Goal: Task Accomplishment & Management: Manage account settings

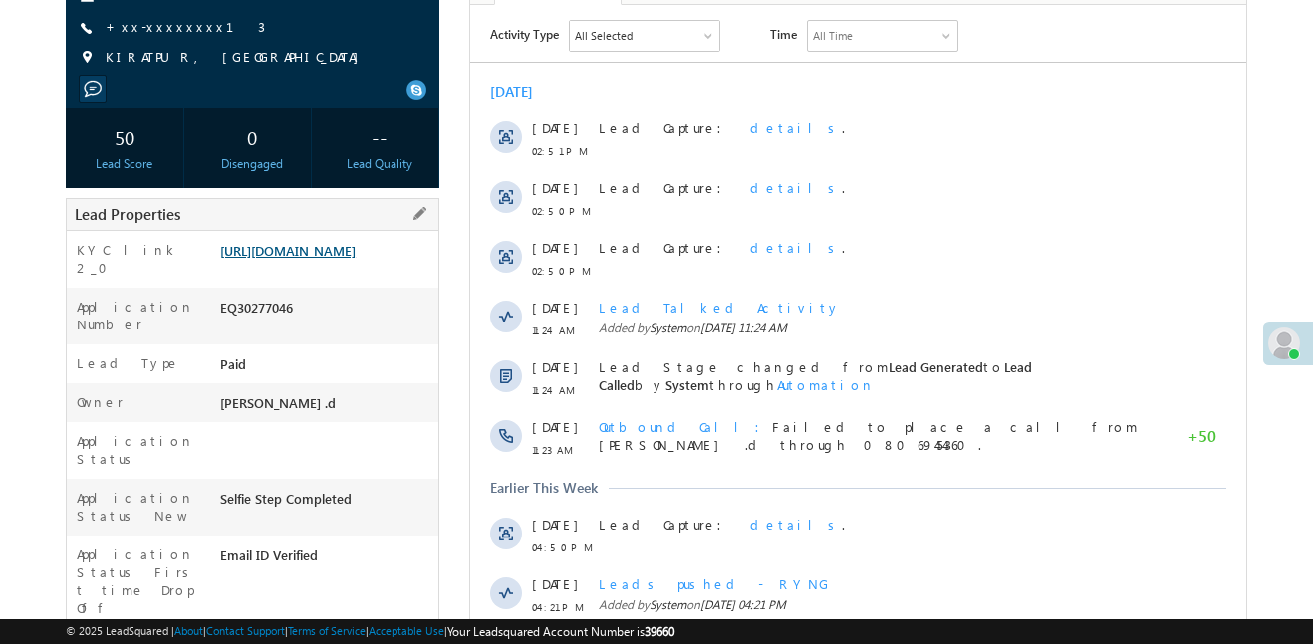
scroll to position [253, 0]
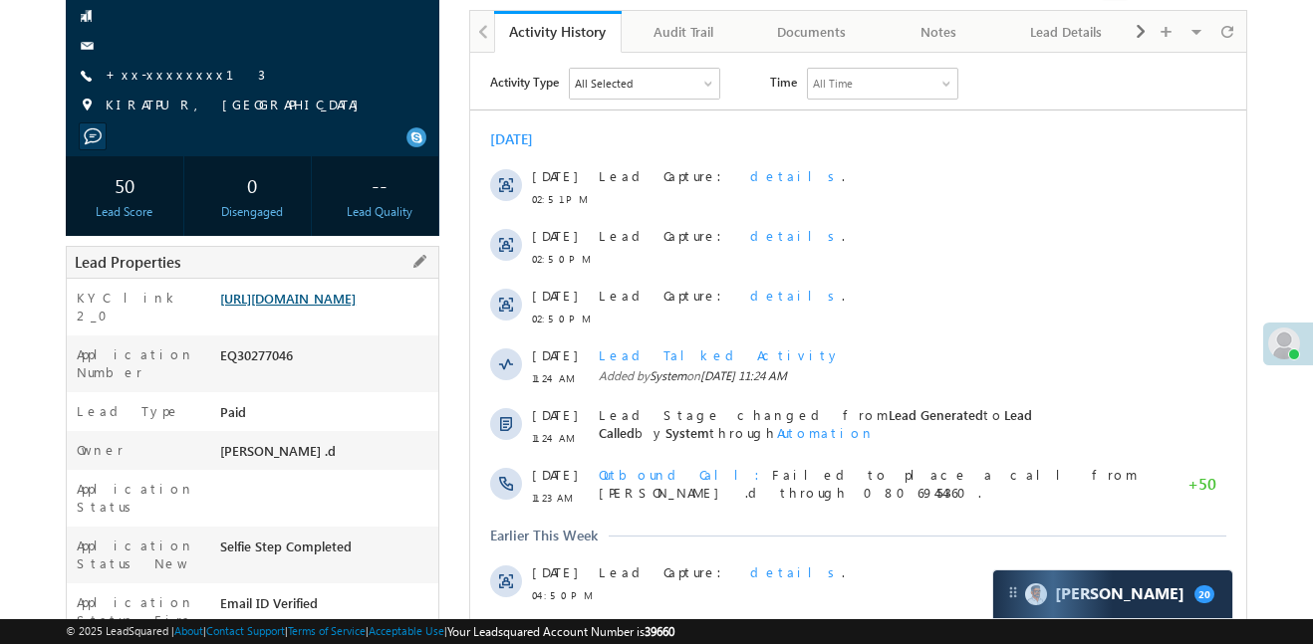
scroll to position [205, 0]
click at [298, 307] on link "[URL][DOMAIN_NAME]" at bounding box center [287, 298] width 135 height 17
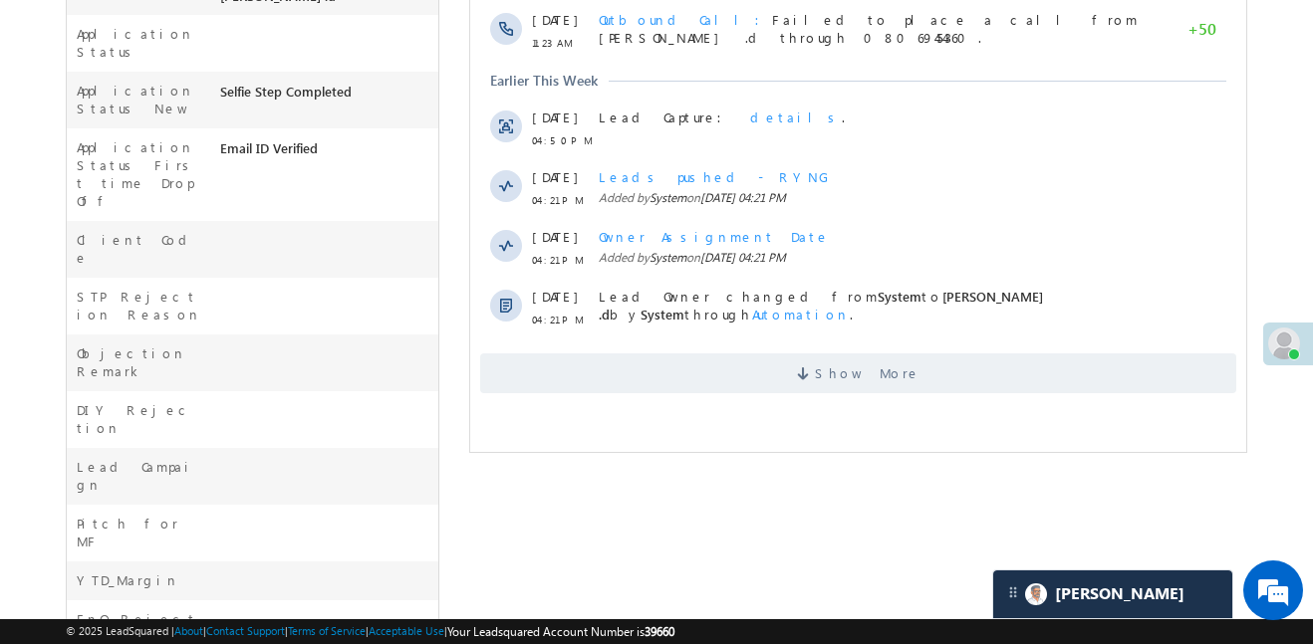
scroll to position [824, 0]
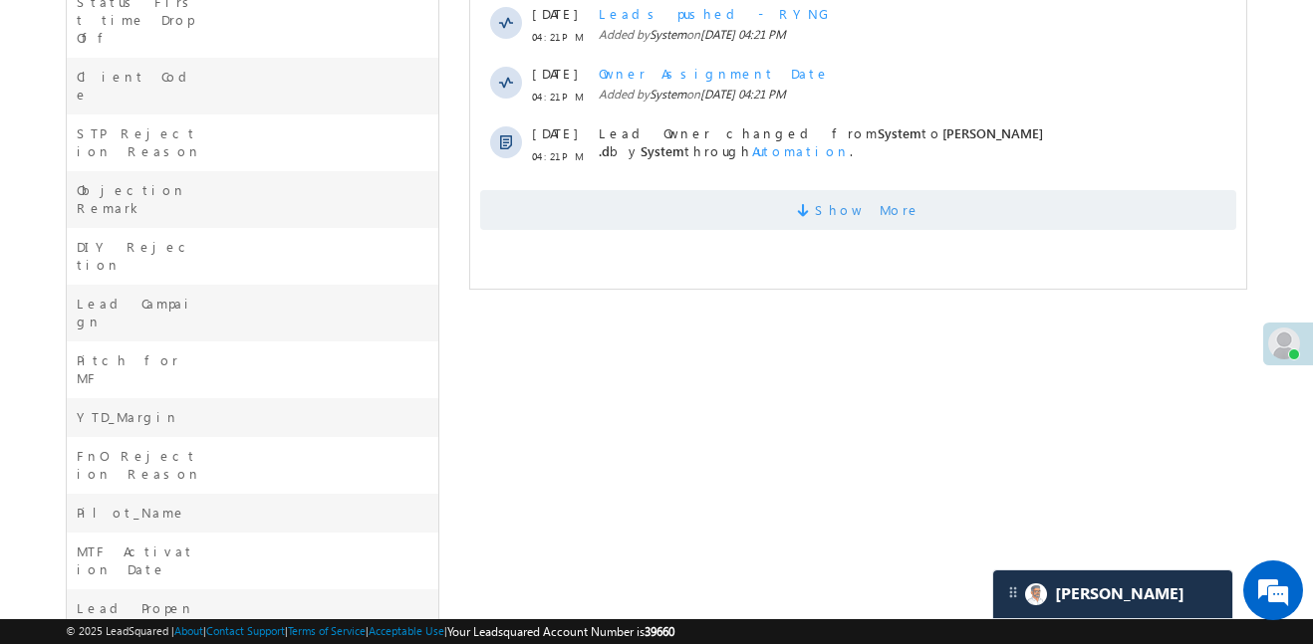
click at [744, 204] on span "Show More" at bounding box center [858, 210] width 756 height 40
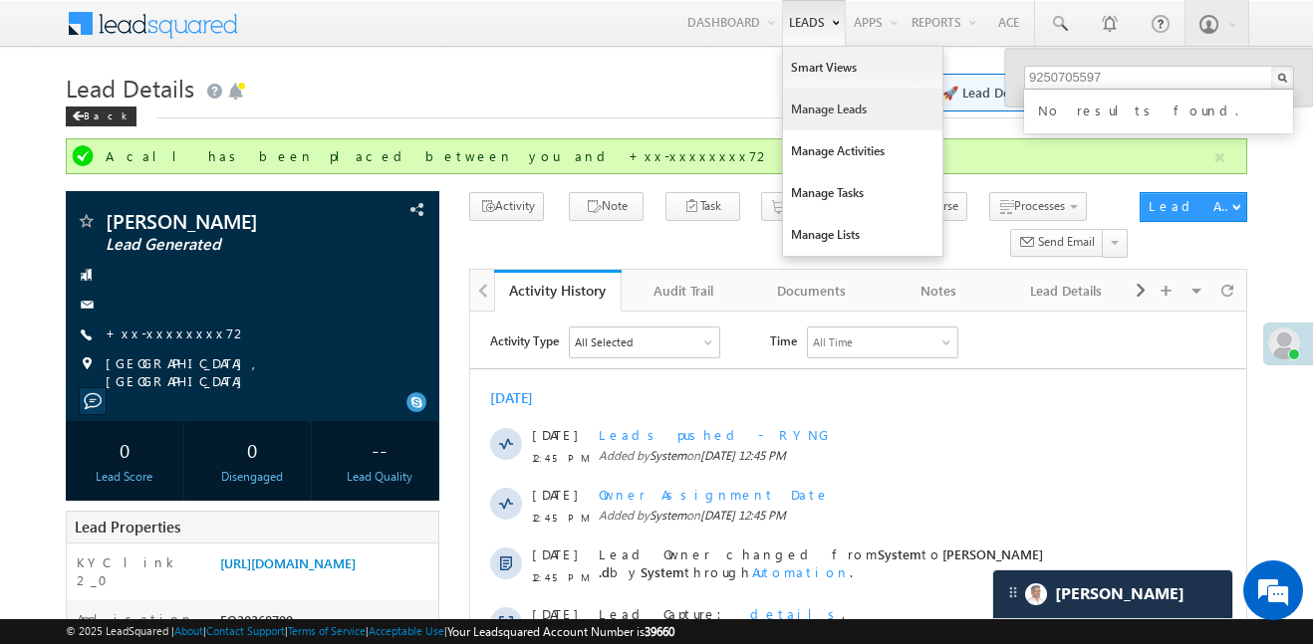
click at [837, 91] on link "Manage Leads" at bounding box center [862, 110] width 159 height 42
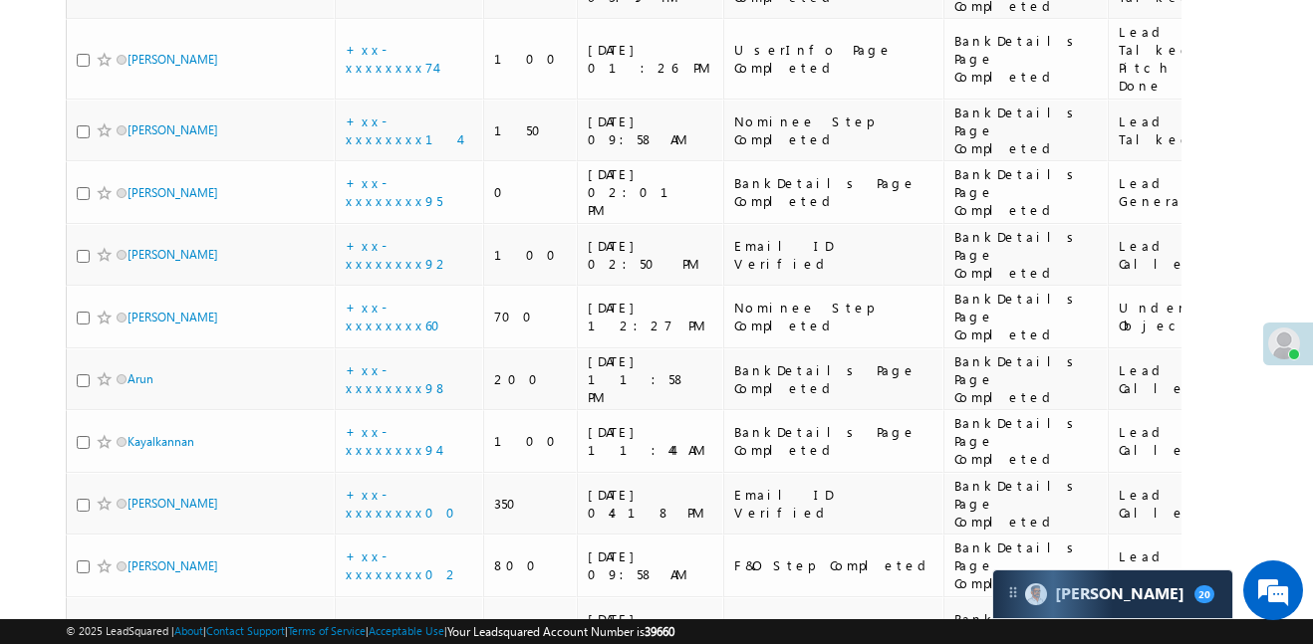
scroll to position [1373, 0]
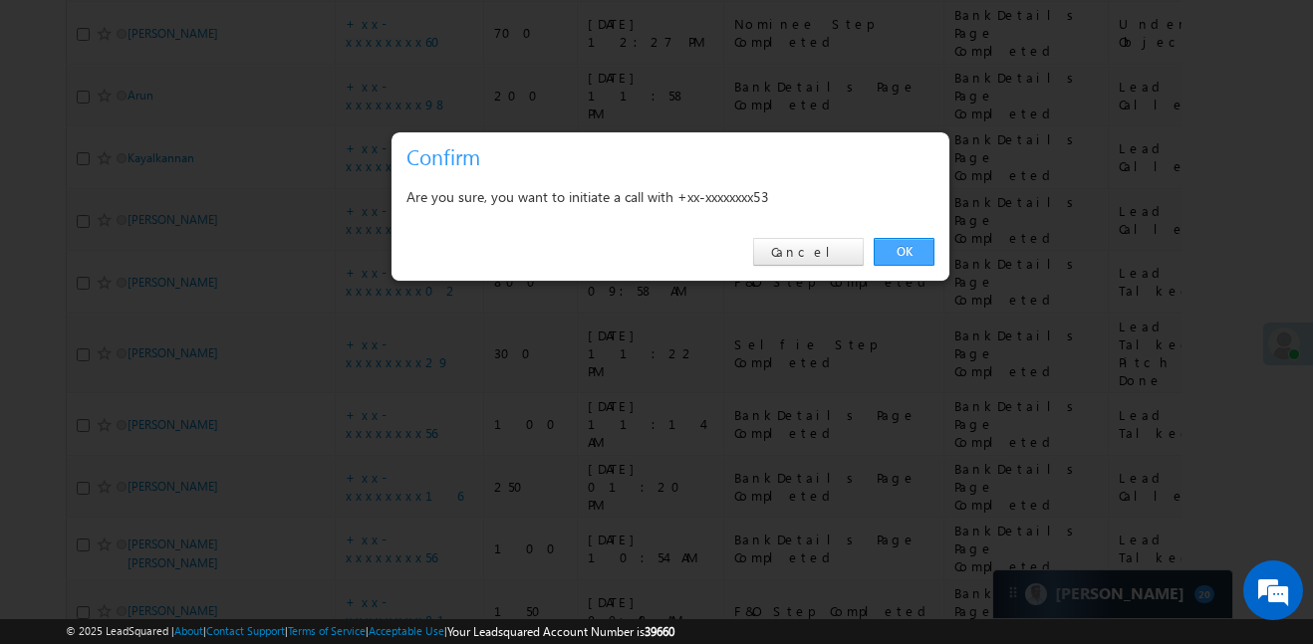
click at [911, 253] on link "OK" at bounding box center [904, 252] width 61 height 28
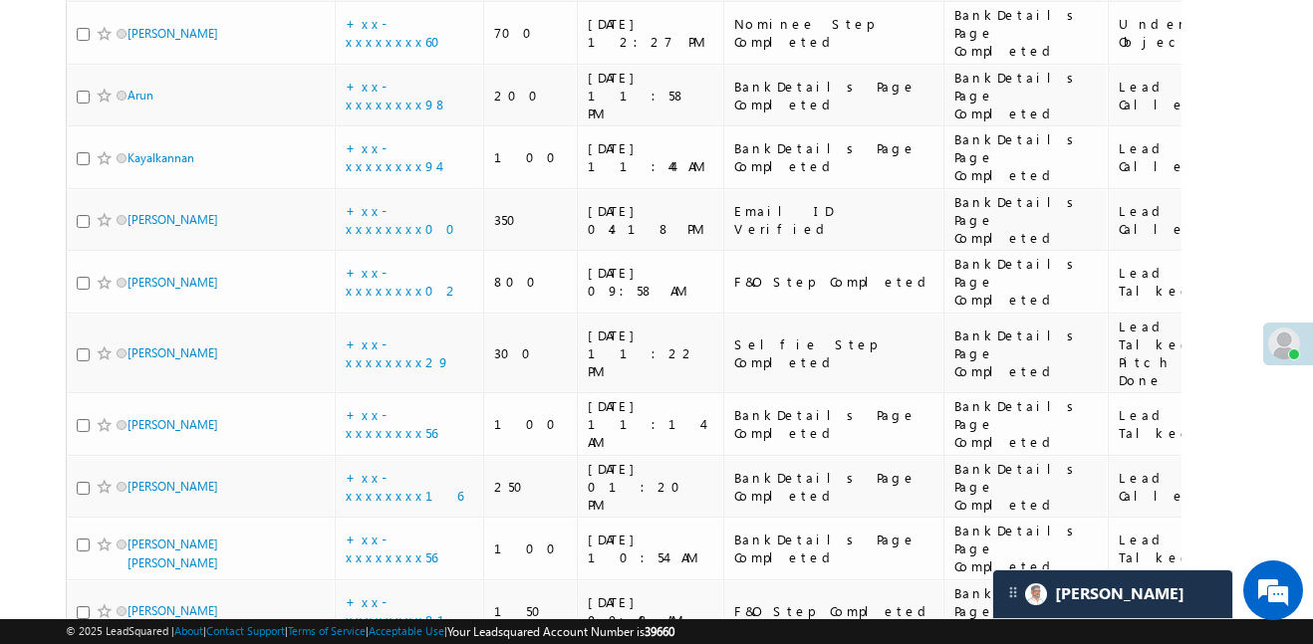
scroll to position [1416, 0]
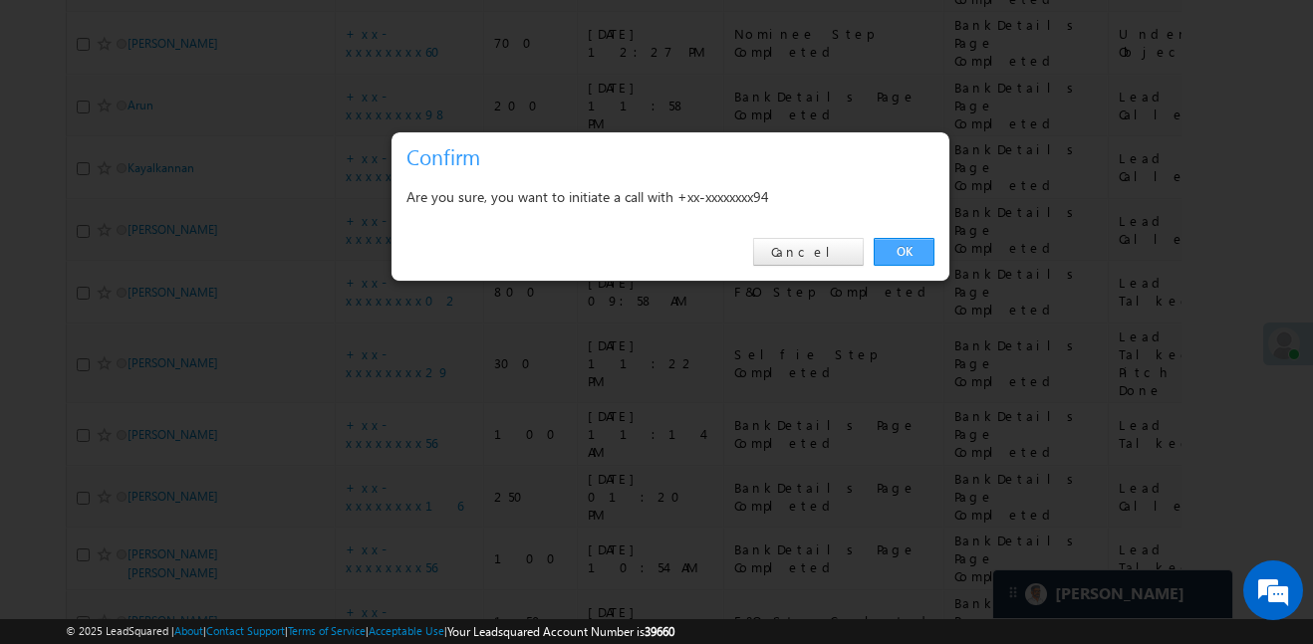
click at [905, 250] on link "OK" at bounding box center [904, 252] width 61 height 28
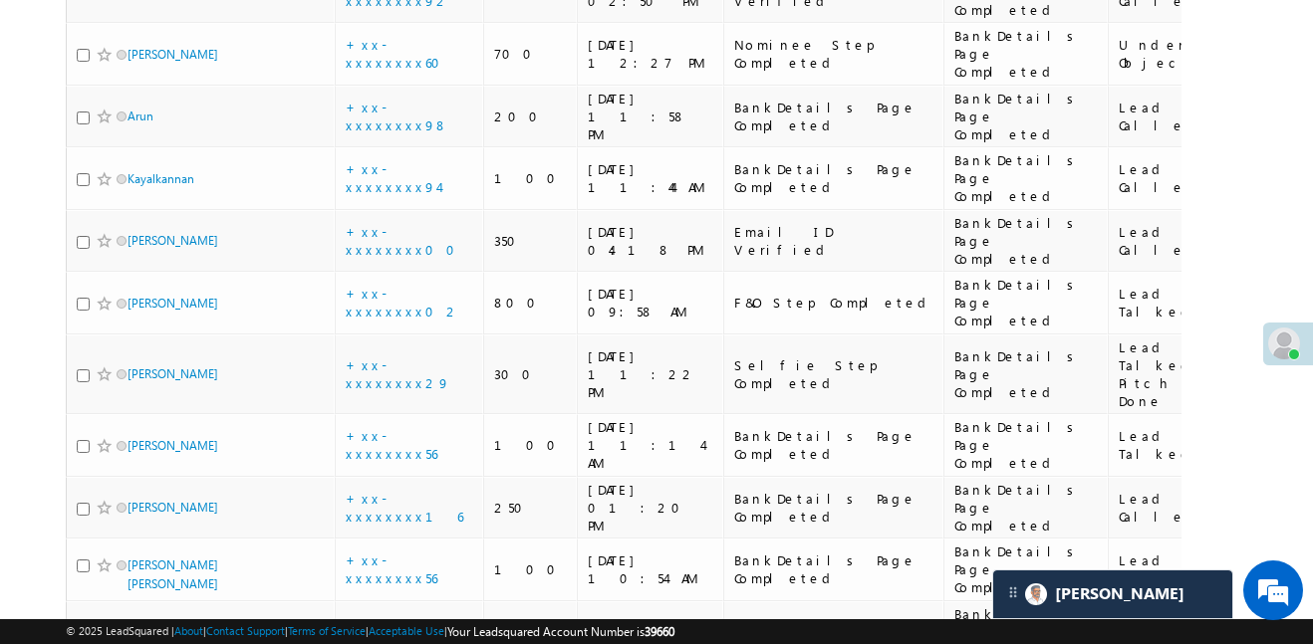
scroll to position [1396, 0]
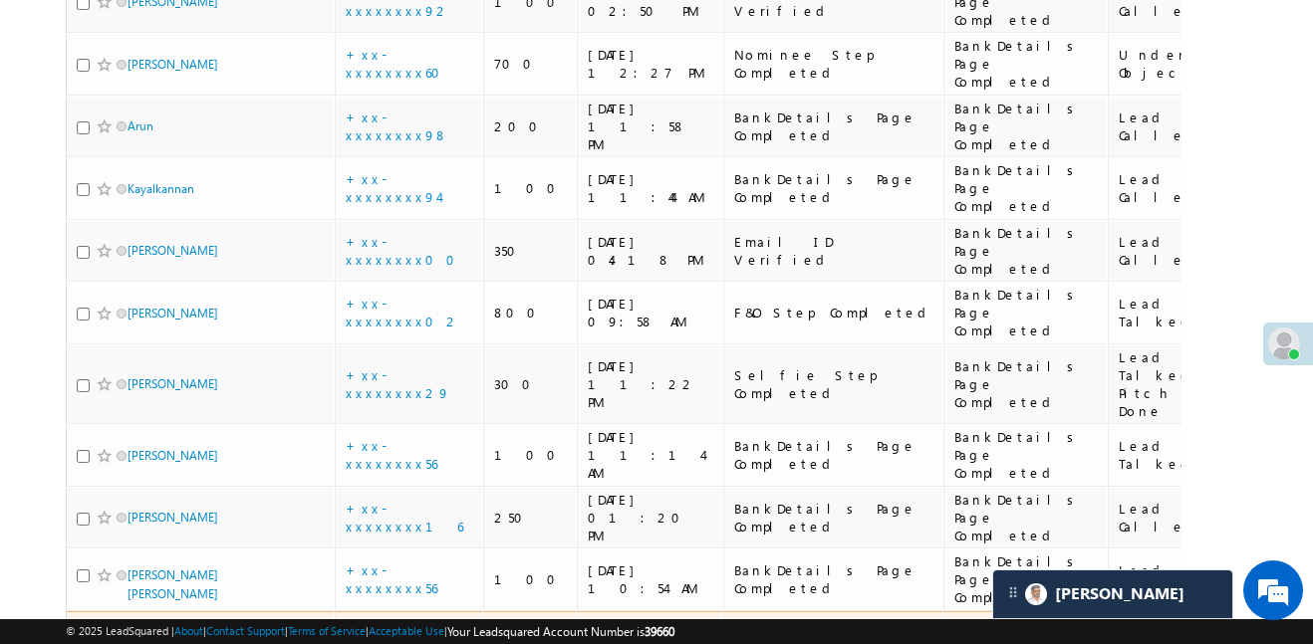
click at [400, 625] on link "+xx-xxxxxxxx81" at bounding box center [408, 642] width 124 height 35
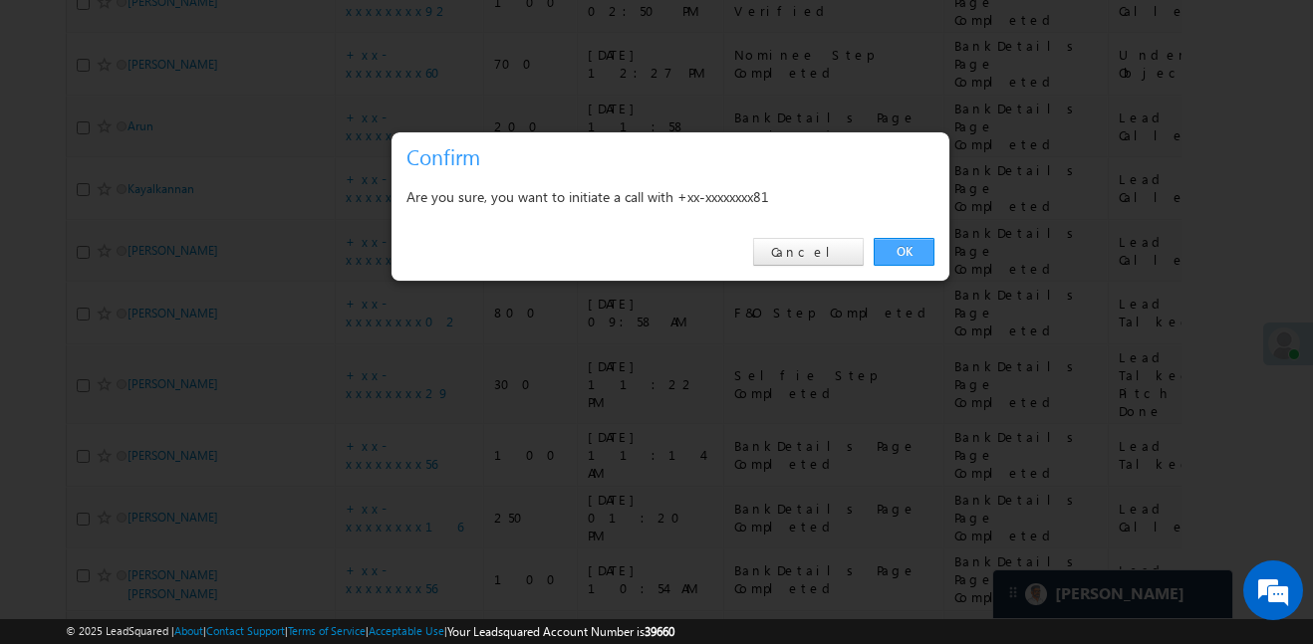
click at [915, 252] on link "OK" at bounding box center [904, 252] width 61 height 28
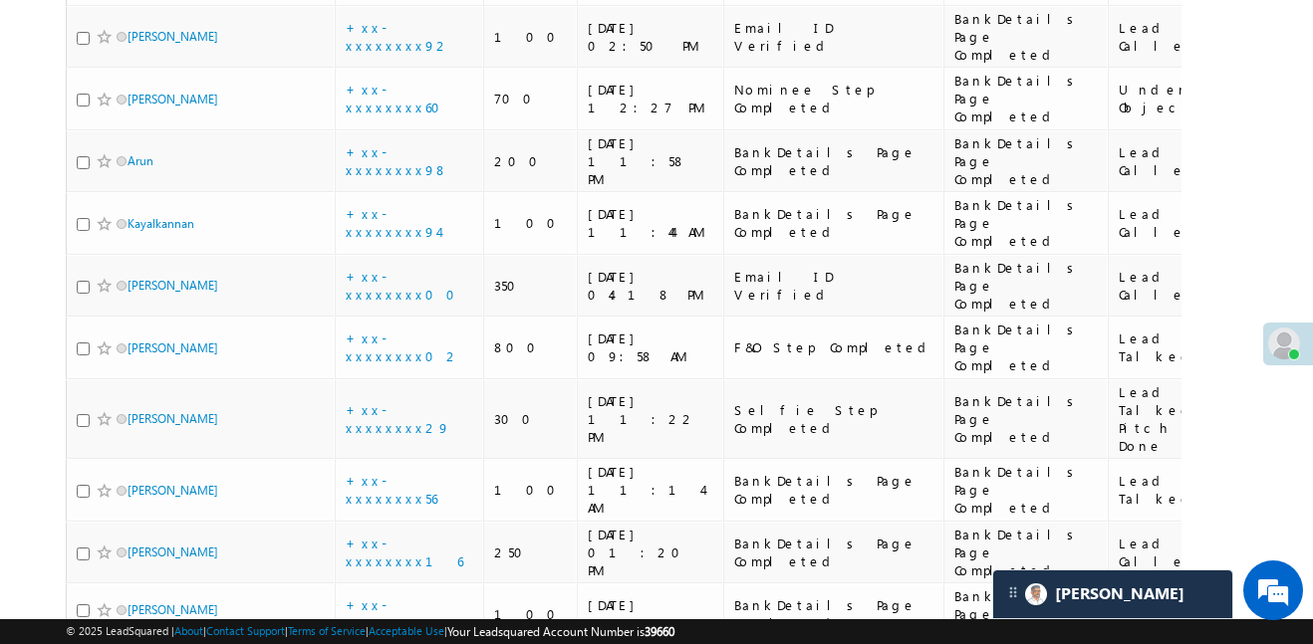
scroll to position [1356, 0]
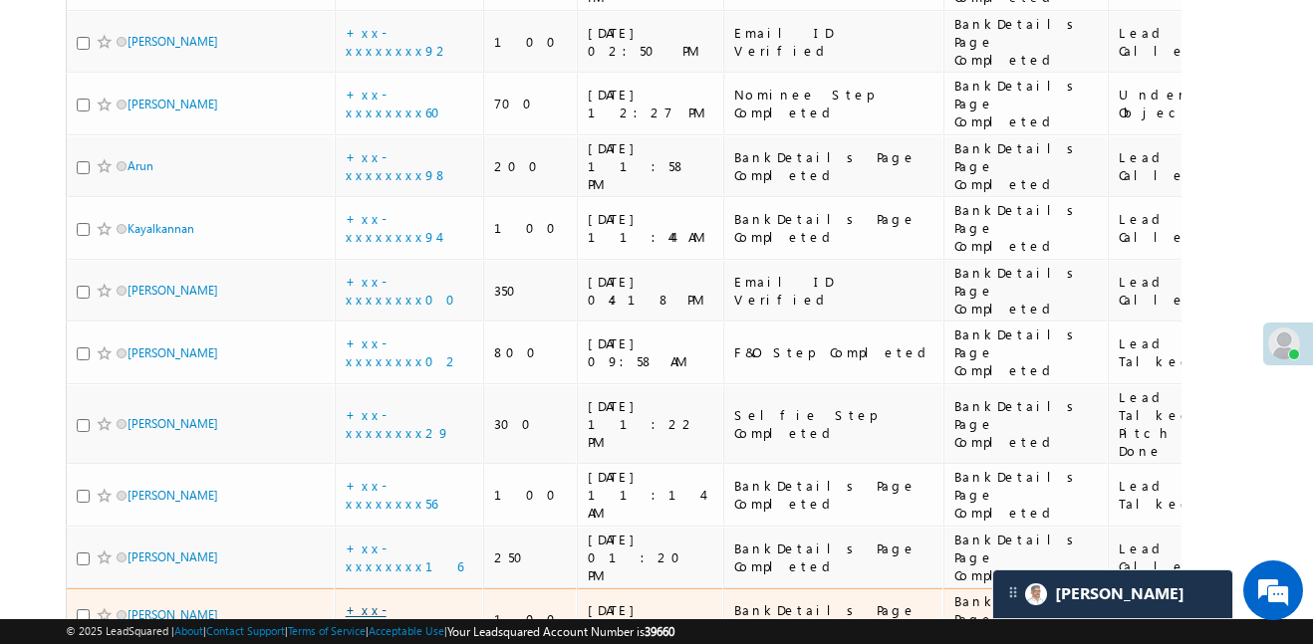
click at [404, 602] on link "+xx-xxxxxxxx56" at bounding box center [392, 619] width 92 height 35
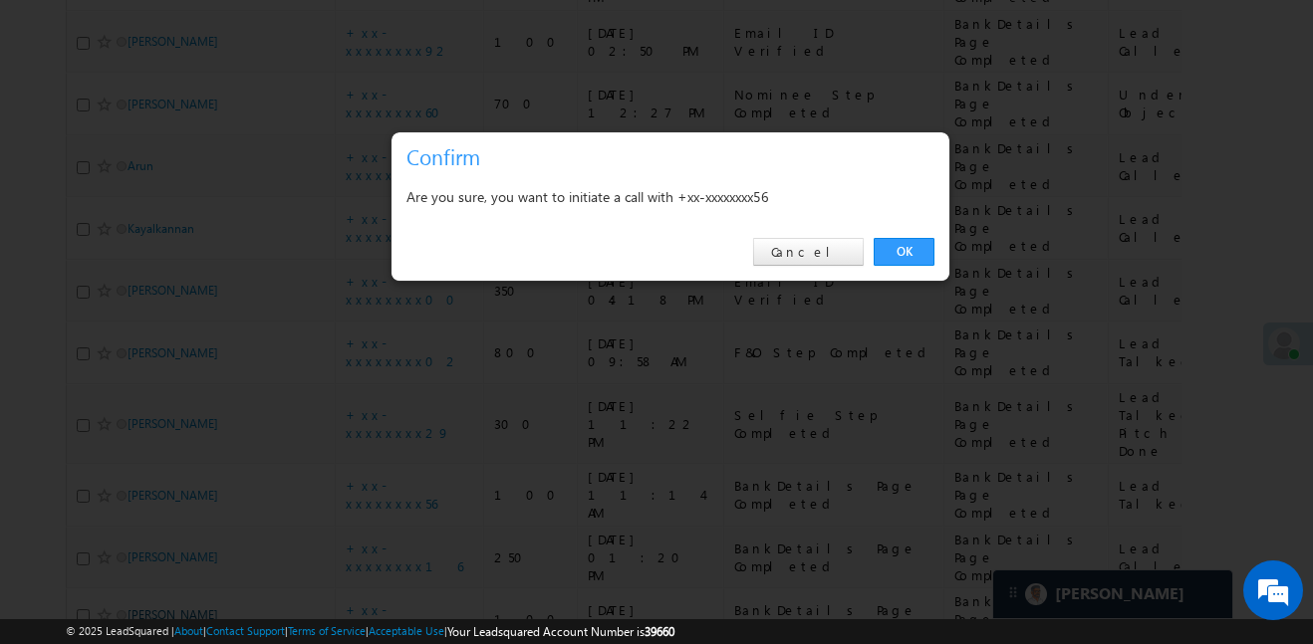
drag, startPoint x: 898, startPoint y: 255, endPoint x: 191, endPoint y: 202, distance: 708.2
click at [898, 255] on link "OK" at bounding box center [904, 252] width 61 height 28
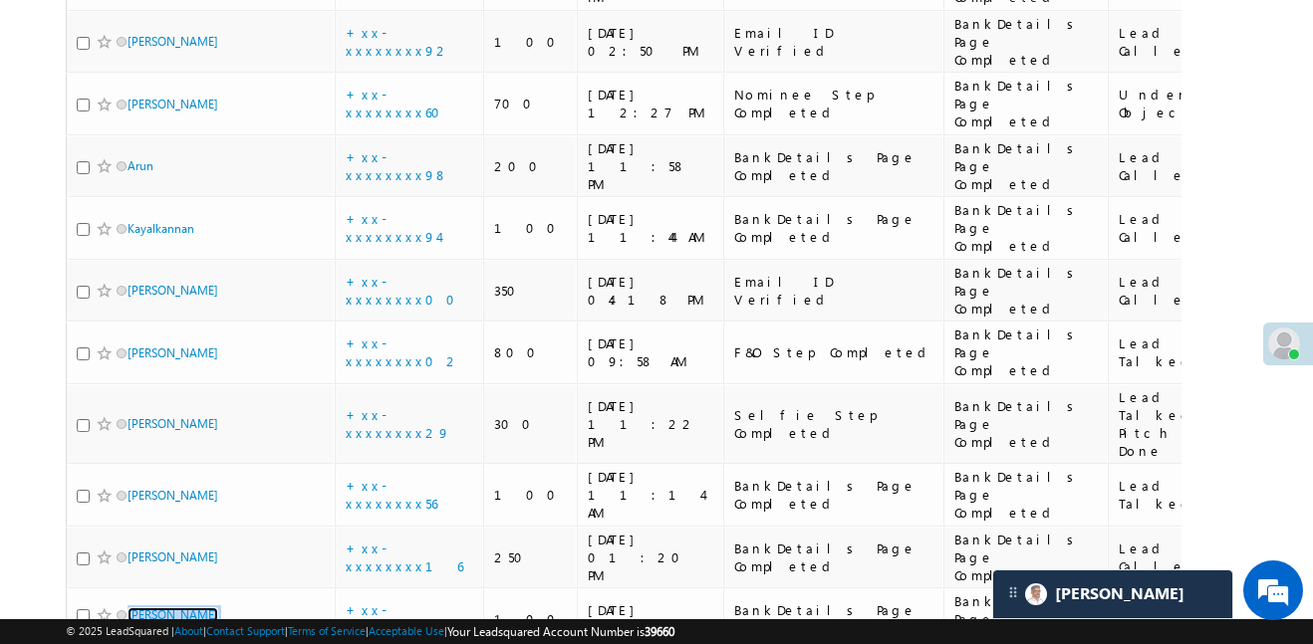
scroll to position [1340, 0]
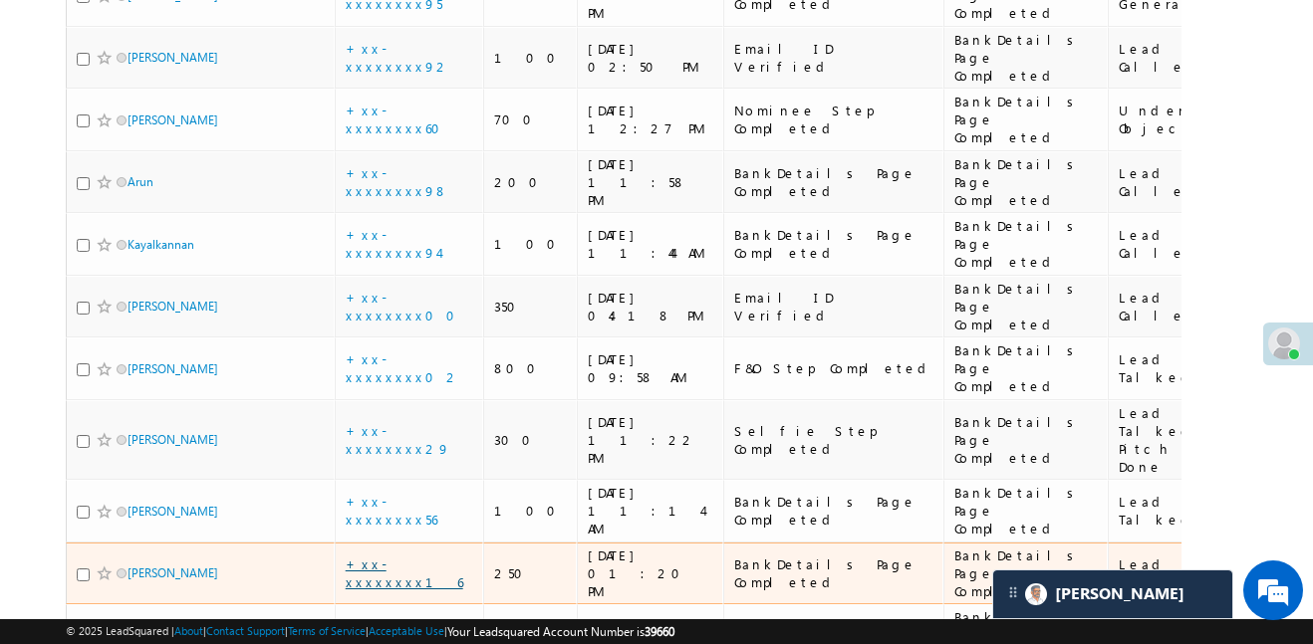
click at [419, 543] on td "+xx-xxxxxxxx16" at bounding box center [409, 574] width 149 height 63
click at [407, 556] on link "+xx-xxxxxxxx16" at bounding box center [405, 573] width 118 height 35
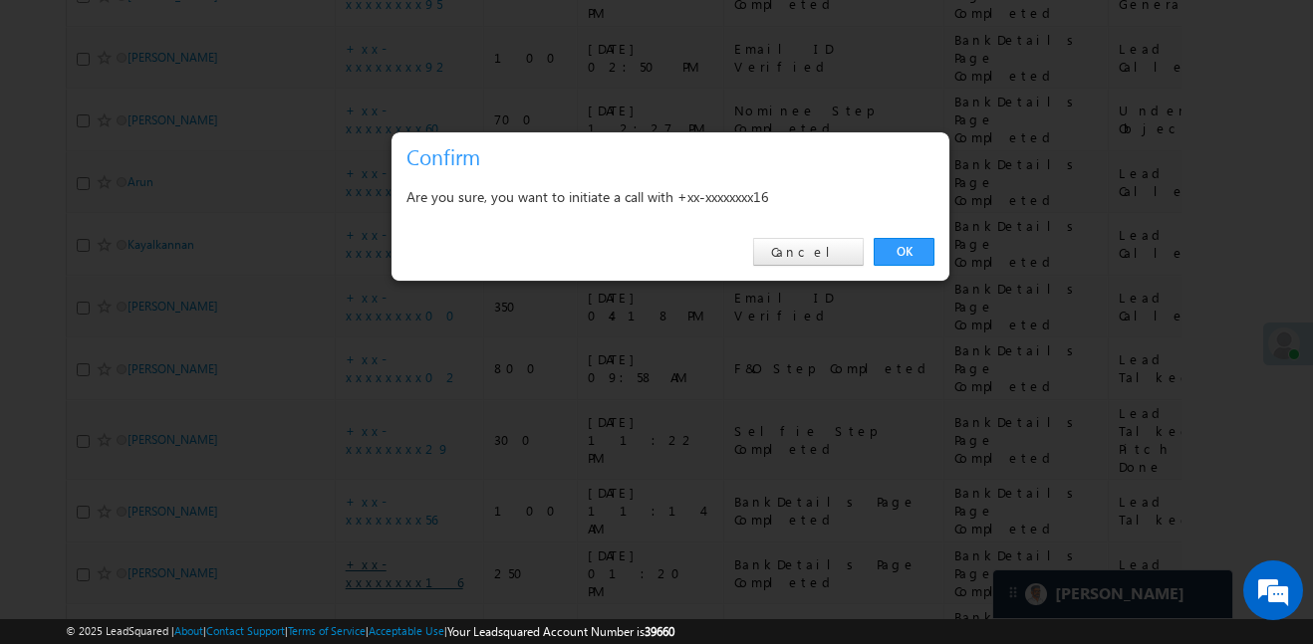
scroll to position [1325, 0]
click at [895, 261] on link "OK" at bounding box center [904, 252] width 61 height 28
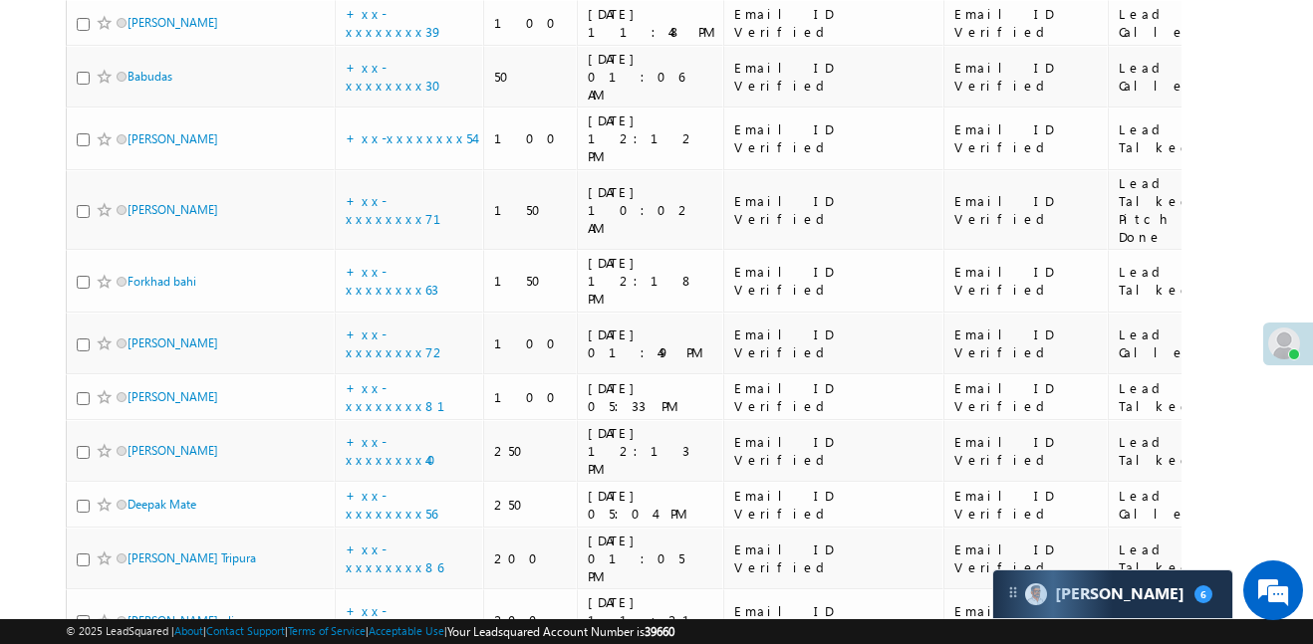
scroll to position [4908, 0]
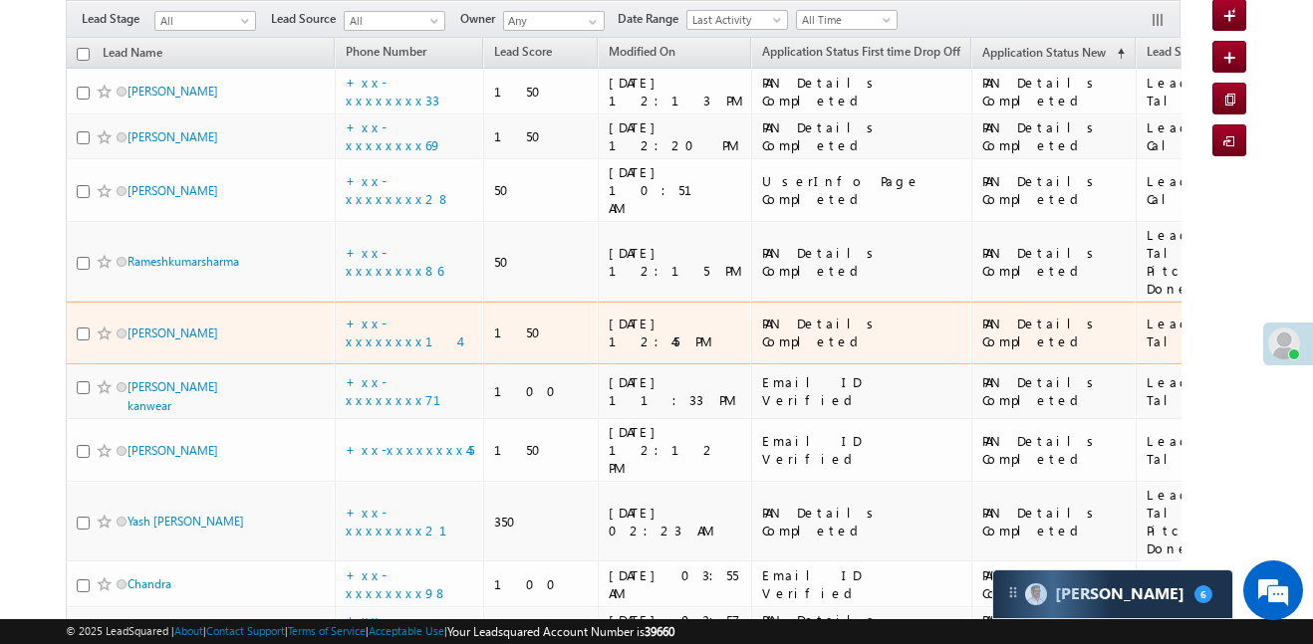
scroll to position [131, 0]
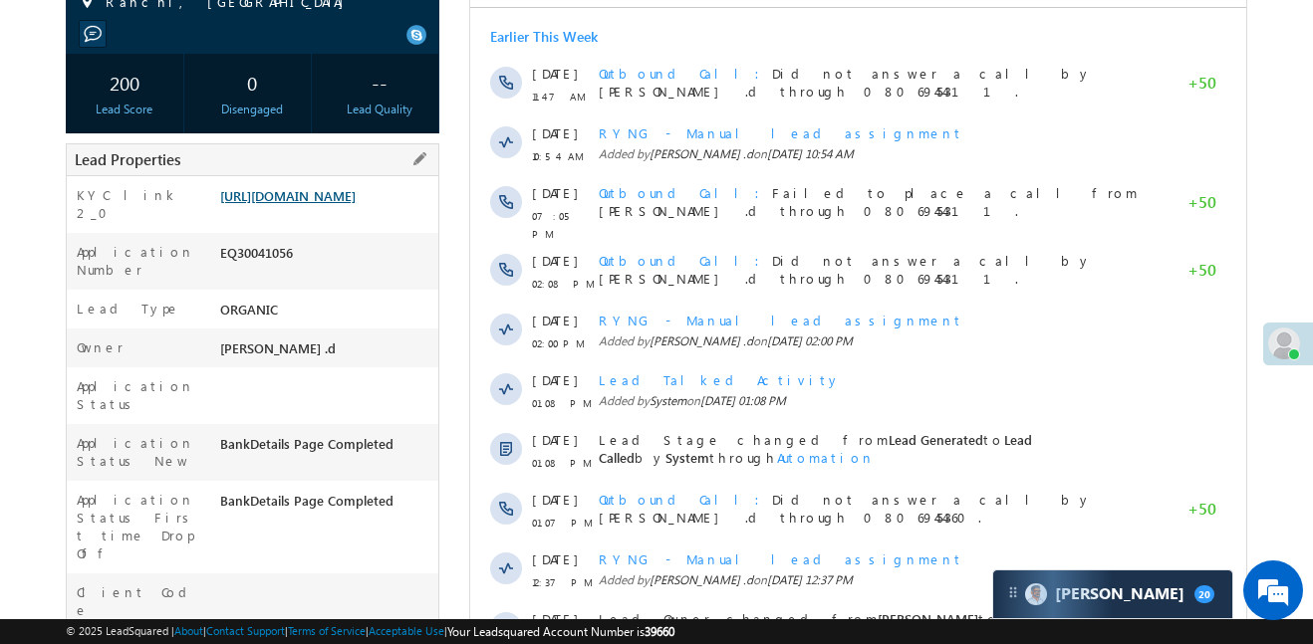
click at [356, 204] on link "https://angelbroking1-pk3em7sa.customui-test.leadsquared.com?leadId=0640c22d-01…" at bounding box center [287, 195] width 135 height 17
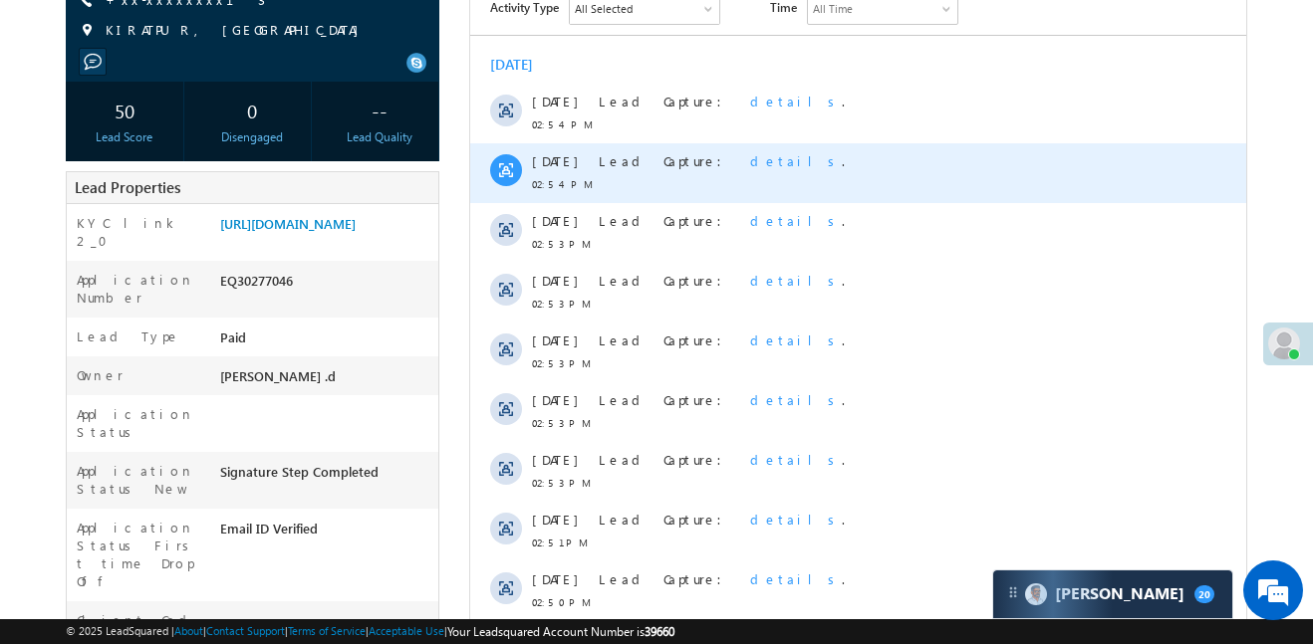
scroll to position [159, 0]
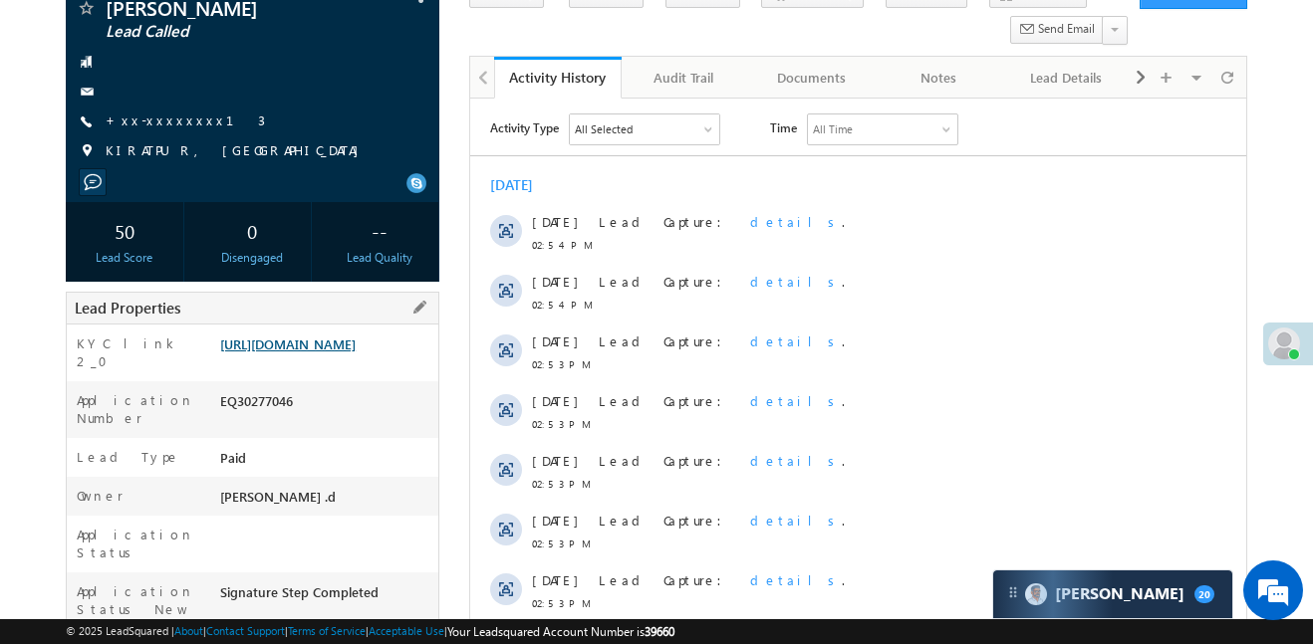
click at [356, 353] on link "[URL][DOMAIN_NAME]" at bounding box center [287, 344] width 135 height 17
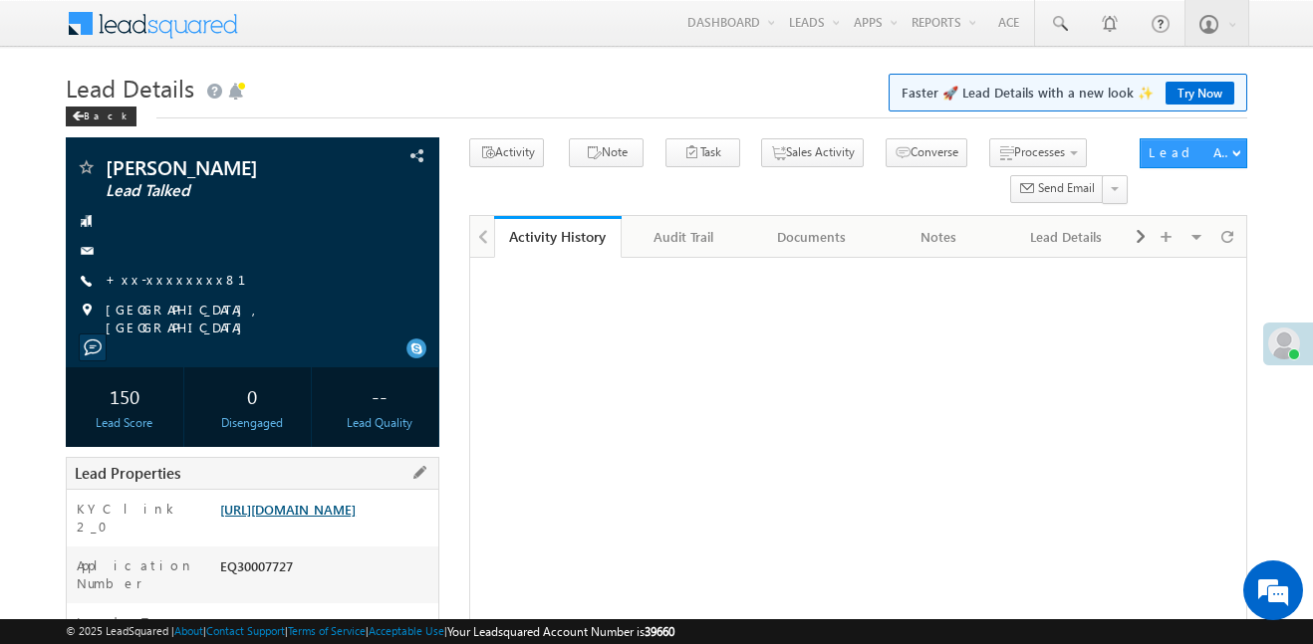
click at [351, 501] on link "[URL][DOMAIN_NAME]" at bounding box center [287, 509] width 135 height 17
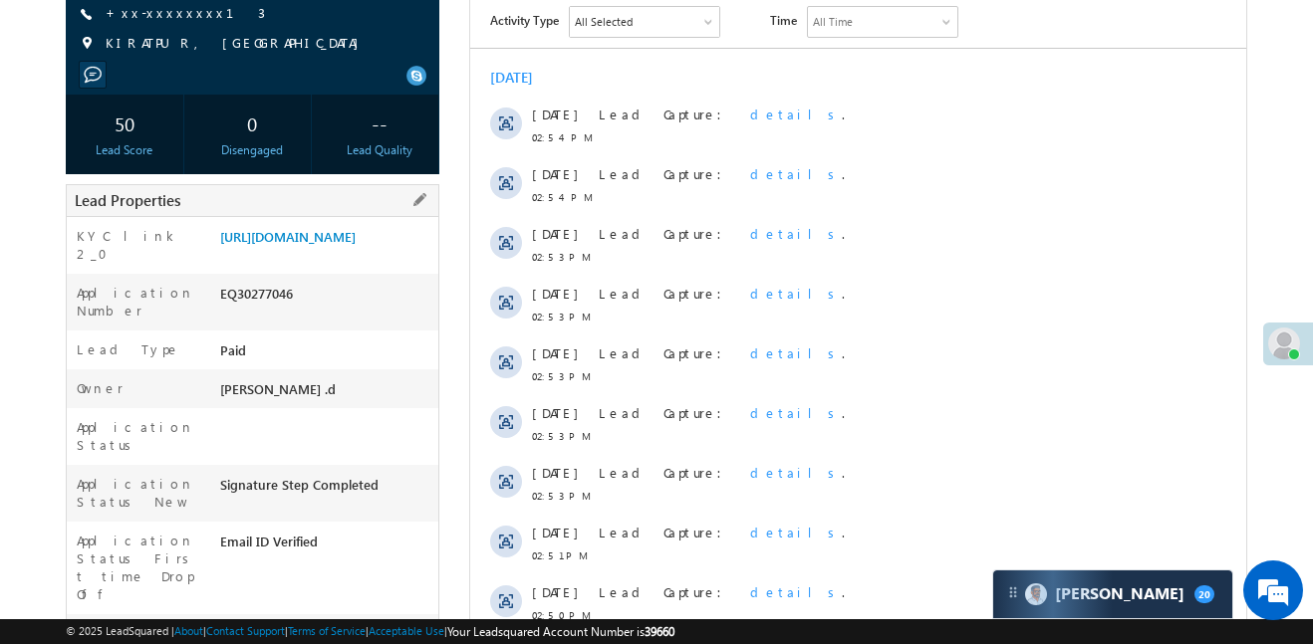
scroll to position [267, 0]
click at [356, 245] on link "[URL][DOMAIN_NAME]" at bounding box center [287, 236] width 135 height 17
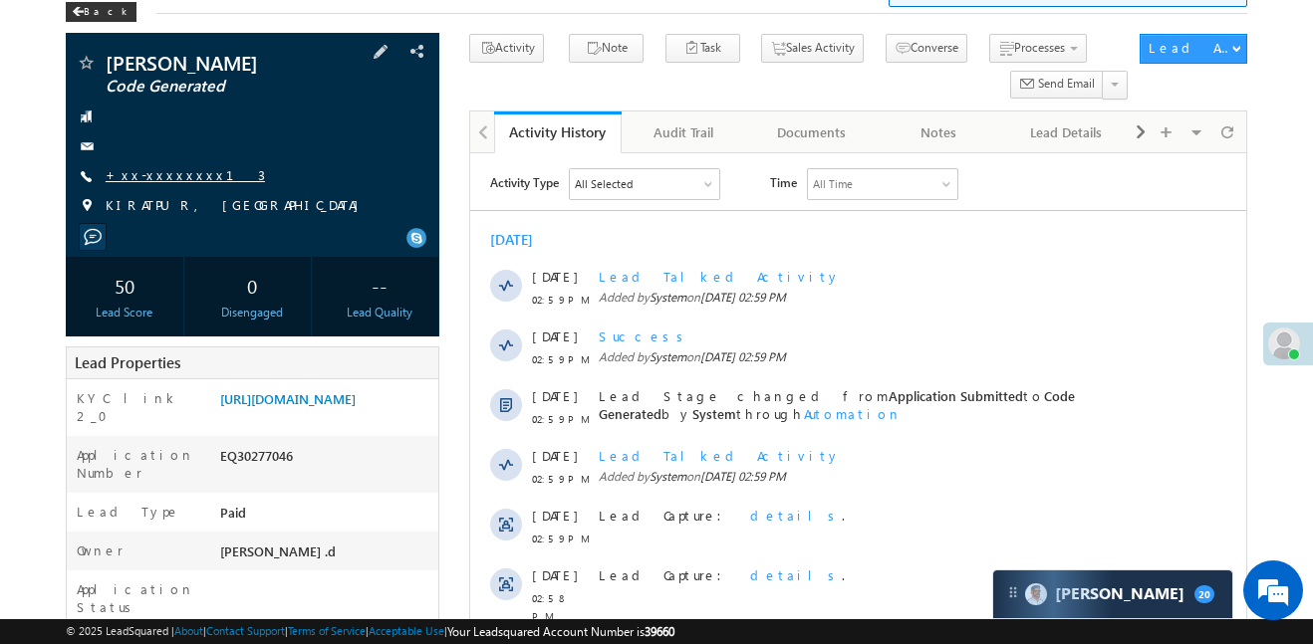
click at [162, 172] on link "+xx-xxxxxxxx13" at bounding box center [185, 174] width 159 height 17
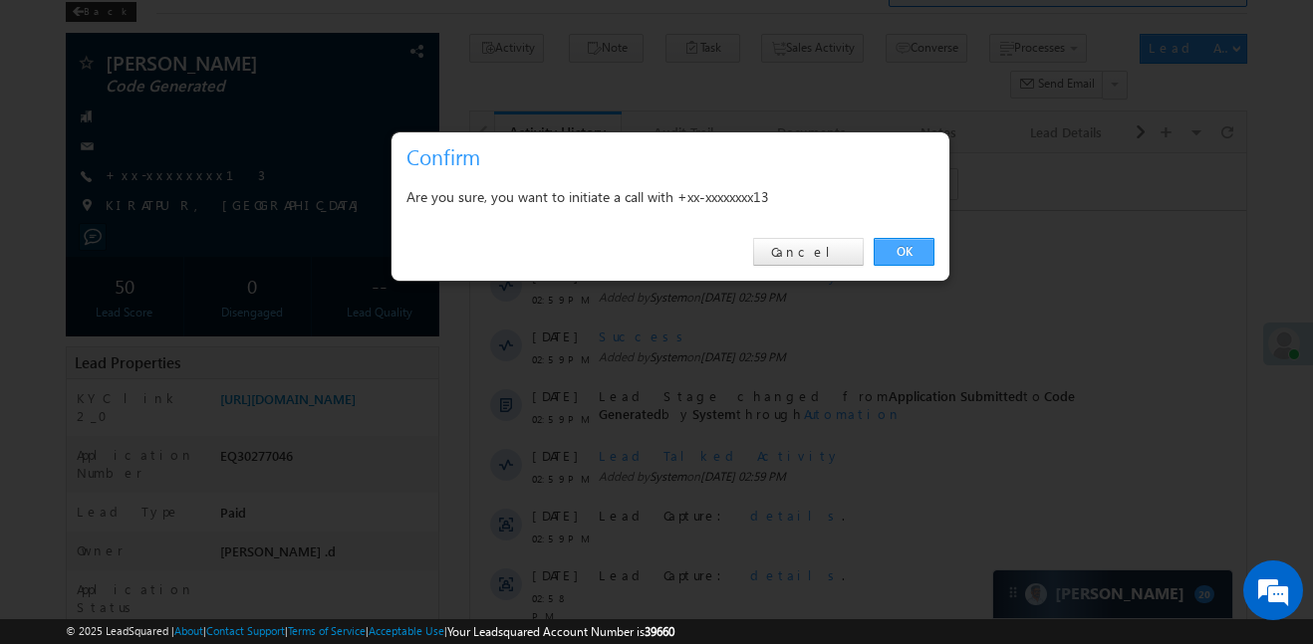
click at [900, 256] on link "OK" at bounding box center [904, 252] width 61 height 28
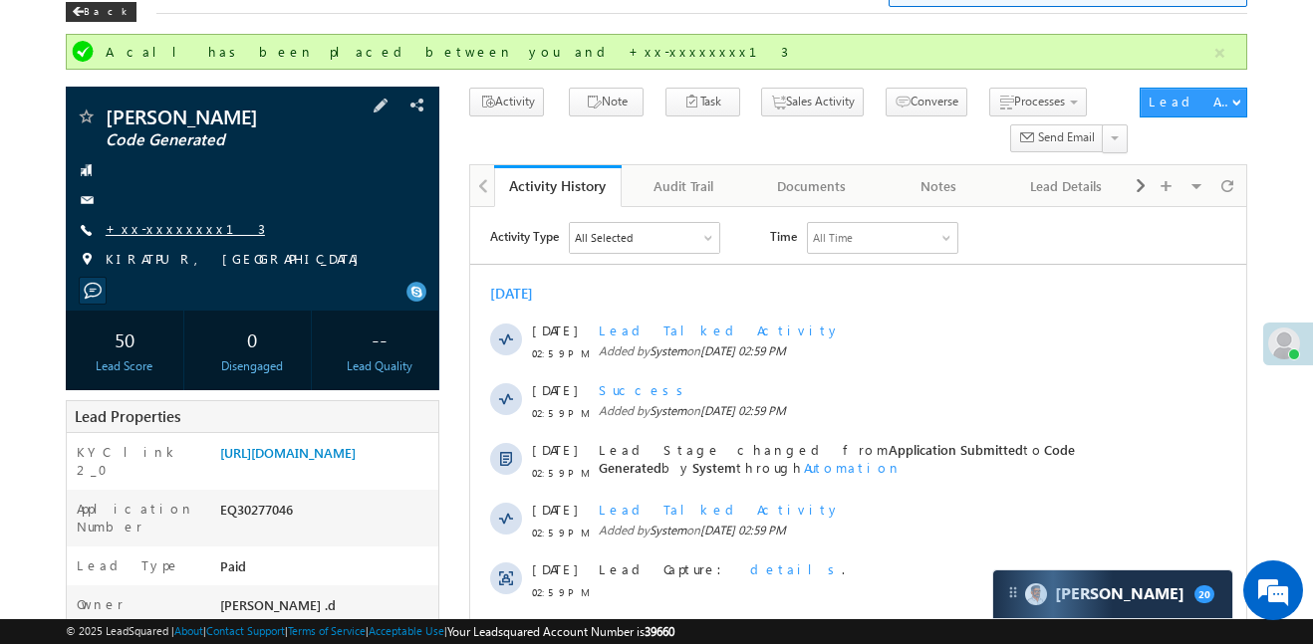
click at [169, 225] on link "+xx-xxxxxxxx13" at bounding box center [185, 228] width 159 height 17
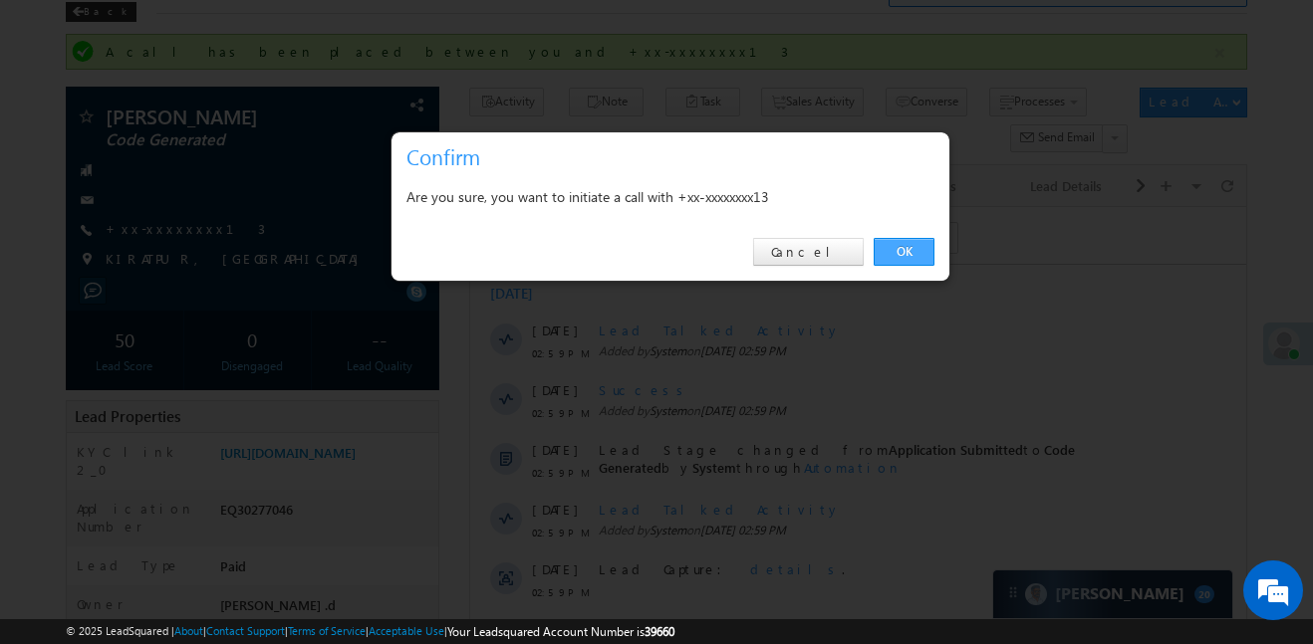
click at [918, 257] on link "OK" at bounding box center [904, 252] width 61 height 28
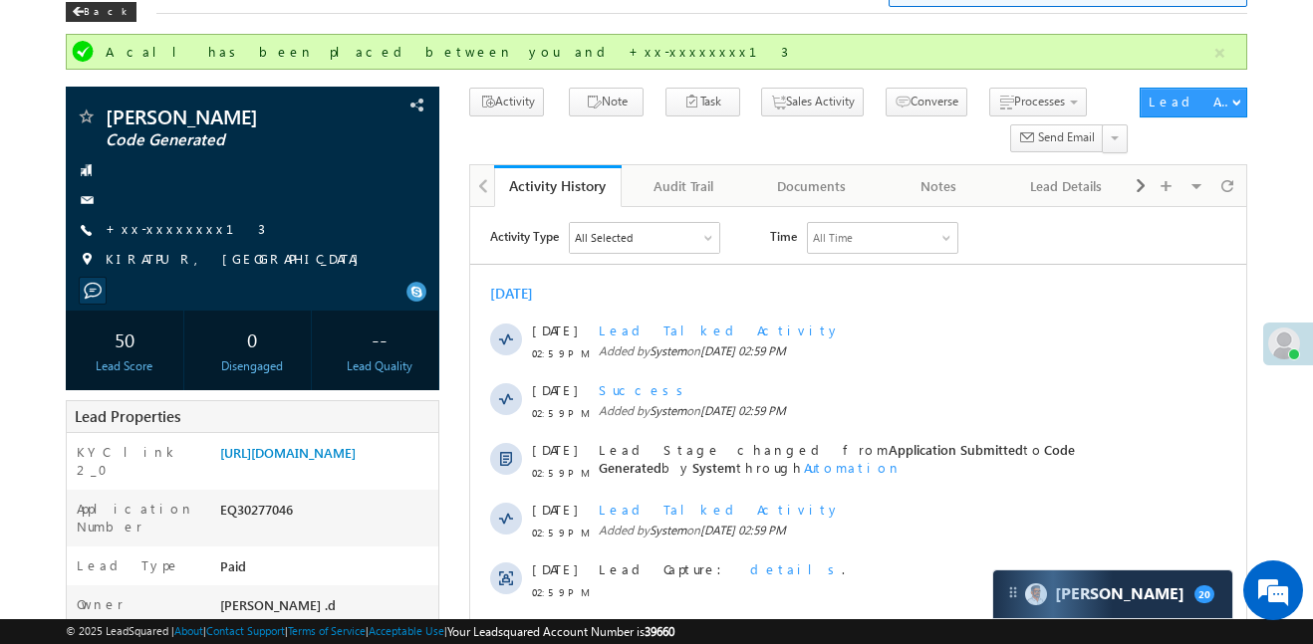
drag, startPoint x: 1219, startPoint y: 58, endPoint x: 1123, endPoint y: 6, distance: 109.6
click at [1219, 58] on button "button" at bounding box center [1219, 53] width 25 height 25
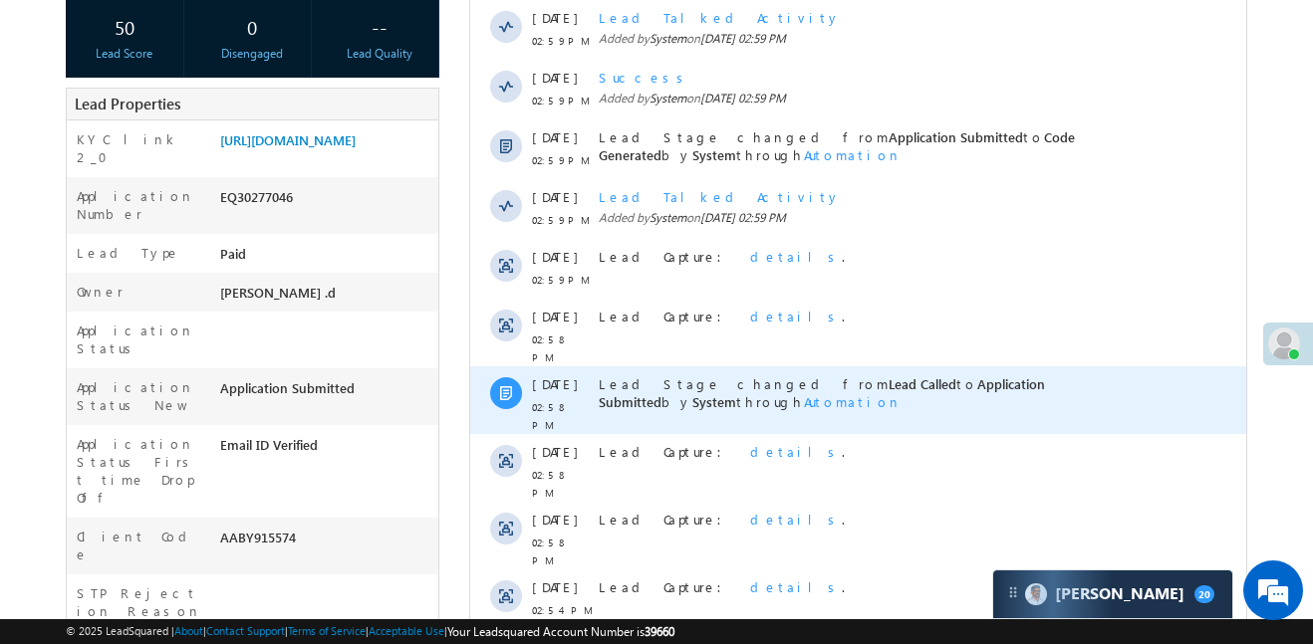
scroll to position [419, 0]
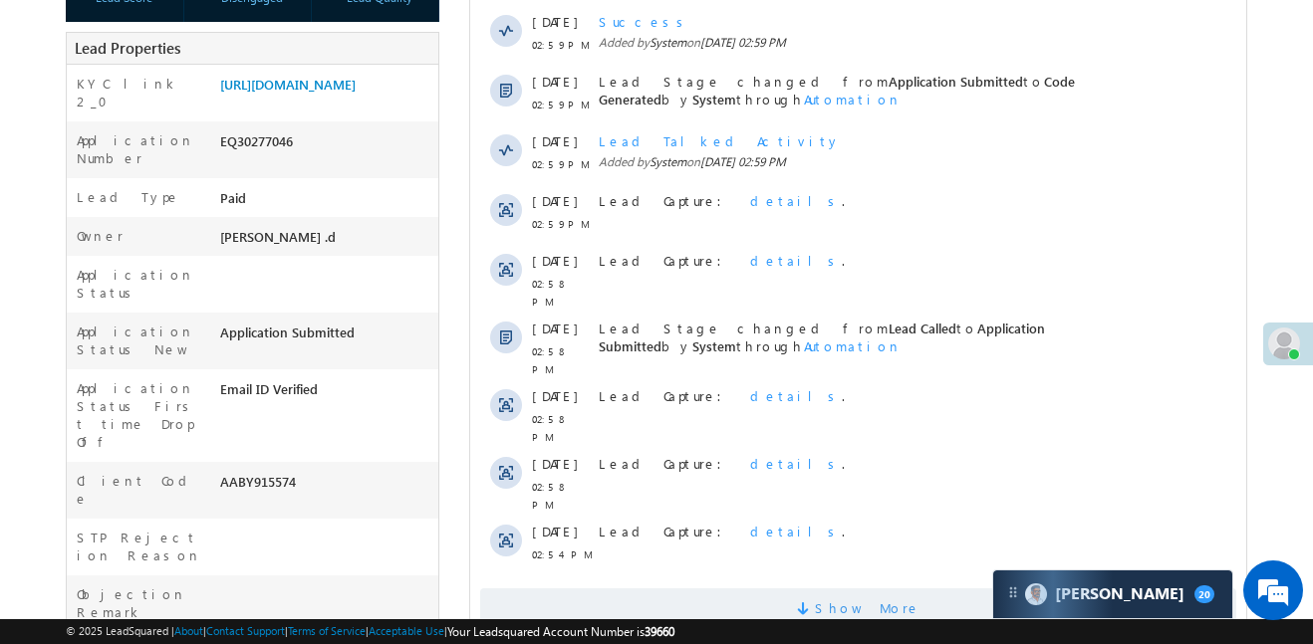
click at [855, 589] on span "Show More" at bounding box center [868, 609] width 106 height 40
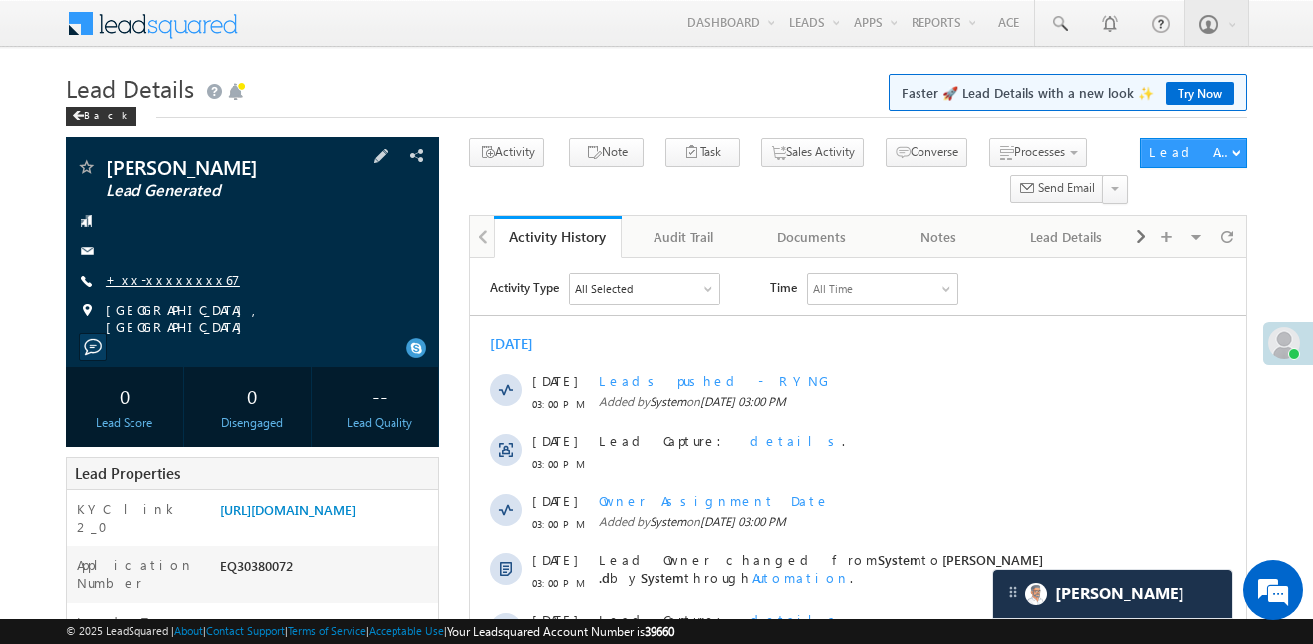
click at [163, 285] on link "+xx-xxxxxxxx67" at bounding box center [173, 279] width 134 height 17
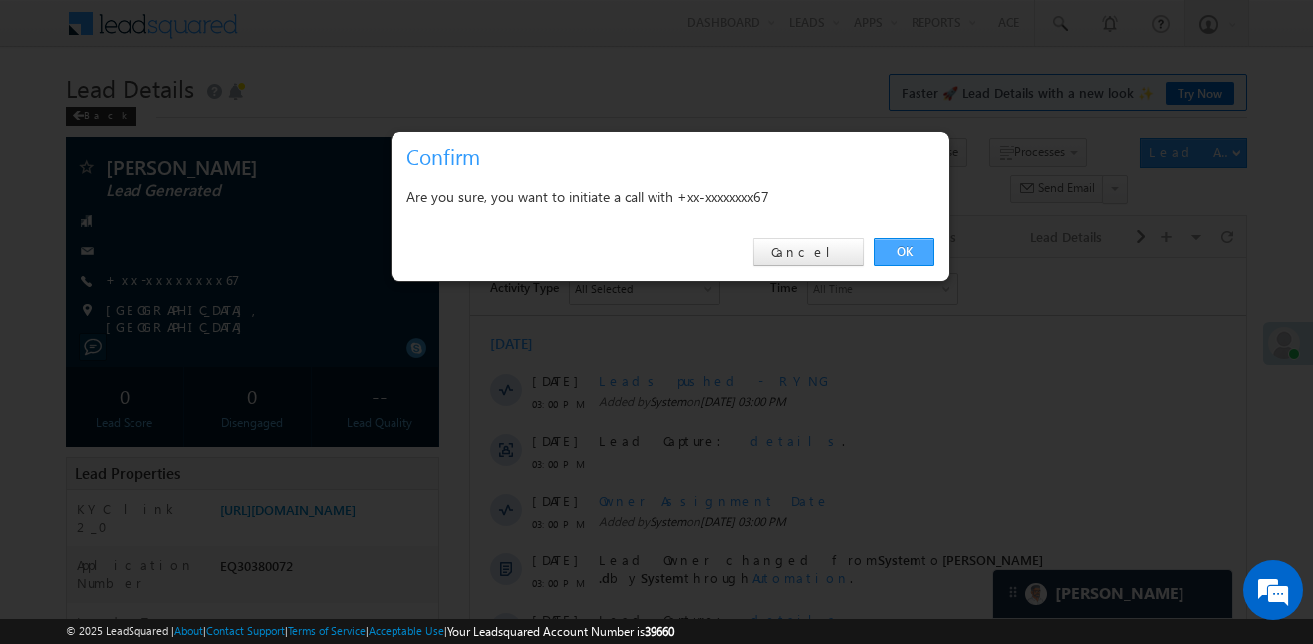
click at [884, 246] on link "OK" at bounding box center [904, 252] width 61 height 28
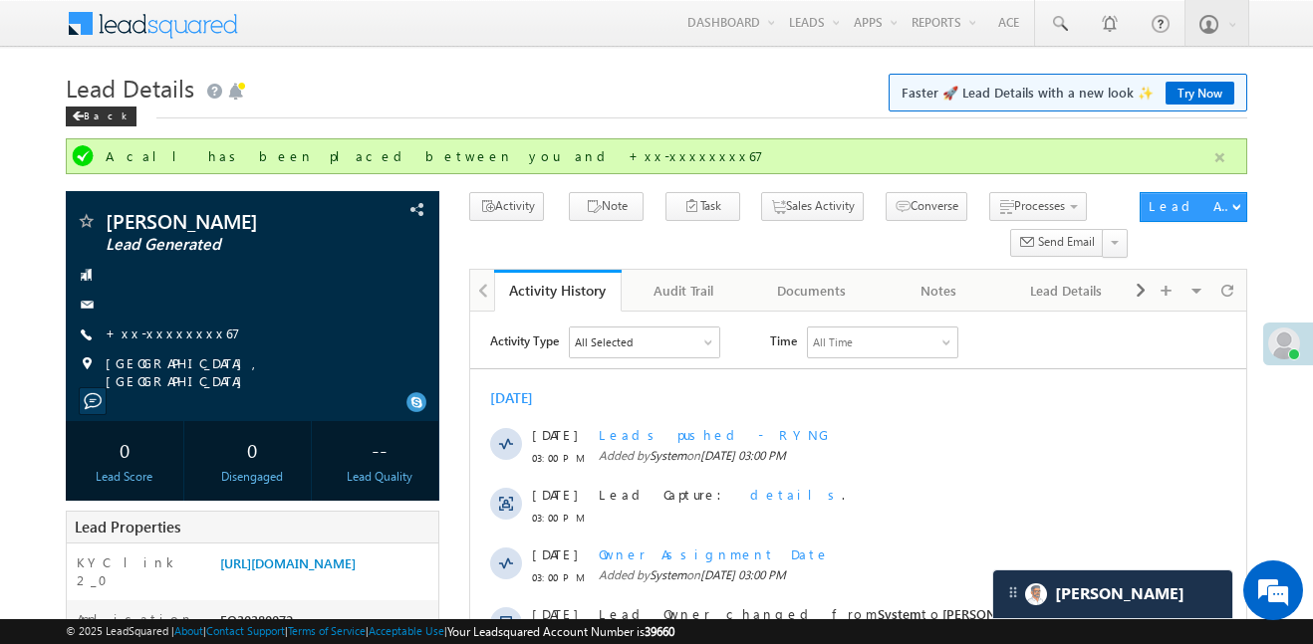
click at [1213, 152] on button "button" at bounding box center [1219, 157] width 25 height 25
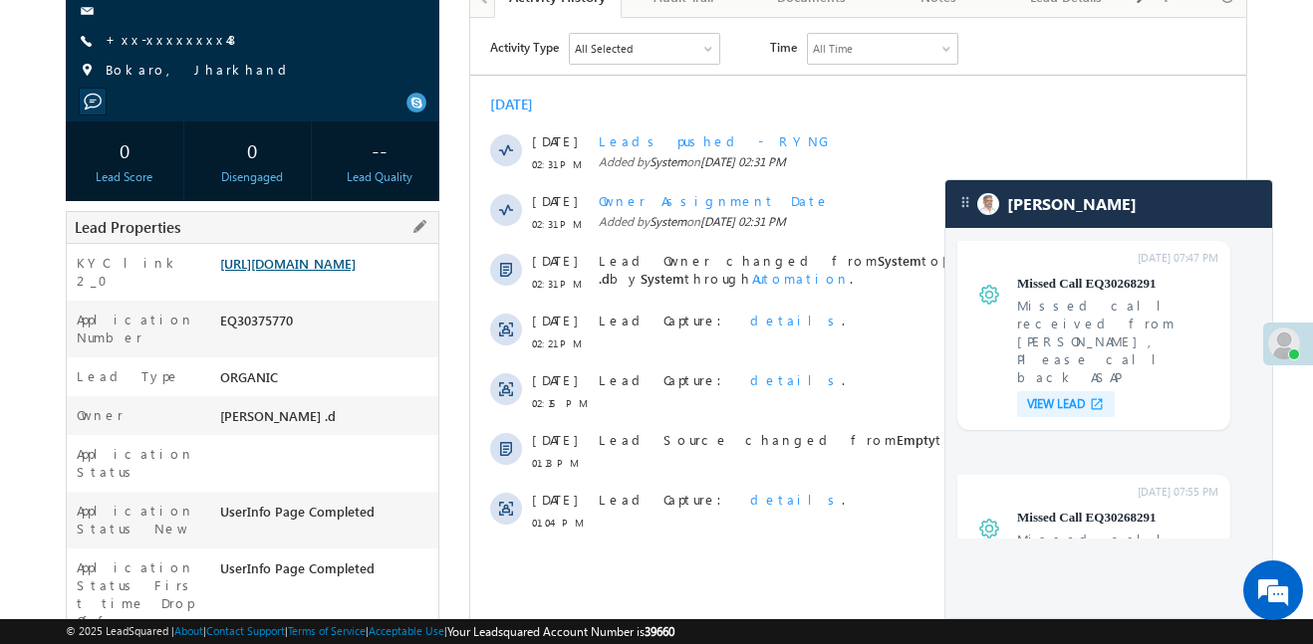
scroll to position [325, 0]
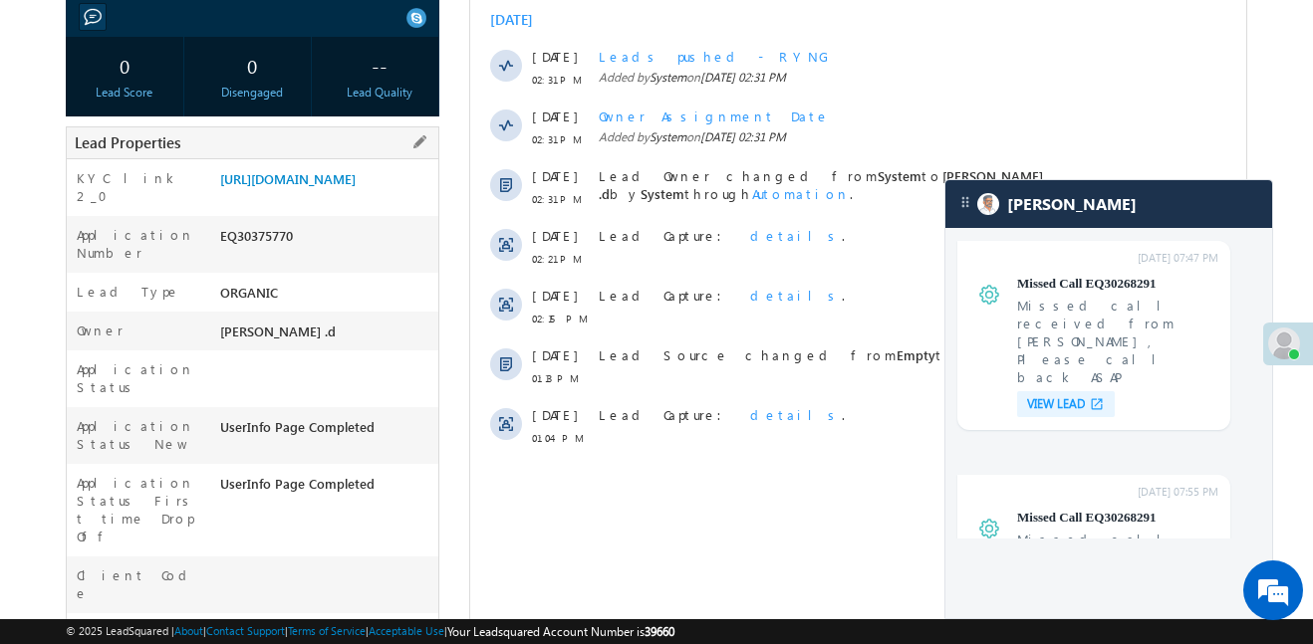
click at [348, 197] on div "https://angelbroking1-pk3em7sa.customui-test.leadsquared.com?leadId=bd48bfcd-dc…" at bounding box center [326, 183] width 223 height 28
click at [351, 187] on link "https://angelbroking1-pk3em7sa.customui-test.leadsquared.com?leadId=bd48bfcd-dc…" at bounding box center [287, 178] width 135 height 17
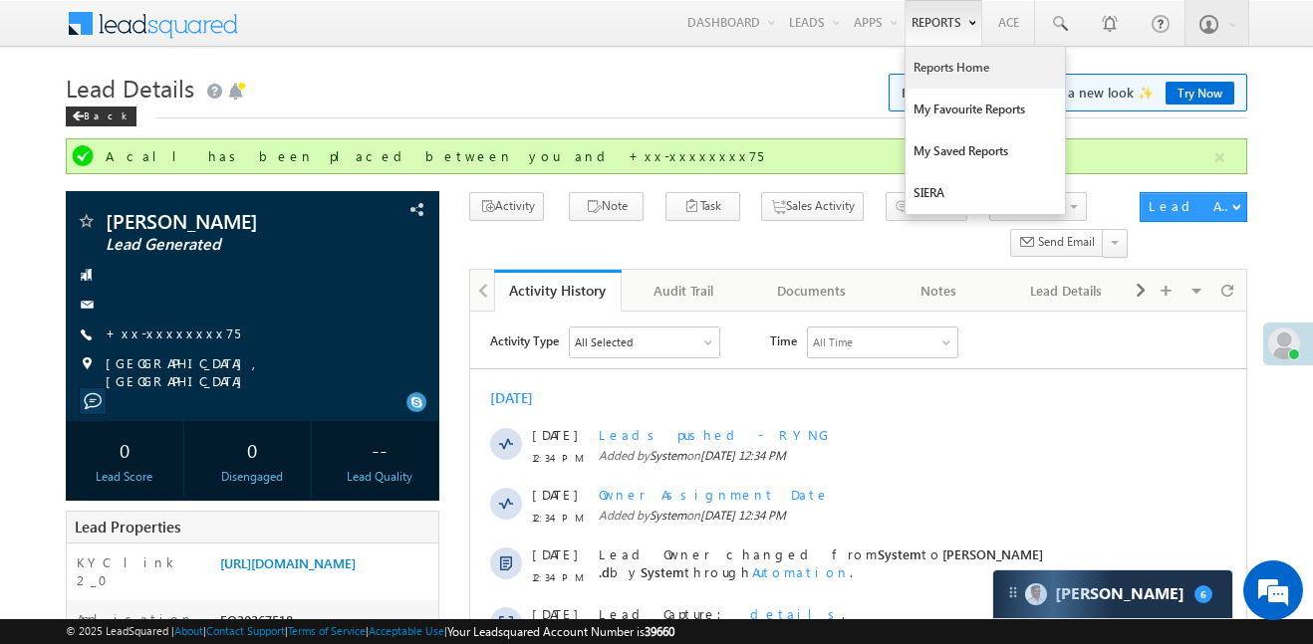
click at [943, 74] on link "Reports Home" at bounding box center [984, 68] width 159 height 42
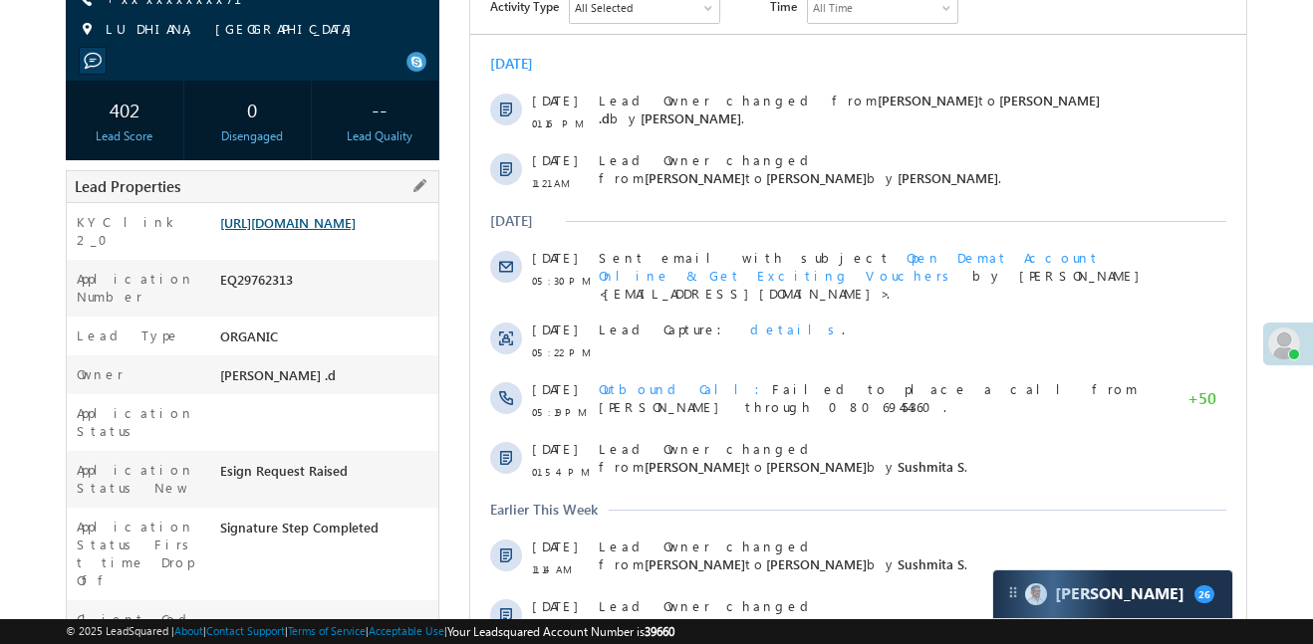
click at [350, 231] on link "[URL][DOMAIN_NAME]" at bounding box center [287, 222] width 135 height 17
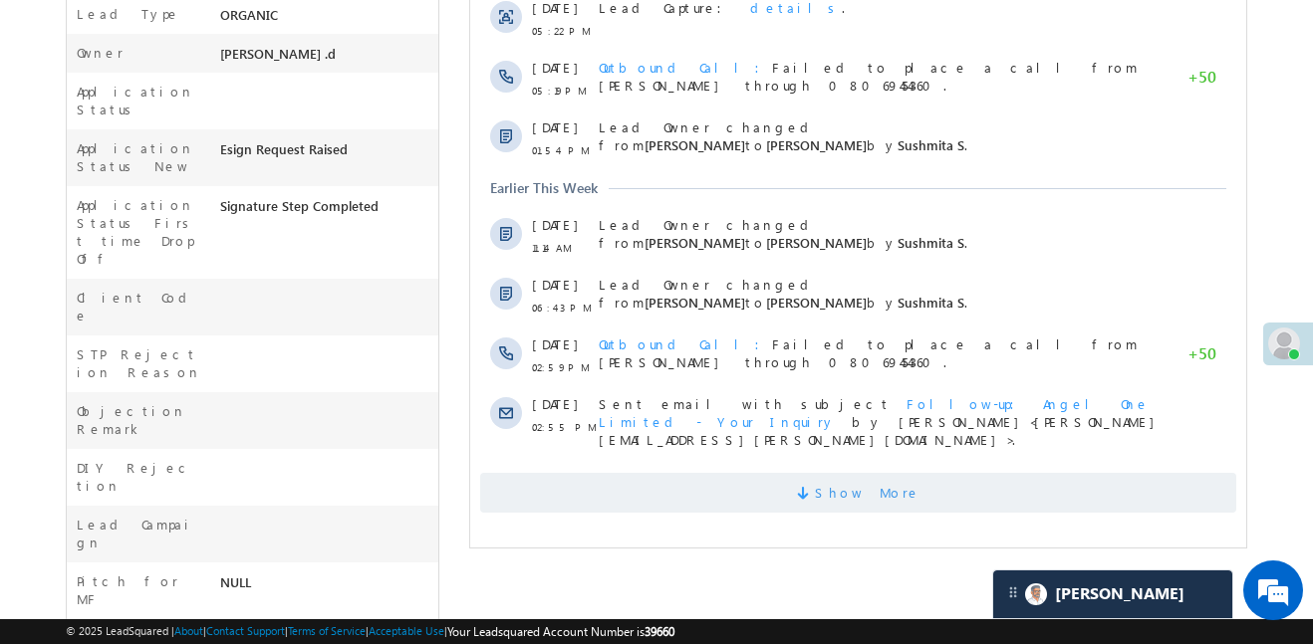
scroll to position [841, 0]
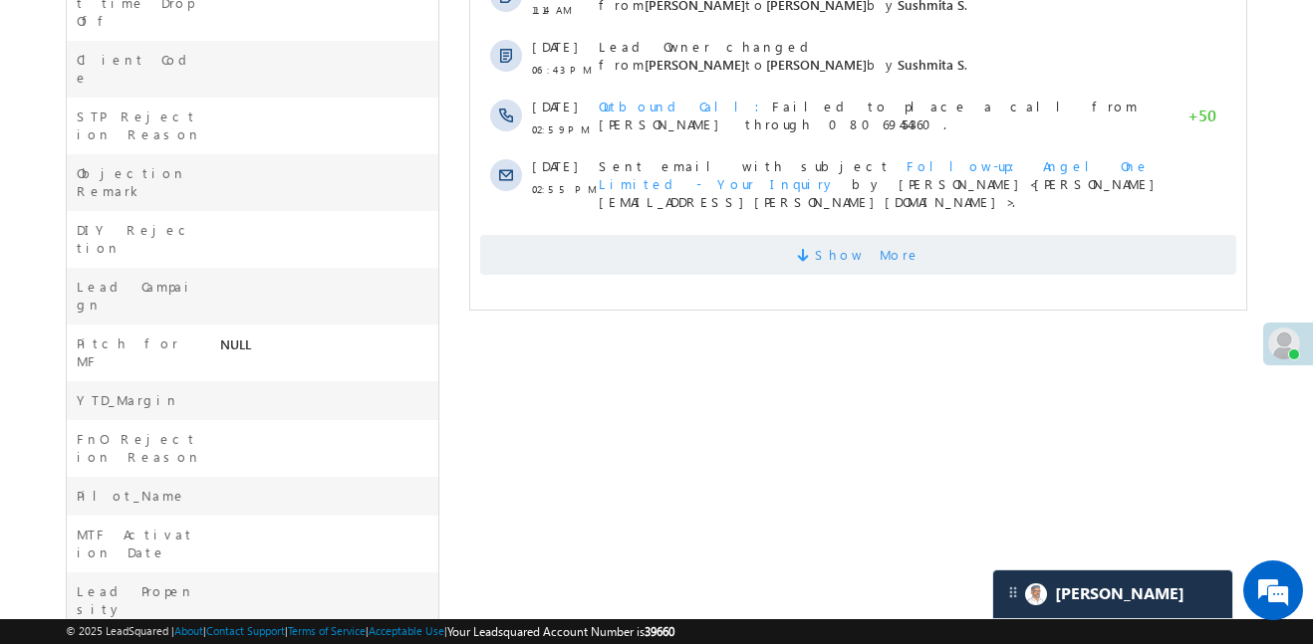
click at [809, 235] on span "Show More" at bounding box center [858, 255] width 756 height 40
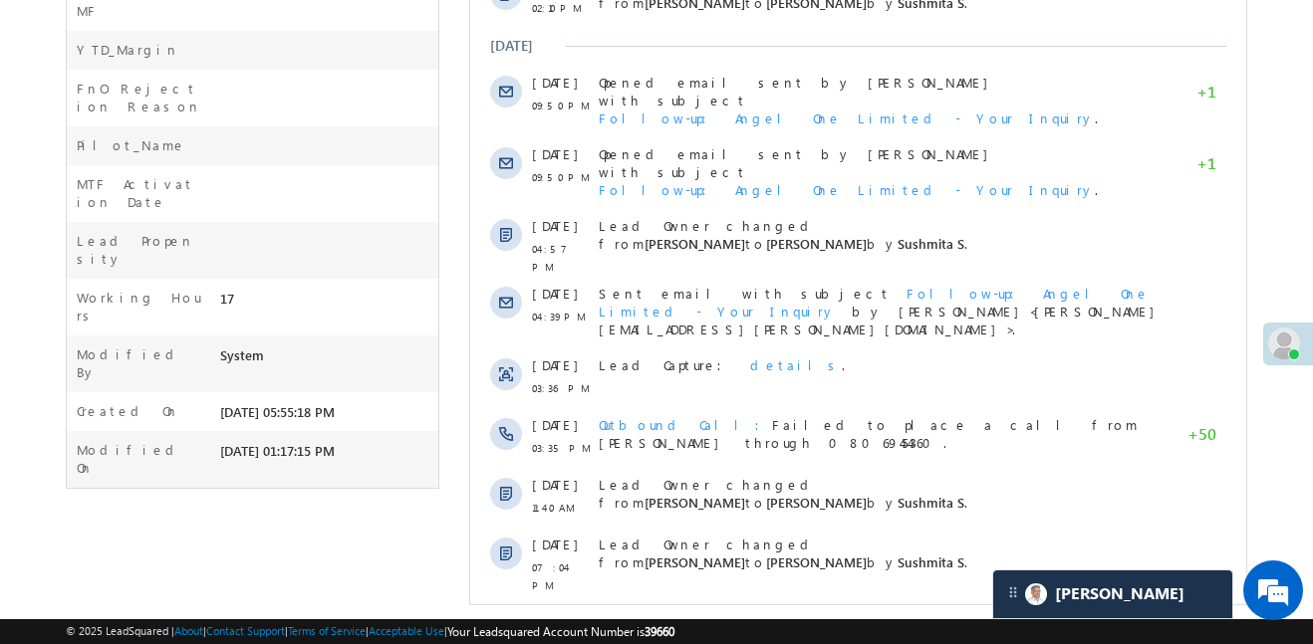
scroll to position [1204, 0]
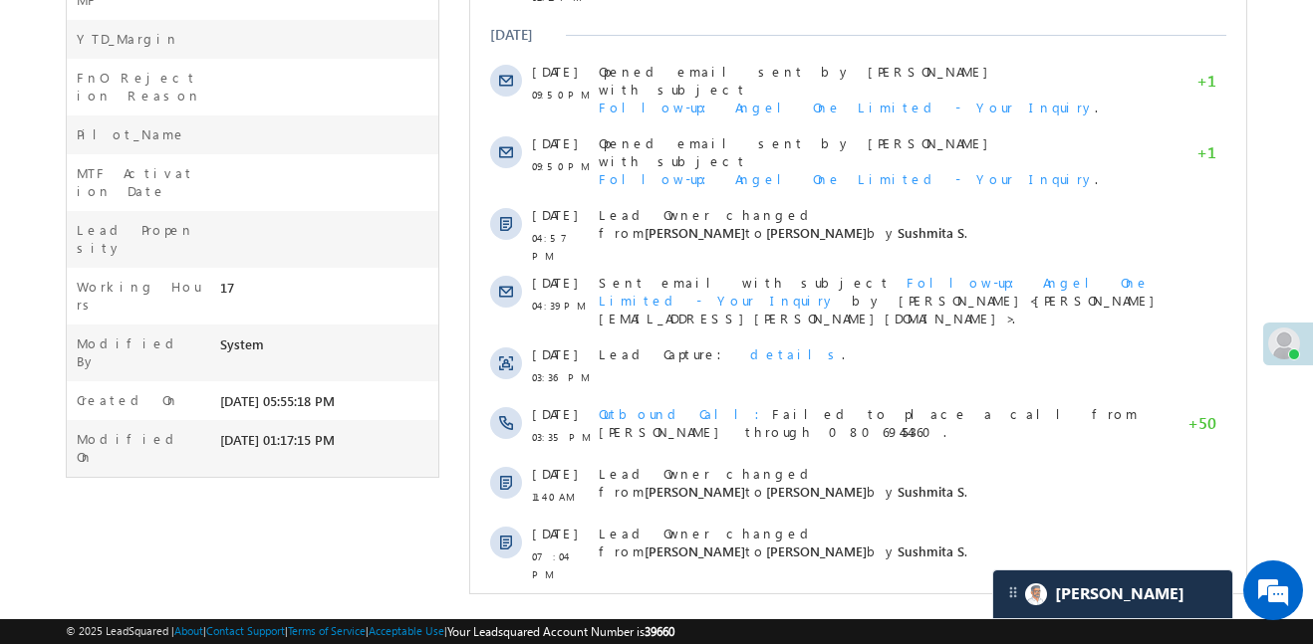
click at [920, 599] on span "Show More" at bounding box center [858, 619] width 756 height 40
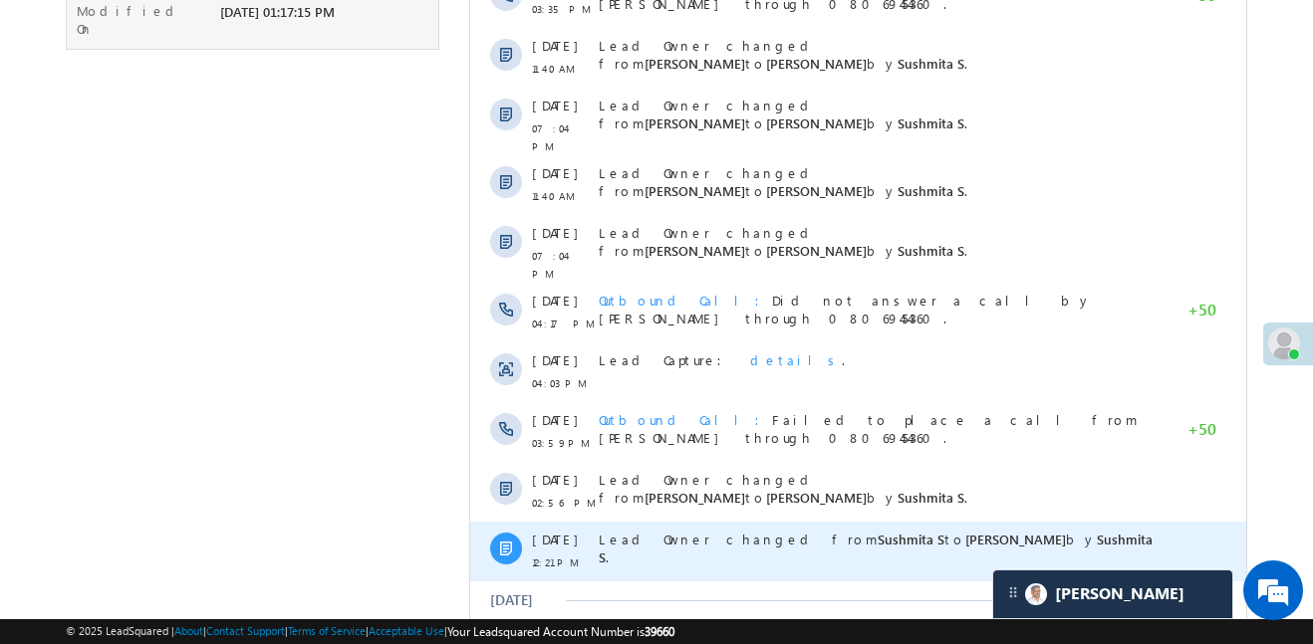
scroll to position [1840, 0]
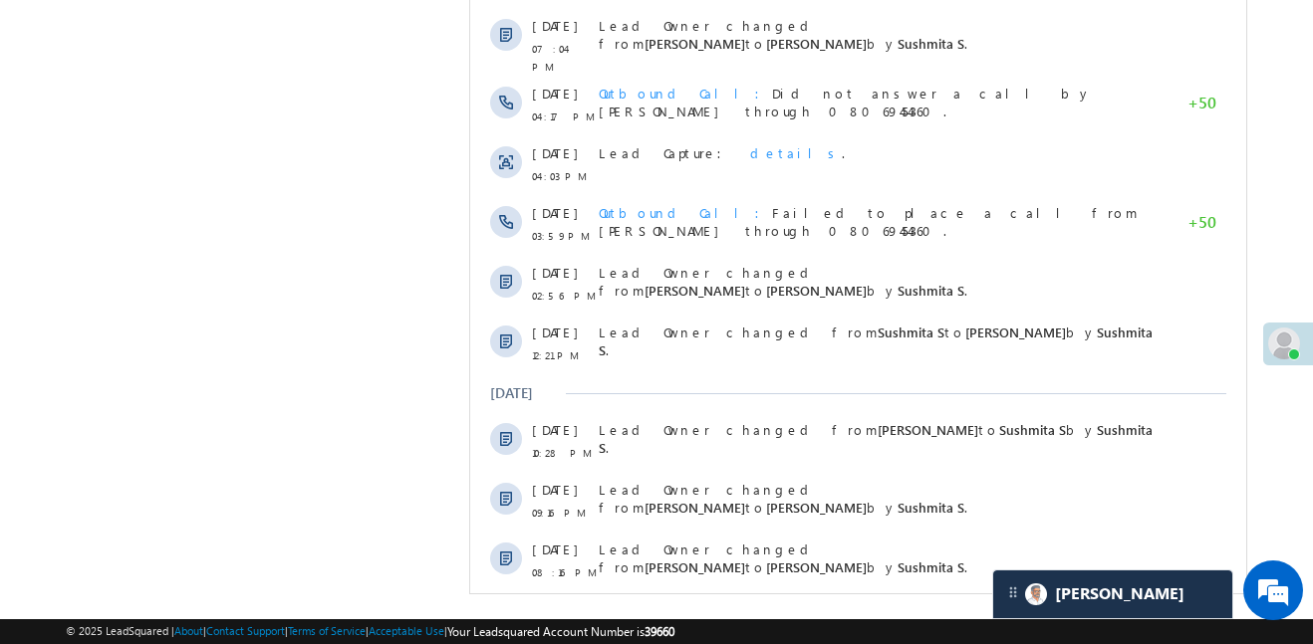
click at [890, 607] on span "Show More" at bounding box center [868, 627] width 106 height 40
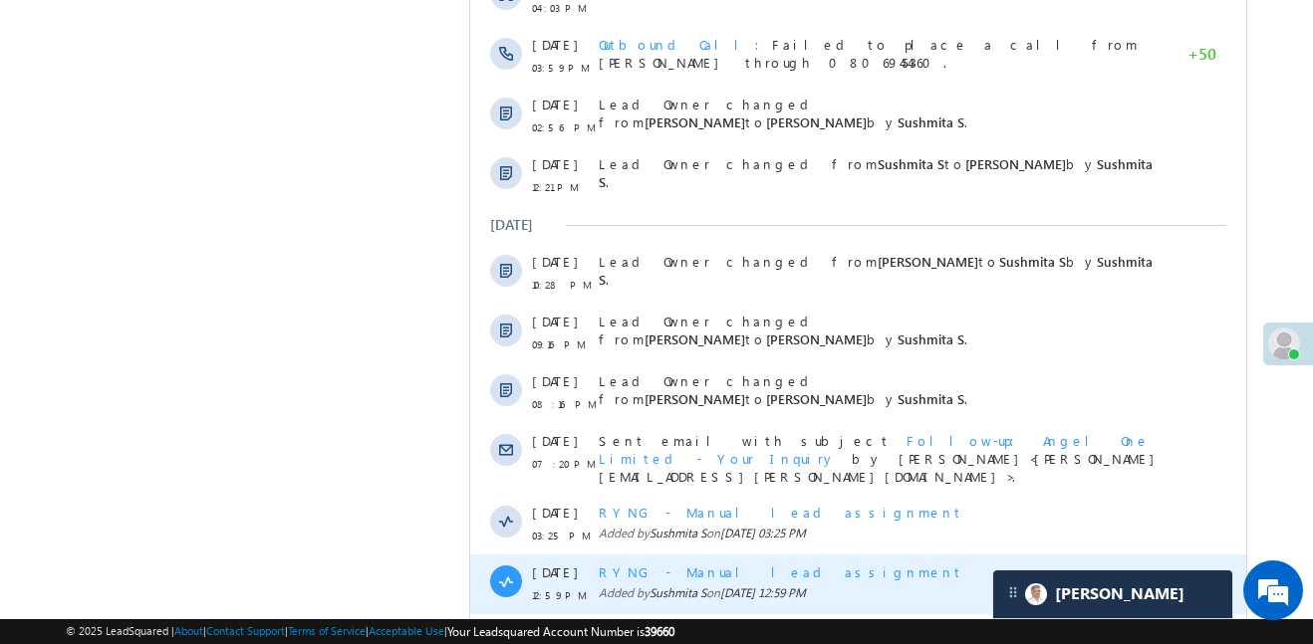
scroll to position [2438, 0]
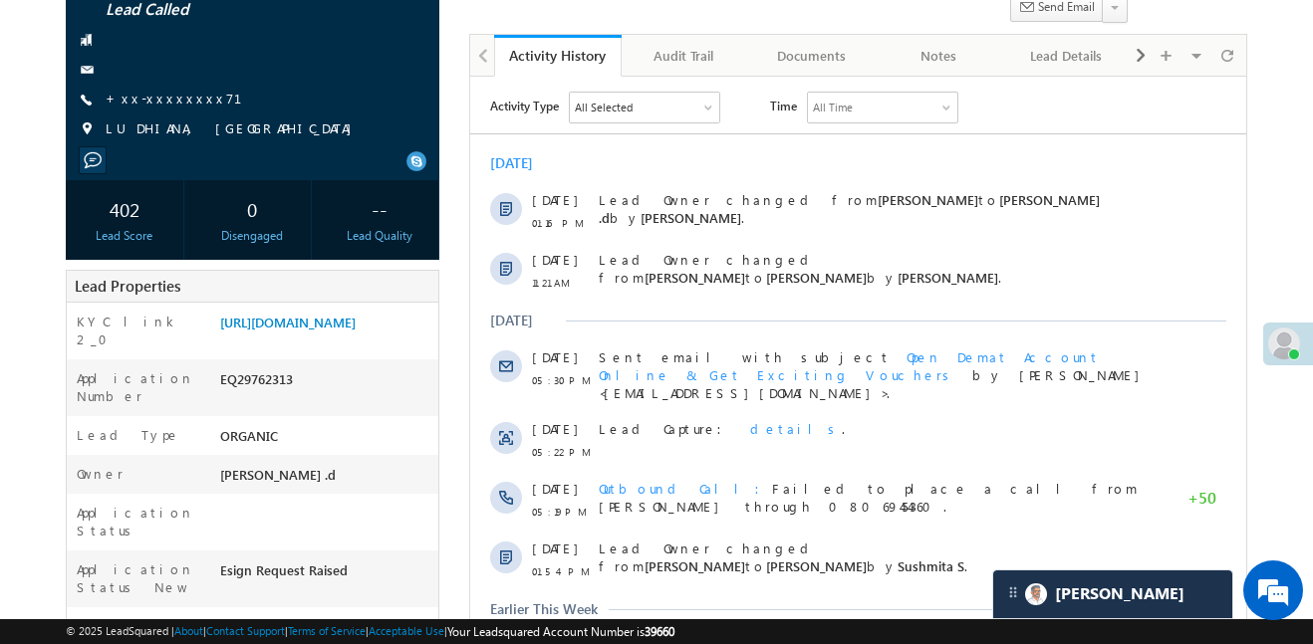
scroll to position [0, 0]
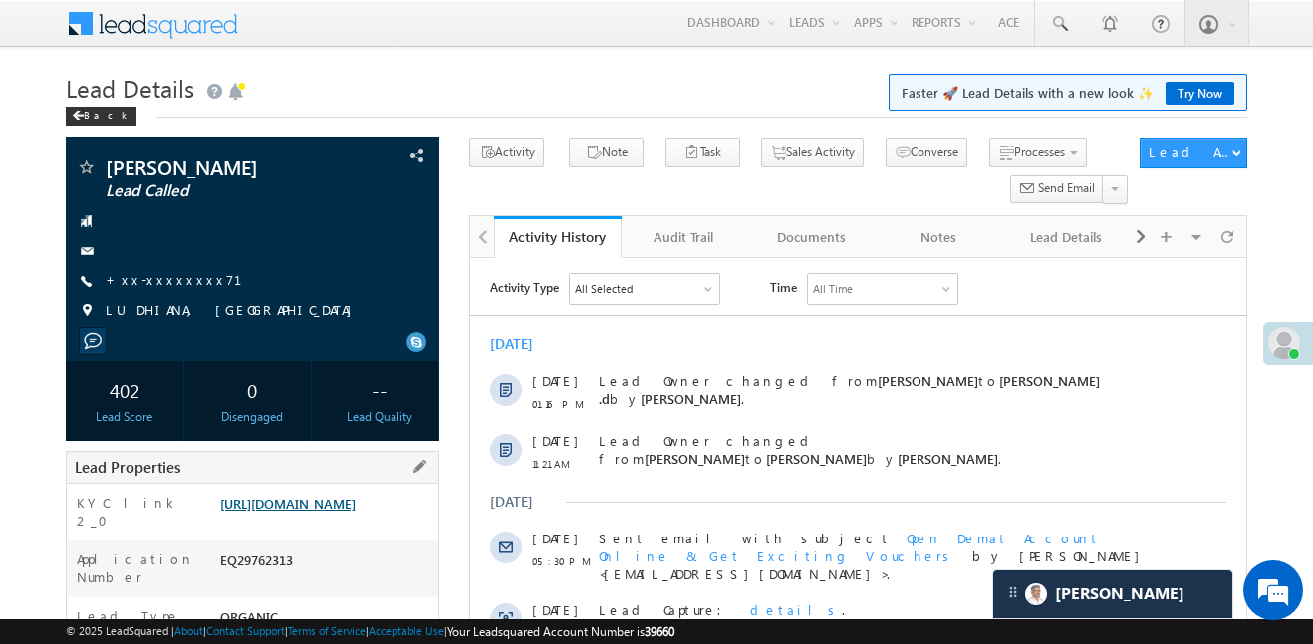
drag, startPoint x: 367, startPoint y: 553, endPoint x: 379, endPoint y: 521, distance: 34.0
click at [368, 522] on div "https://angelbroking1-pk3em7sa.customui-test.leadsquared.com?leadId=f9eaac70-7c…" at bounding box center [326, 508] width 223 height 28
click at [356, 512] on link "https://angelbroking1-pk3em7sa.customui-test.leadsquared.com?leadId=f9eaac70-7c…" at bounding box center [287, 503] width 135 height 17
click at [355, 512] on link "https://angelbroking1-pk3em7sa.customui-test.leadsquared.com?leadId=f9eaac70-7c…" at bounding box center [287, 503] width 135 height 17
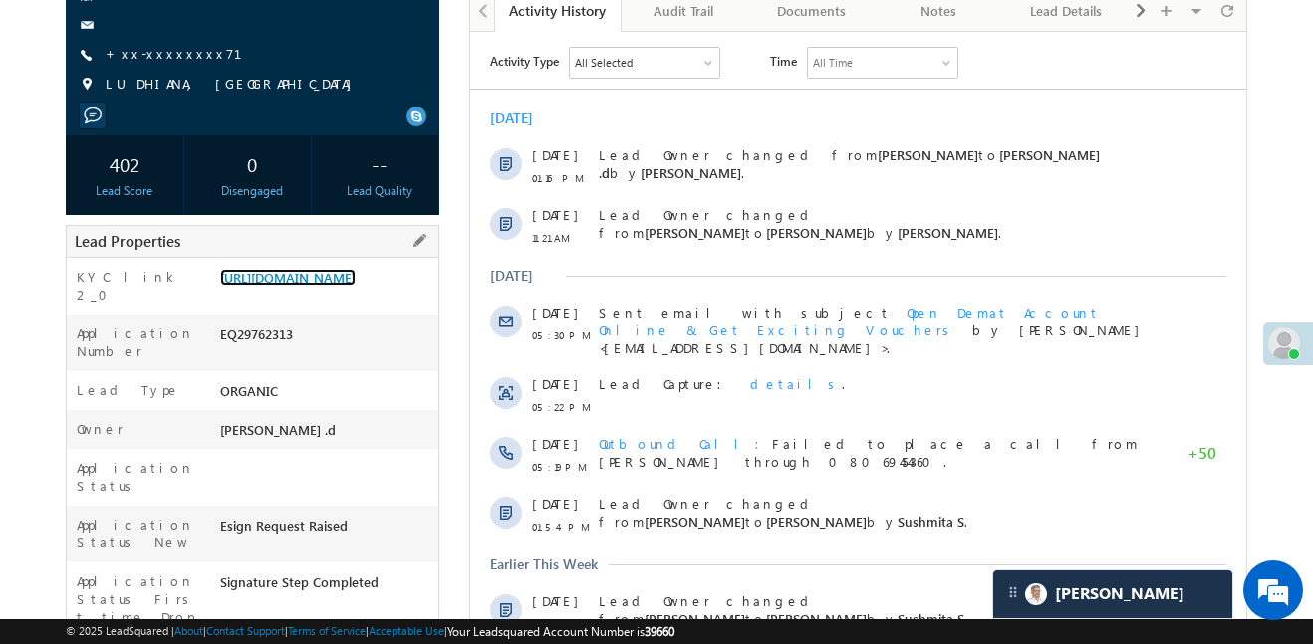
scroll to position [230, 0]
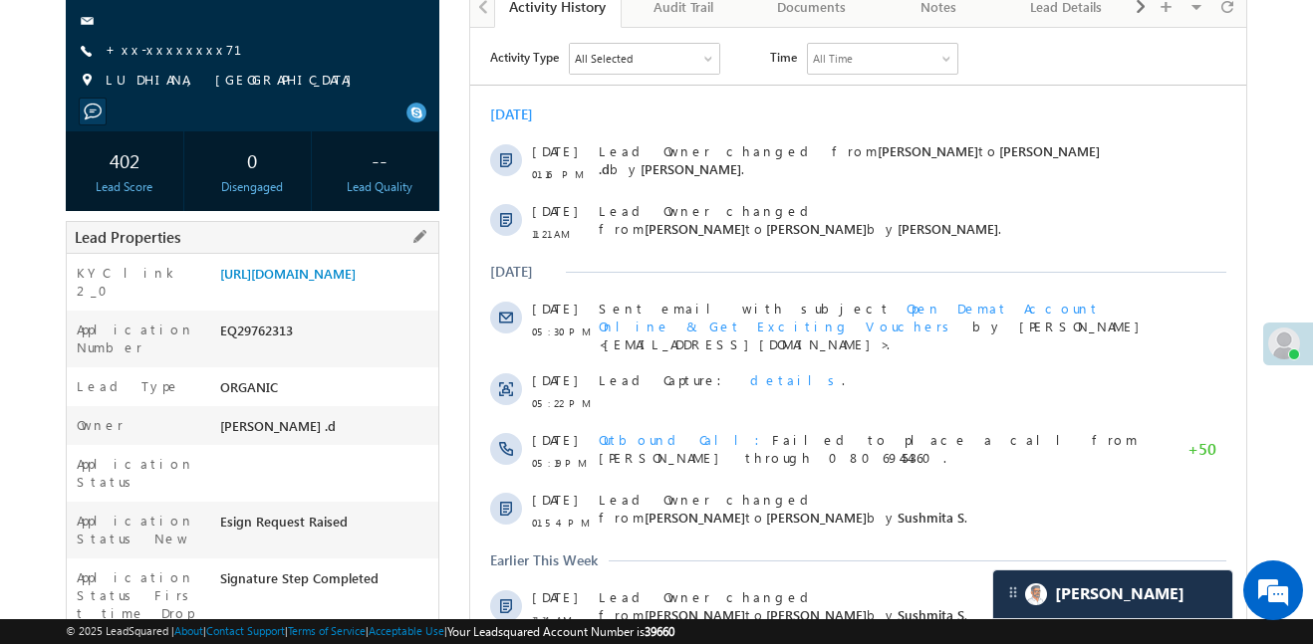
click at [346, 258] on div "KYC link 2_0 https://angelbroking1-pk3em7sa.customui-test.leadsquared.com?leadI…" at bounding box center [253, 282] width 372 height 57
click at [335, 282] on link "https://angelbroking1-pk3em7sa.customui-test.leadsquared.com?leadId=f9eaac70-7c…" at bounding box center [287, 273] width 135 height 17
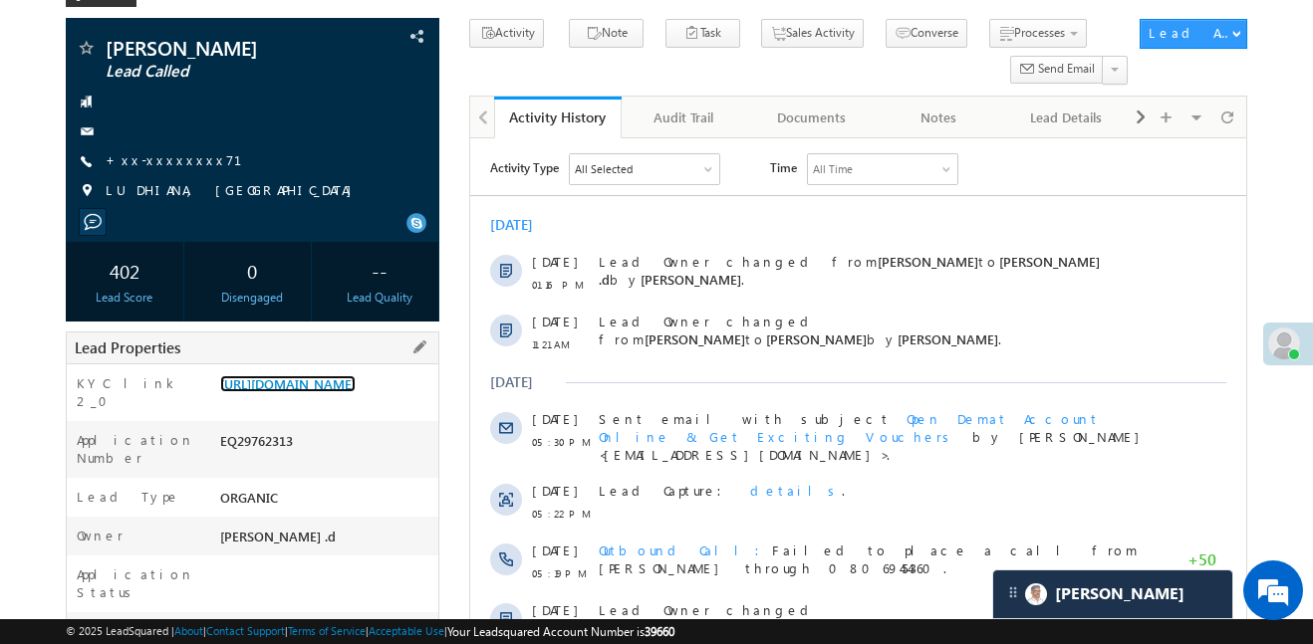
scroll to position [154, 0]
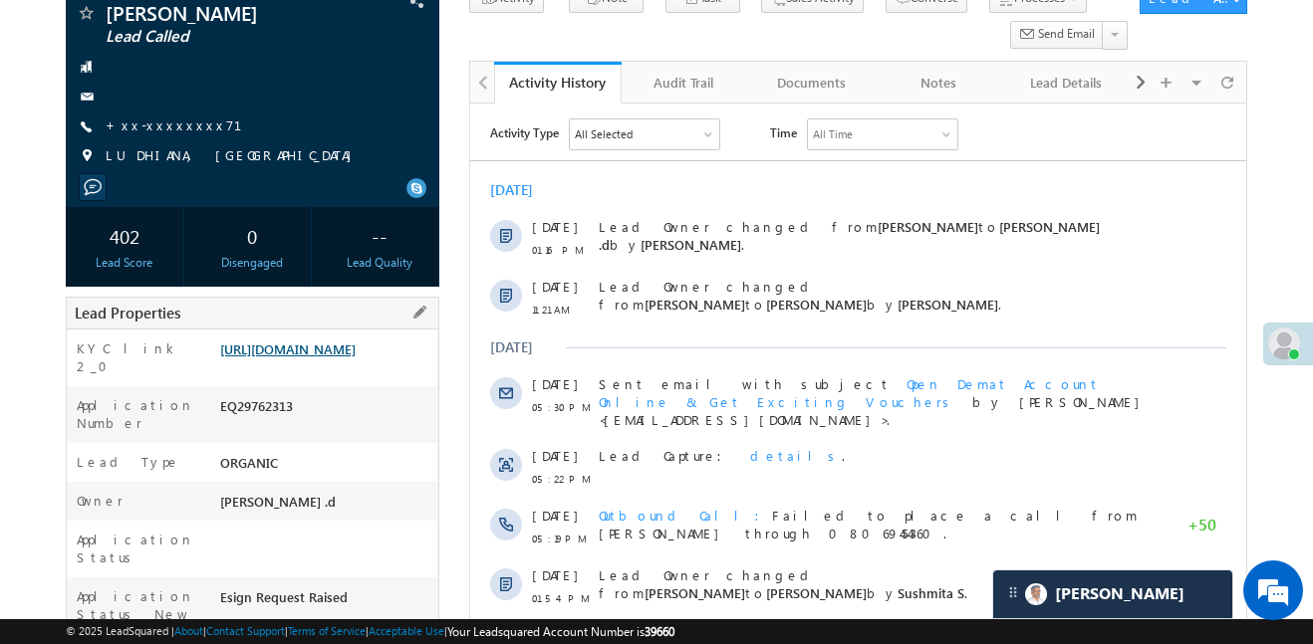
click at [347, 358] on link "https://angelbroking1-pk3em7sa.customui-test.leadsquared.com?leadId=f9eaac70-7c…" at bounding box center [287, 349] width 135 height 17
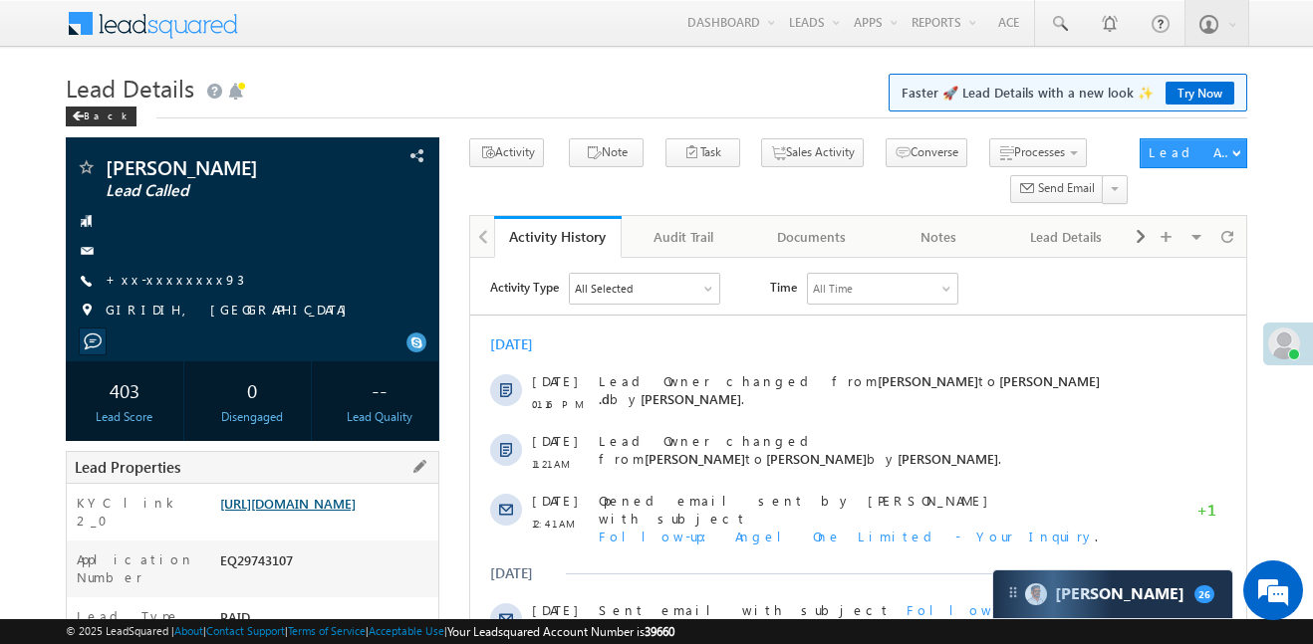
click at [356, 512] on link "[URL][DOMAIN_NAME]" at bounding box center [287, 503] width 135 height 17
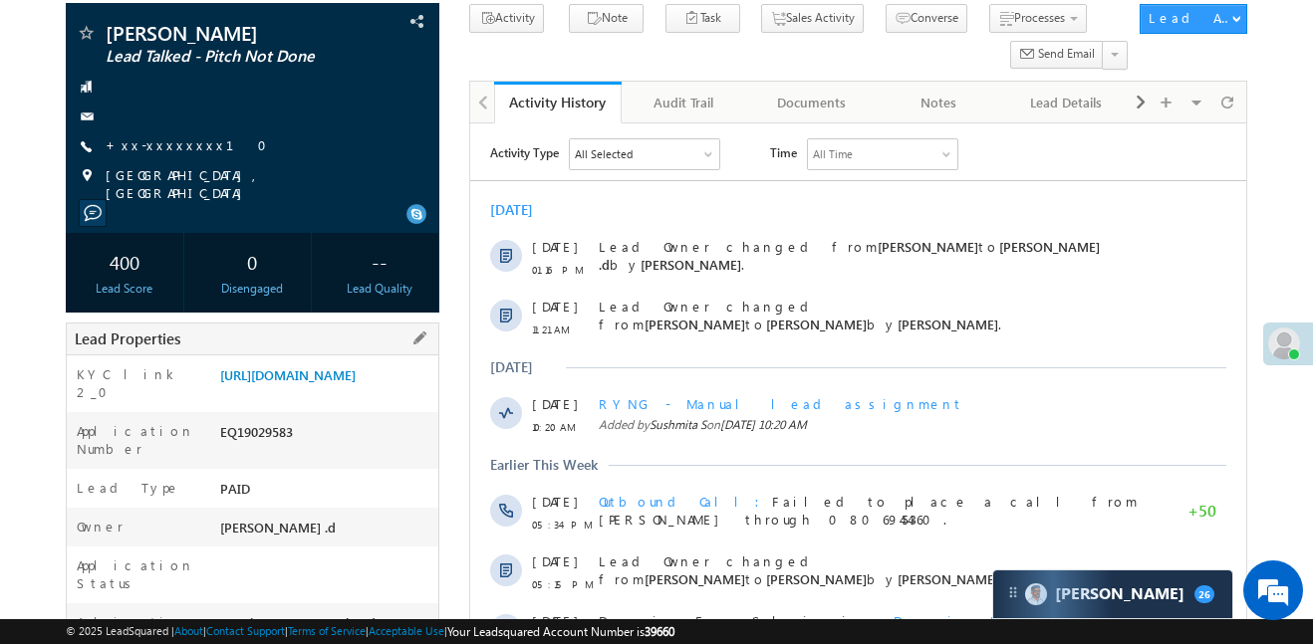
click at [302, 393] on div "https://angelbroking1-pk3em7sa.customui-test.leadsquared.com?leadId=ef2b2b8e-63…" at bounding box center [326, 380] width 223 height 28
click at [316, 384] on link "https://angelbroking1-pk3em7sa.customui-test.leadsquared.com?leadId=ef2b2b8e-63…" at bounding box center [287, 375] width 135 height 17
click at [173, 159] on div "Anil dawar Lead Talked - Pitch Not Done +xx-xxxxxxxx10" at bounding box center [253, 112] width 354 height 179
click at [165, 154] on span "+xx-xxxxxxxx10" at bounding box center [192, 146] width 173 height 20
click at [162, 144] on link "+xx-xxxxxxxx10" at bounding box center [192, 144] width 173 height 17
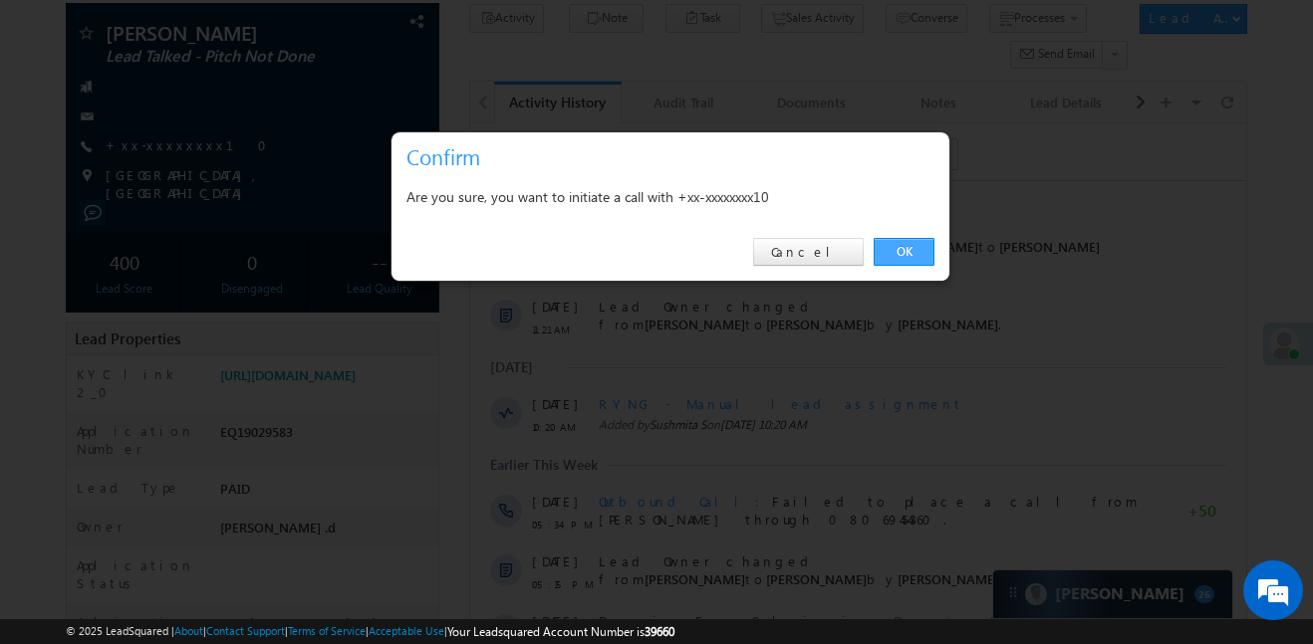
click at [918, 251] on link "OK" at bounding box center [904, 252] width 61 height 28
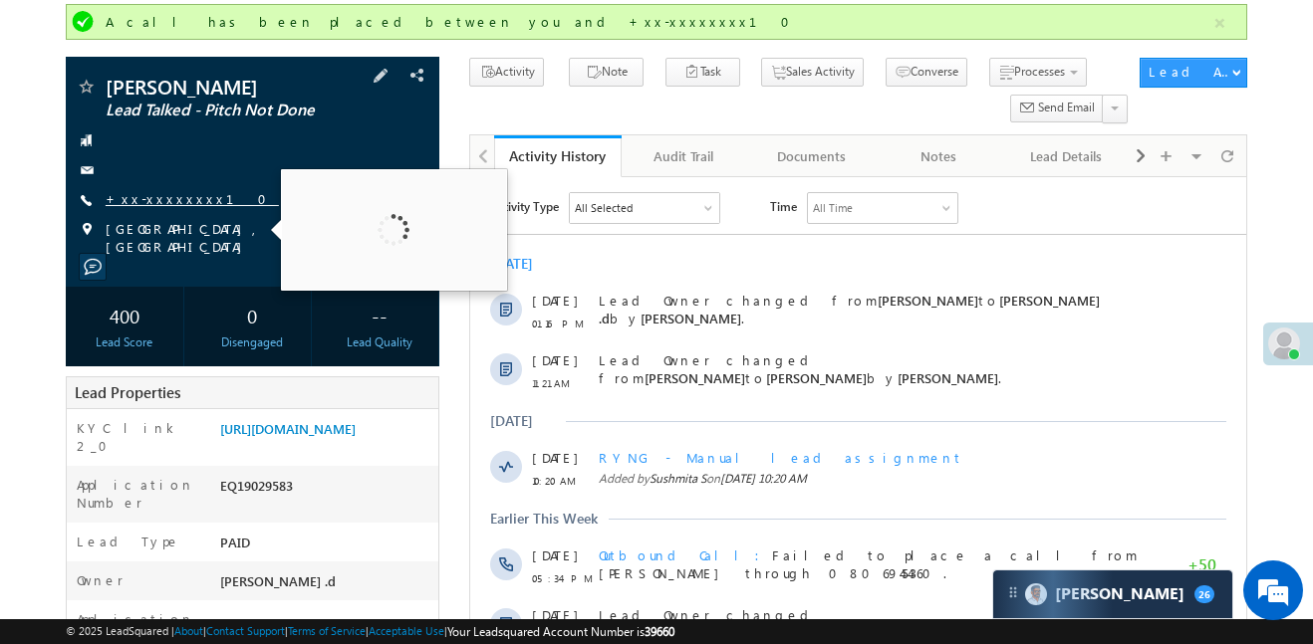
click at [157, 202] on link "+xx-xxxxxxxx10" at bounding box center [192, 198] width 173 height 17
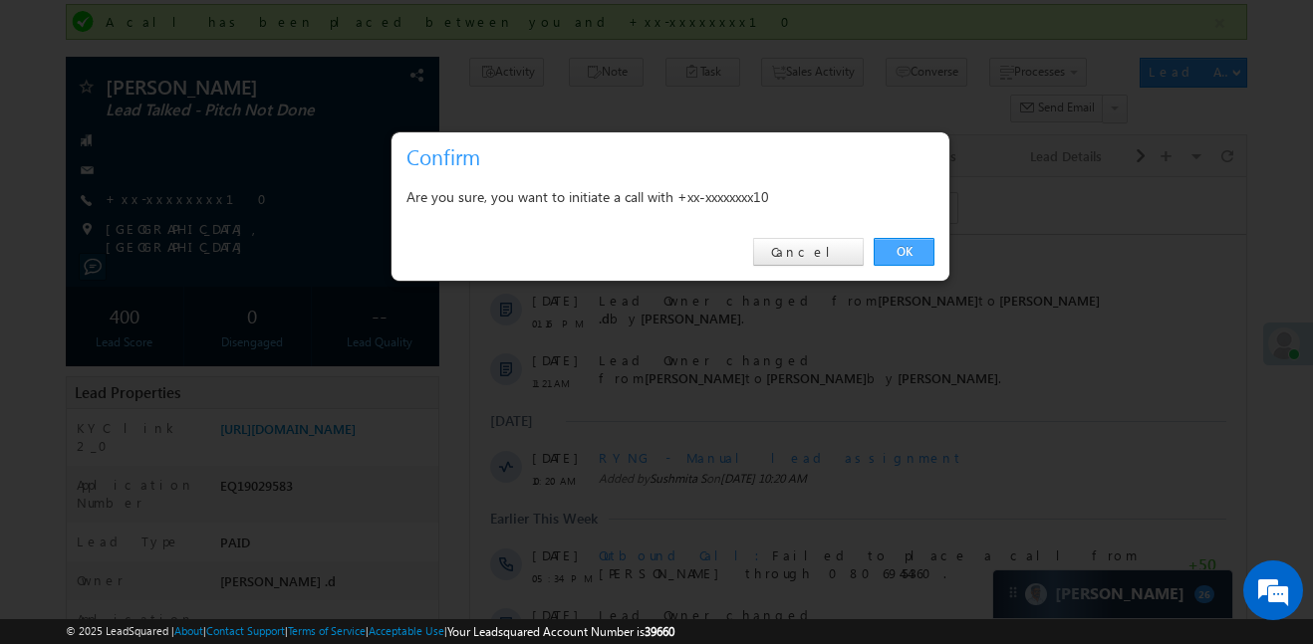
click at [920, 255] on link "OK" at bounding box center [904, 252] width 61 height 28
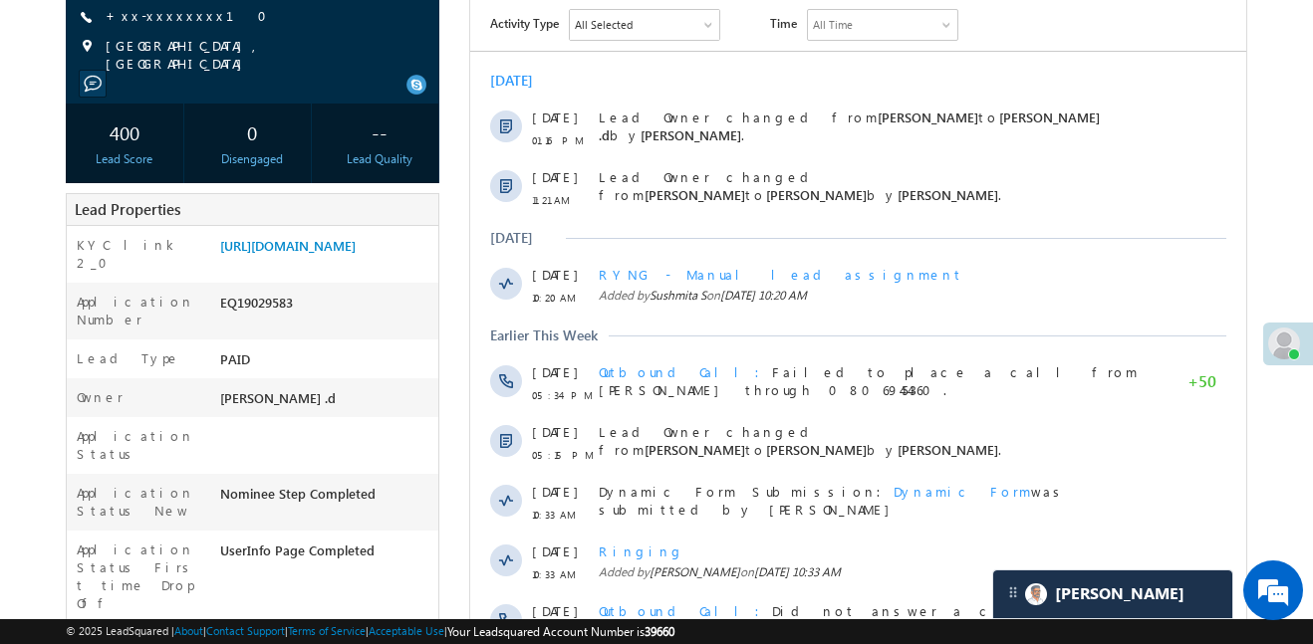
scroll to position [39, 0]
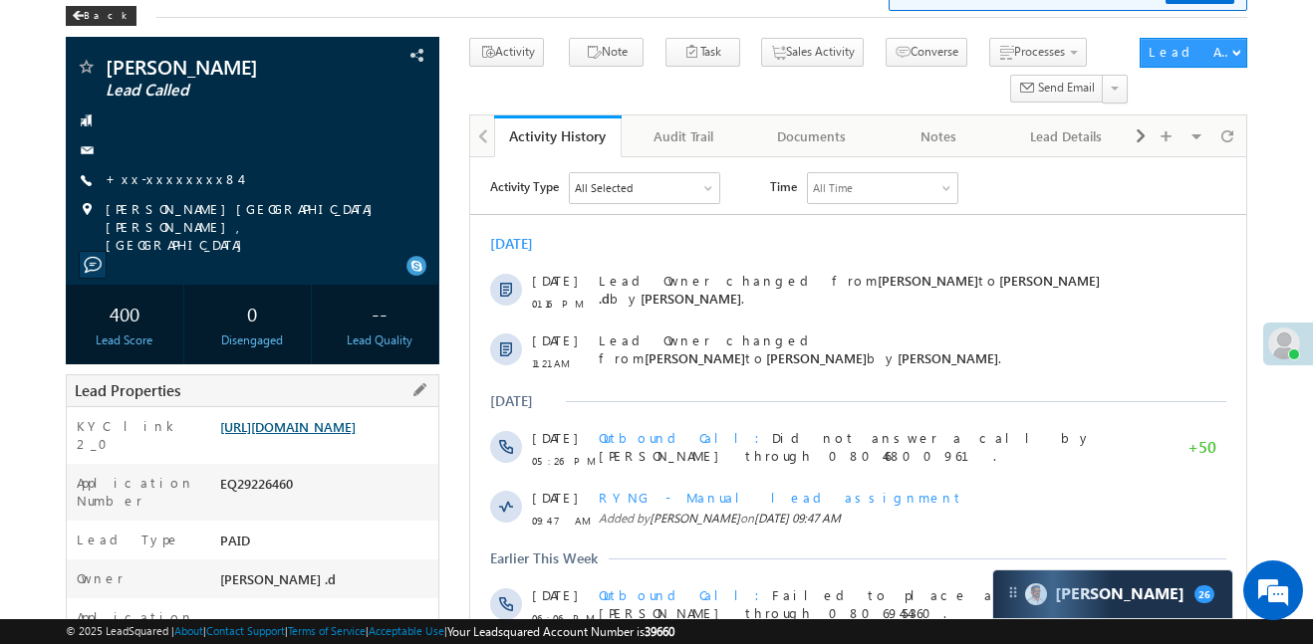
click at [356, 418] on link "[URL][DOMAIN_NAME]" at bounding box center [287, 426] width 135 height 17
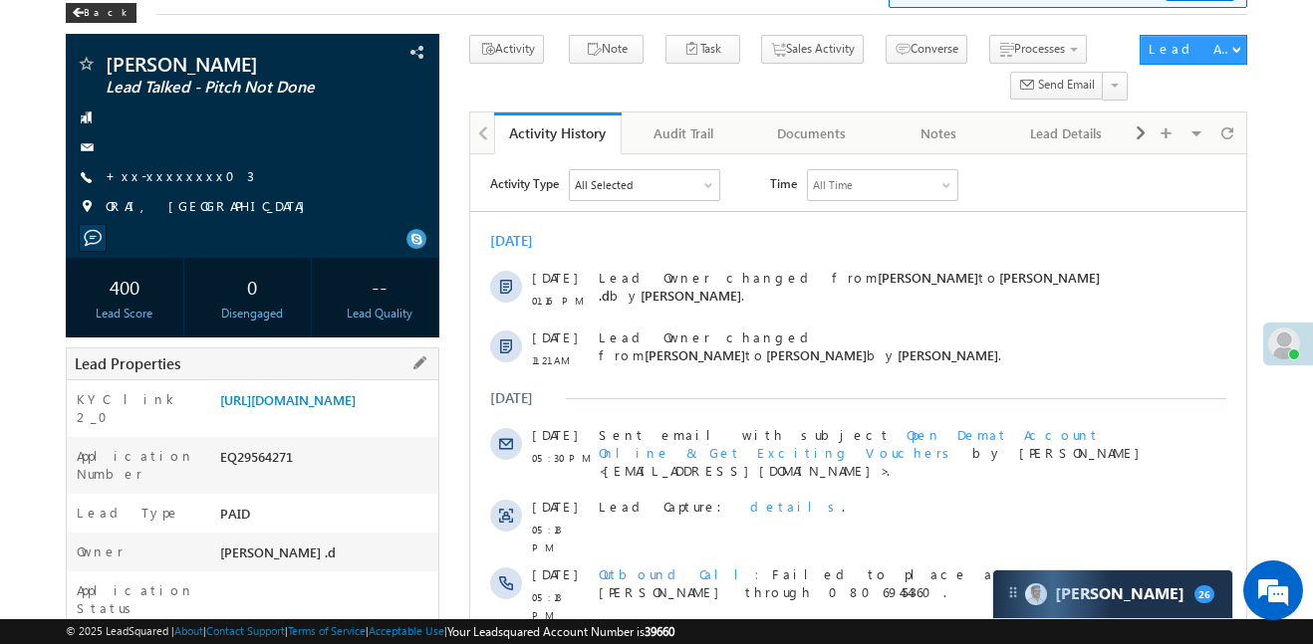
scroll to position [136, 0]
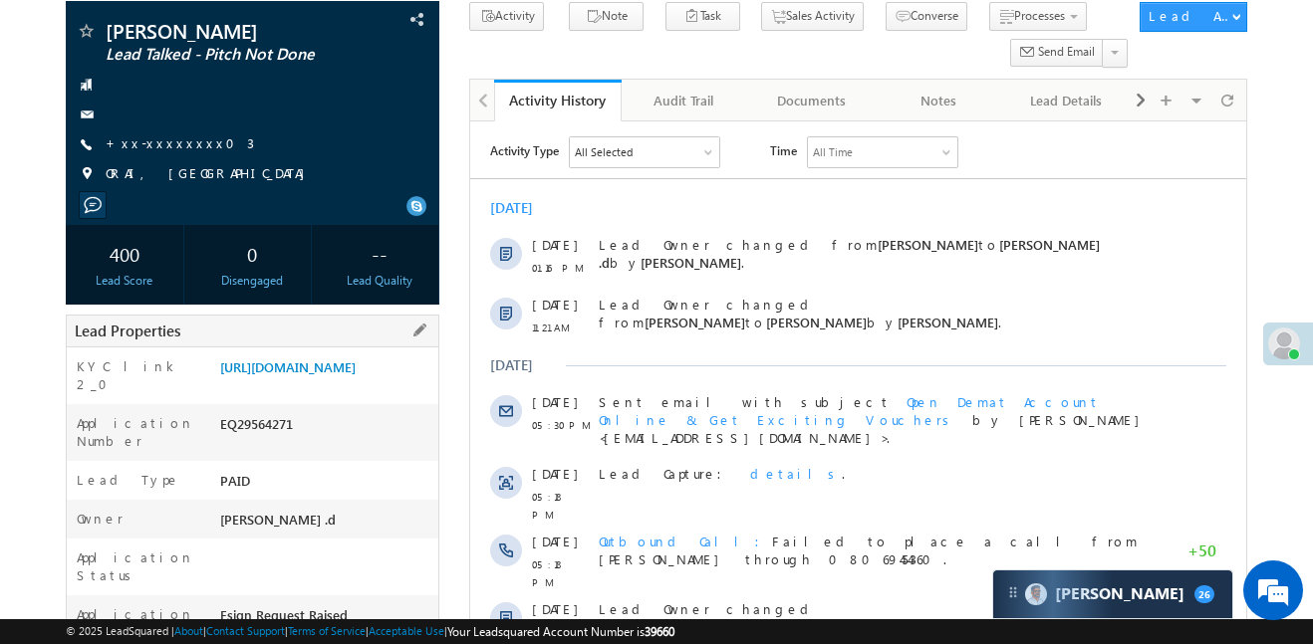
click at [283, 385] on div "https://angelbroking1-pk3em7sa.customui-test.leadsquared.com?leadId=d8cd2dca-ee…" at bounding box center [326, 372] width 223 height 28
click at [294, 376] on link "https://angelbroking1-pk3em7sa.customui-test.leadsquared.com?leadId=d8cd2dca-ee…" at bounding box center [287, 367] width 135 height 17
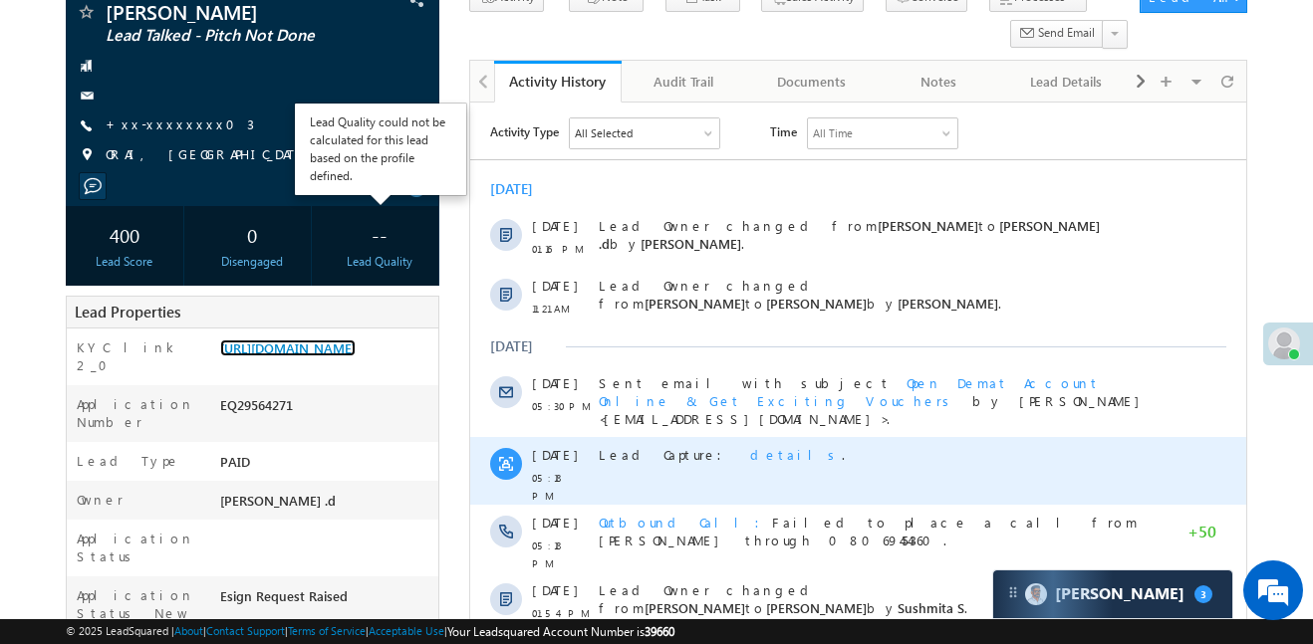
scroll to position [156, 0]
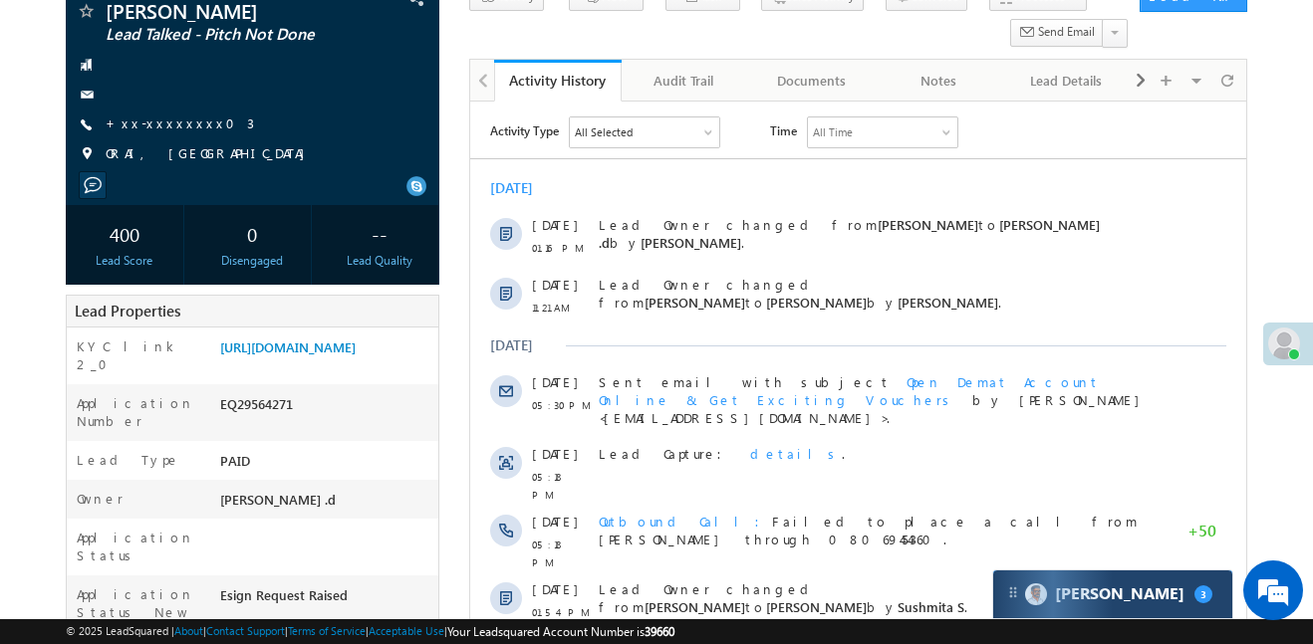
click at [1150, 587] on div "Carter 3" at bounding box center [1112, 595] width 239 height 48
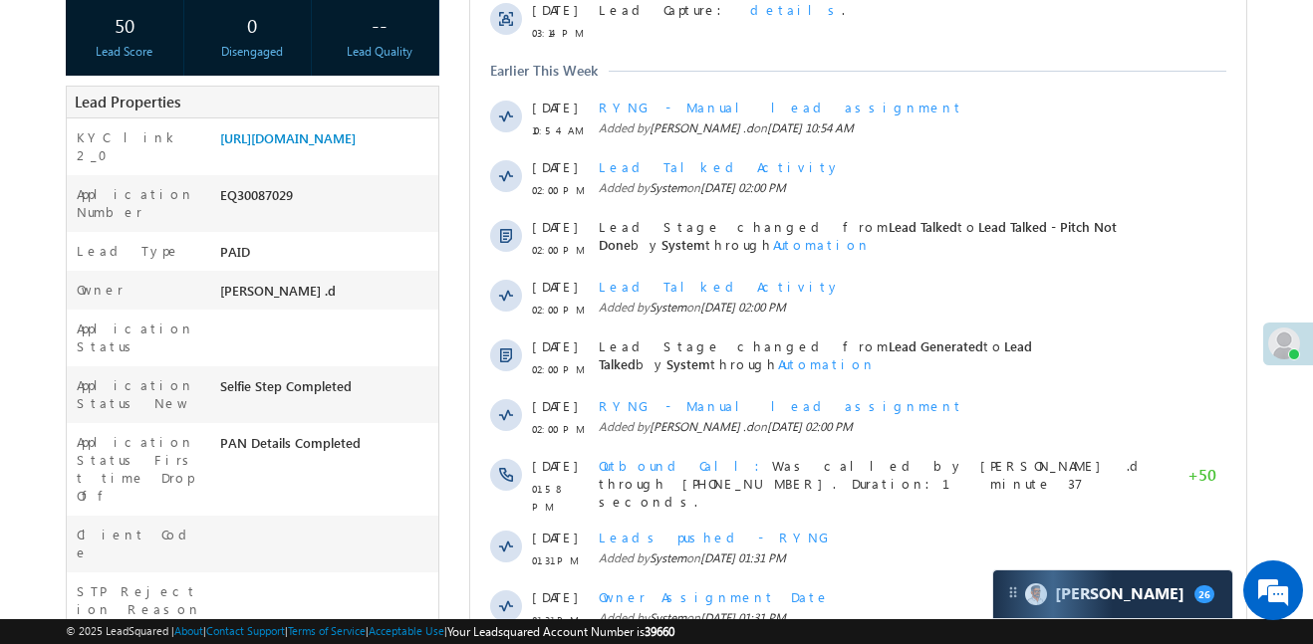
scroll to position [108, 0]
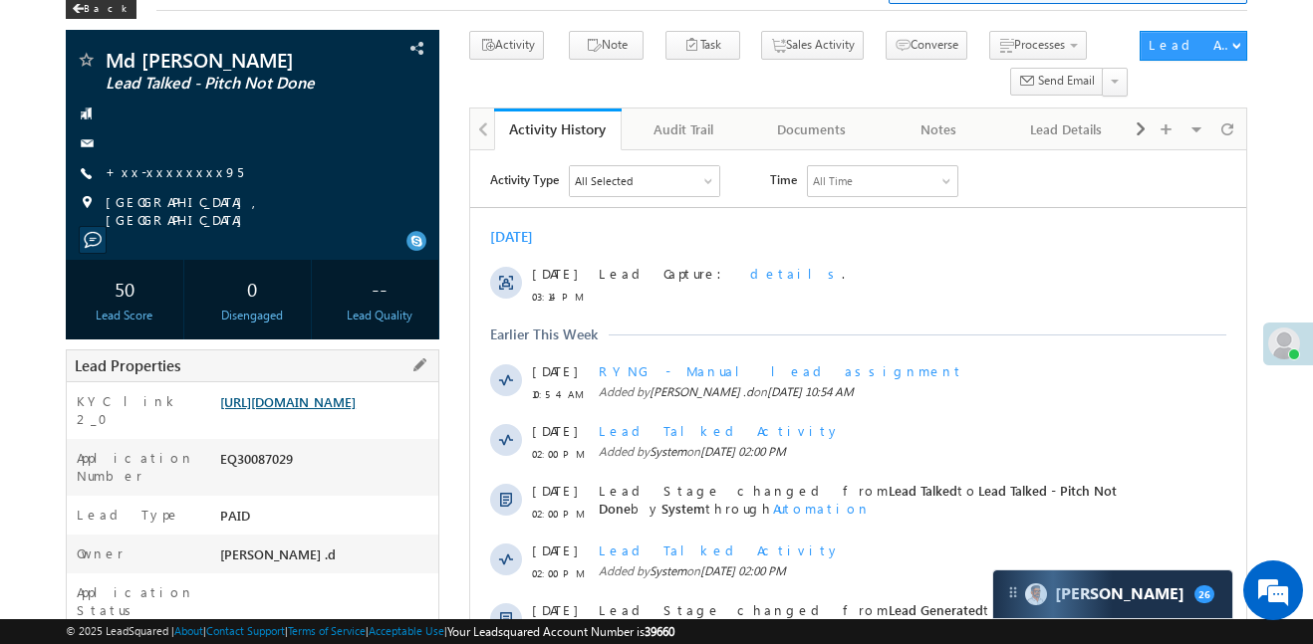
click at [296, 410] on link "[URL][DOMAIN_NAME]" at bounding box center [287, 401] width 135 height 17
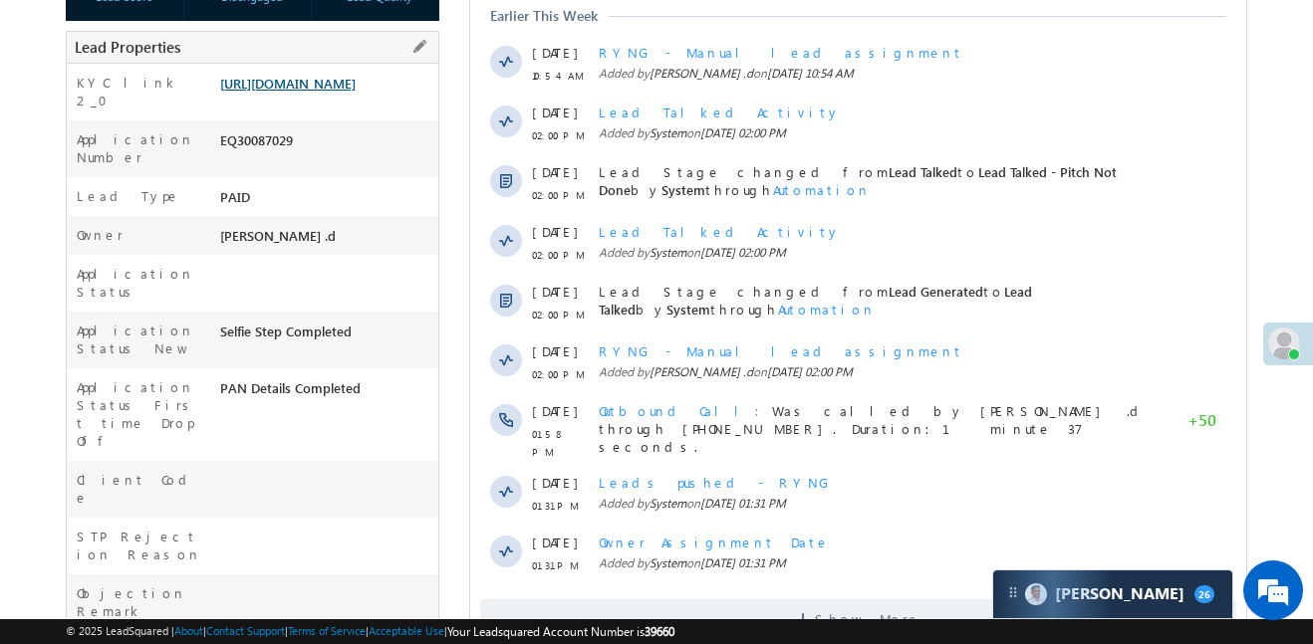
scroll to position [282, 0]
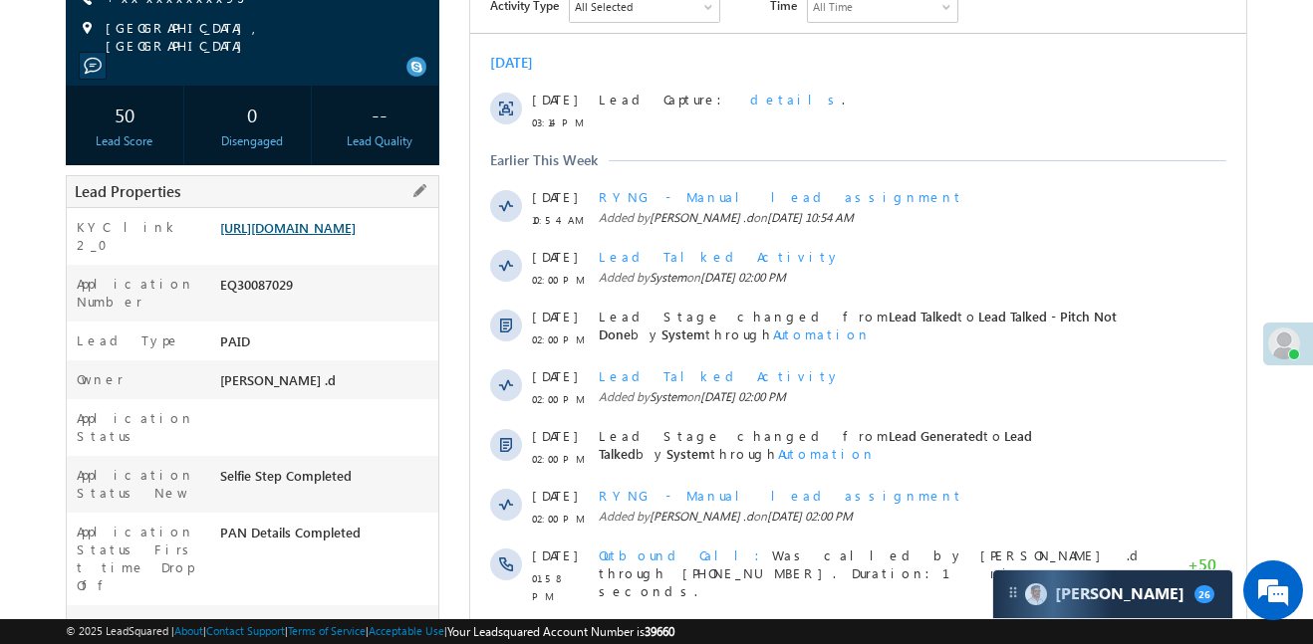
click at [351, 219] on link "https://angelbroking1-pk3em7sa.customui-test.leadsquared.com?leadId=5f2b04b1-d7…" at bounding box center [287, 227] width 135 height 17
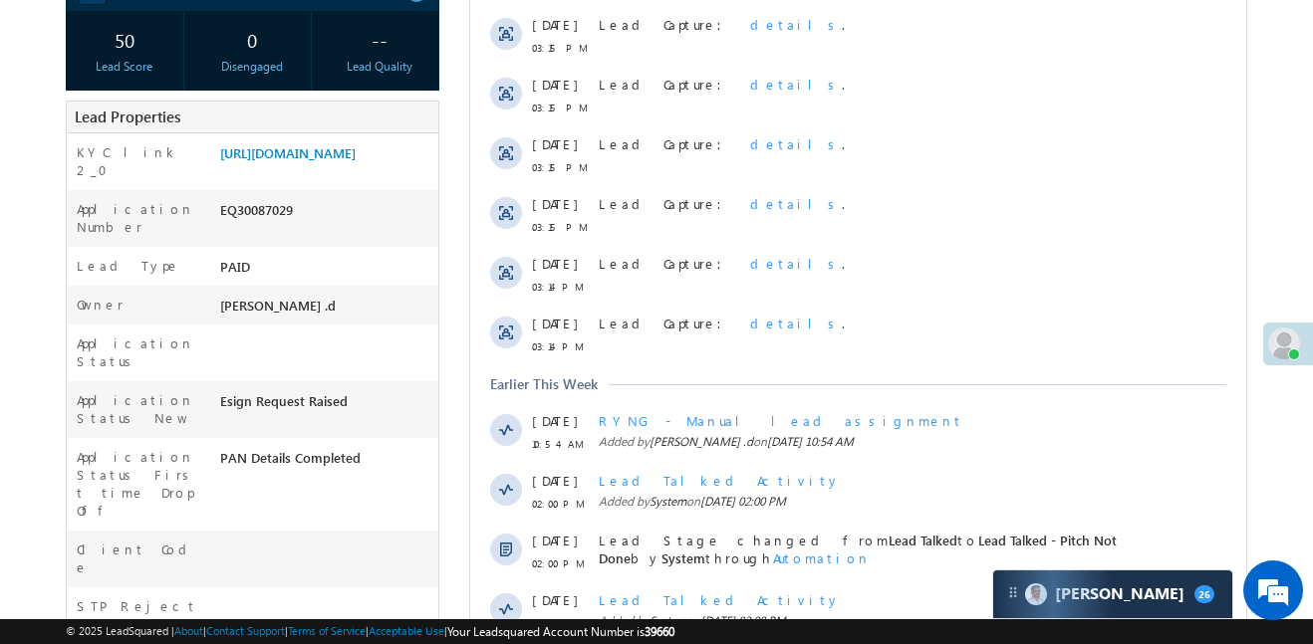
scroll to position [685, 0]
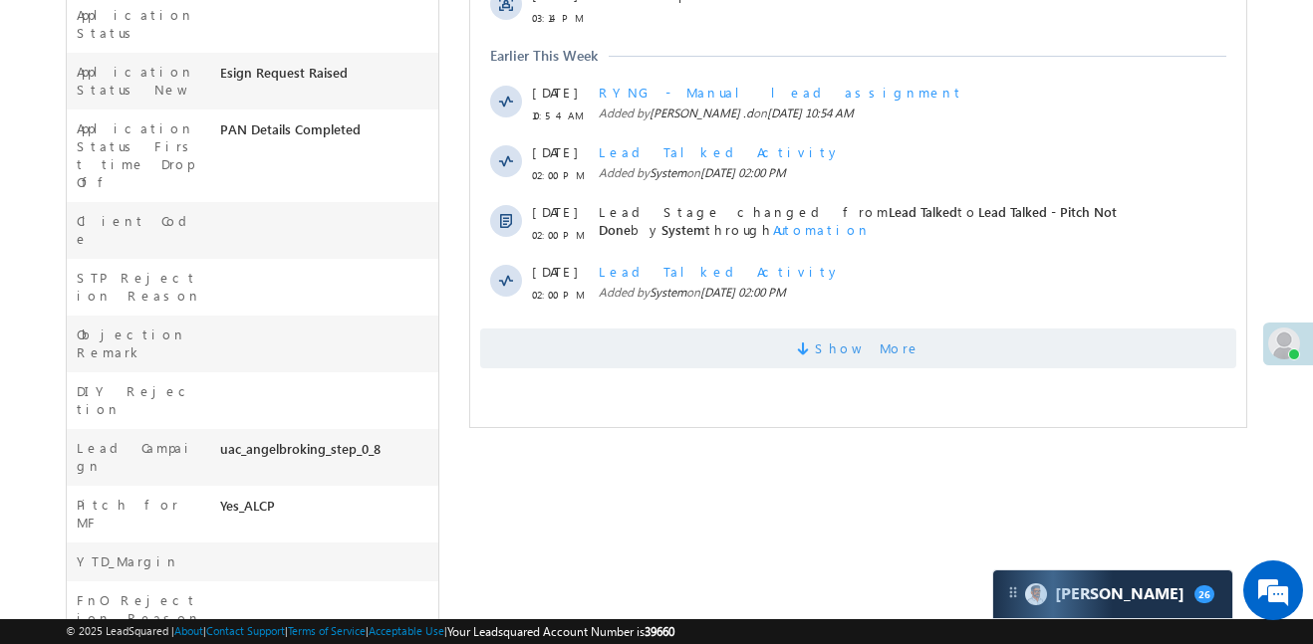
drag, startPoint x: 809, startPoint y: 385, endPoint x: 813, endPoint y: 350, distance: 35.1
click at [813, 350] on span "Show More" at bounding box center [858, 349] width 756 height 40
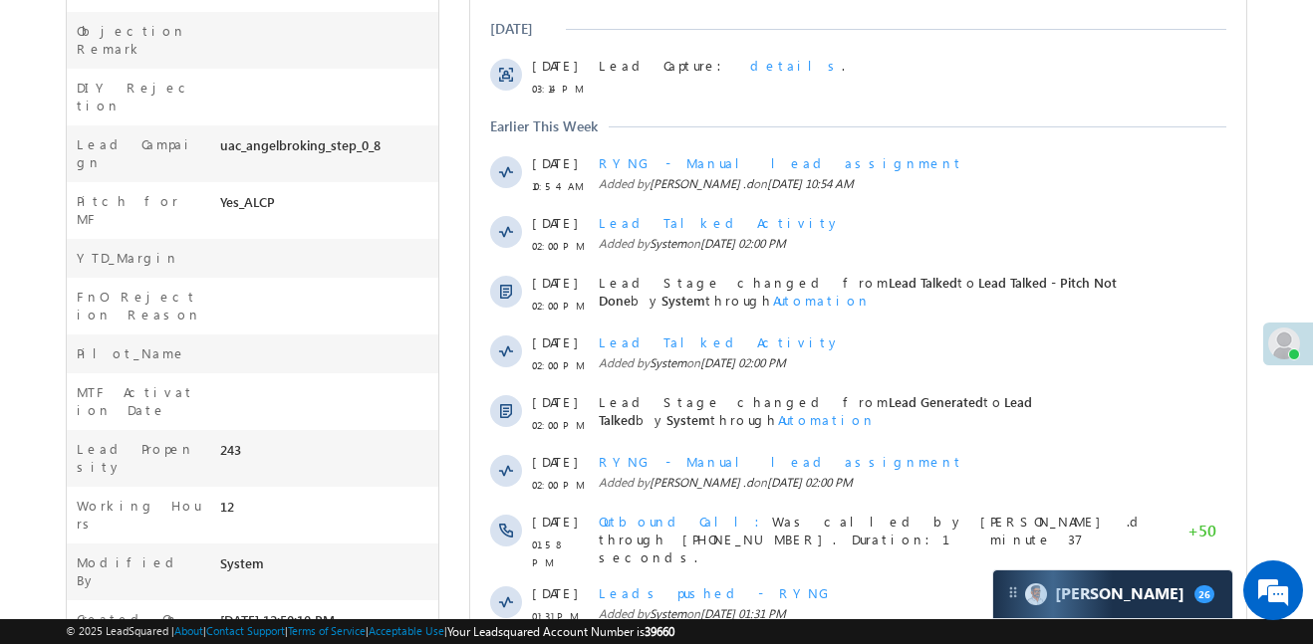
scroll to position [1166, 0]
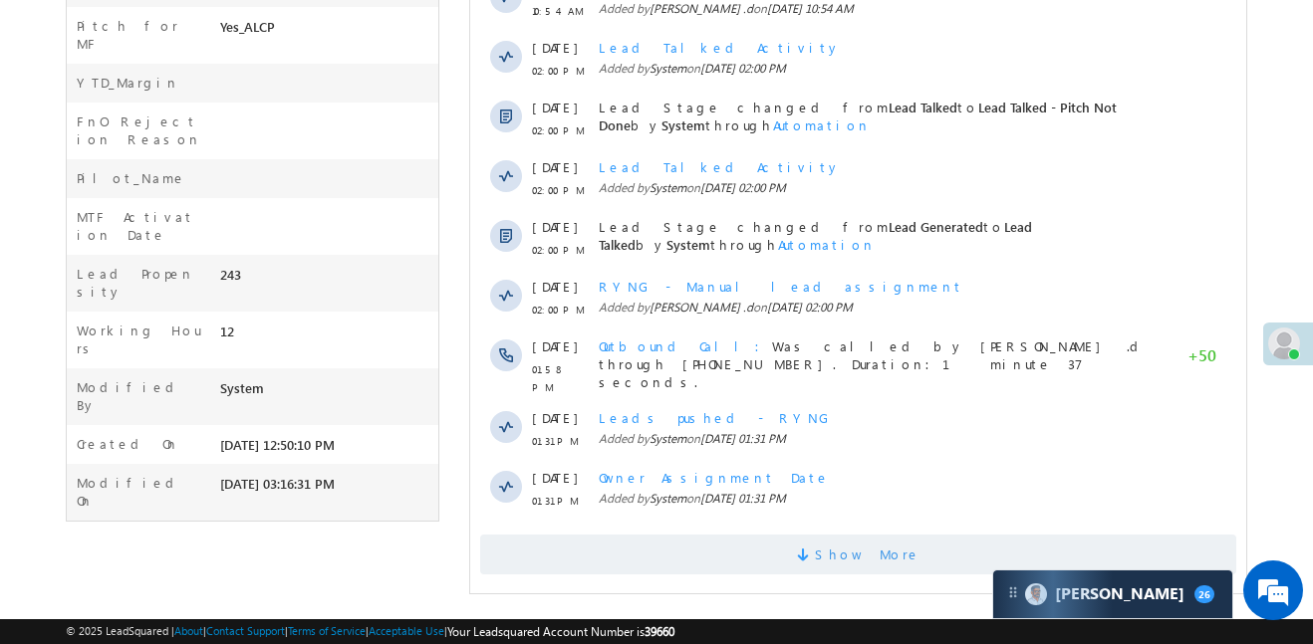
click at [815, 549] on span at bounding box center [806, 558] width 18 height 19
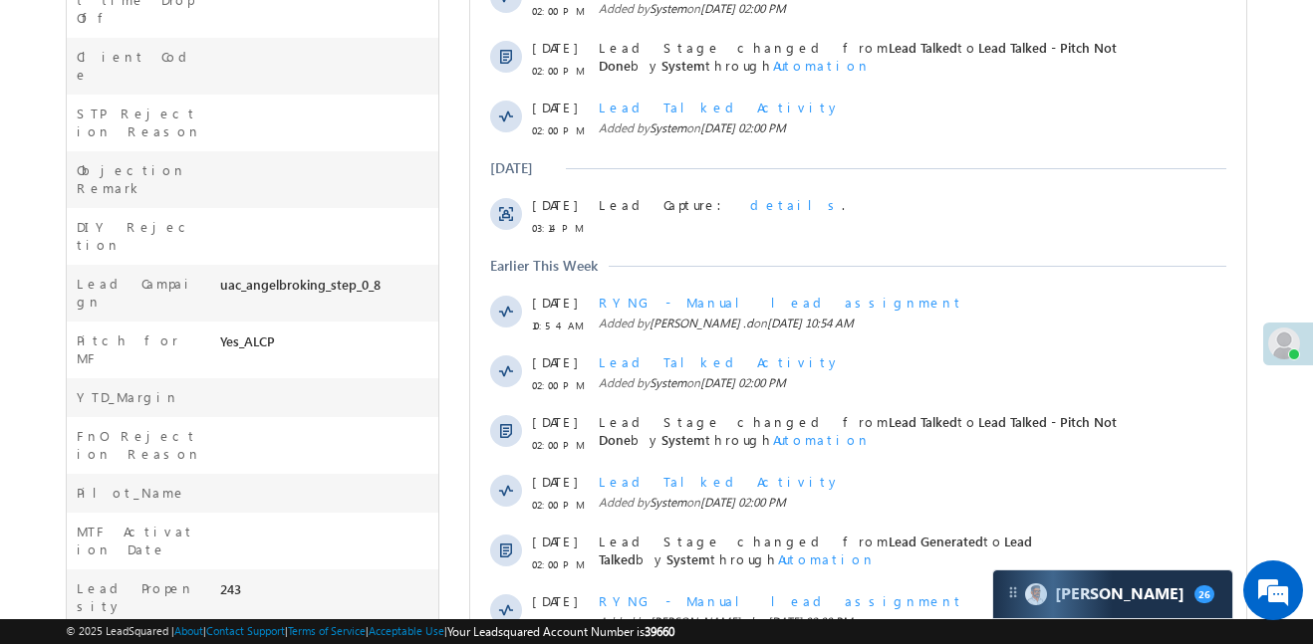
scroll to position [0, 0]
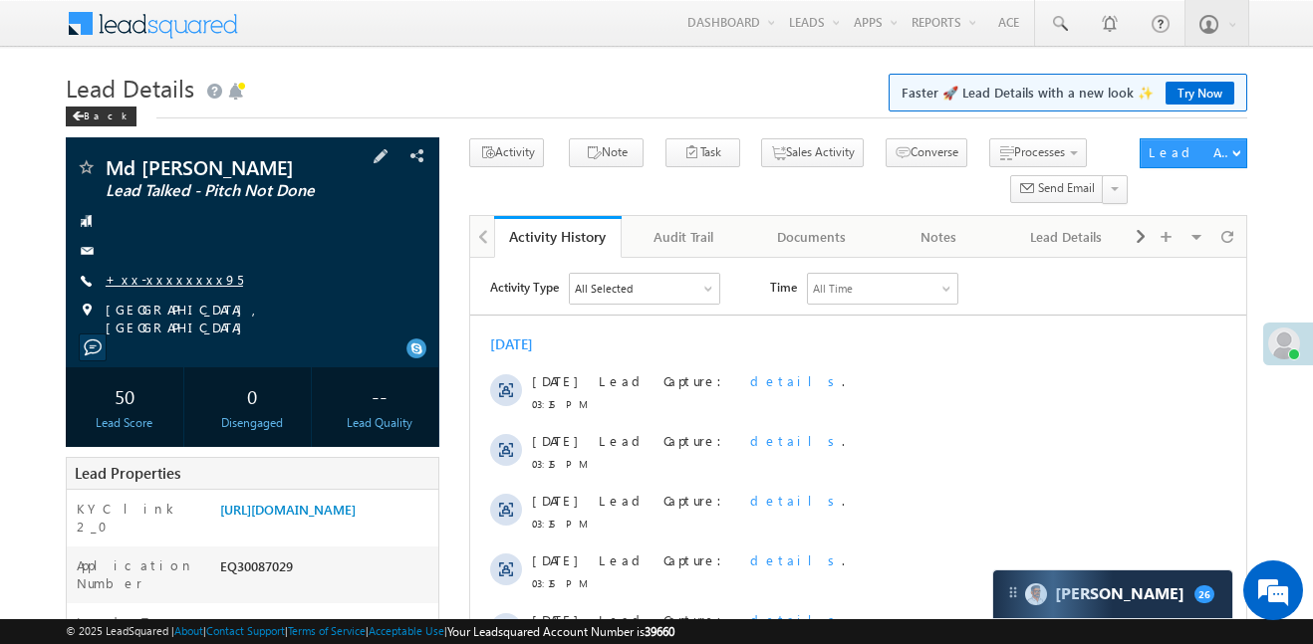
click at [166, 273] on link "+xx-xxxxxxxx95" at bounding box center [174, 279] width 137 height 17
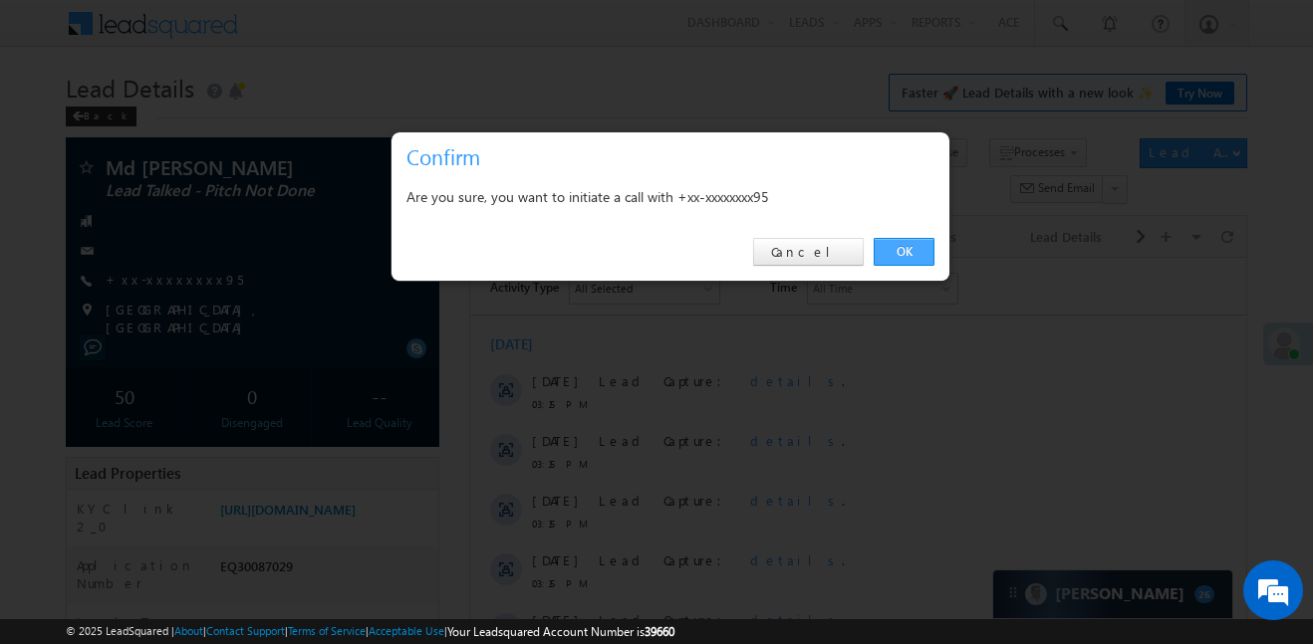
click at [920, 261] on link "OK" at bounding box center [904, 252] width 61 height 28
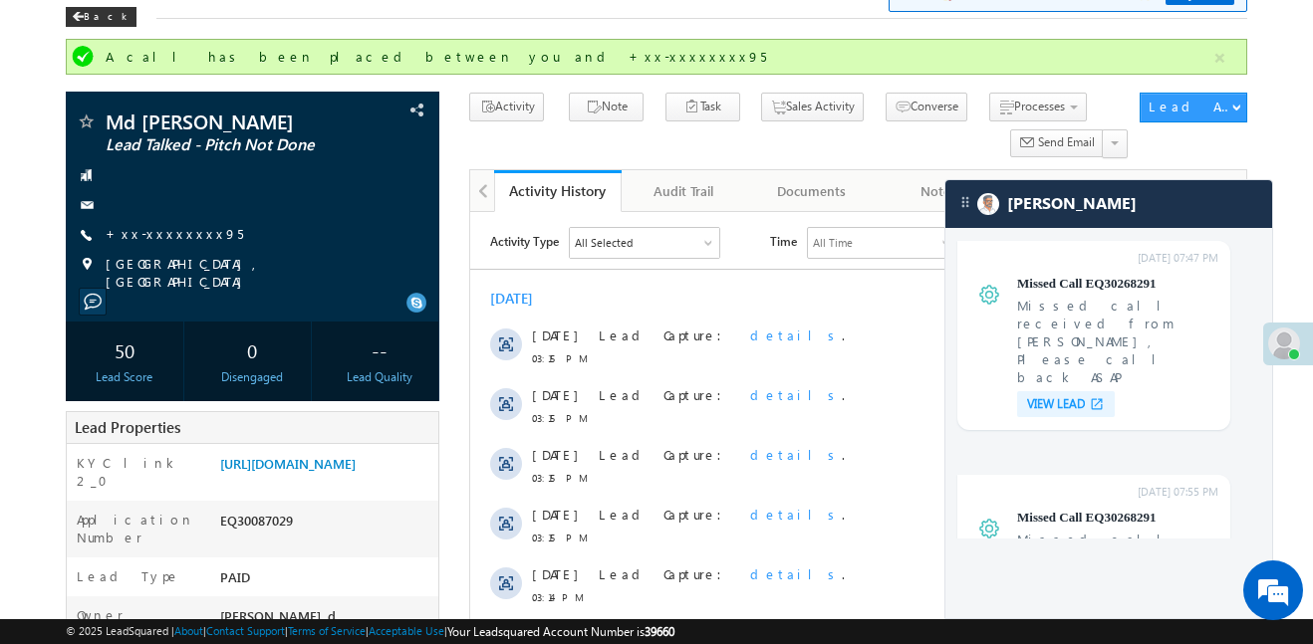
scroll to position [7793, 0]
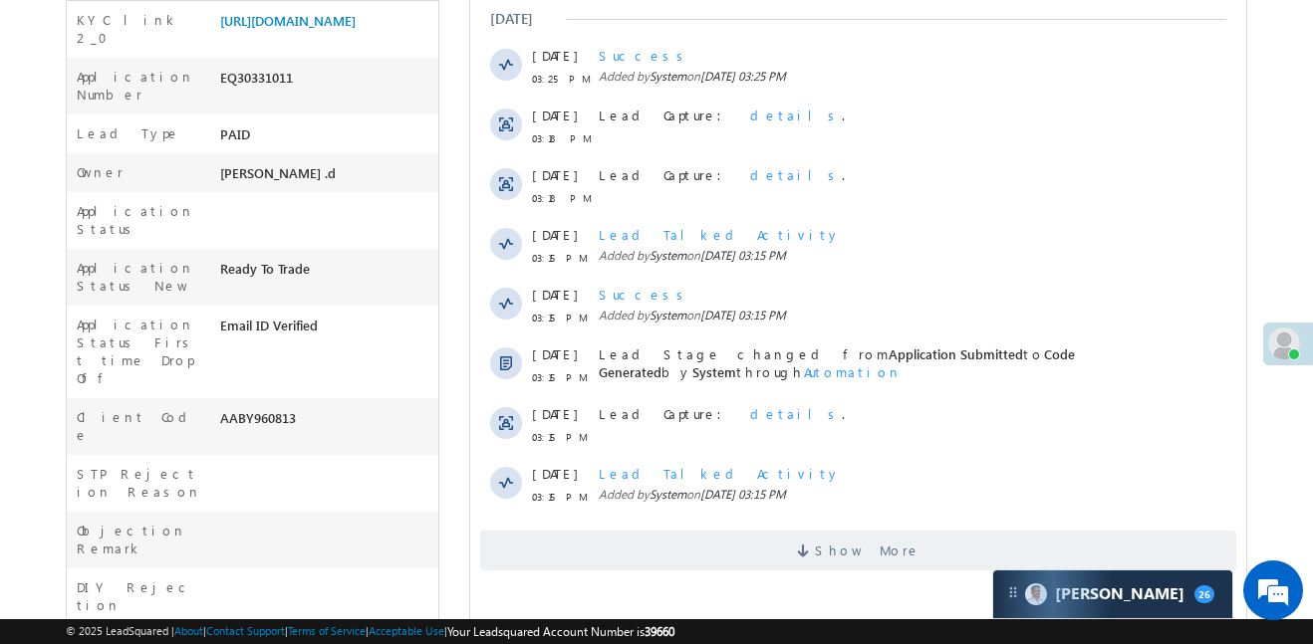
scroll to position [857, 0]
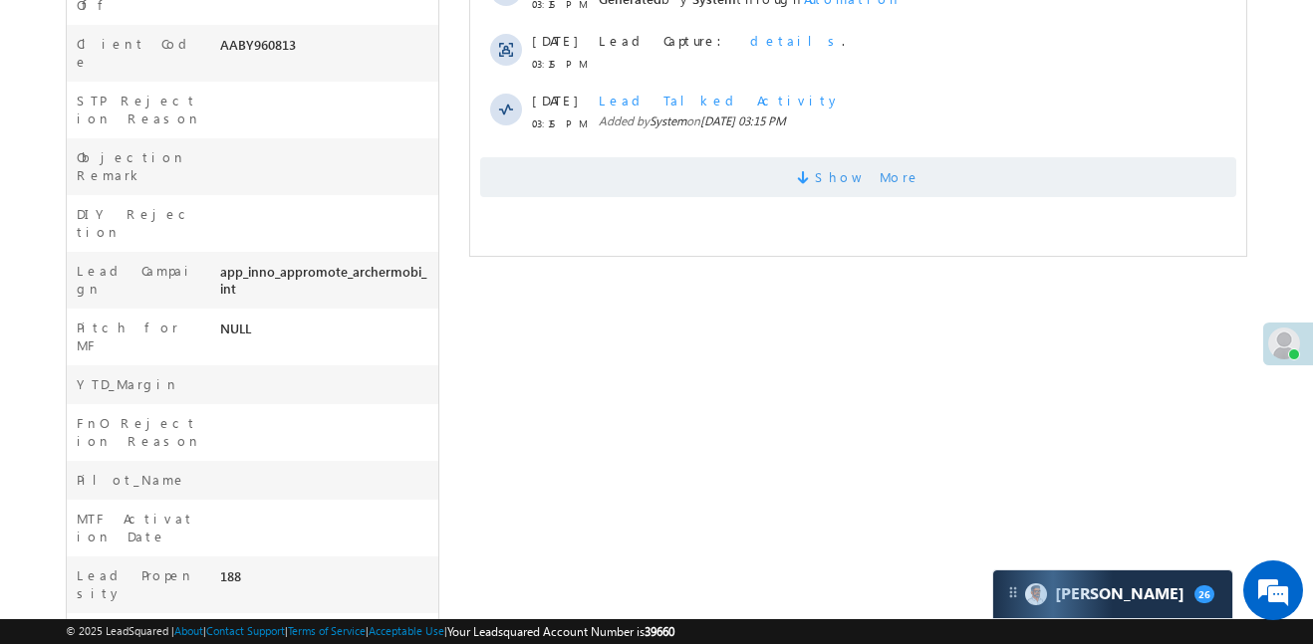
click at [815, 184] on span at bounding box center [806, 180] width 18 height 19
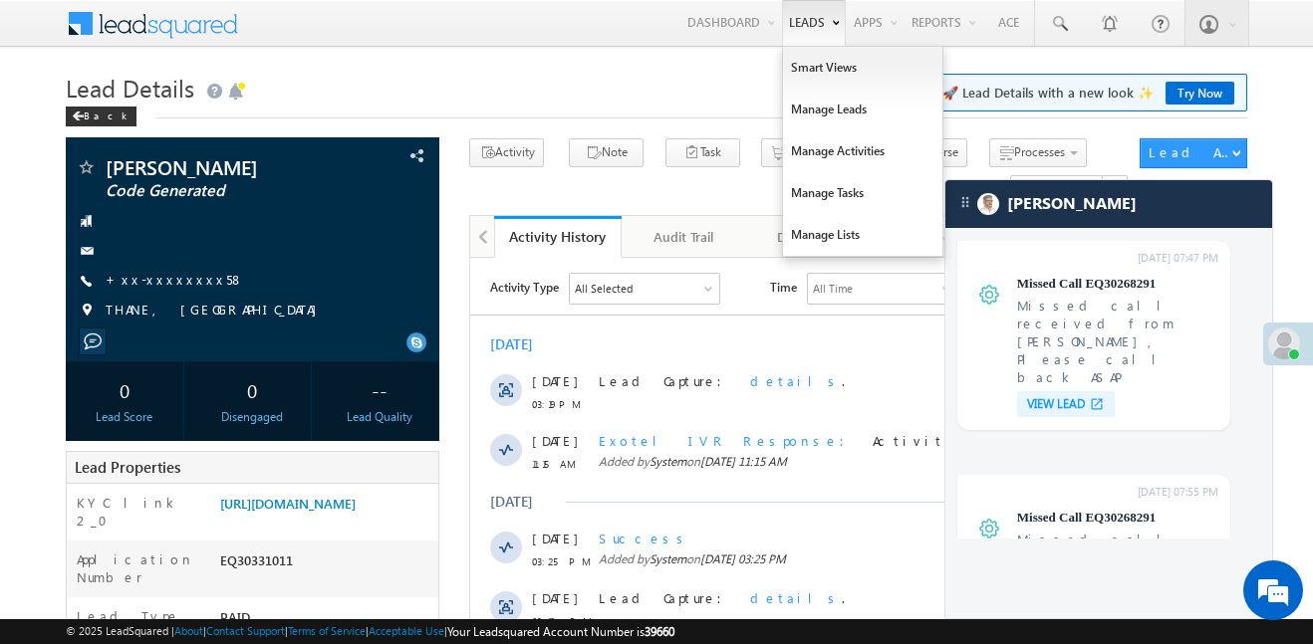
scroll to position [7793, 0]
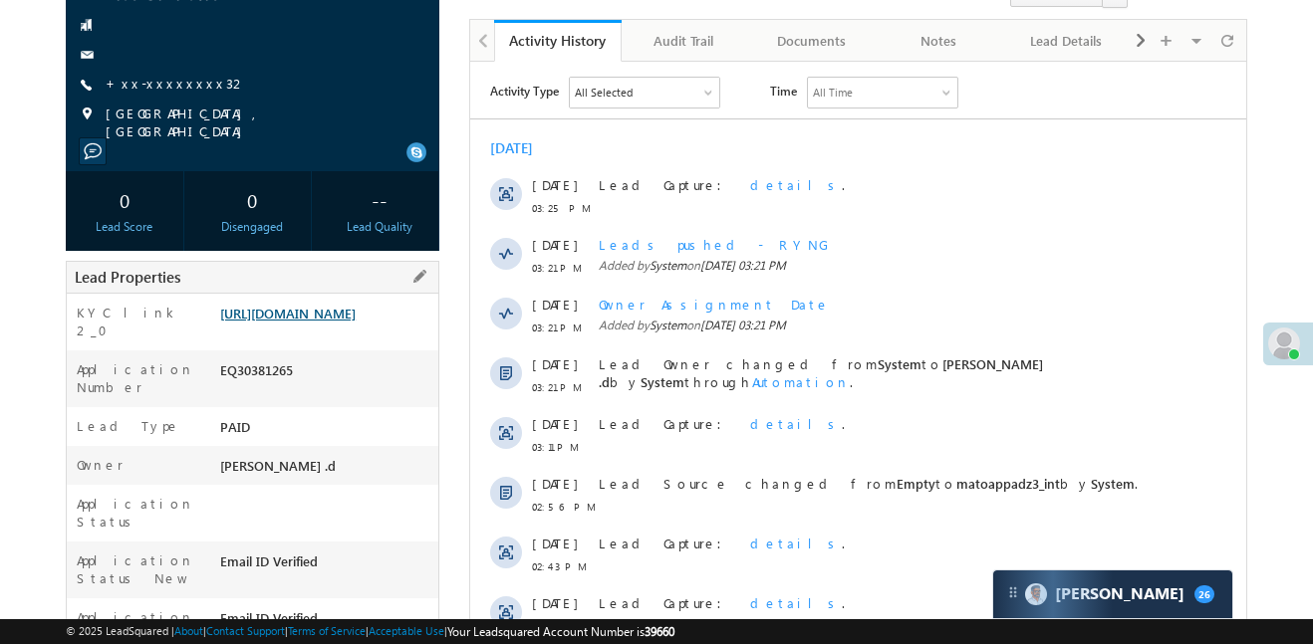
click at [356, 306] on link "https://angelbroking1-pk3em7sa.customui-test.leadsquared.com?leadId=0b57e8f7-eb…" at bounding box center [287, 313] width 135 height 17
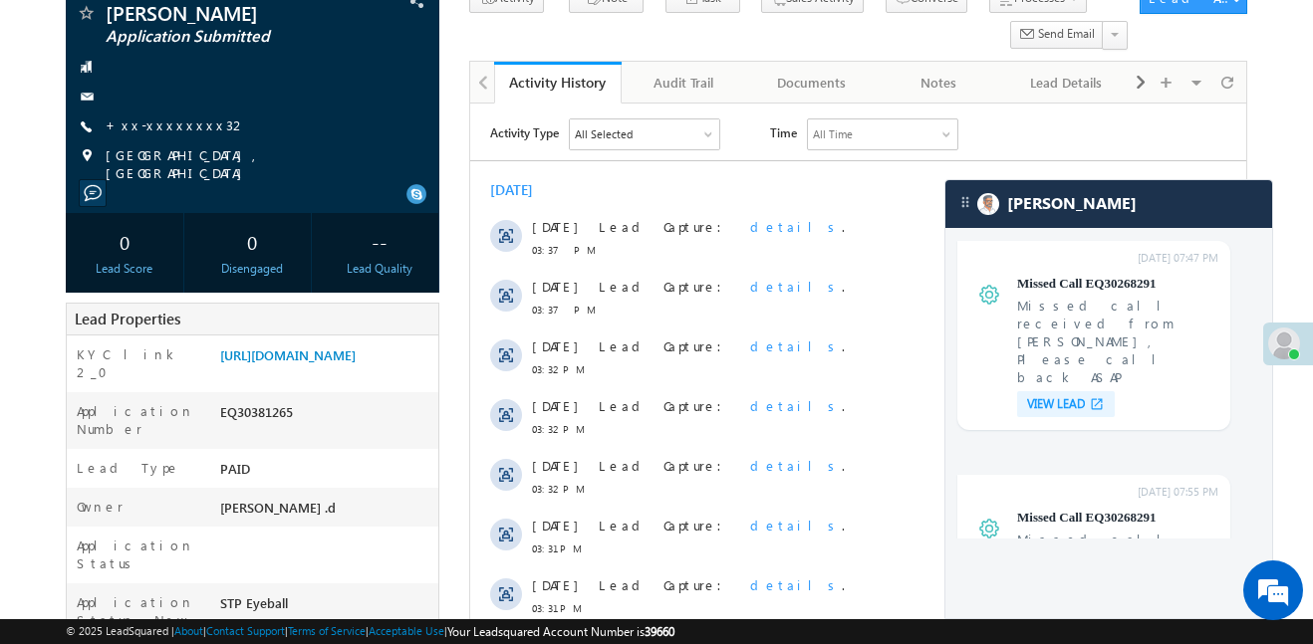
scroll to position [301, 0]
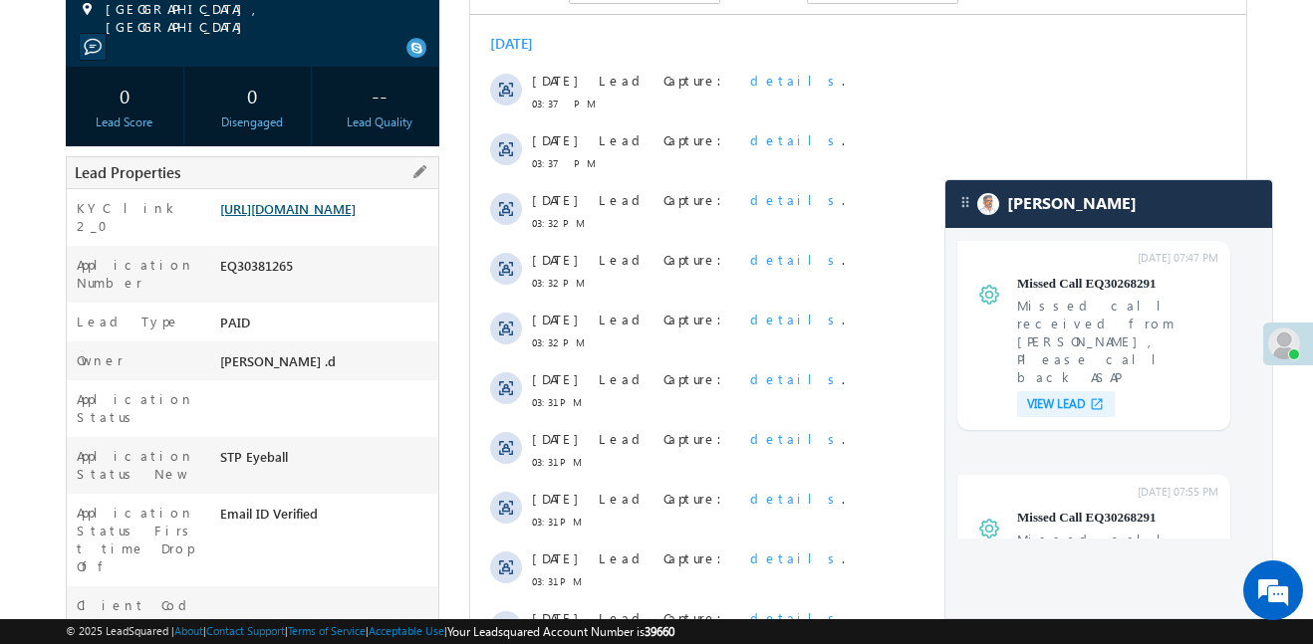
click at [282, 217] on link "[URL][DOMAIN_NAME]" at bounding box center [287, 208] width 135 height 17
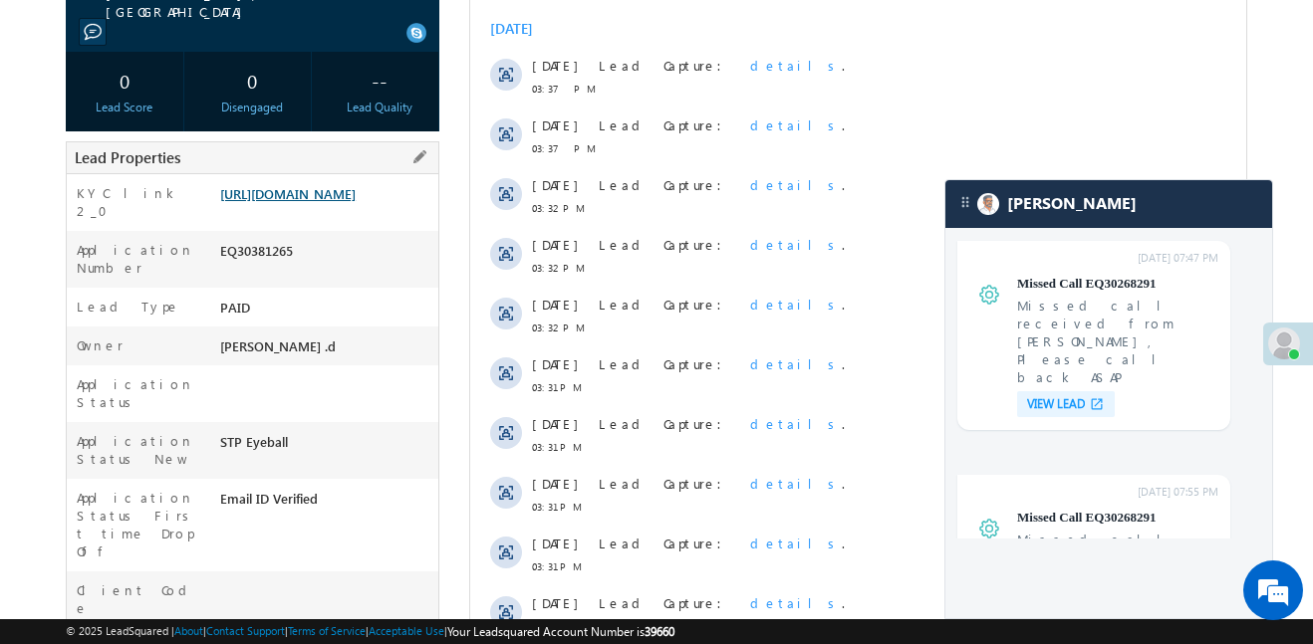
scroll to position [332, 0]
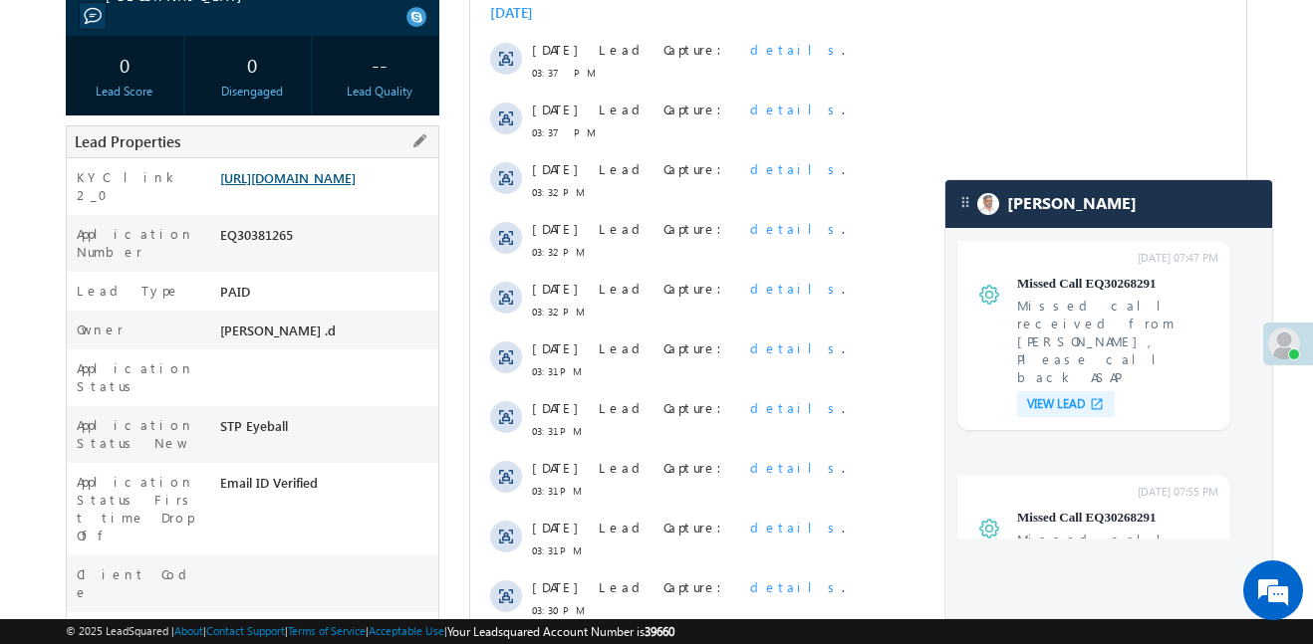
click at [343, 186] on link "[URL][DOMAIN_NAME]" at bounding box center [287, 177] width 135 height 17
click at [292, 186] on link "[URL][DOMAIN_NAME]" at bounding box center [287, 177] width 135 height 17
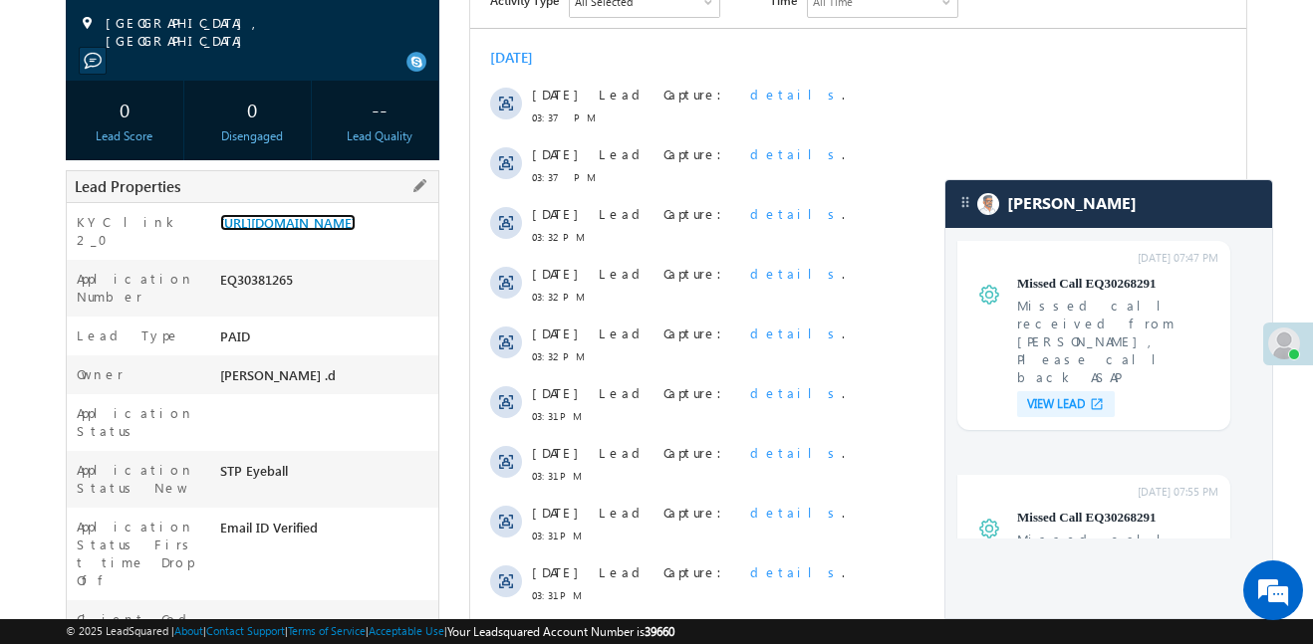
scroll to position [248, 0]
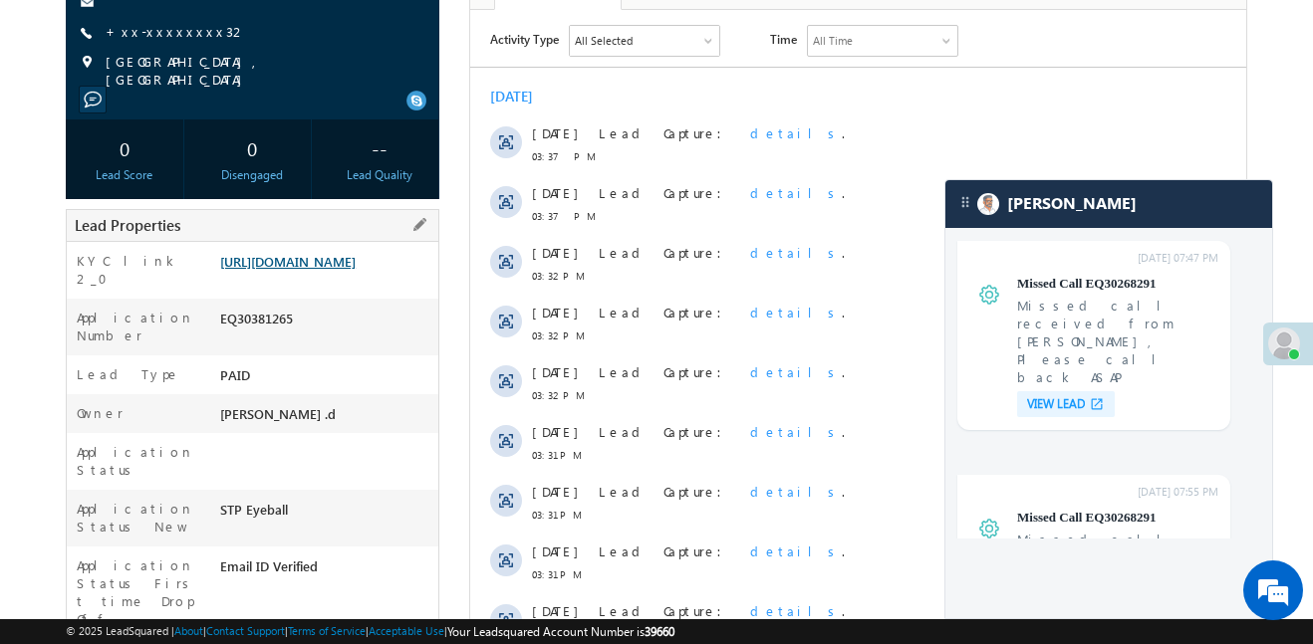
click at [322, 253] on link "[URL][DOMAIN_NAME]" at bounding box center [287, 261] width 135 height 17
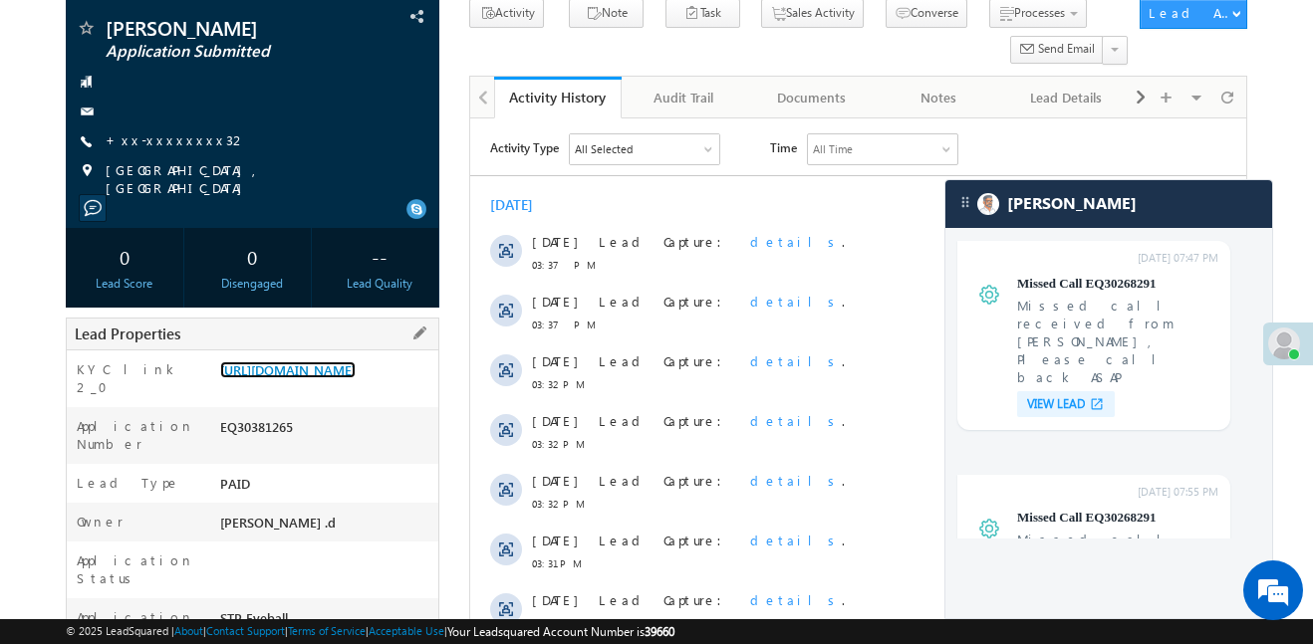
scroll to position [75, 0]
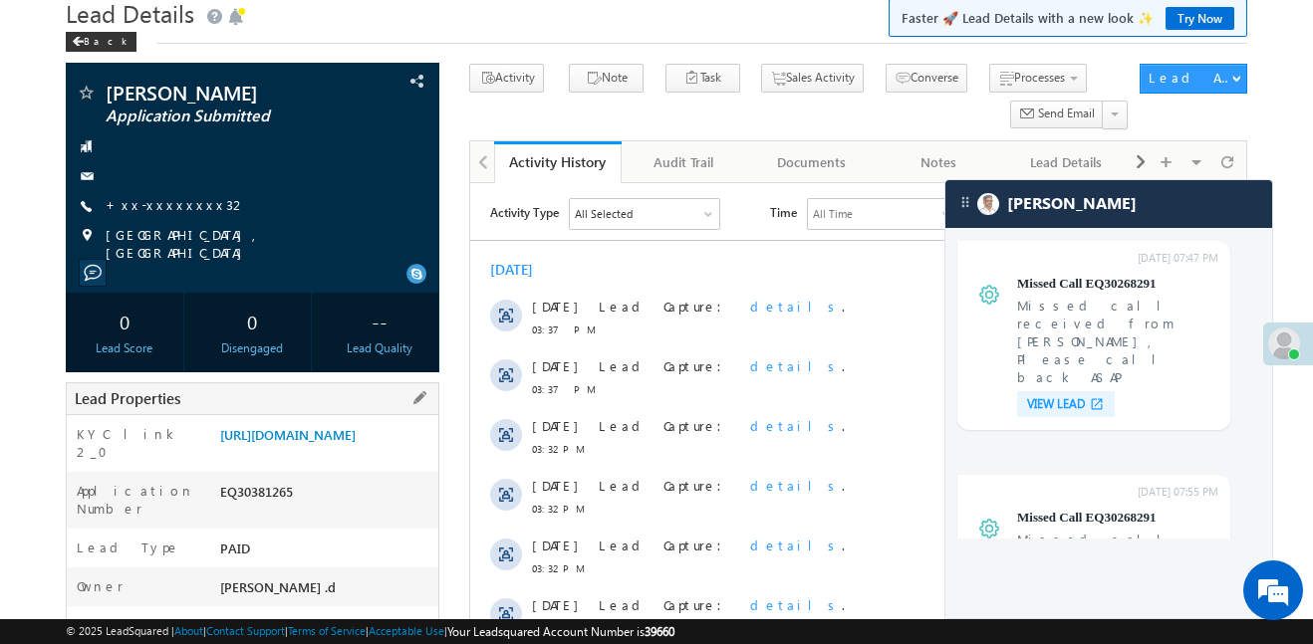
click at [364, 415] on div "KYC link 2_0 https://angelbroking1-pk3em7sa.customui-test.leadsquared.com?leadI…" at bounding box center [253, 443] width 372 height 57
click at [356, 428] on link "[URL][DOMAIN_NAME]" at bounding box center [287, 434] width 135 height 17
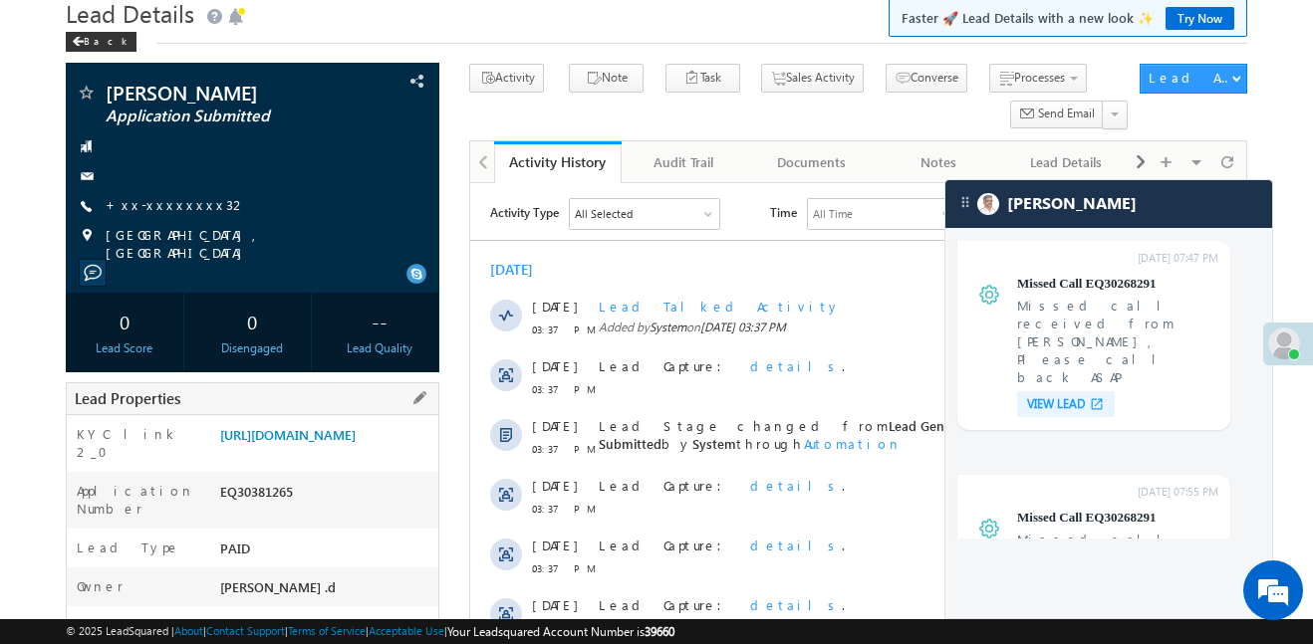
scroll to position [106, 0]
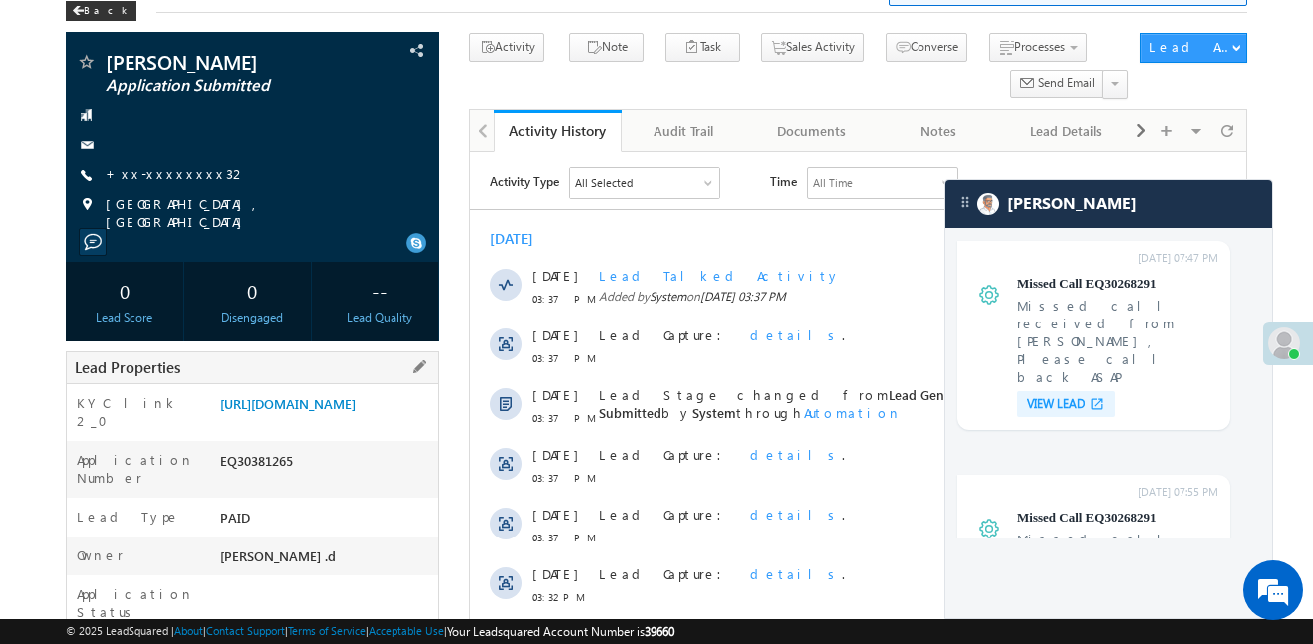
click at [283, 479] on div "EQ30381265" at bounding box center [326, 465] width 223 height 28
click at [301, 422] on div "[URL][DOMAIN_NAME]" at bounding box center [326, 408] width 223 height 28
click at [306, 412] on link "[URL][DOMAIN_NAME]" at bounding box center [287, 403] width 135 height 17
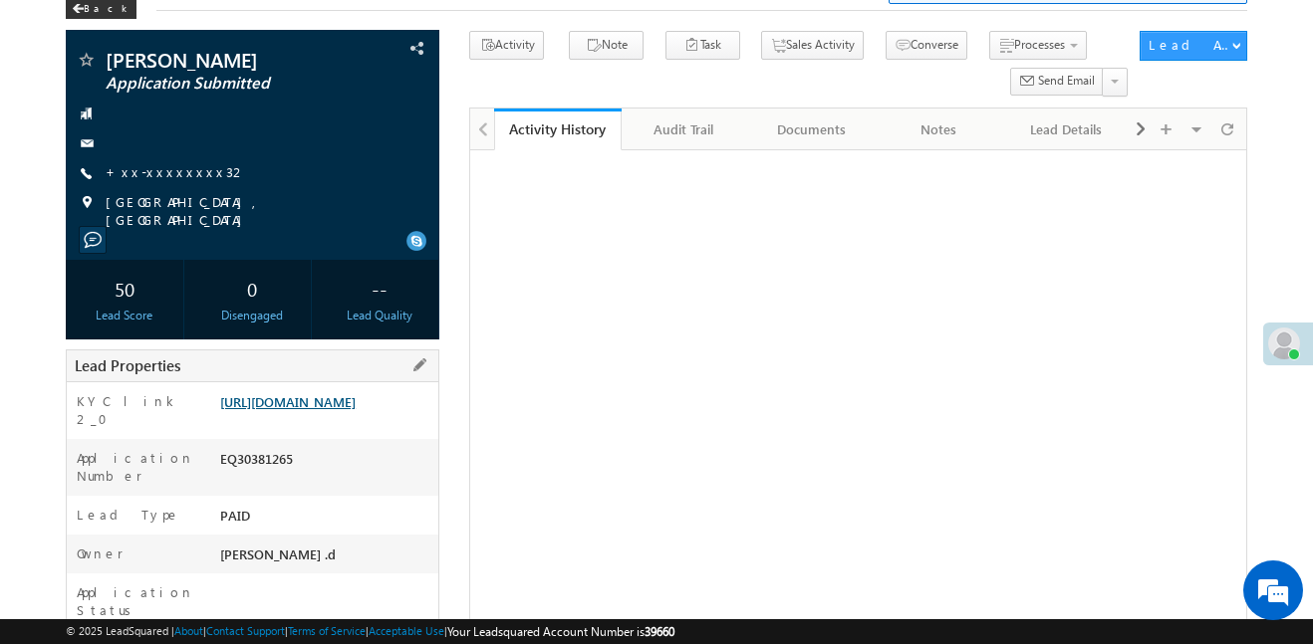
scroll to position [106, 0]
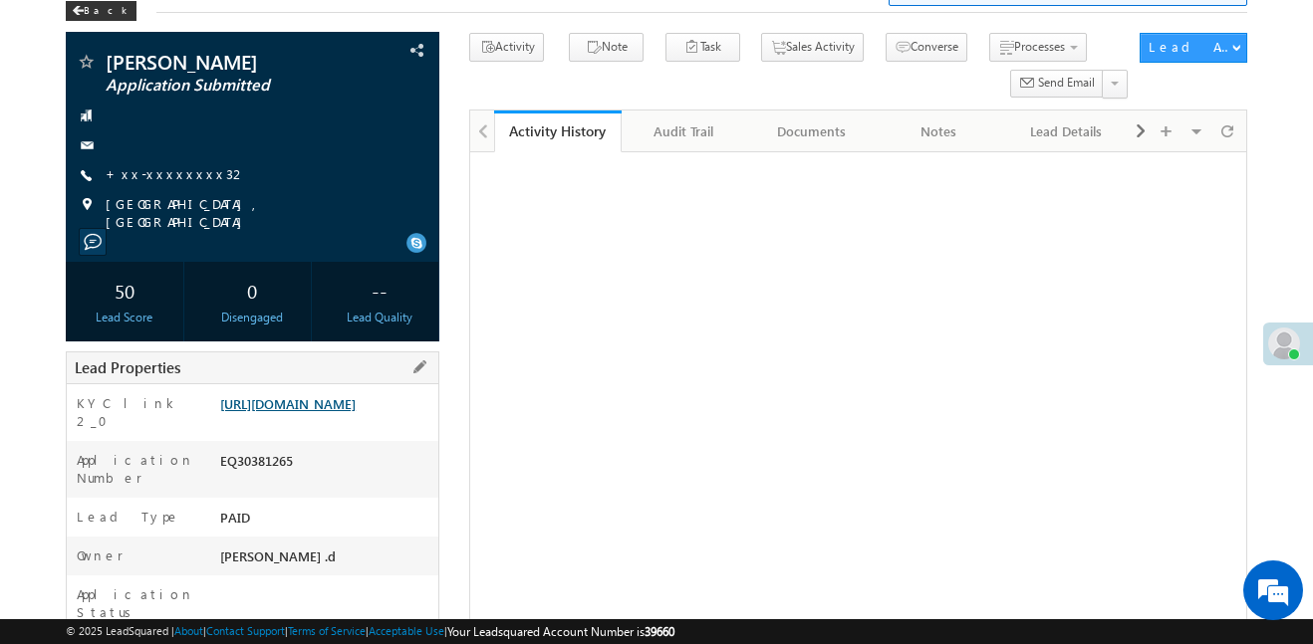
click at [356, 412] on link "[URL][DOMAIN_NAME]" at bounding box center [287, 403] width 135 height 17
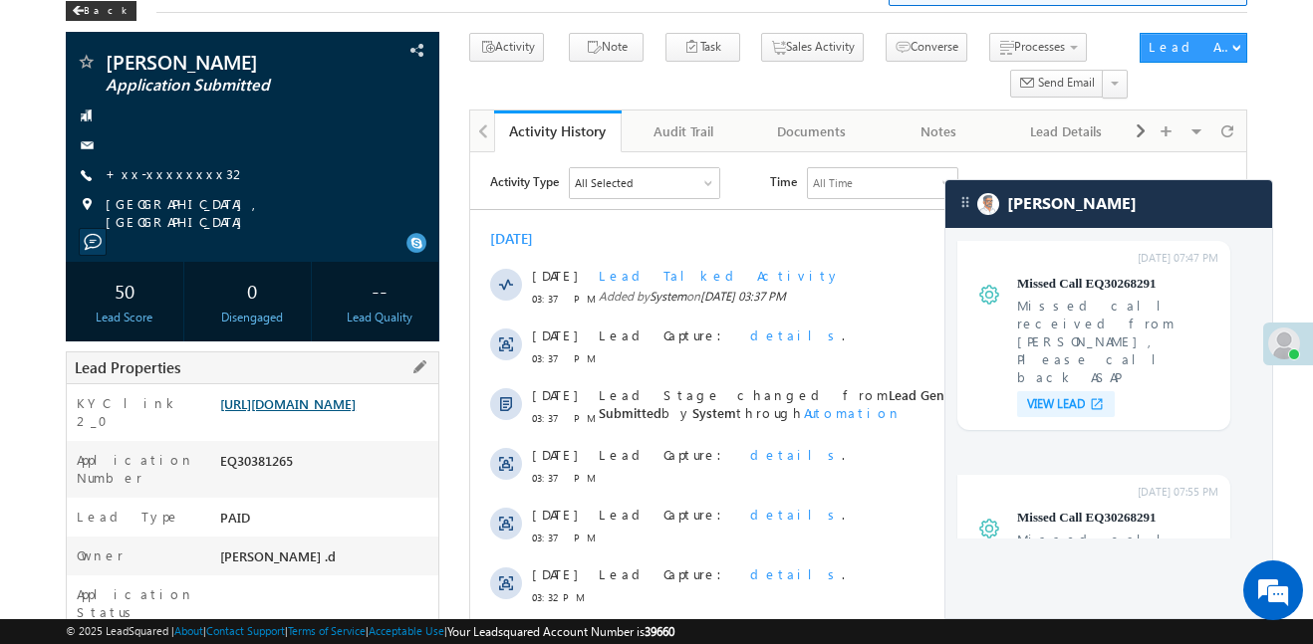
scroll to position [0, 0]
click at [297, 479] on div "EQ30381265" at bounding box center [326, 465] width 223 height 28
click at [280, 479] on div "EQ30381265" at bounding box center [326, 465] width 223 height 28
copy div "EQ30381265"
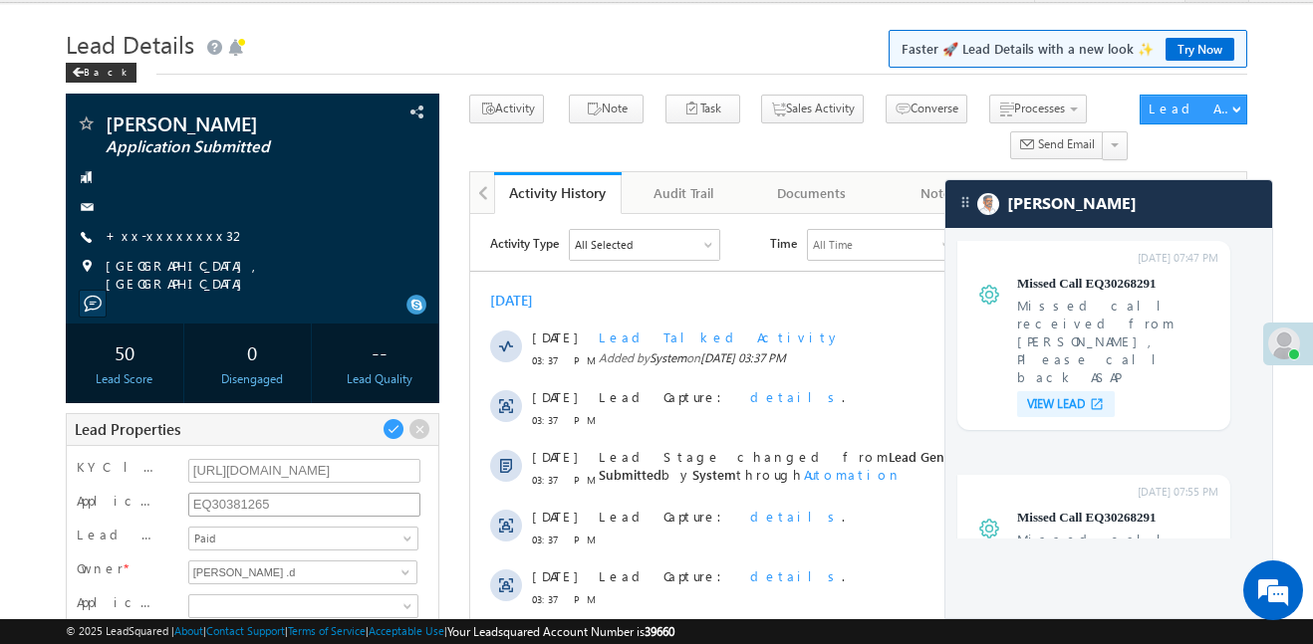
scroll to position [100, 0]
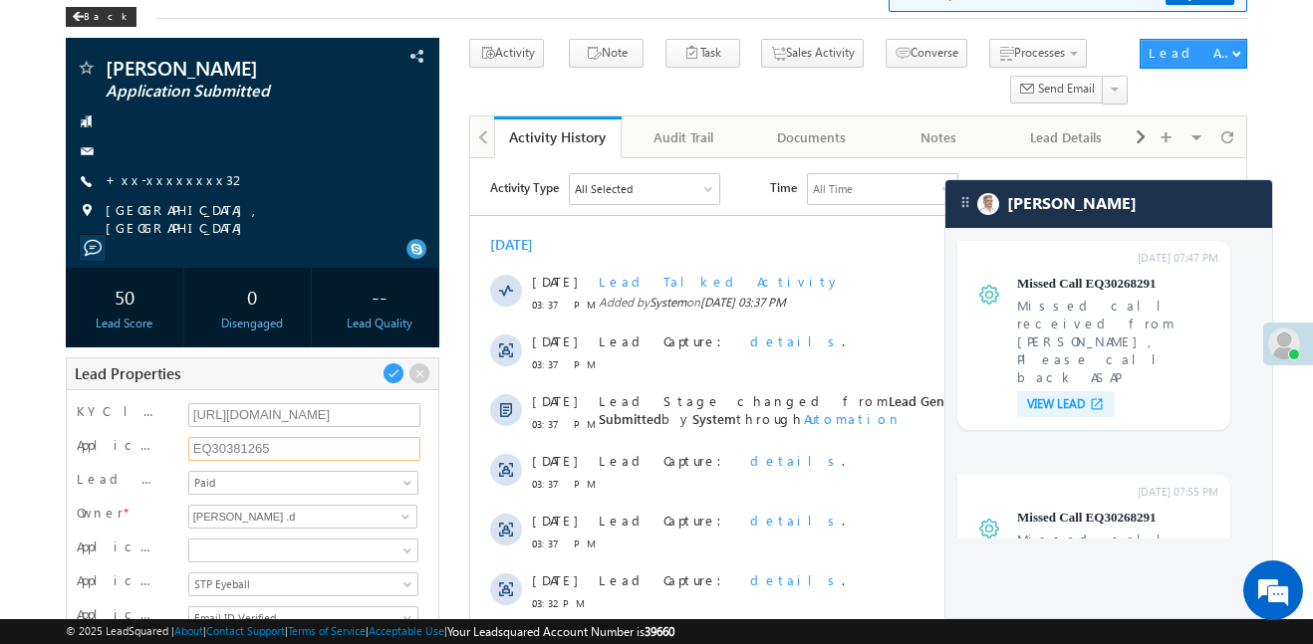
click at [235, 437] on input "EQ30381265" at bounding box center [304, 449] width 232 height 24
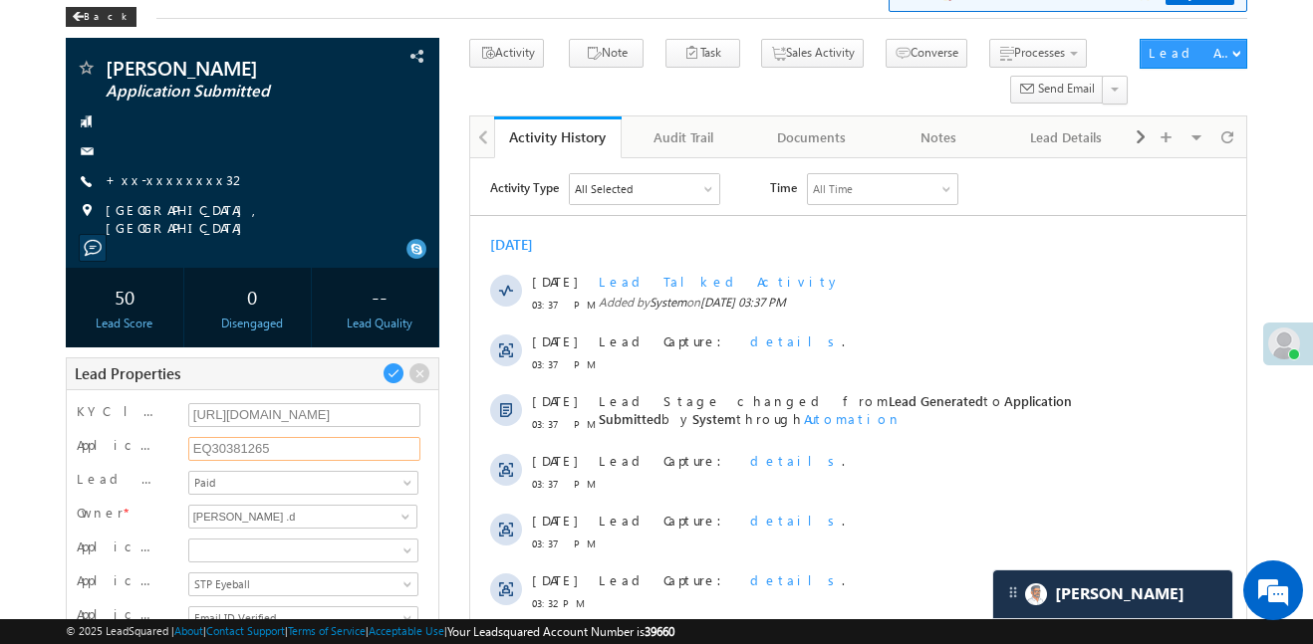
scroll to position [7677, 0]
click at [278, 361] on div "Lead Properties" at bounding box center [253, 374] width 374 height 33
click at [325, 411] on input "https://angelbroking1-pk3em7sa.customui-test.leadsquared.com?leadId=0b57e8f7-eb…" at bounding box center [304, 415] width 232 height 24
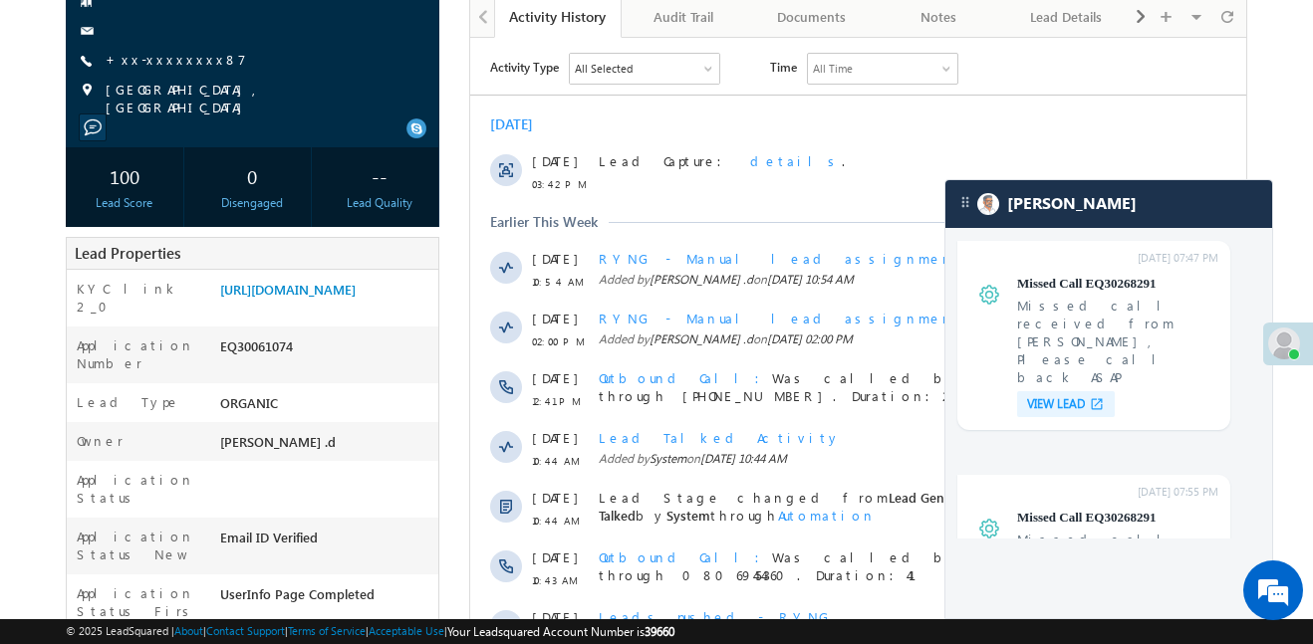
scroll to position [222, 0]
click at [308, 286] on link "https://angelbroking1-pk3em7sa.customui-test.leadsquared.com?leadId=b1fae5dc-63…" at bounding box center [287, 287] width 135 height 17
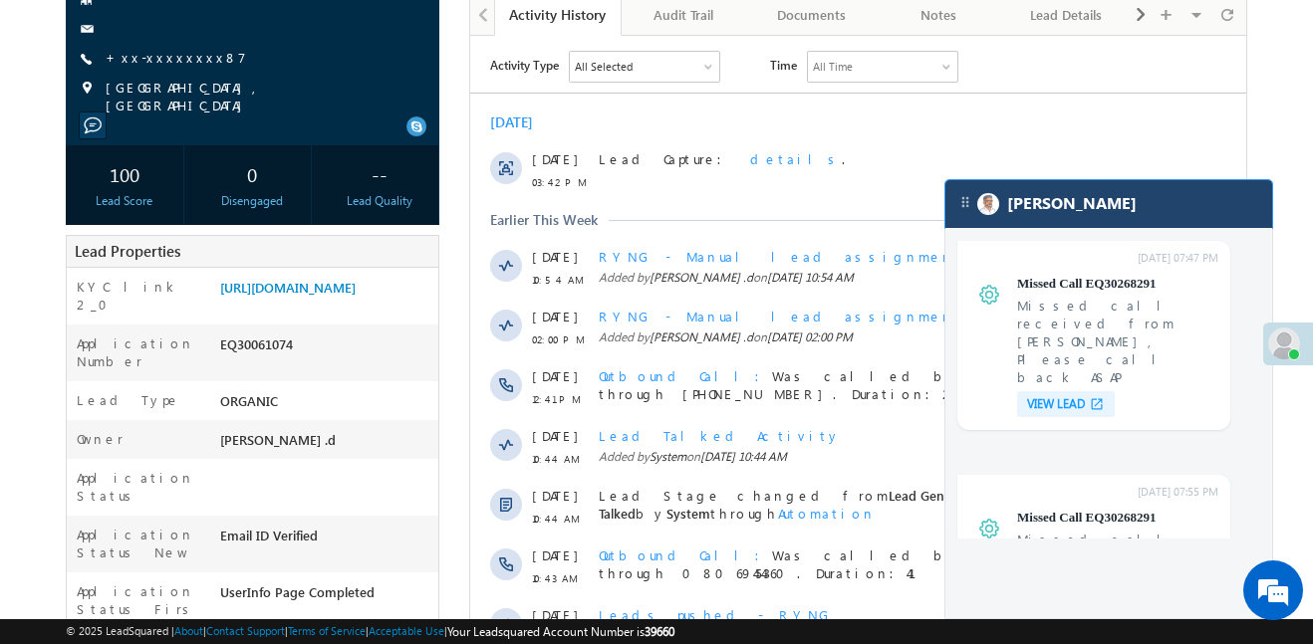
click at [1093, 193] on div "[PERSON_NAME]" at bounding box center [1108, 204] width 327 height 48
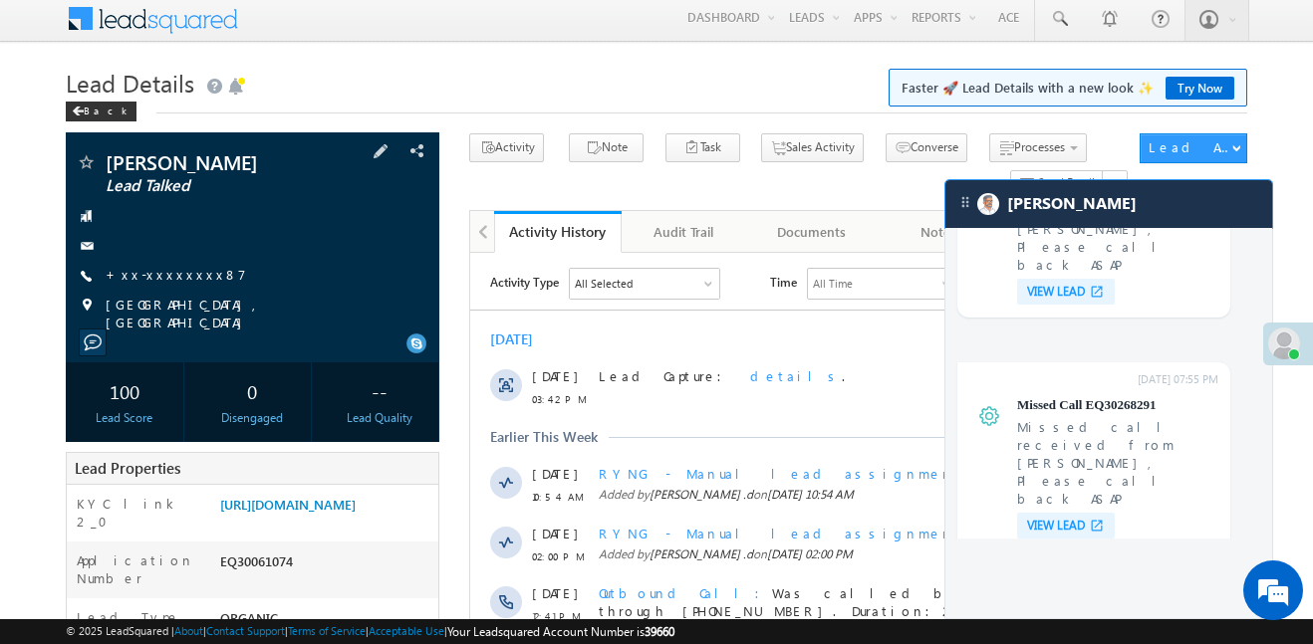
scroll to position [7793, 0]
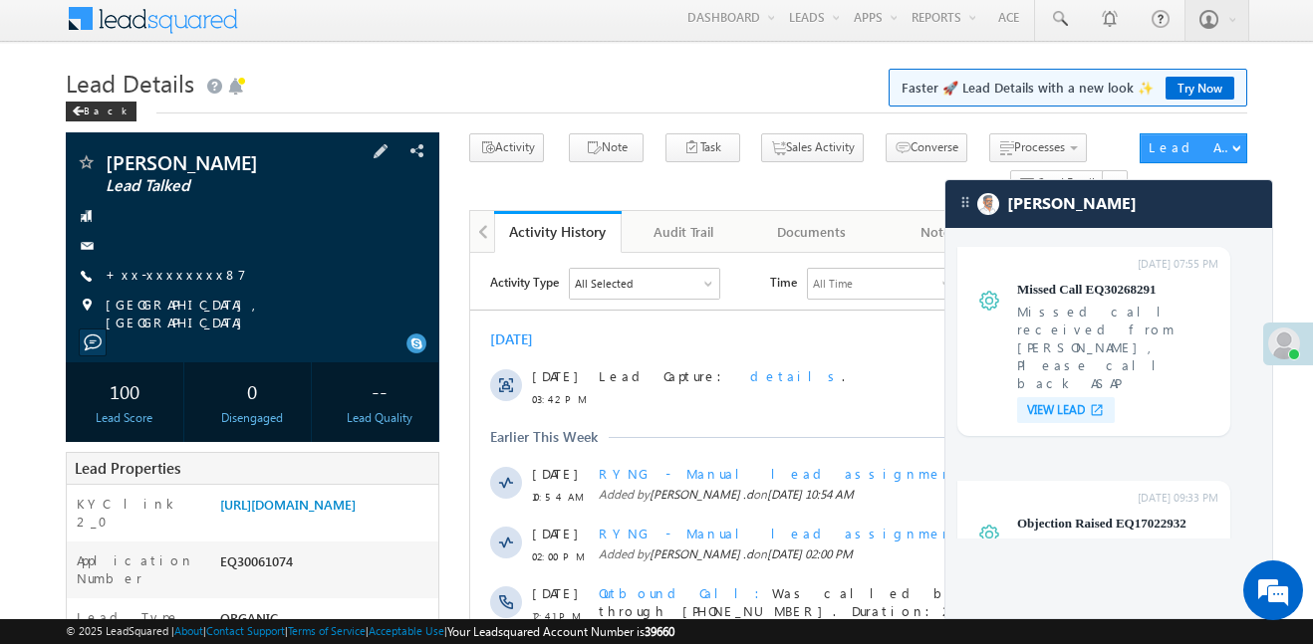
click at [272, 337] on div at bounding box center [253, 343] width 354 height 19
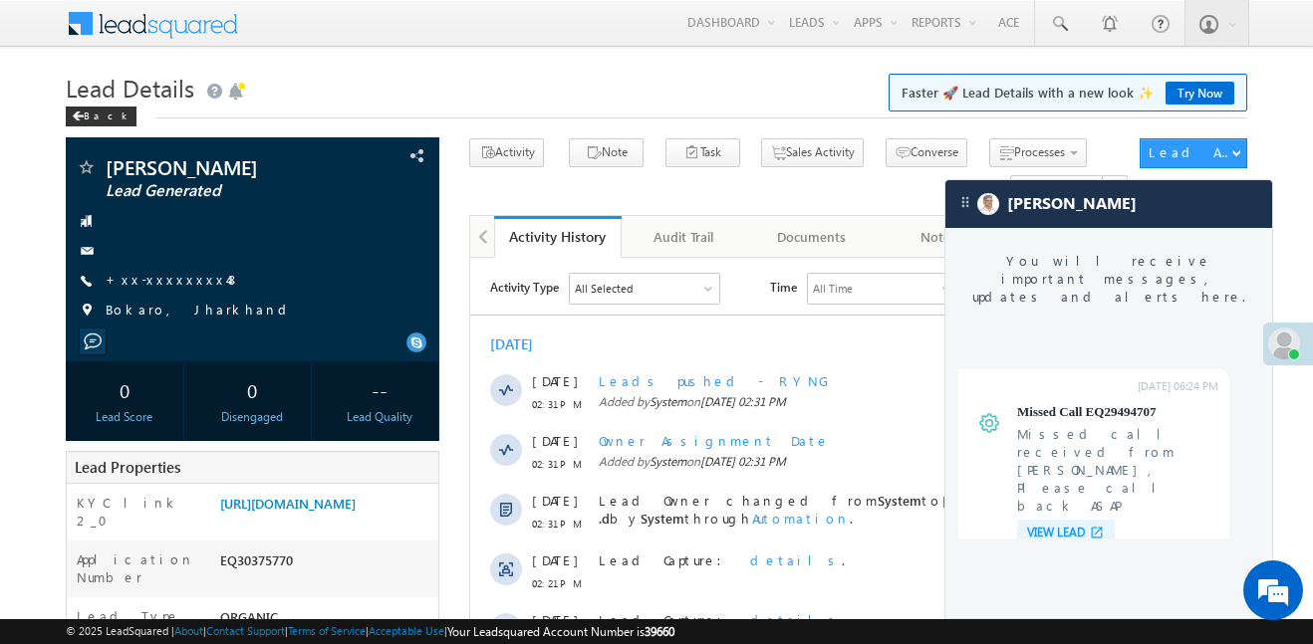
scroll to position [7565, 0]
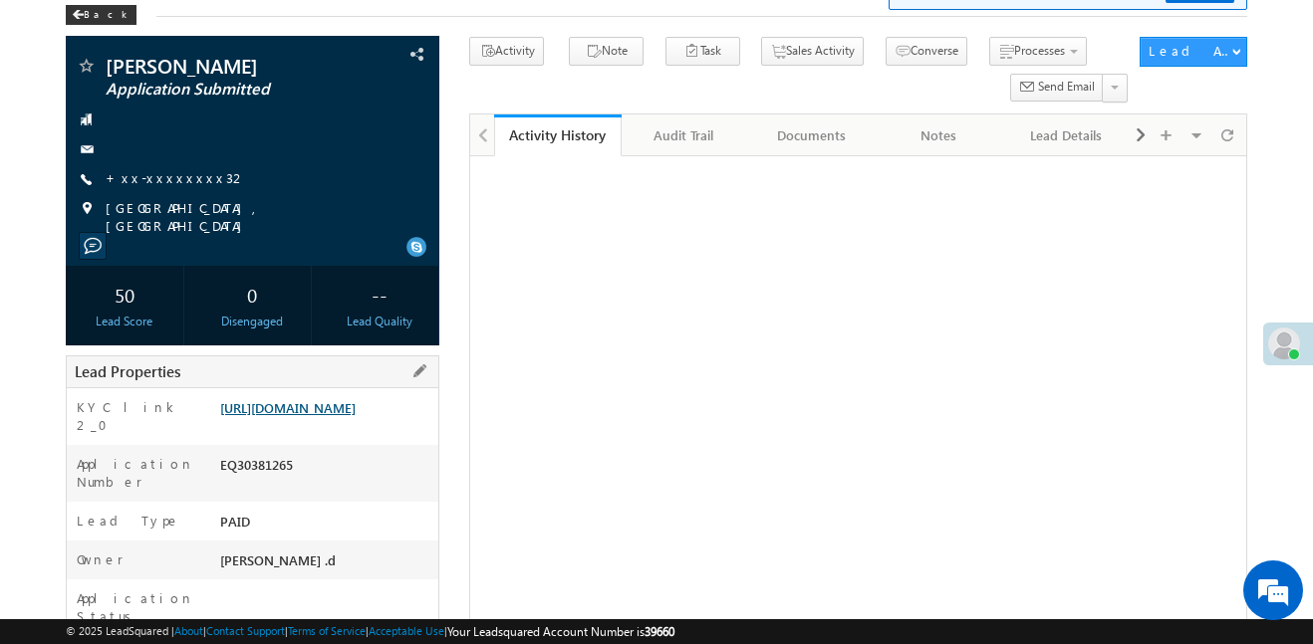
scroll to position [102, 0]
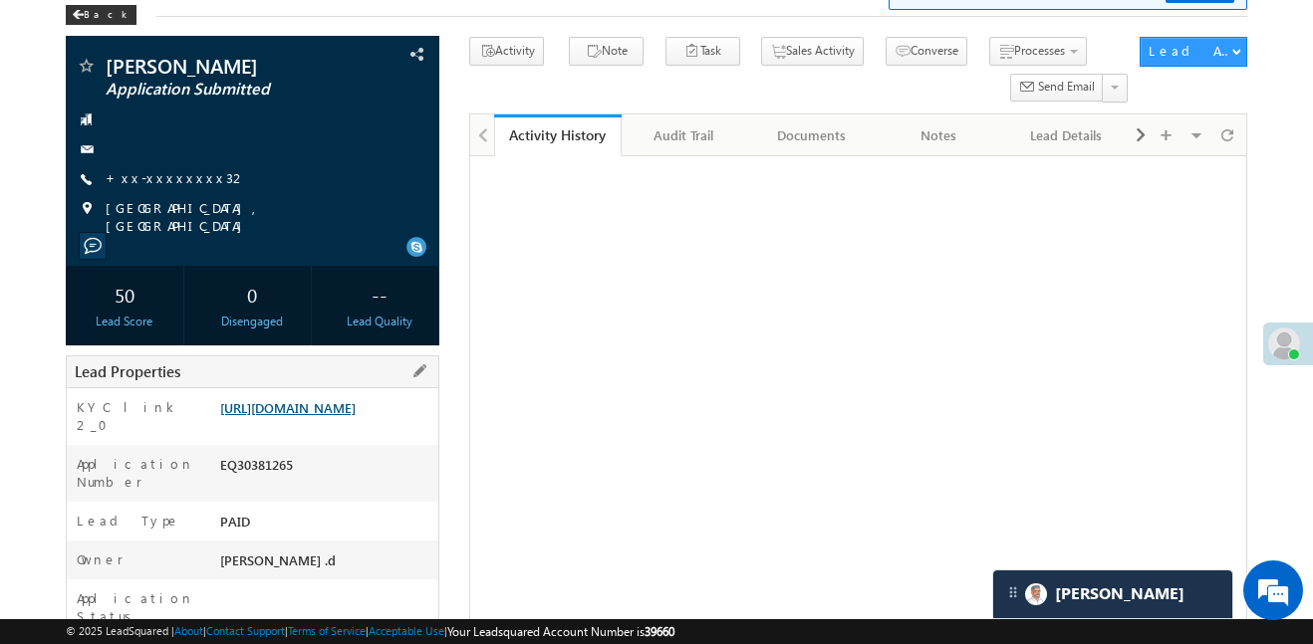
click at [335, 416] on link "[URL][DOMAIN_NAME]" at bounding box center [287, 407] width 135 height 17
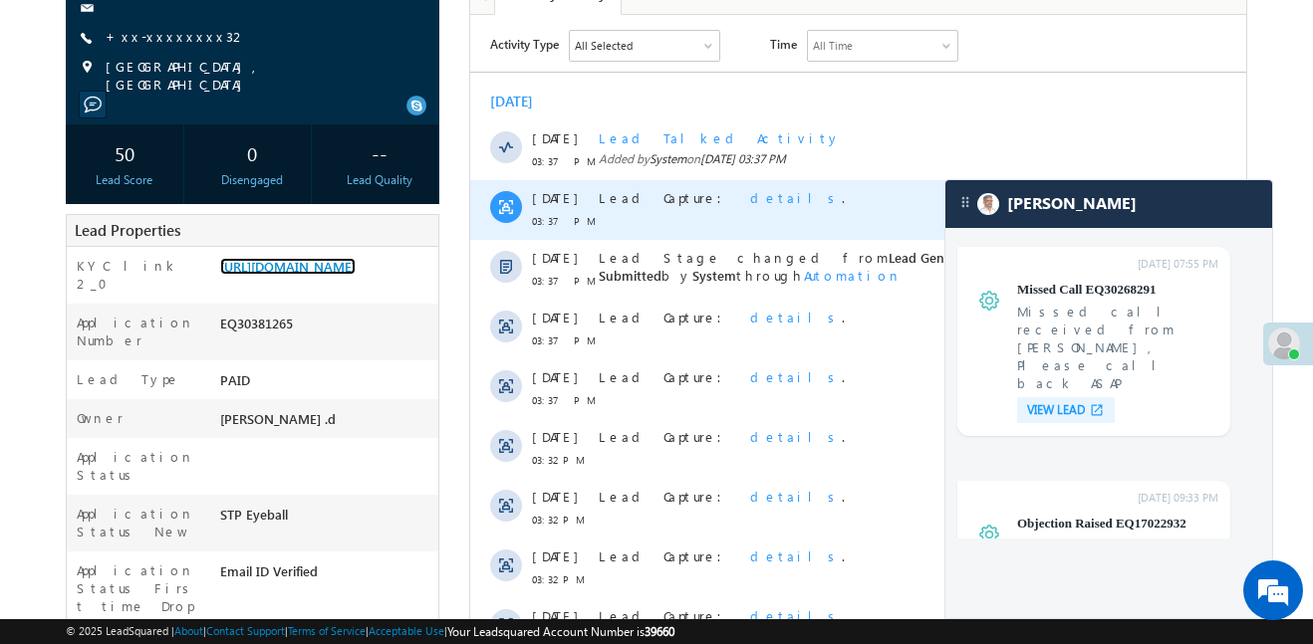
scroll to position [0, 0]
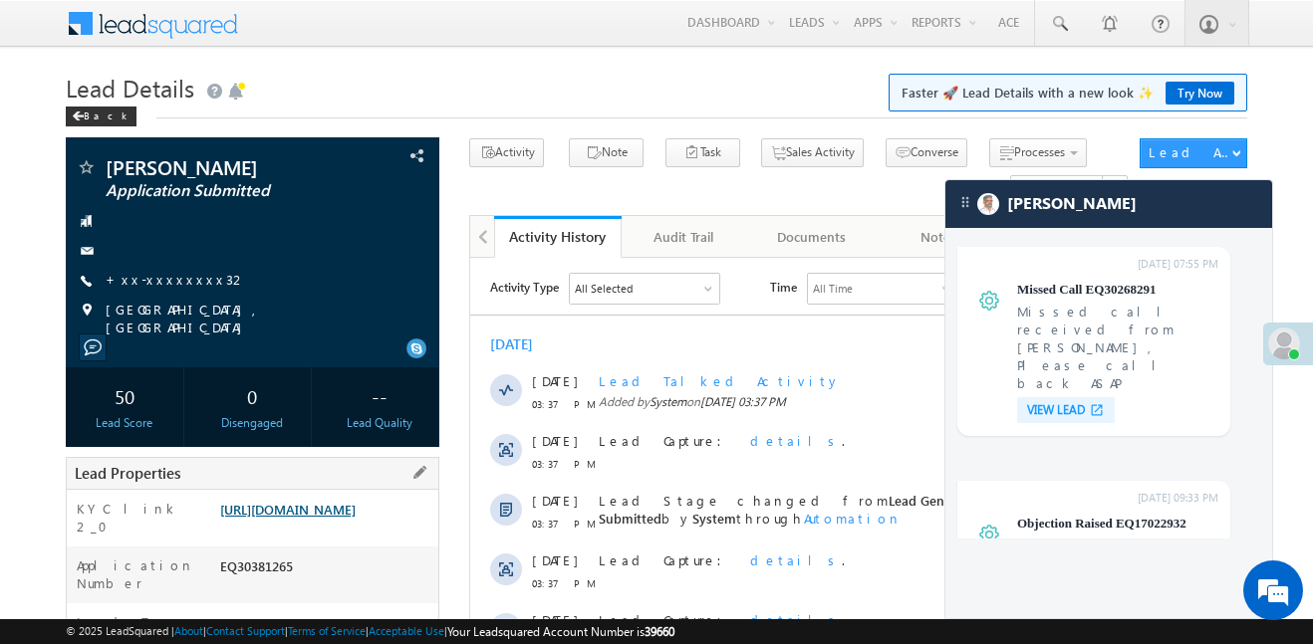
click at [356, 518] on link "[URL][DOMAIN_NAME]" at bounding box center [287, 509] width 135 height 17
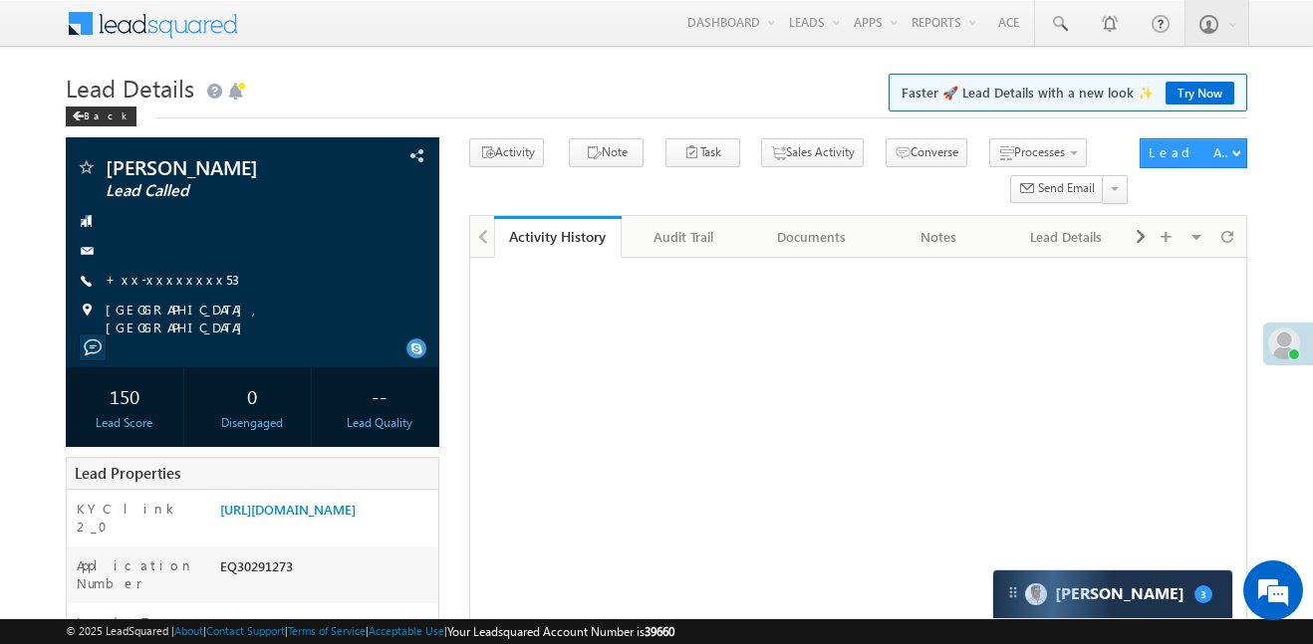
click at [1117, 608] on div "[PERSON_NAME] 3" at bounding box center [1112, 595] width 239 height 48
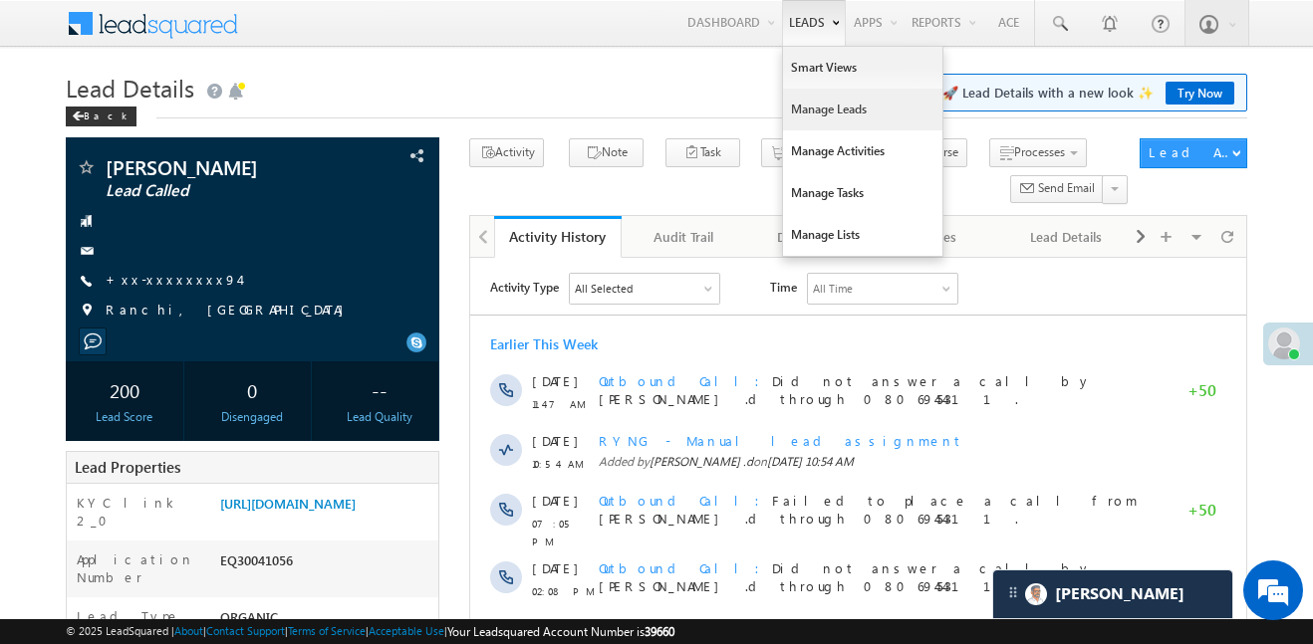
click at [836, 116] on link "Manage Leads" at bounding box center [862, 110] width 159 height 42
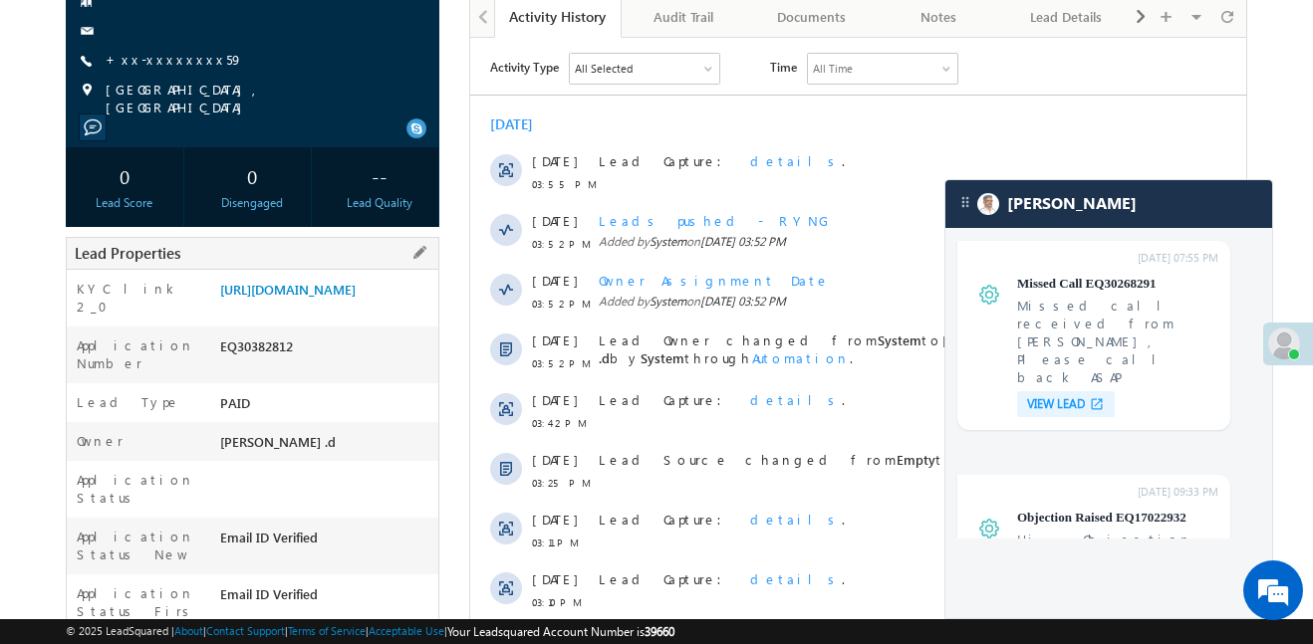
scroll to position [232, 0]
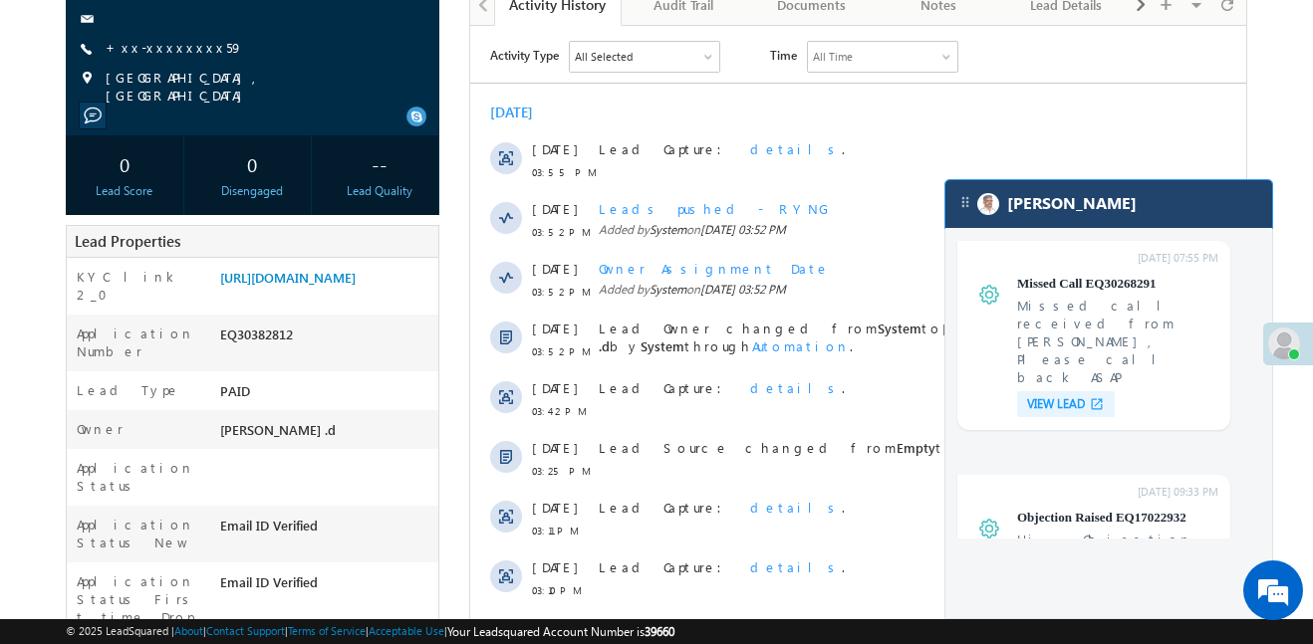
click at [1201, 222] on div "[PERSON_NAME]" at bounding box center [1108, 204] width 327 height 48
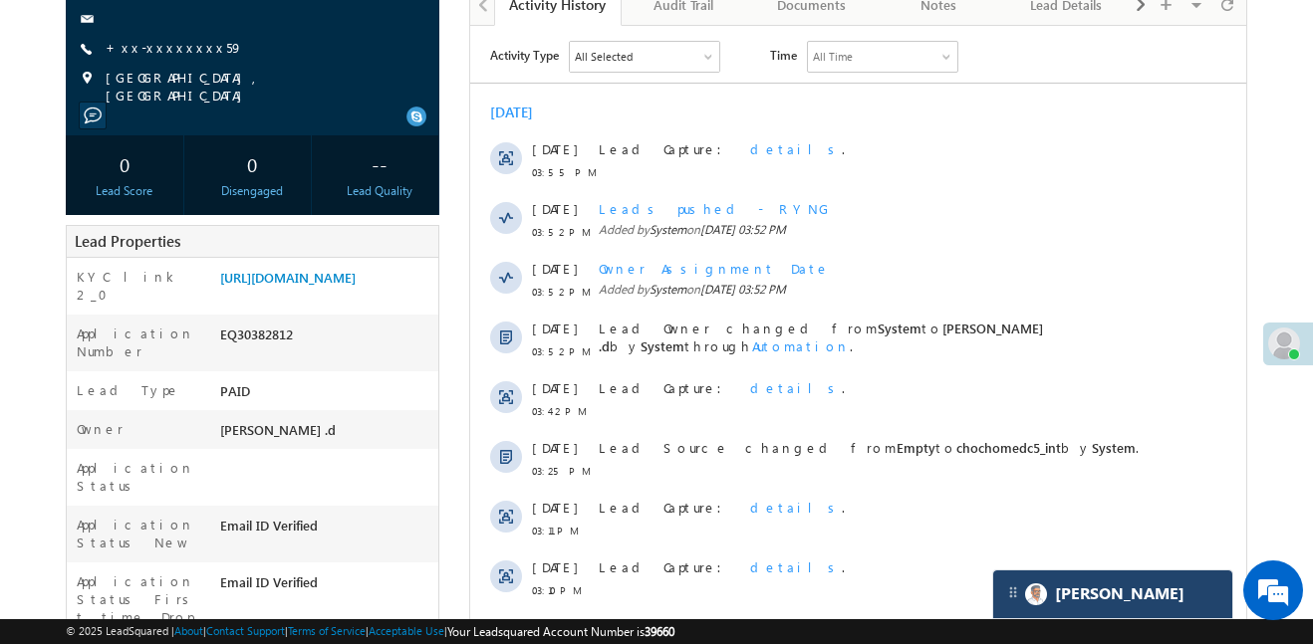
click at [1200, 220] on div "11 Oct 03:52 PM Leads pushed - RYNG Added by System on 11 Oct 2025 03:52 PM" at bounding box center [858, 221] width 776 height 60
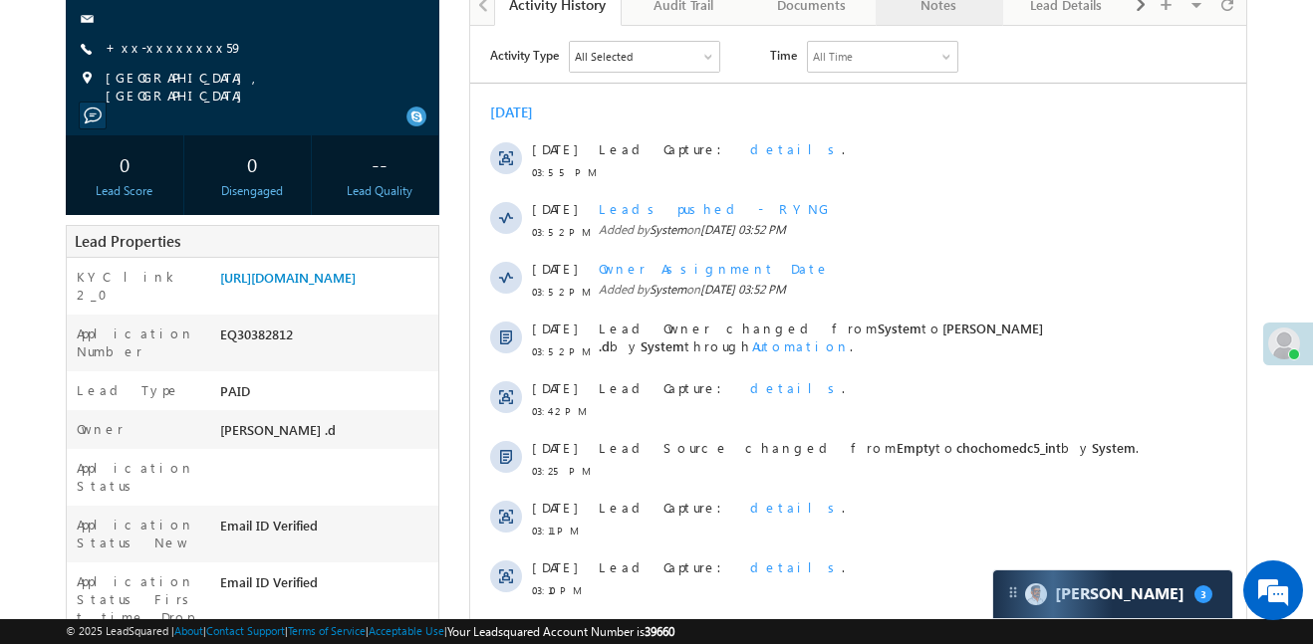
scroll to position [9716, 0]
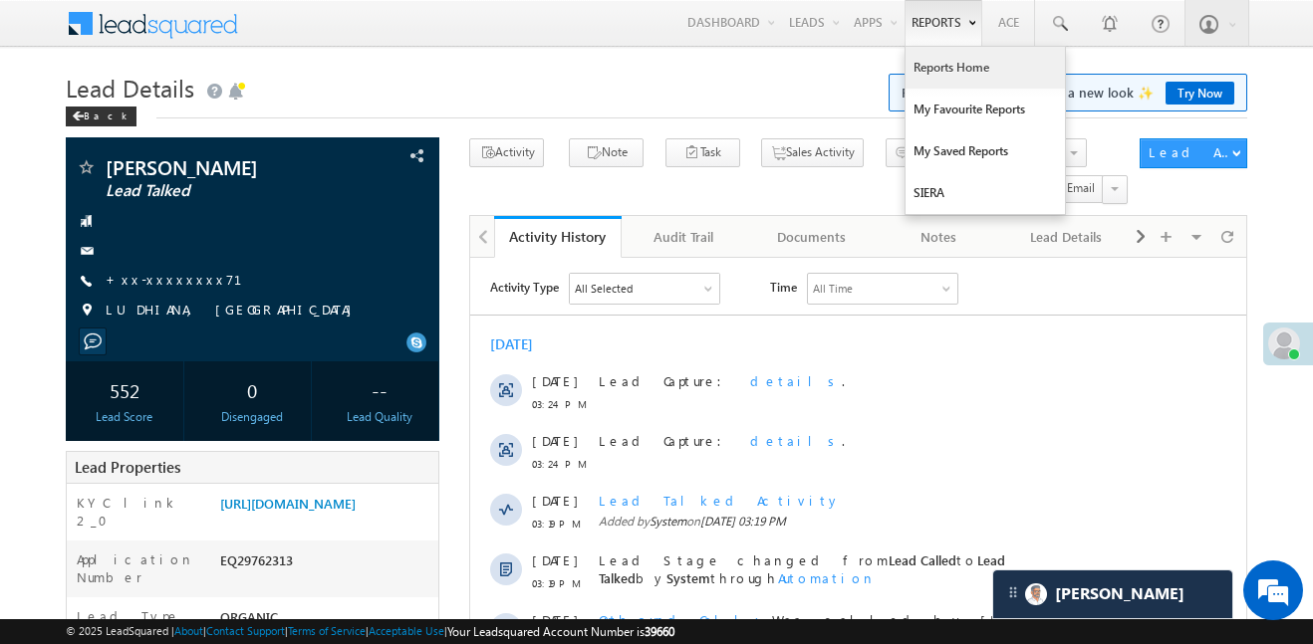
click at [934, 80] on link "Reports Home" at bounding box center [984, 68] width 159 height 42
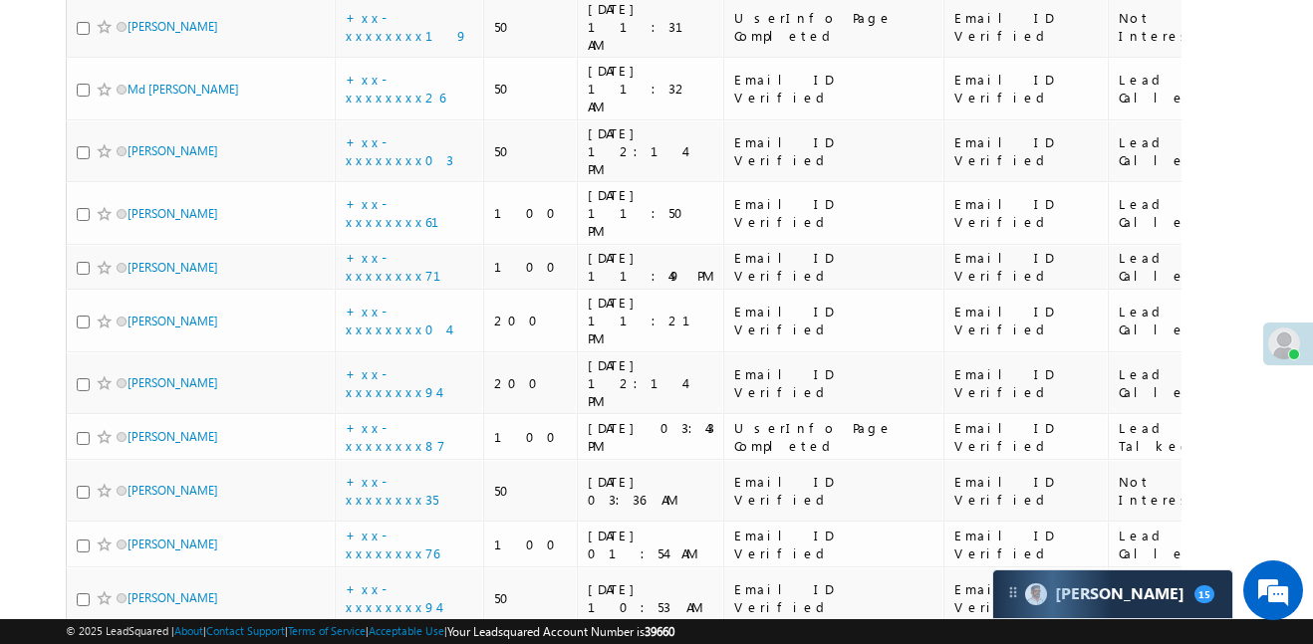
scroll to position [4698, 0]
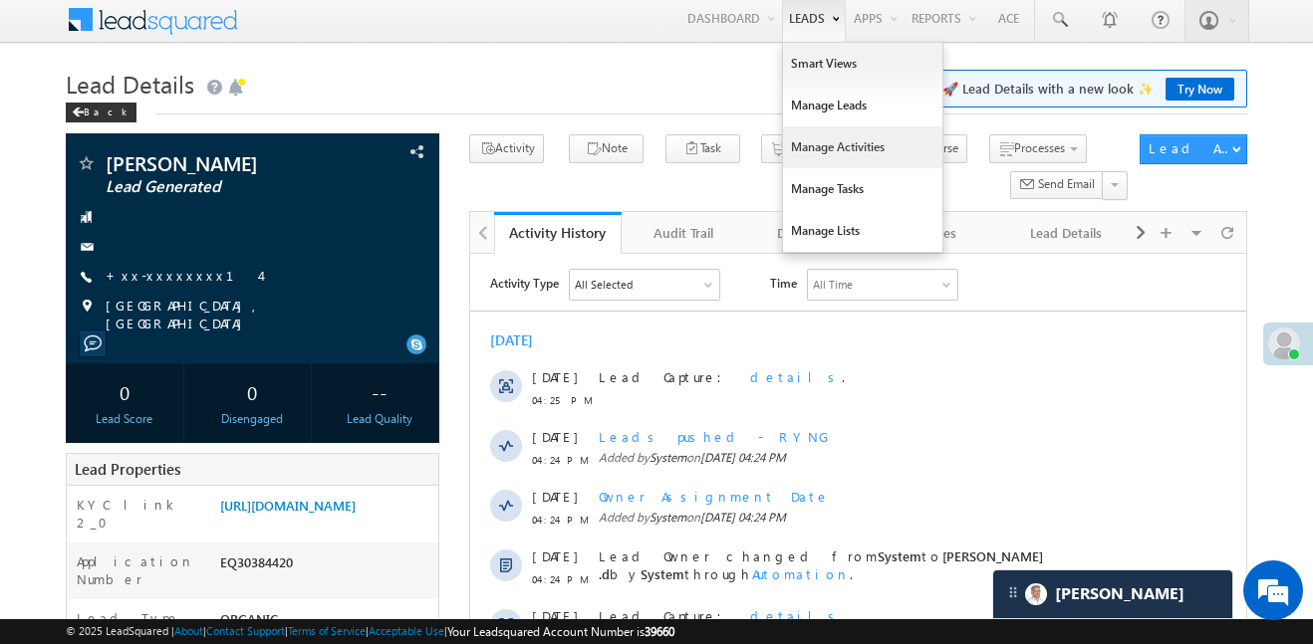
scroll to position [8, 0]
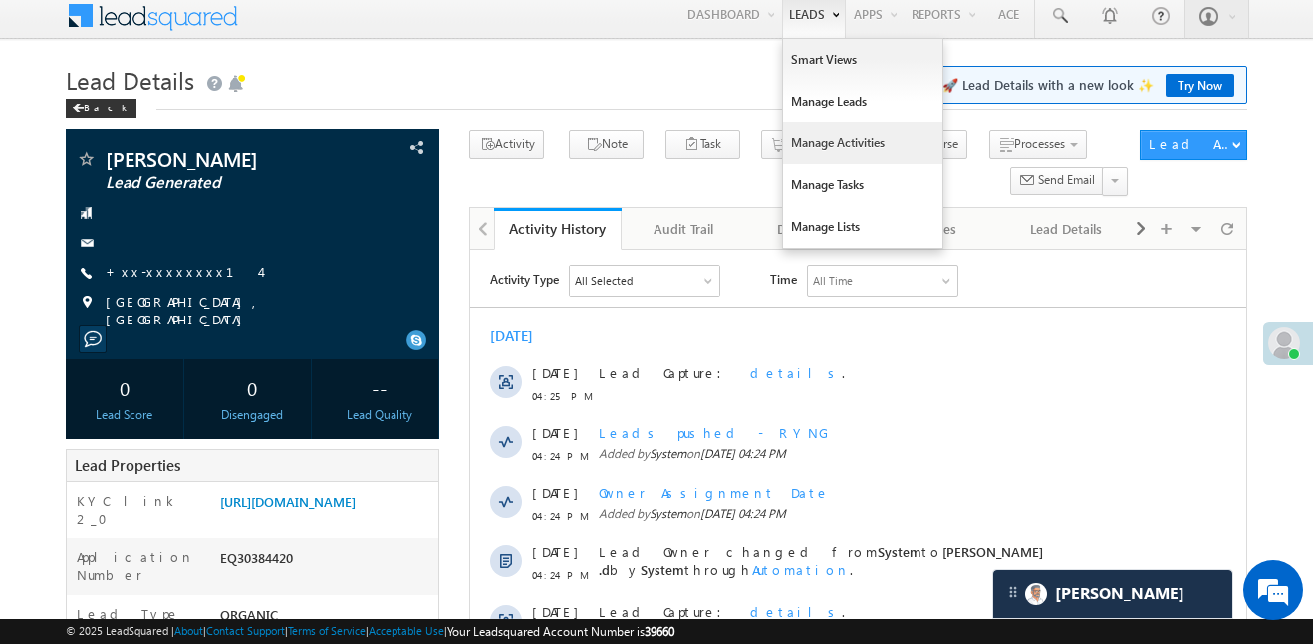
click at [837, 140] on link "Manage Activities" at bounding box center [862, 144] width 159 height 42
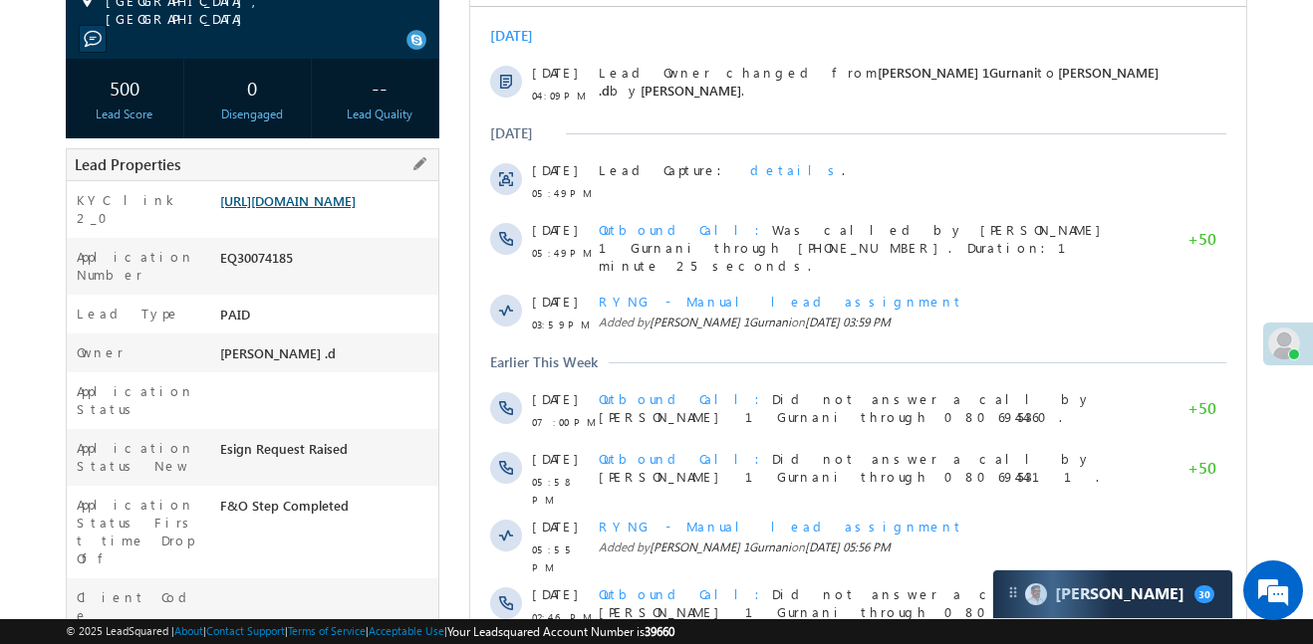
click at [341, 209] on link "[URL][DOMAIN_NAME]" at bounding box center [287, 200] width 135 height 17
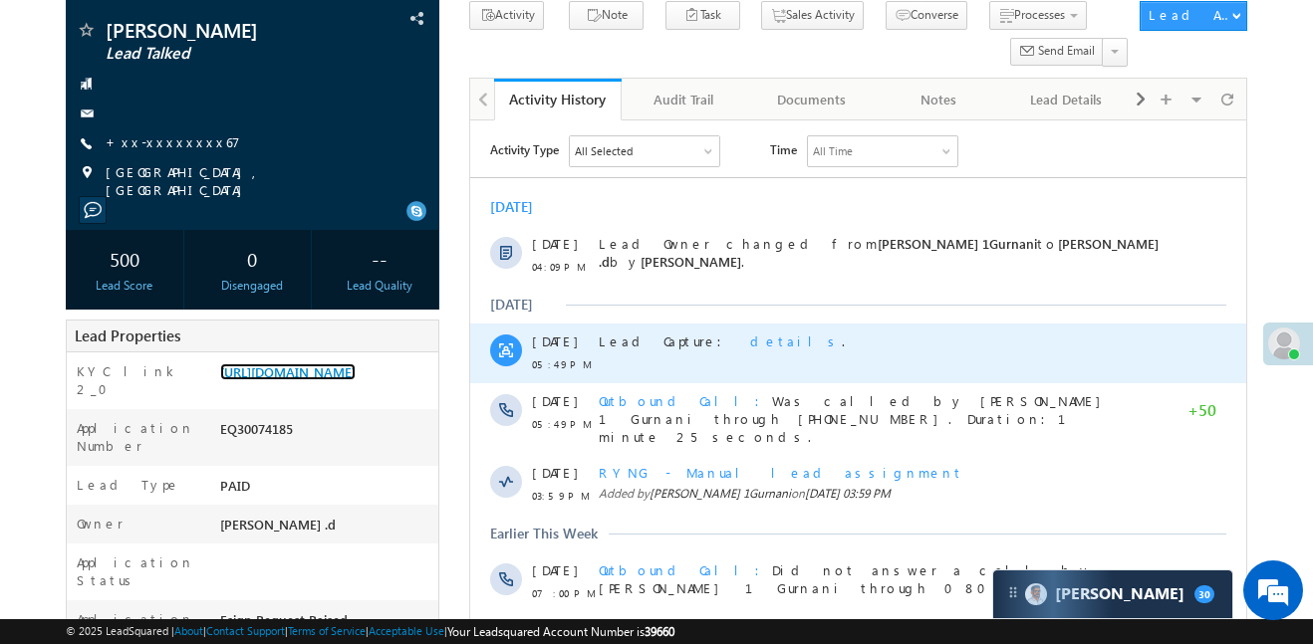
scroll to position [841, 0]
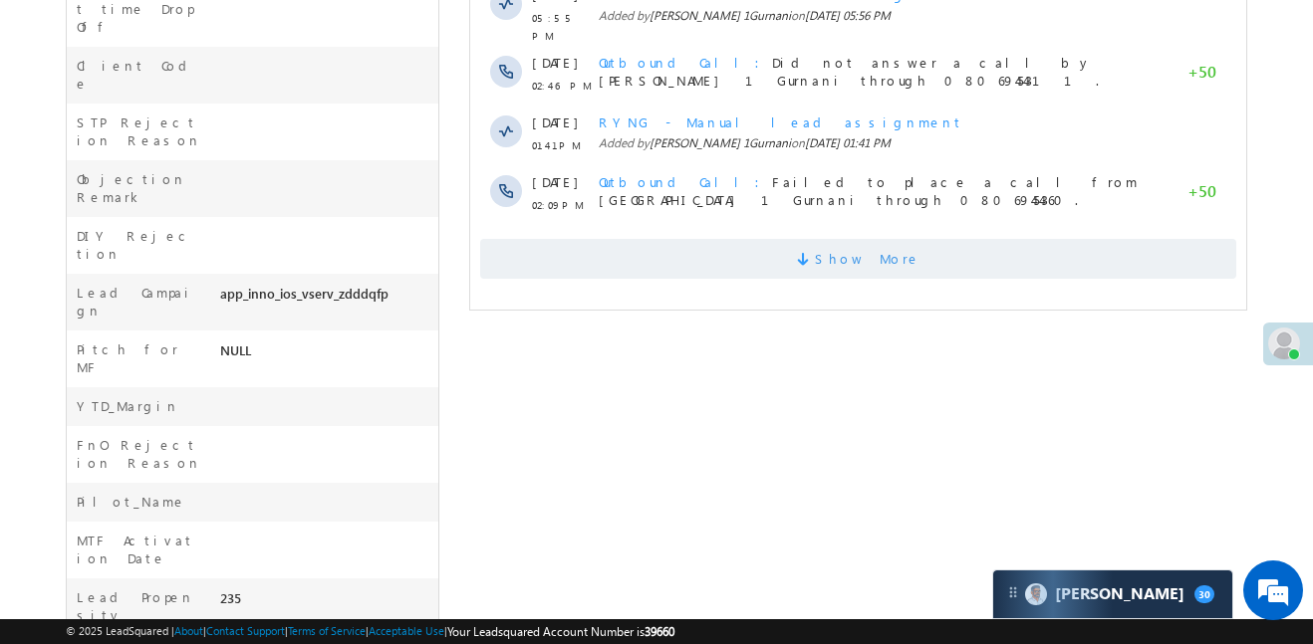
click at [726, 241] on span "Show More" at bounding box center [858, 259] width 756 height 40
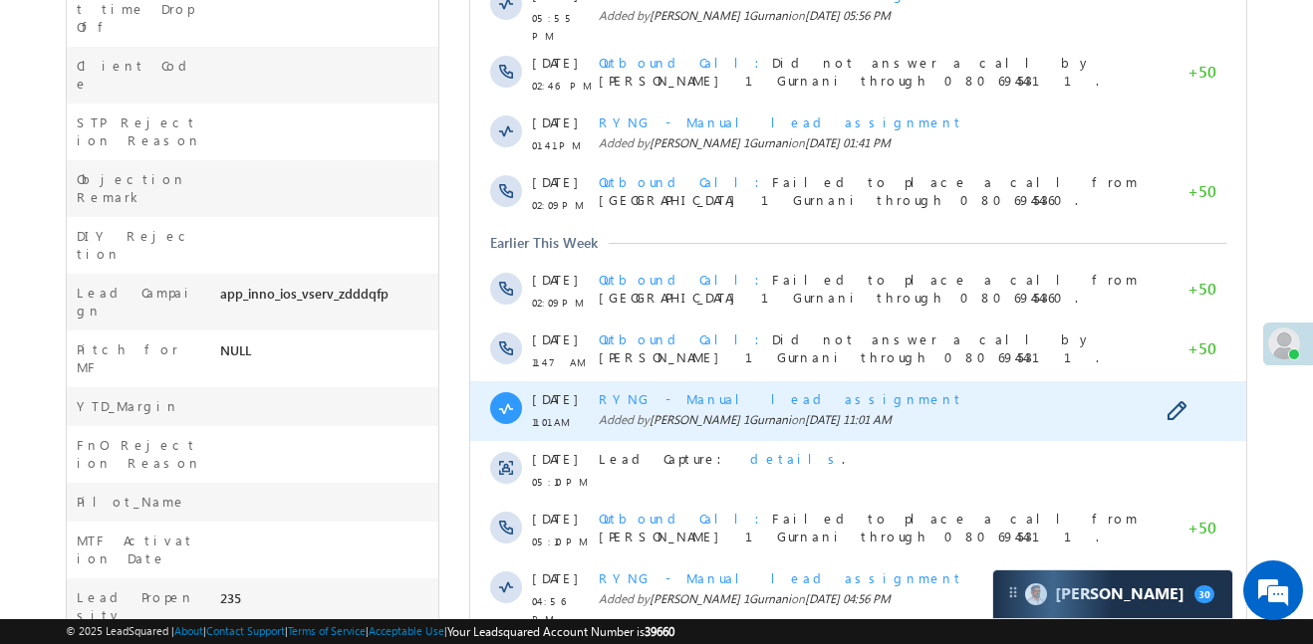
scroll to position [1166, 0]
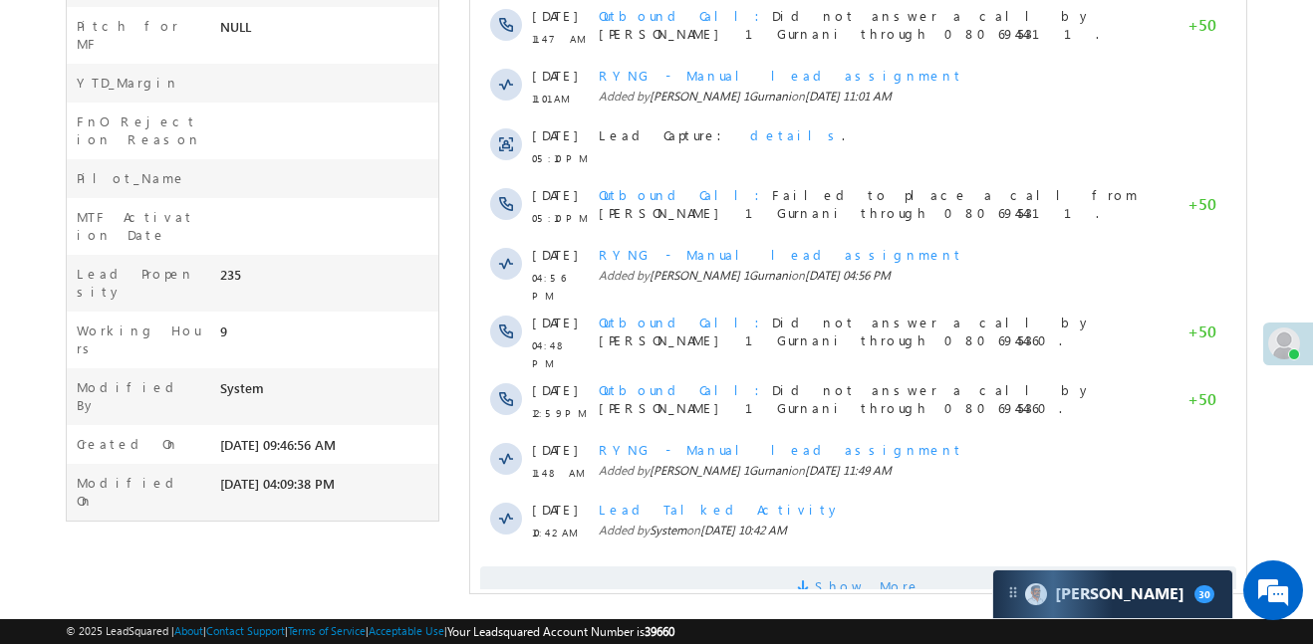
click at [886, 567] on span "Show More" at bounding box center [868, 587] width 106 height 40
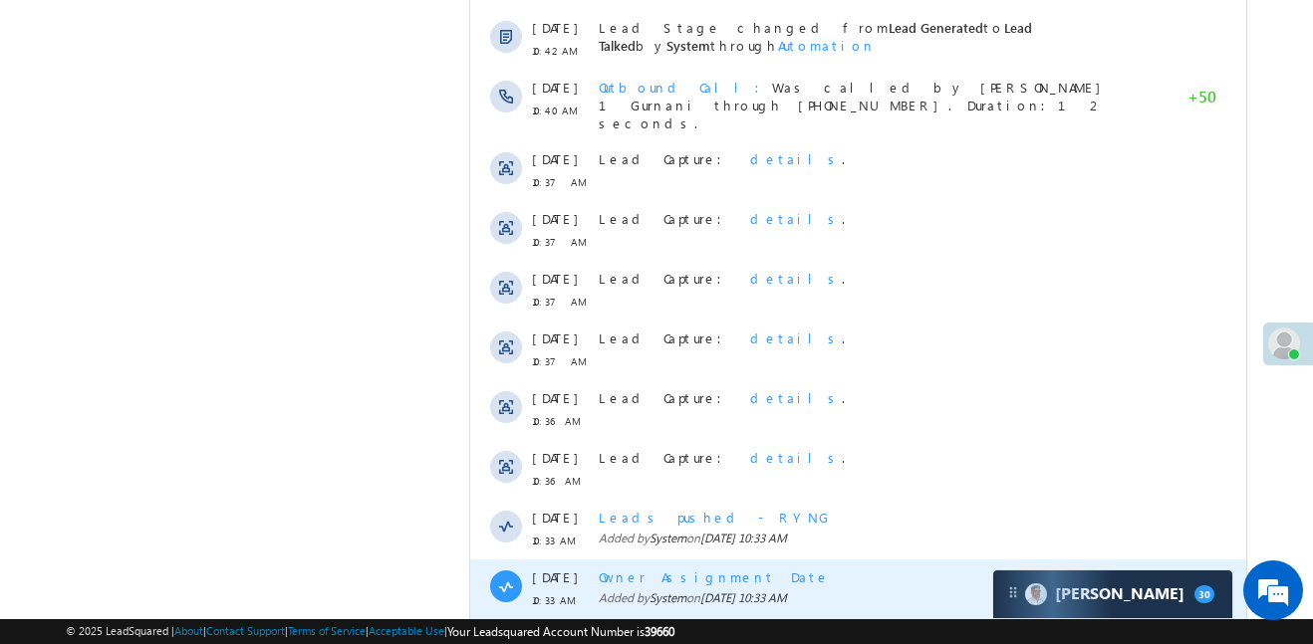
scroll to position [1764, 0]
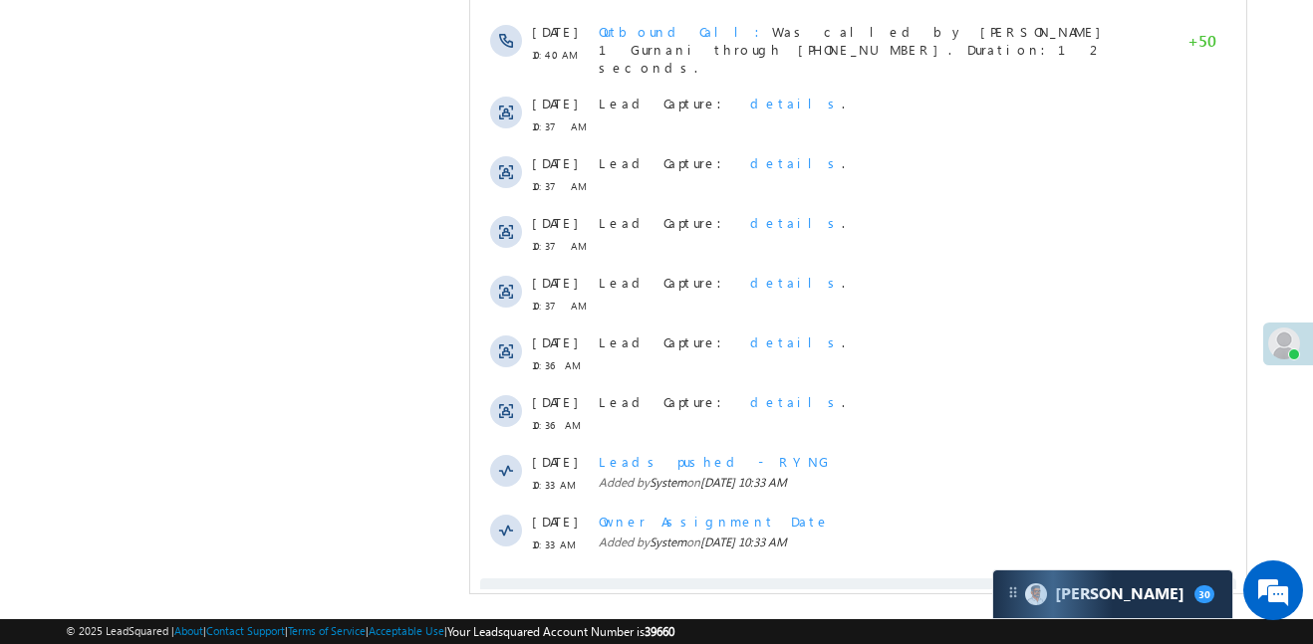
click at [837, 579] on span "Show More" at bounding box center [868, 599] width 106 height 40
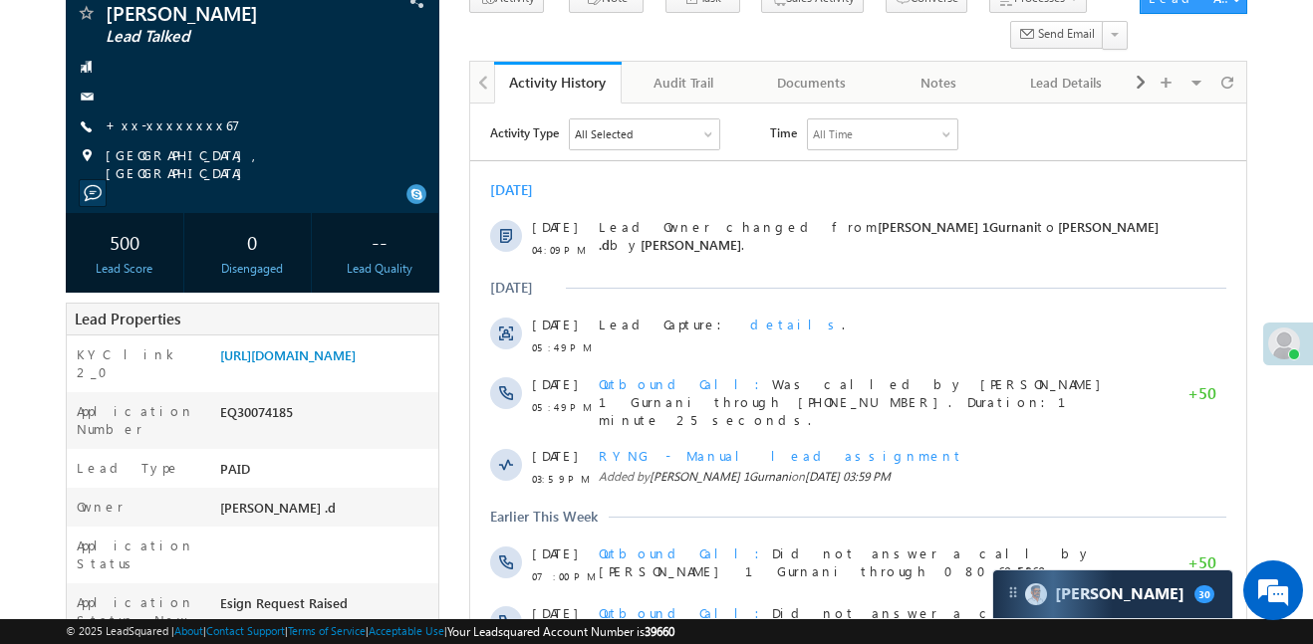
scroll to position [0, 0]
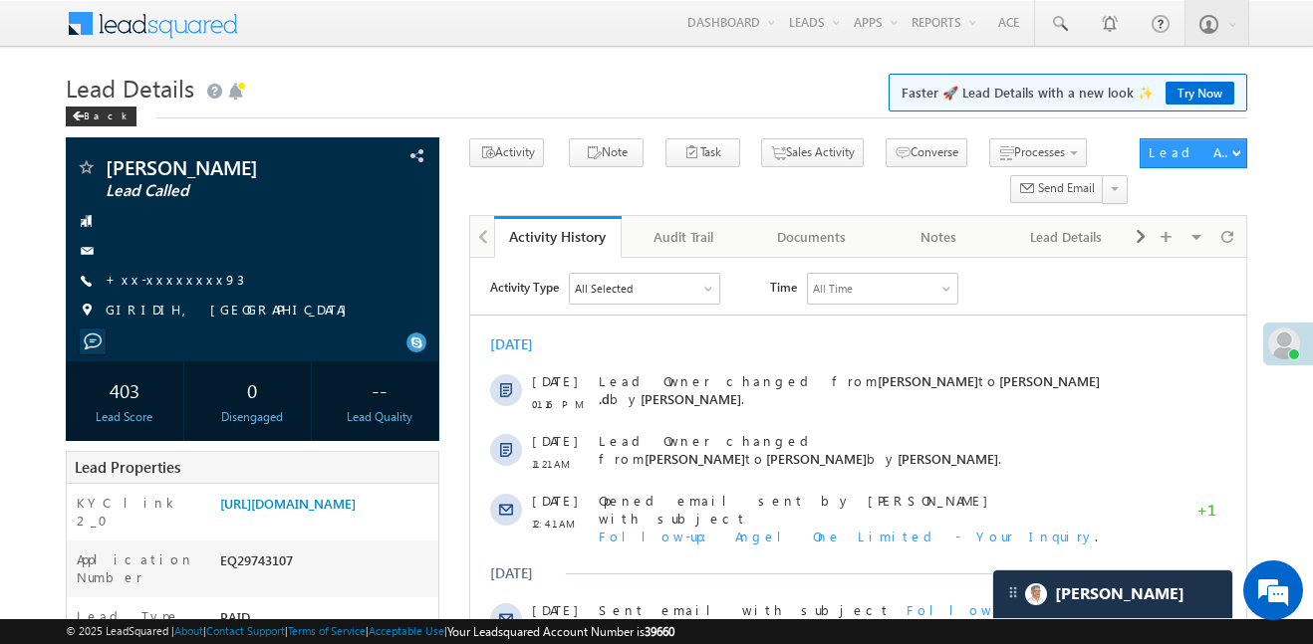
scroll to position [9950, 0]
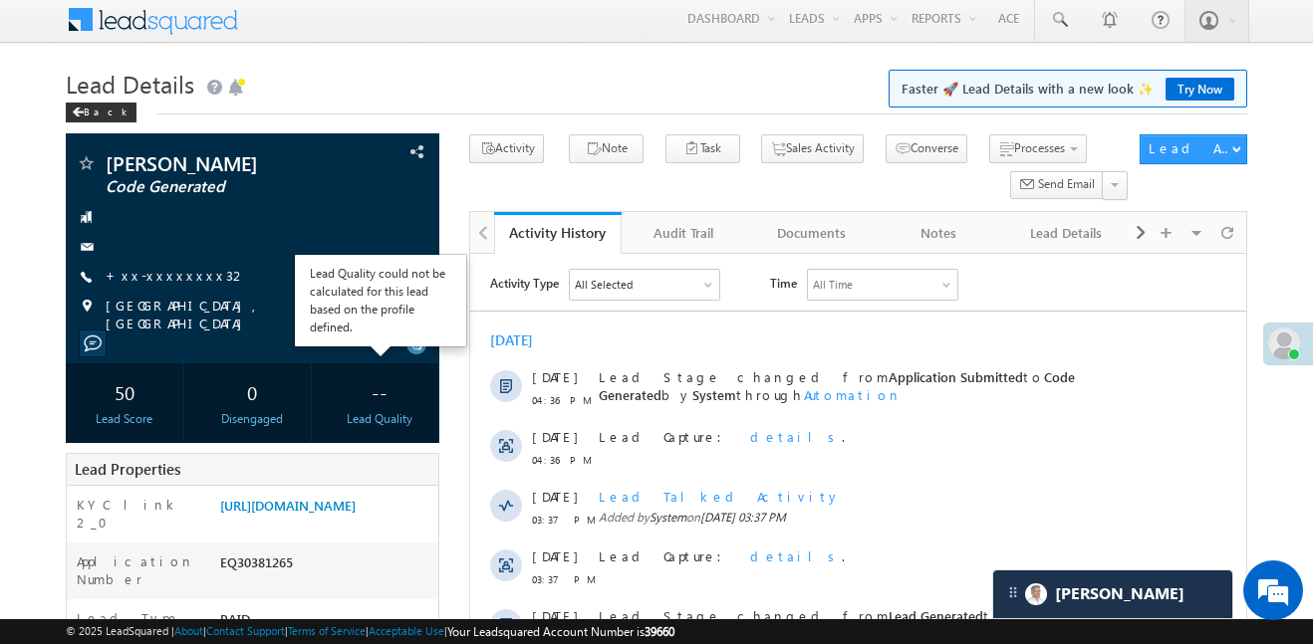
scroll to position [1, 0]
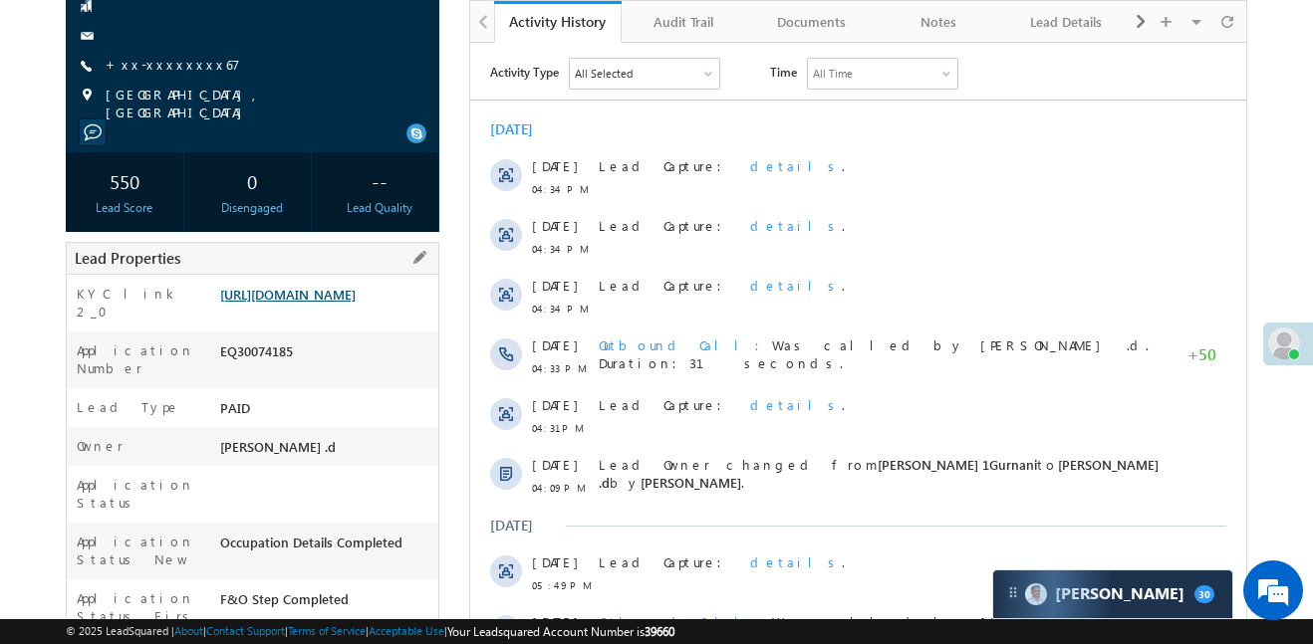
scroll to position [201, 0]
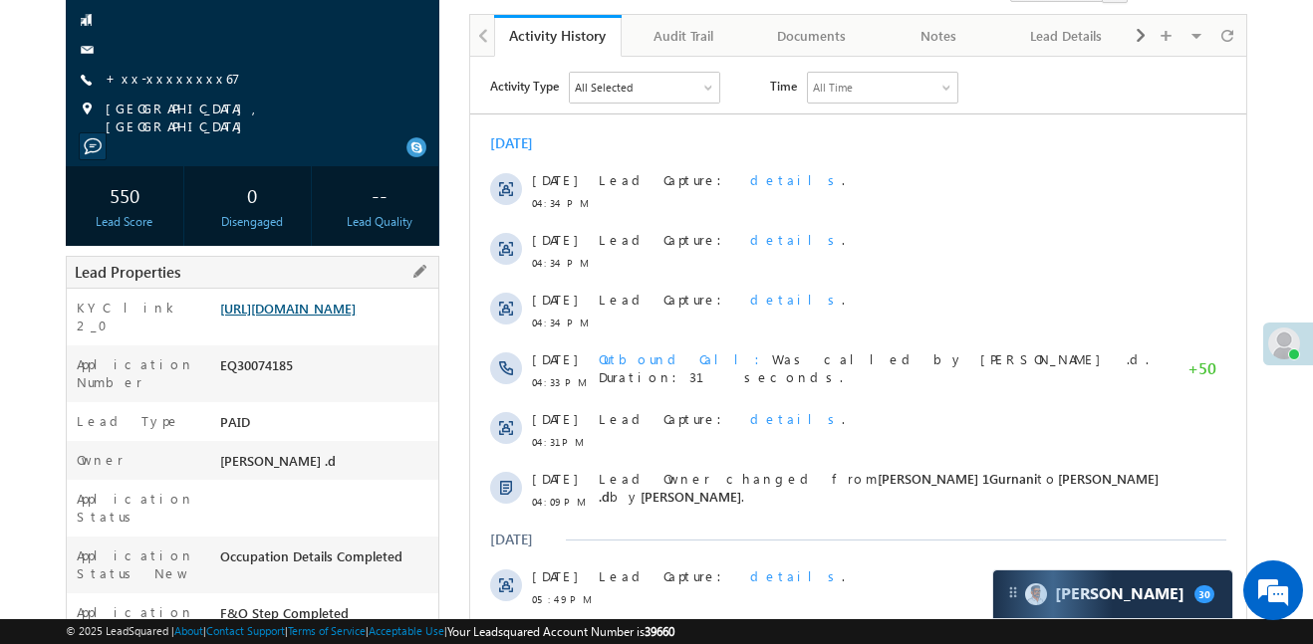
click at [347, 317] on link "[URL][DOMAIN_NAME]" at bounding box center [287, 308] width 135 height 17
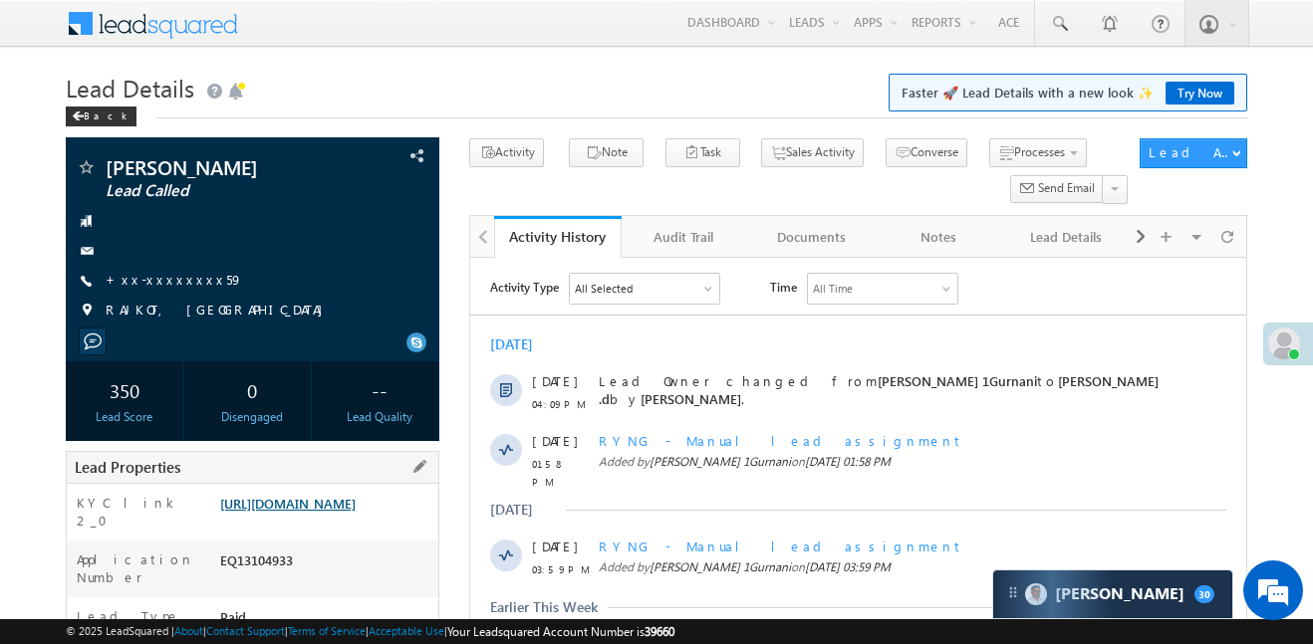
click at [345, 512] on link "https://angelbroking1-pk3em7sa.customui-test.leadsquared.com?leadId=fc3dc5da-f0…" at bounding box center [287, 503] width 135 height 17
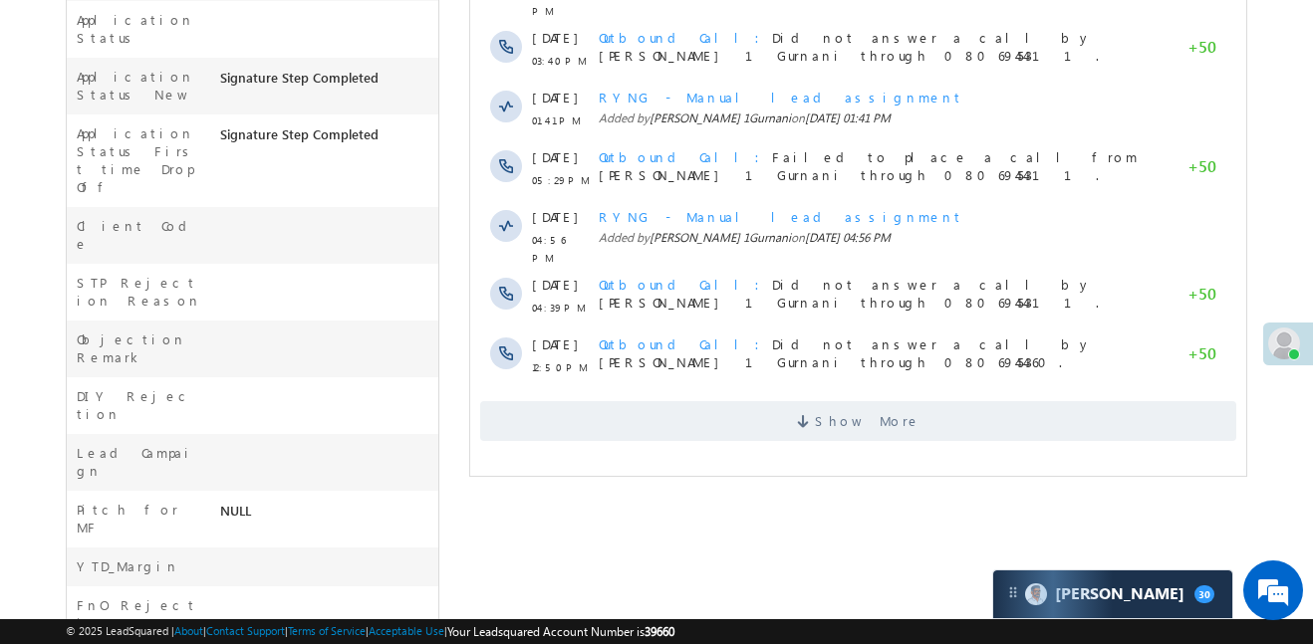
scroll to position [679, 0]
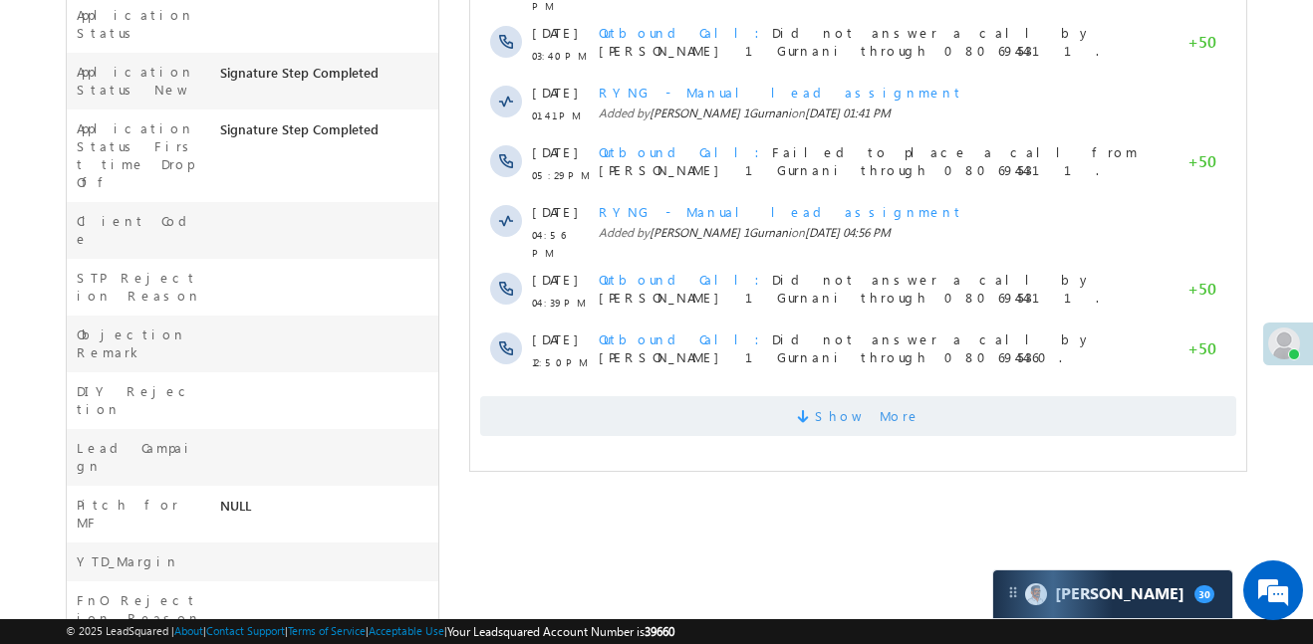
click at [762, 402] on span "Show More" at bounding box center [858, 416] width 756 height 40
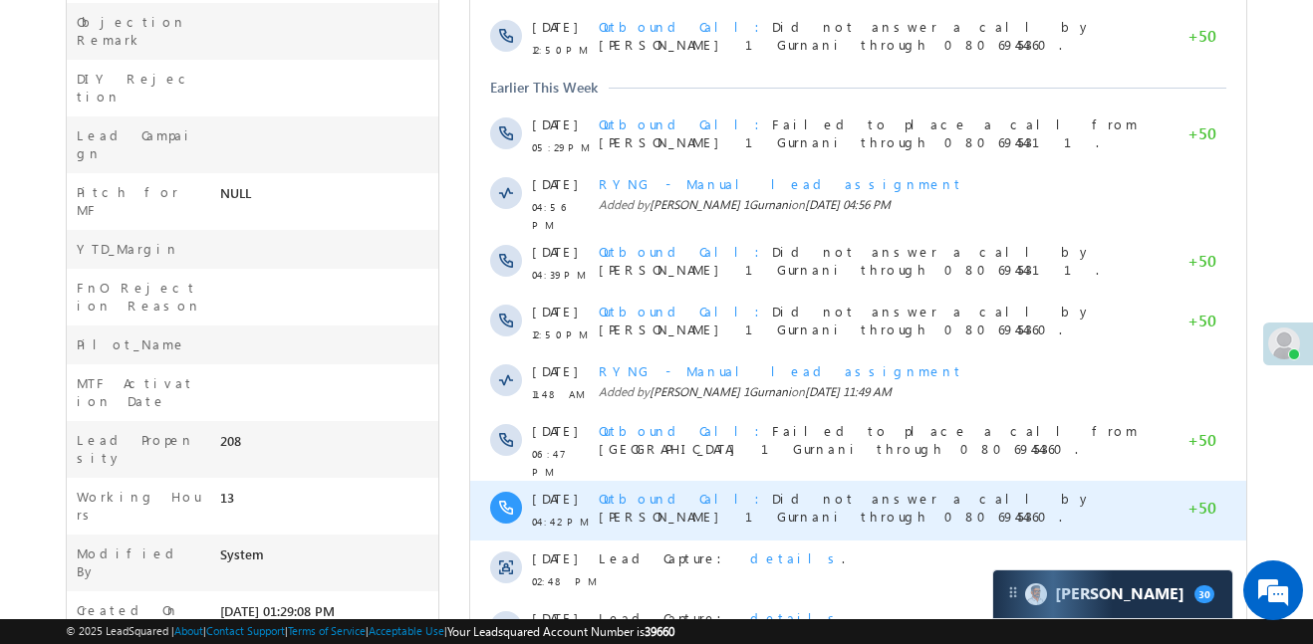
scroll to position [1166, 0]
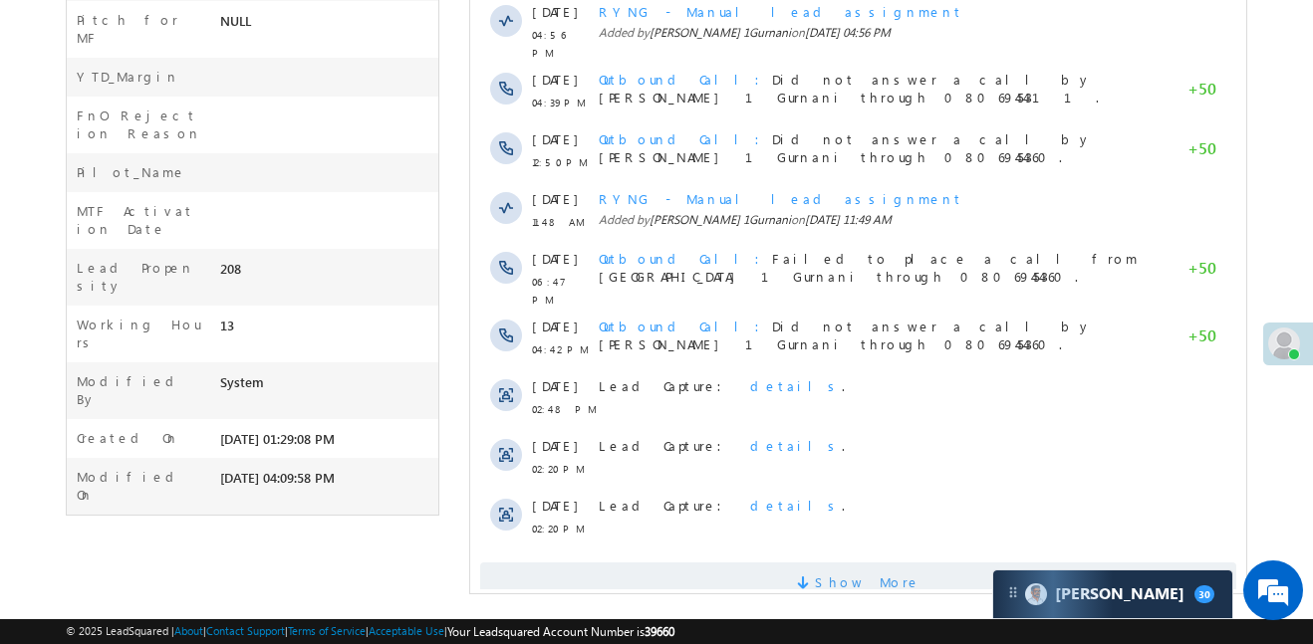
drag, startPoint x: 970, startPoint y: 571, endPoint x: 978, endPoint y: 534, distance: 37.7
click at [978, 563] on span "Show More" at bounding box center [858, 583] width 756 height 40
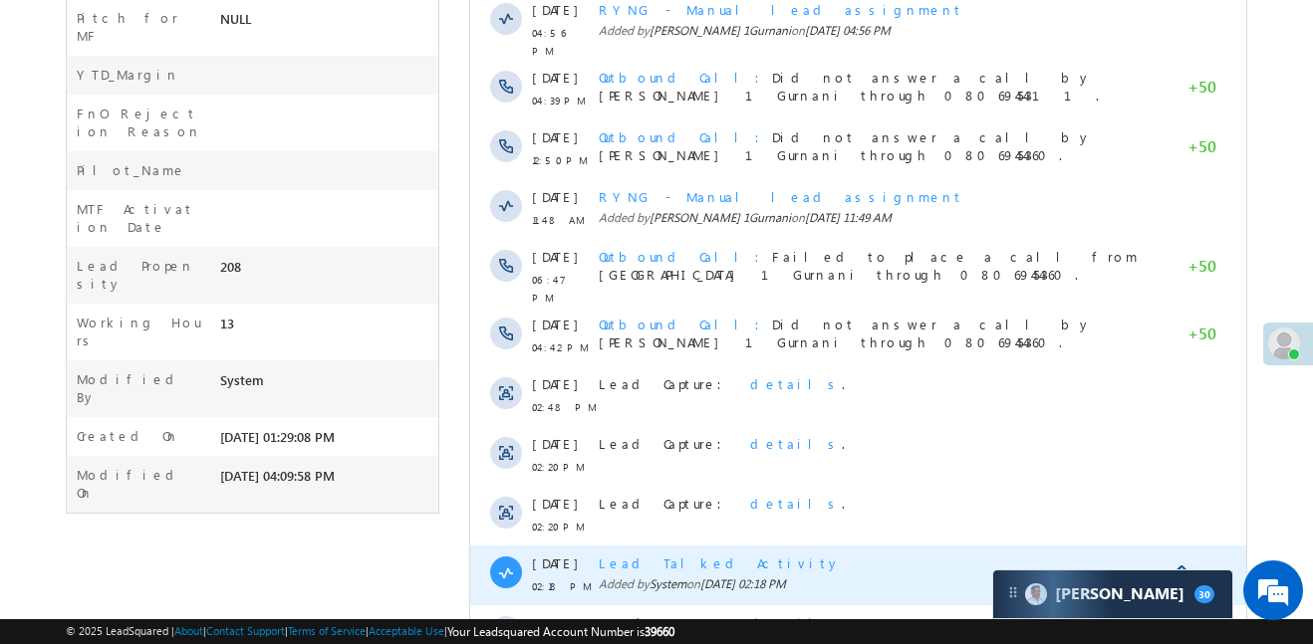
scroll to position [1764, 0]
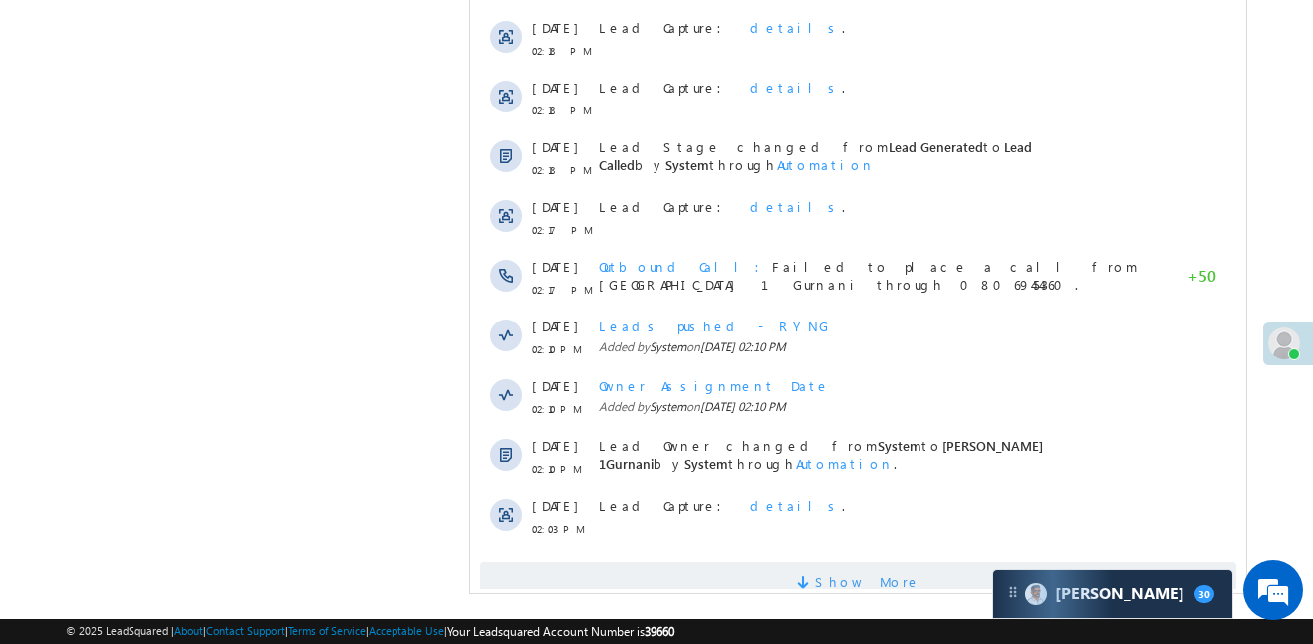
click at [869, 563] on span "Show More" at bounding box center [868, 583] width 106 height 40
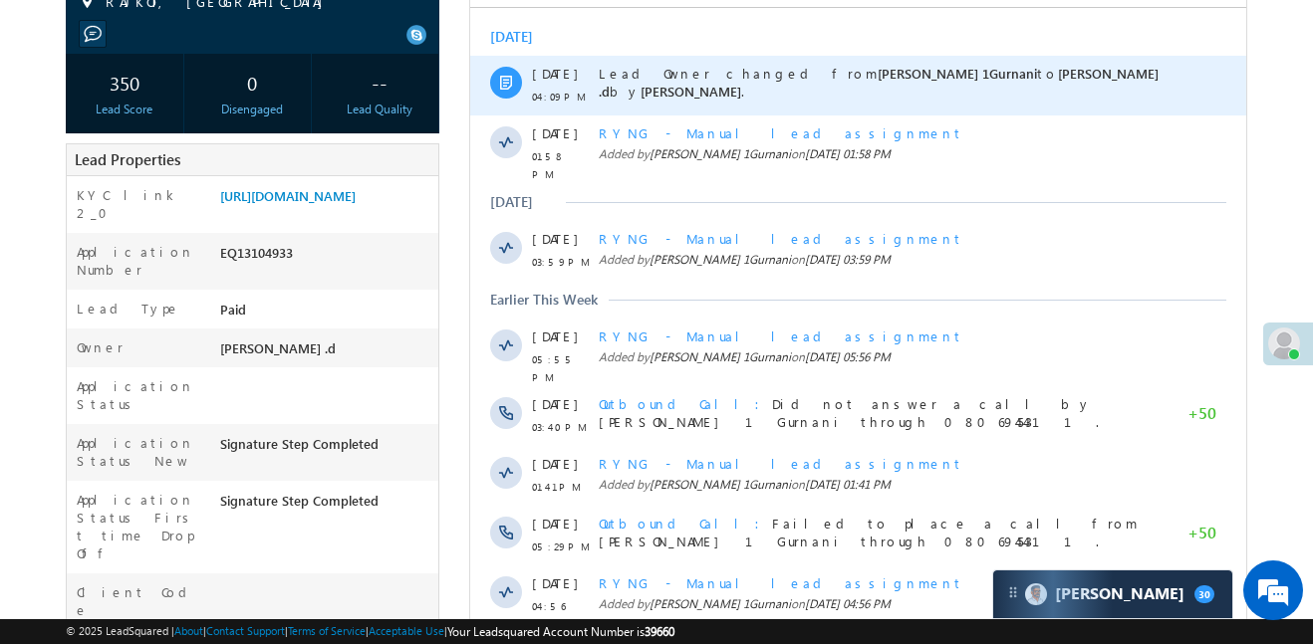
scroll to position [0, 0]
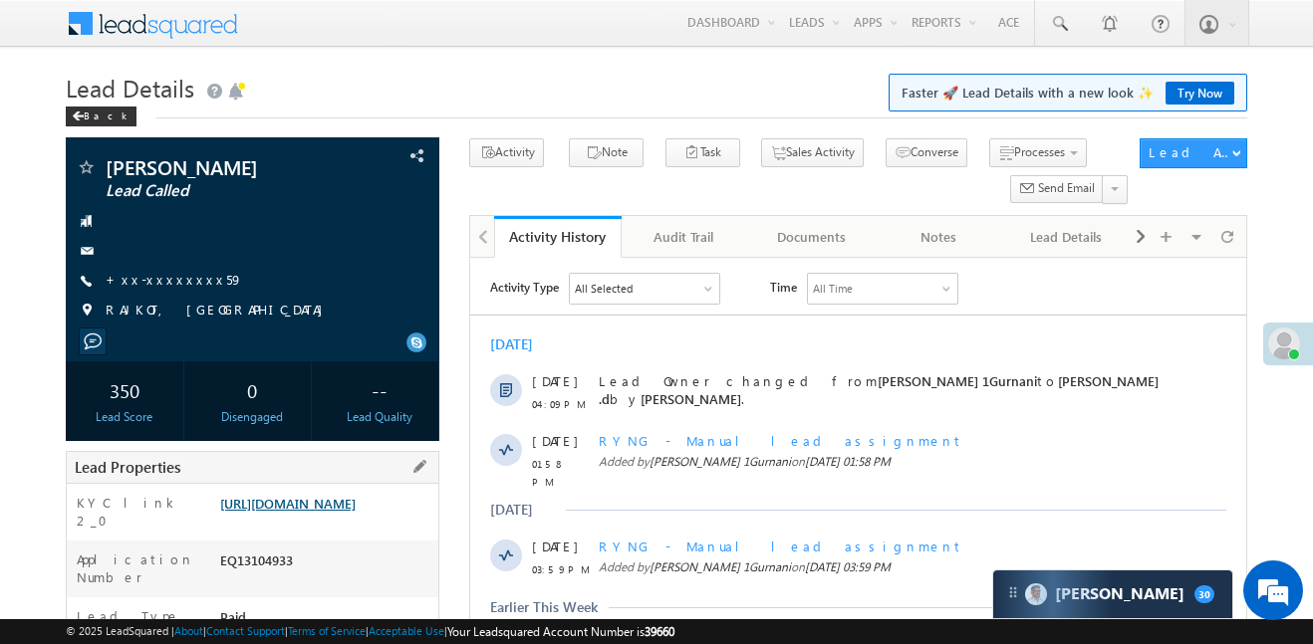
click at [353, 512] on link "https://angelbroking1-pk3em7sa.customui-test.leadsquared.com?leadId=fc3dc5da-f0…" at bounding box center [287, 503] width 135 height 17
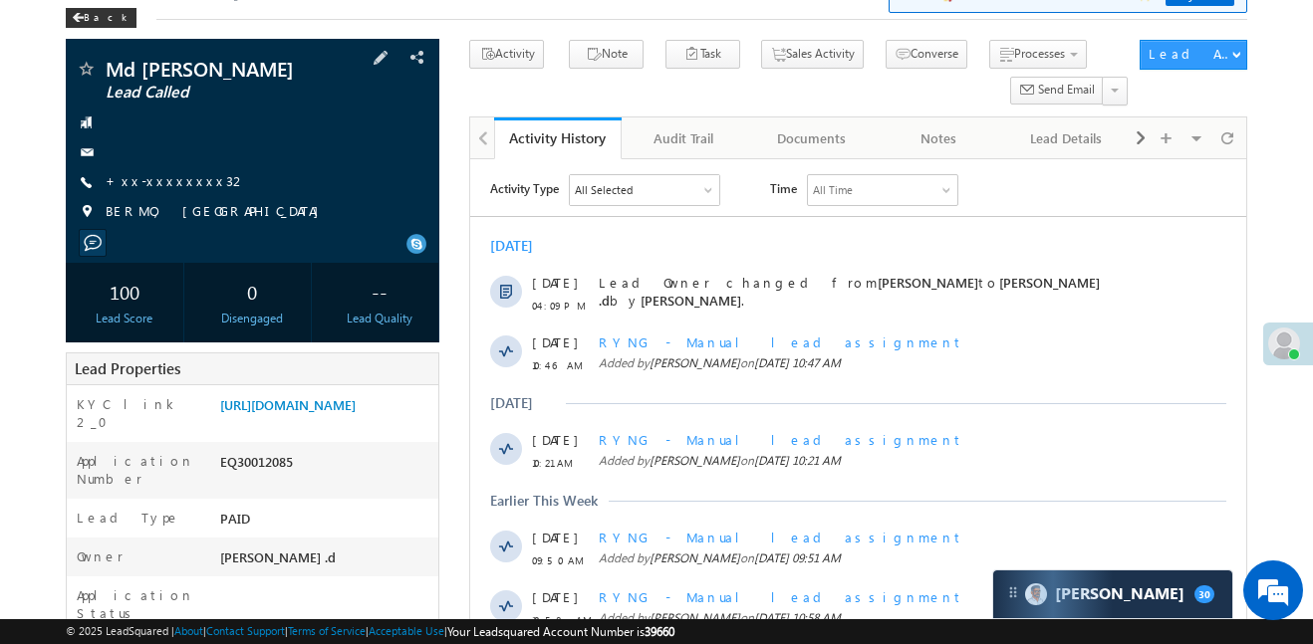
scroll to position [288, 0]
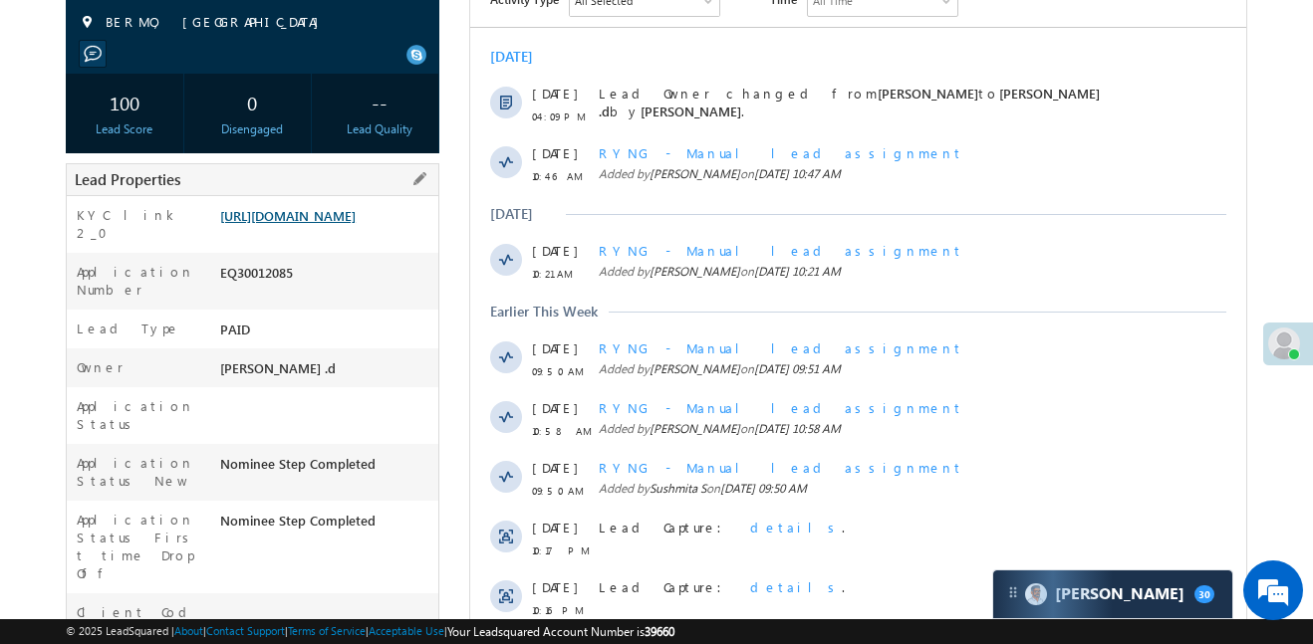
click at [315, 224] on link "[URL][DOMAIN_NAME]" at bounding box center [287, 215] width 135 height 17
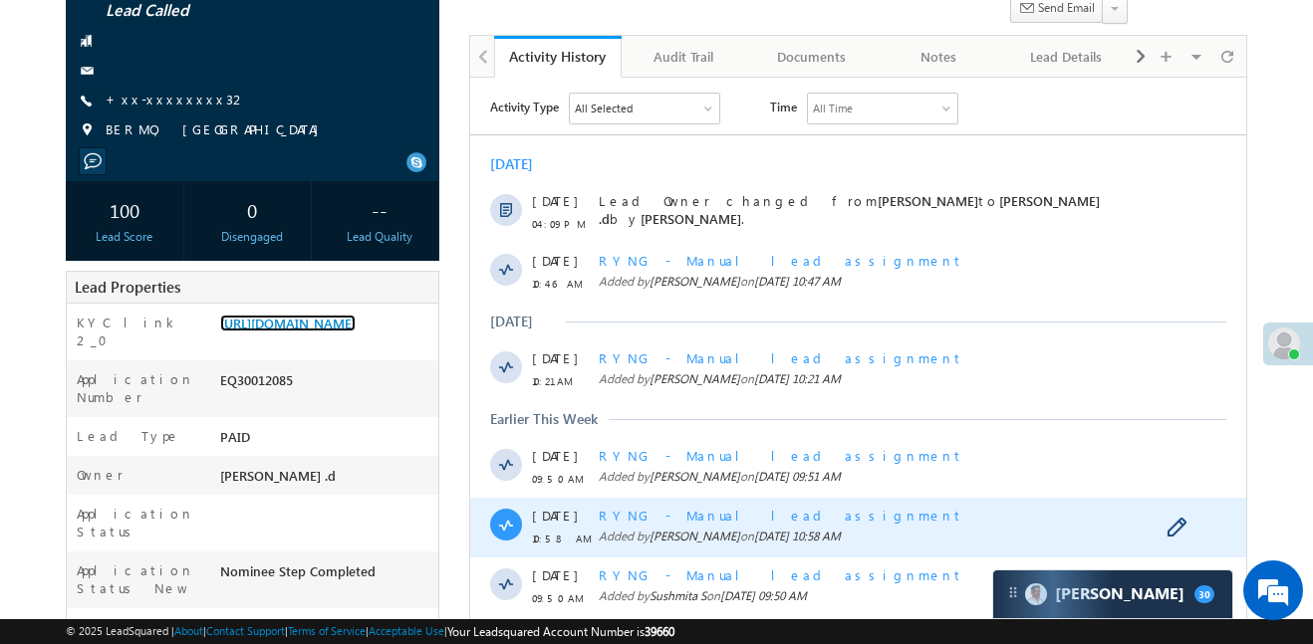
scroll to position [0, 0]
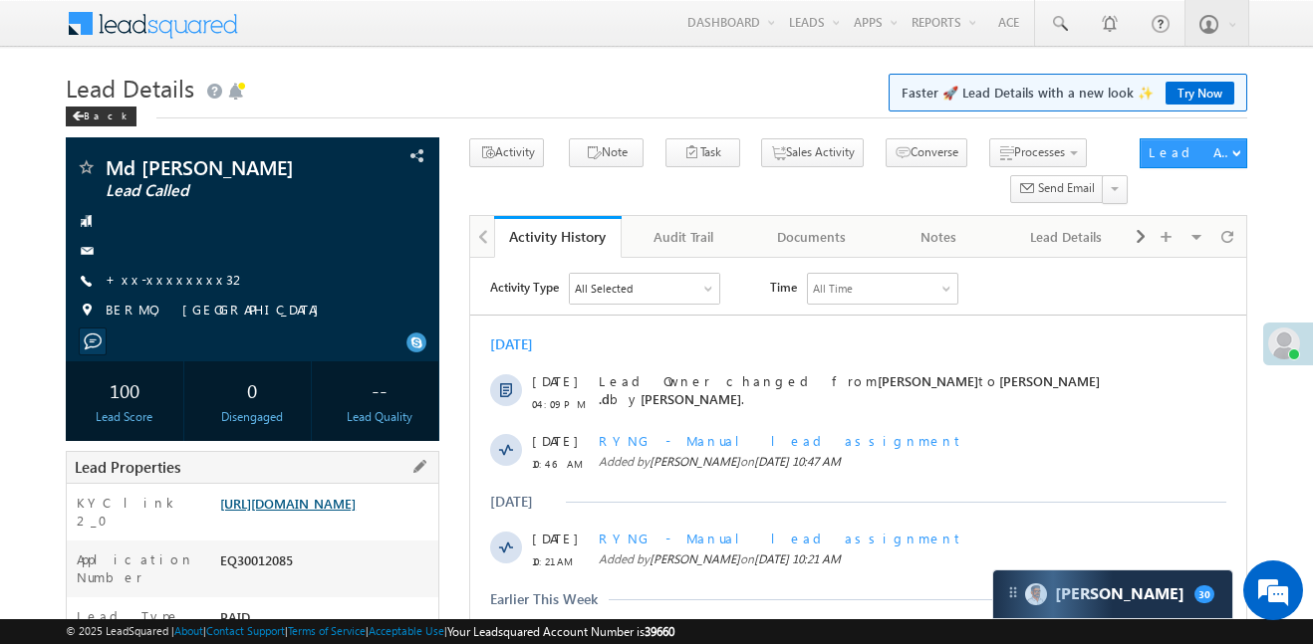
click at [356, 512] on link "[URL][DOMAIN_NAME]" at bounding box center [287, 503] width 135 height 17
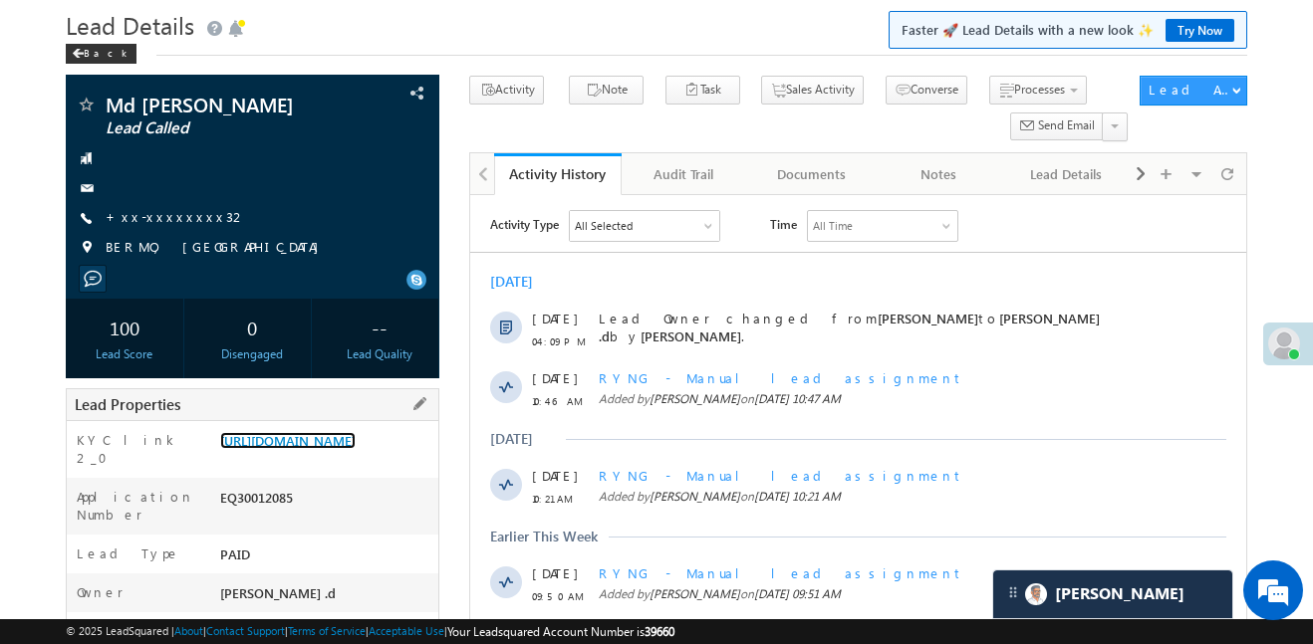
scroll to position [102, 0]
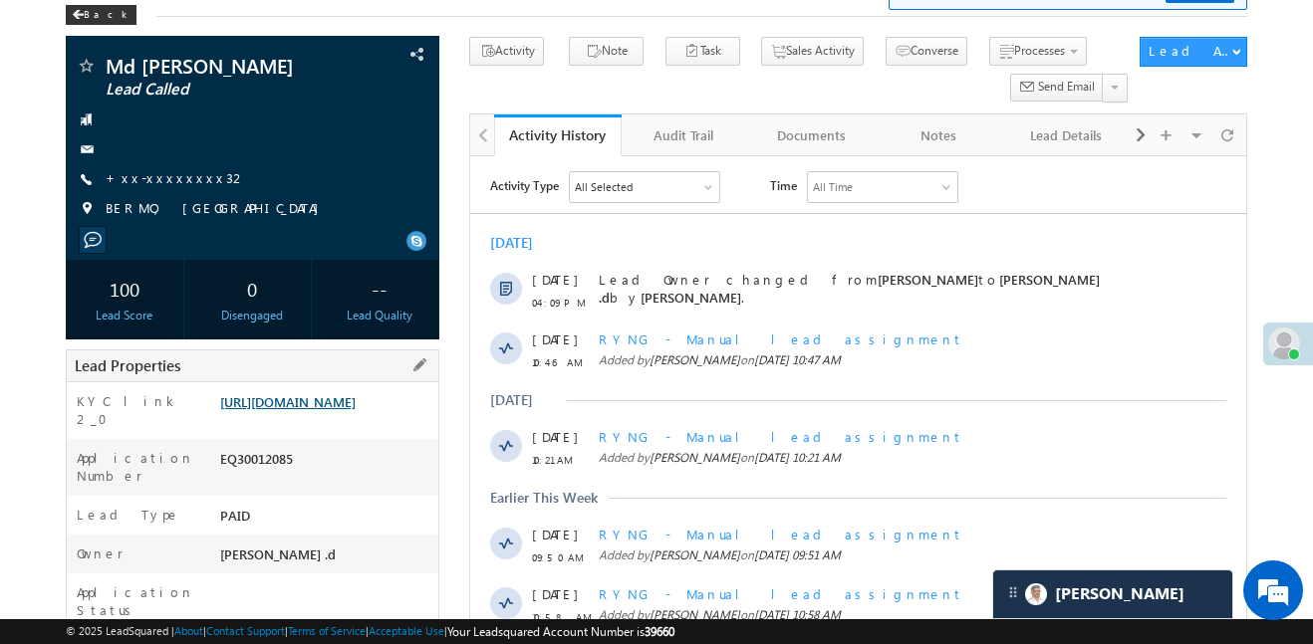
click at [312, 403] on link "[URL][DOMAIN_NAME]" at bounding box center [287, 401] width 135 height 17
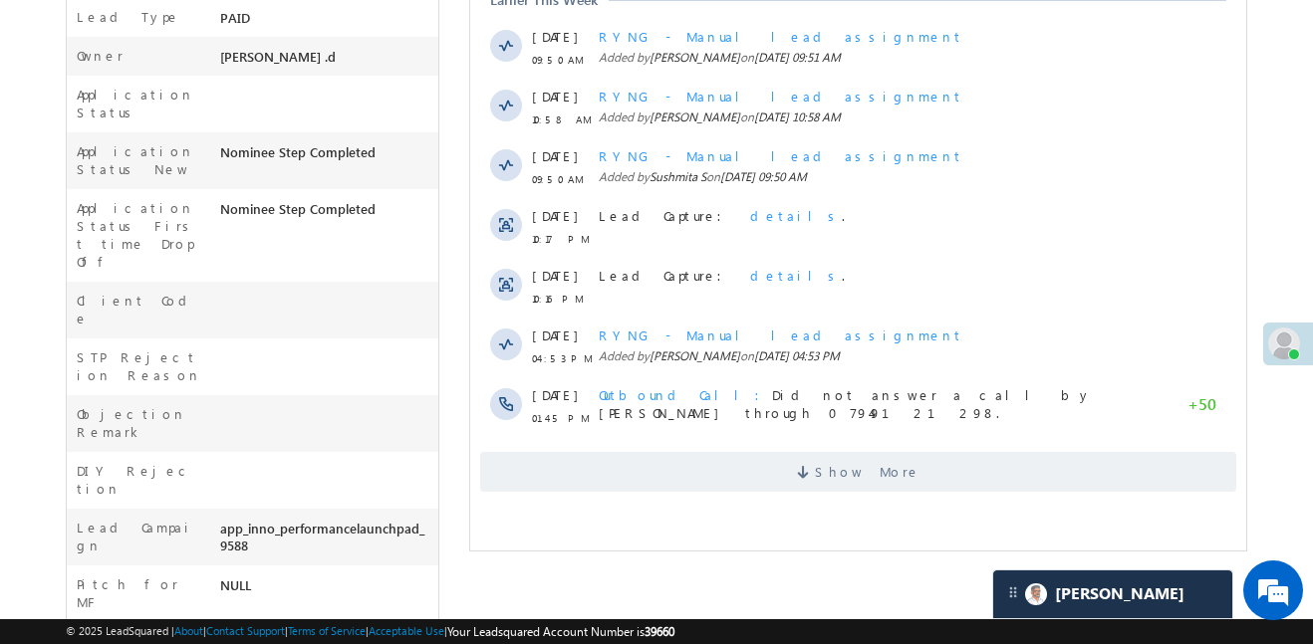
scroll to position [603, 0]
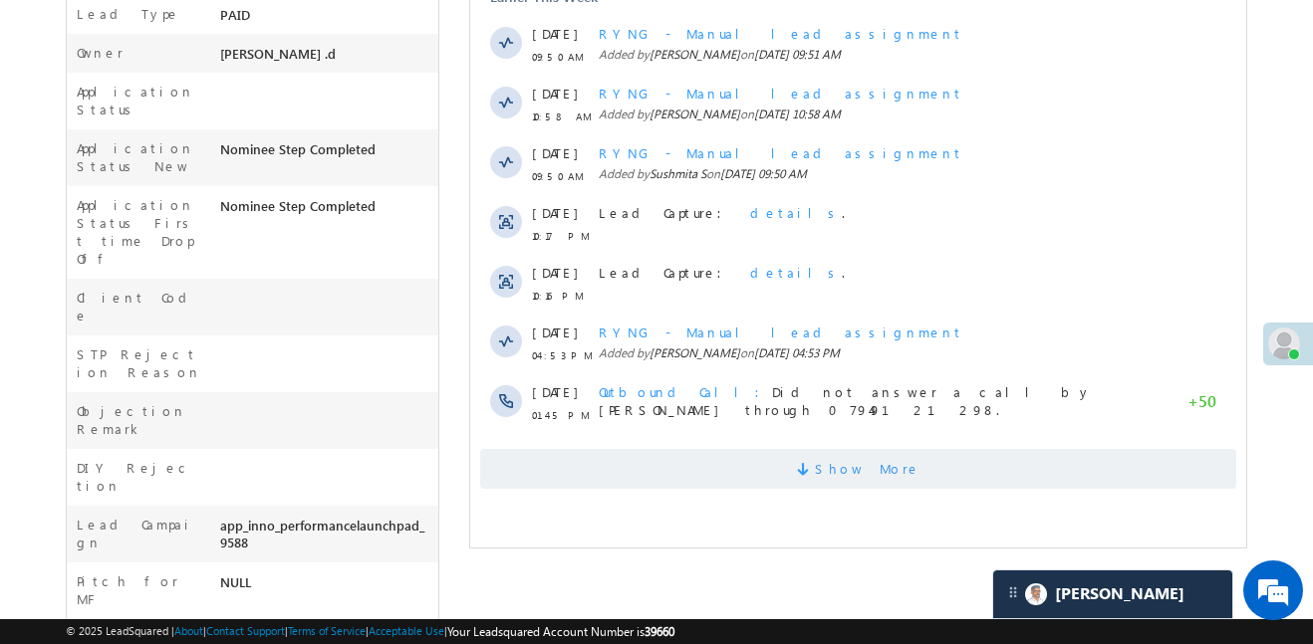
click at [800, 486] on span "Show More" at bounding box center [858, 469] width 756 height 40
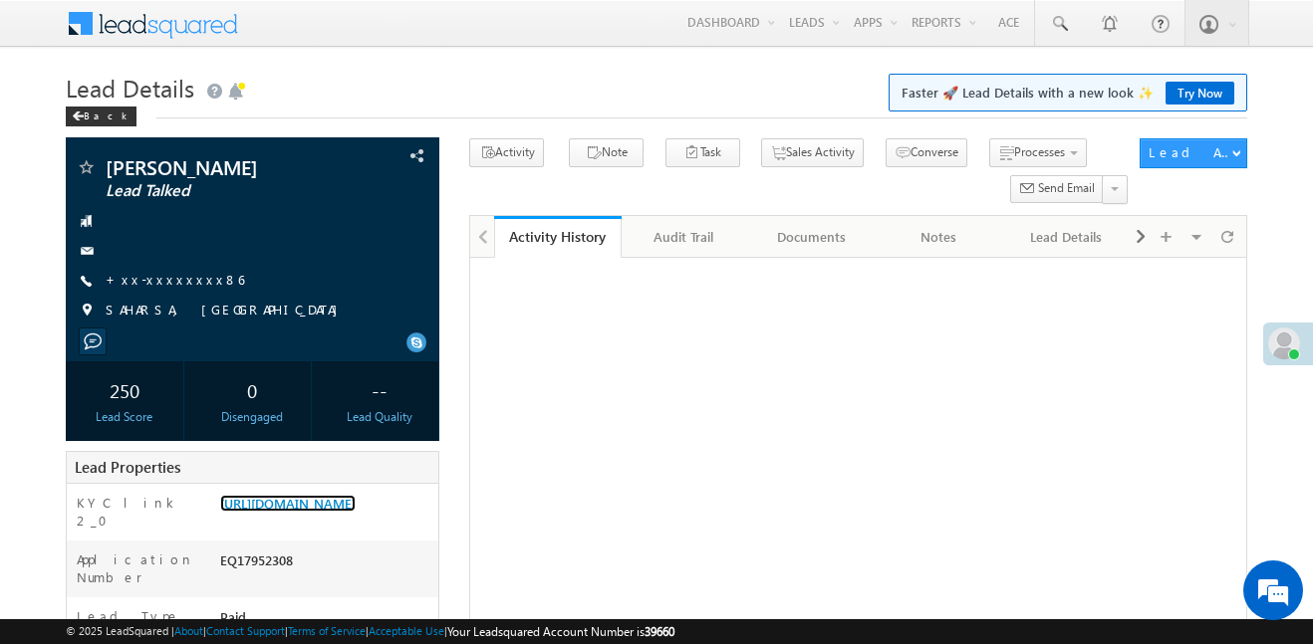
click at [356, 495] on link "[URL][DOMAIN_NAME]" at bounding box center [287, 503] width 135 height 17
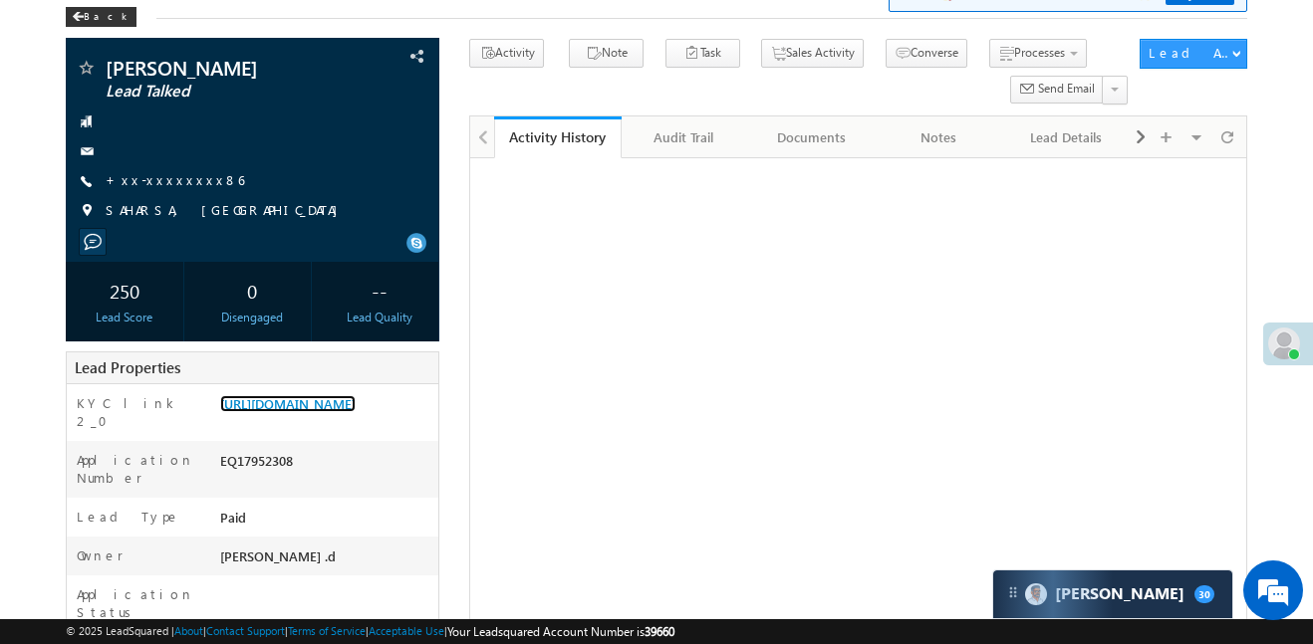
scroll to position [369, 0]
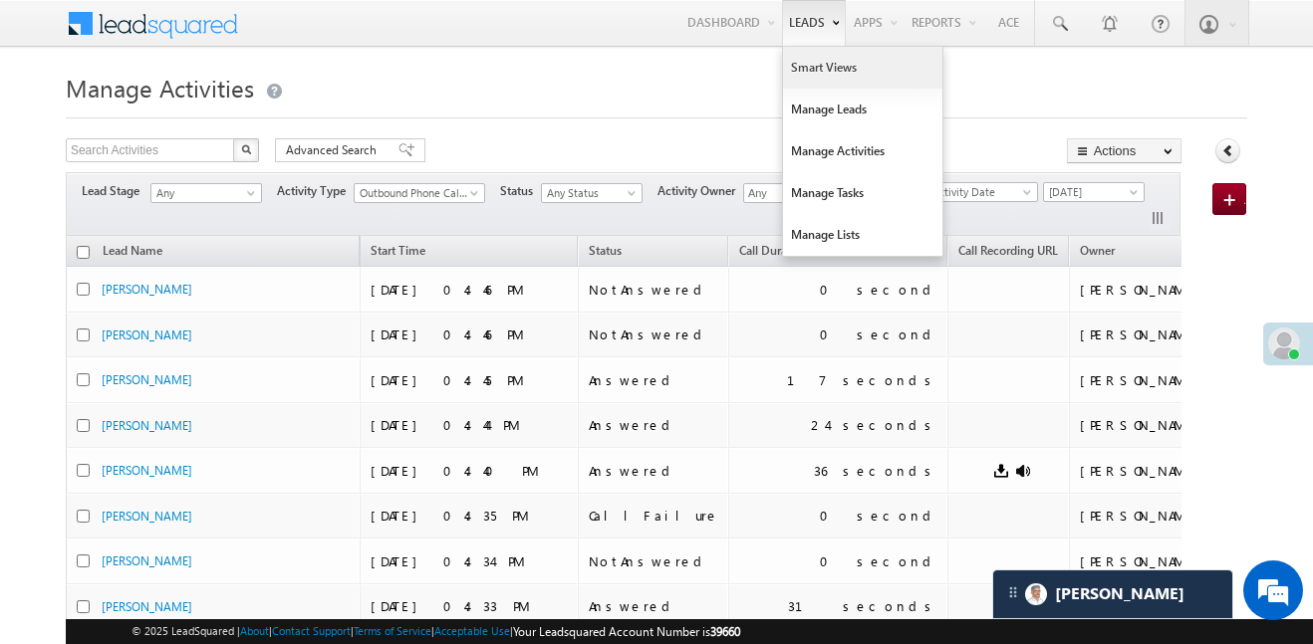
click at [829, 76] on link "Smart Views" at bounding box center [862, 68] width 159 height 42
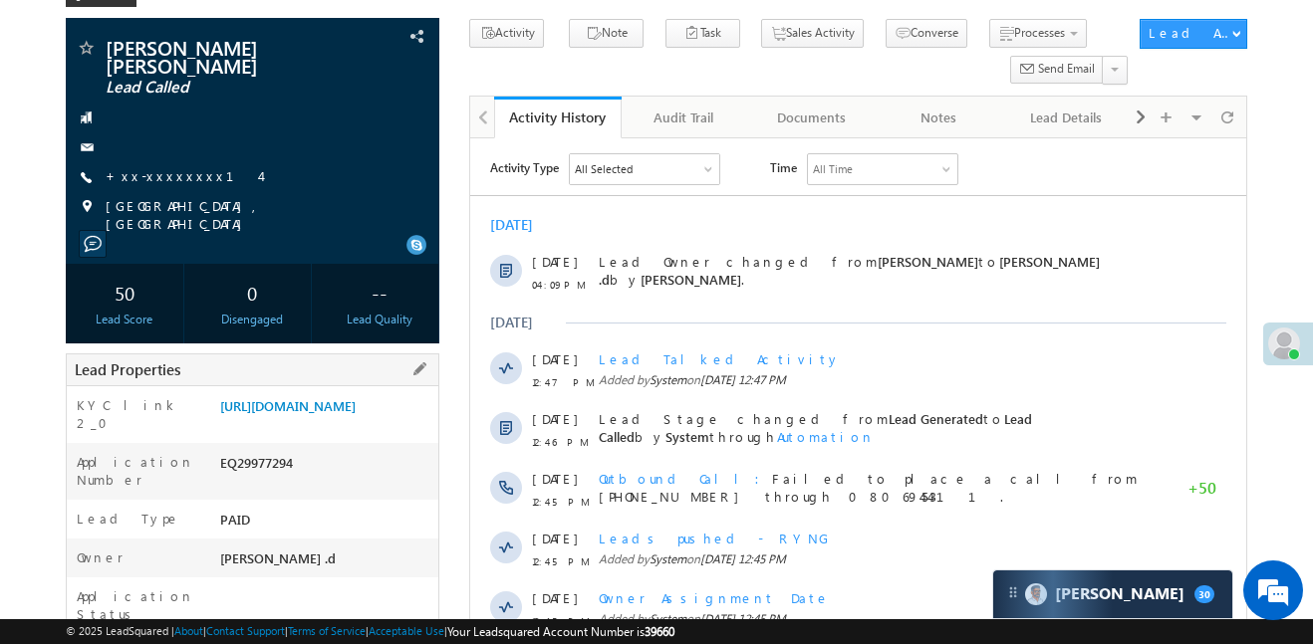
scroll to position [121, 0]
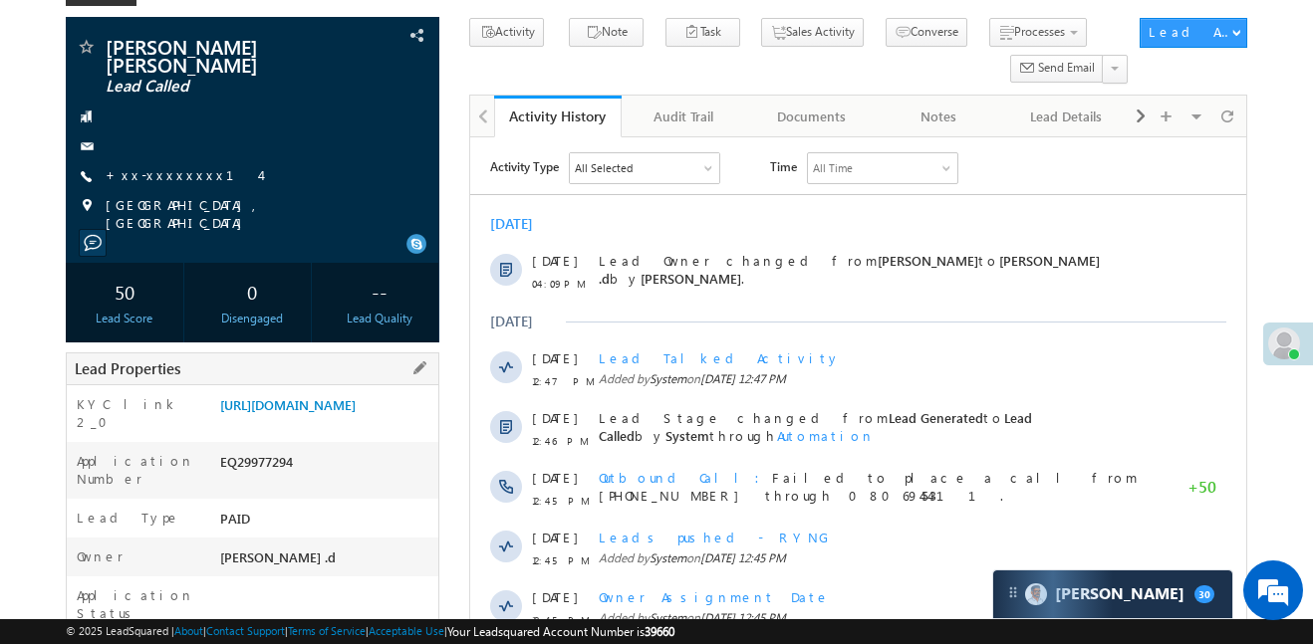
click at [365, 353] on div "Lead Properties" at bounding box center [253, 369] width 374 height 33
click at [347, 396] on link "https://angelbroking1-pk3em7sa.customui-test.leadsquared.com?leadId=4d9d0e4b-a0…" at bounding box center [287, 404] width 135 height 17
click at [155, 166] on link "+xx-xxxxxxxx14" at bounding box center [183, 174] width 154 height 17
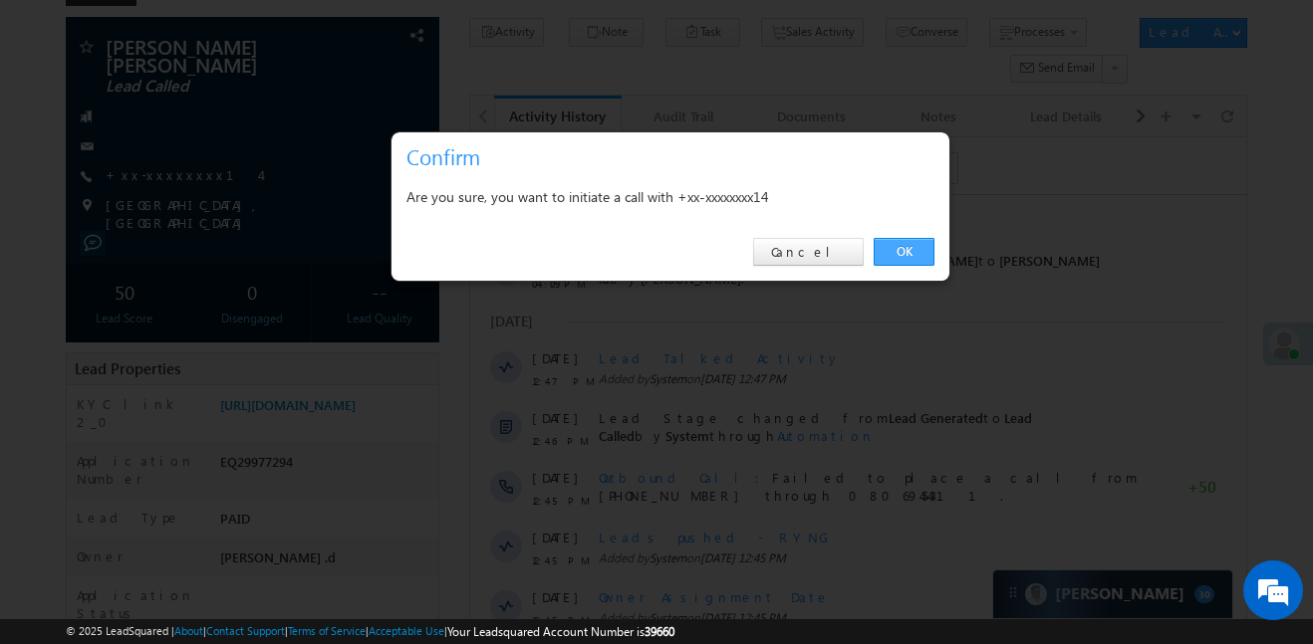
click at [915, 251] on link "OK" at bounding box center [904, 252] width 61 height 28
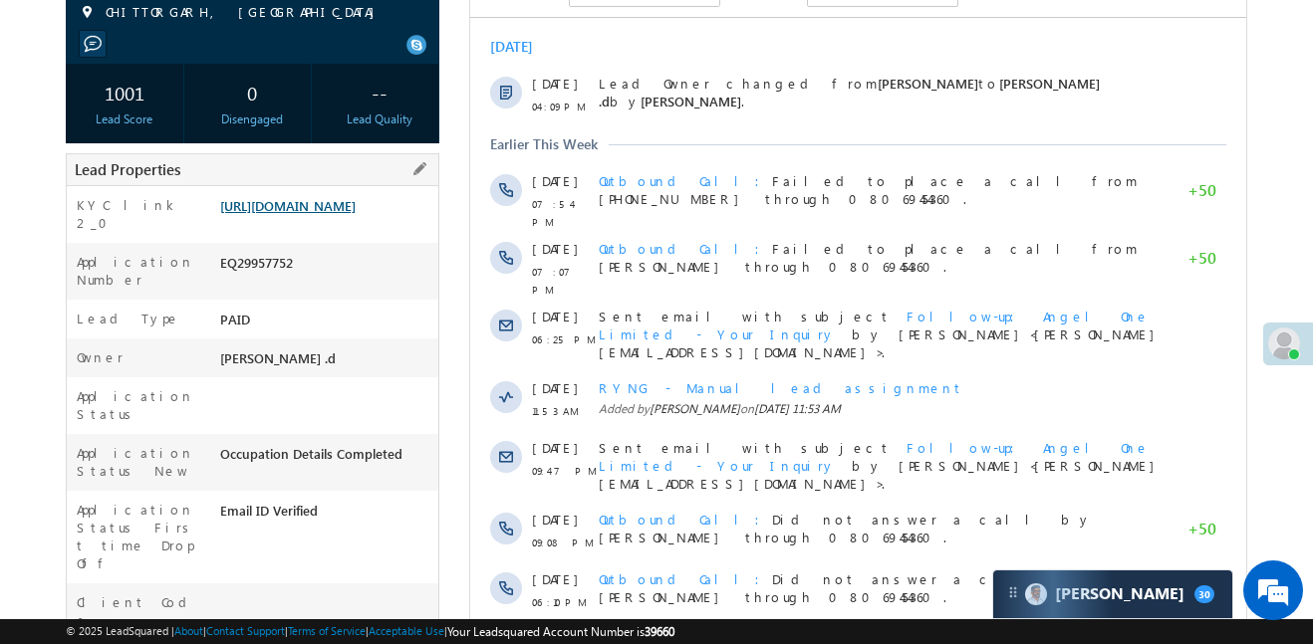
click at [356, 214] on link "[URL][DOMAIN_NAME]" at bounding box center [287, 205] width 135 height 17
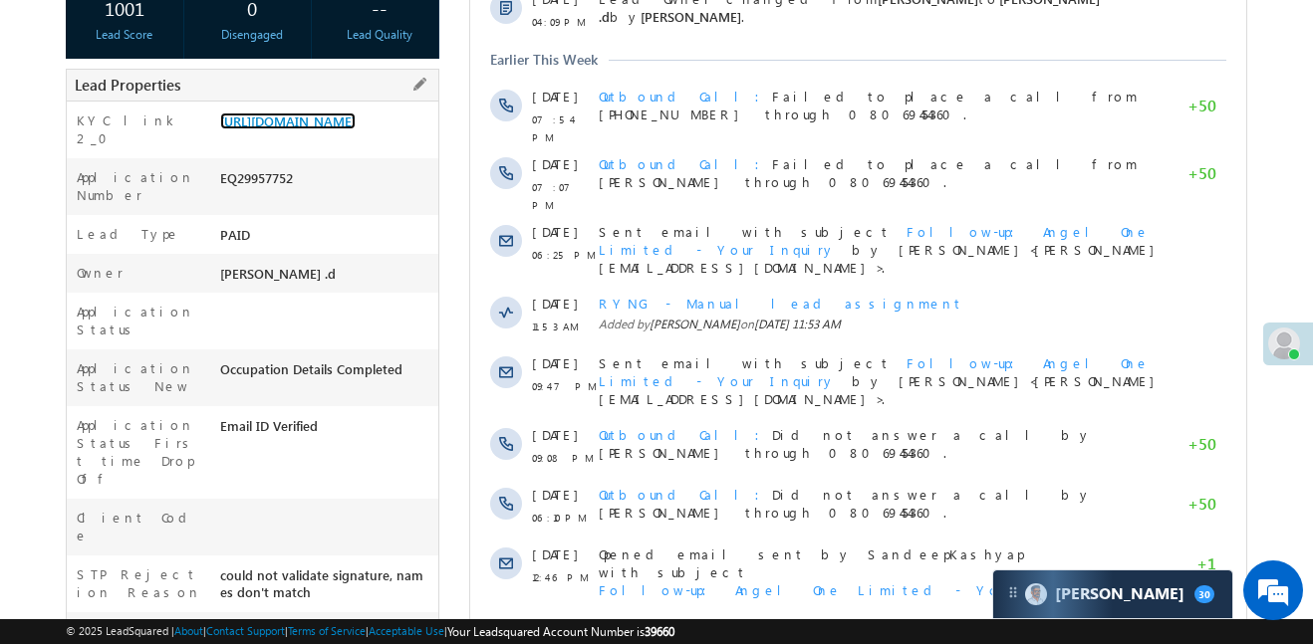
scroll to position [25, 0]
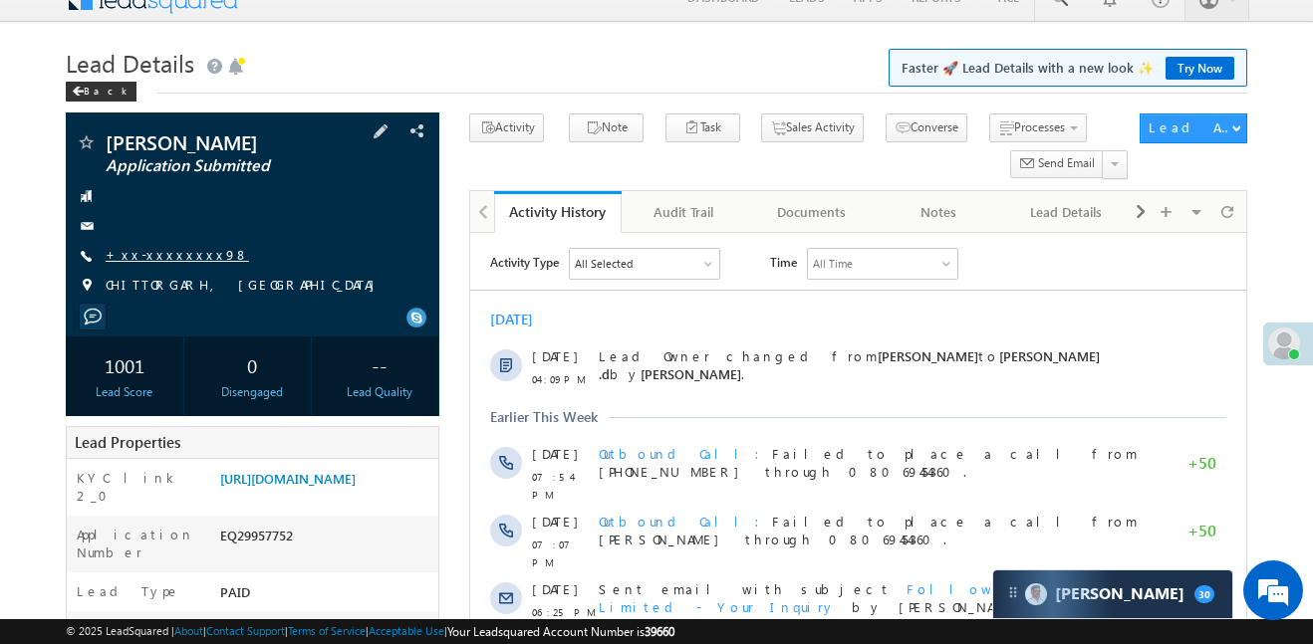
click at [173, 260] on link "+xx-xxxxxxxx98" at bounding box center [177, 254] width 143 height 17
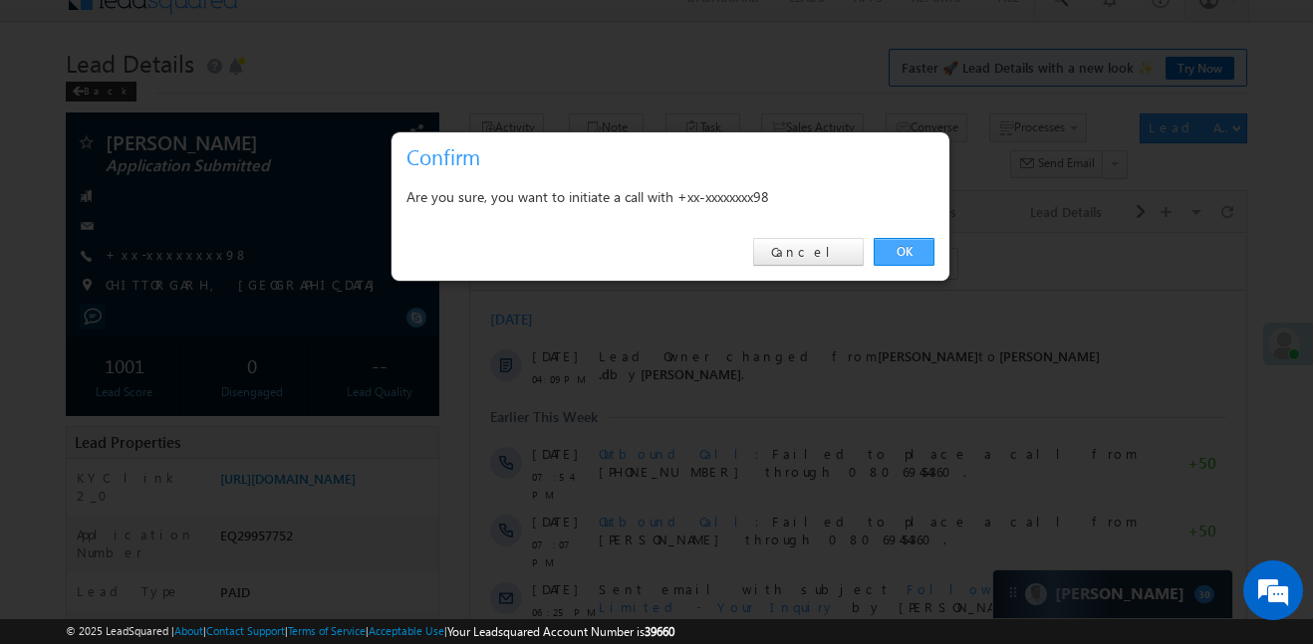
click at [892, 250] on link "OK" at bounding box center [904, 252] width 61 height 28
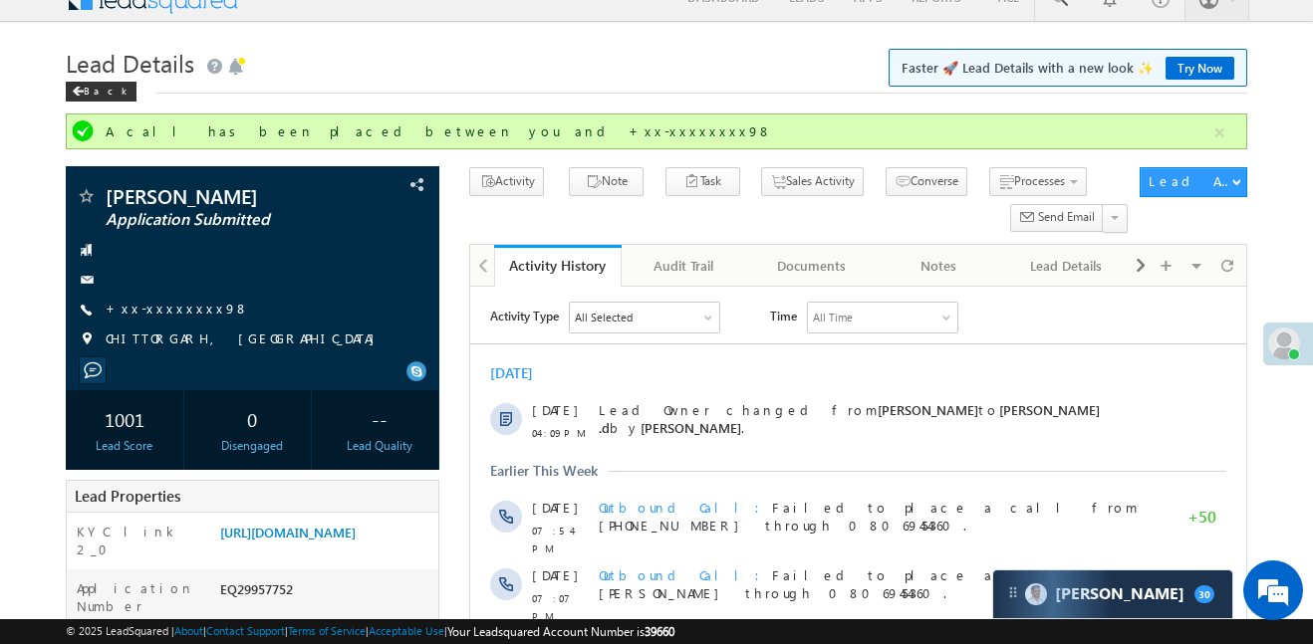
click at [578, 77] on h1 "Lead Details Faster 🚀 Lead Details with a new look ✨ Try Now" at bounding box center [656, 61] width 1181 height 39
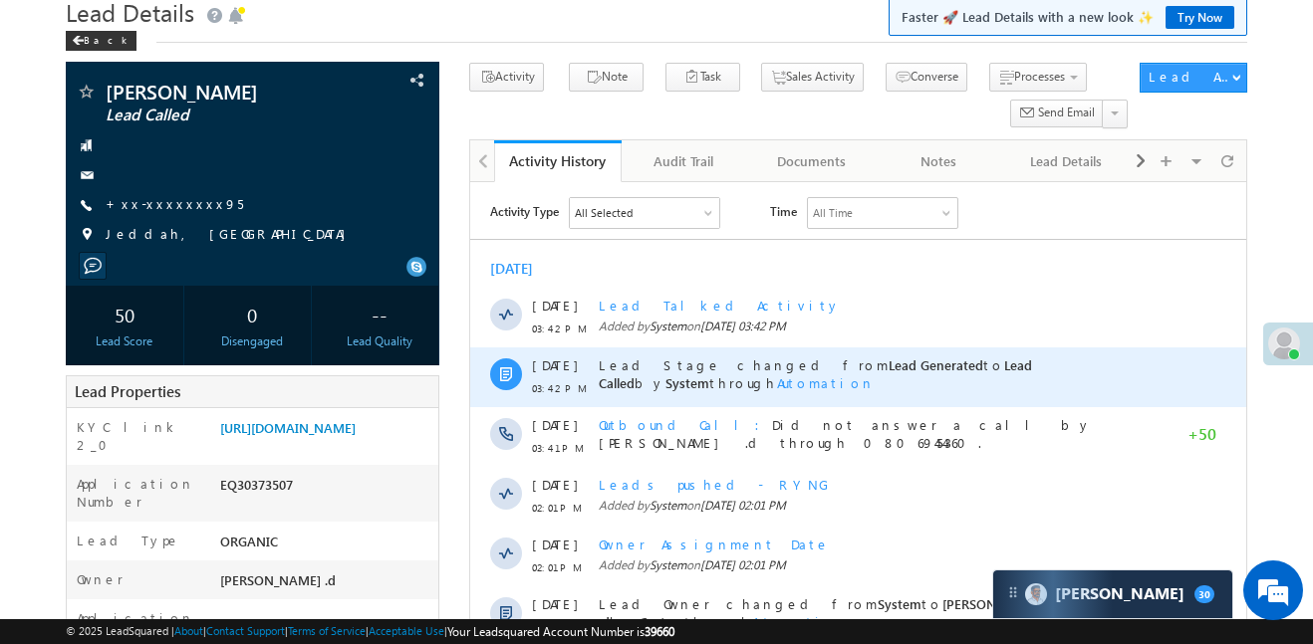
scroll to position [164, 0]
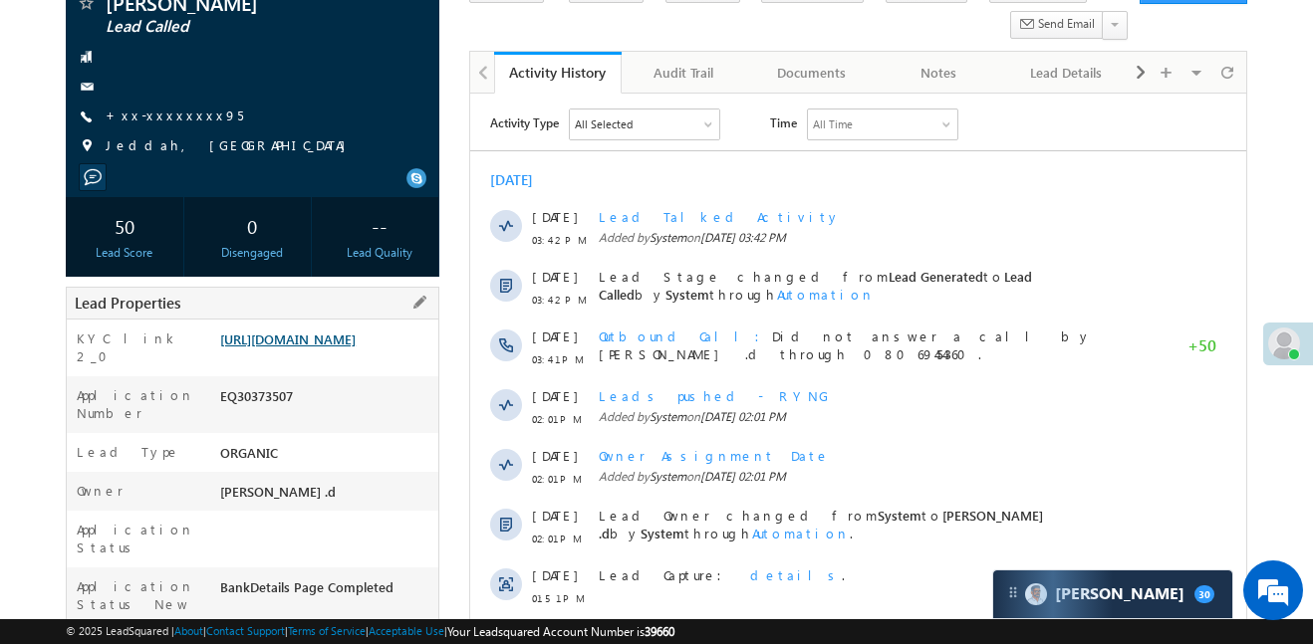
click at [356, 348] on link "[URL][DOMAIN_NAME]" at bounding box center [287, 339] width 135 height 17
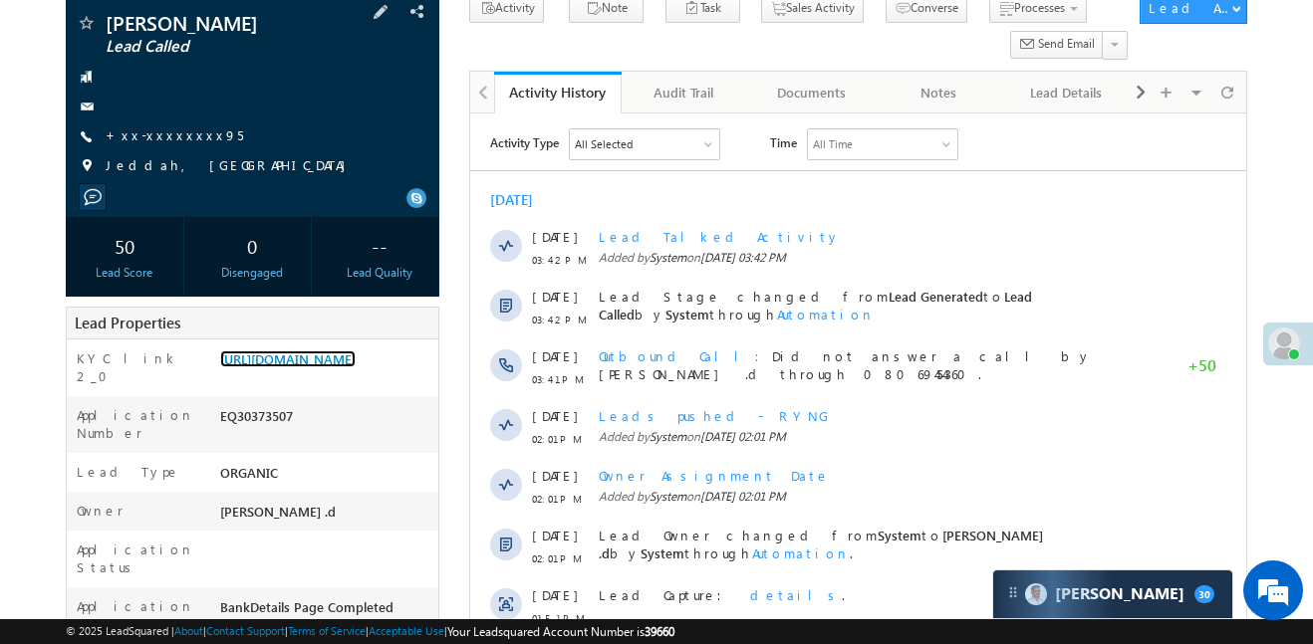
scroll to position [120, 0]
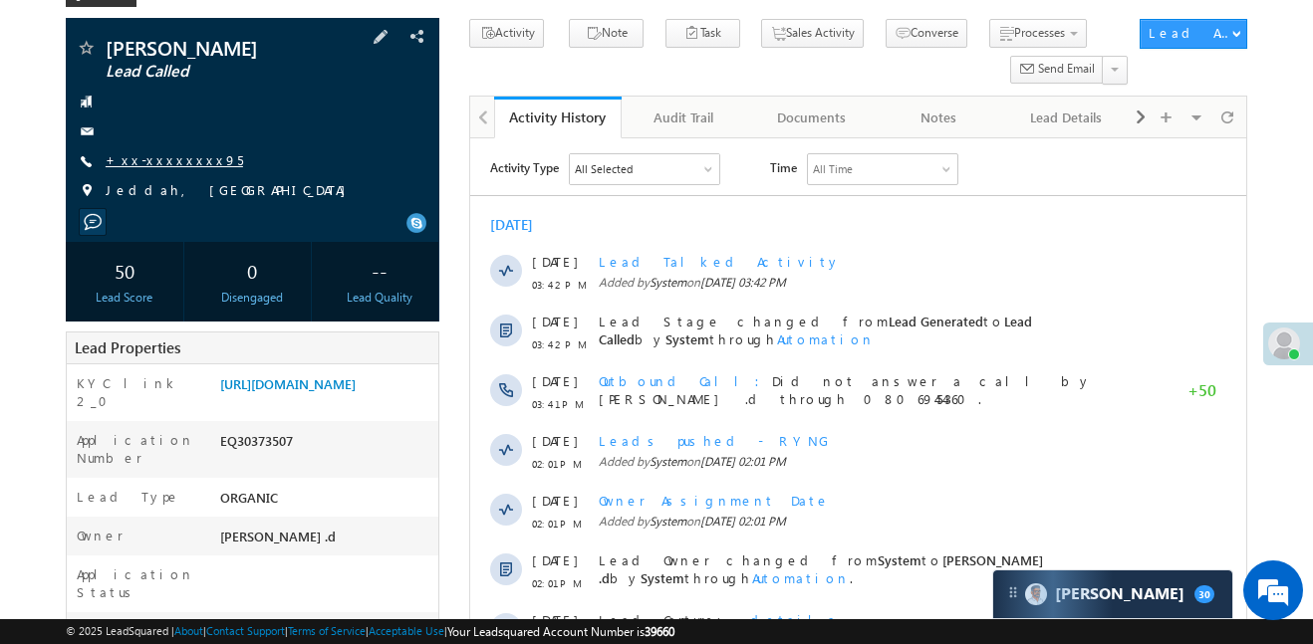
click at [159, 156] on link "+xx-xxxxxxxx95" at bounding box center [174, 159] width 137 height 17
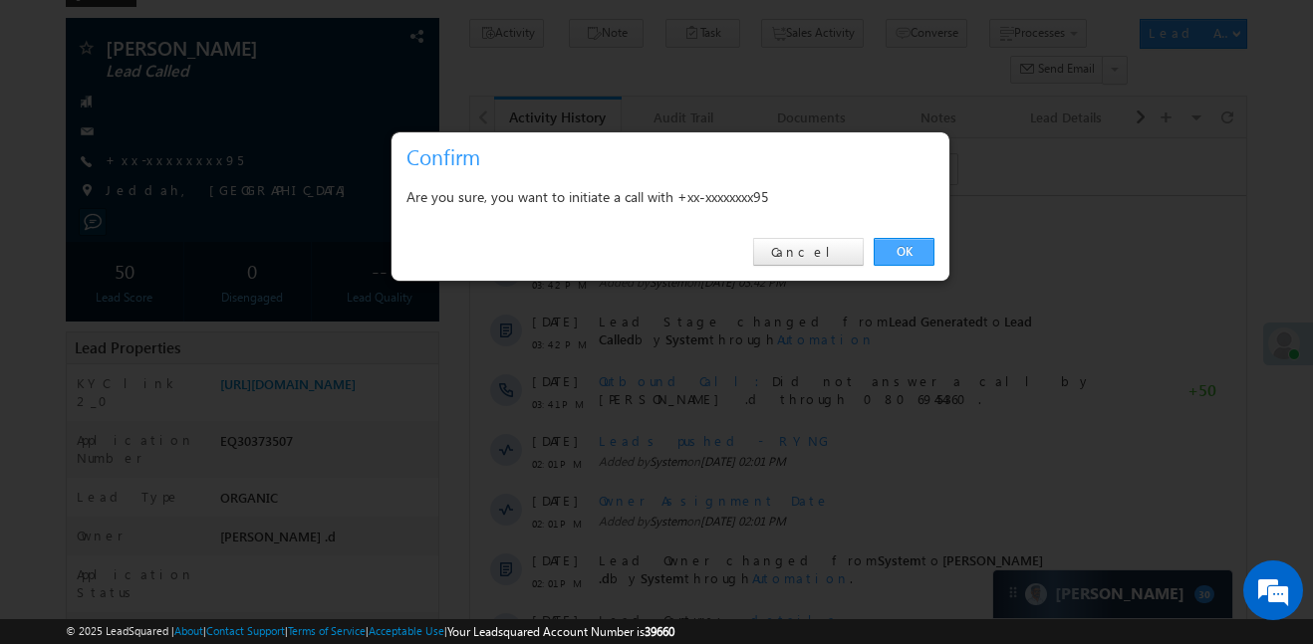
click at [894, 255] on link "OK" at bounding box center [904, 252] width 61 height 28
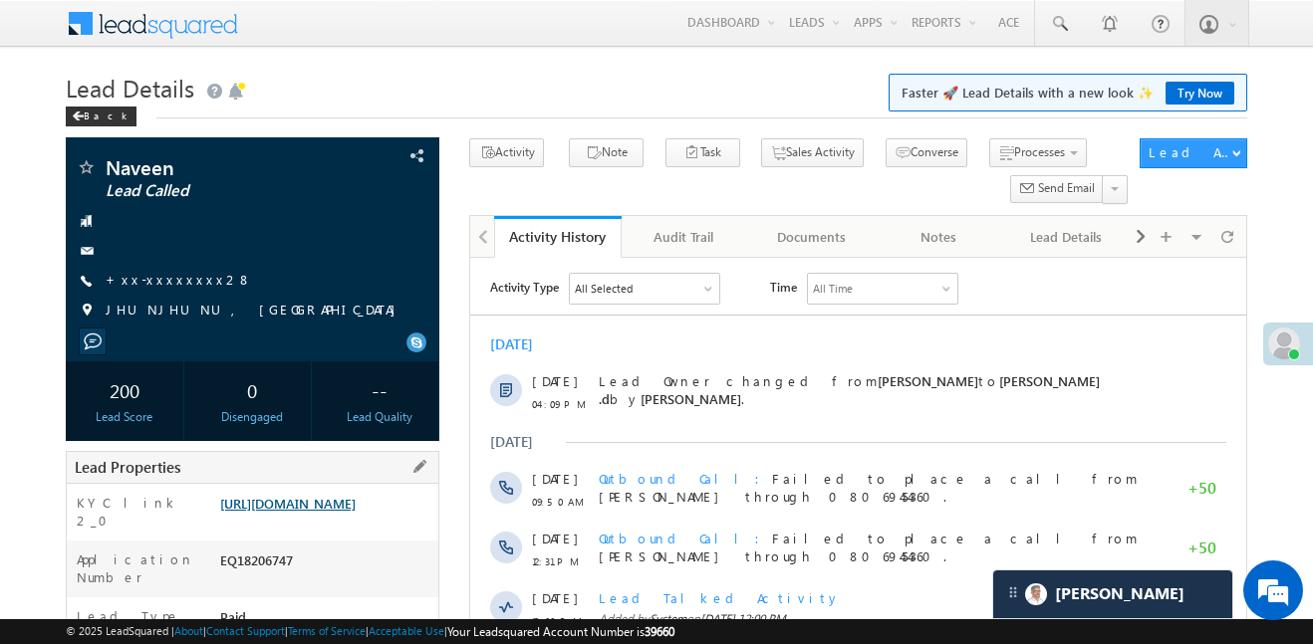
click at [344, 509] on link "https://angelbroking1-pk3em7sa.customui-test.leadsquared.com?leadId=a50f12a6-e0…" at bounding box center [287, 503] width 135 height 17
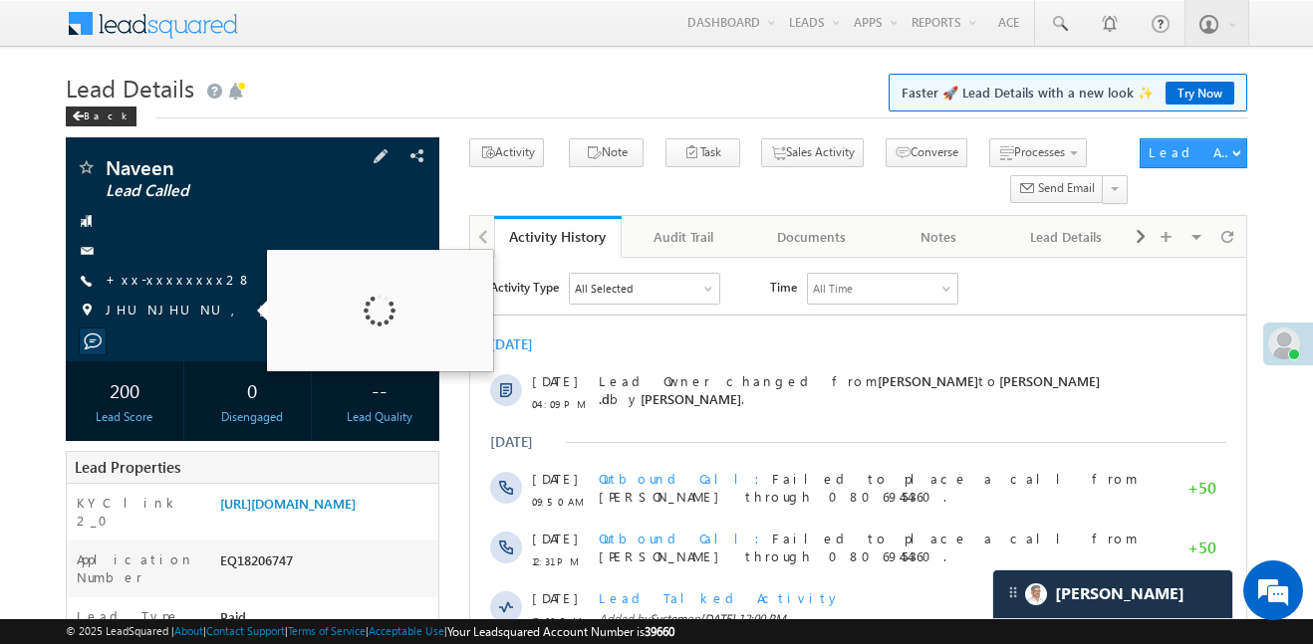
click at [172, 289] on span "+xx-xxxxxxxx28" at bounding box center [179, 281] width 146 height 20
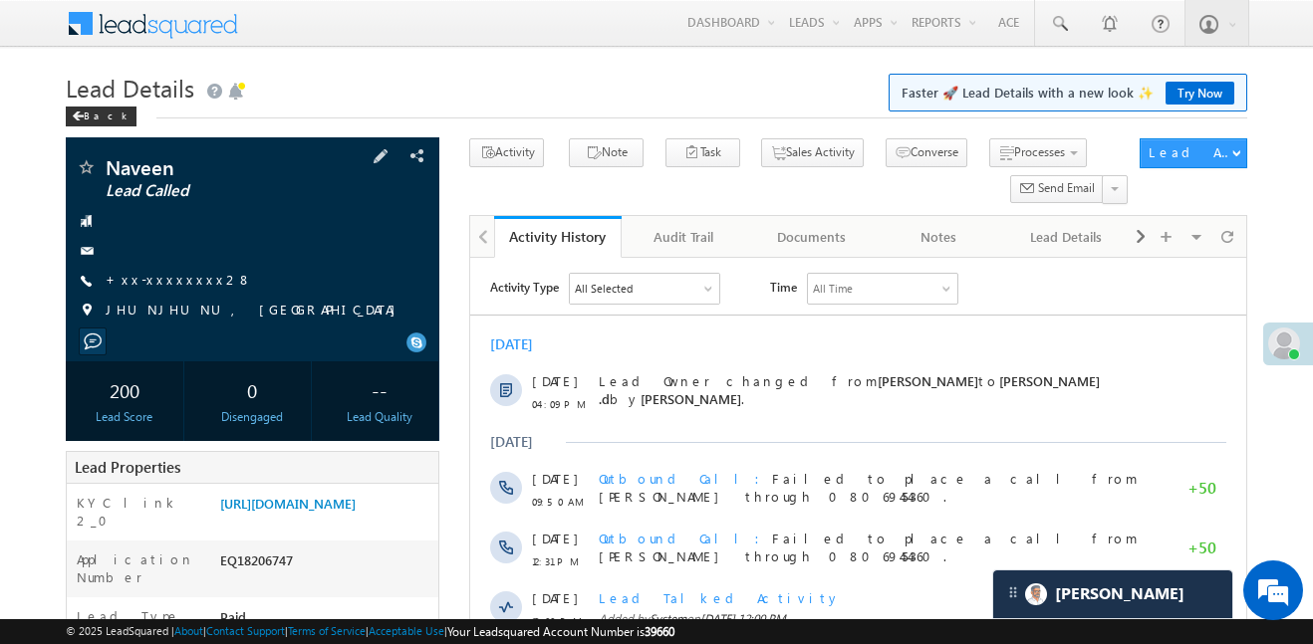
click at [190, 268] on div "Naveen Lead Called +xx-xxxxxxxx28" at bounding box center [253, 243] width 354 height 173
click at [169, 278] on link "+xx-xxxxxxxx28" at bounding box center [179, 279] width 146 height 17
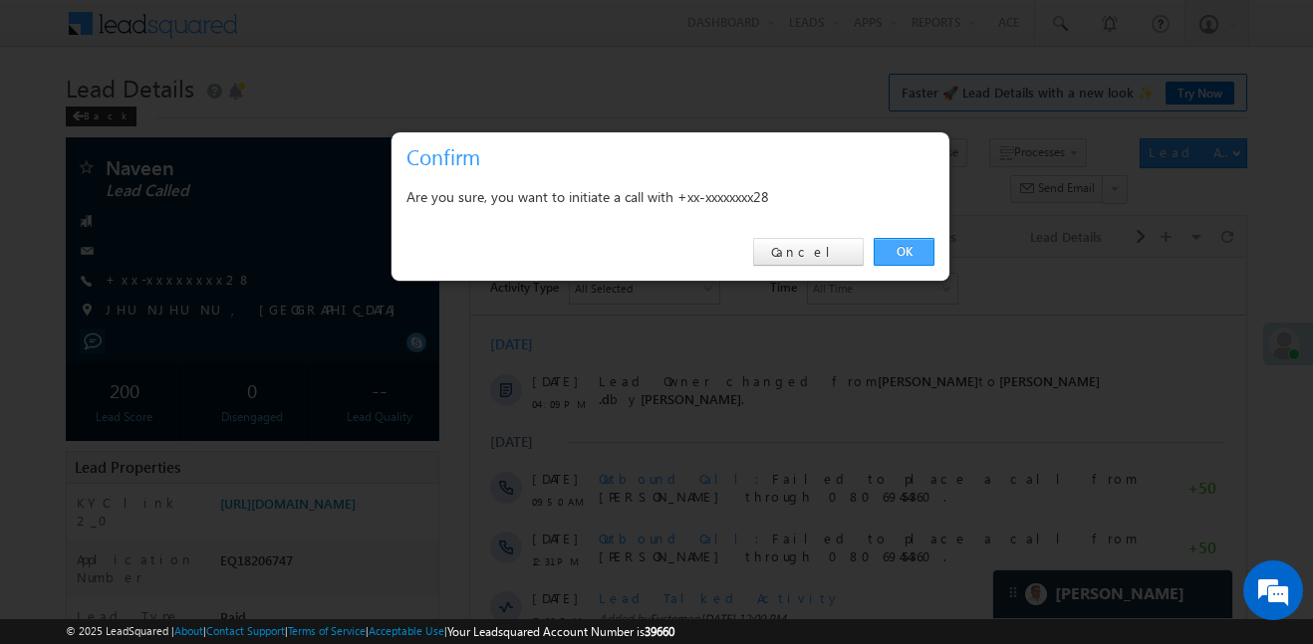
click at [915, 252] on link "OK" at bounding box center [904, 252] width 61 height 28
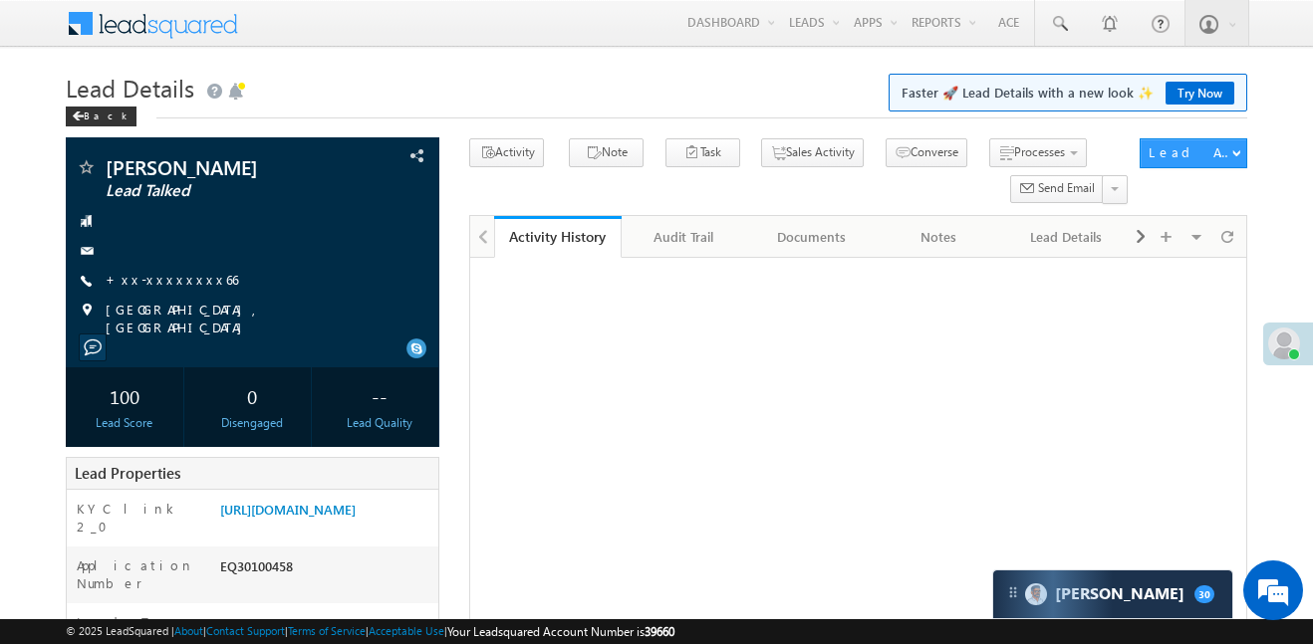
click at [247, 501] on link "[URL][DOMAIN_NAME]" at bounding box center [287, 509] width 135 height 17
click at [353, 501] on link "[URL][DOMAIN_NAME]" at bounding box center [287, 509] width 135 height 17
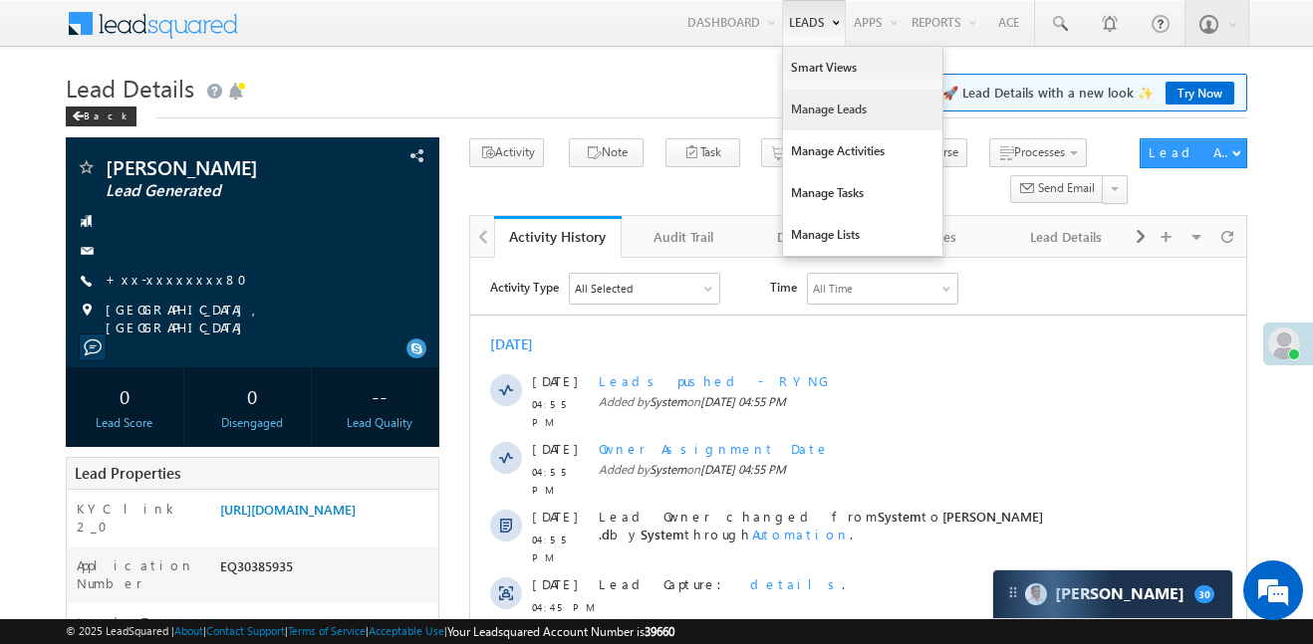
click at [831, 118] on link "Manage Leads" at bounding box center [862, 110] width 159 height 42
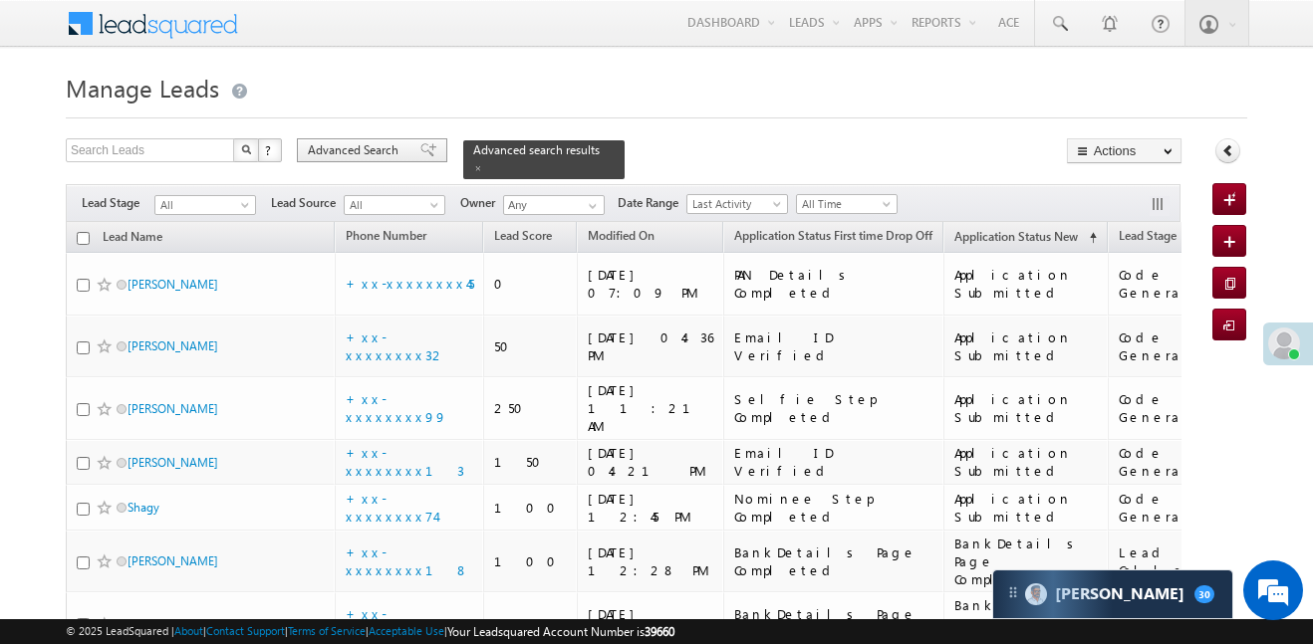
click at [362, 148] on span "Advanced Search" at bounding box center [356, 150] width 97 height 18
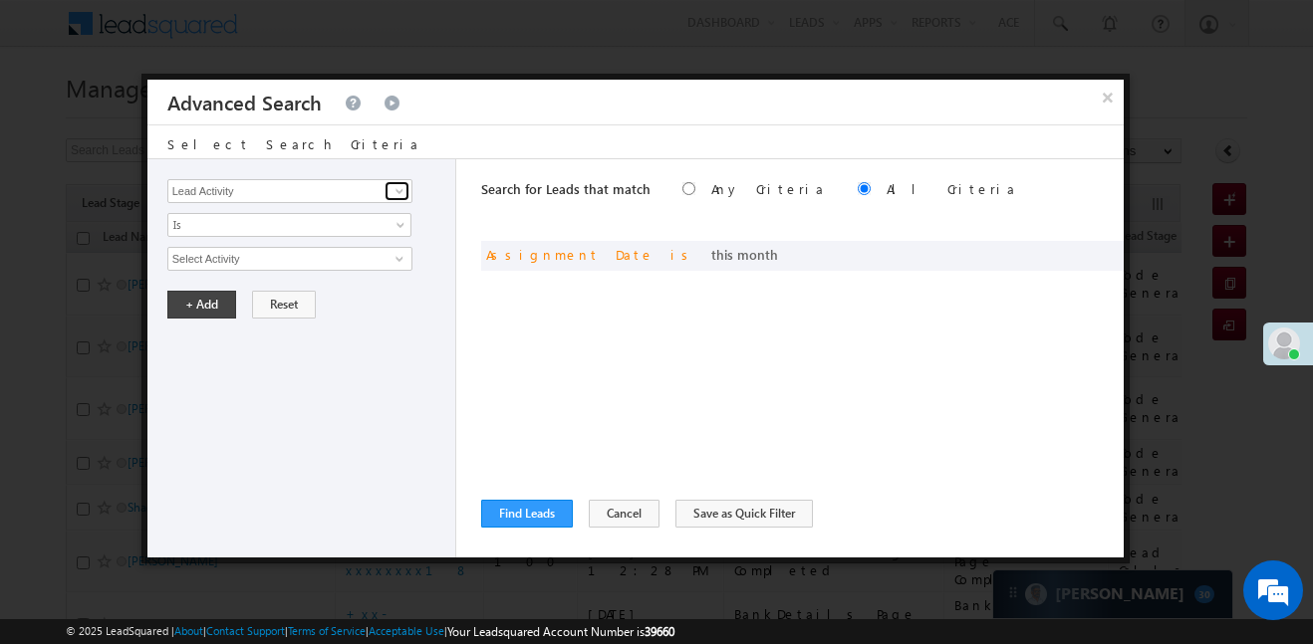
click at [391, 189] on span at bounding box center [399, 191] width 16 height 16
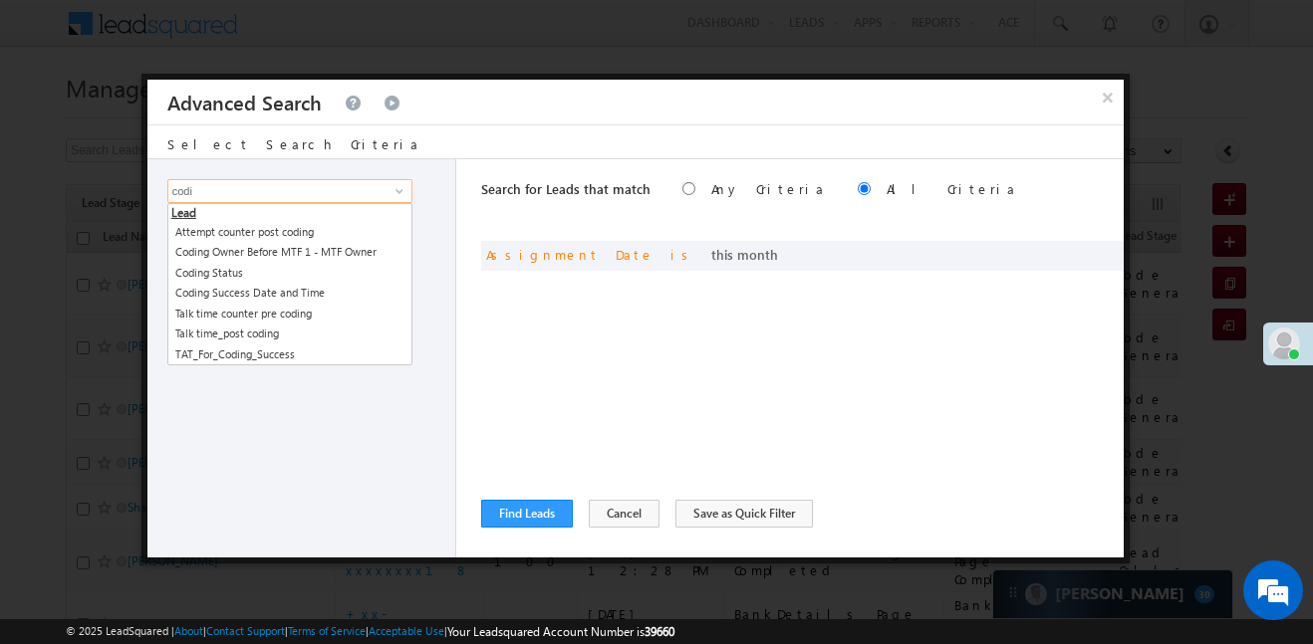
type input "codin"
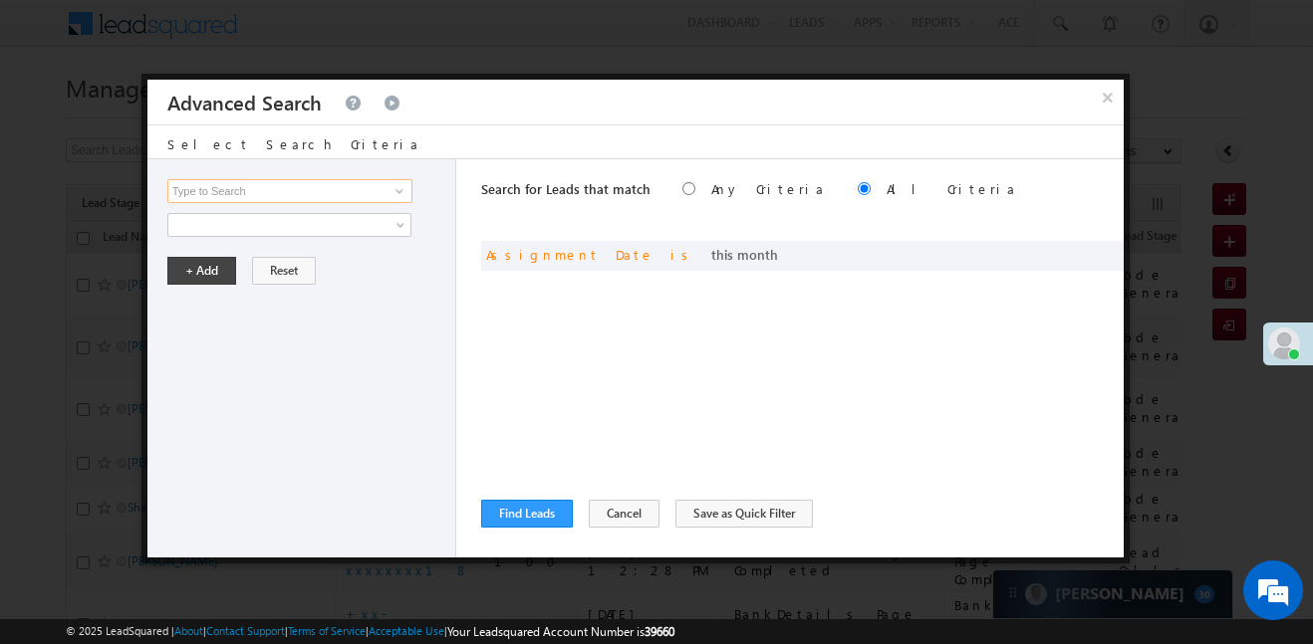
click at [288, 197] on input at bounding box center [289, 191] width 245 height 24
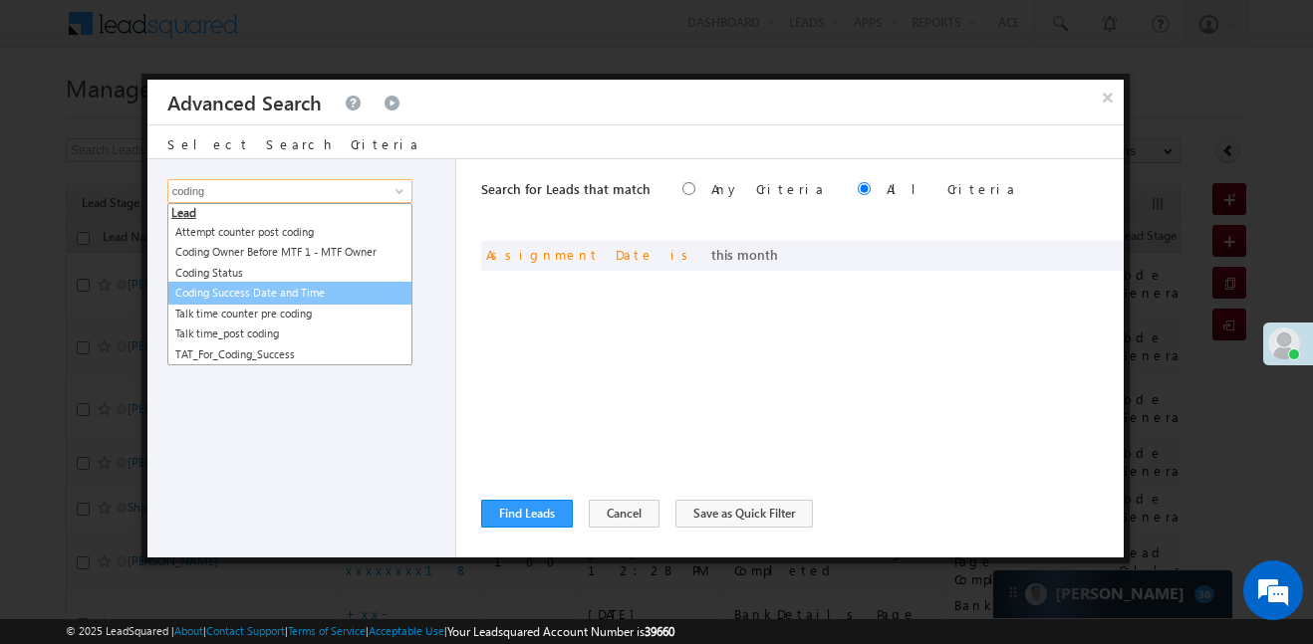
click at [292, 294] on link "Coding Success Date and Time" at bounding box center [289, 293] width 245 height 23
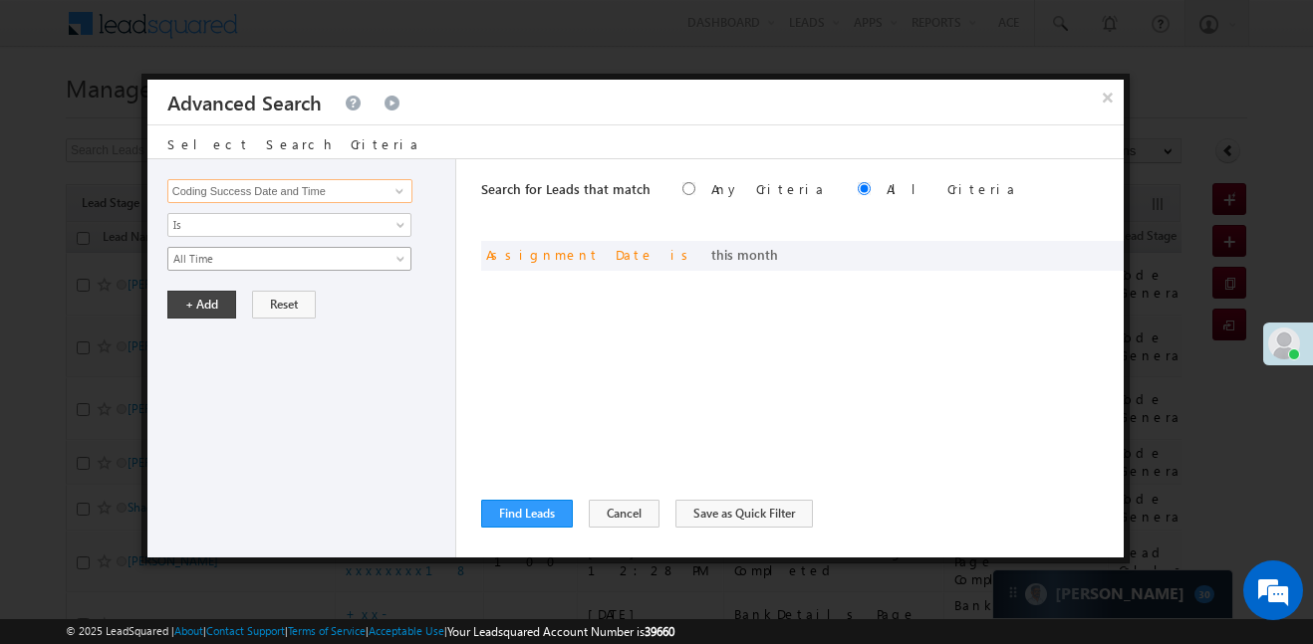
type input "Coding Success Date and Time"
click at [256, 256] on span "All Time" at bounding box center [276, 259] width 216 height 18
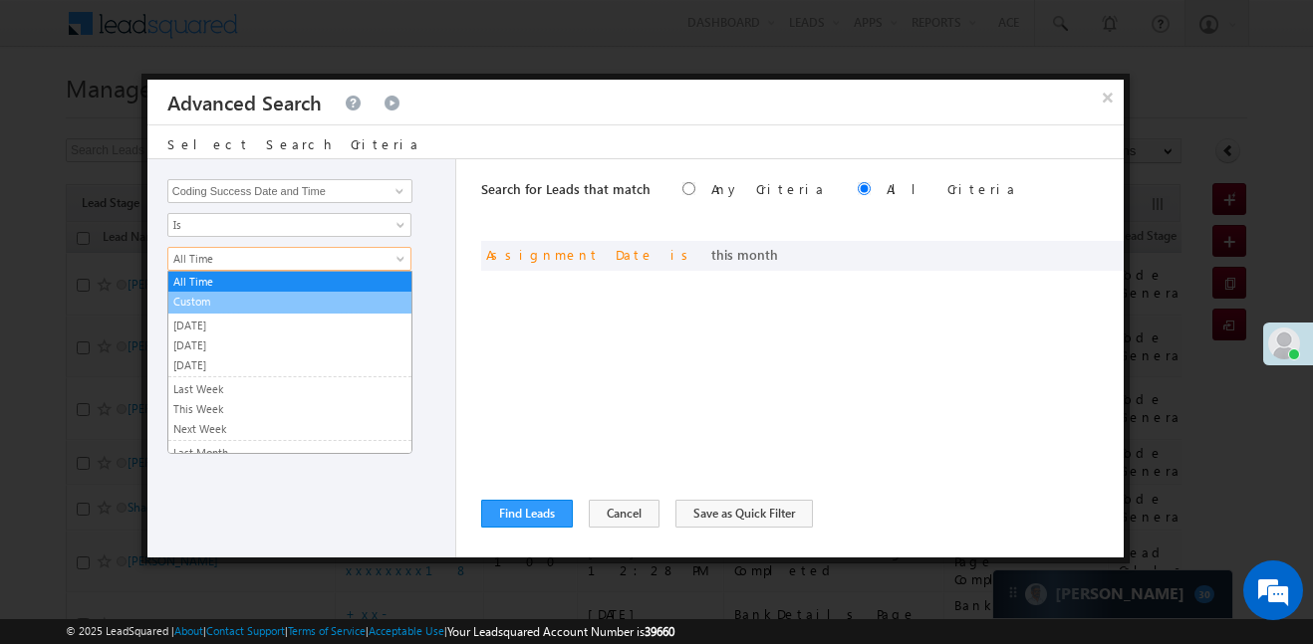
click at [234, 299] on link "Custom" at bounding box center [289, 302] width 243 height 18
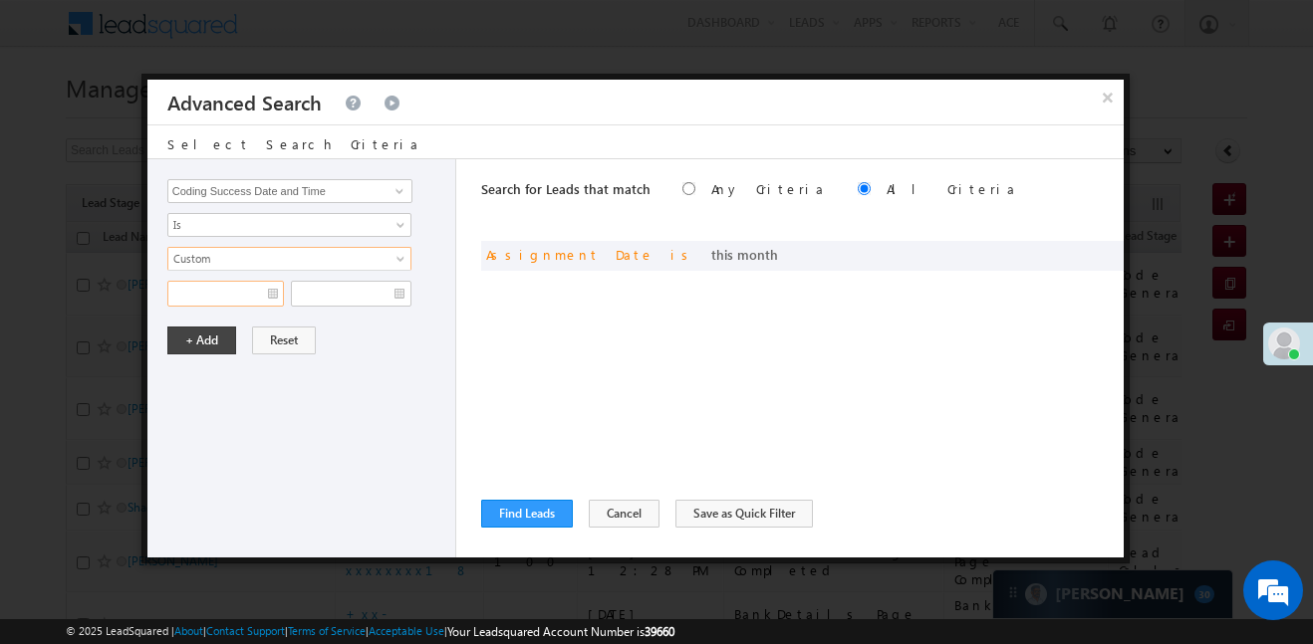
click at [232, 295] on input "text" at bounding box center [225, 294] width 117 height 26
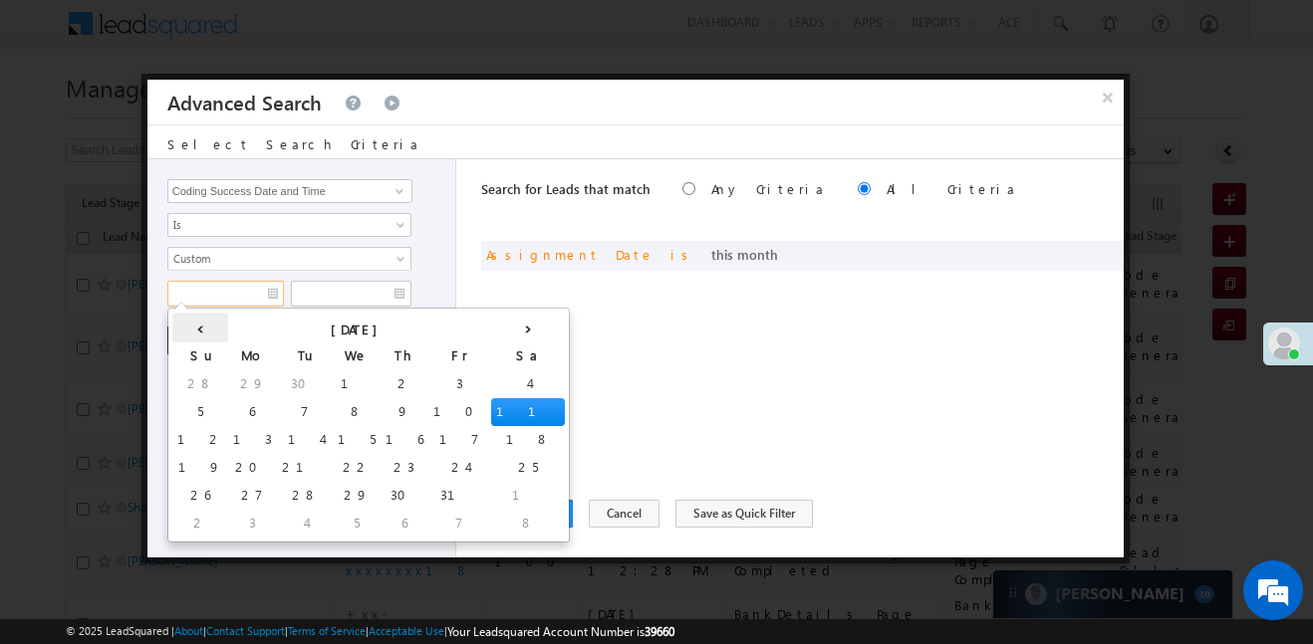
click at [187, 334] on th "‹" at bounding box center [200, 328] width 56 height 30
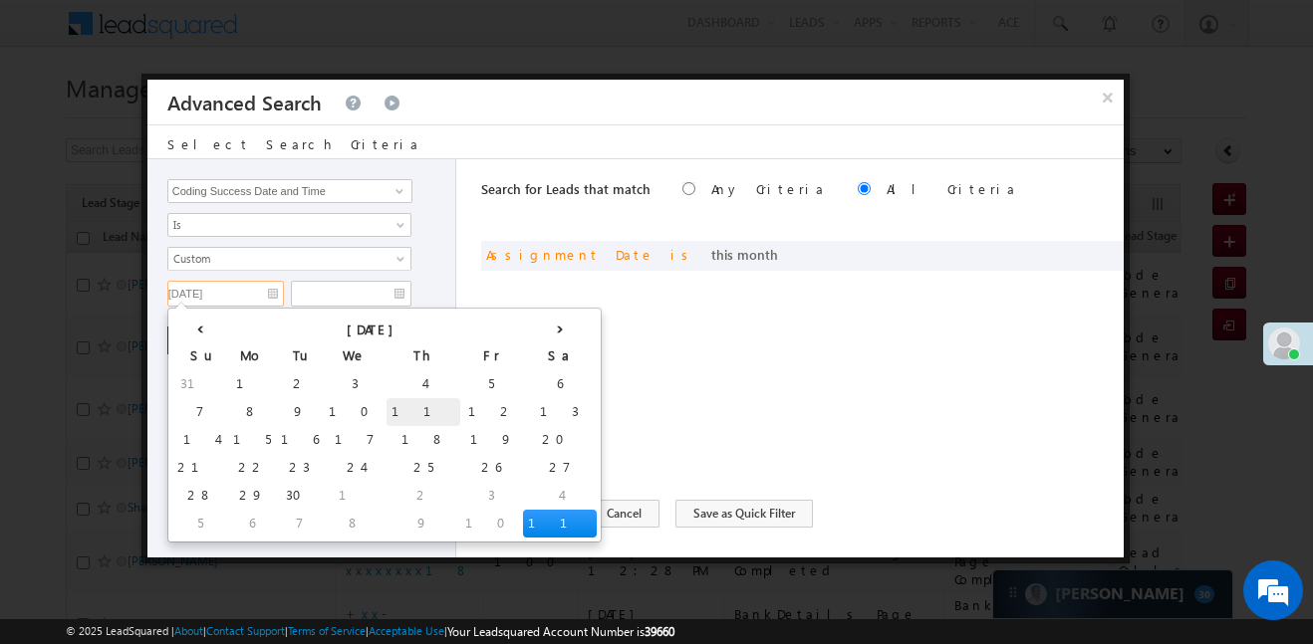
click at [386, 406] on td "11" at bounding box center [423, 412] width 74 height 28
type input "11/09/25"
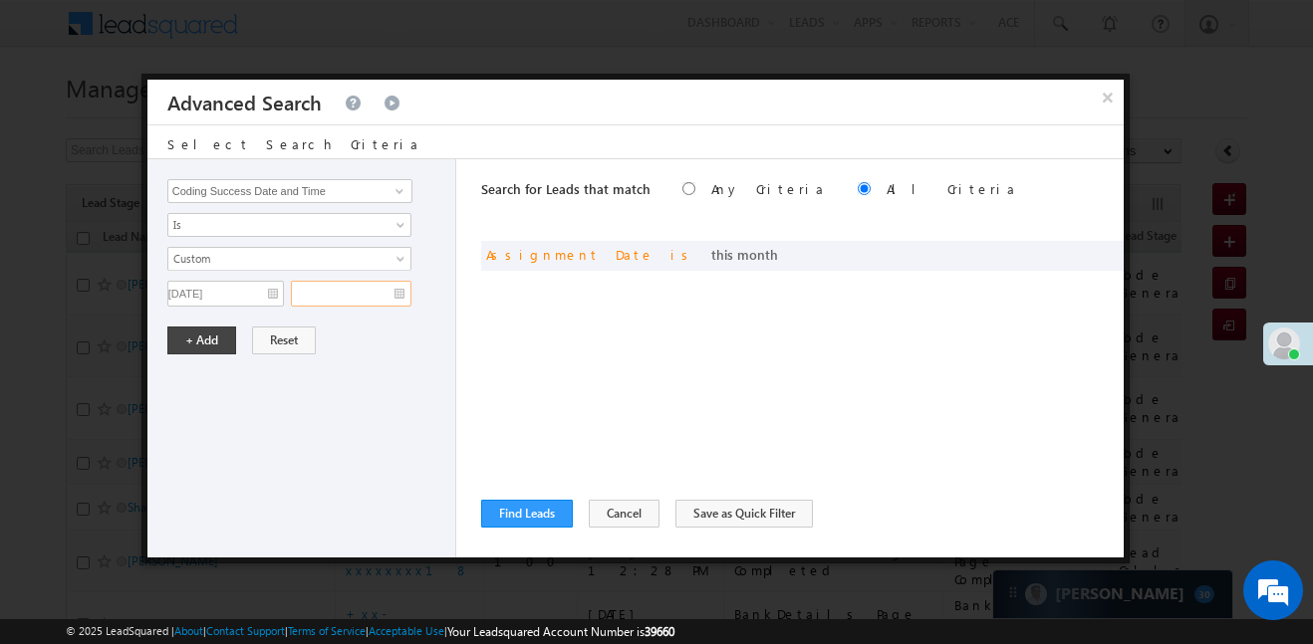
click at [394, 296] on input "text" at bounding box center [351, 294] width 121 height 26
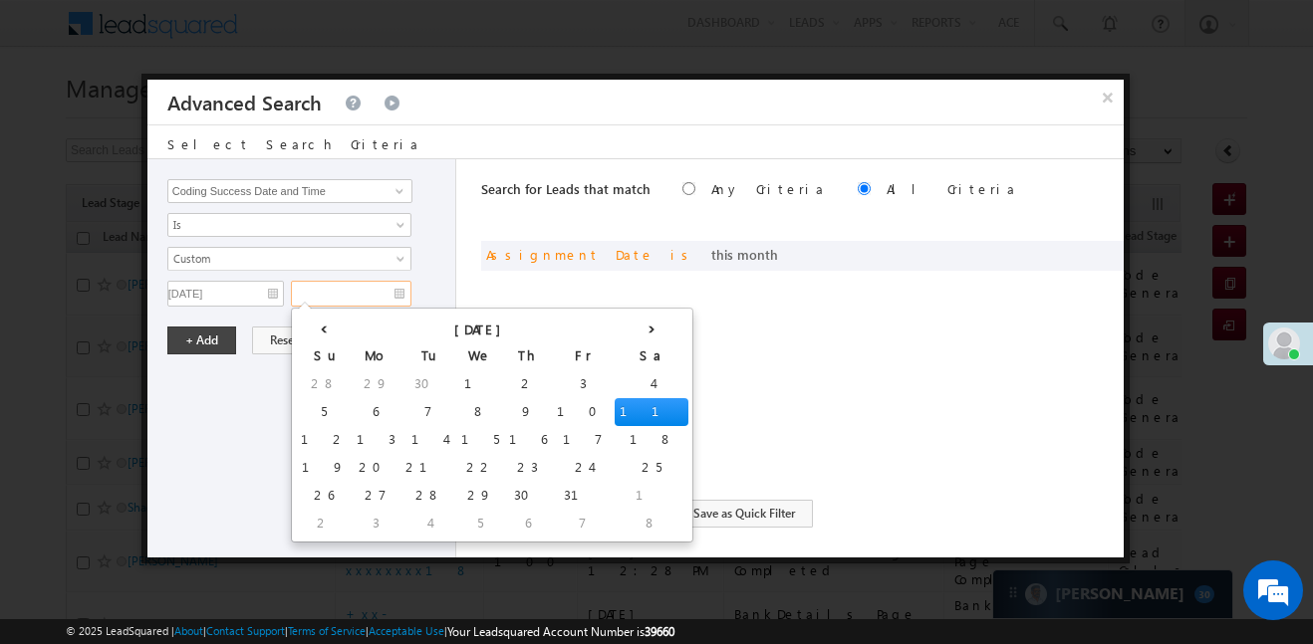
click at [615, 405] on td "11" at bounding box center [652, 412] width 74 height 28
type input "11/10/25"
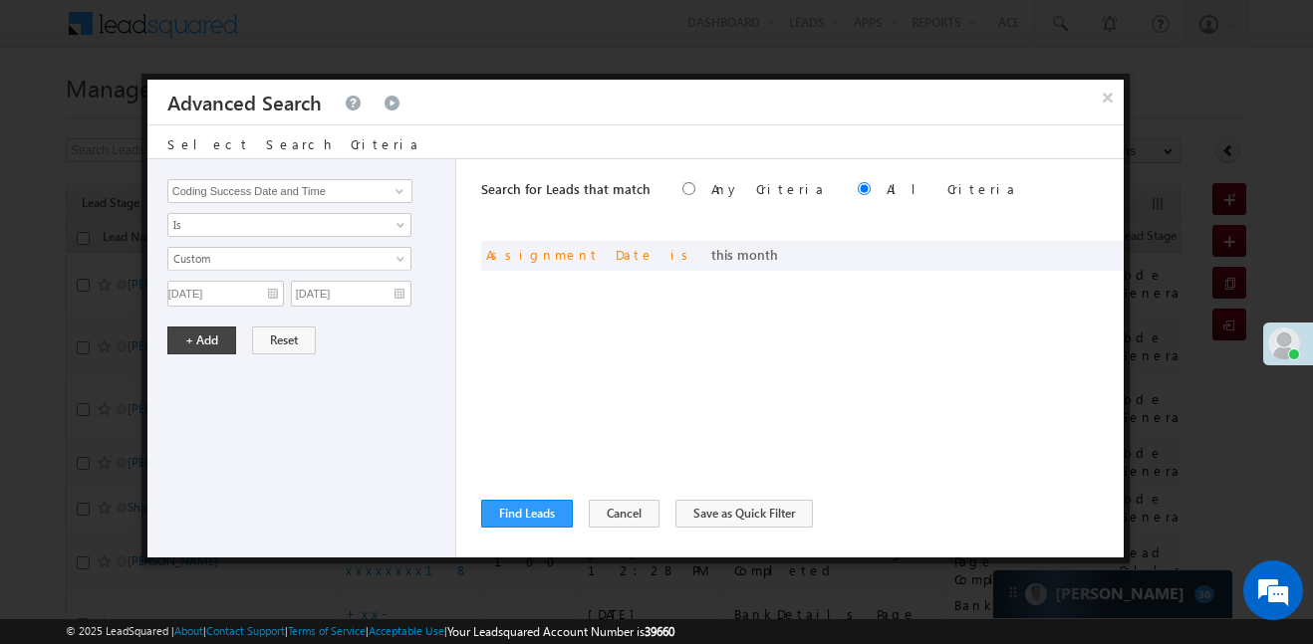
click at [220, 355] on div "Lead Activity Task Sales Group Prospect Id WA Last Message Timestamp 4th Day Di…" at bounding box center [301, 358] width 309 height 398
click at [211, 341] on button "+ Add" at bounding box center [201, 341] width 69 height 28
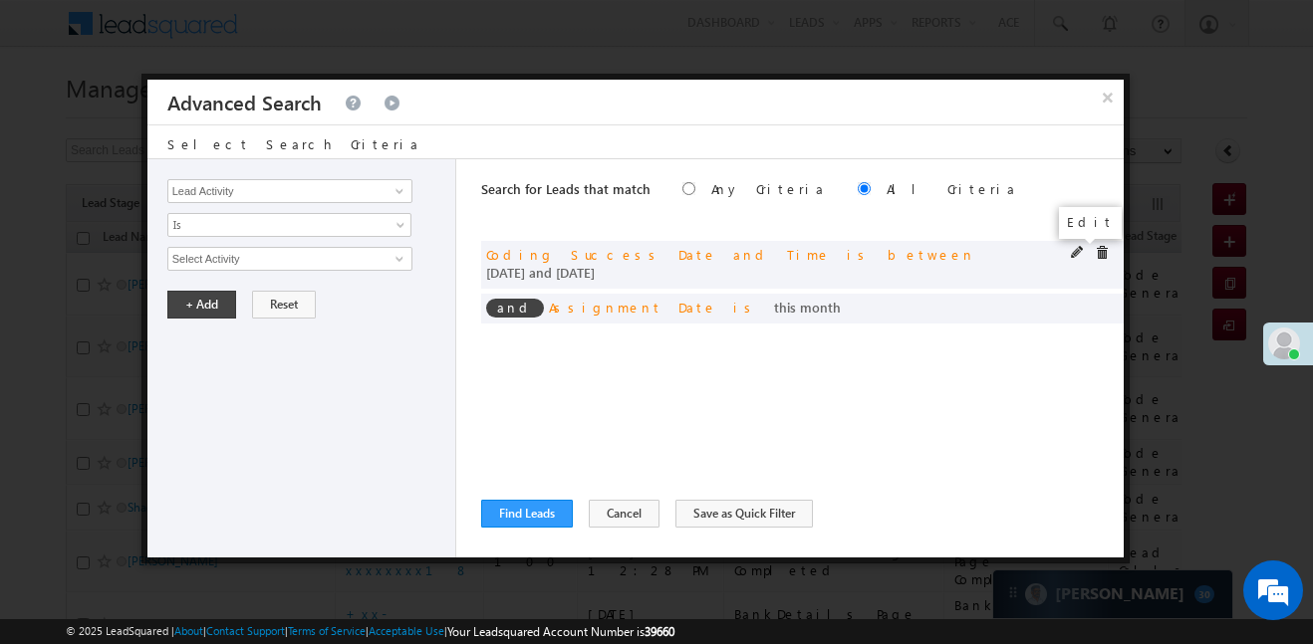
click at [1071, 251] on span at bounding box center [1078, 253] width 14 height 14
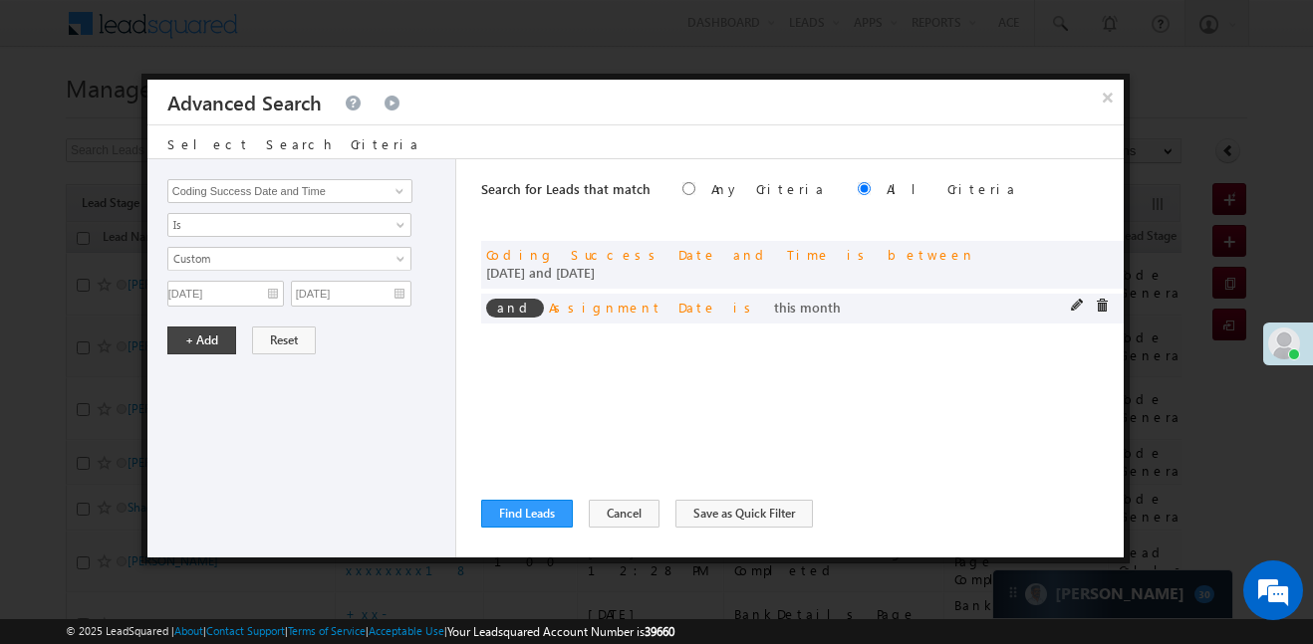
click at [1096, 299] on span at bounding box center [1102, 306] width 14 height 14
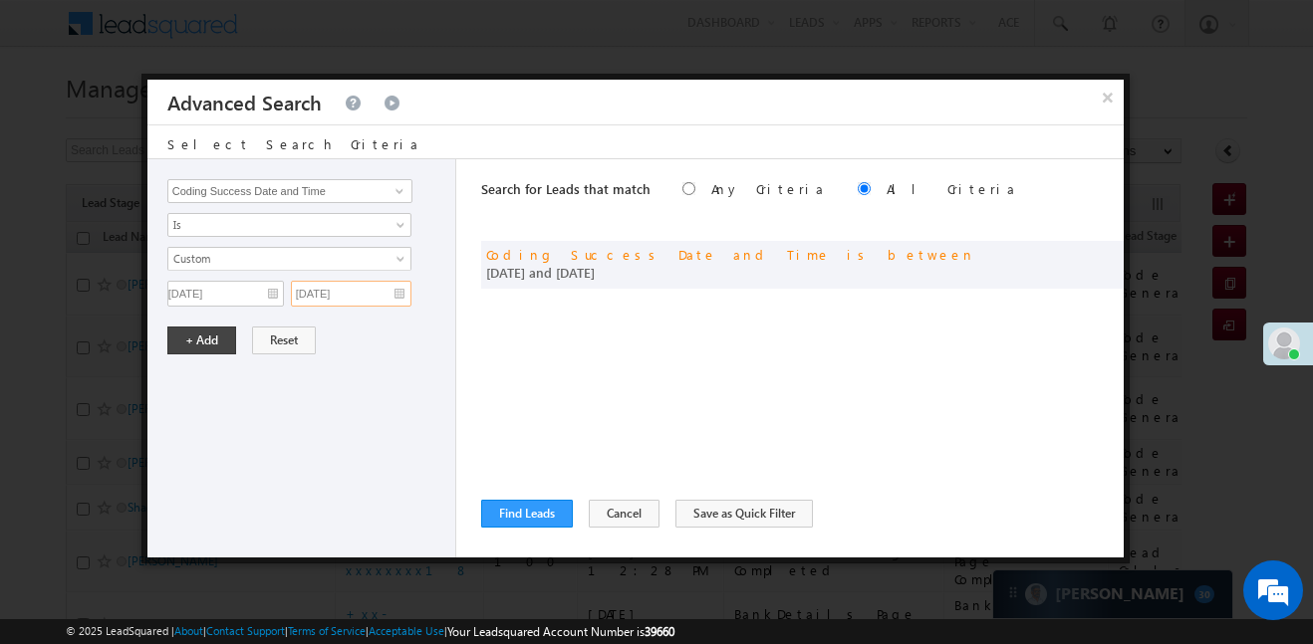
click at [373, 302] on input "11/10/25" at bounding box center [351, 294] width 121 height 26
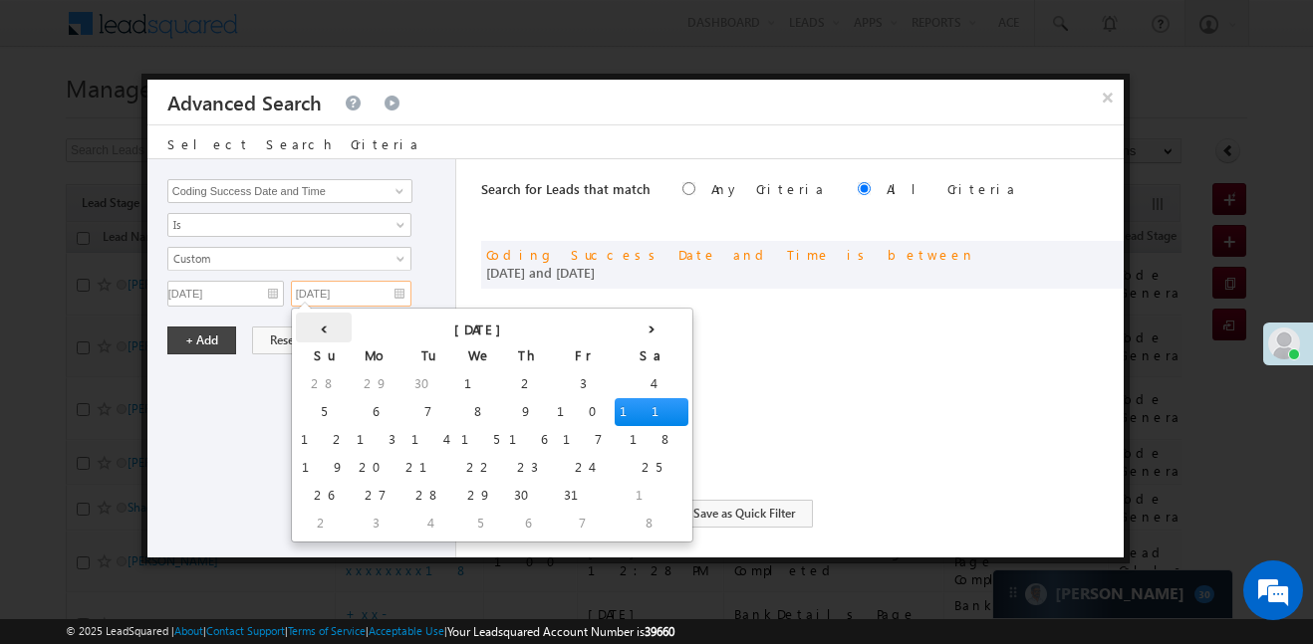
click at [302, 329] on th "‹" at bounding box center [324, 328] width 56 height 30
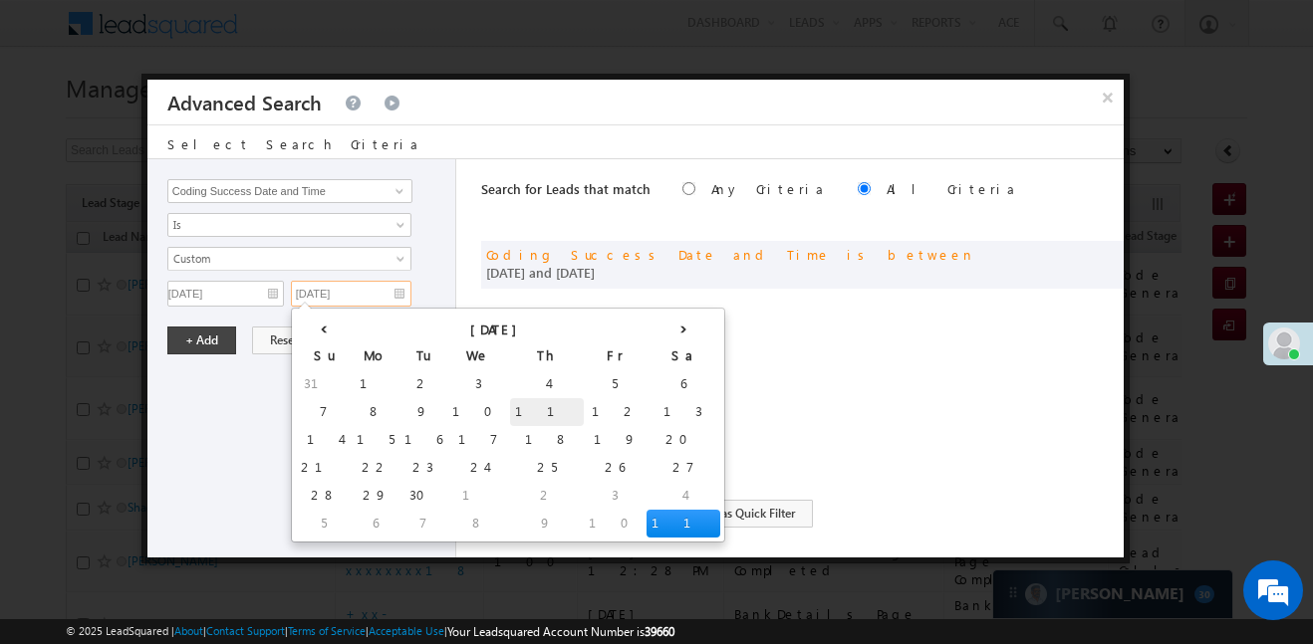
click at [510, 403] on td "11" at bounding box center [547, 412] width 74 height 28
type input "11/09/25"
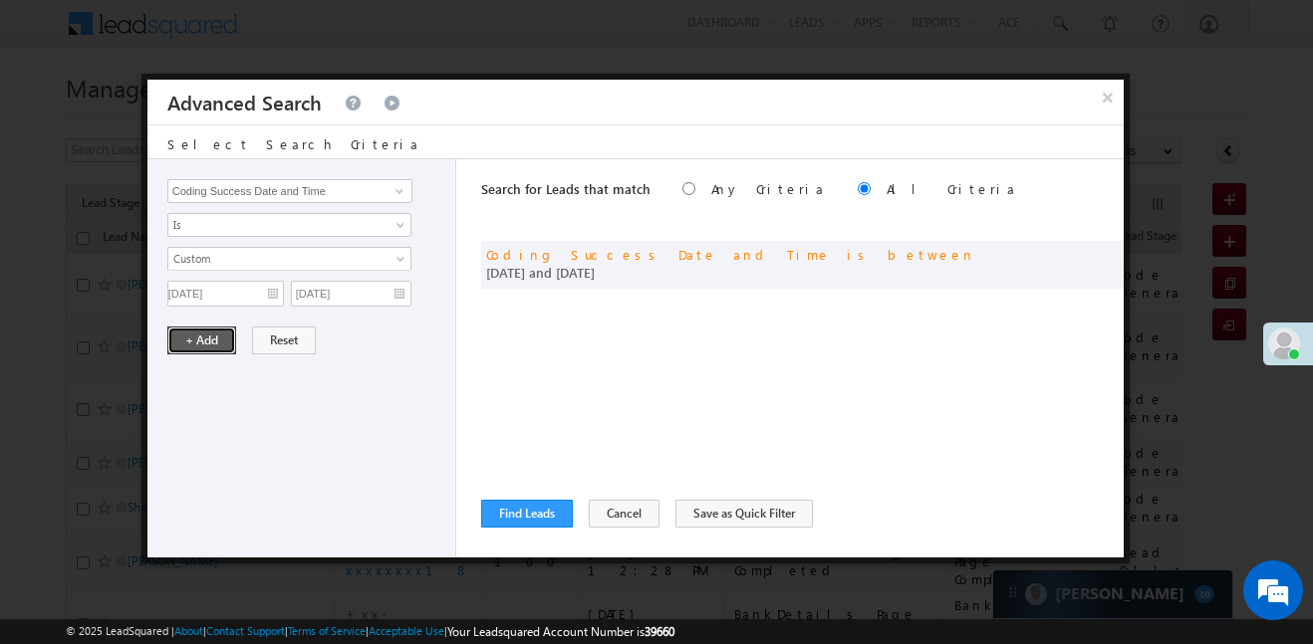
click at [200, 341] on button "+ Add" at bounding box center [201, 341] width 69 height 28
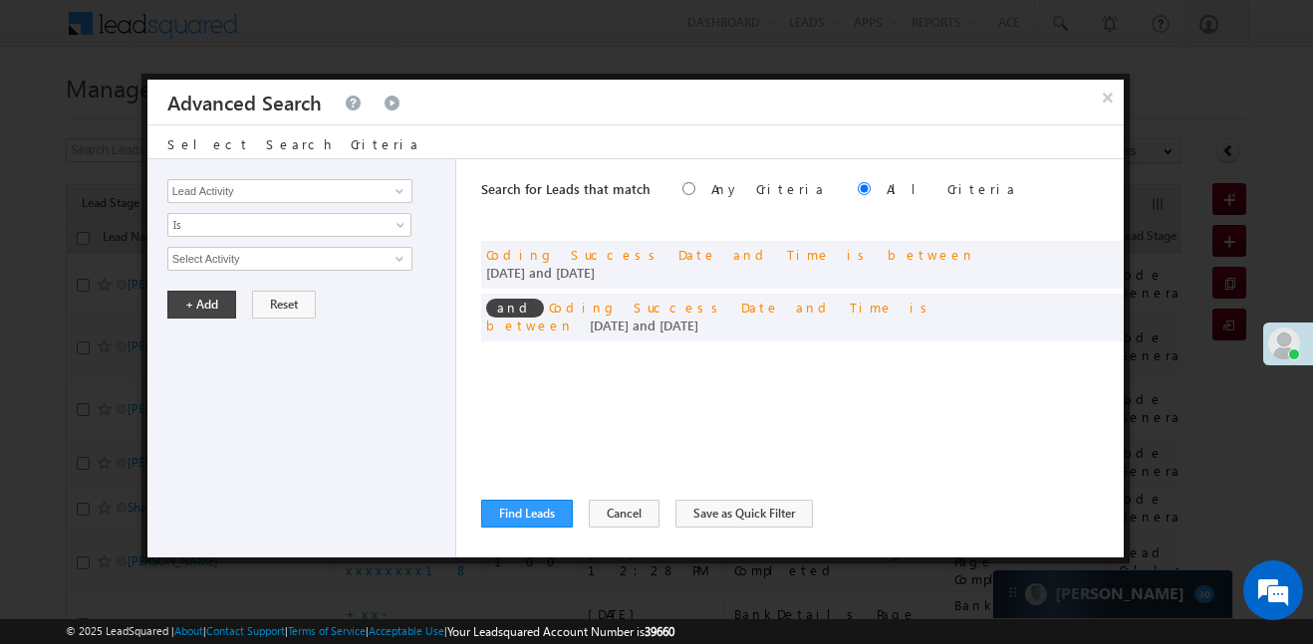
click at [523, 497] on div "Search for Leads that match Any Criteria All Criteria Note that the current tri…" at bounding box center [802, 358] width 642 height 398
click at [540, 513] on button "Find Leads" at bounding box center [527, 514] width 92 height 28
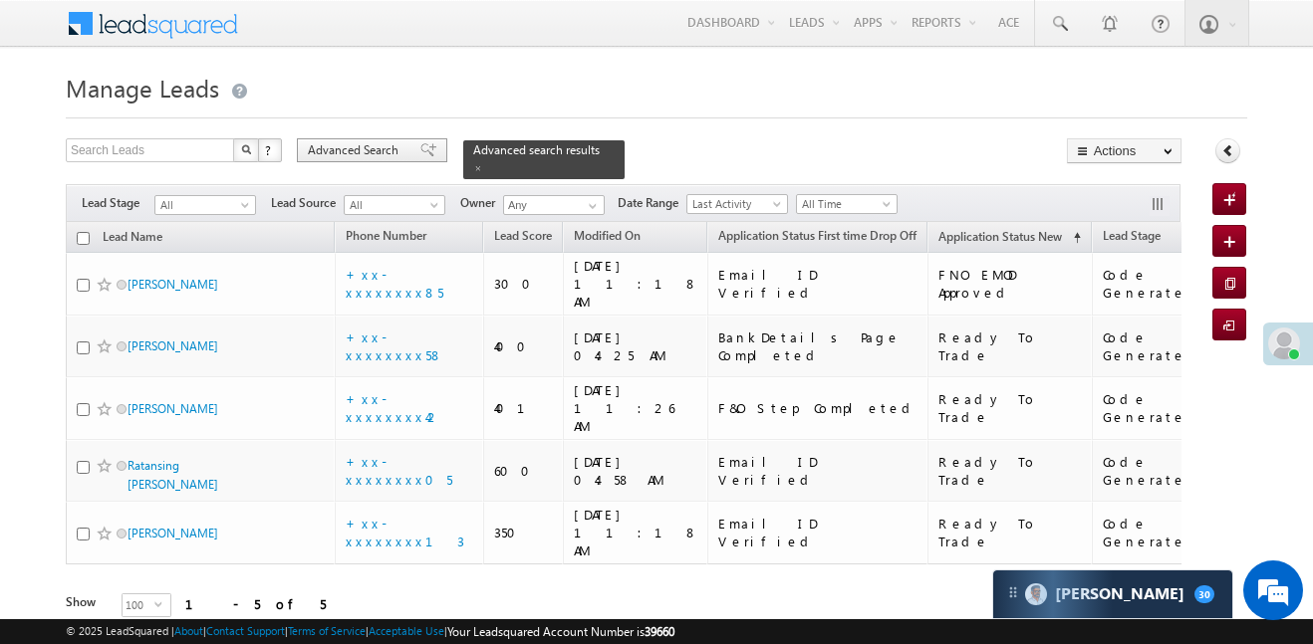
click at [392, 150] on span "Advanced Search" at bounding box center [356, 150] width 97 height 18
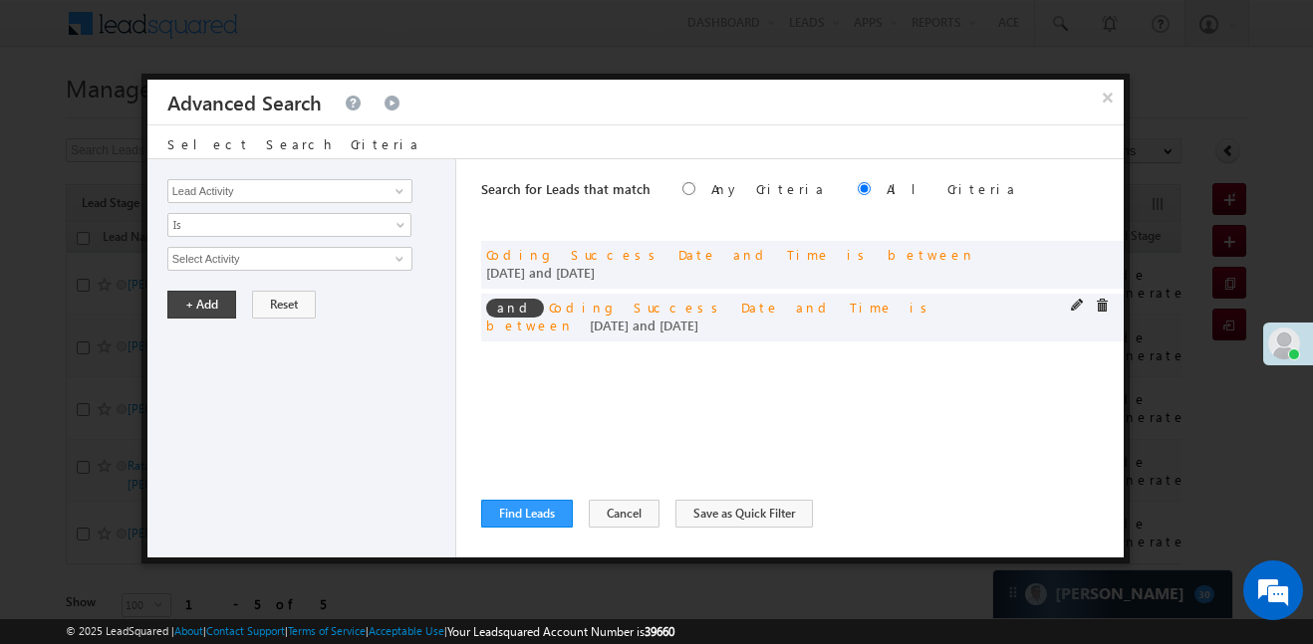
click at [1102, 299] on span at bounding box center [1102, 306] width 14 height 14
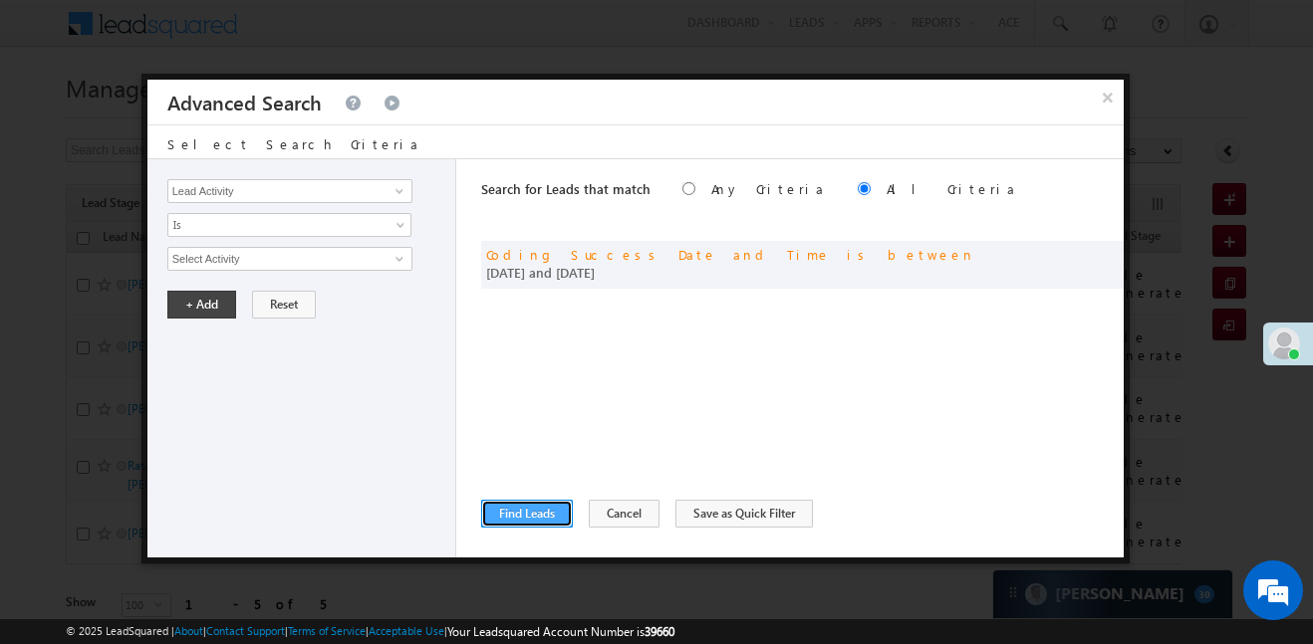
click at [531, 507] on button "Find Leads" at bounding box center [527, 514] width 92 height 28
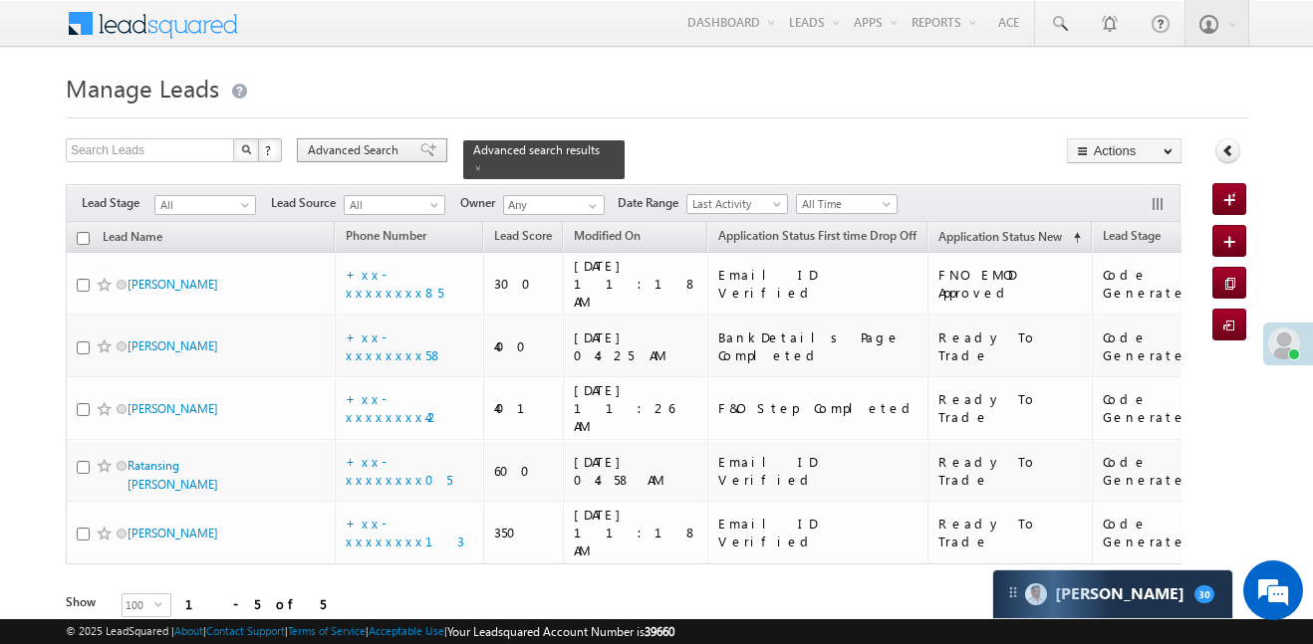
click at [355, 154] on span "Advanced Search" at bounding box center [356, 150] width 97 height 18
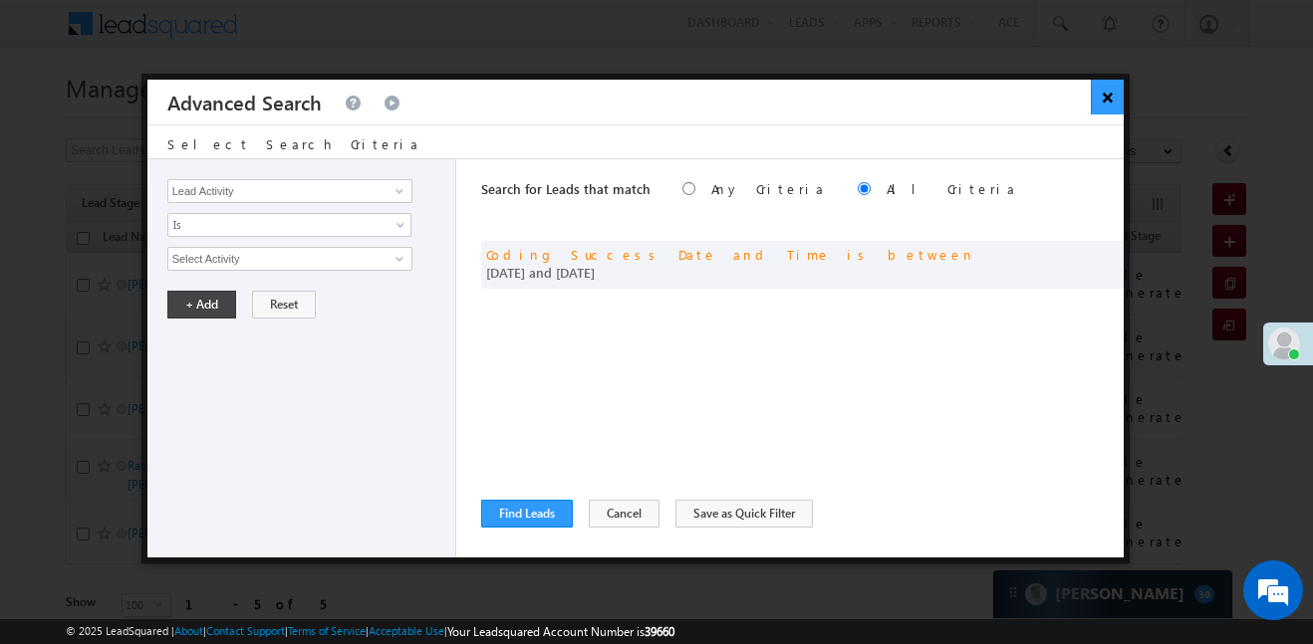
click at [1100, 101] on button "×" at bounding box center [1107, 97] width 33 height 35
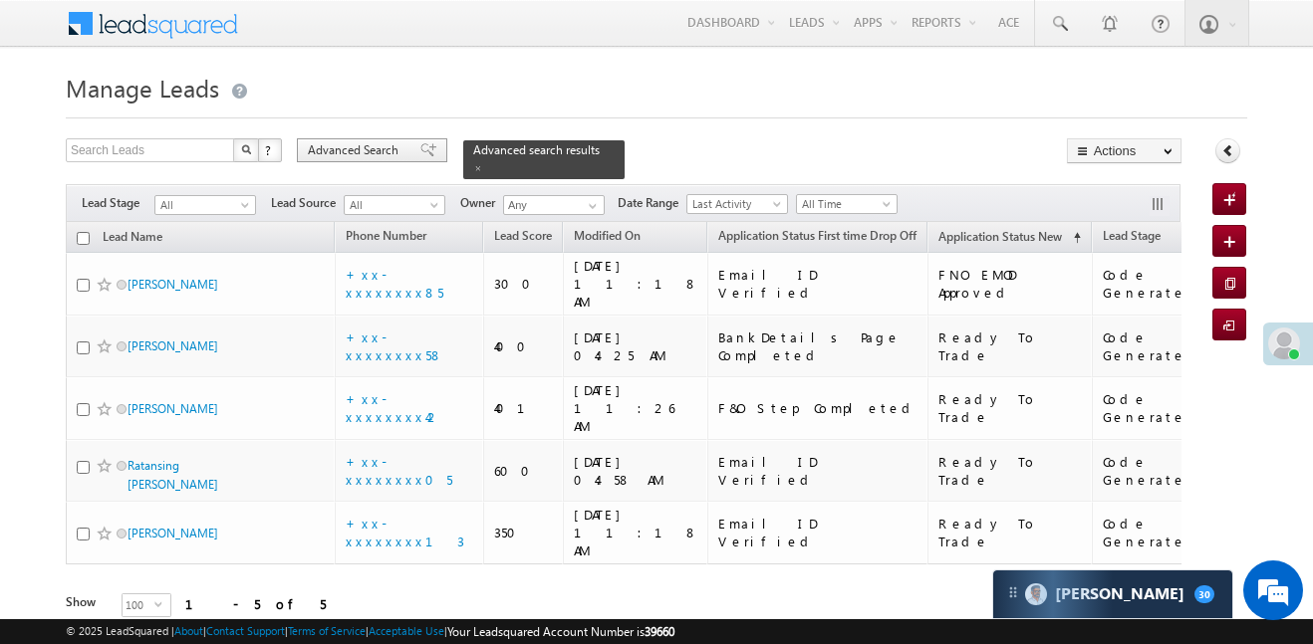
click at [385, 152] on span "Advanced Search" at bounding box center [356, 150] width 97 height 18
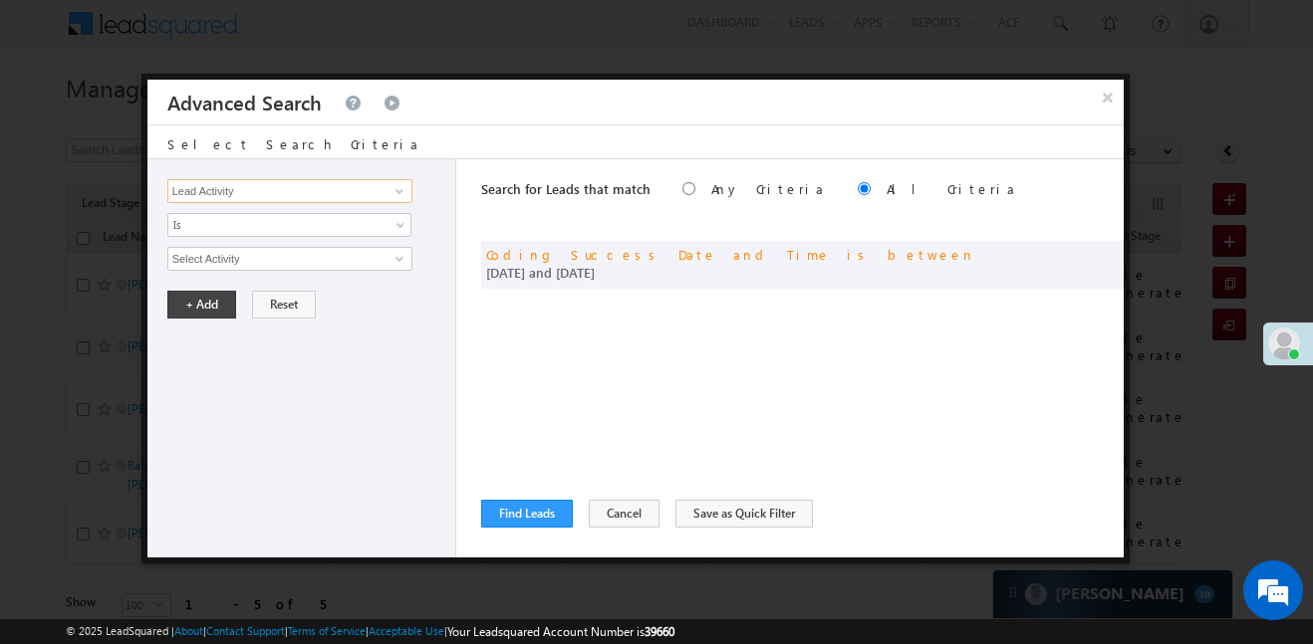
click at [297, 187] on input "Lead Activity" at bounding box center [289, 191] width 245 height 24
click at [1071, 248] on span at bounding box center [1078, 253] width 14 height 14
click at [235, 306] on div "Lead Activity Task Sales Group Prospect Id WA Last Message Timestamp 4th Day Di…" at bounding box center [301, 358] width 309 height 398
click at [234, 292] on input "11/09/25" at bounding box center [225, 294] width 117 height 26
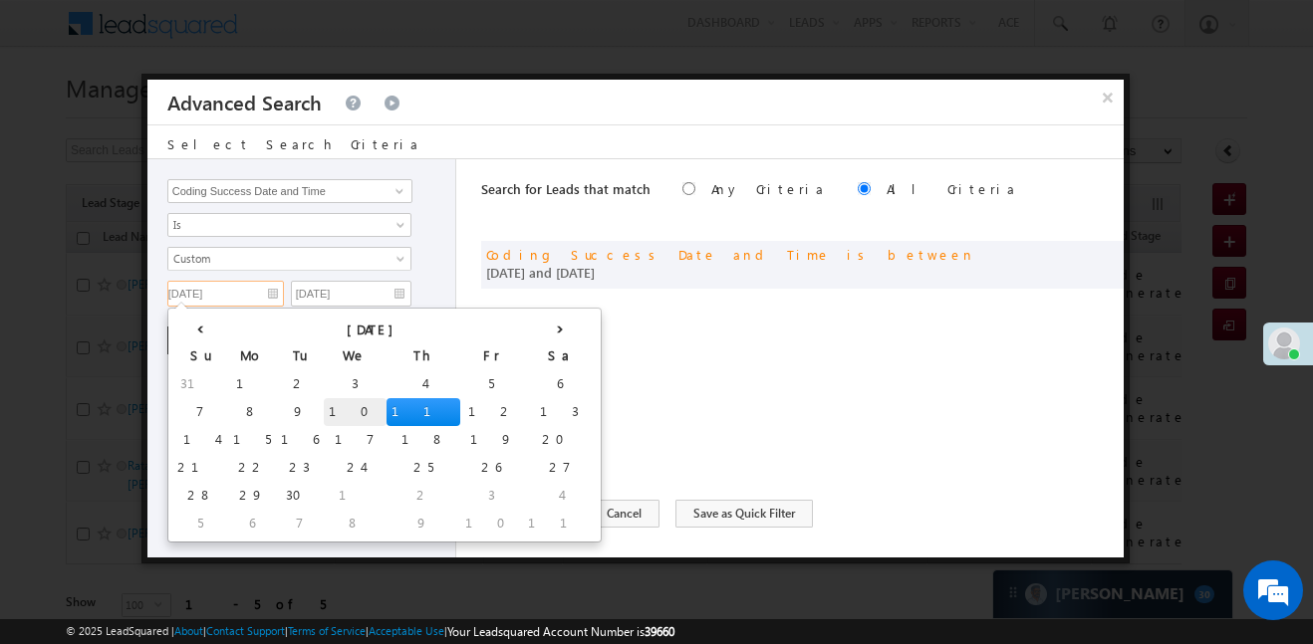
click at [324, 405] on td "10" at bounding box center [355, 412] width 63 height 28
type input "10/09/25"
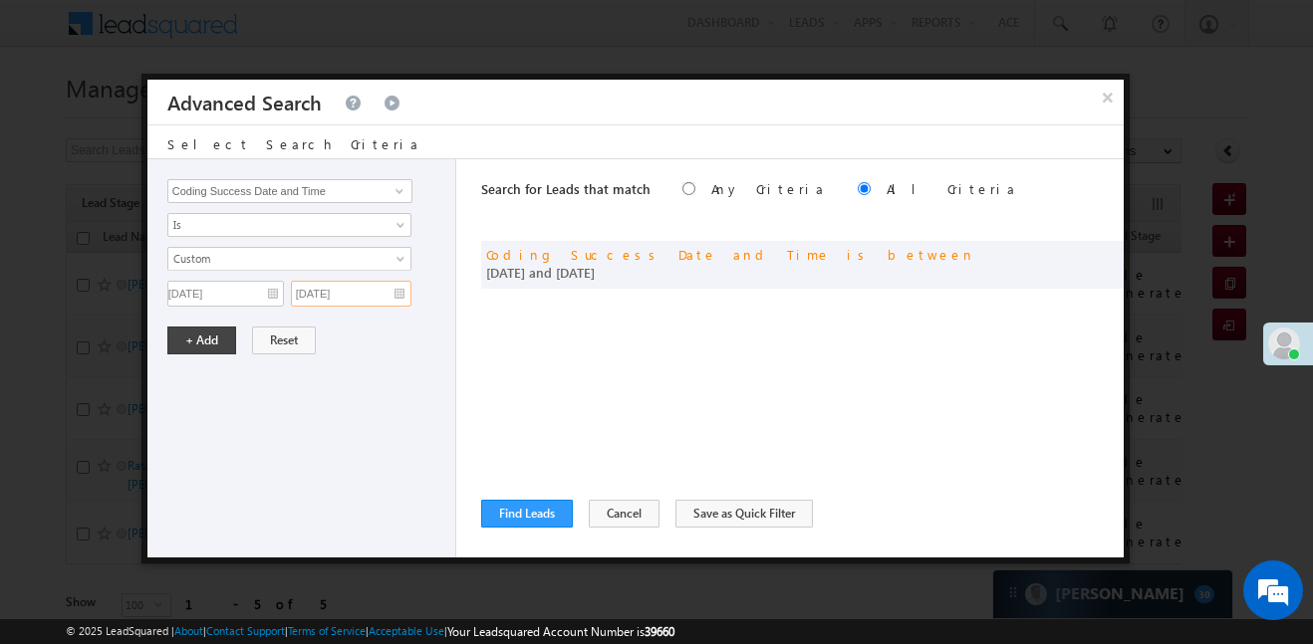
click at [358, 292] on input "11/09/25" at bounding box center [351, 294] width 121 height 26
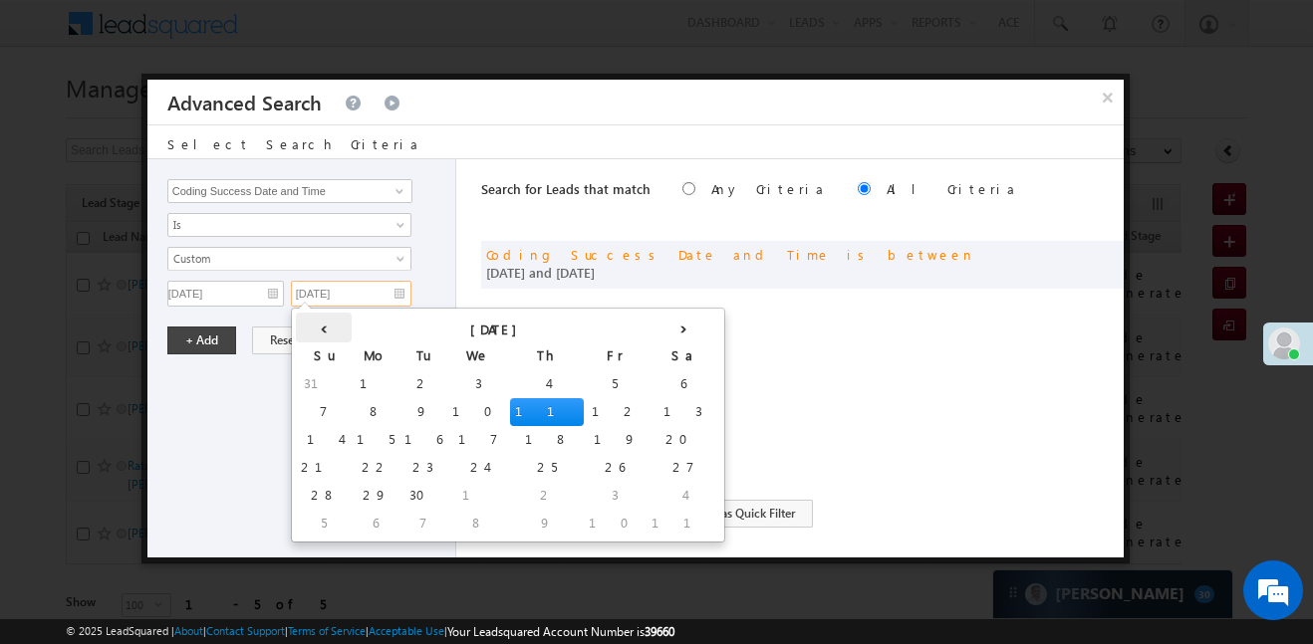
click at [310, 321] on th "‹" at bounding box center [324, 328] width 56 height 30
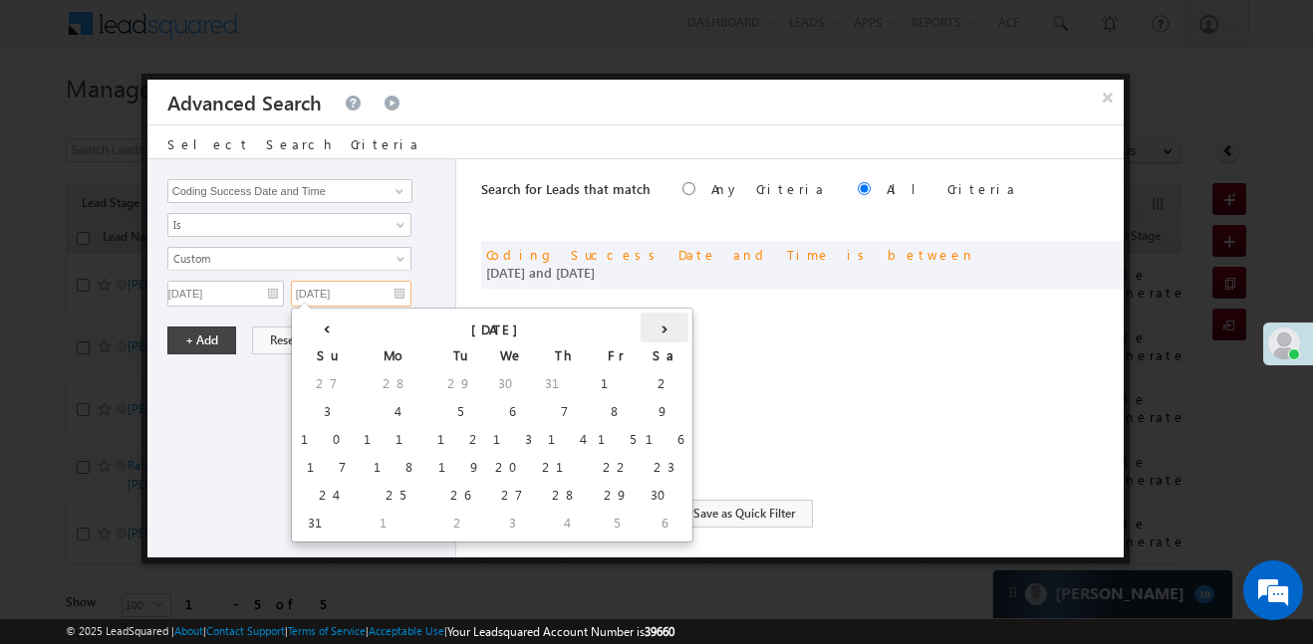
click at [641, 330] on th "›" at bounding box center [665, 328] width 48 height 30
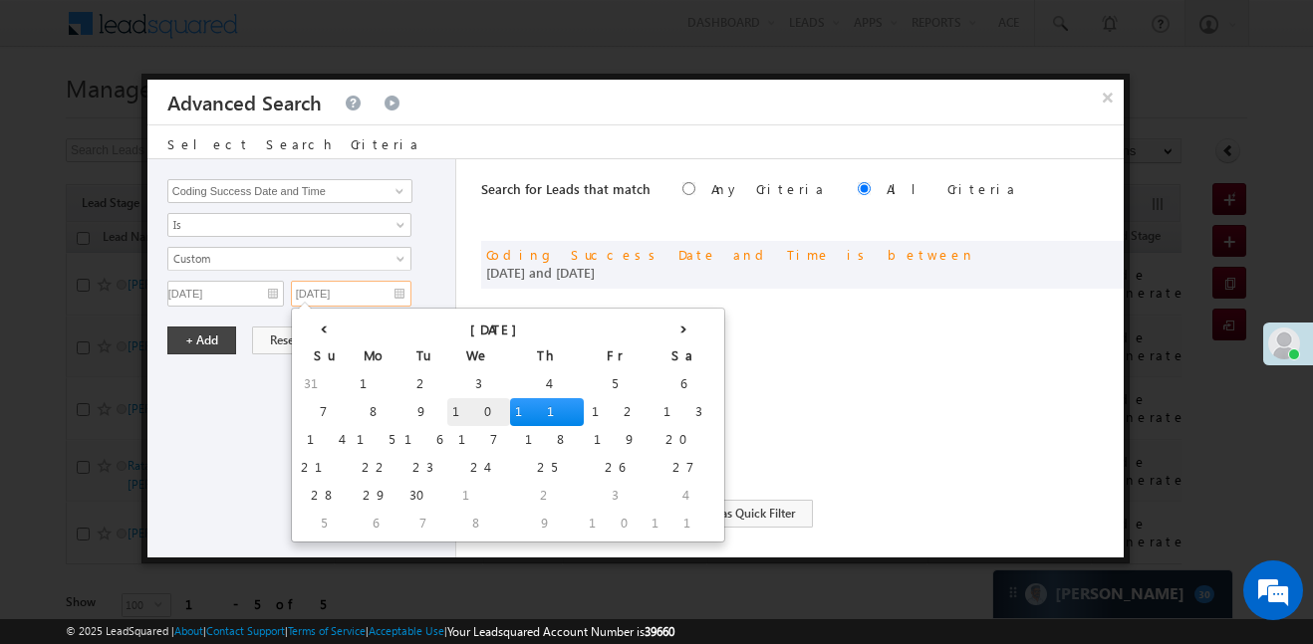
click at [447, 405] on td "10" at bounding box center [478, 412] width 63 height 28
type input "10/09/25"
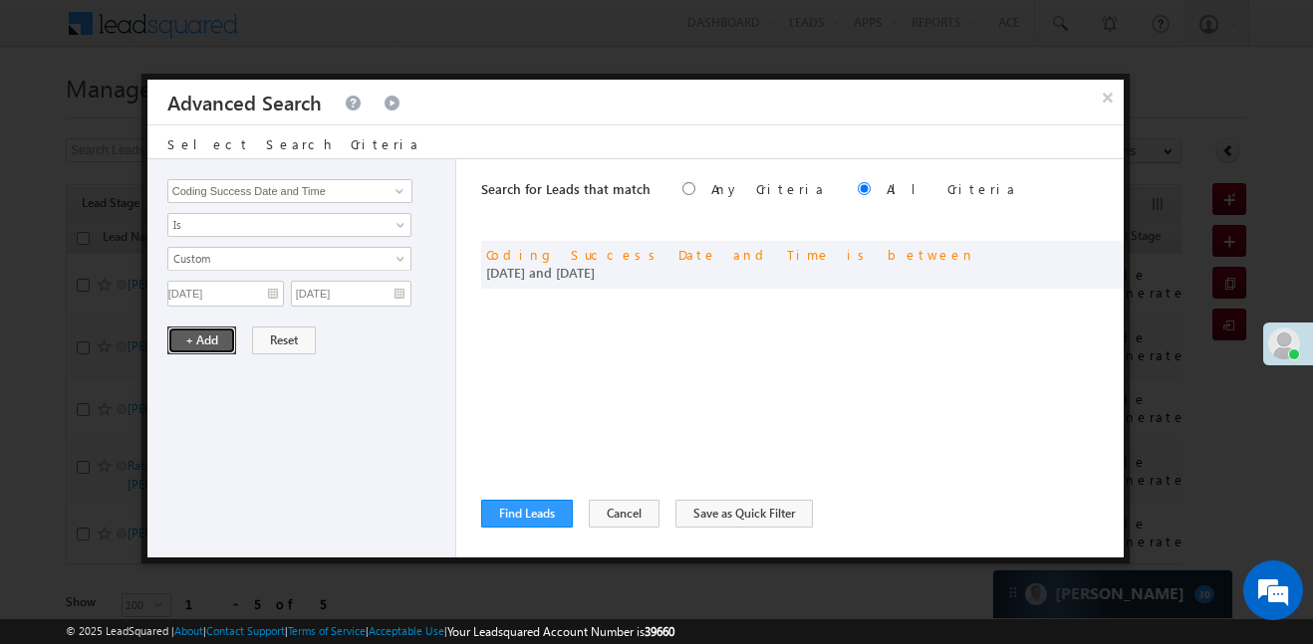
click at [187, 342] on button "+ Add" at bounding box center [201, 341] width 69 height 28
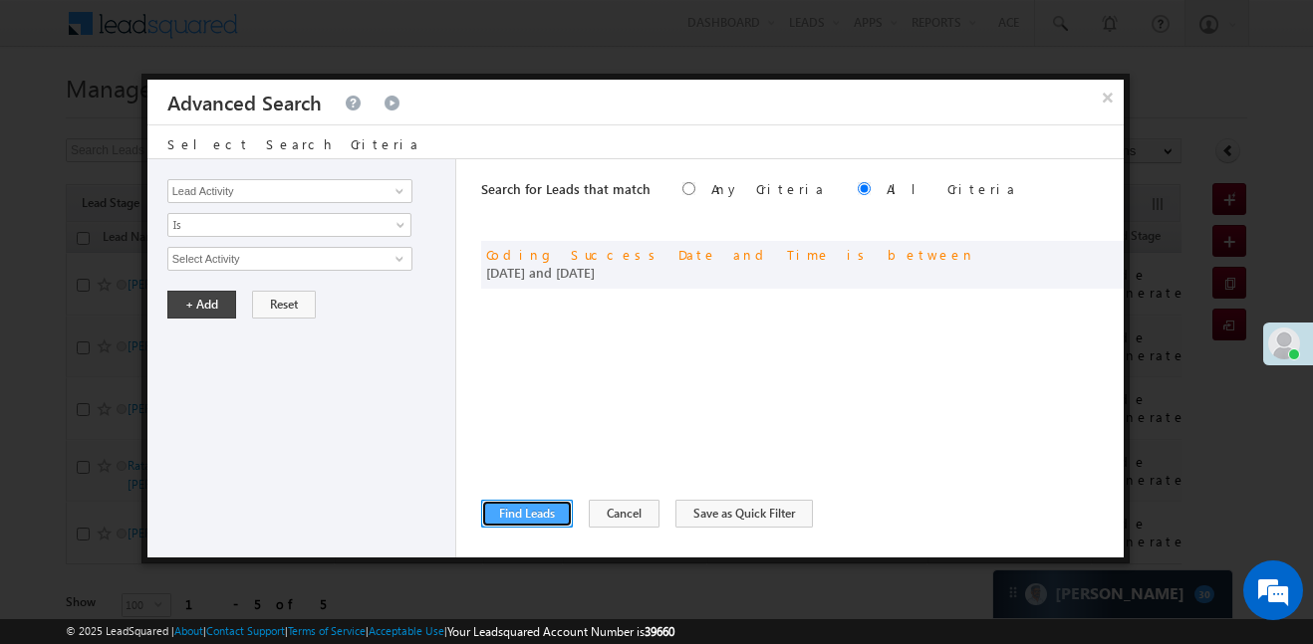
click at [563, 524] on button "Find Leads" at bounding box center [527, 514] width 92 height 28
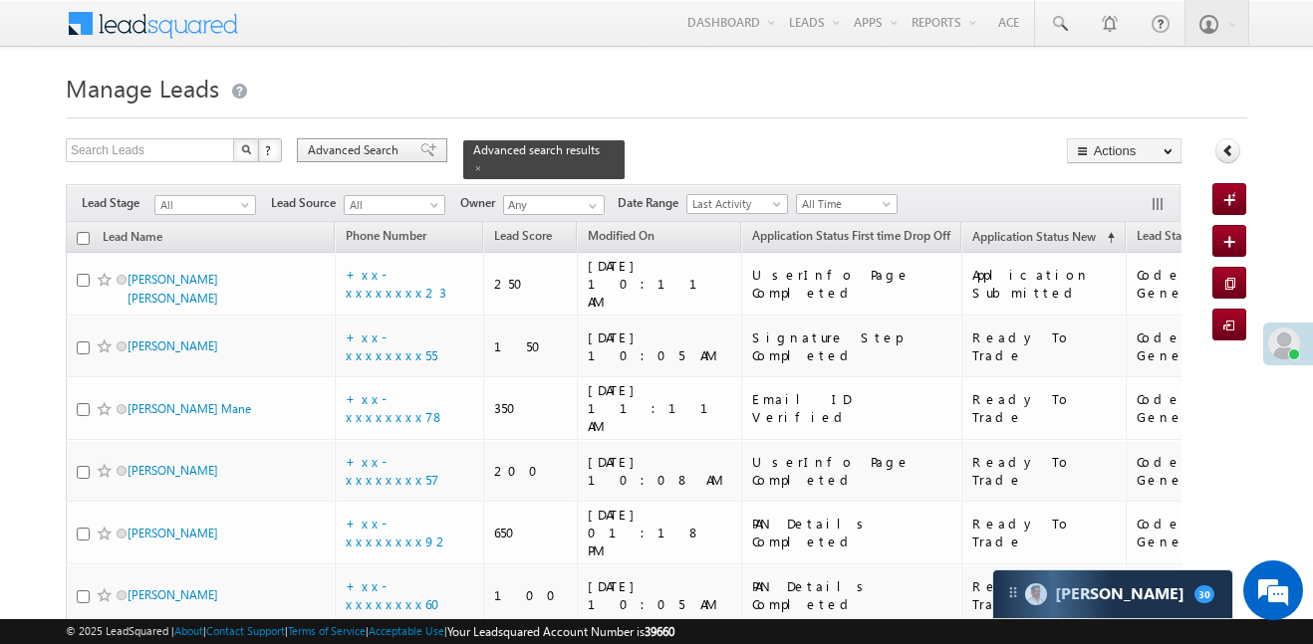
click at [348, 152] on span "Advanced Search" at bounding box center [356, 150] width 97 height 18
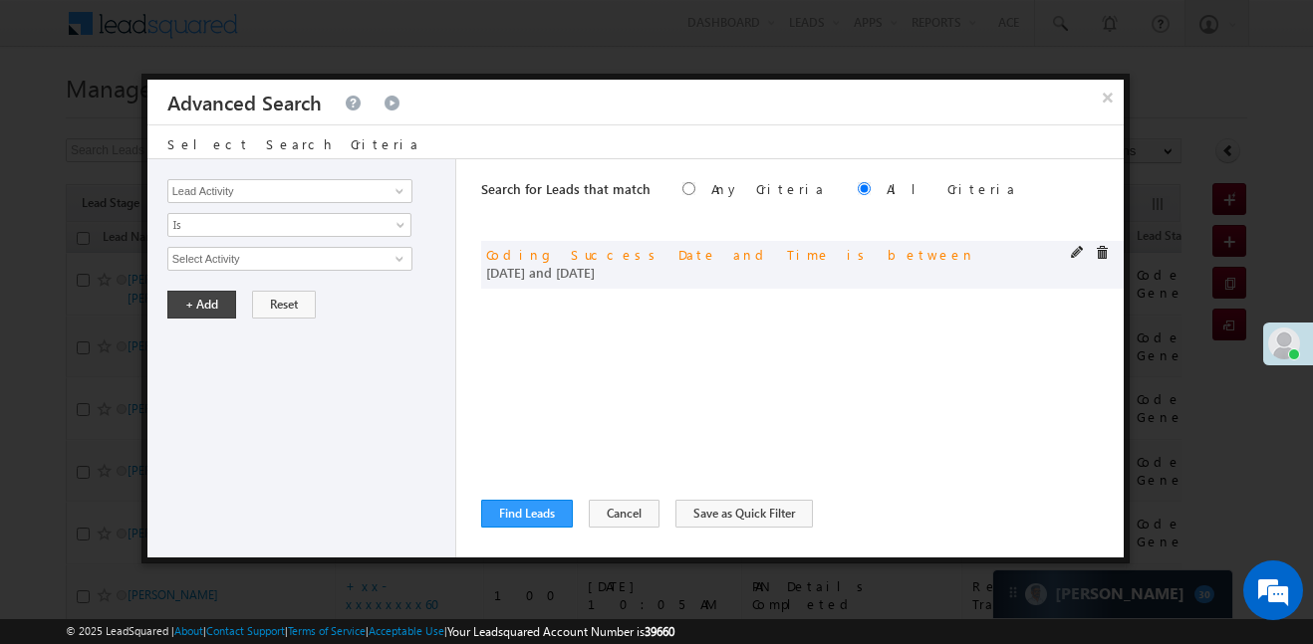
click at [1068, 246] on div "and Coding Success Date and Time is between 10/09/25 and 10/09/25" at bounding box center [802, 265] width 642 height 48
click at [1077, 252] on span at bounding box center [1078, 253] width 14 height 14
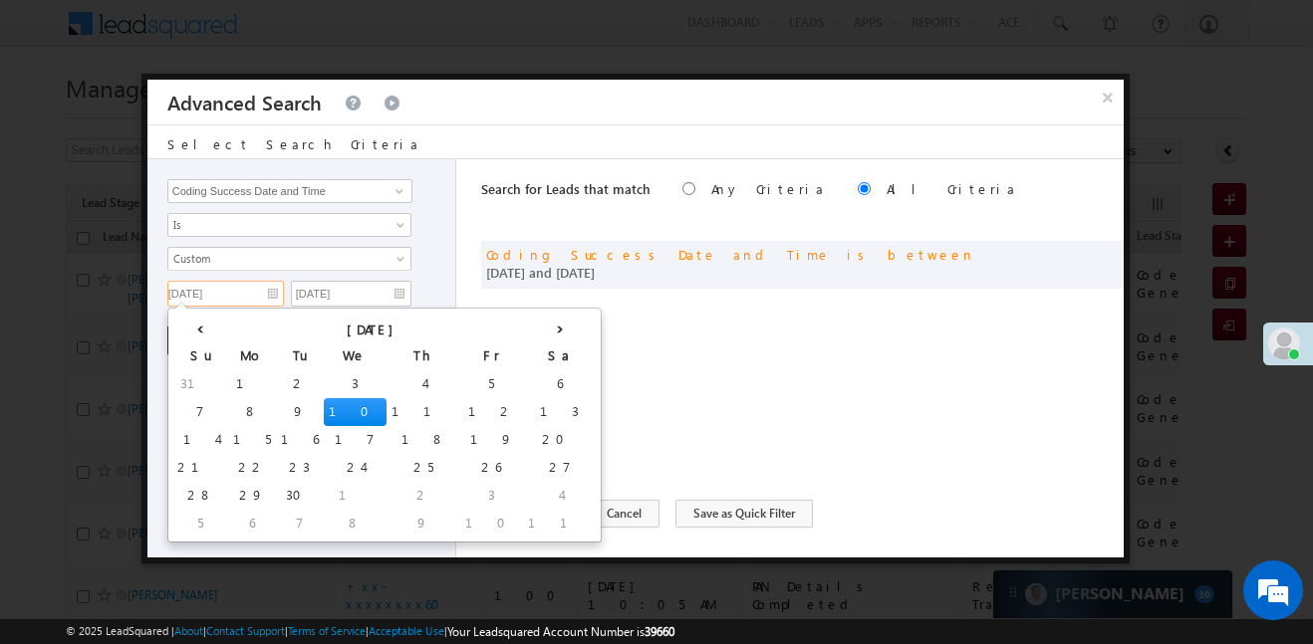
click at [255, 288] on input "10/09/25" at bounding box center [225, 294] width 117 height 26
click at [276, 404] on td "9" at bounding box center [300, 412] width 48 height 28
type input "09/09/25"
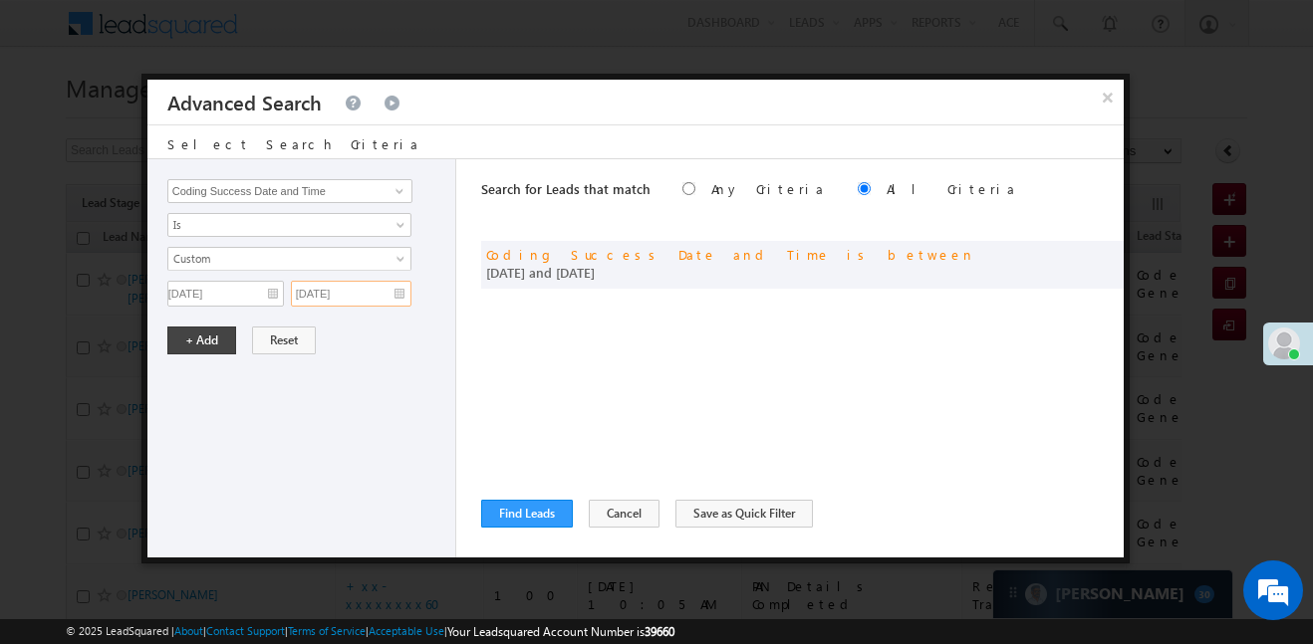
click at [382, 291] on input "10/09/25" at bounding box center [351, 294] width 121 height 26
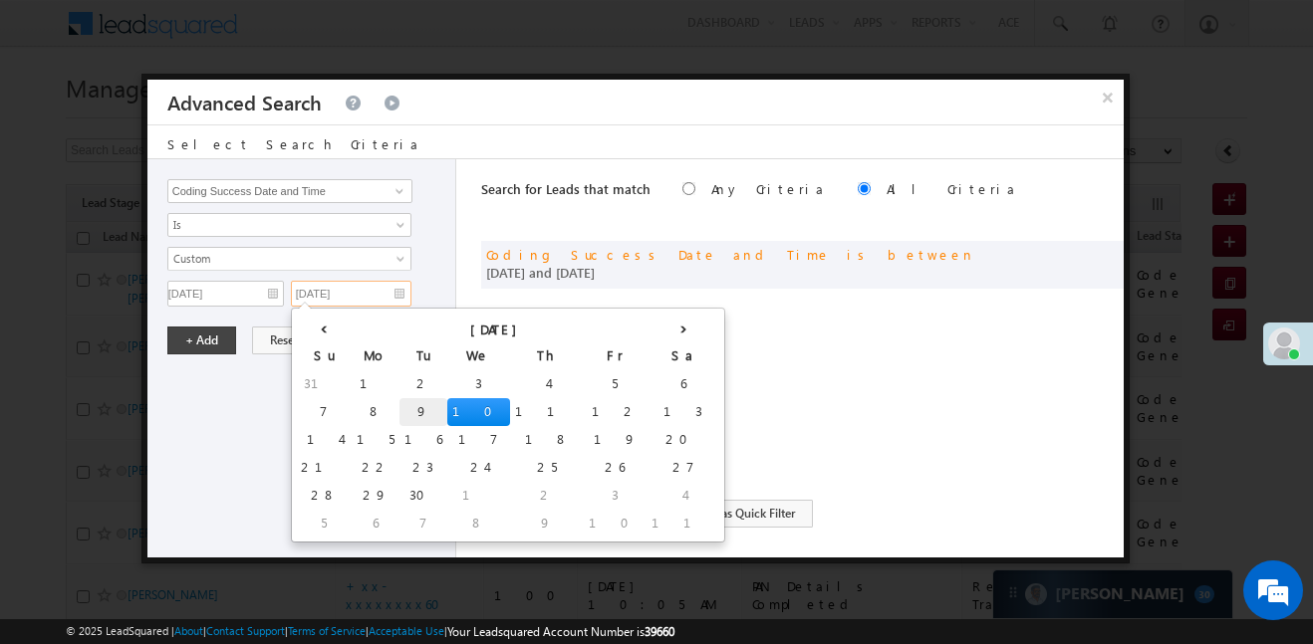
click at [399, 401] on td "9" at bounding box center [423, 412] width 48 height 28
type input "09/09/25"
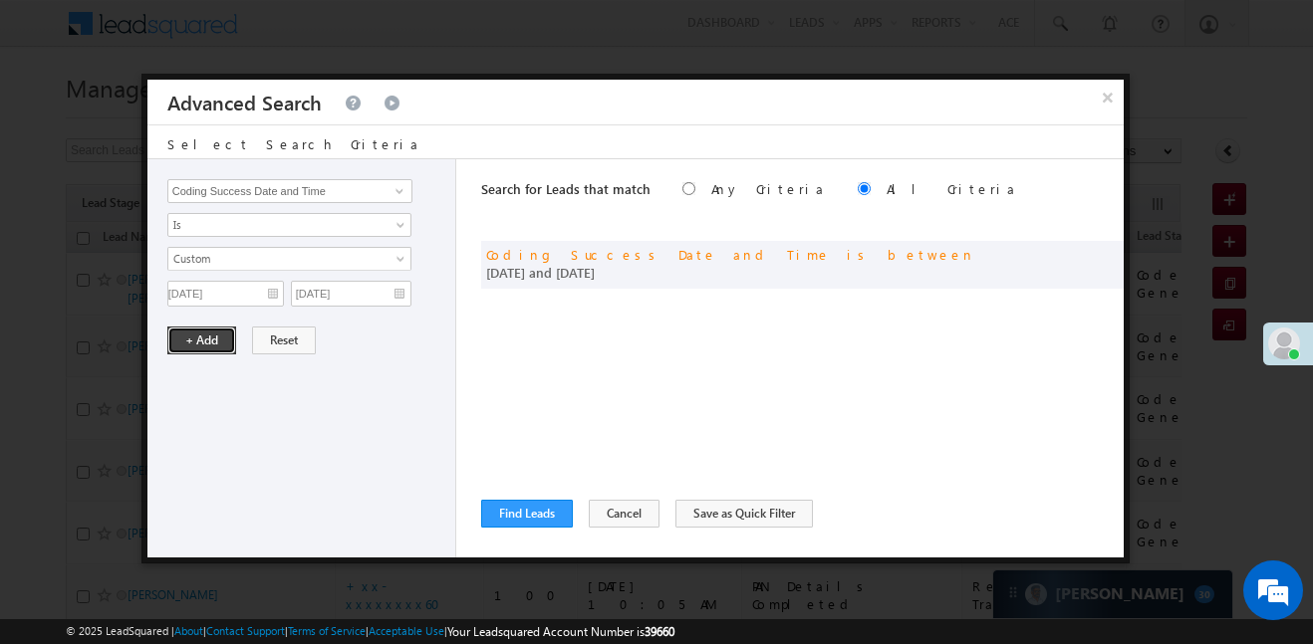
click at [195, 348] on button "+ Add" at bounding box center [201, 341] width 69 height 28
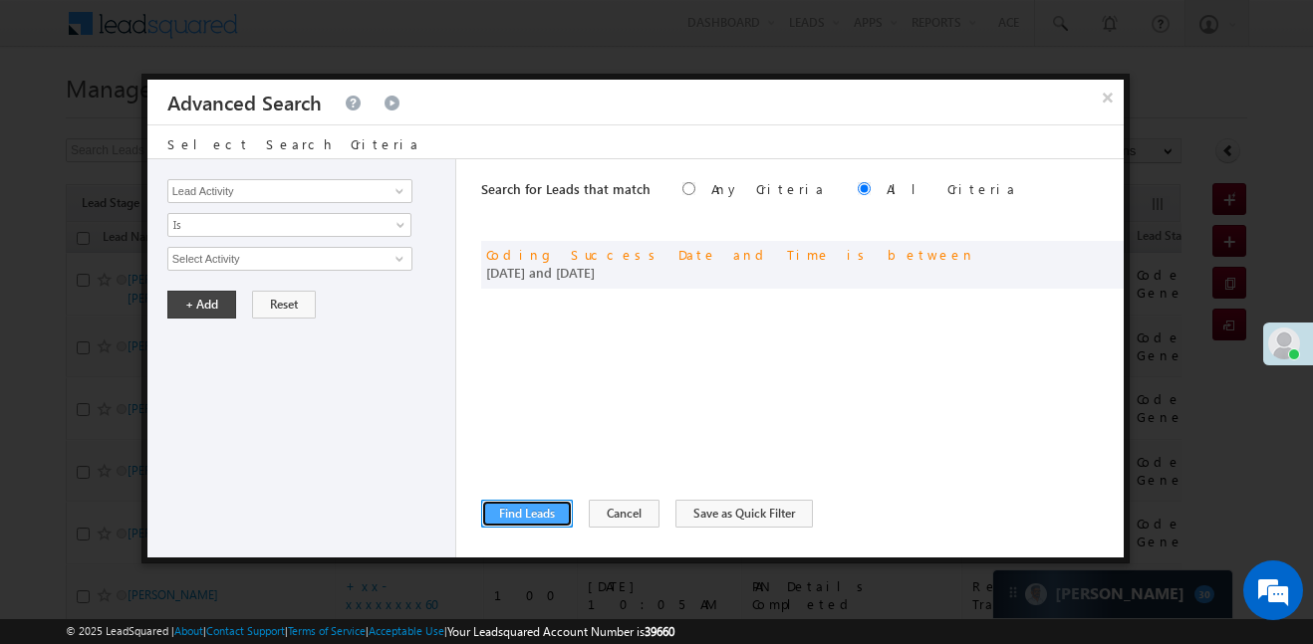
click at [540, 512] on button "Find Leads" at bounding box center [527, 514] width 92 height 28
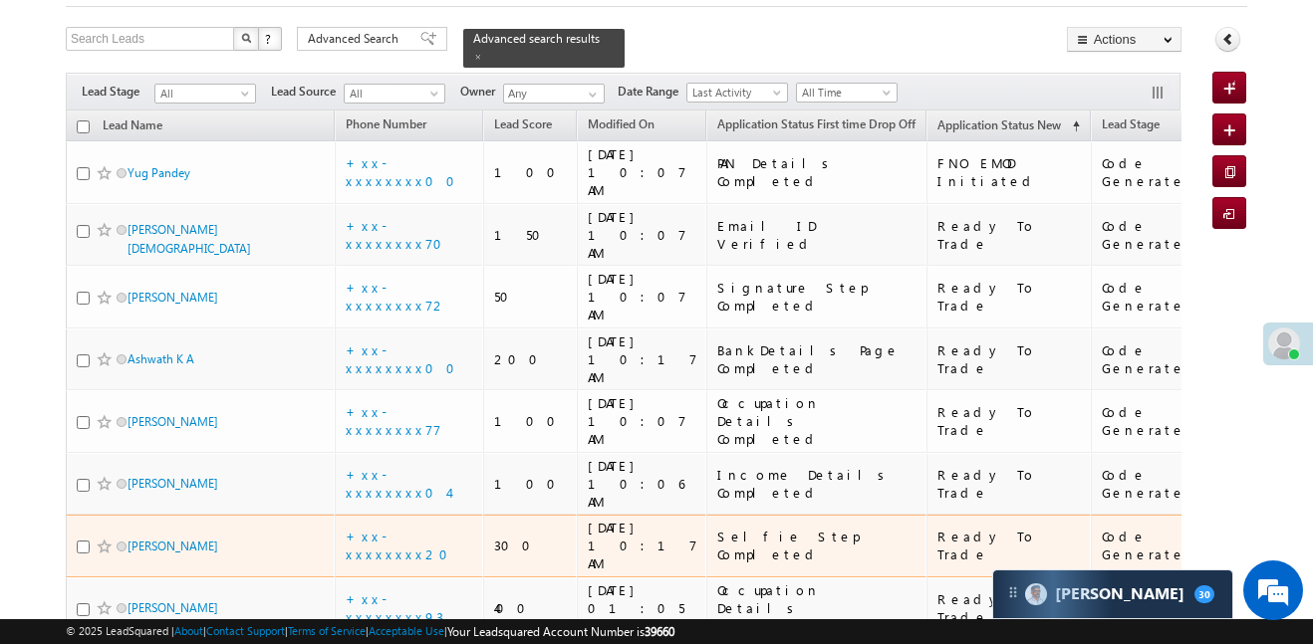
scroll to position [110, 0]
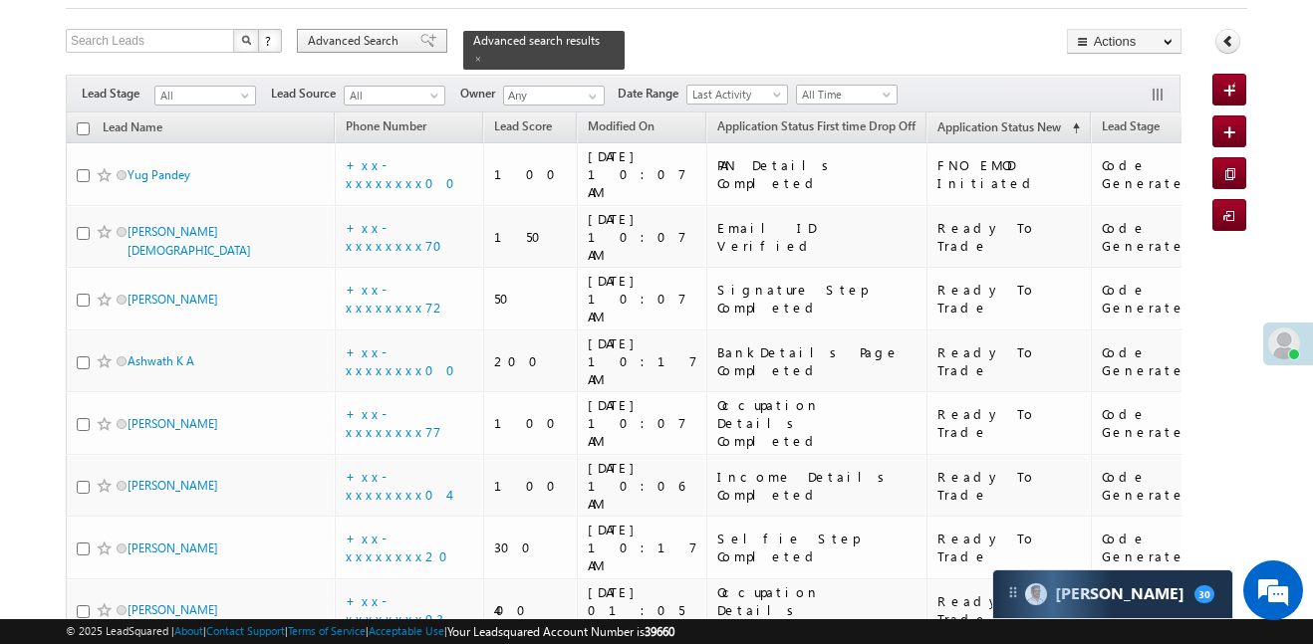
click at [346, 40] on span "Advanced Search" at bounding box center [356, 41] width 97 height 18
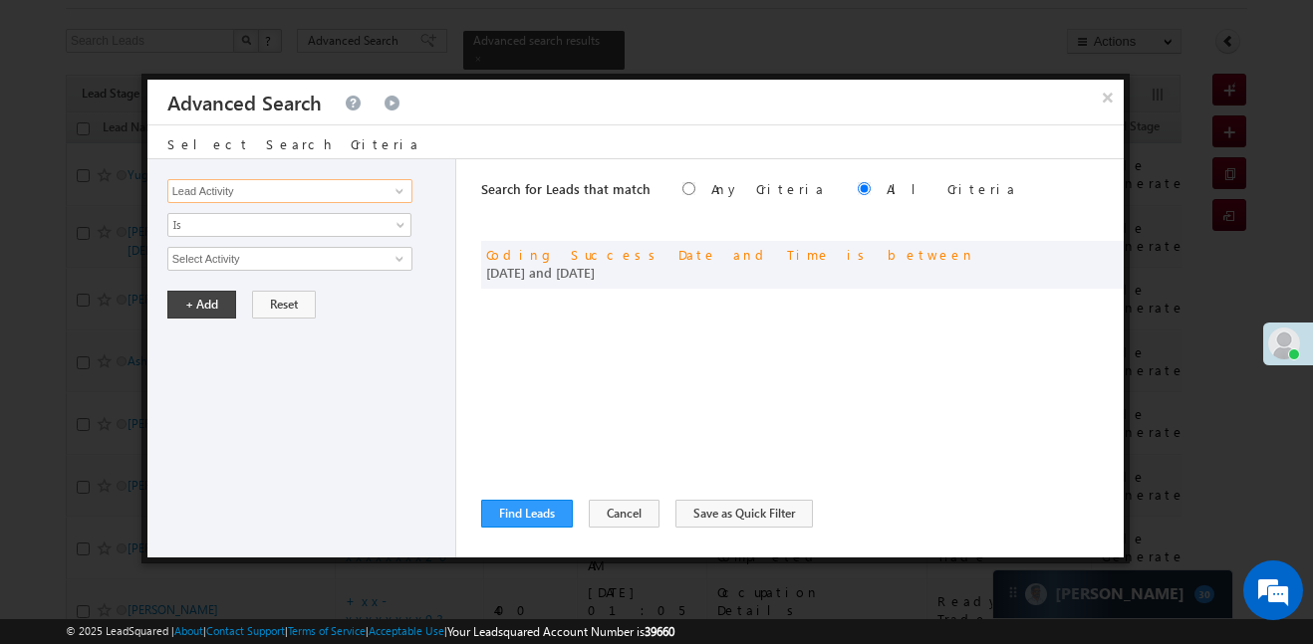
click at [313, 187] on input "Lead Activity" at bounding box center [289, 191] width 245 height 24
click at [1109, 100] on button "×" at bounding box center [1107, 97] width 33 height 35
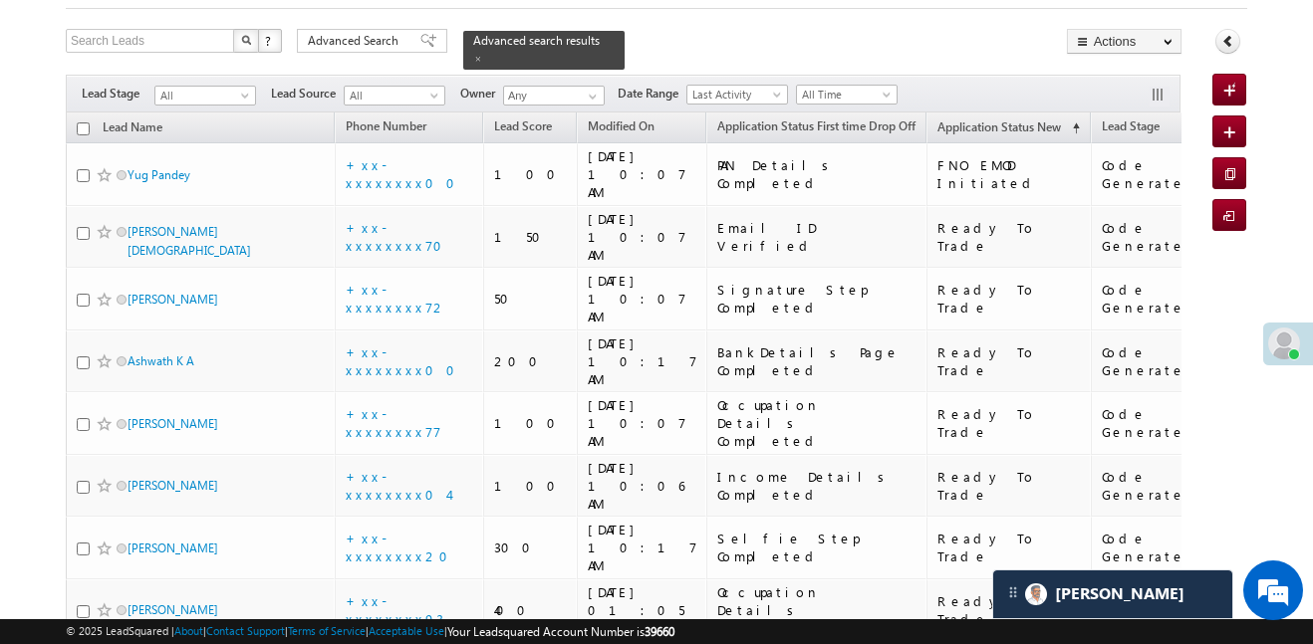
scroll to position [120, 0]
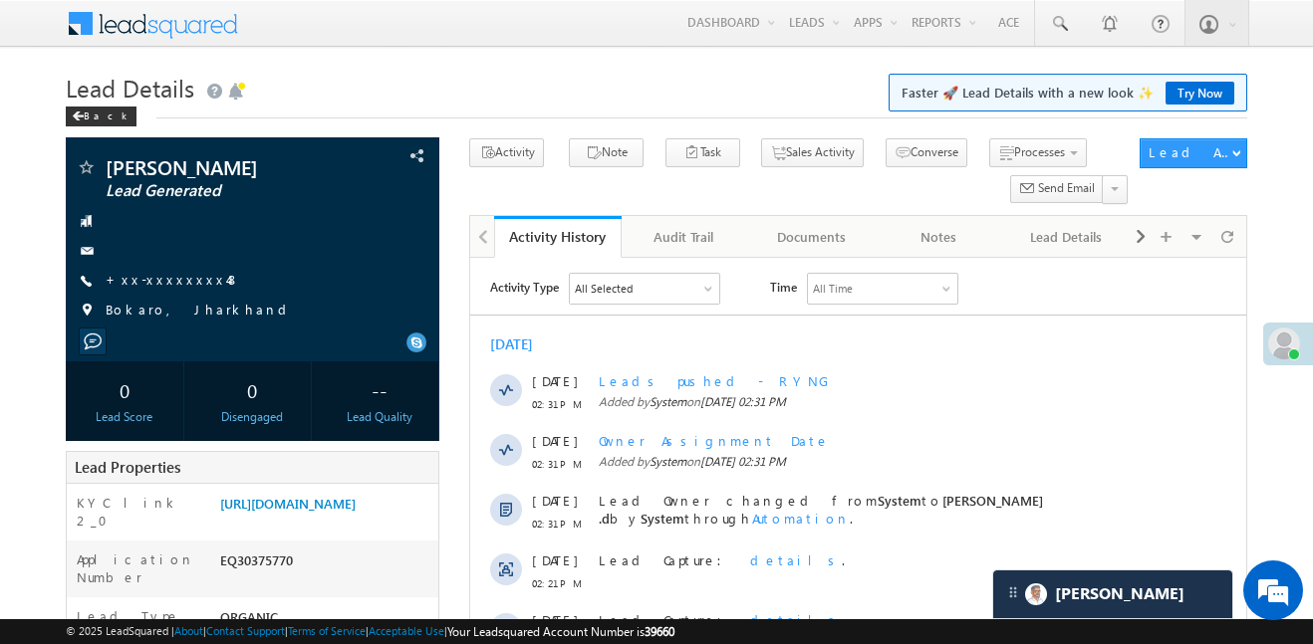
scroll to position [8103, 0]
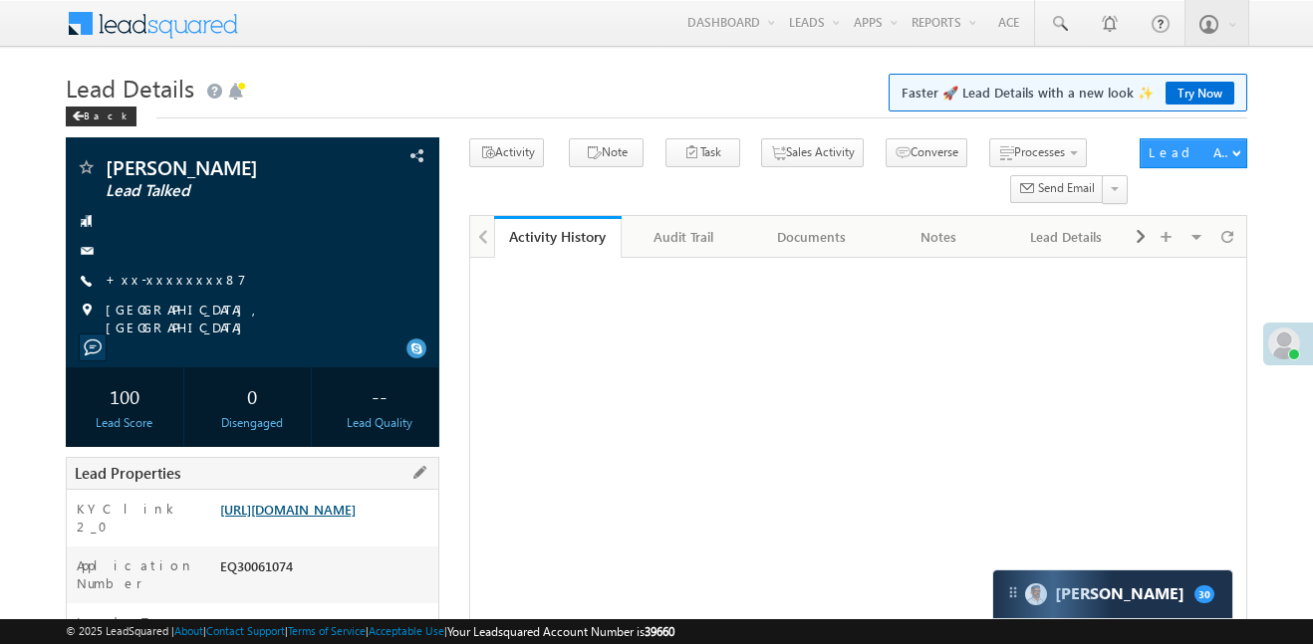
click at [356, 501] on link "[URL][DOMAIN_NAME]" at bounding box center [287, 509] width 135 height 17
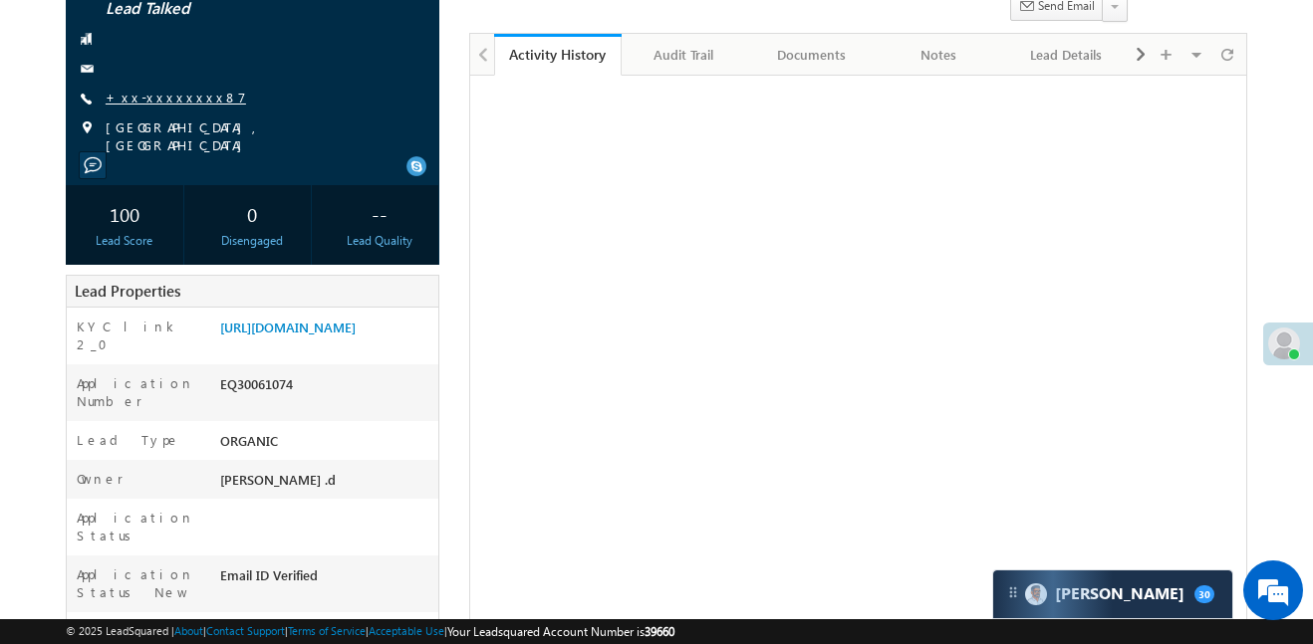
click at [155, 100] on link "+xx-xxxxxxxx87" at bounding box center [176, 97] width 140 height 17
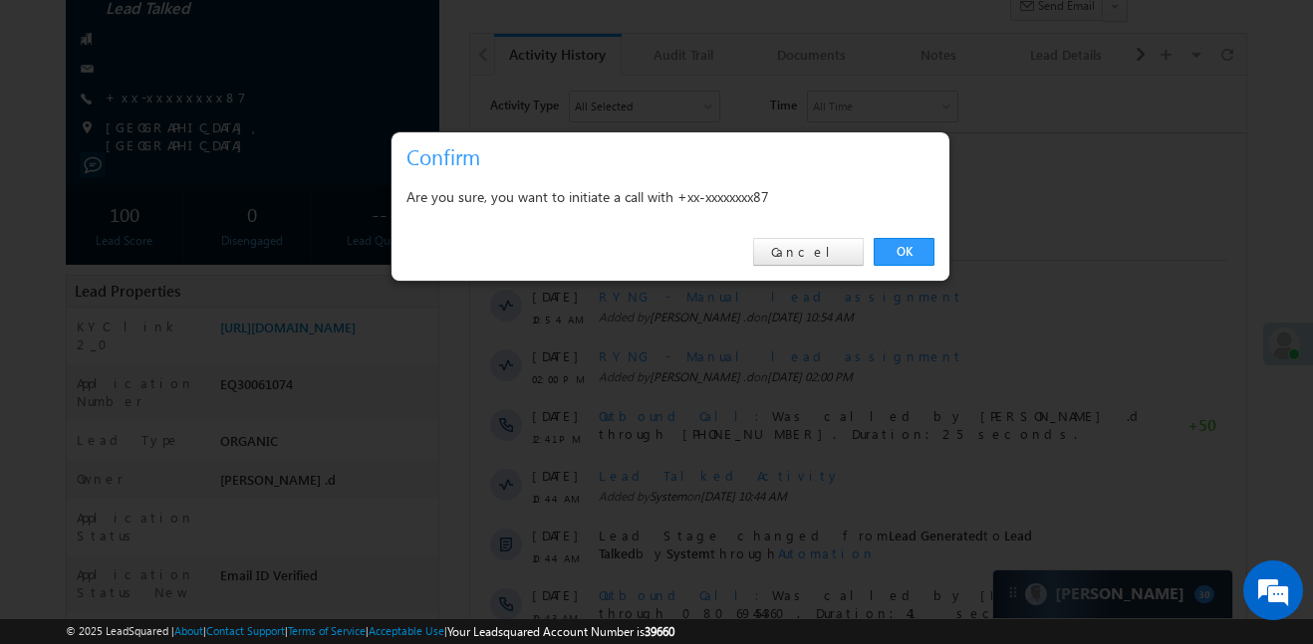
scroll to position [0, 0]
click at [912, 242] on link "OK" at bounding box center [904, 252] width 61 height 28
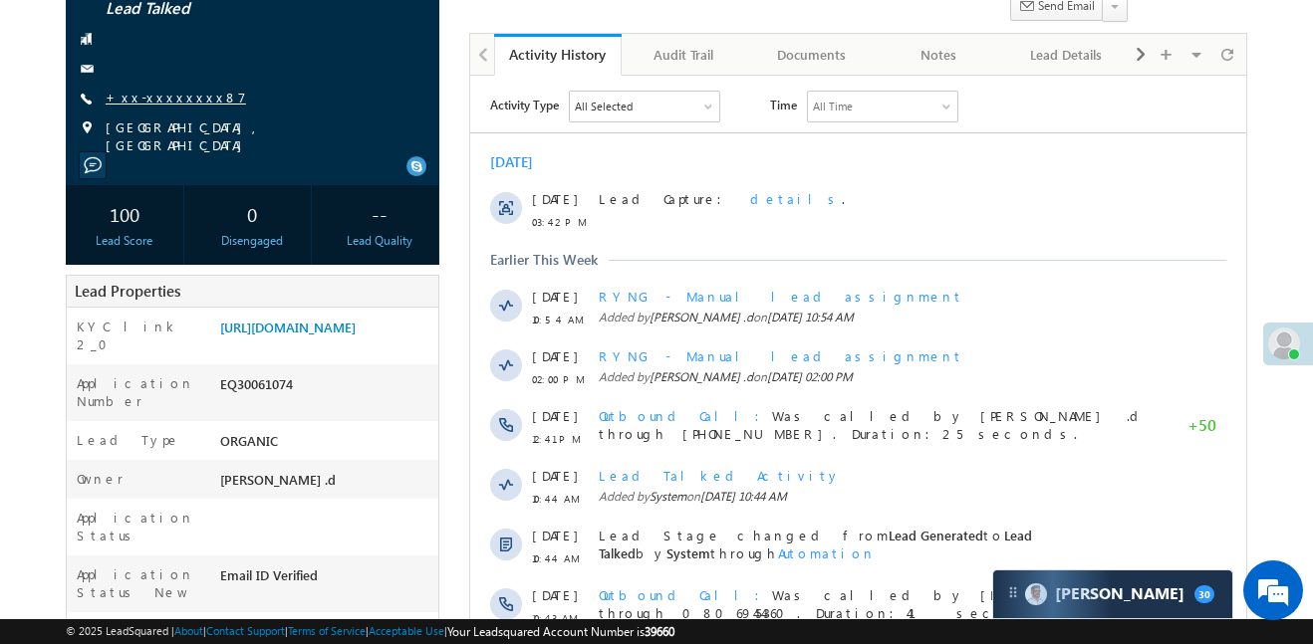
click at [163, 92] on link "+xx-xxxxxxxx87" at bounding box center [176, 97] width 140 height 17
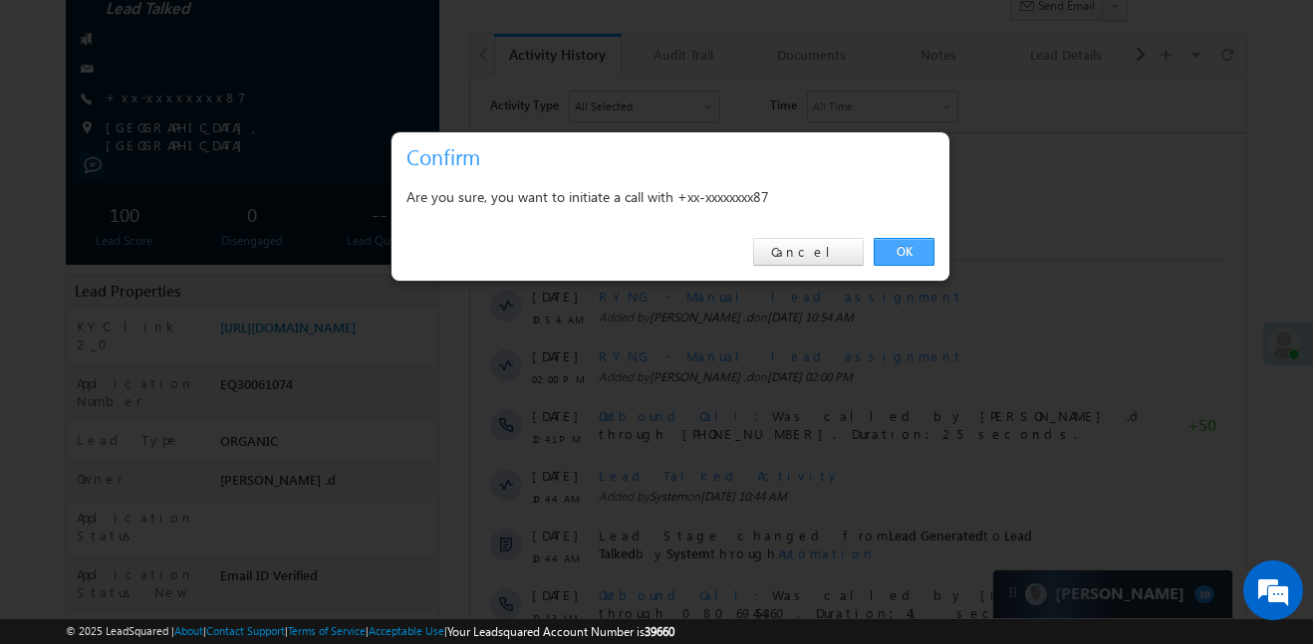
click at [927, 257] on link "OK" at bounding box center [904, 252] width 61 height 28
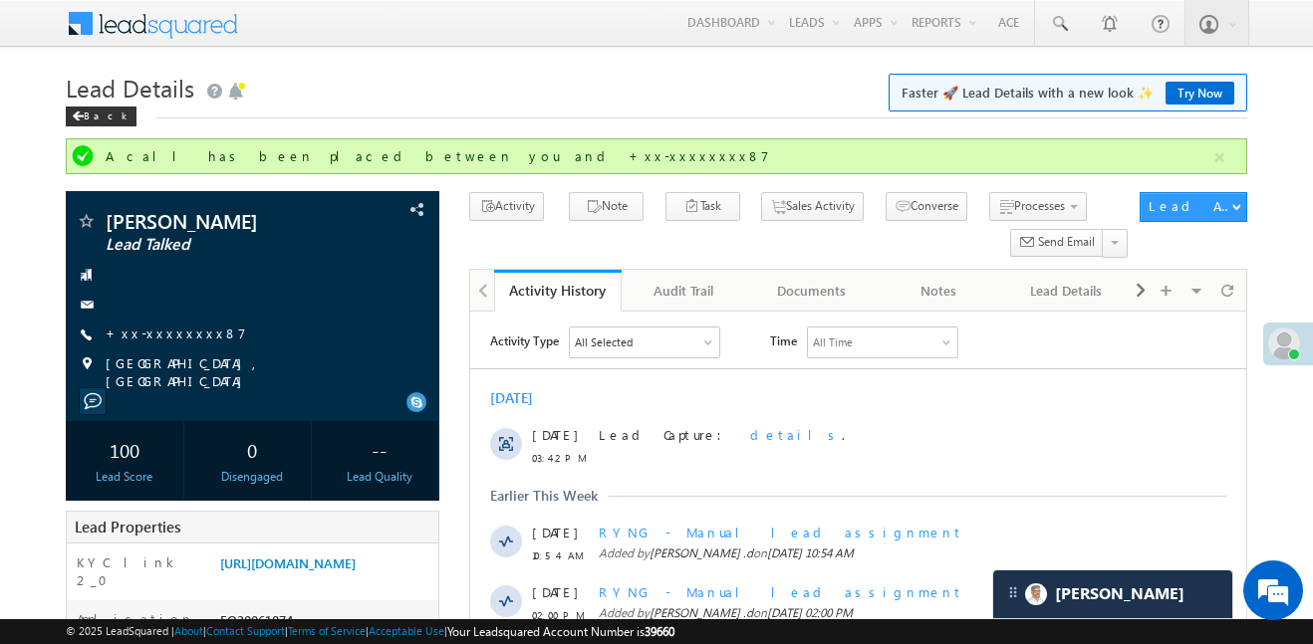
scroll to position [9734, 0]
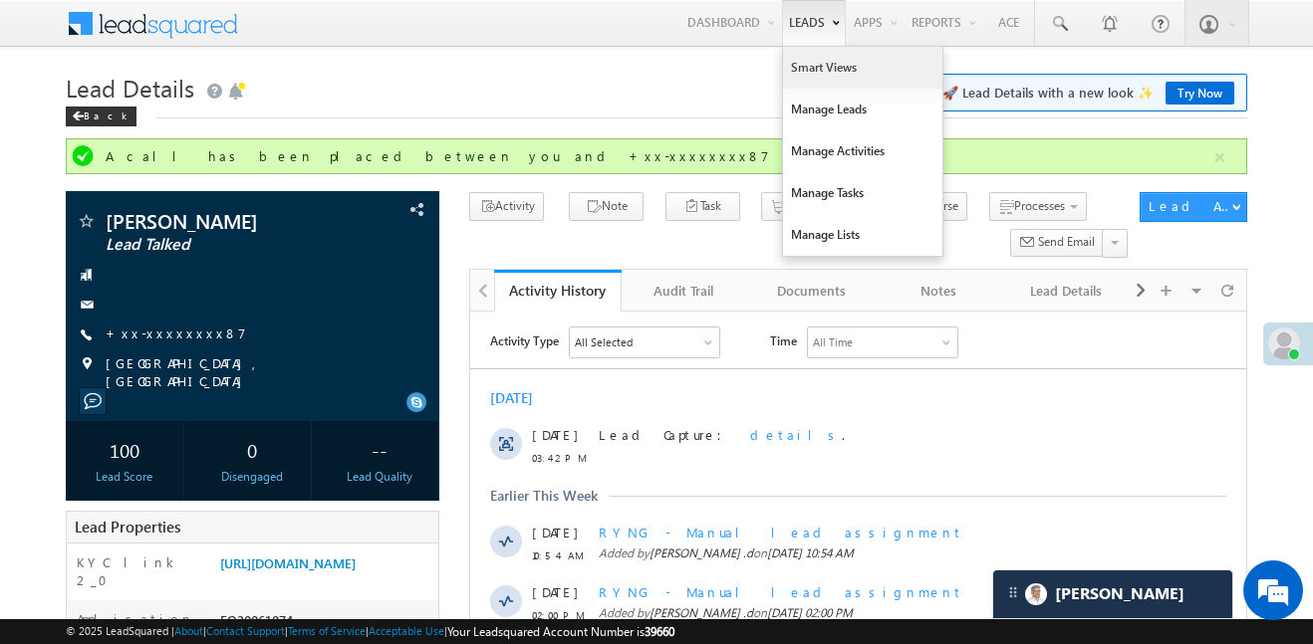
click at [839, 67] on link "Smart Views" at bounding box center [862, 68] width 159 height 42
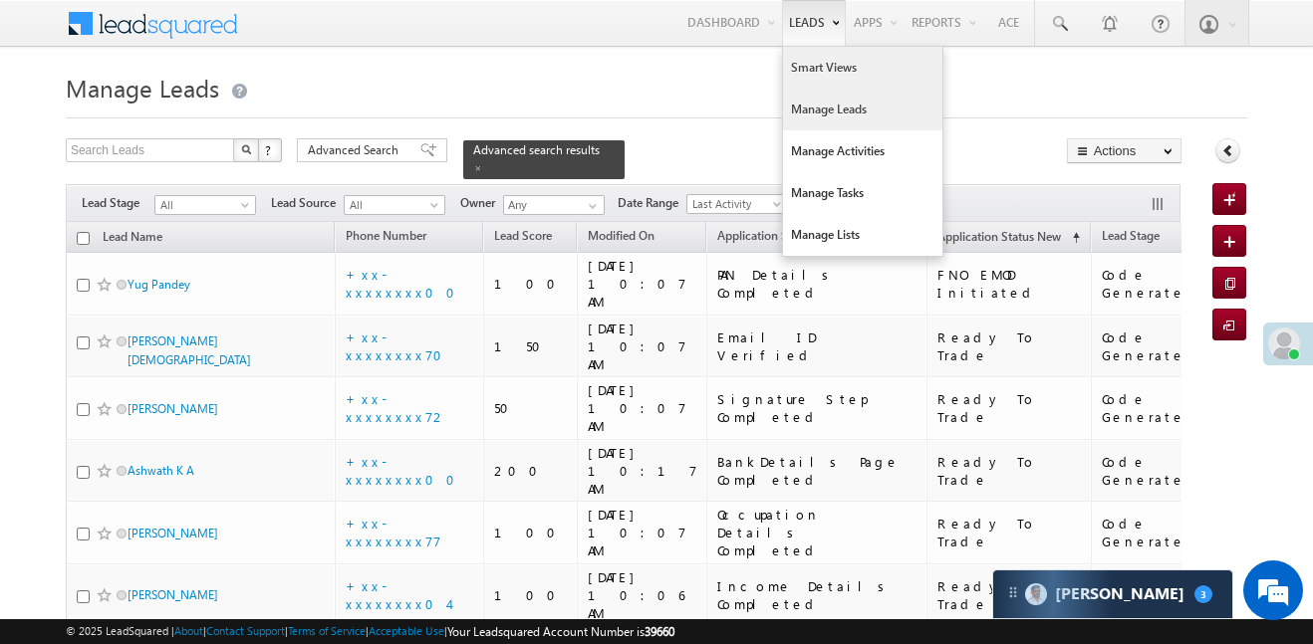
click at [831, 69] on link "Smart Views" at bounding box center [862, 68] width 159 height 42
click at [831, 67] on link "Smart Views" at bounding box center [862, 68] width 159 height 42
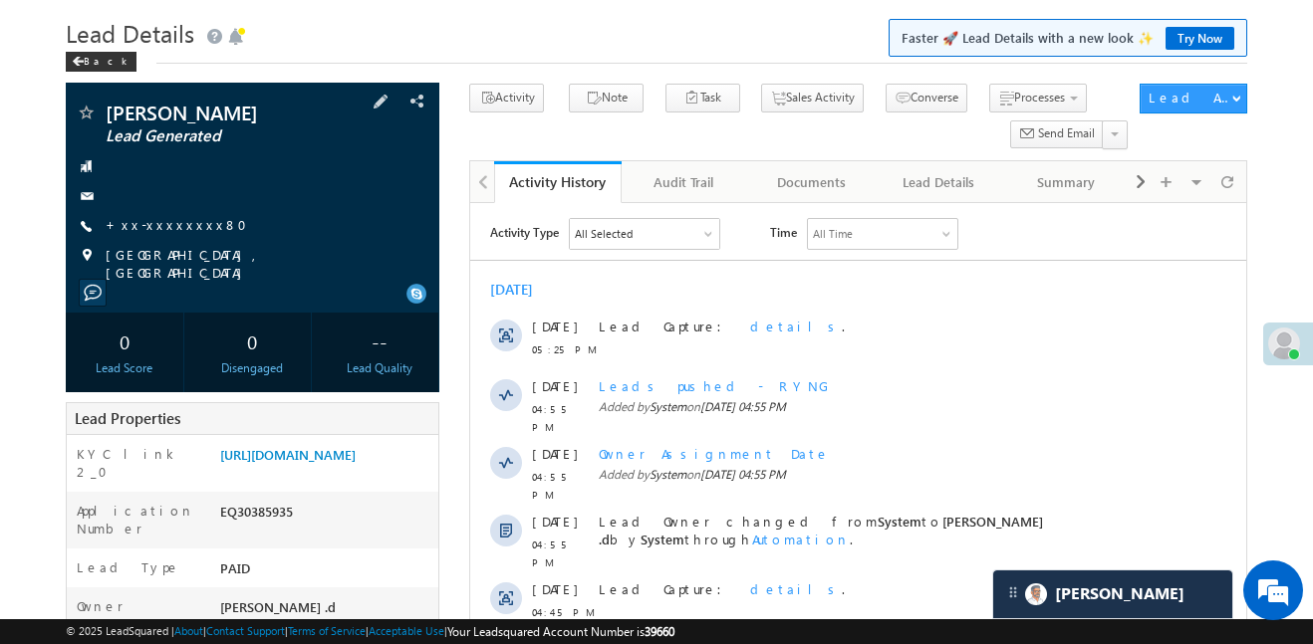
scroll to position [30, 0]
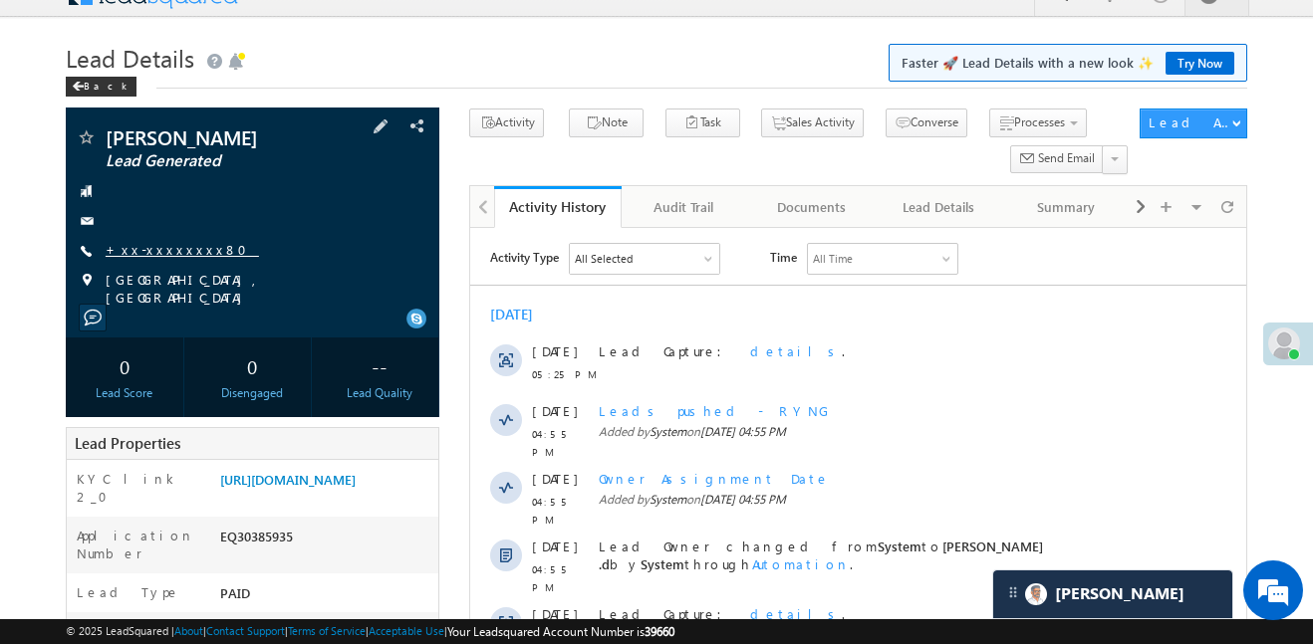
click at [163, 257] on link "+xx-xxxxxxxx80" at bounding box center [182, 249] width 153 height 17
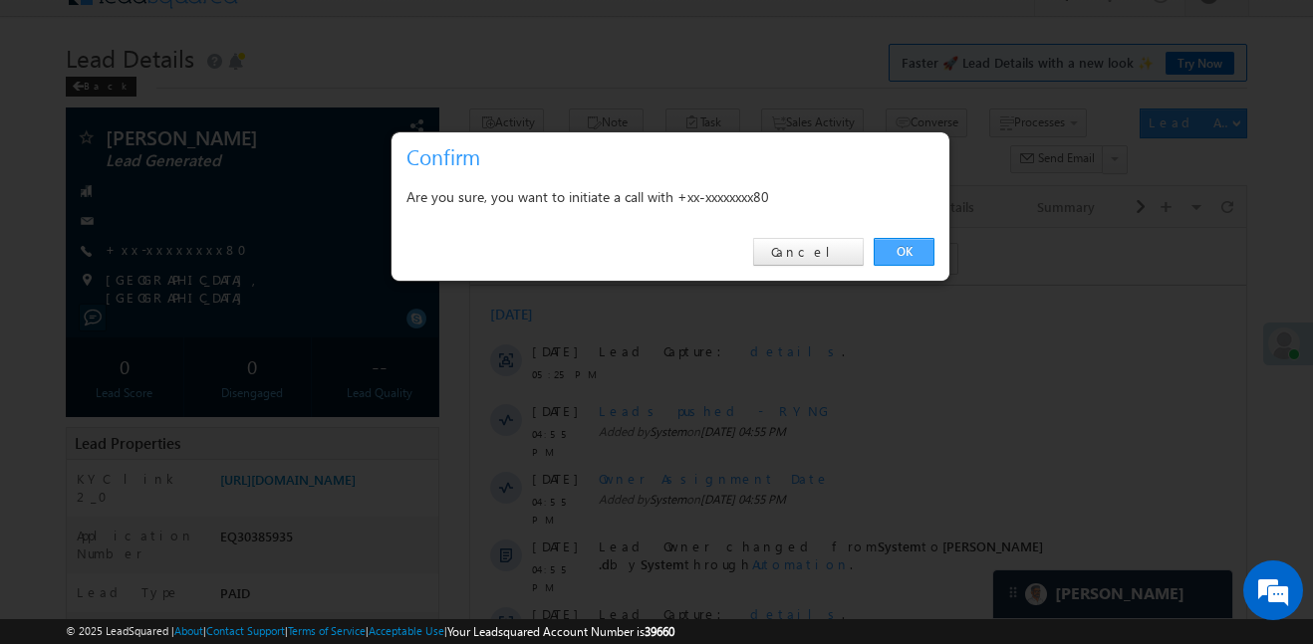
click at [893, 245] on link "OK" at bounding box center [904, 252] width 61 height 28
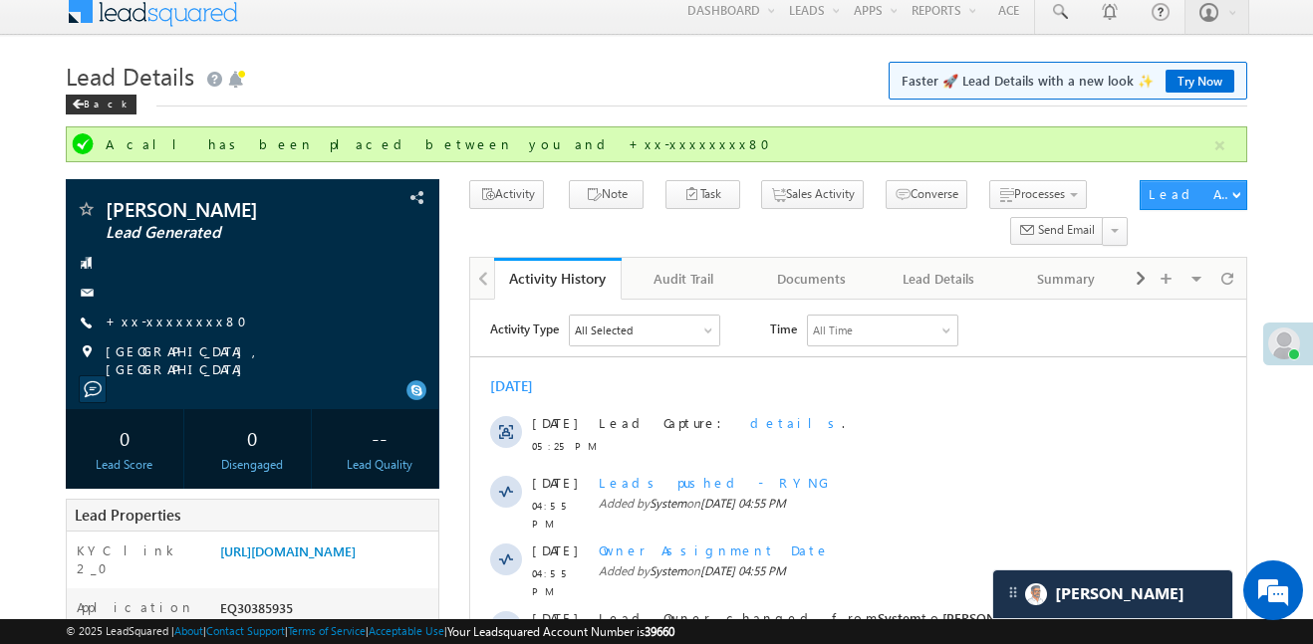
scroll to position [0, 0]
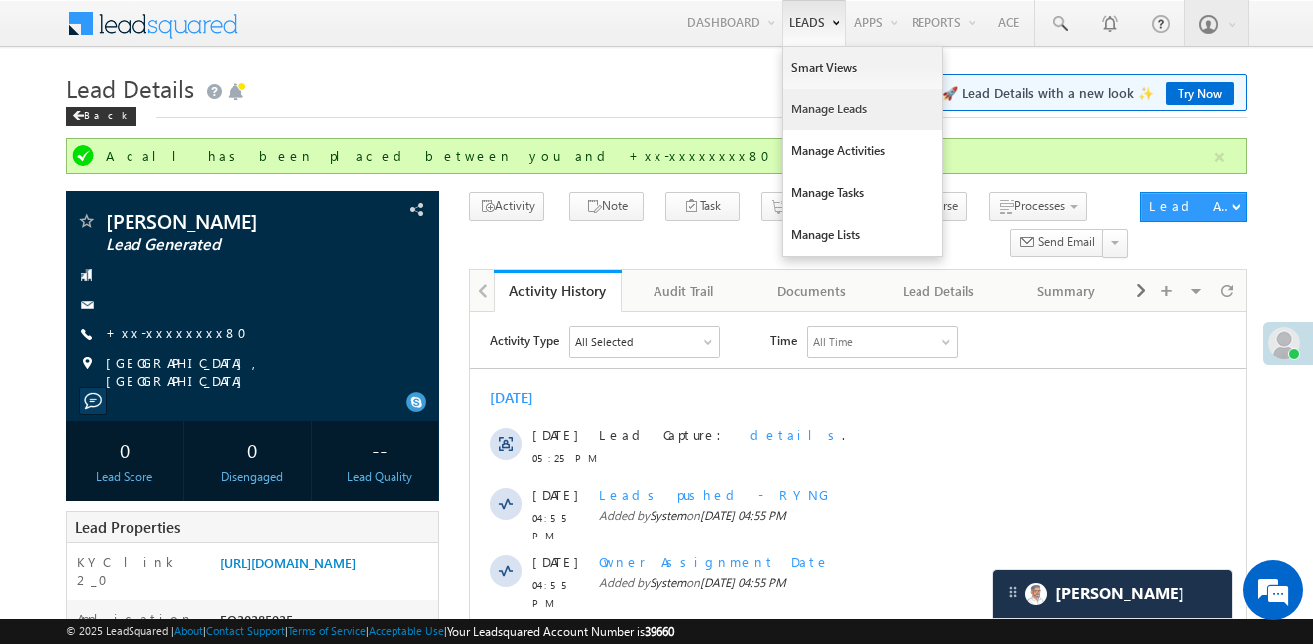
click at [827, 117] on link "Manage Leads" at bounding box center [862, 110] width 159 height 42
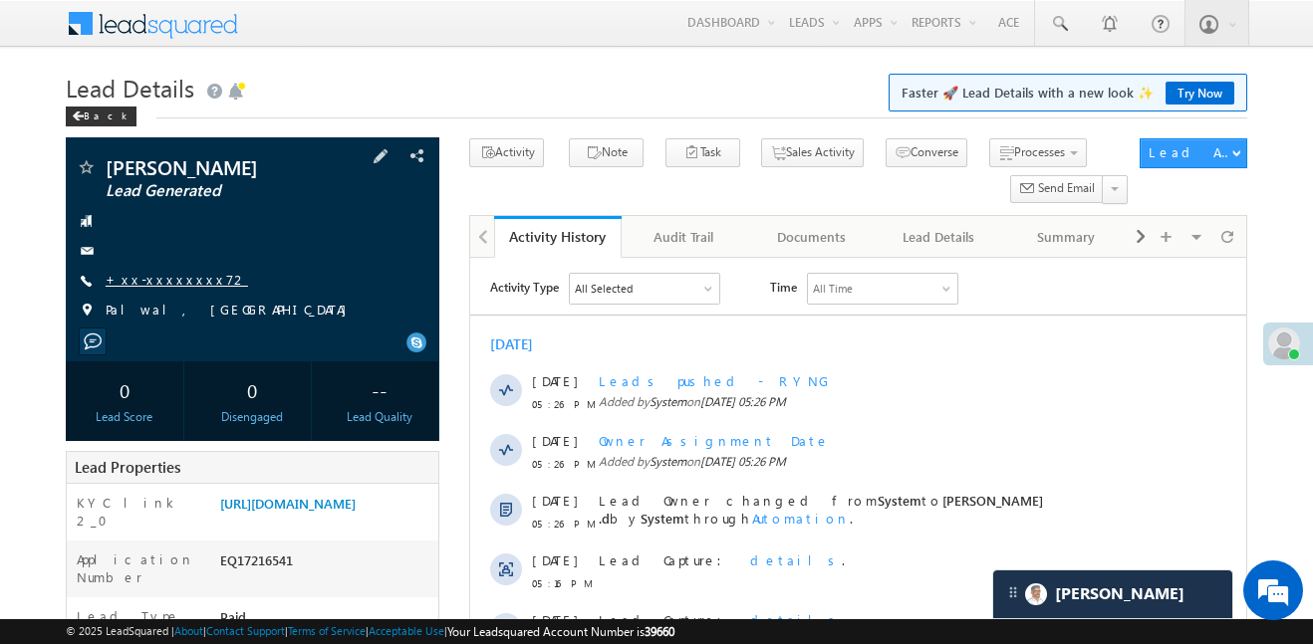
click at [167, 282] on link "+xx-xxxxxxxx72" at bounding box center [177, 279] width 142 height 17
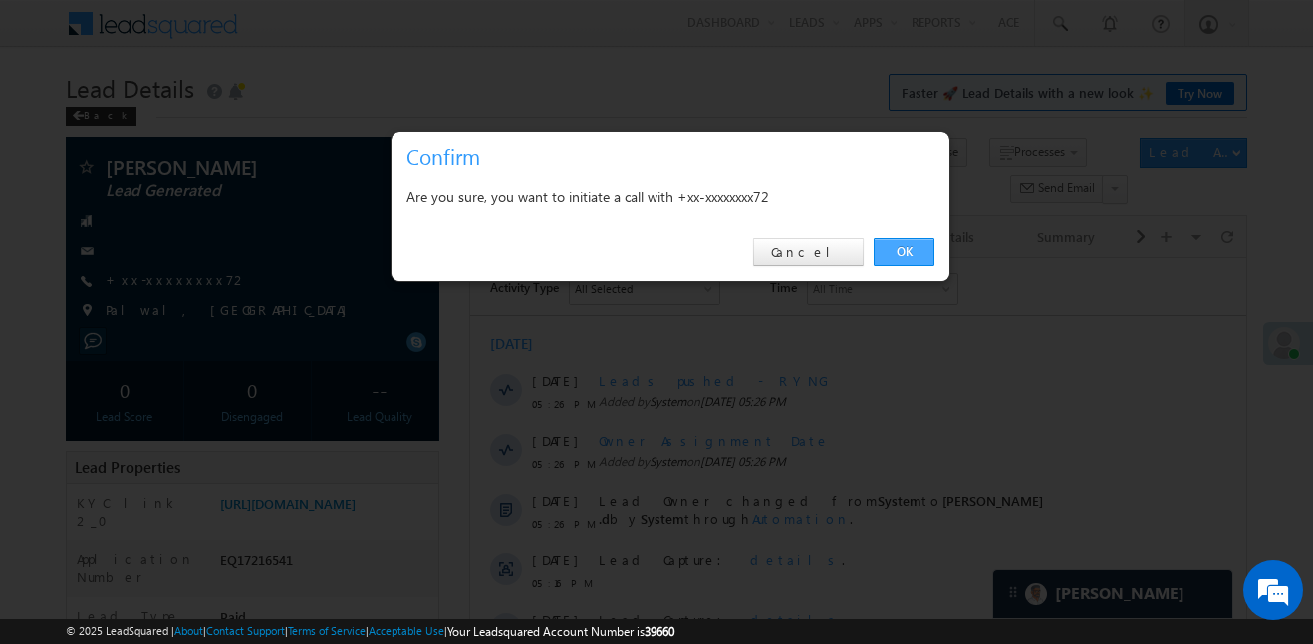
click at [923, 258] on link "OK" at bounding box center [904, 252] width 61 height 28
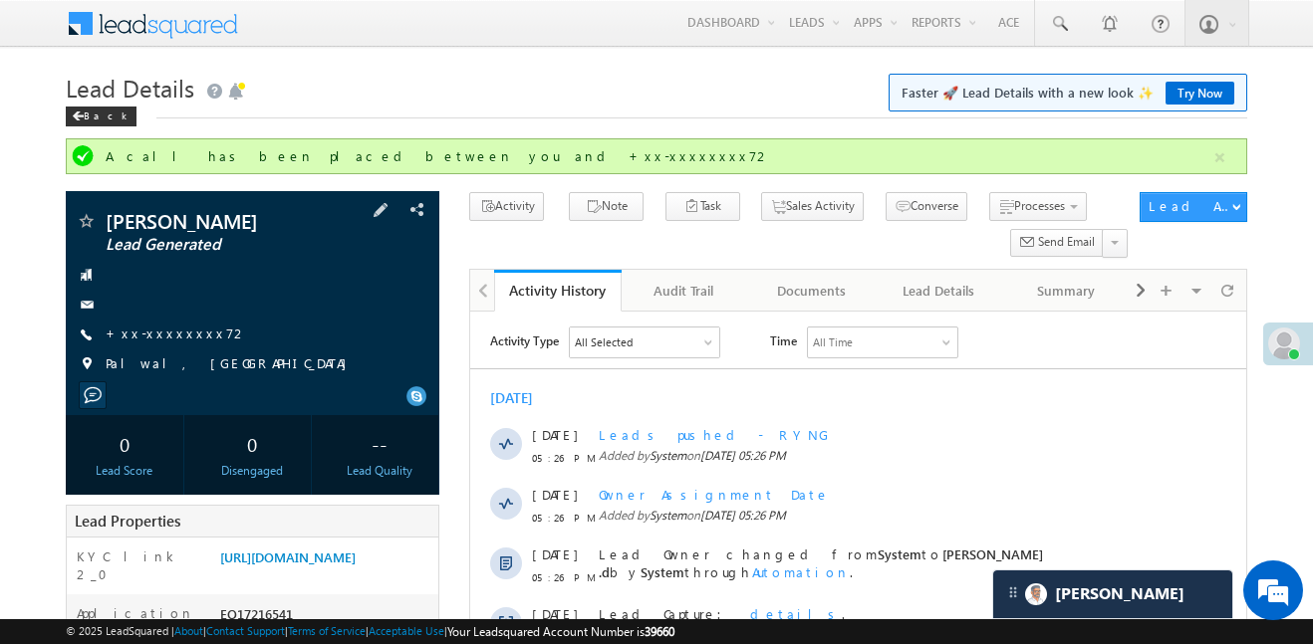
click at [164, 343] on span "+xx-xxxxxxxx72" at bounding box center [177, 335] width 142 height 20
click at [158, 334] on link "+xx-xxxxxxxx72" at bounding box center [177, 333] width 142 height 17
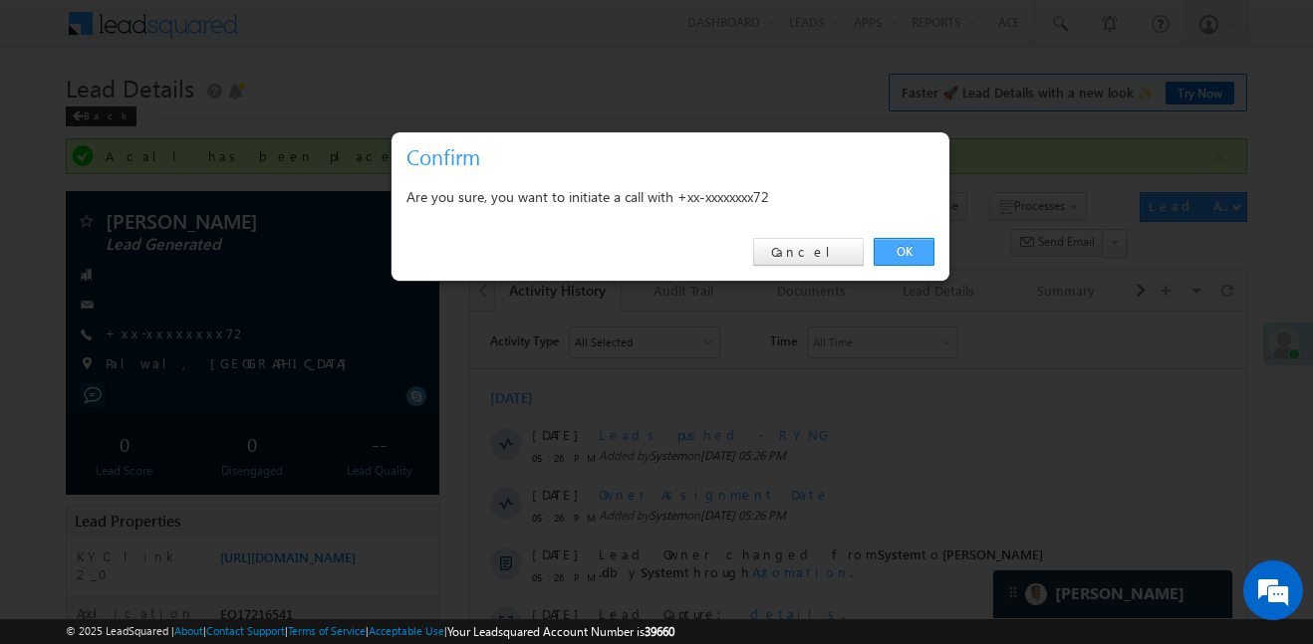
click at [928, 255] on link "OK" at bounding box center [904, 252] width 61 height 28
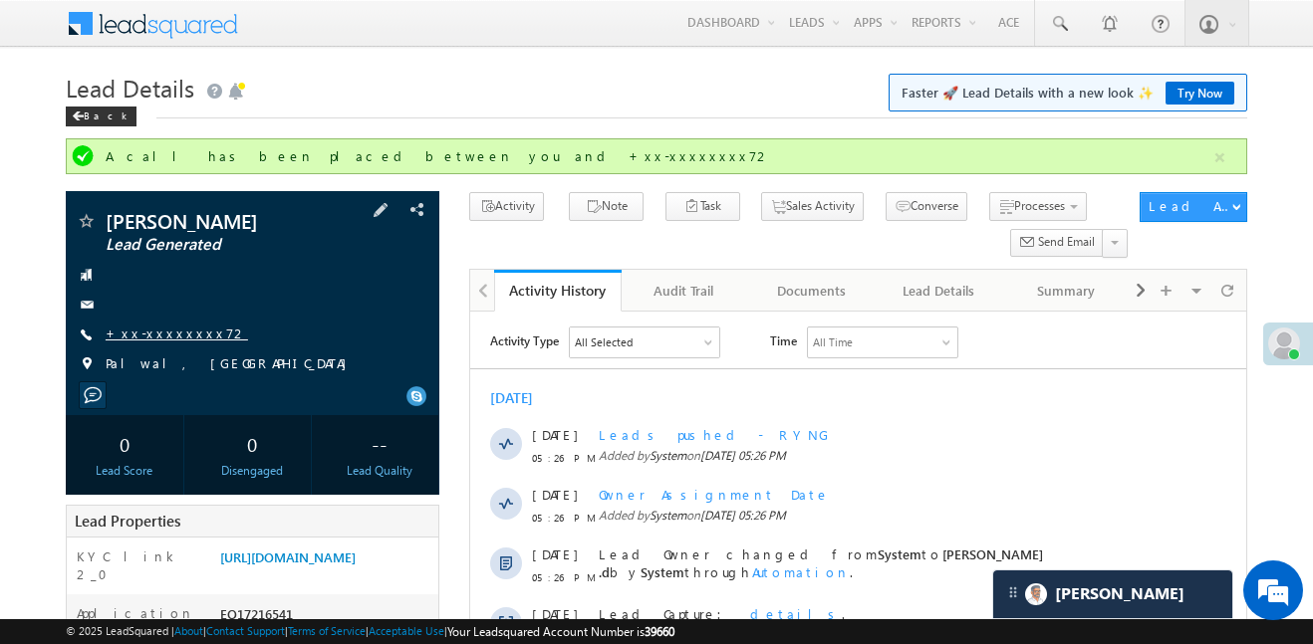
click at [151, 326] on link "+xx-xxxxxxxx72" at bounding box center [177, 333] width 142 height 17
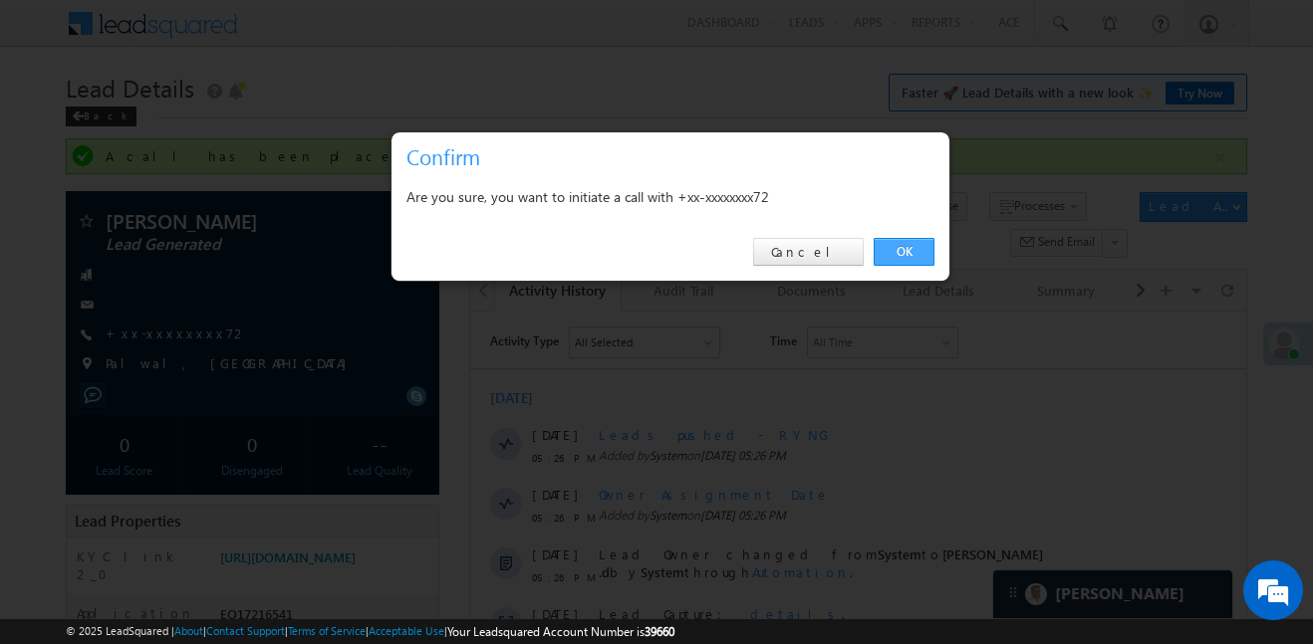
click at [909, 240] on link "OK" at bounding box center [904, 252] width 61 height 28
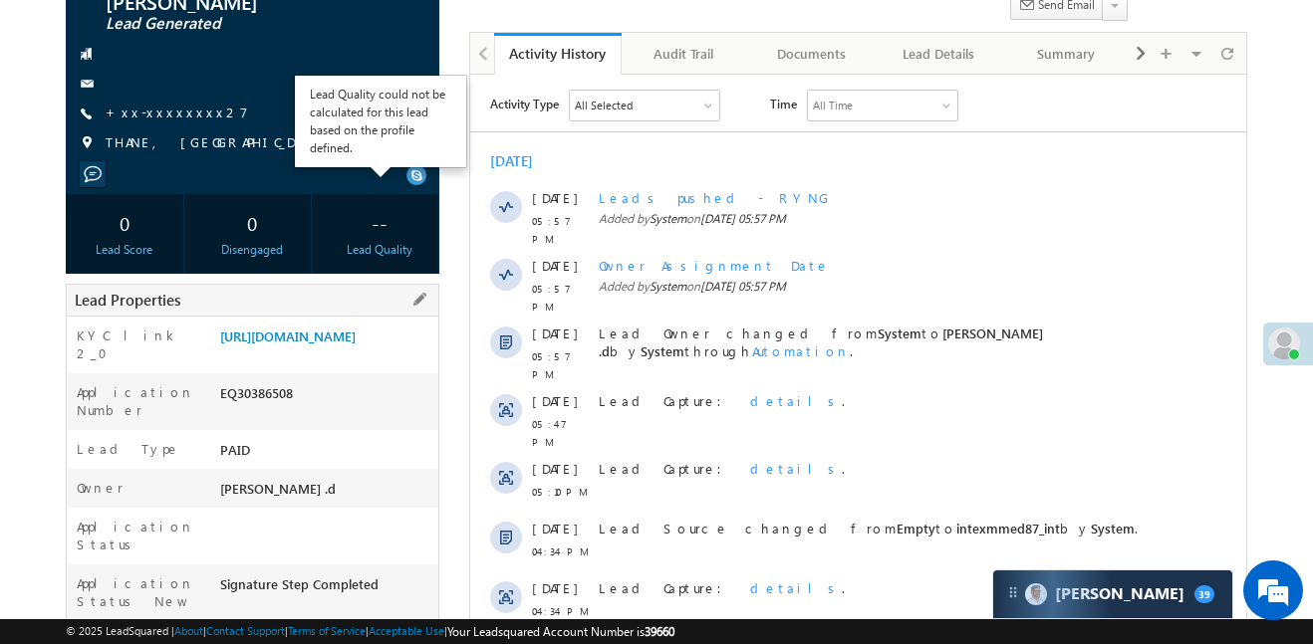
scroll to position [185, 0]
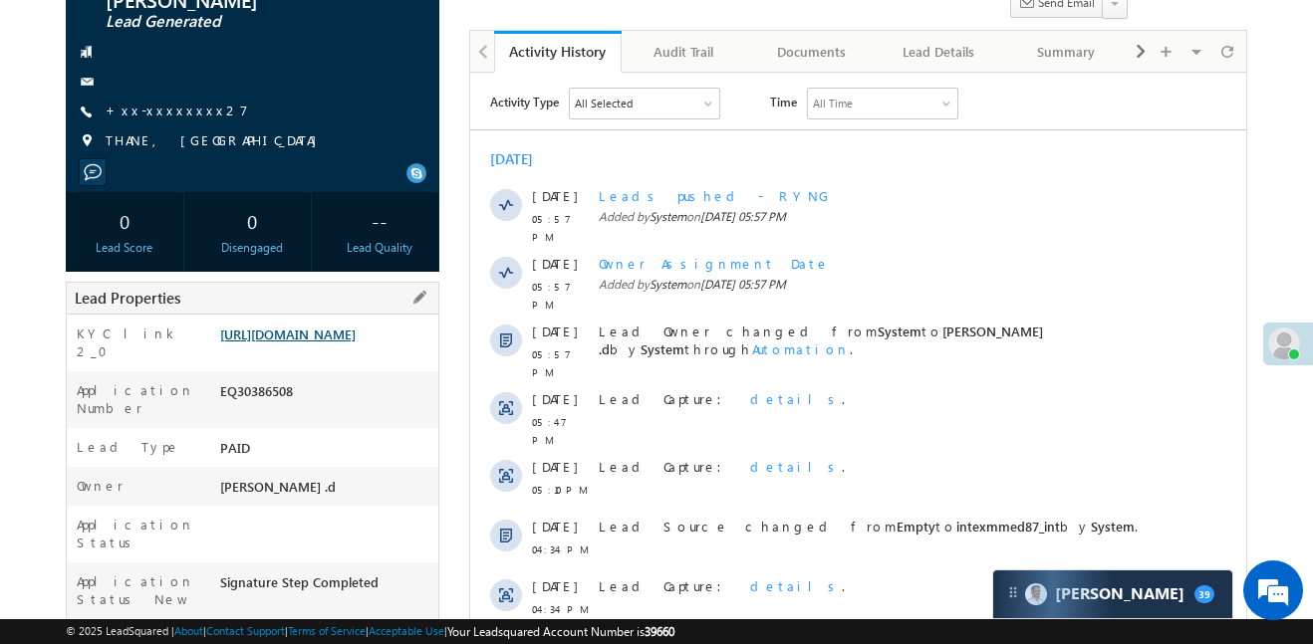
click at [356, 340] on link "[URL][DOMAIN_NAME]" at bounding box center [287, 334] width 135 height 17
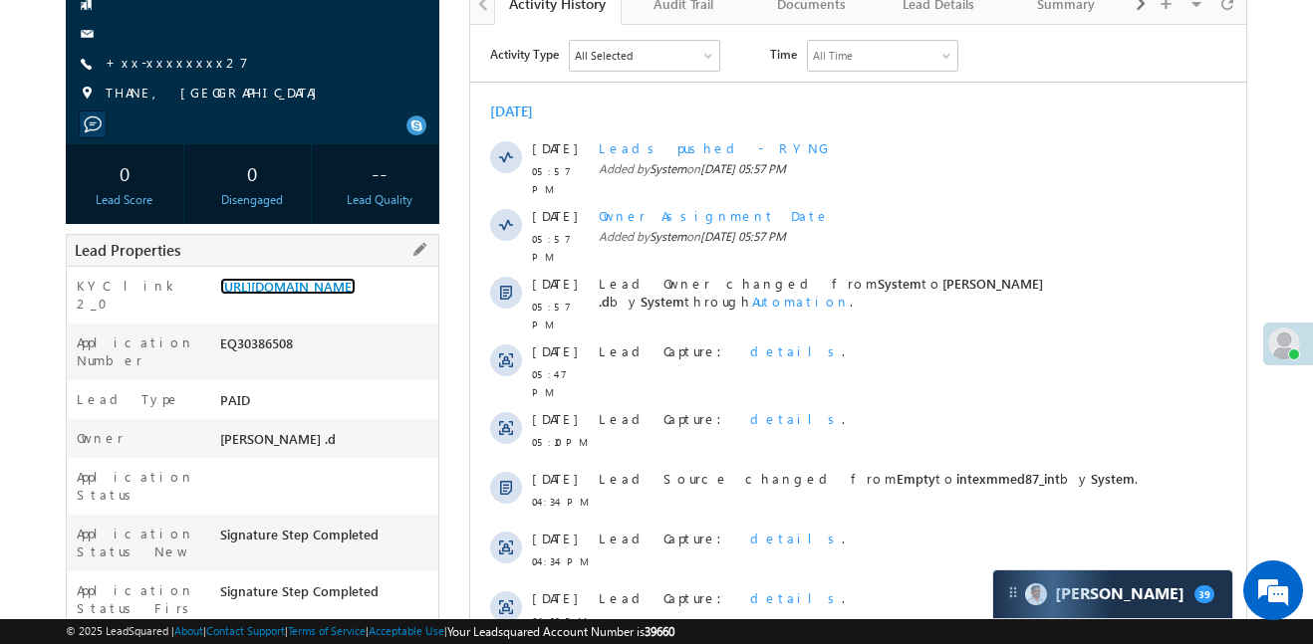
scroll to position [33, 0]
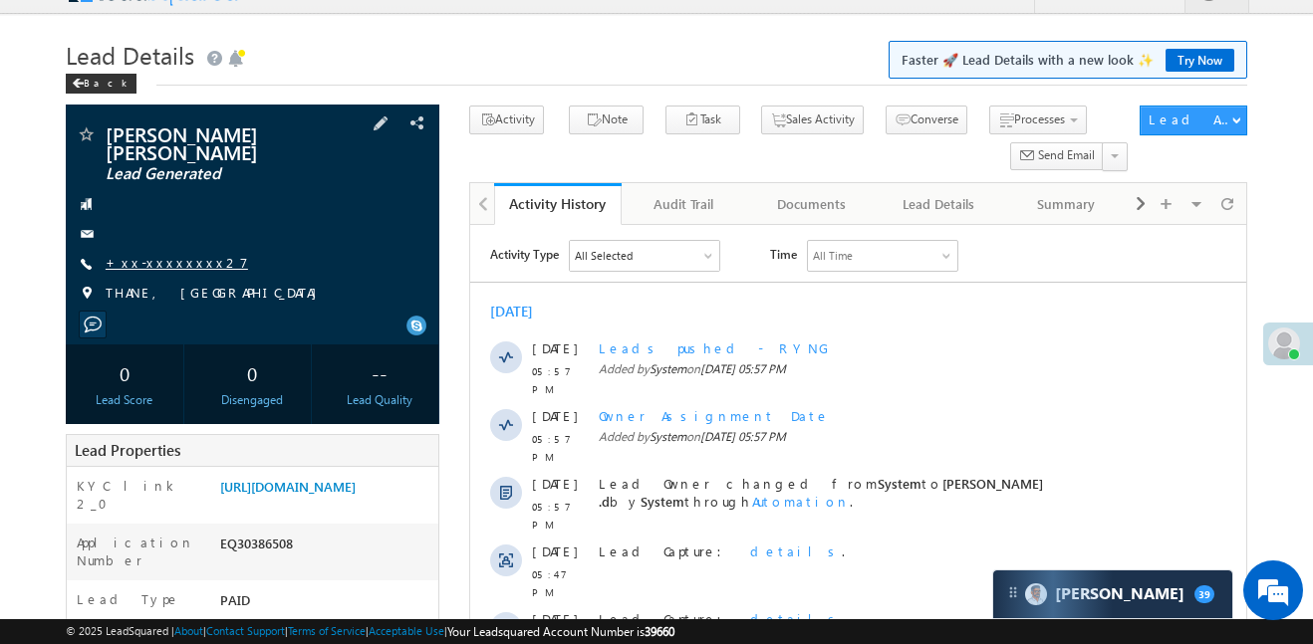
click at [161, 254] on link "+xx-xxxxxxxx27" at bounding box center [177, 262] width 142 height 17
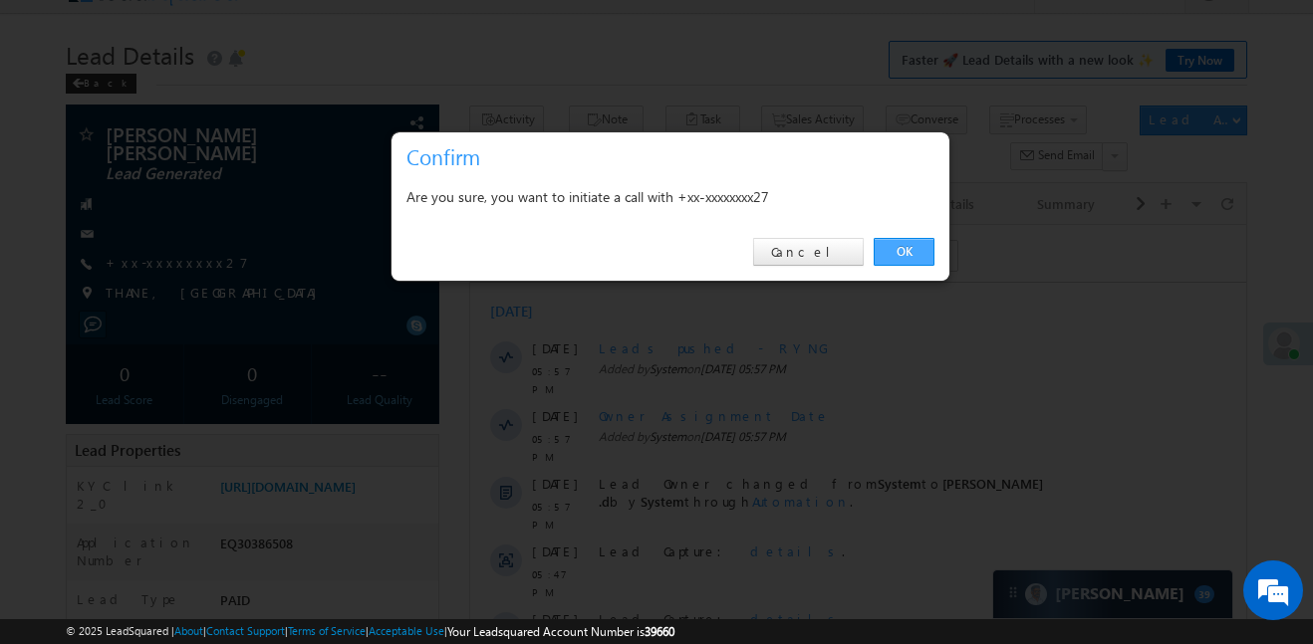
click at [911, 252] on link "OK" at bounding box center [904, 252] width 61 height 28
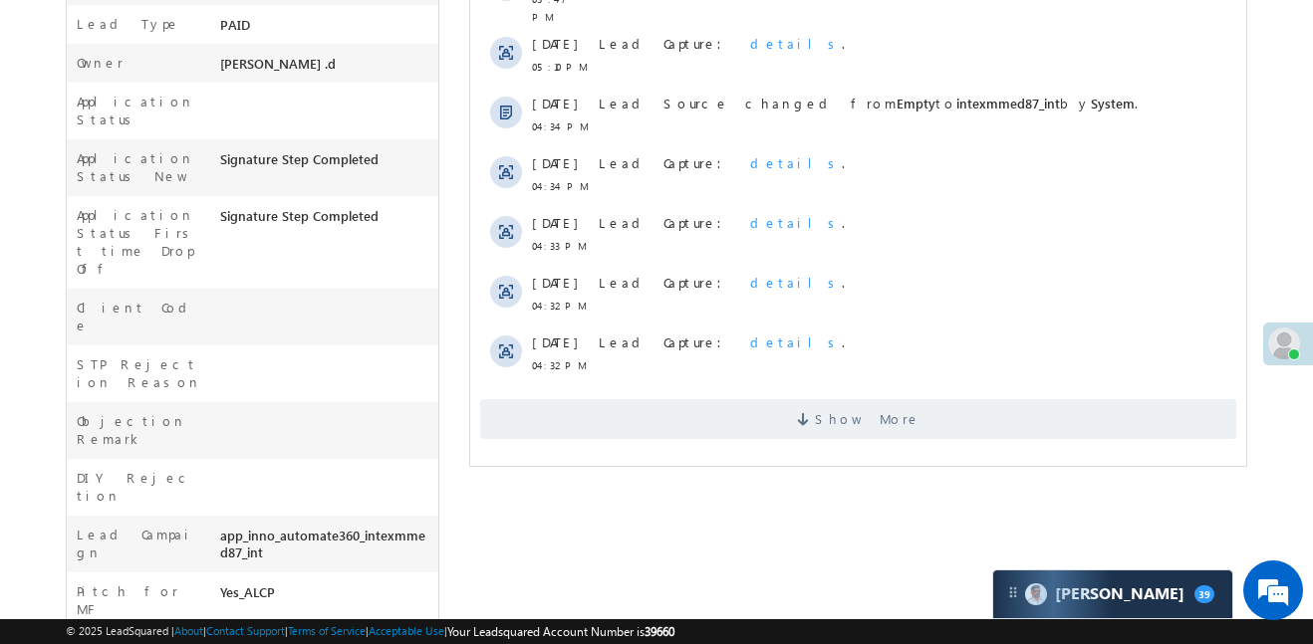
scroll to position [734, 0]
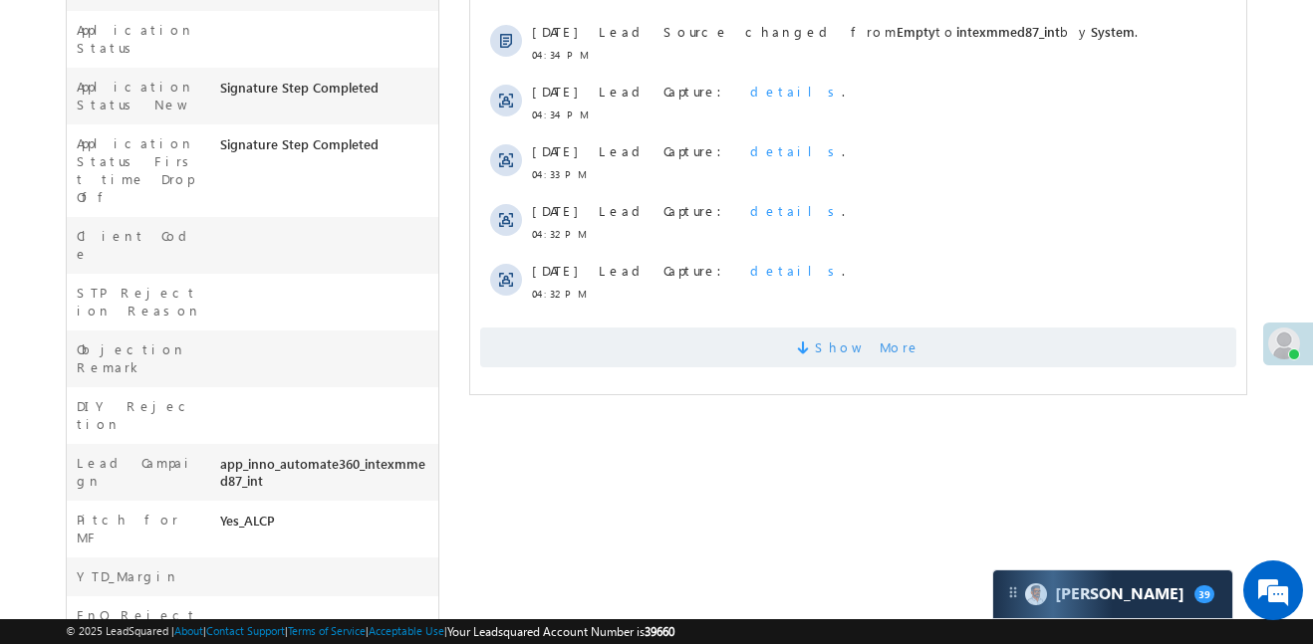
click at [730, 328] on span "Show More" at bounding box center [858, 348] width 756 height 40
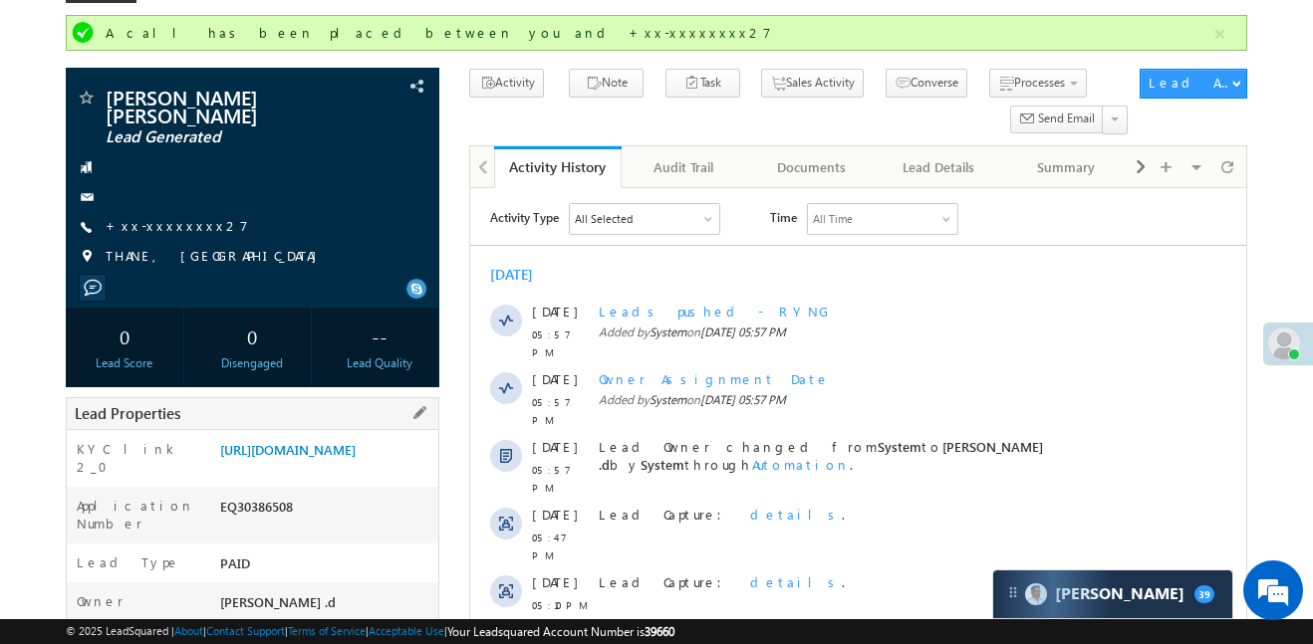
scroll to position [0, 0]
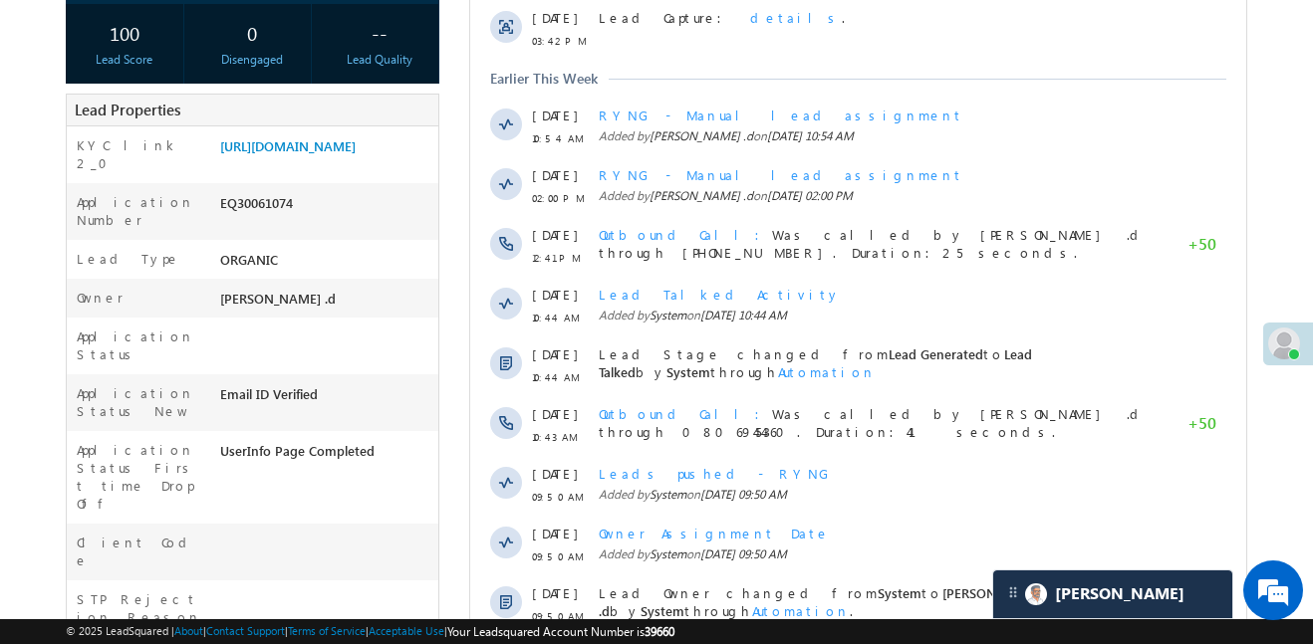
scroll to position [9950, 0]
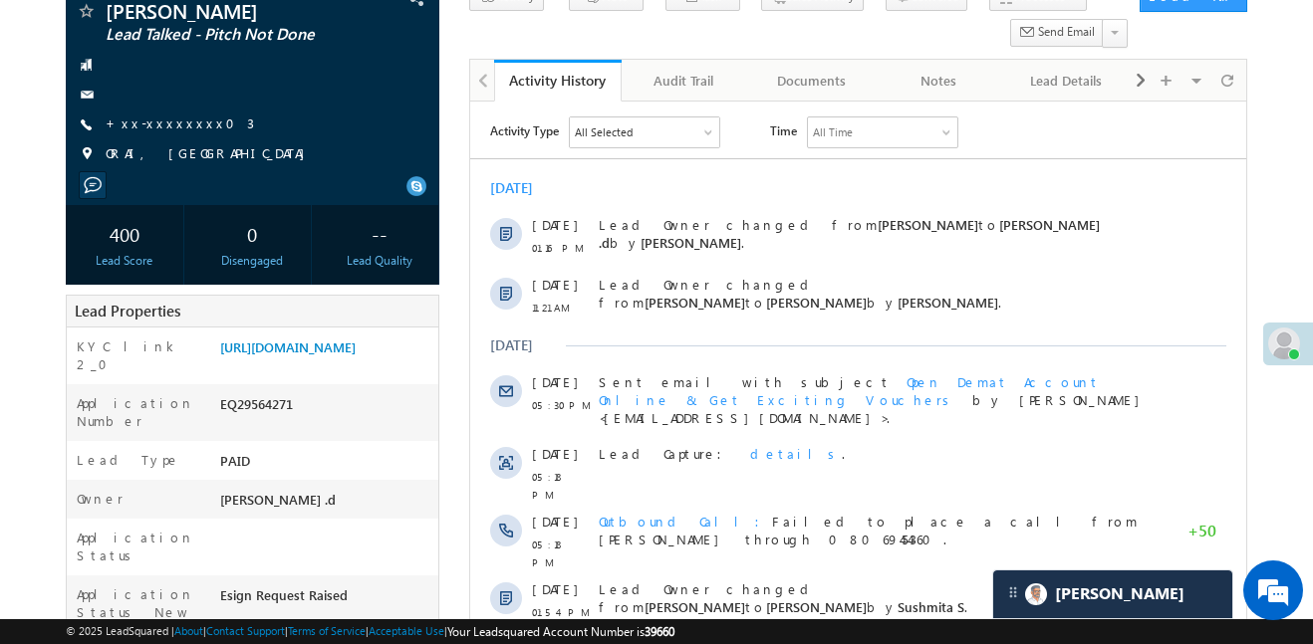
scroll to position [10184, 0]
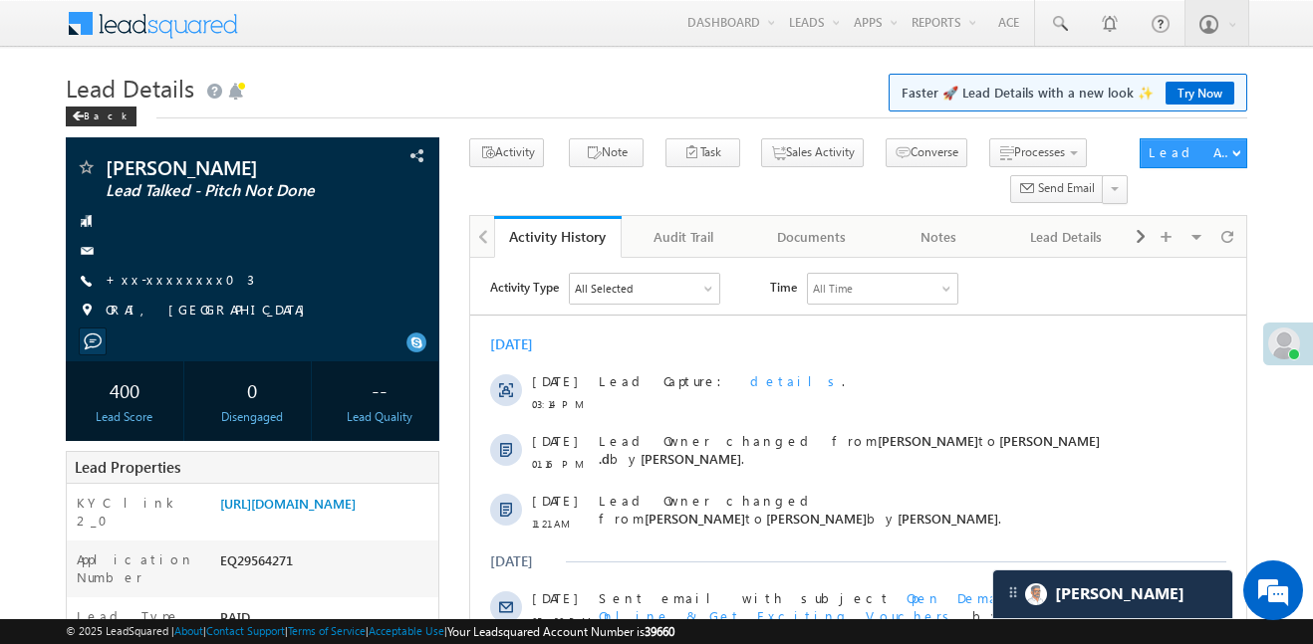
scroll to position [9734, 0]
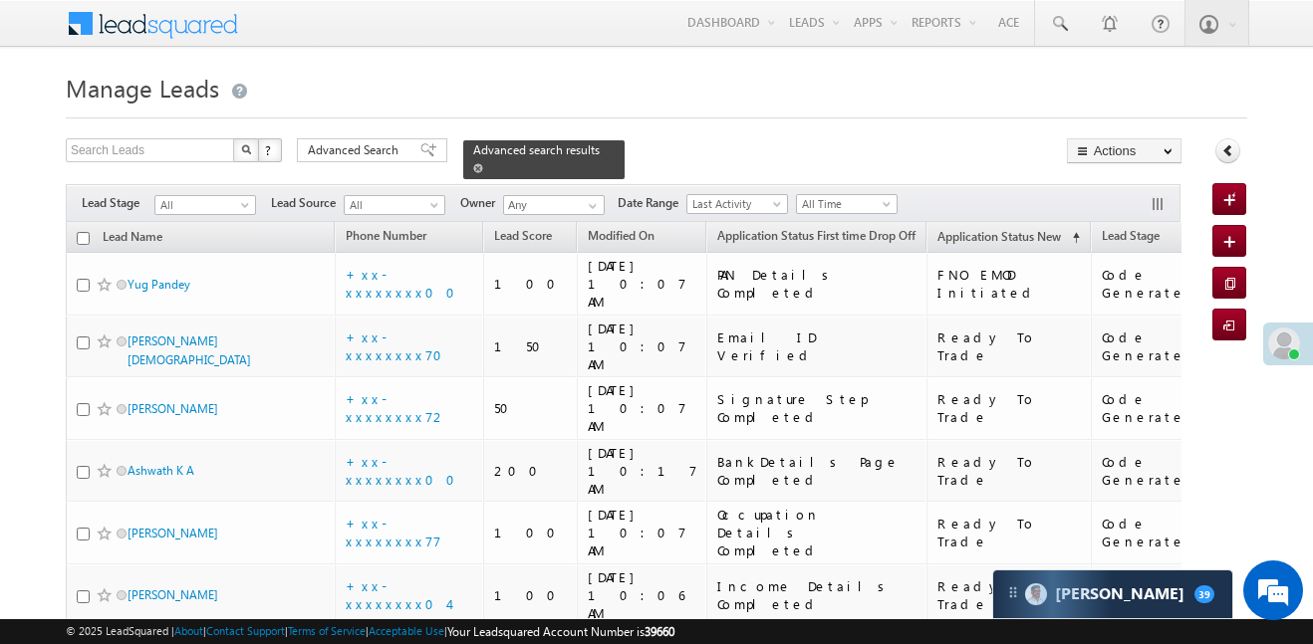
click at [483, 163] on span at bounding box center [478, 168] width 10 height 10
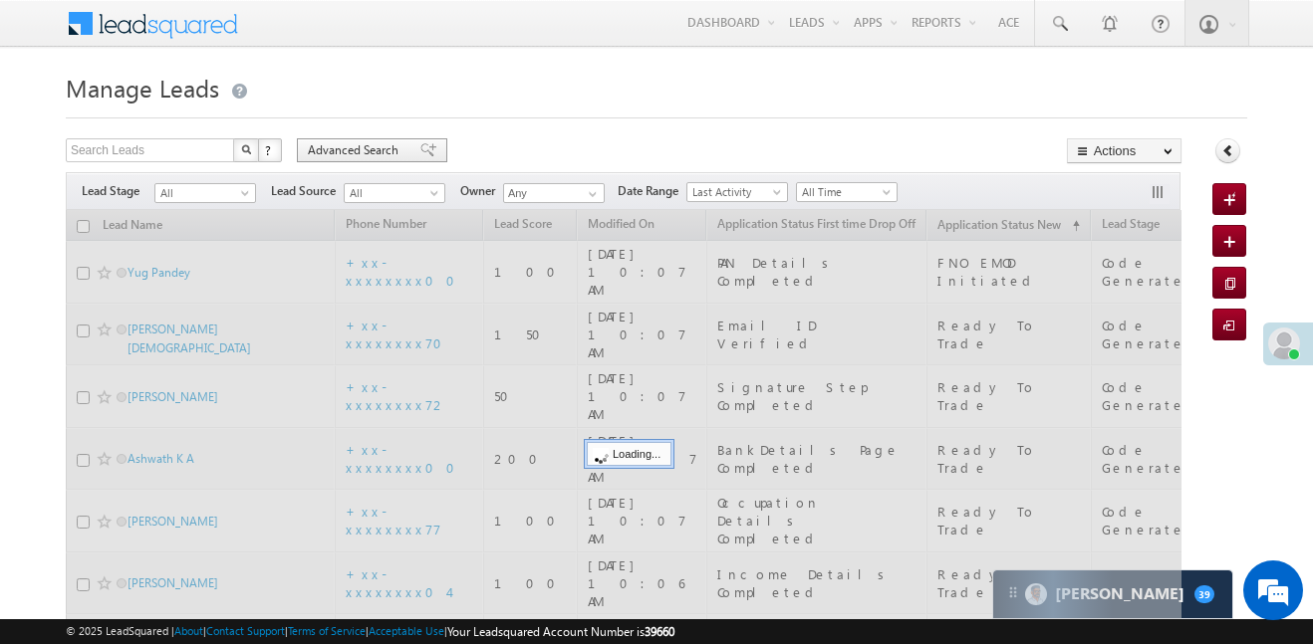
click at [373, 154] on span "Advanced Search" at bounding box center [356, 150] width 97 height 18
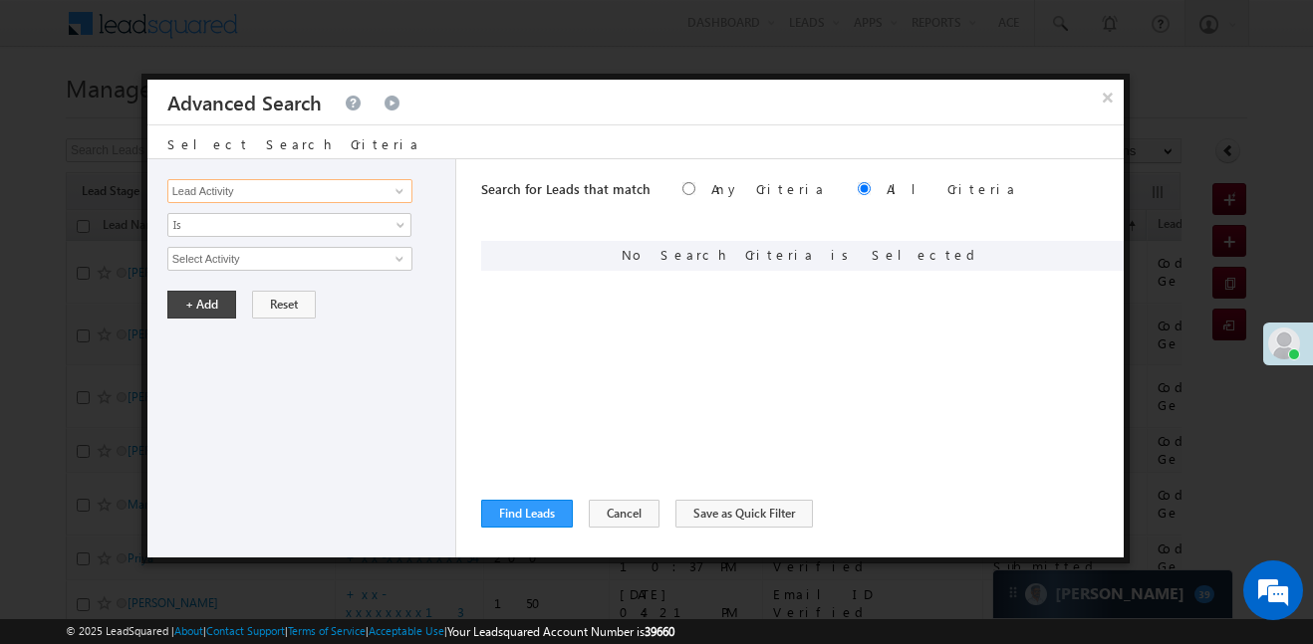
click at [356, 194] on input "Lead Activity" at bounding box center [289, 191] width 245 height 24
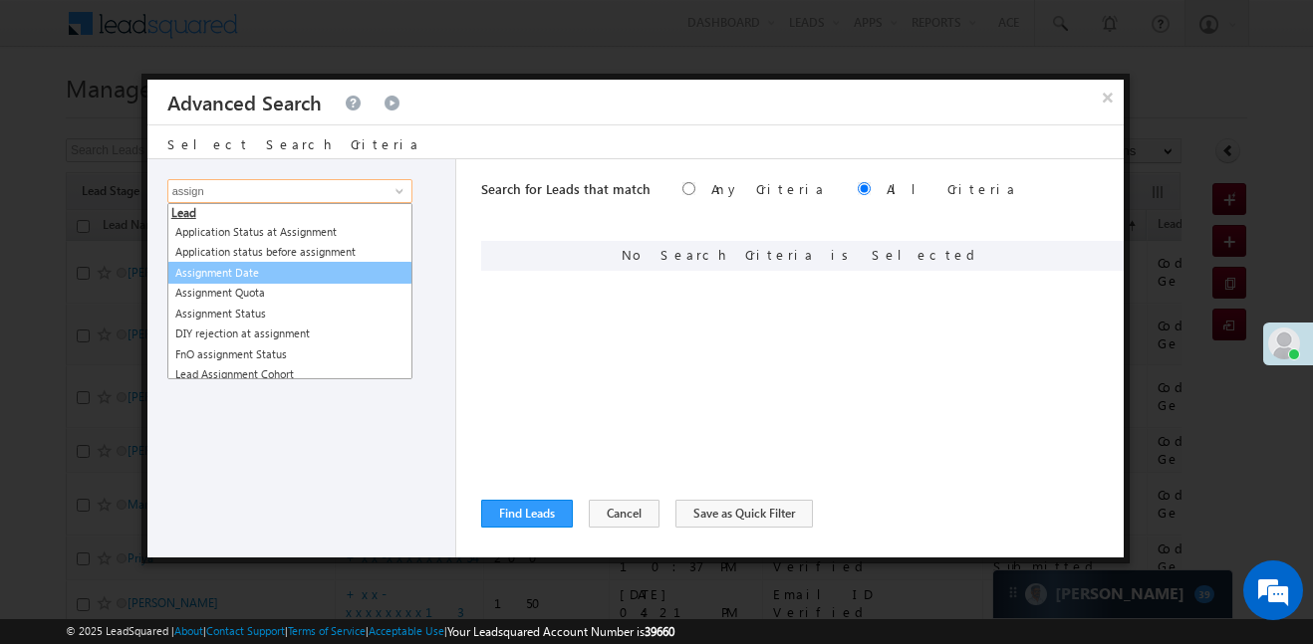
click at [274, 277] on link "Assignment Date" at bounding box center [289, 273] width 245 height 23
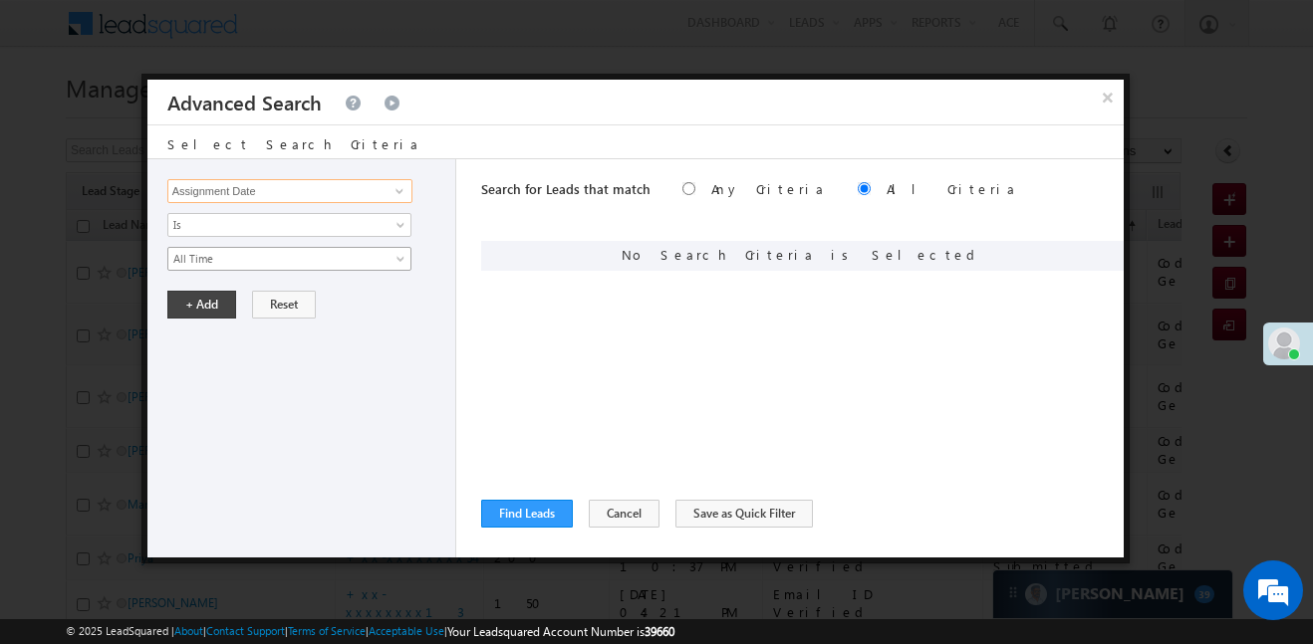
type input "Assignment Date"
click at [239, 267] on link "All Time" at bounding box center [289, 259] width 244 height 24
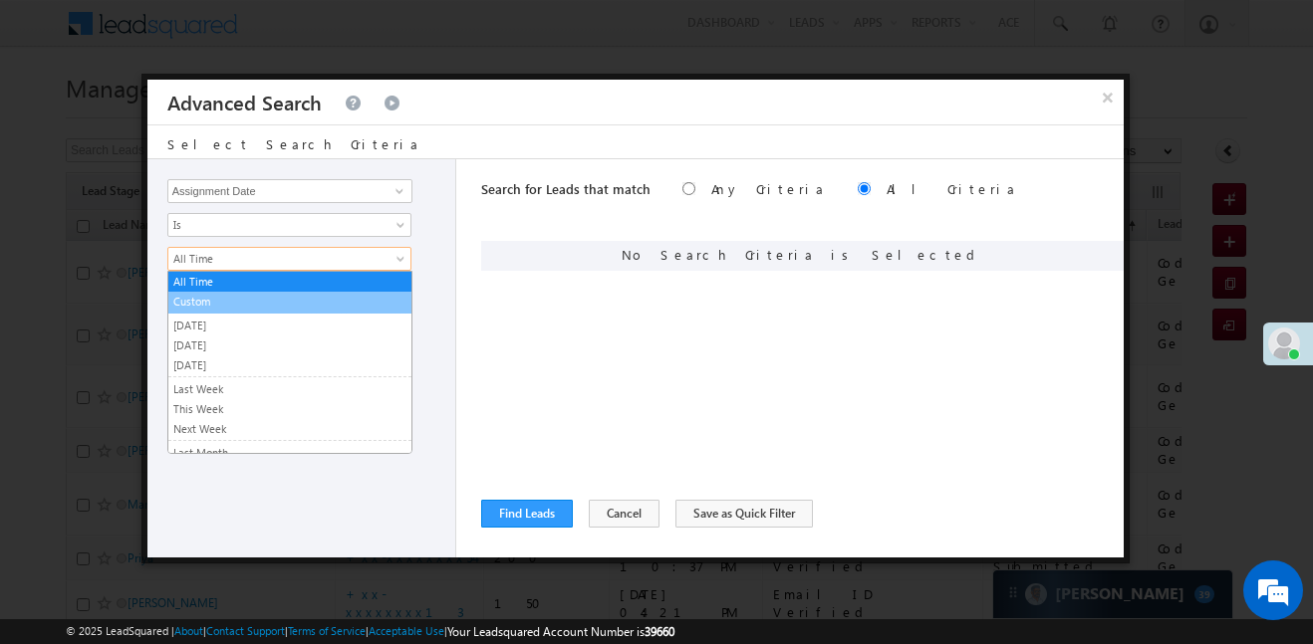
click at [226, 299] on link "Custom" at bounding box center [289, 302] width 243 height 18
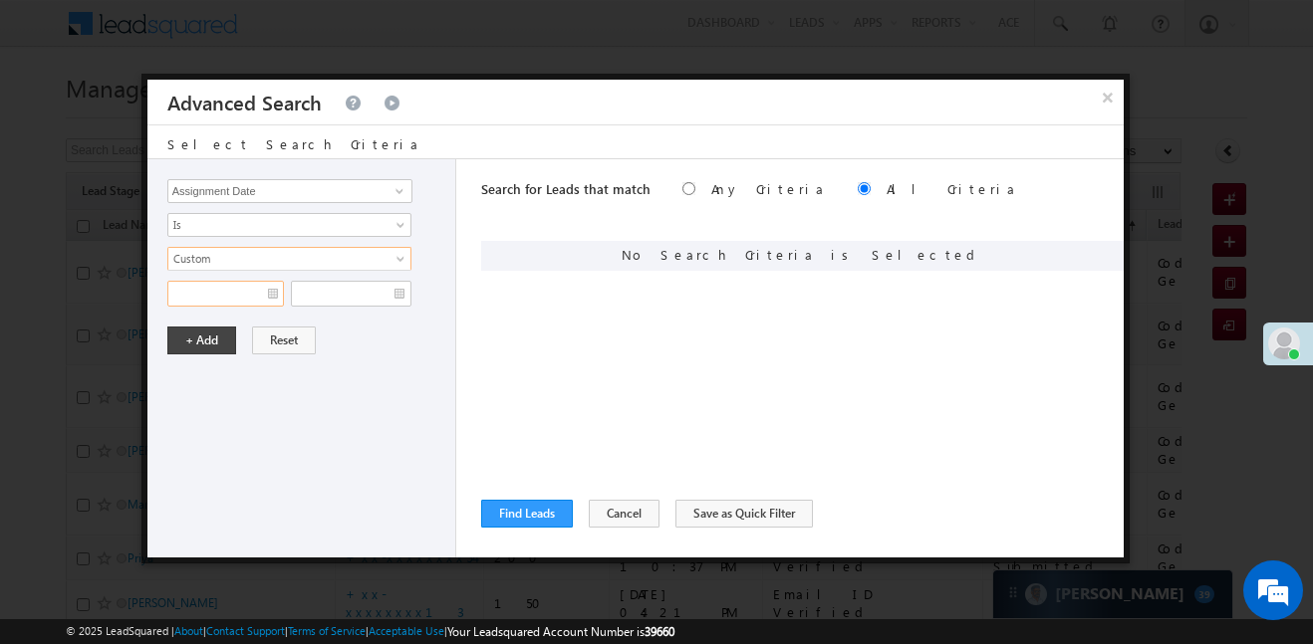
click at [193, 306] on input "text" at bounding box center [225, 294] width 117 height 26
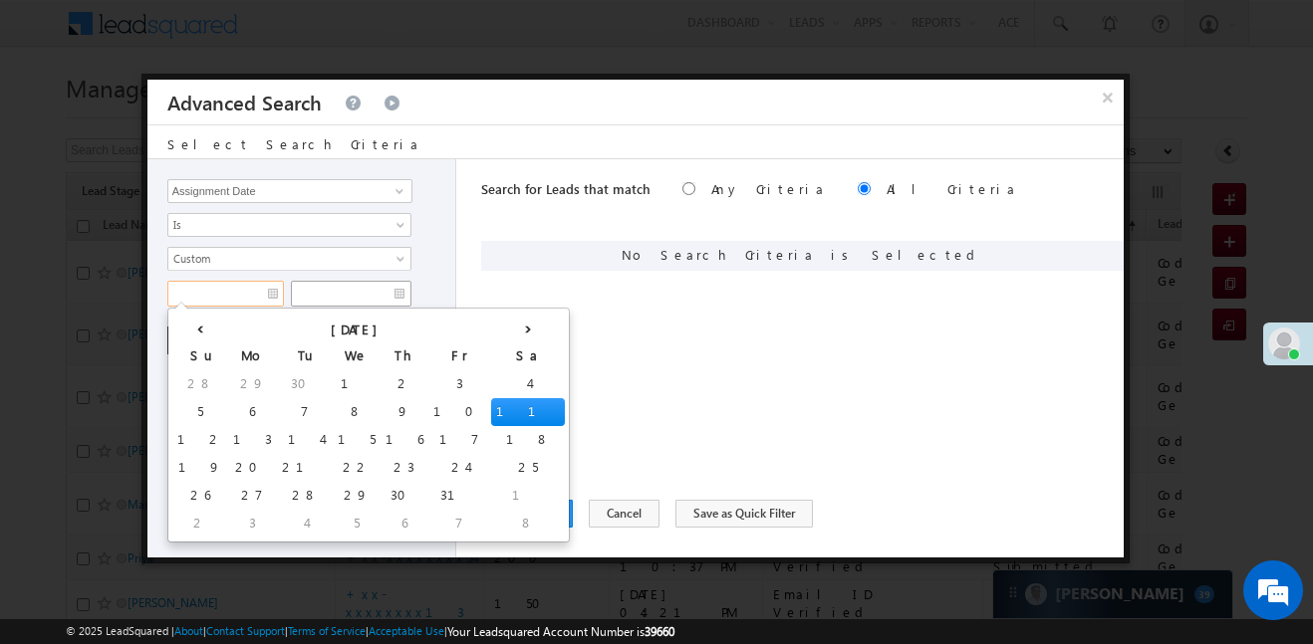
drag, startPoint x: 366, startPoint y: 407, endPoint x: 387, endPoint y: 283, distance: 126.4
click at [381, 265] on span "Custom" at bounding box center [276, 259] width 216 height 18
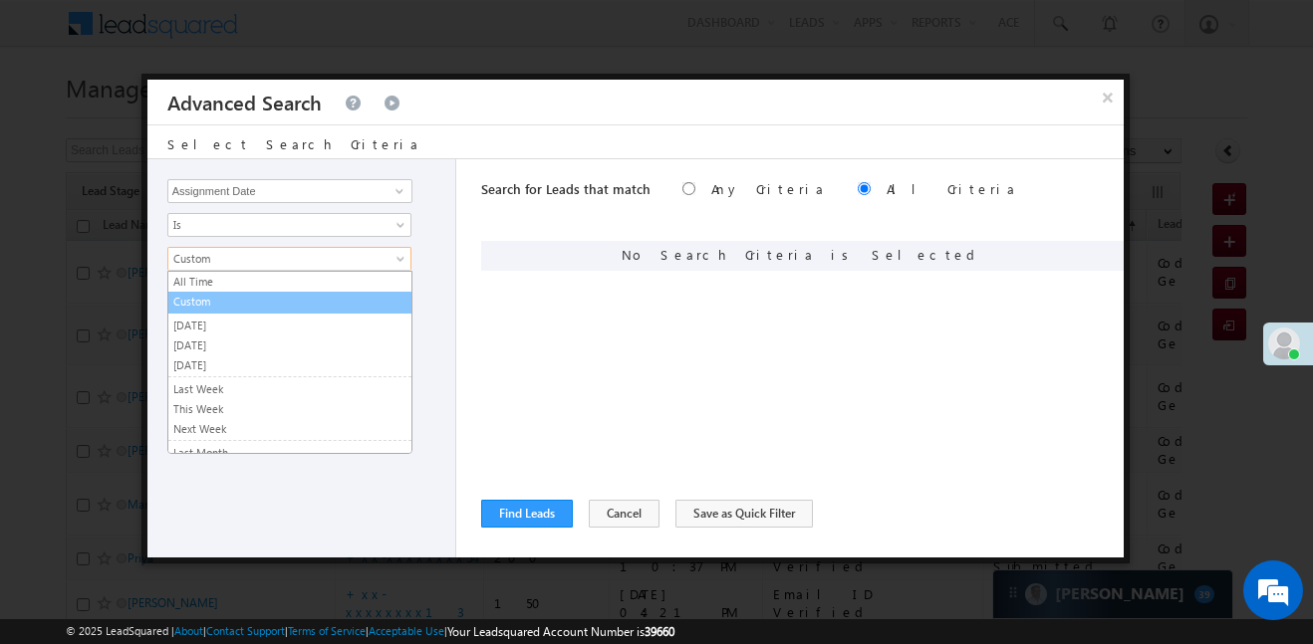
click at [330, 296] on link "Custom" at bounding box center [289, 302] width 243 height 18
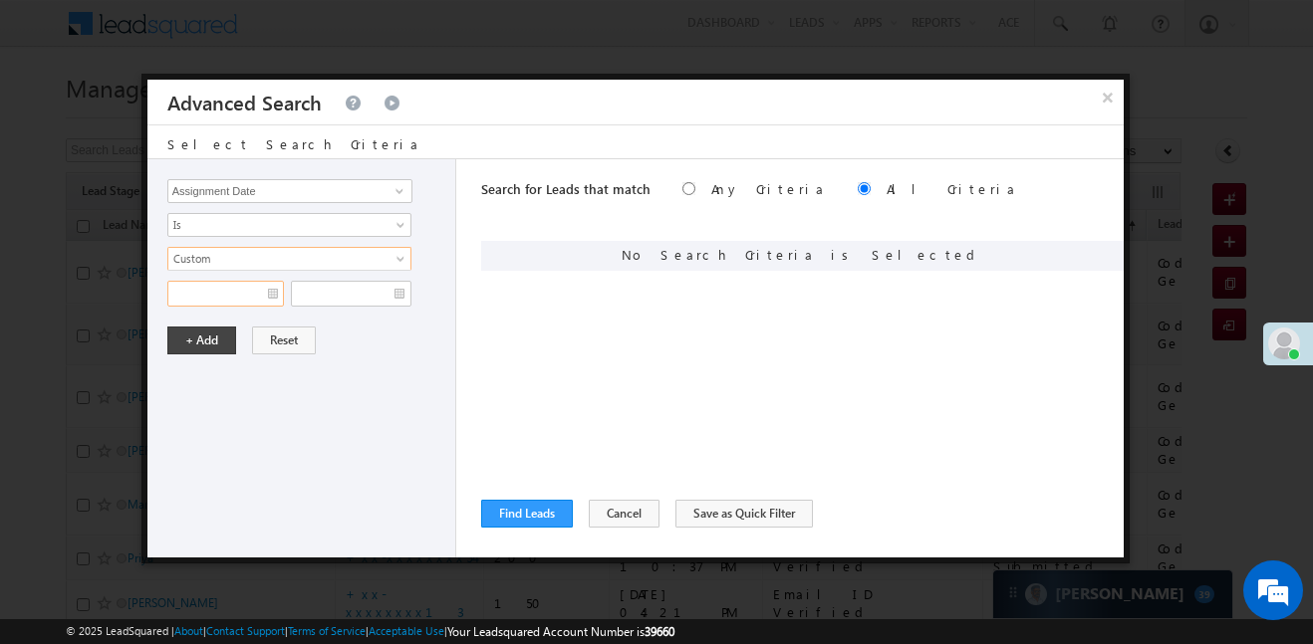
click at [221, 295] on input "text" at bounding box center [225, 294] width 117 height 26
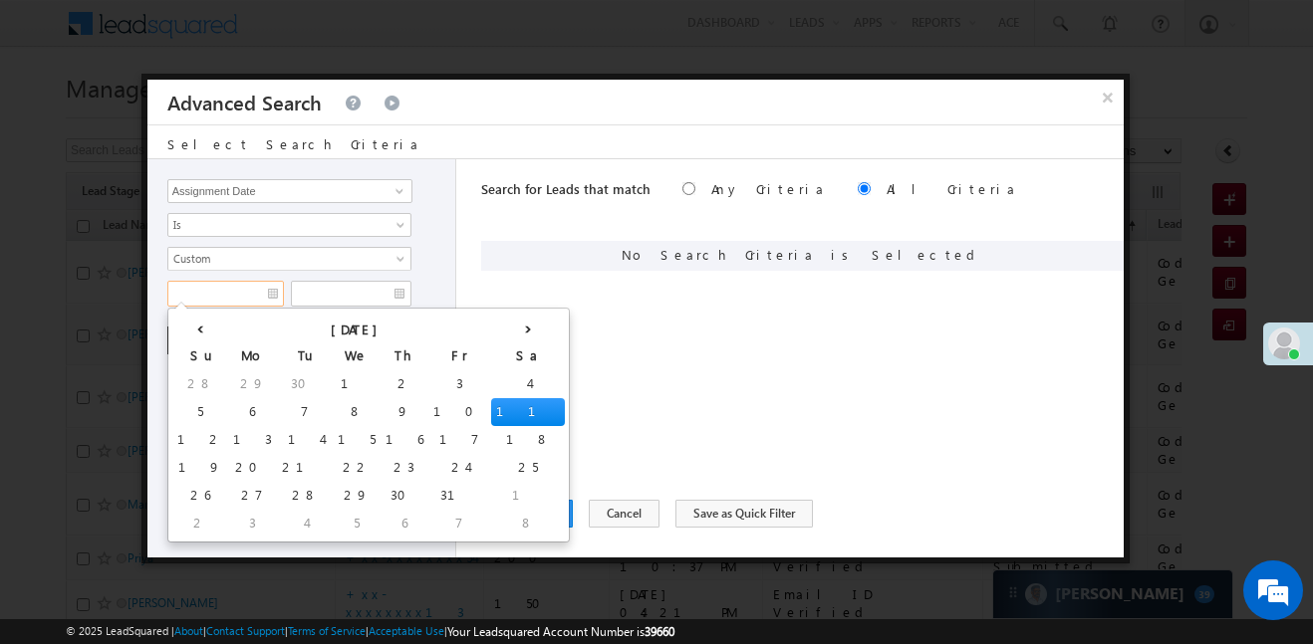
click at [333, 381] on td "1" at bounding box center [357, 385] width 48 height 28
type input "01/10/25"
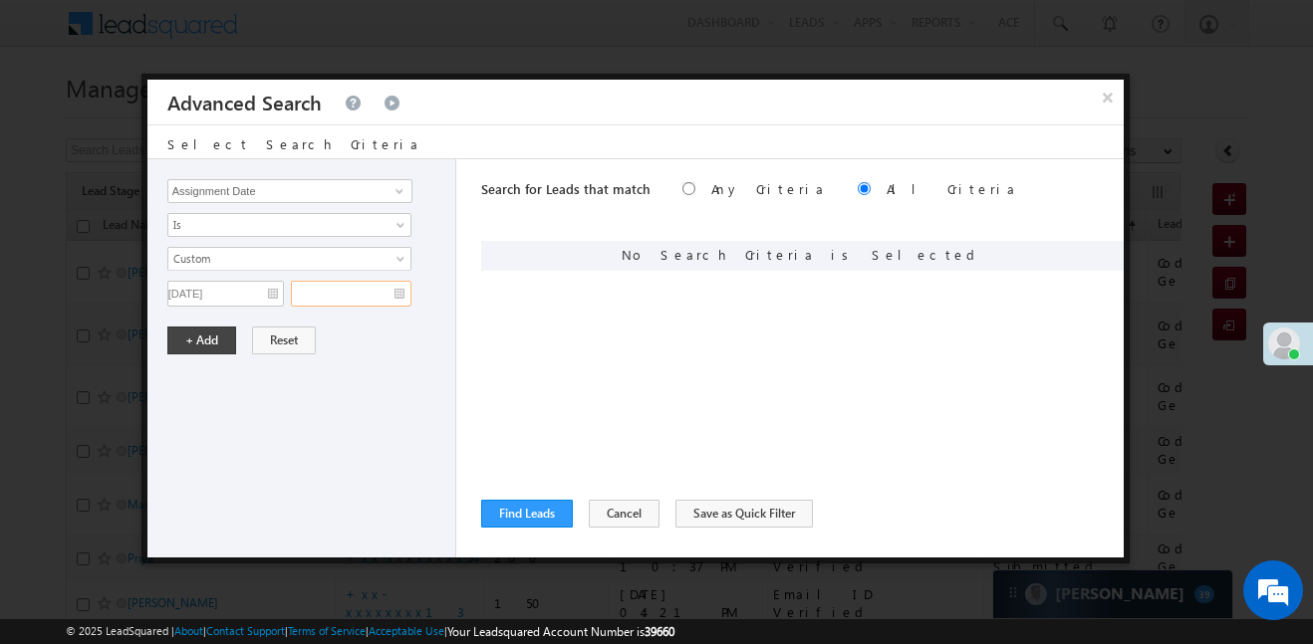
click at [343, 296] on input "text" at bounding box center [351, 294] width 121 height 26
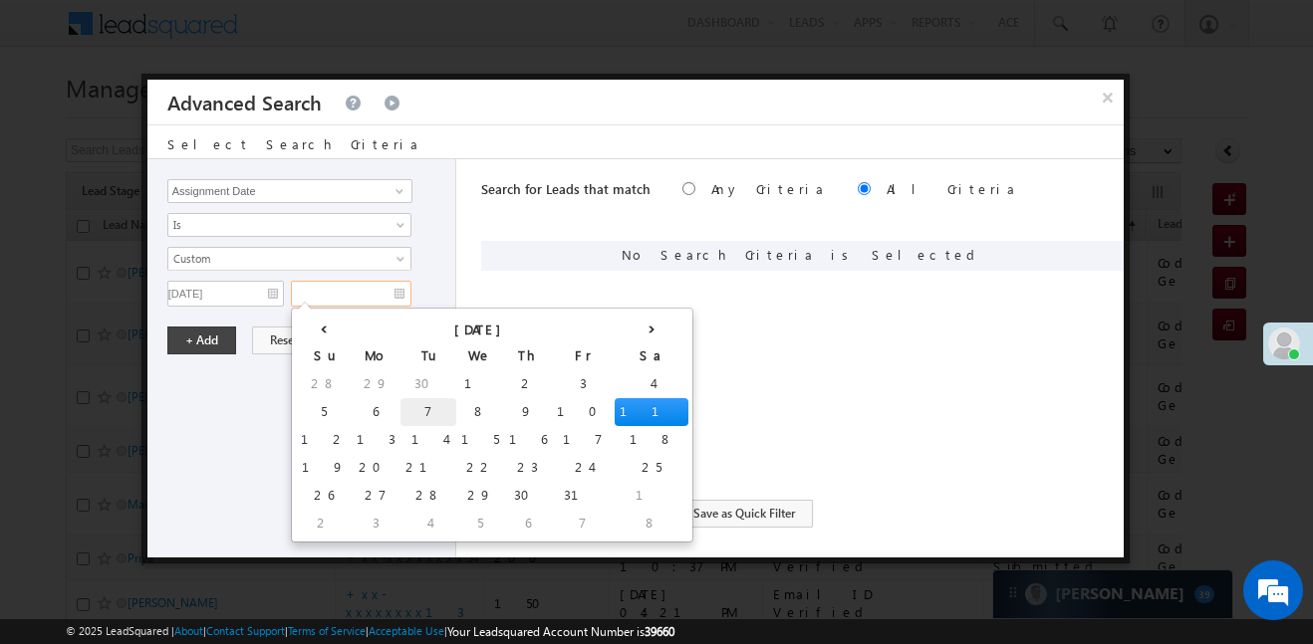
click at [400, 417] on td "7" at bounding box center [428, 412] width 56 height 28
type input "07/10/25"
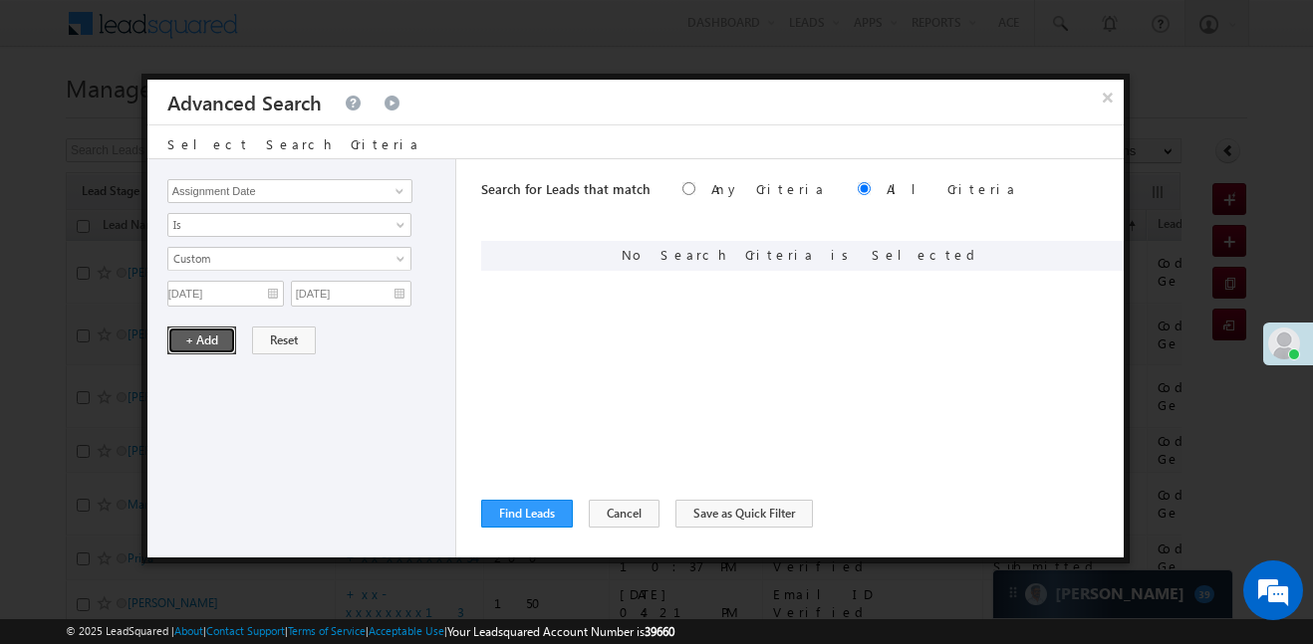
click at [193, 340] on button "+ Add" at bounding box center [201, 341] width 69 height 28
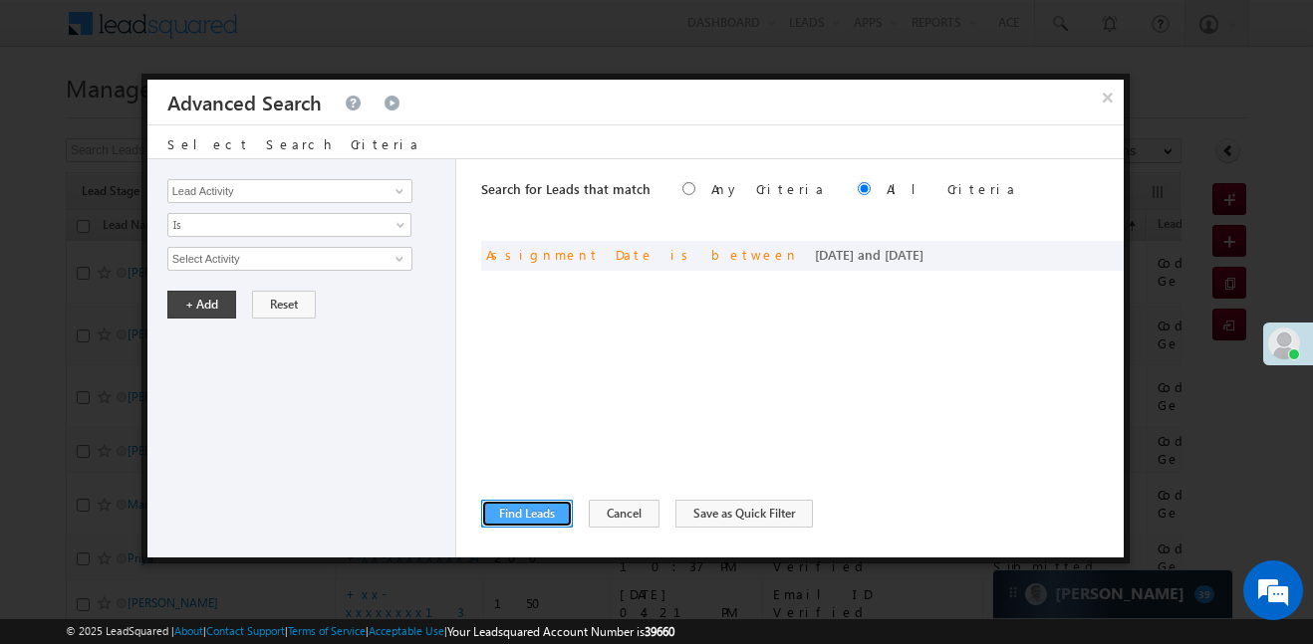
click at [538, 509] on button "Find Leads" at bounding box center [527, 514] width 92 height 28
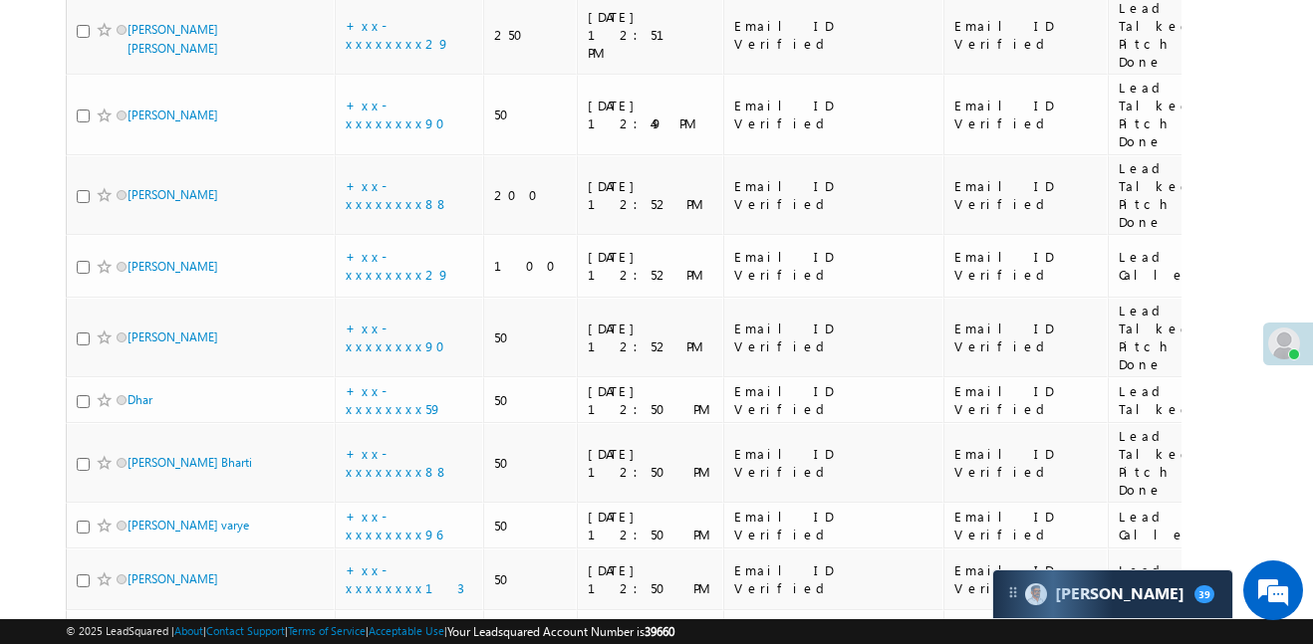
scroll to position [5073, 0]
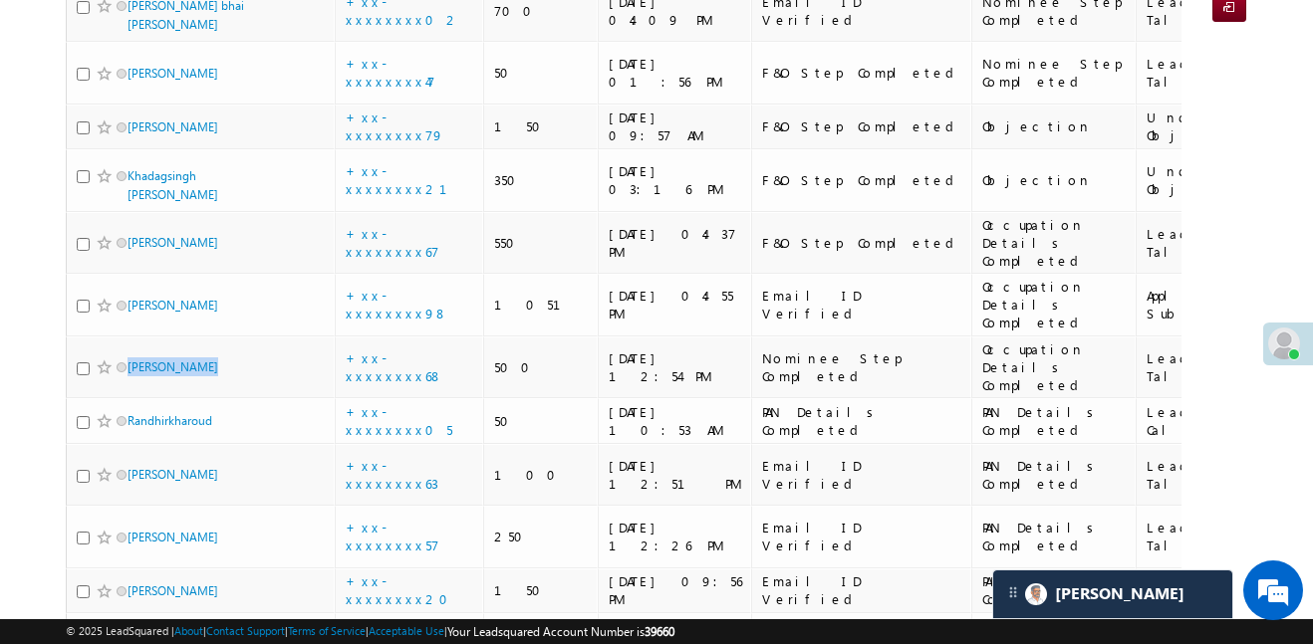
scroll to position [0, 0]
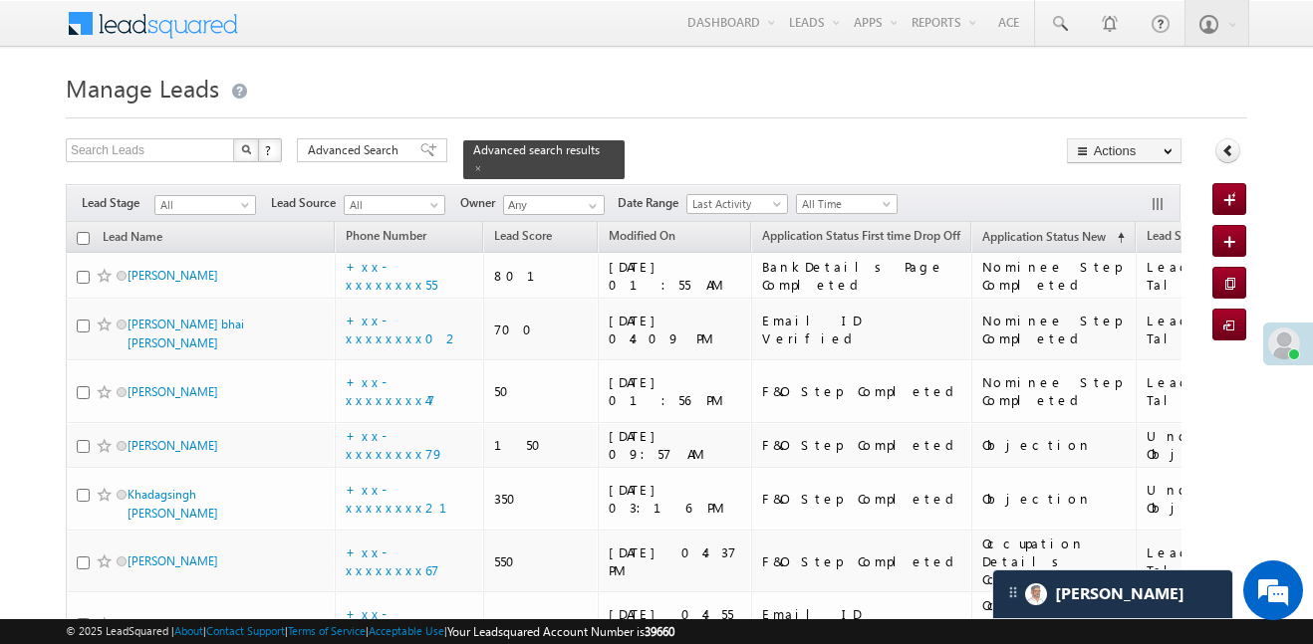
click at [1237, 141] on div "Collapse Panel" at bounding box center [1230, 155] width 36 height 35
click at [1229, 139] on link at bounding box center [1227, 150] width 25 height 25
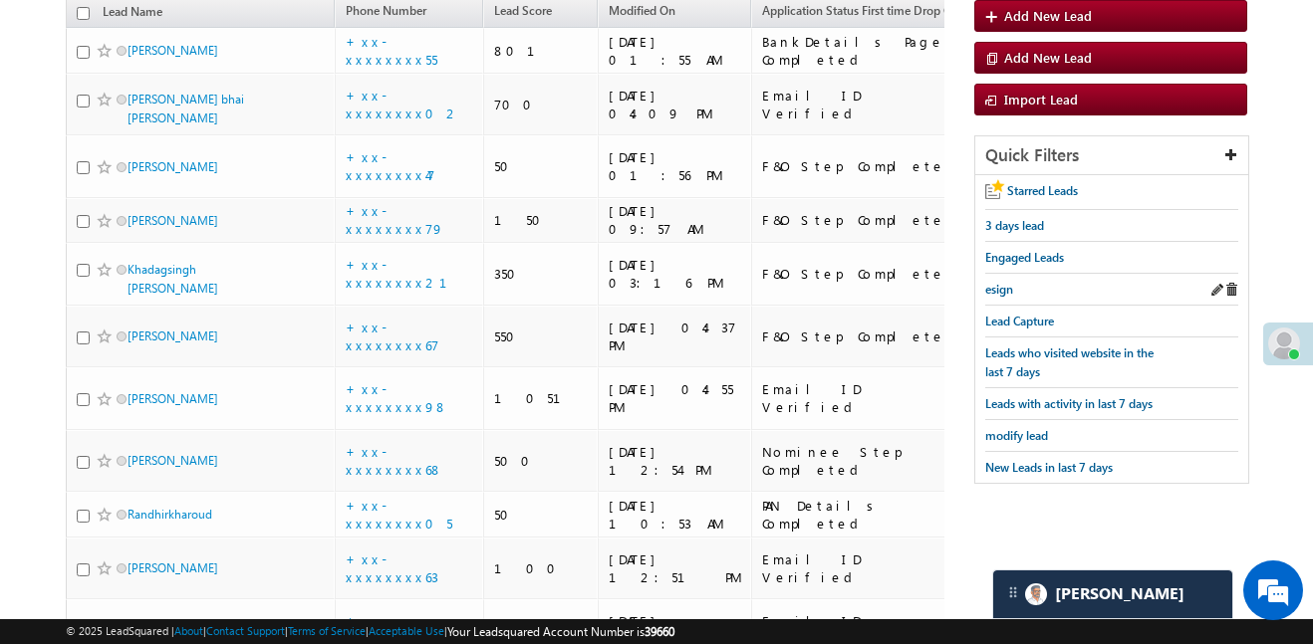
scroll to position [241, 0]
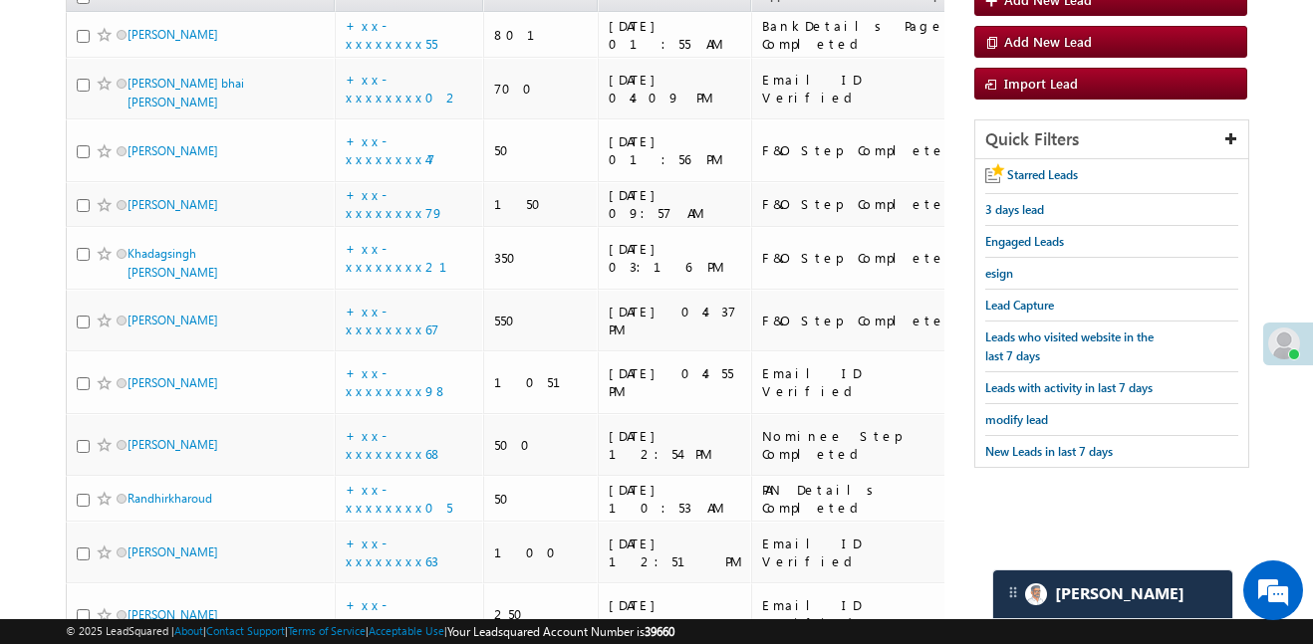
click at [1116, 460] on div "Quick Filters Starred Leads 3 days lead Engaged Leads esign Lead Capture Leads …" at bounding box center [1110, 304] width 273 height 369
click at [1110, 448] on span "New Leads in last 7 days" at bounding box center [1049, 451] width 128 height 15
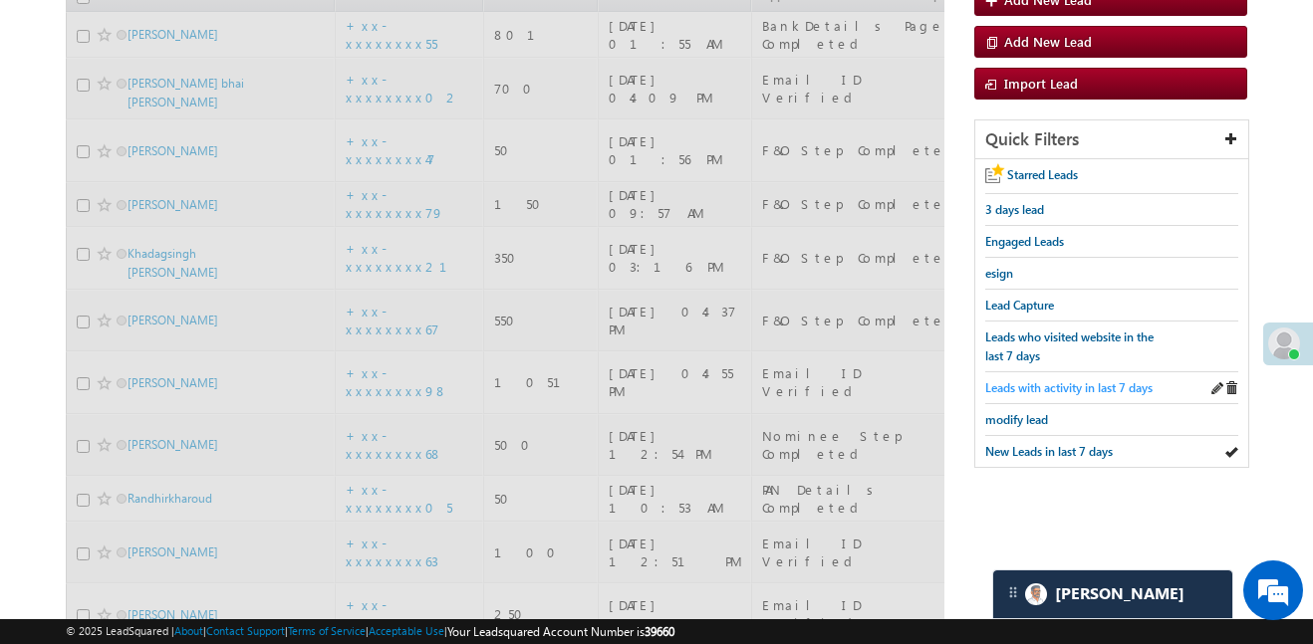
click at [1082, 381] on span "Leads with activity in last 7 days" at bounding box center [1068, 388] width 167 height 15
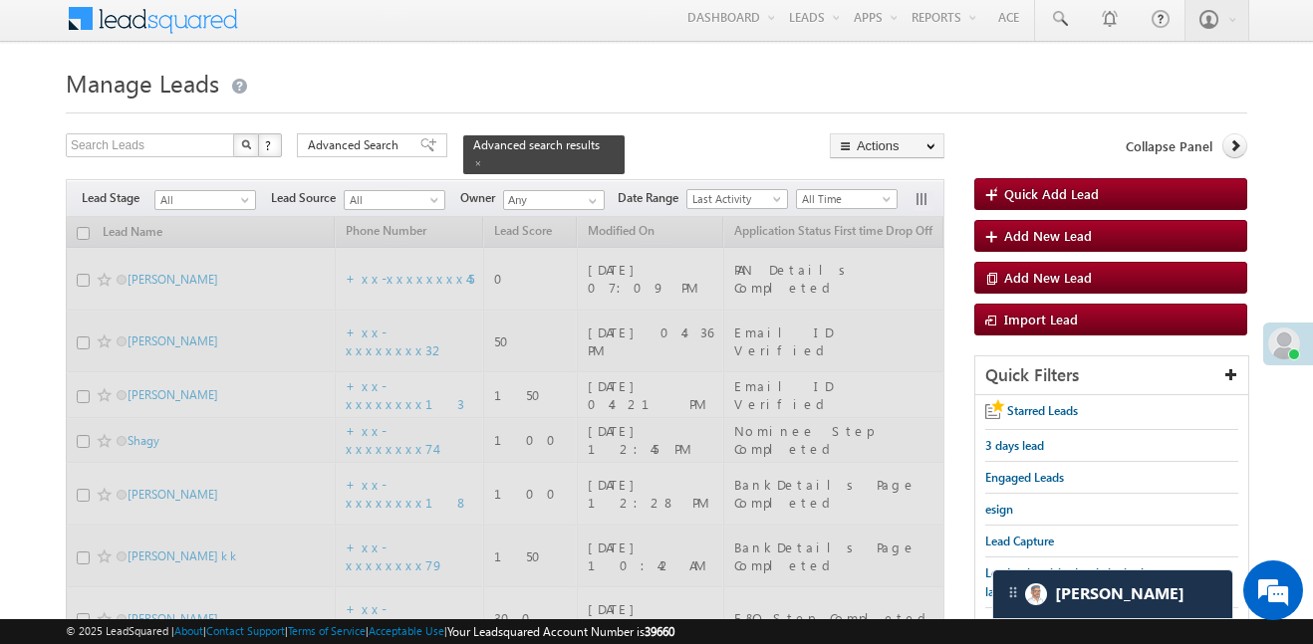
scroll to position [0, 0]
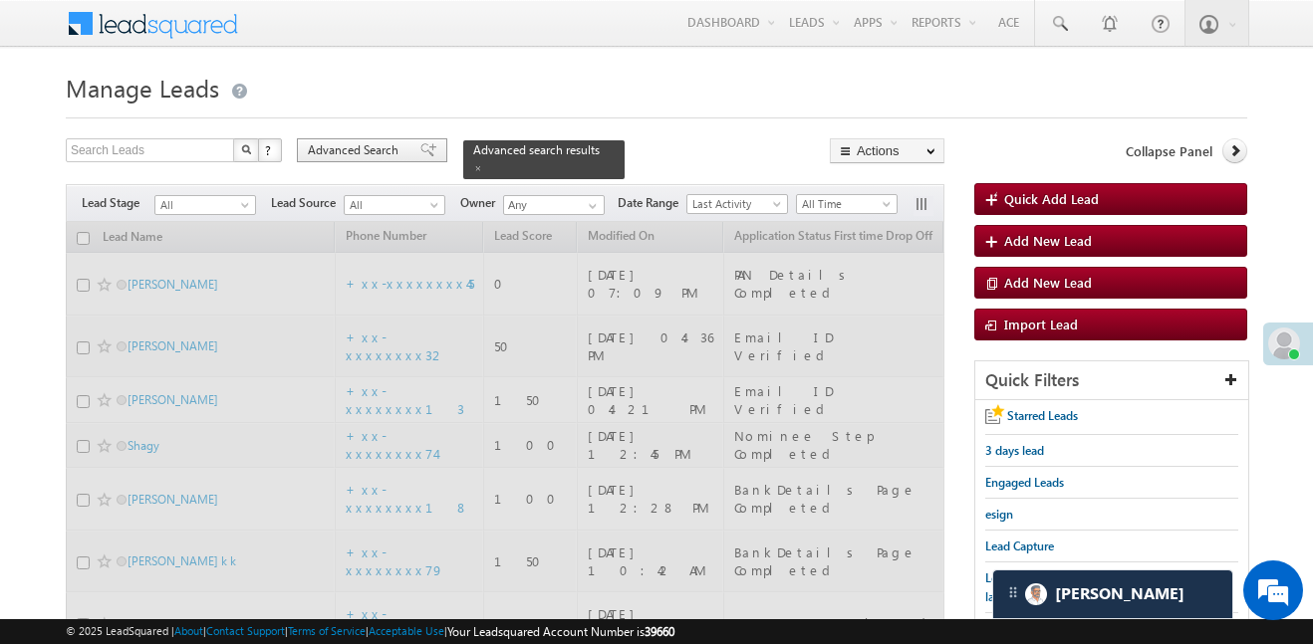
click at [395, 154] on span "Advanced Search" at bounding box center [356, 150] width 97 height 18
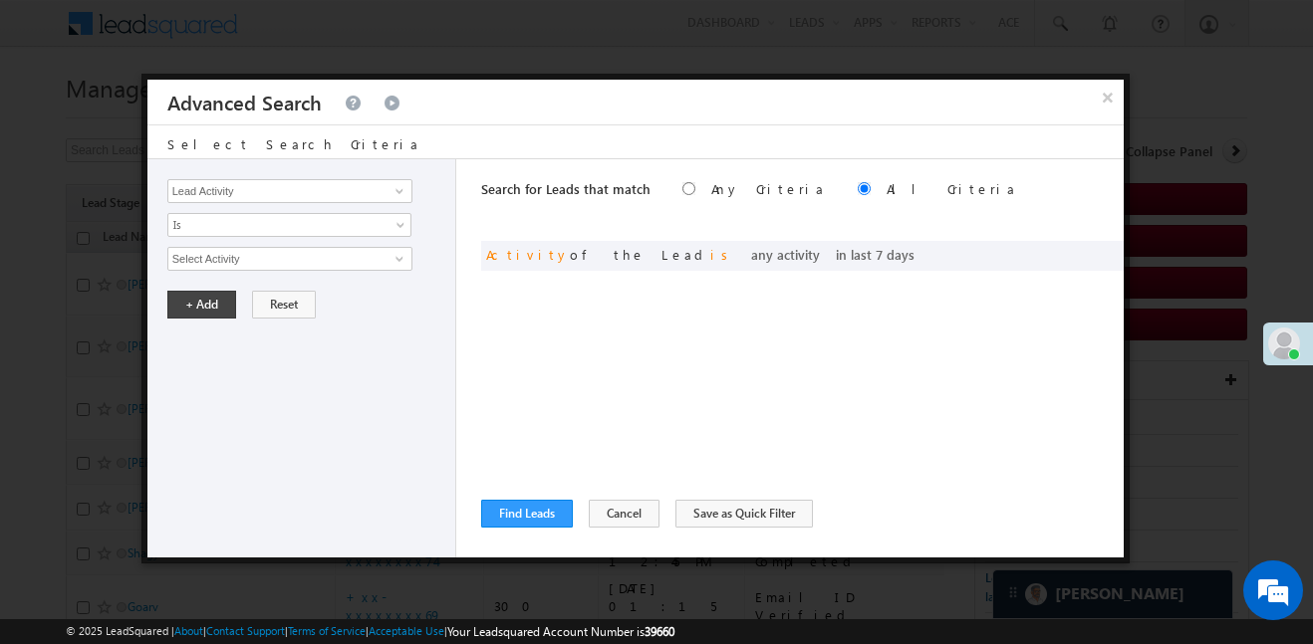
radio input "true"
click at [1098, 96] on button "×" at bounding box center [1107, 97] width 33 height 35
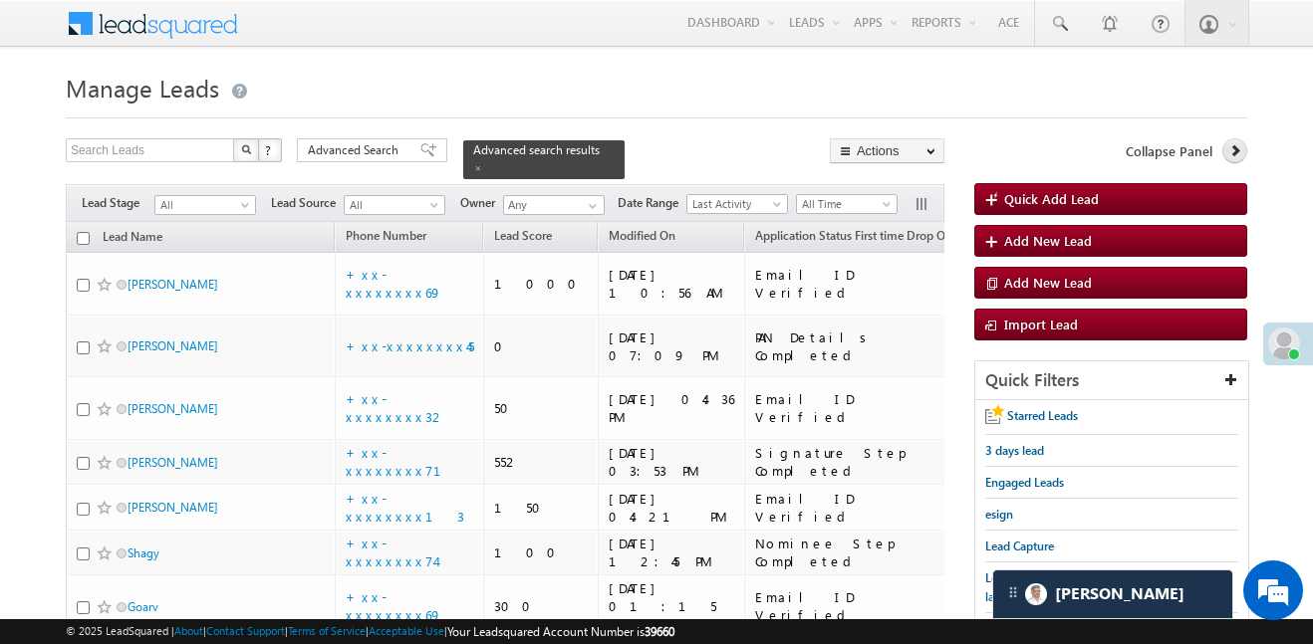
click at [1229, 143] on icon at bounding box center [1235, 150] width 14 height 14
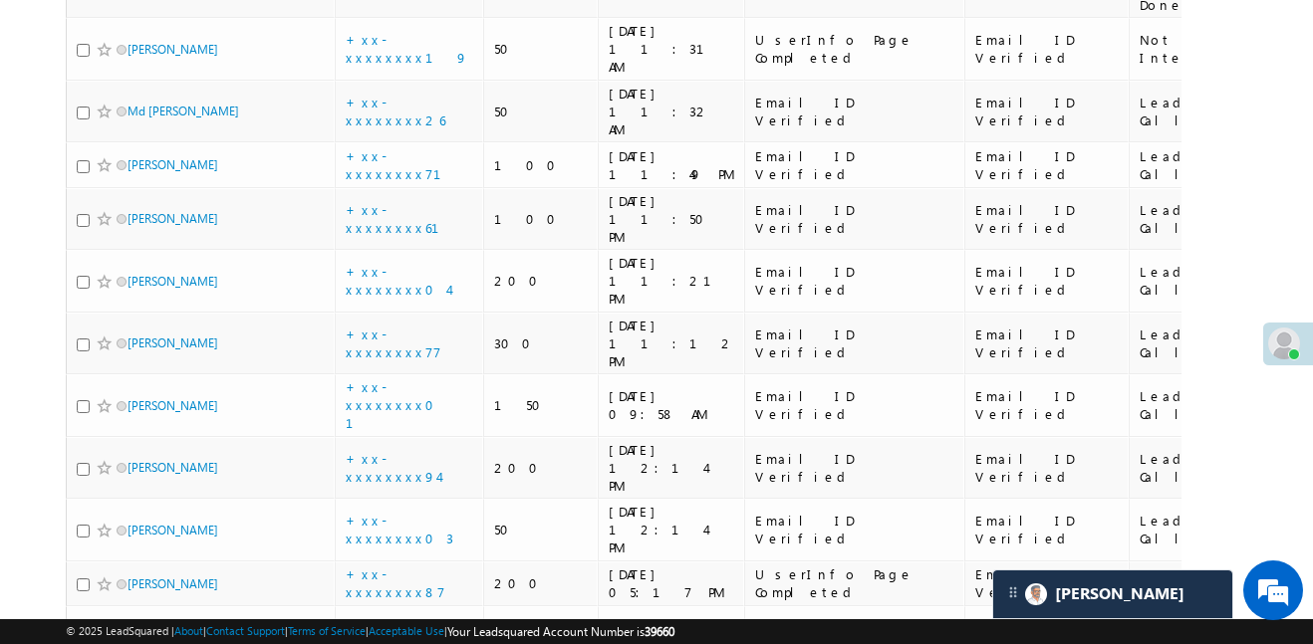
scroll to position [4698, 0]
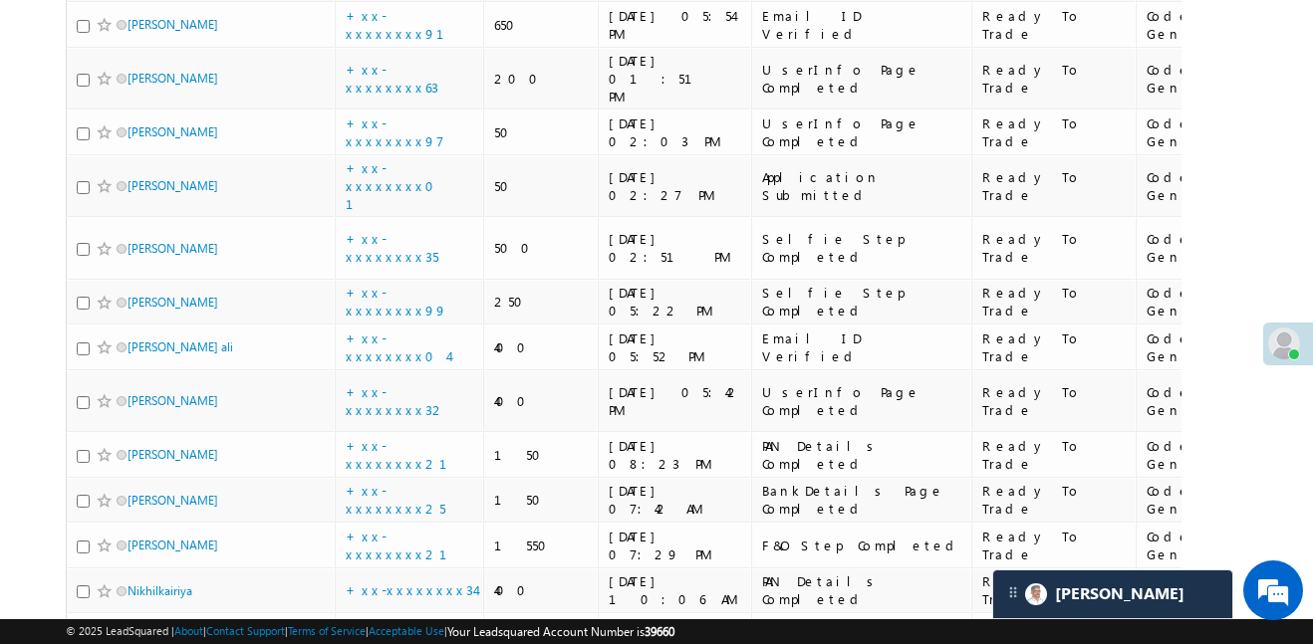
scroll to position [4503, 0]
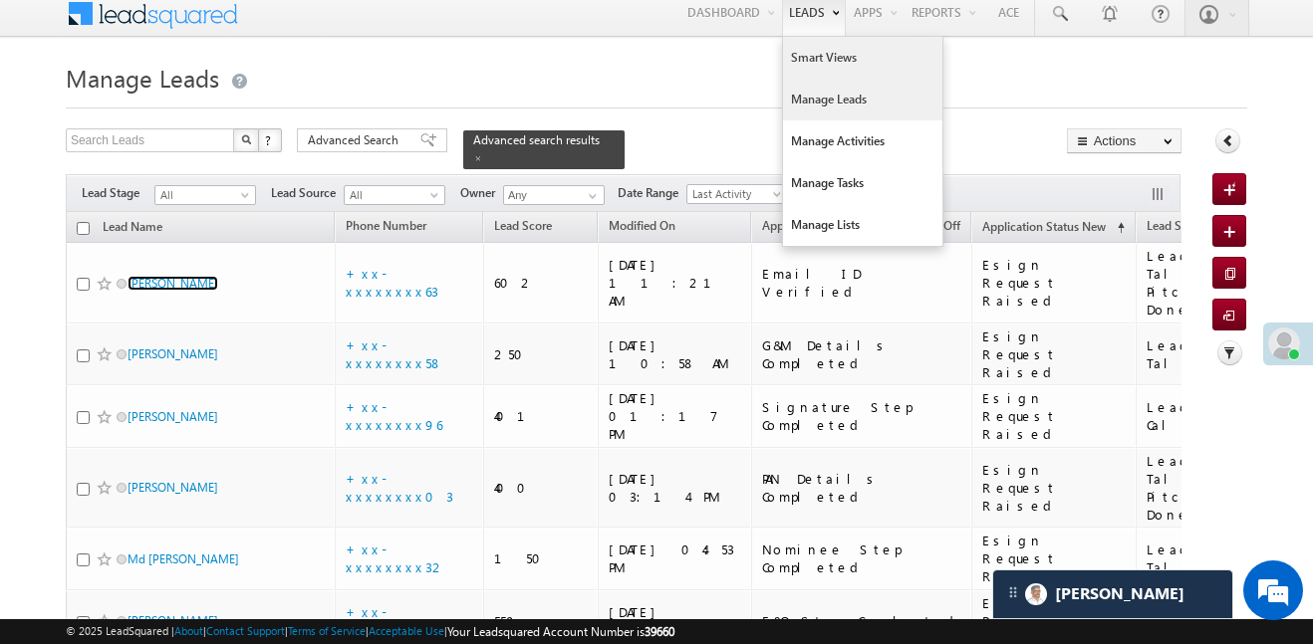
scroll to position [0, 0]
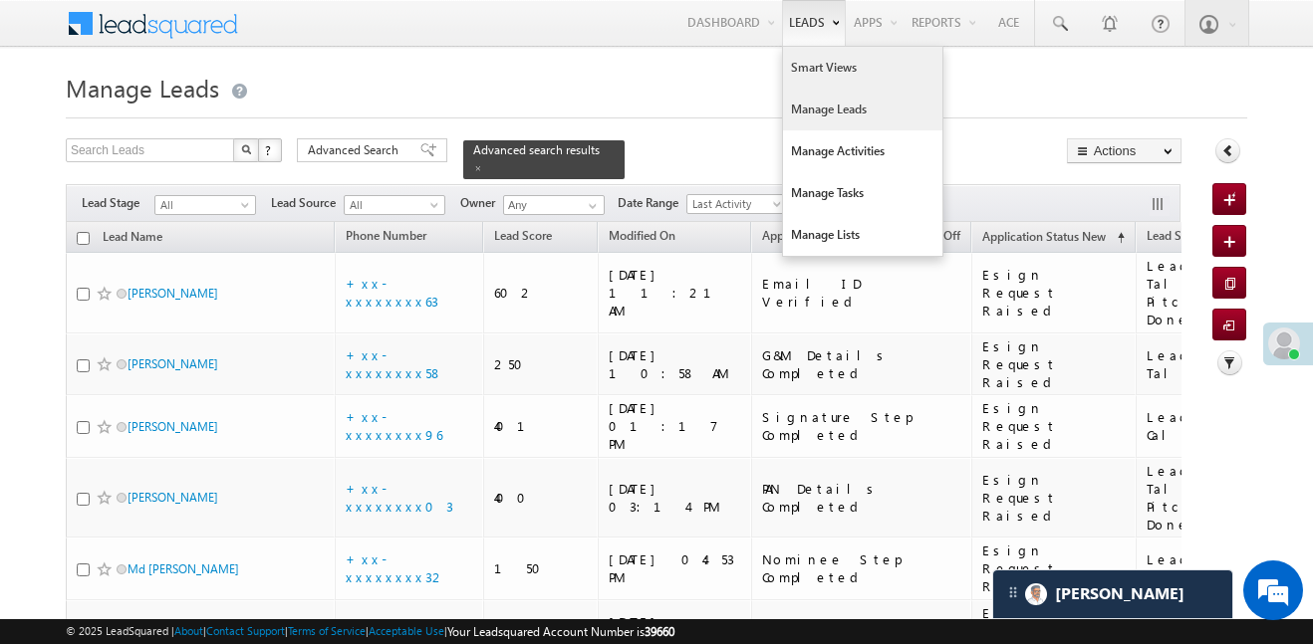
click at [830, 61] on link "Smart Views" at bounding box center [862, 68] width 159 height 42
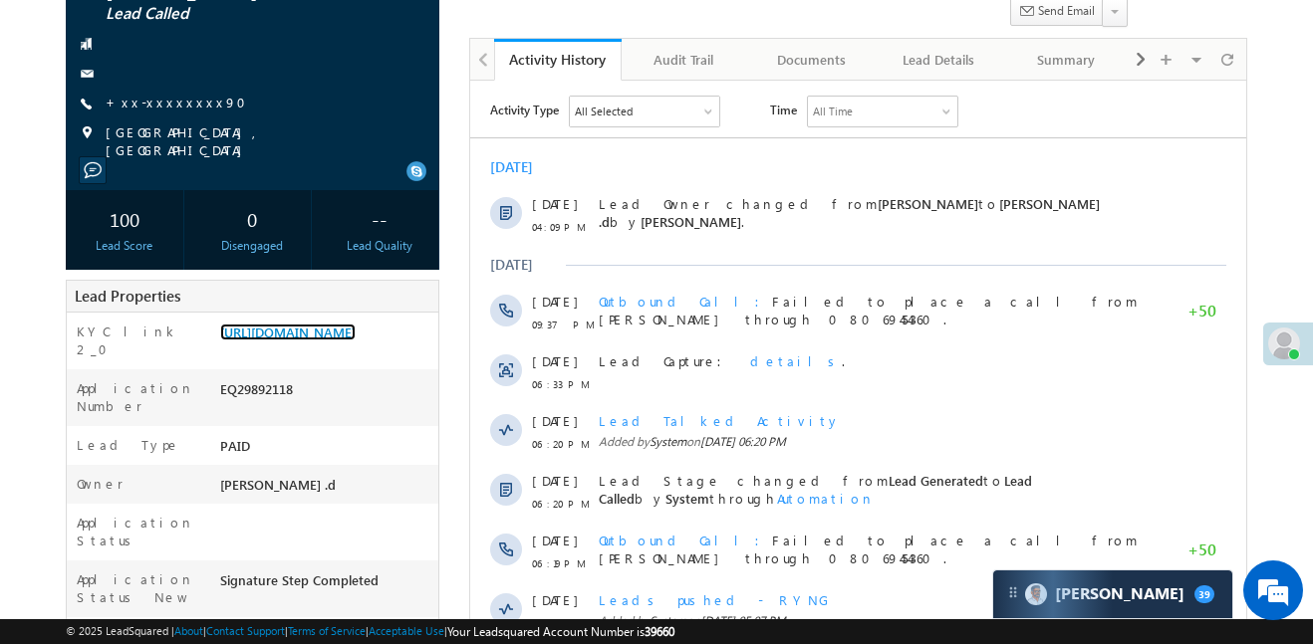
click at [356, 341] on link "[URL][DOMAIN_NAME]" at bounding box center [287, 332] width 135 height 17
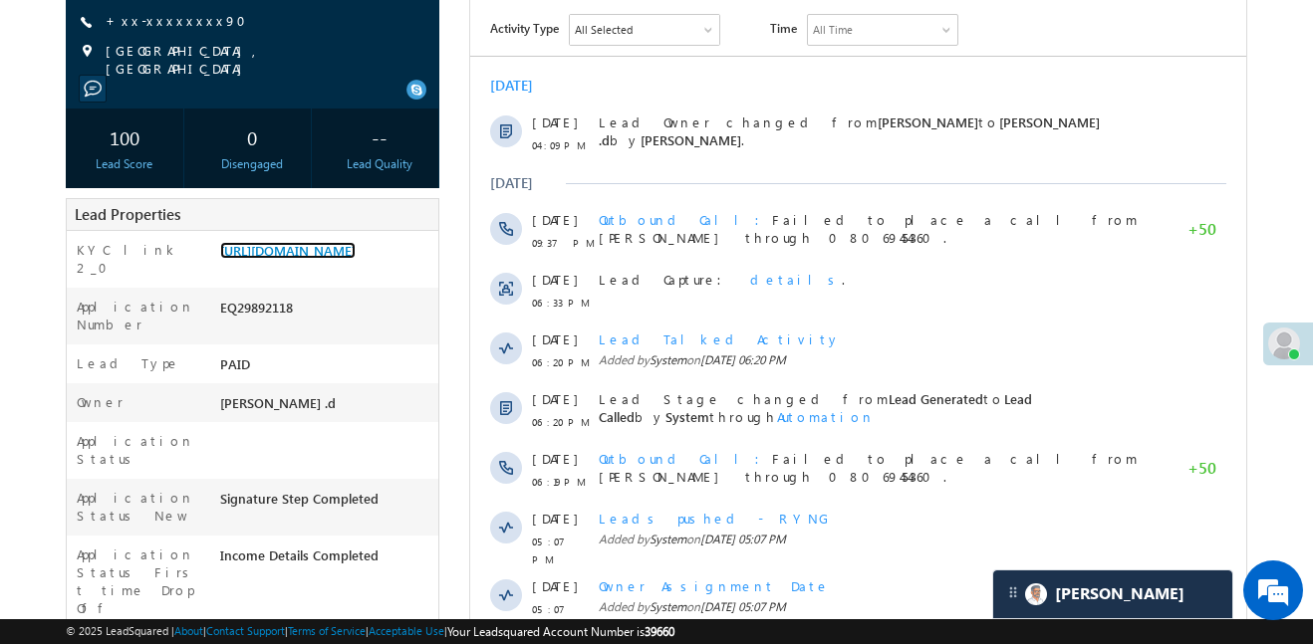
scroll to position [260, 0]
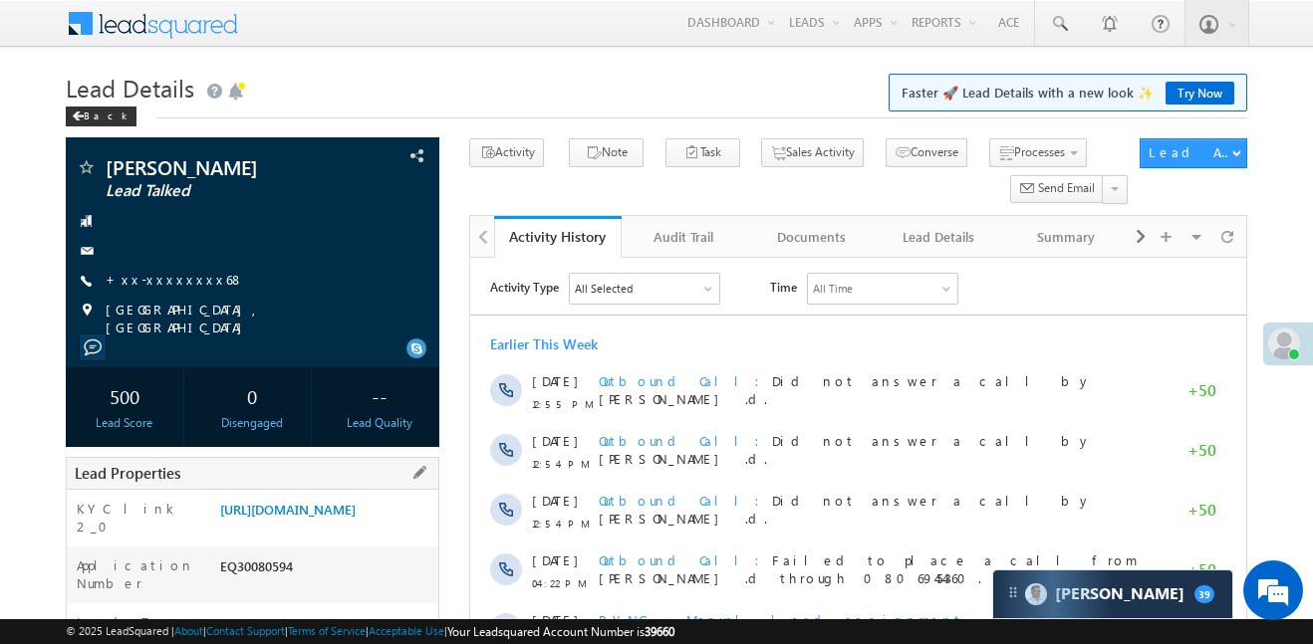
click at [341, 490] on div "KYC link 2_0 https://angelbroking1-pk3em7sa.customui-test.leadsquared.com?leadI…" at bounding box center [253, 518] width 372 height 57
click at [348, 503] on link "https://angelbroking1-pk3em7sa.customui-test.leadsquared.com?leadId=91c0f927-46…" at bounding box center [287, 509] width 135 height 17
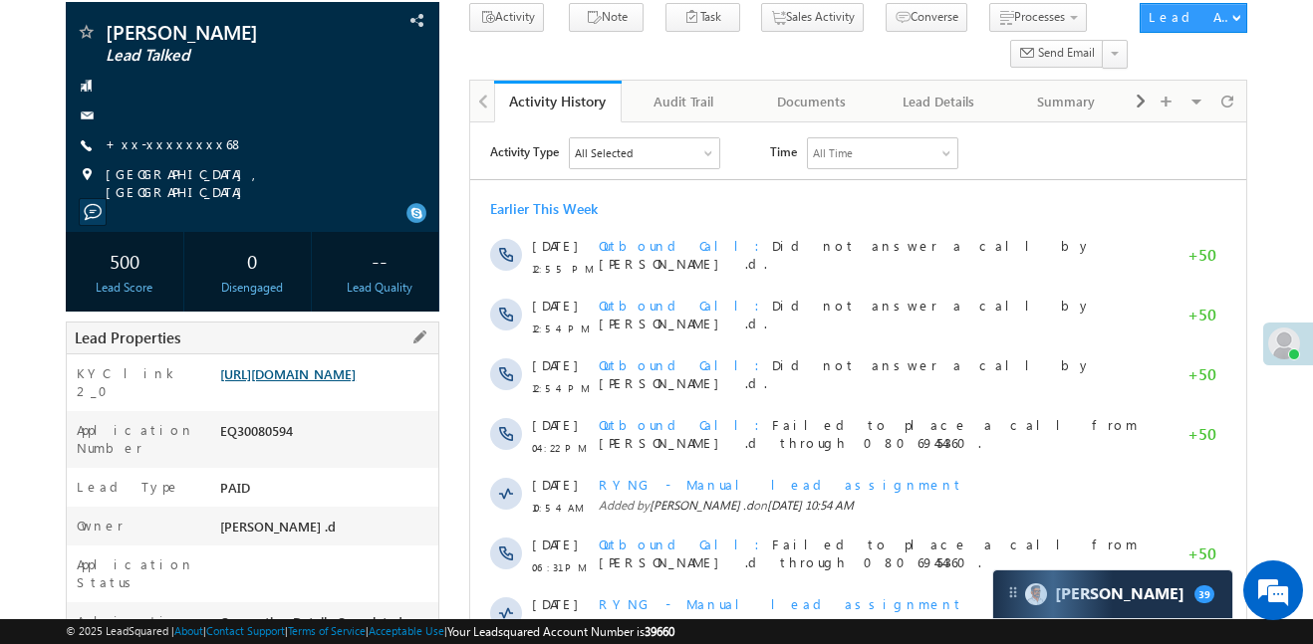
scroll to position [136, 0]
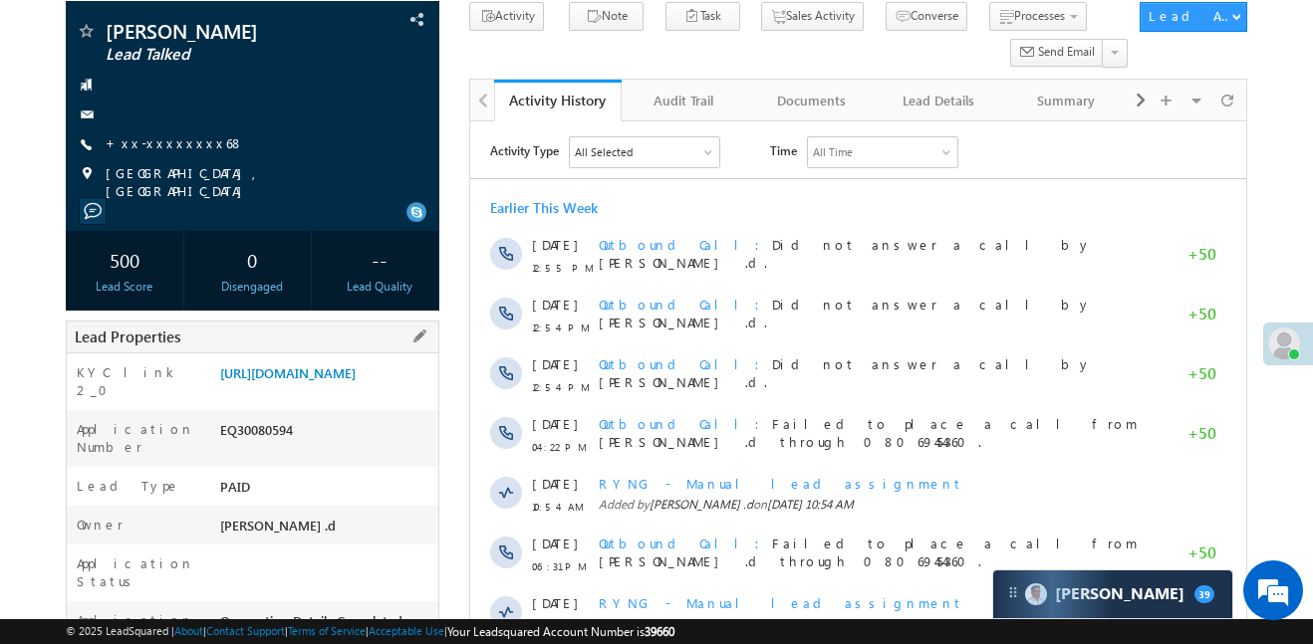
drag, startPoint x: 215, startPoint y: 363, endPoint x: 305, endPoint y: 434, distance: 114.8
click at [305, 391] on div "https://angelbroking1-pk3em7sa.customui-test.leadsquared.com?leadId=91c0f927-46…" at bounding box center [326, 378] width 223 height 28
copy link "https://angelbroking1-pk3em7sa.customui-test.leadsquared.com?leadId=91c0f927-46…"
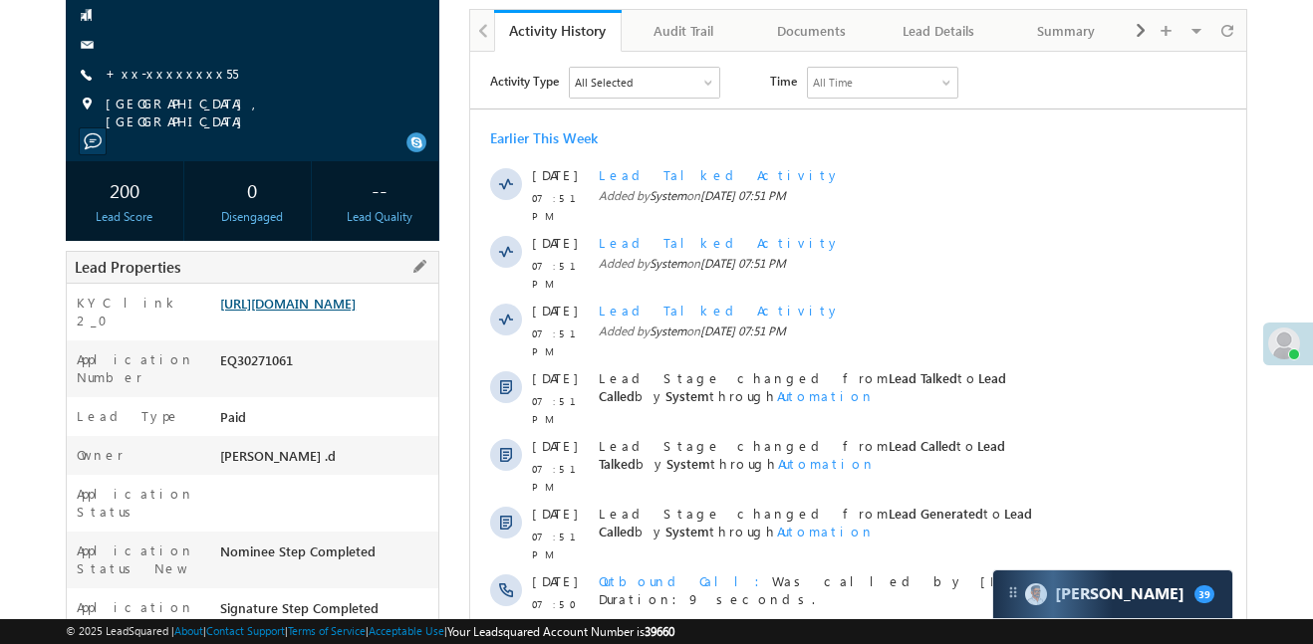
click at [356, 307] on link "[URL][DOMAIN_NAME]" at bounding box center [287, 303] width 135 height 17
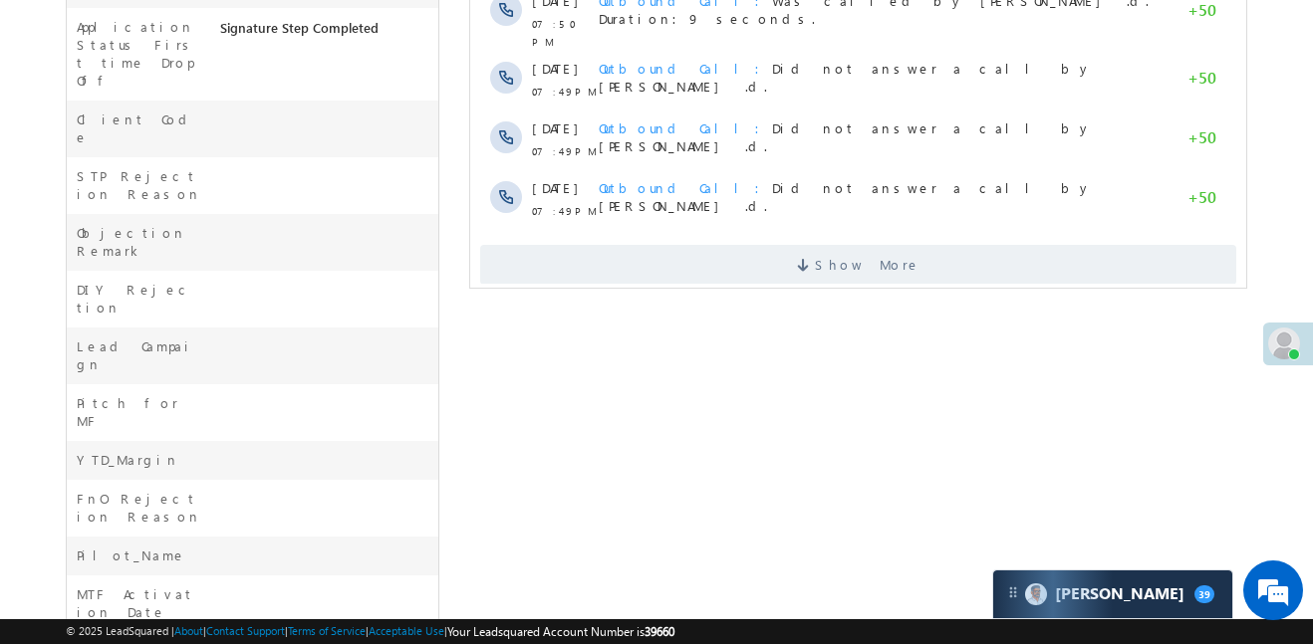
scroll to position [807, 0]
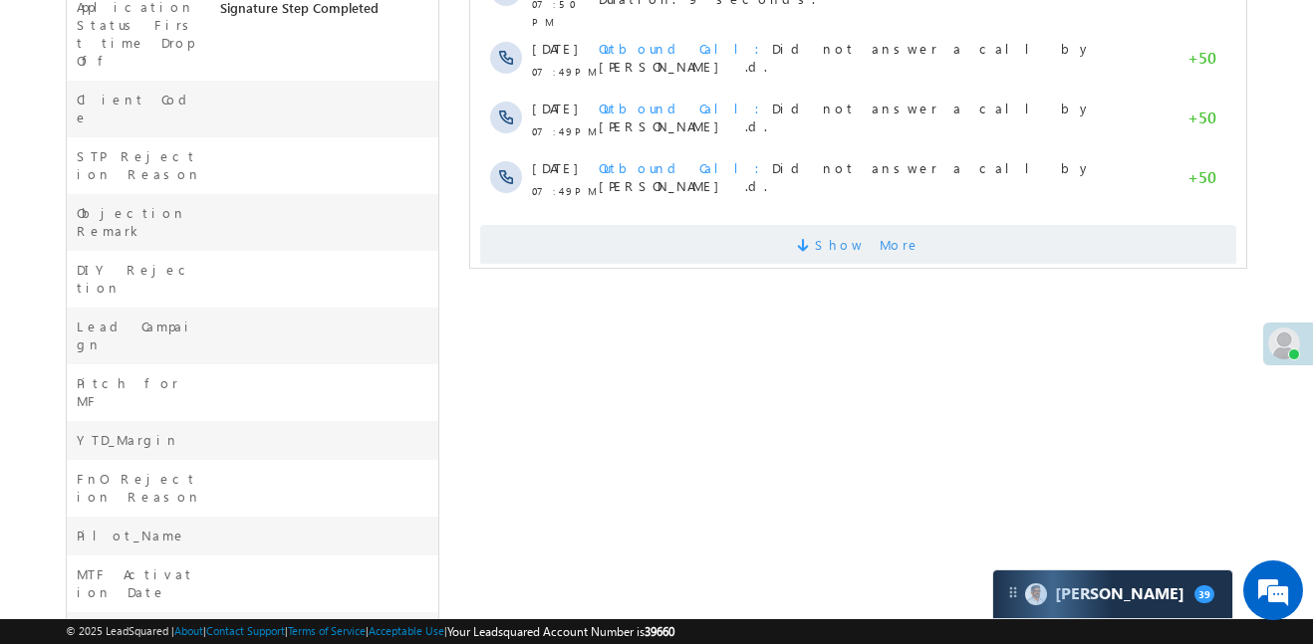
click at [906, 225] on span "Show More" at bounding box center [858, 245] width 756 height 40
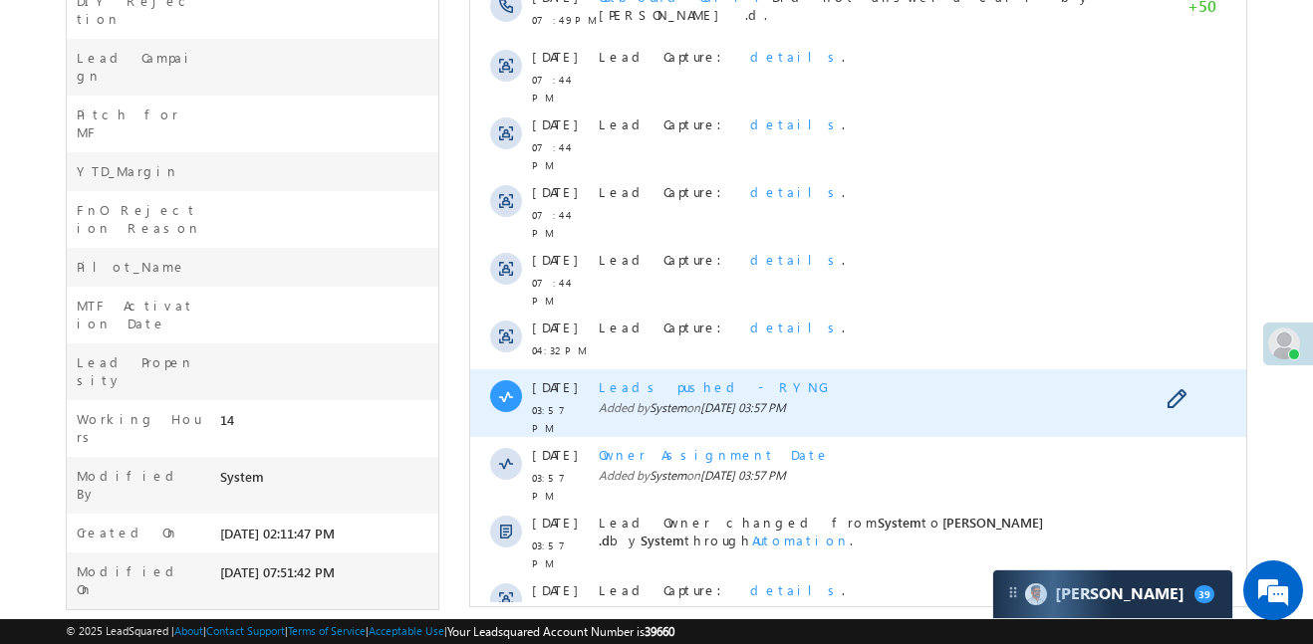
scroll to position [1091, 0]
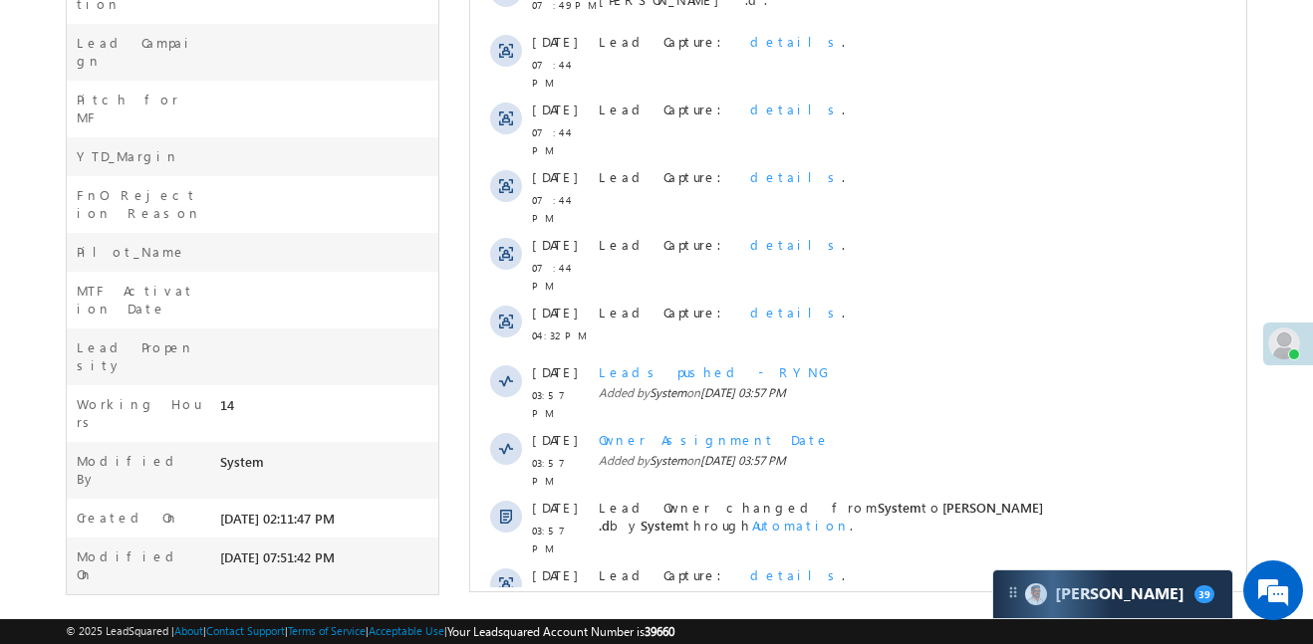
click at [903, 633] on span "Show More" at bounding box center [858, 653] width 756 height 40
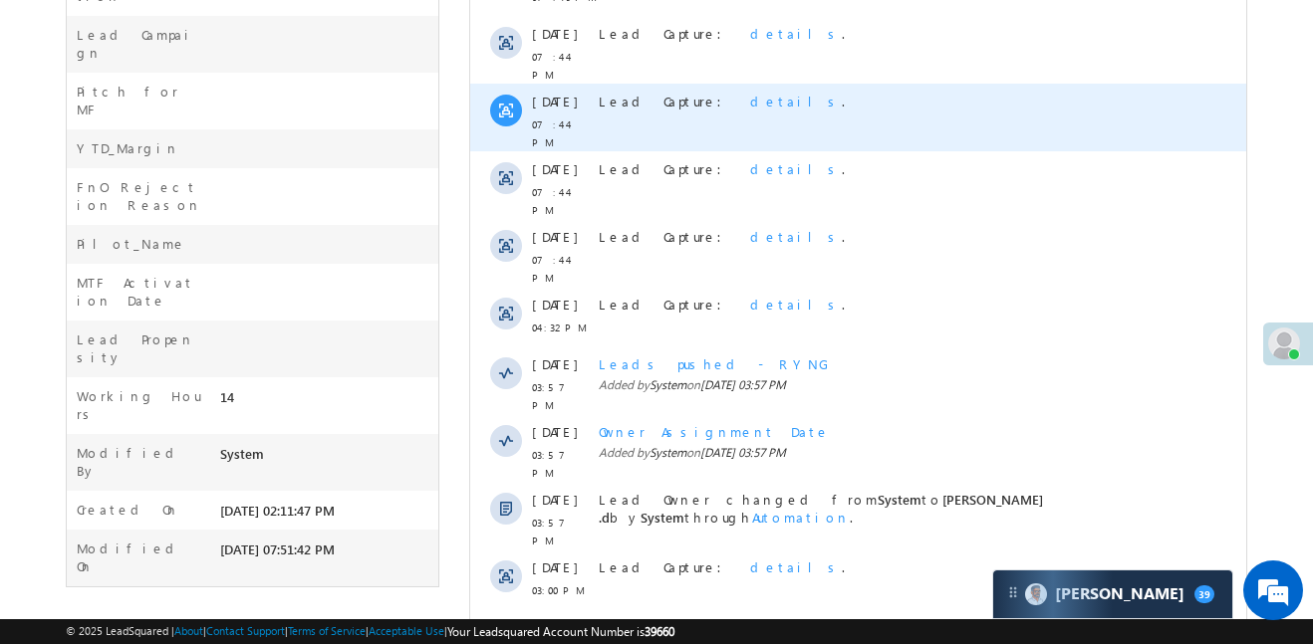
scroll to position [827, 0]
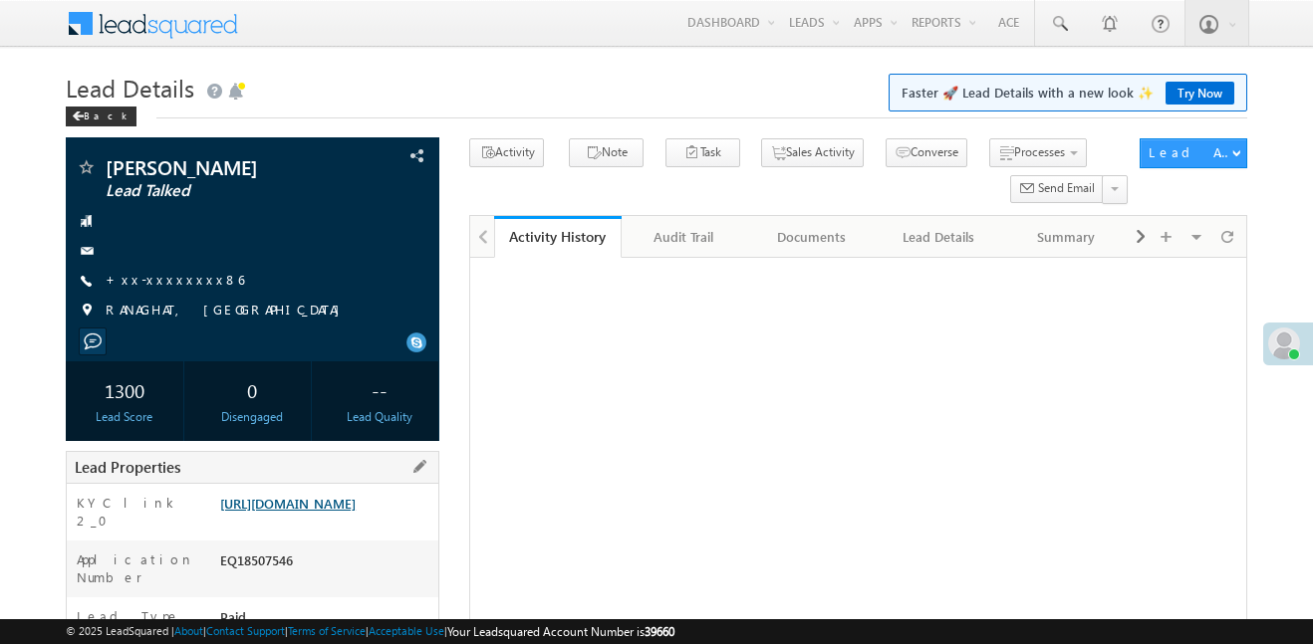
click at [344, 495] on link "[URL][DOMAIN_NAME]" at bounding box center [287, 503] width 135 height 17
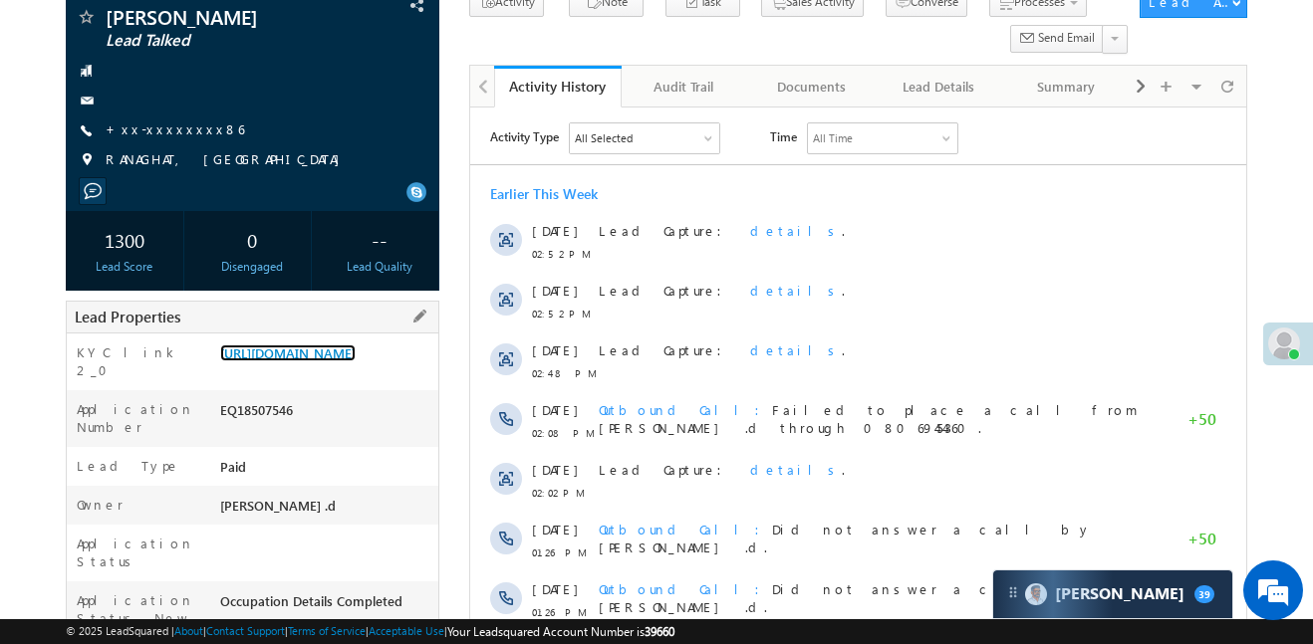
scroll to position [151, 0]
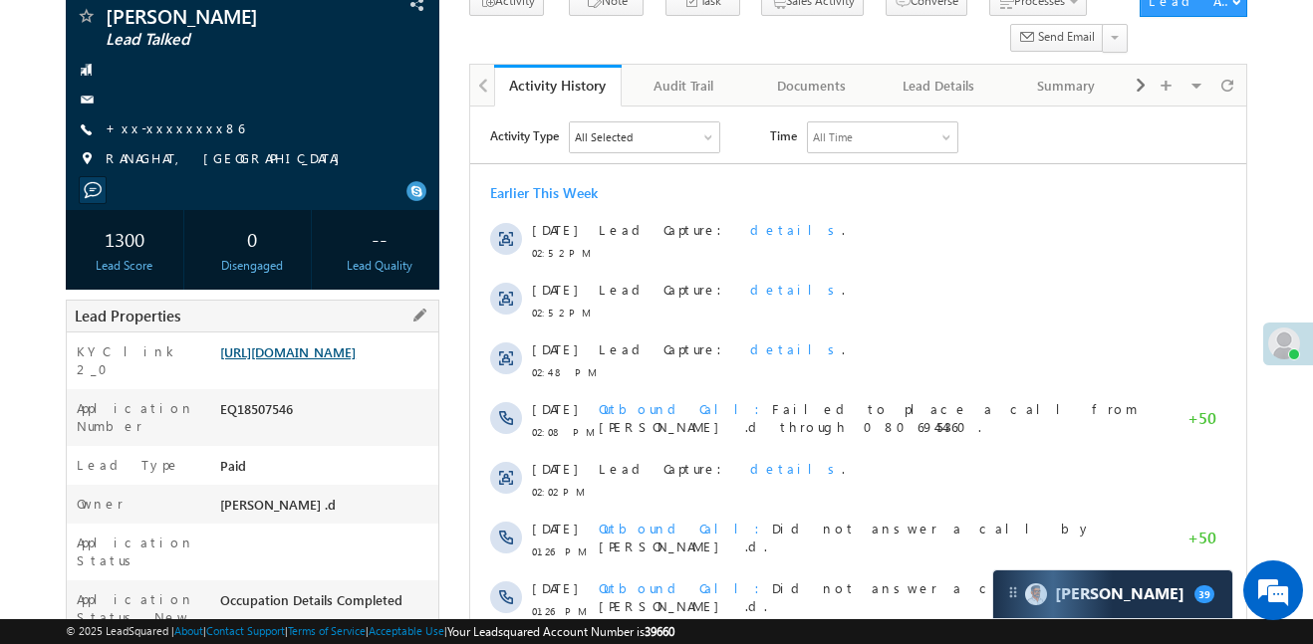
click at [356, 361] on link "[URL][DOMAIN_NAME]" at bounding box center [287, 352] width 135 height 17
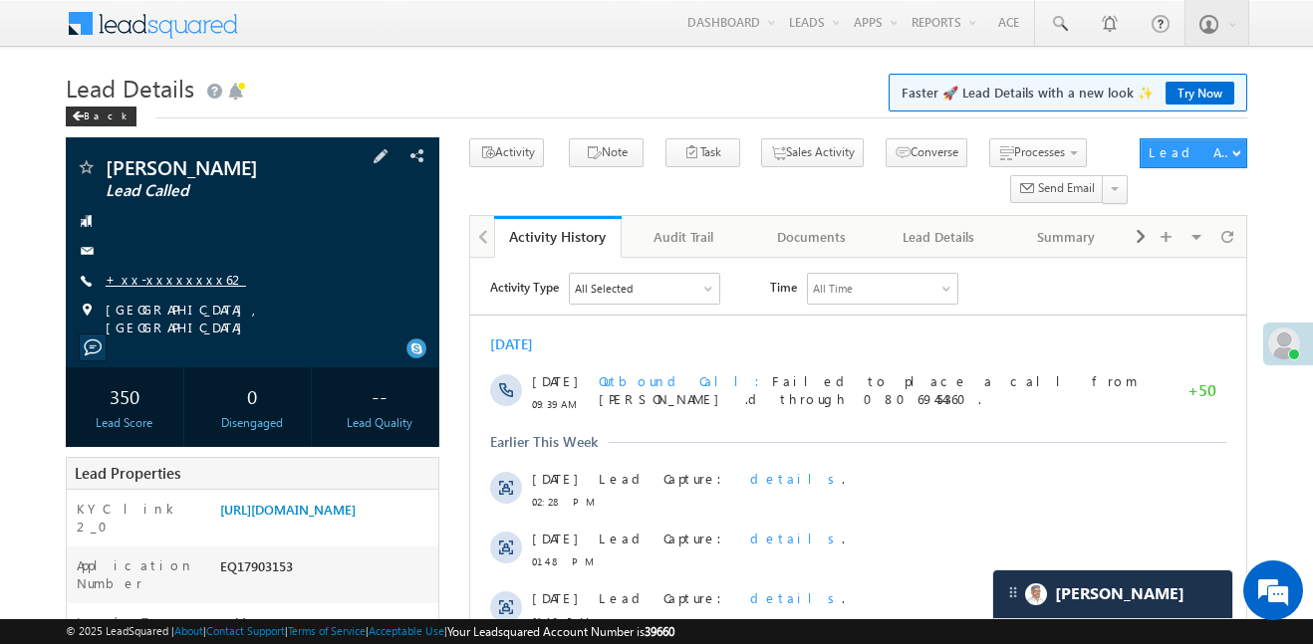
click at [159, 287] on link "+xx-xxxxxxxx62" at bounding box center [176, 279] width 140 height 17
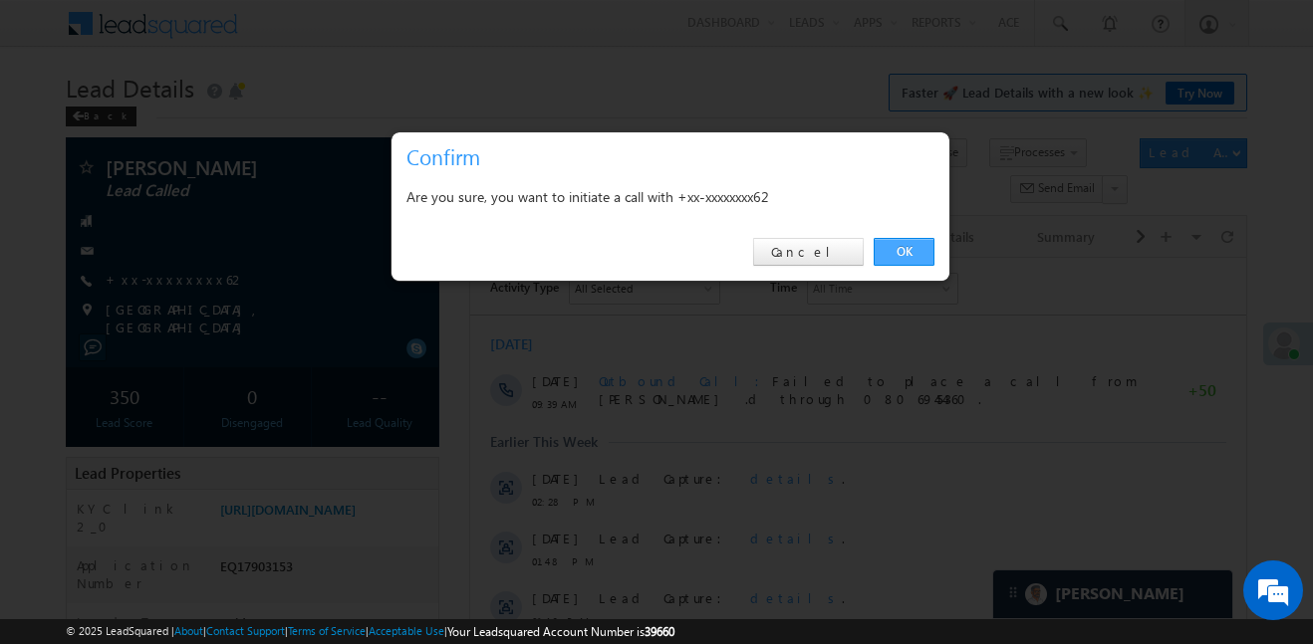
click at [916, 251] on link "OK" at bounding box center [904, 252] width 61 height 28
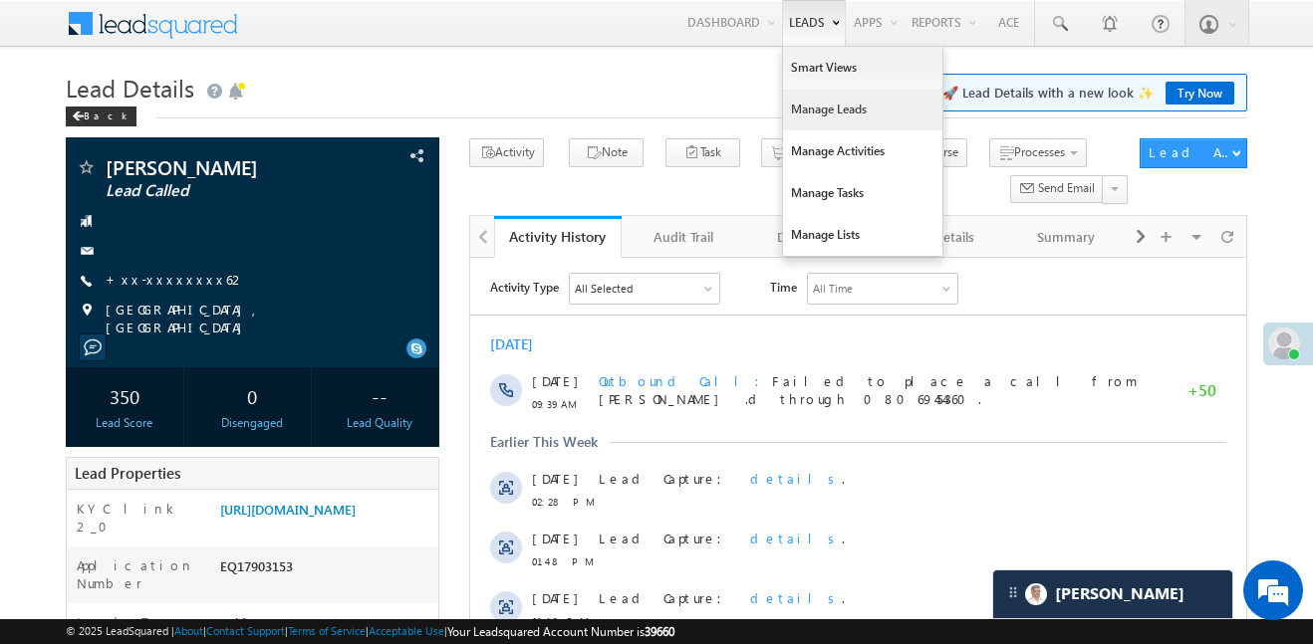
click at [837, 124] on link "Manage Leads" at bounding box center [862, 110] width 159 height 42
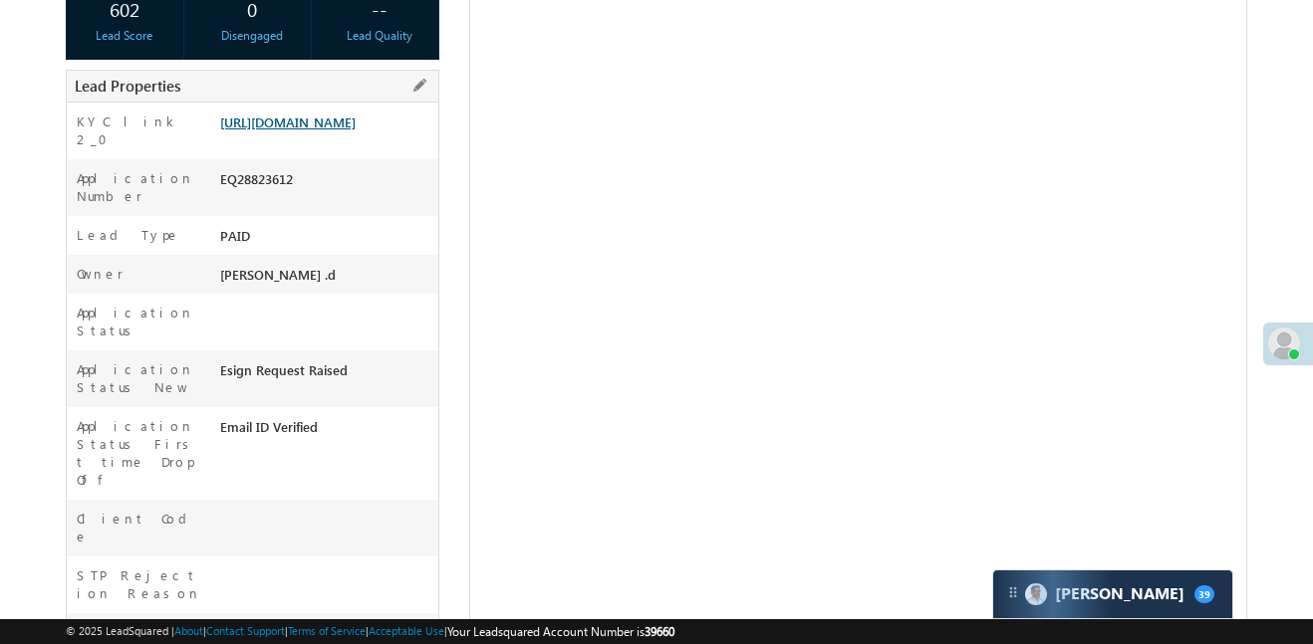
scroll to position [382, 0]
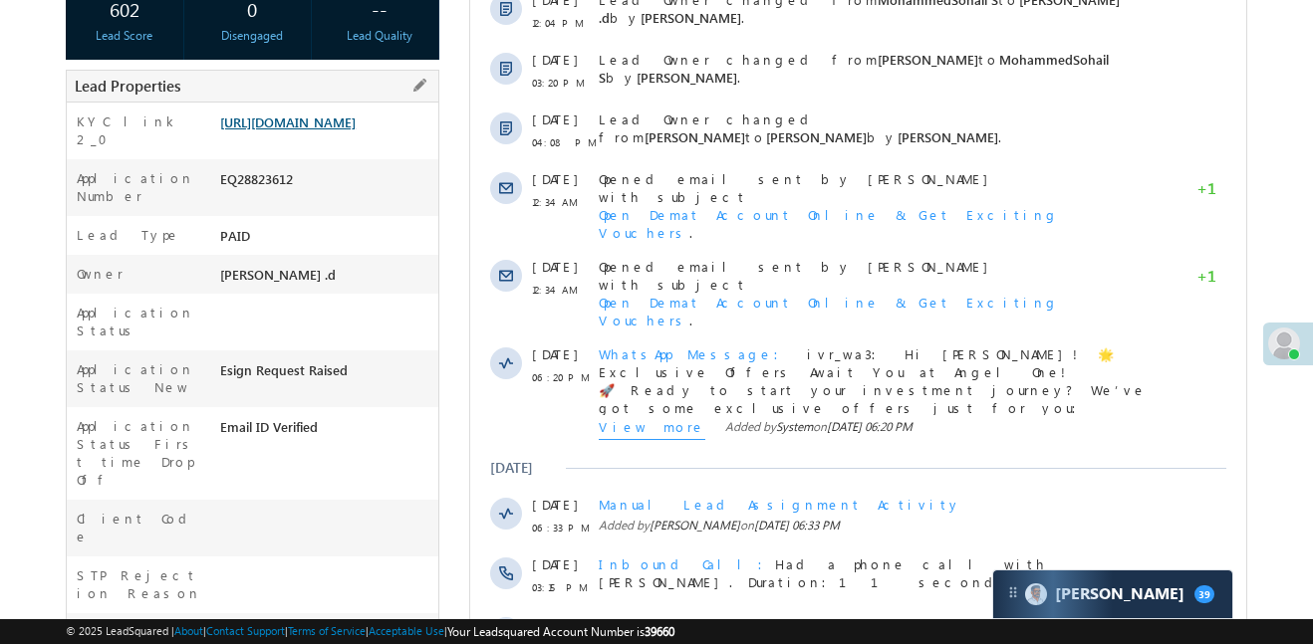
click at [342, 130] on link "https://angelbroking1-pk3em7sa.customui-test.leadsquared.com?leadId=3f0991c4-f6…" at bounding box center [287, 122] width 135 height 17
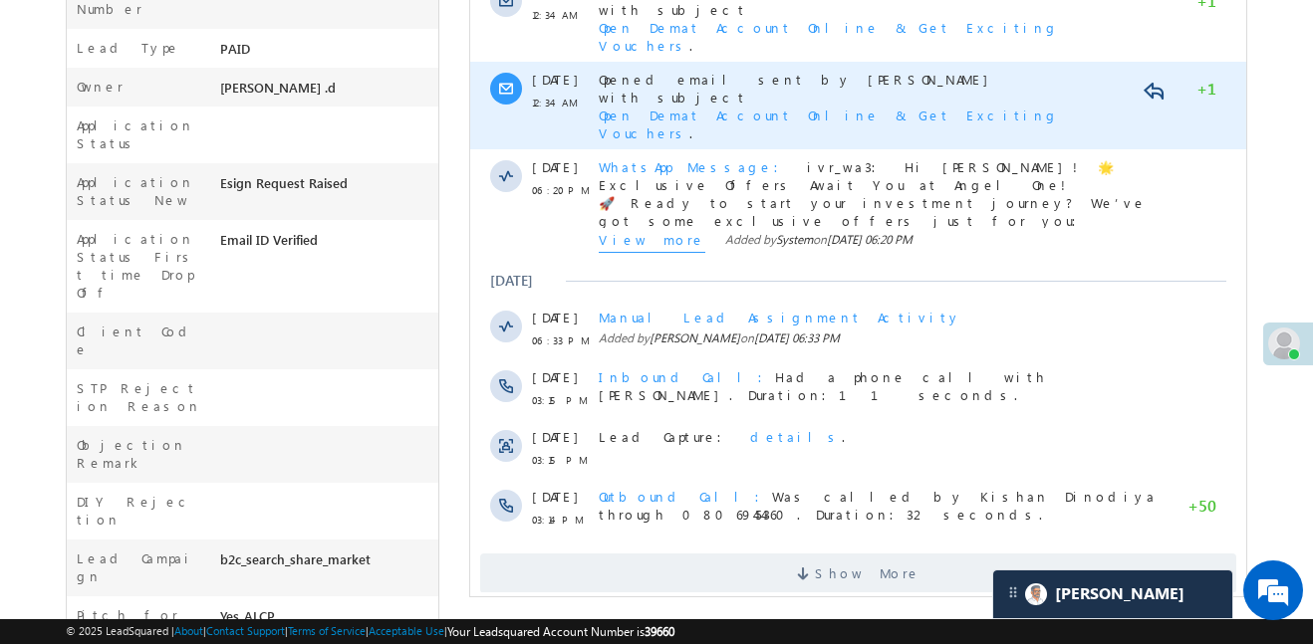
scroll to position [0, 0]
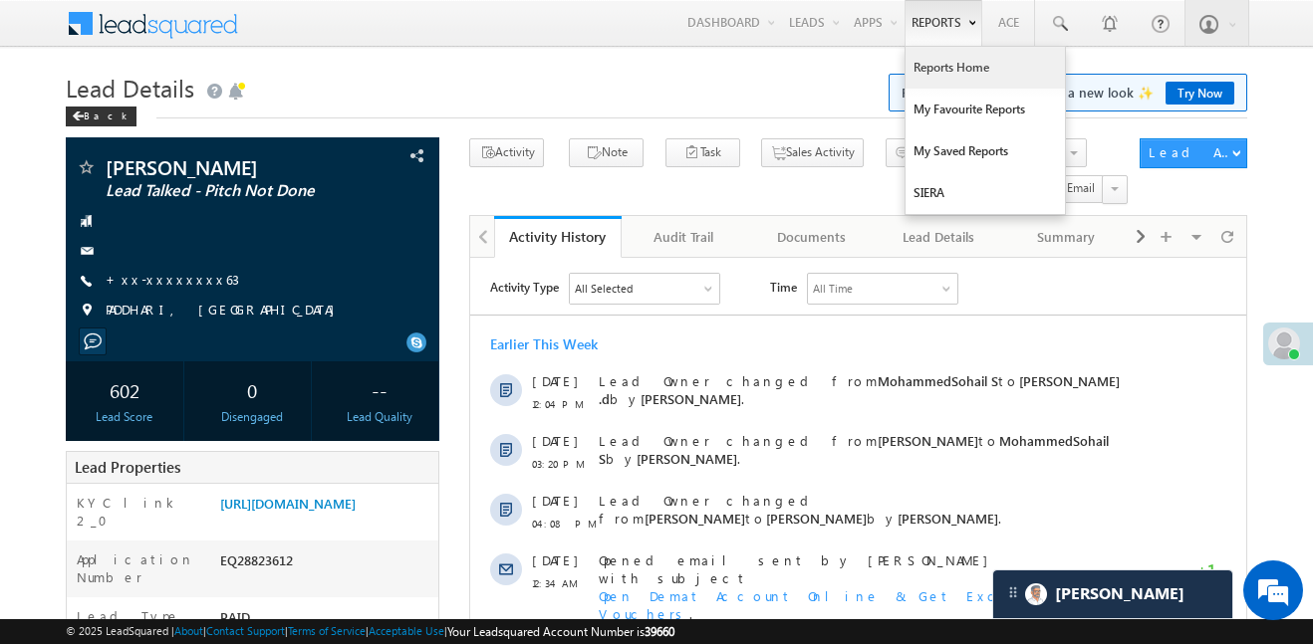
click at [963, 76] on link "Reports Home" at bounding box center [984, 68] width 159 height 42
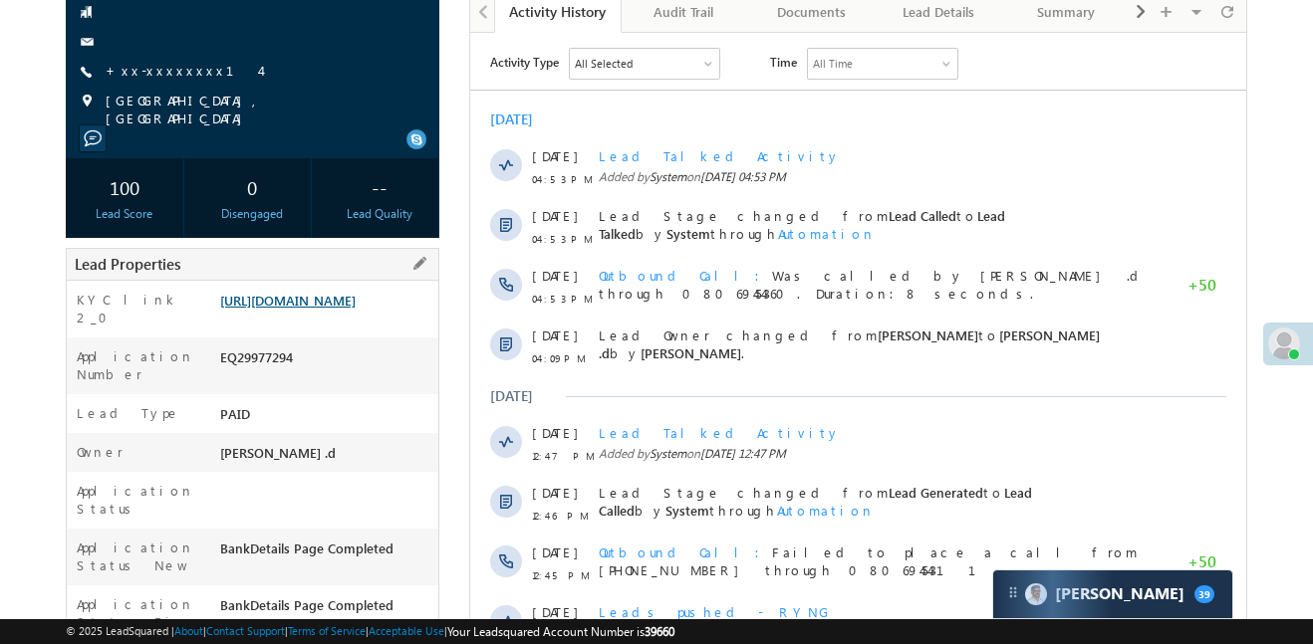
click at [356, 292] on link "[URL][DOMAIN_NAME]" at bounding box center [287, 300] width 135 height 17
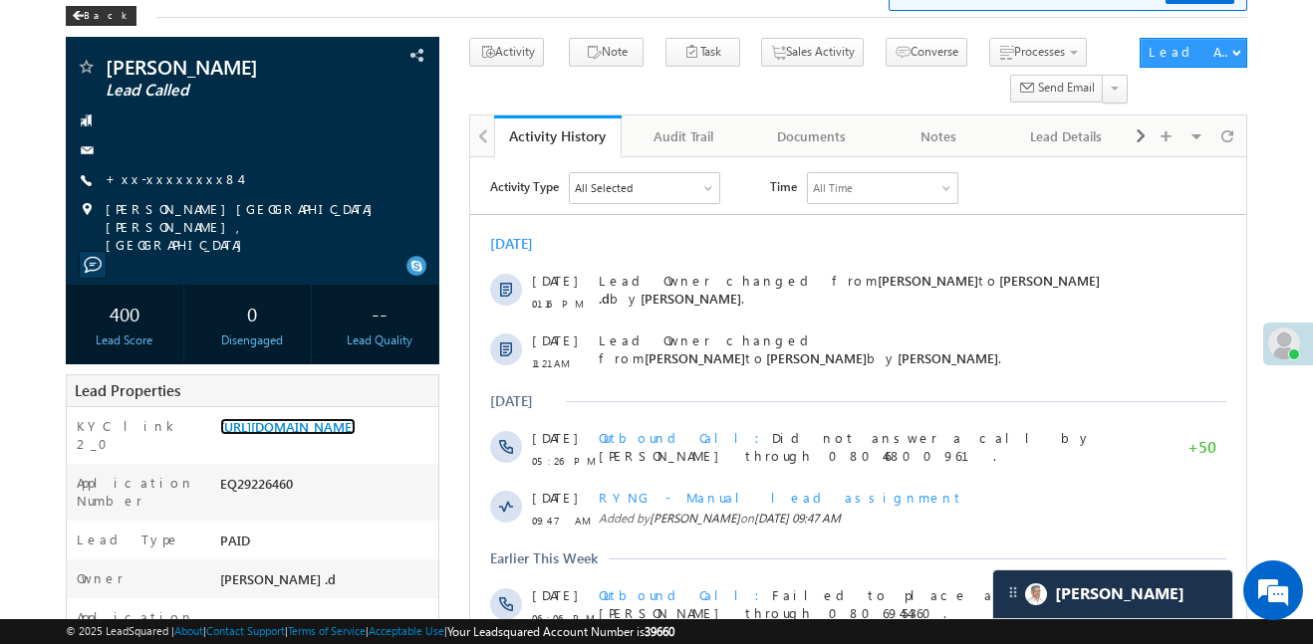
scroll to position [10184, 0]
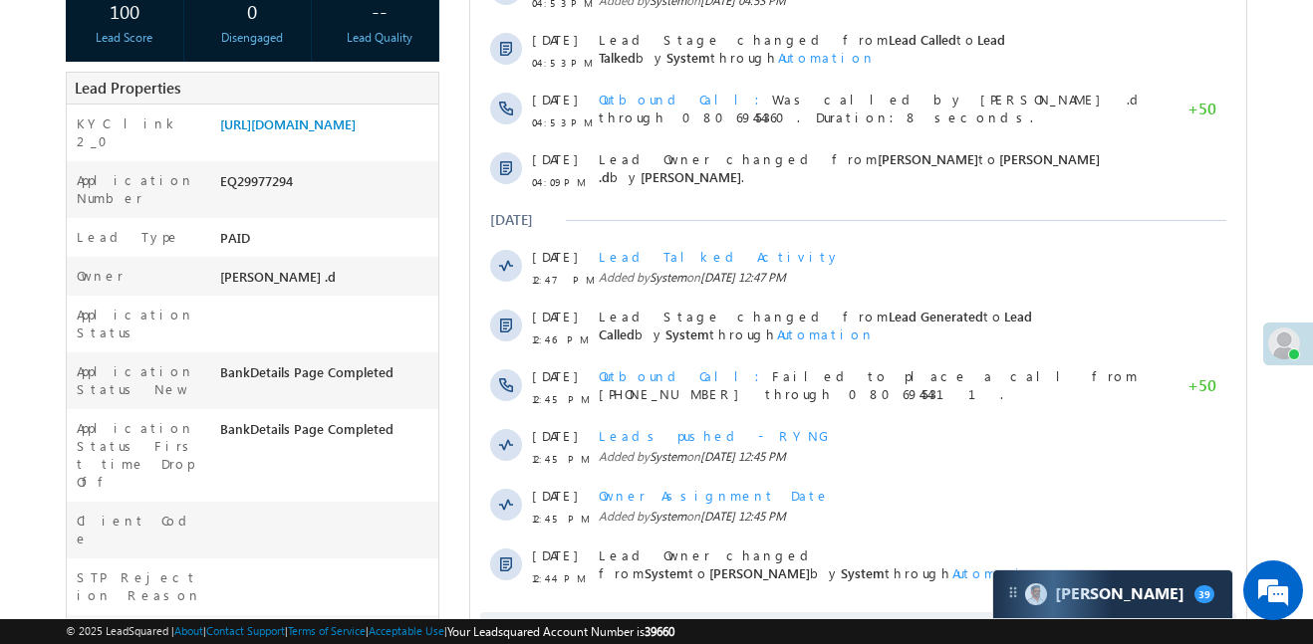
scroll to position [131, 0]
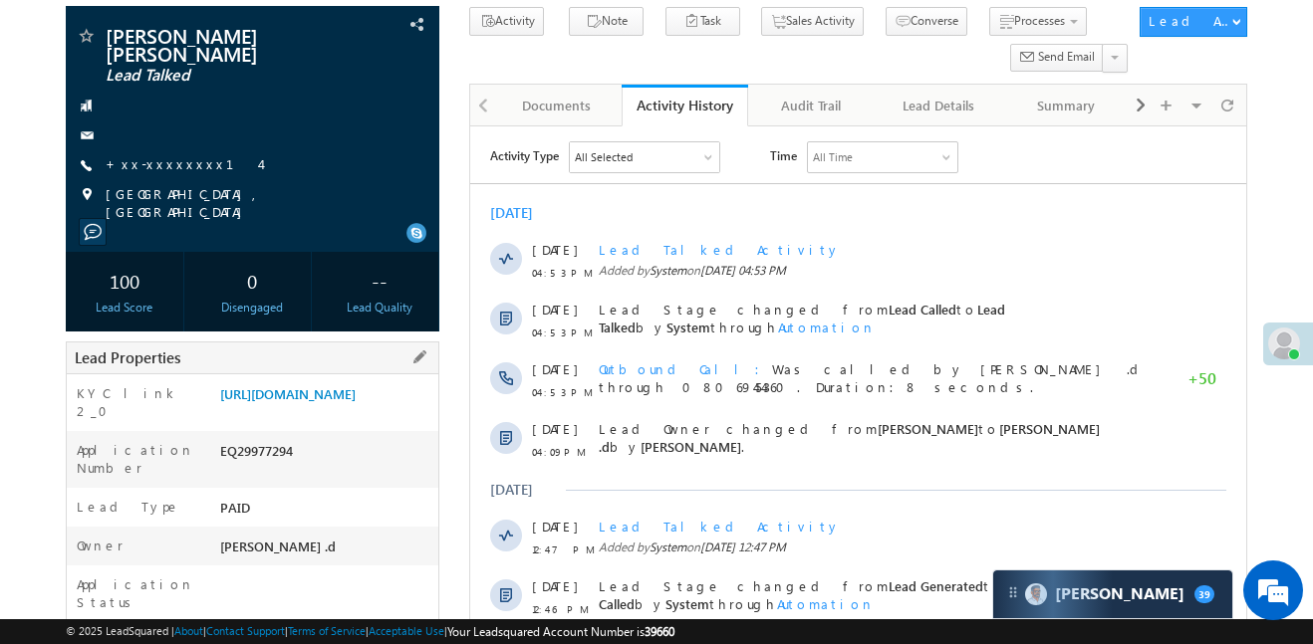
click at [307, 412] on div "https://angelbroking1-pk3em7sa.customui-test.leadsquared.com?leadId=4d9d0e4b-a0…" at bounding box center [326, 399] width 223 height 28
click at [334, 395] on link "https://angelbroking1-pk3em7sa.customui-test.leadsquared.com?leadId=4d9d0e4b-a0…" at bounding box center [287, 393] width 135 height 17
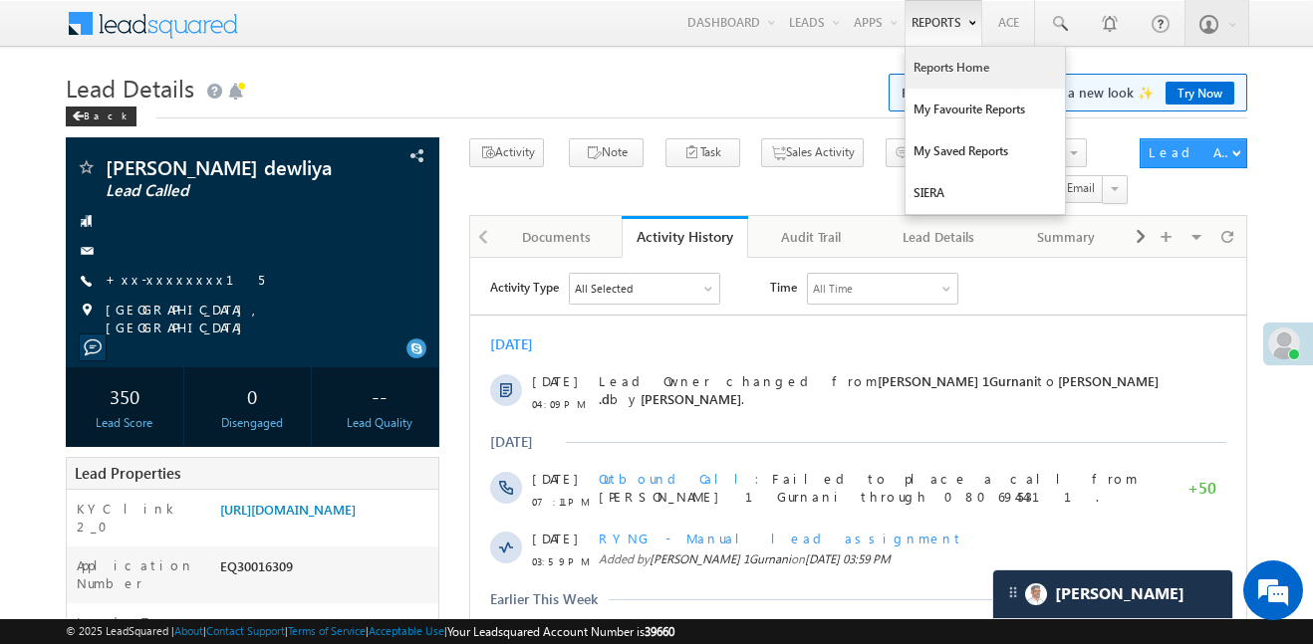
click at [939, 70] on link "Reports Home" at bounding box center [984, 68] width 159 height 42
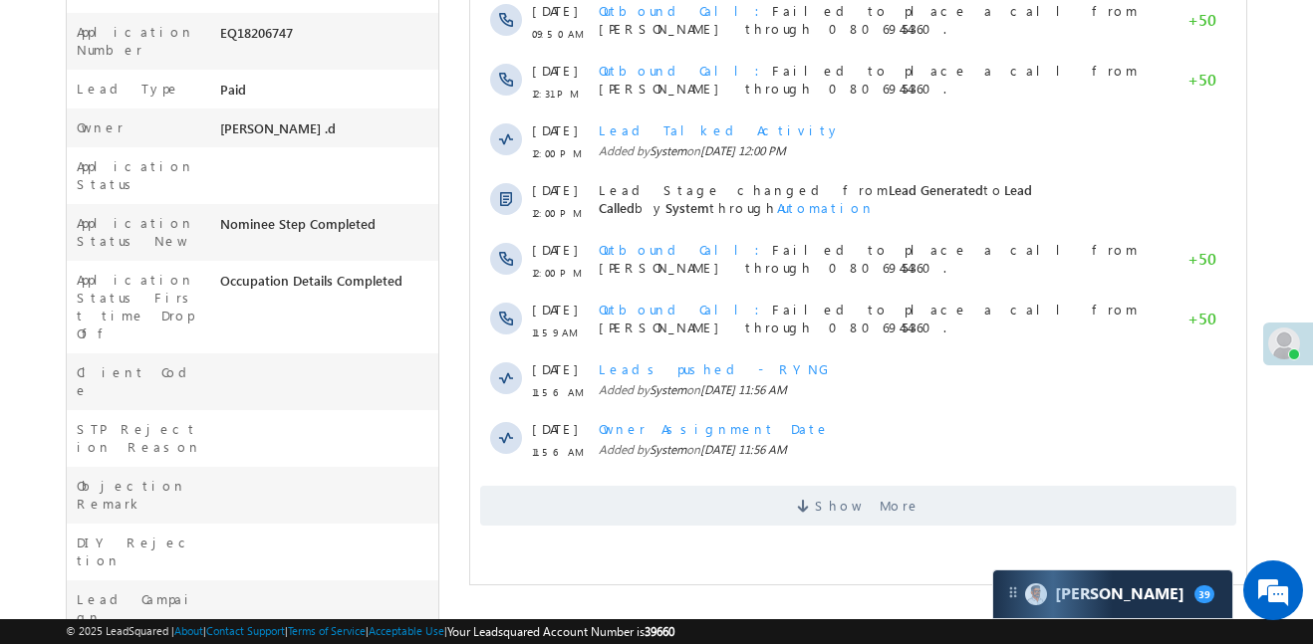
scroll to position [300, 0]
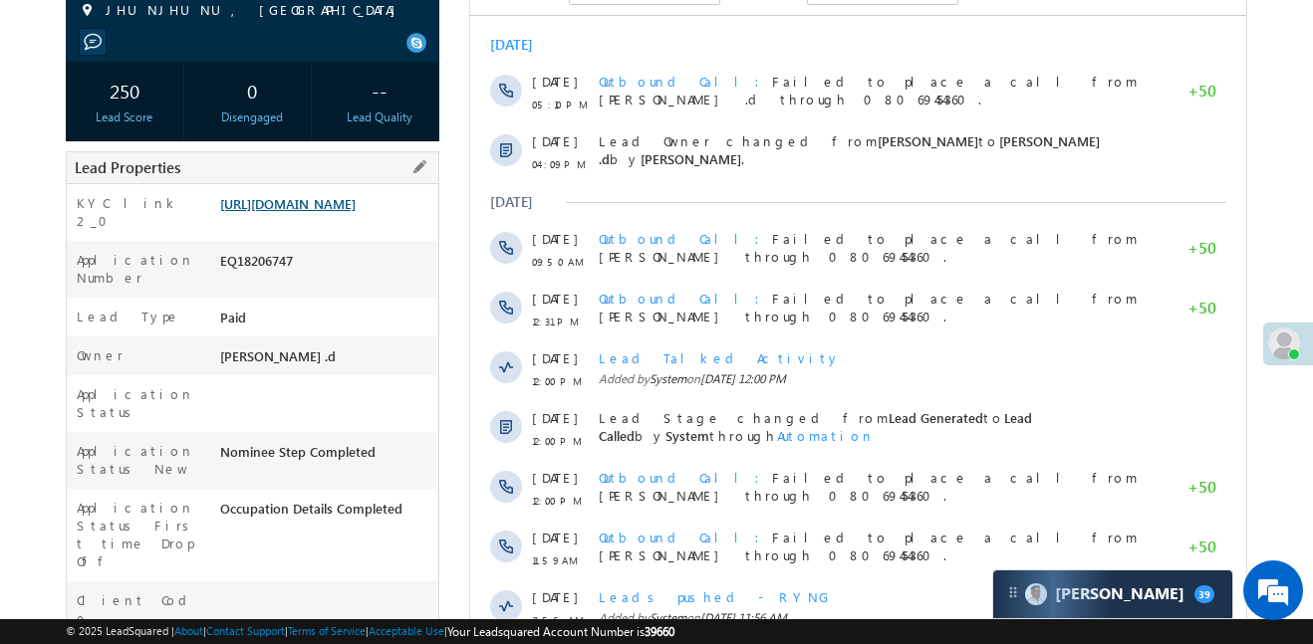
click at [356, 212] on link "[URL][DOMAIN_NAME]" at bounding box center [287, 203] width 135 height 17
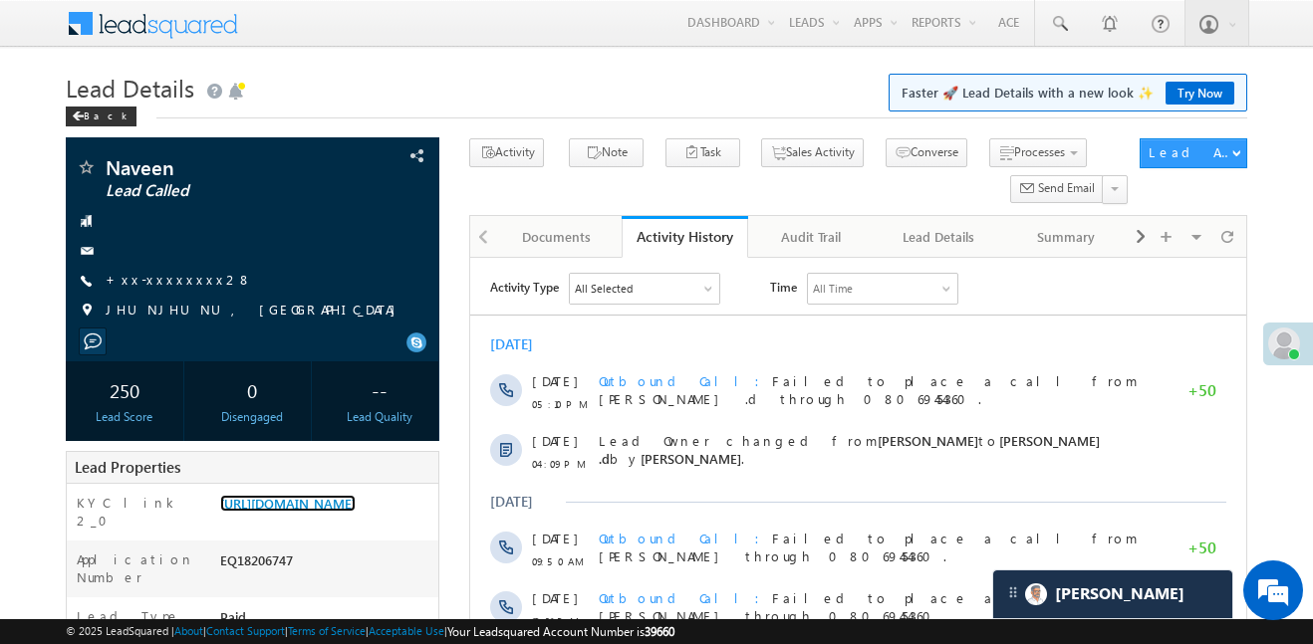
scroll to position [841, 0]
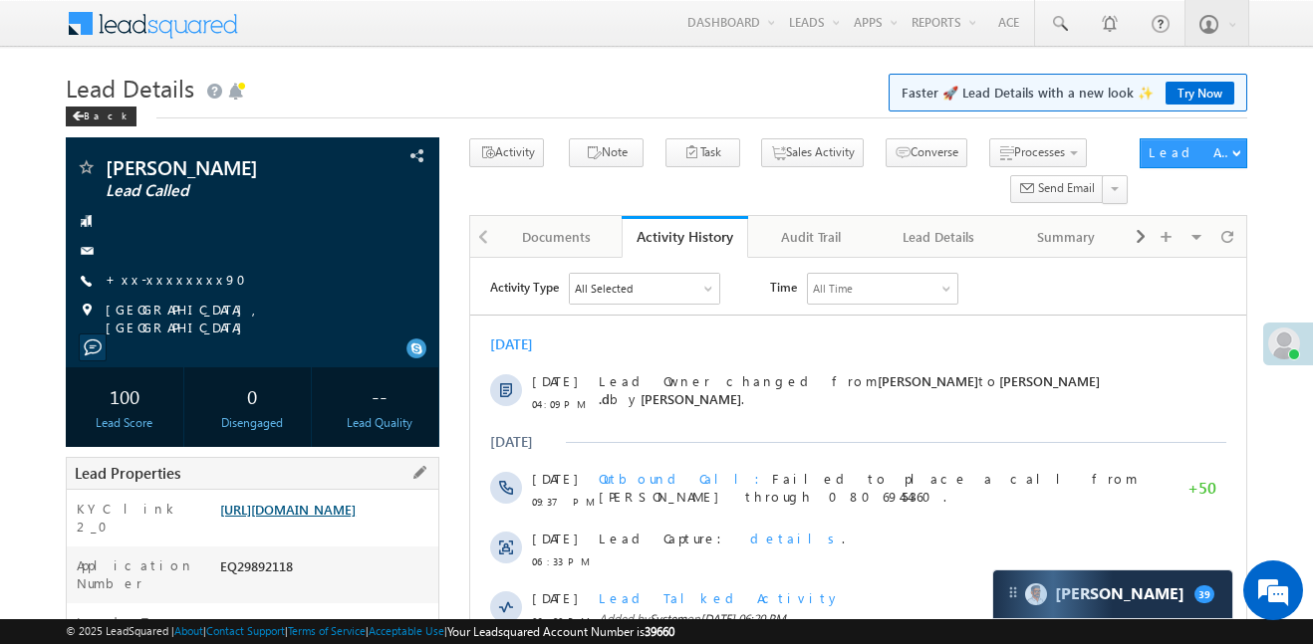
click at [348, 518] on link "https://angelbroking1-pk3em7sa.customui-test.leadsquared.com?leadId=de89dce4-db…" at bounding box center [287, 509] width 135 height 17
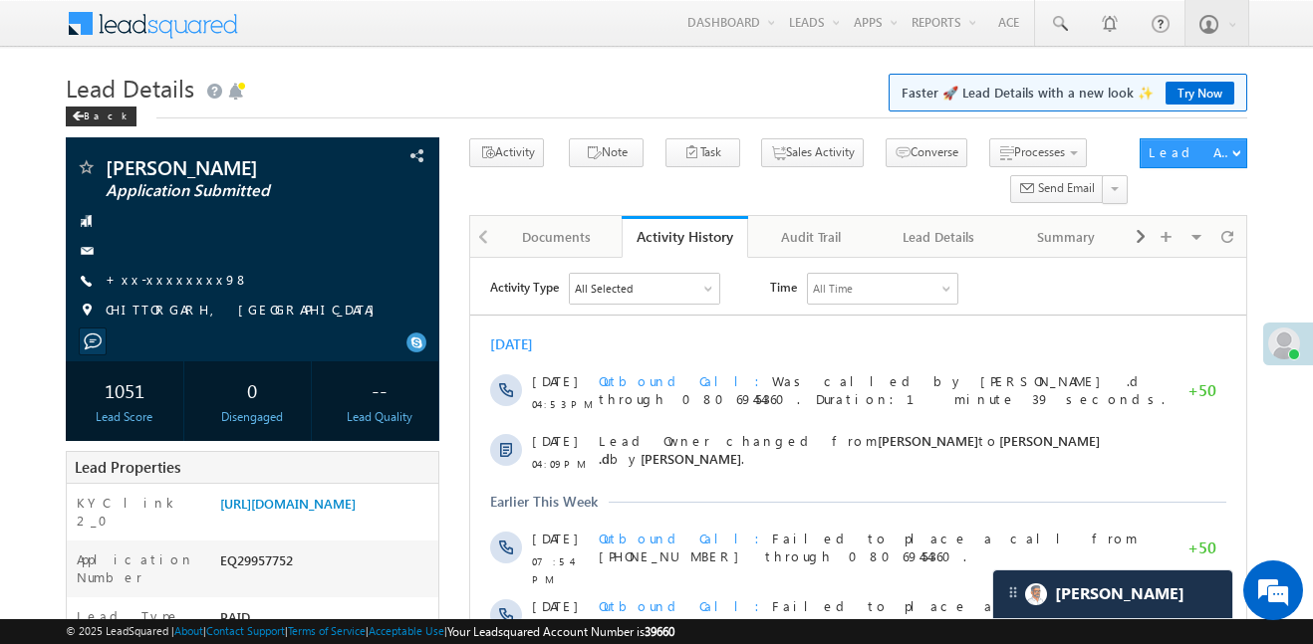
scroll to position [564, 0]
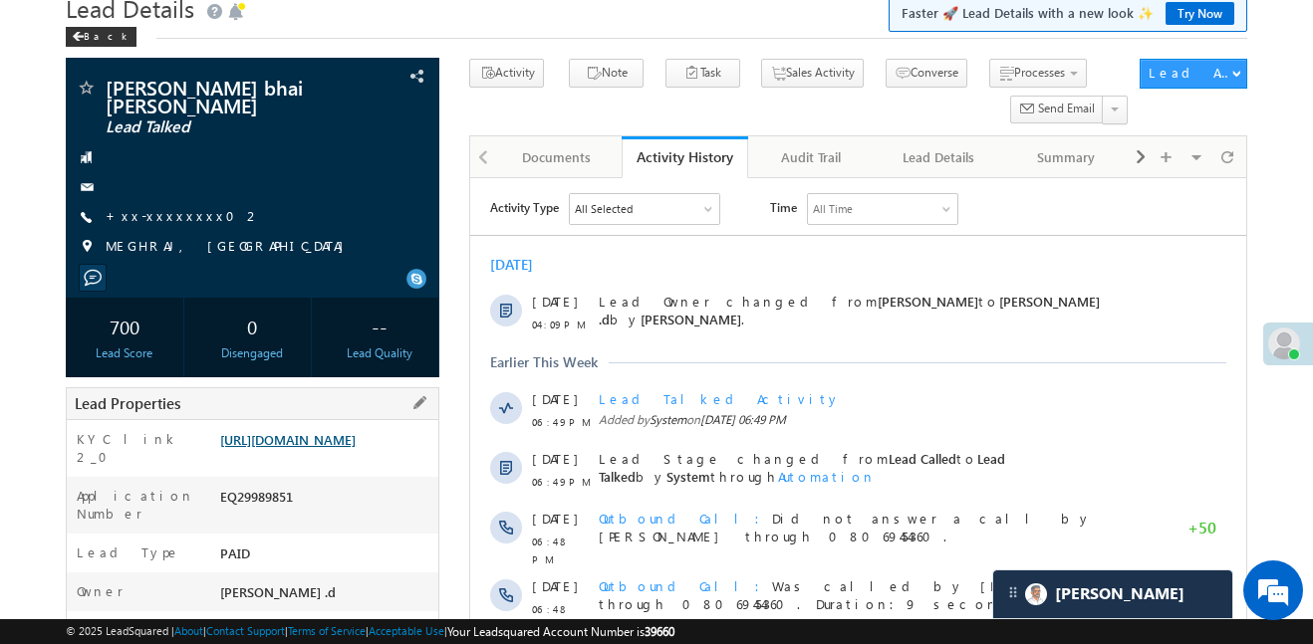
scroll to position [89, 0]
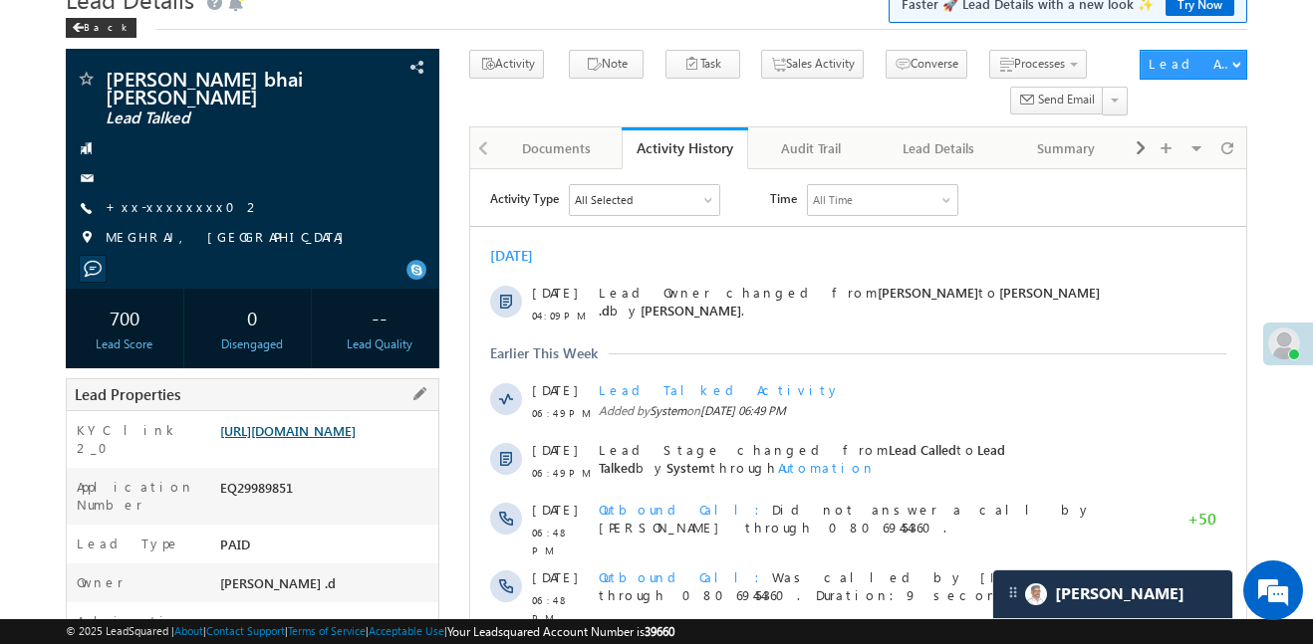
click at [356, 430] on link "[URL][DOMAIN_NAME]" at bounding box center [287, 430] width 135 height 17
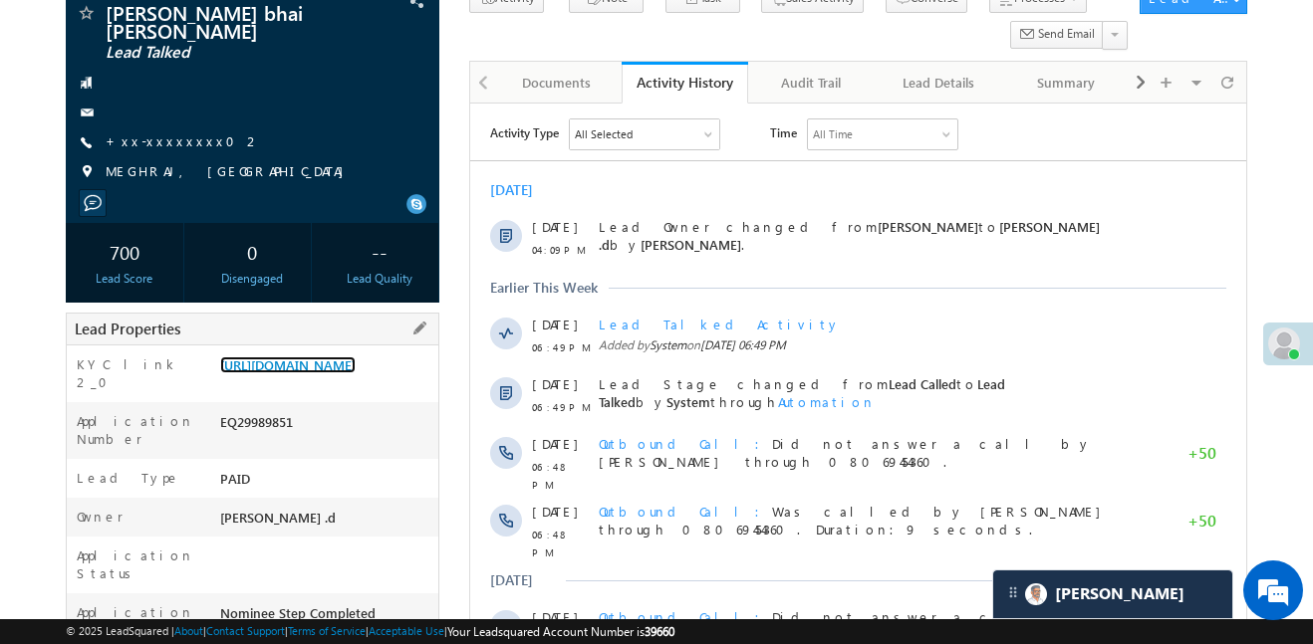
scroll to position [164, 0]
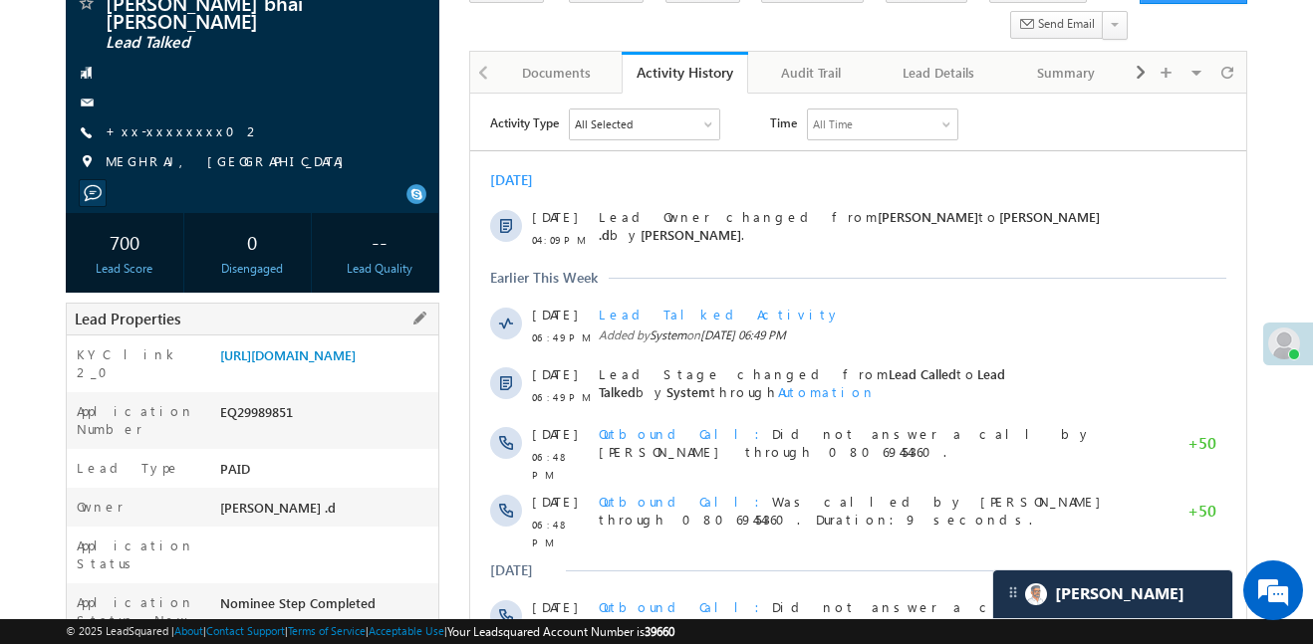
click at [377, 374] on div "https://angelbroking1-pk3em7sa.customui-test.leadsquared.com?leadId=e26f4410-19…" at bounding box center [326, 360] width 223 height 28
click at [356, 364] on link "https://angelbroking1-pk3em7sa.customui-test.leadsquared.com?leadId=e26f4410-19…" at bounding box center [287, 355] width 135 height 17
click at [353, 364] on link "https://angelbroking1-pk3em7sa.customui-test.leadsquared.com?leadId=e26f4410-19…" at bounding box center [287, 355] width 135 height 17
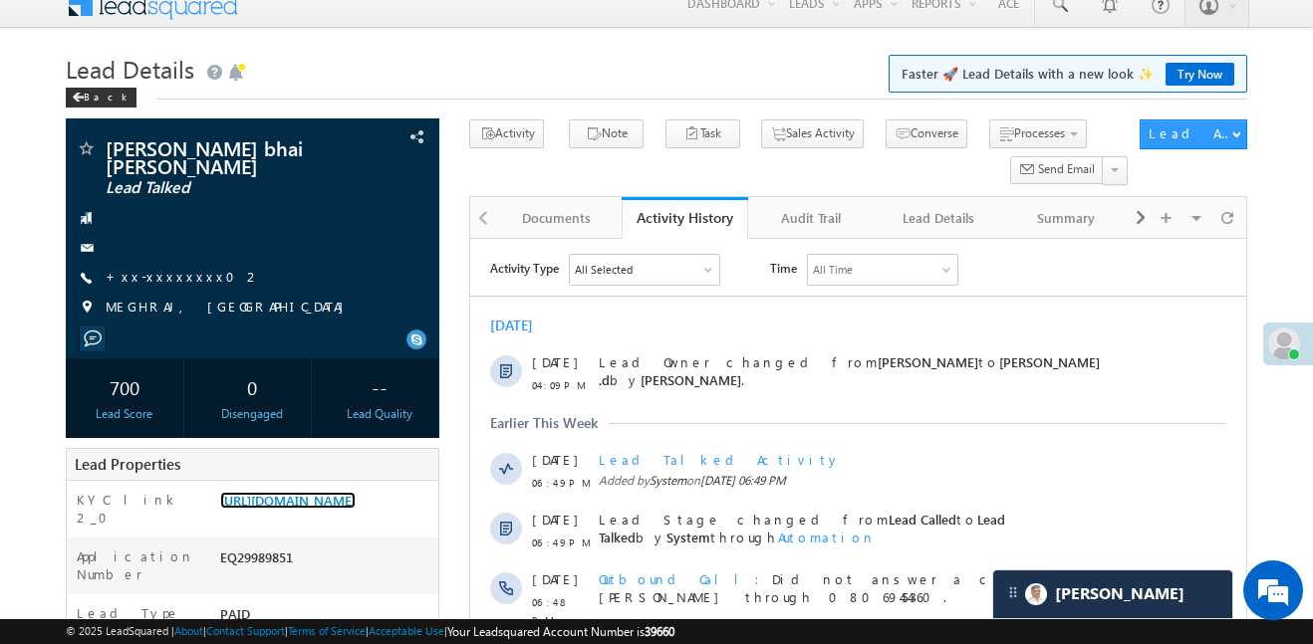
scroll to position [0, 0]
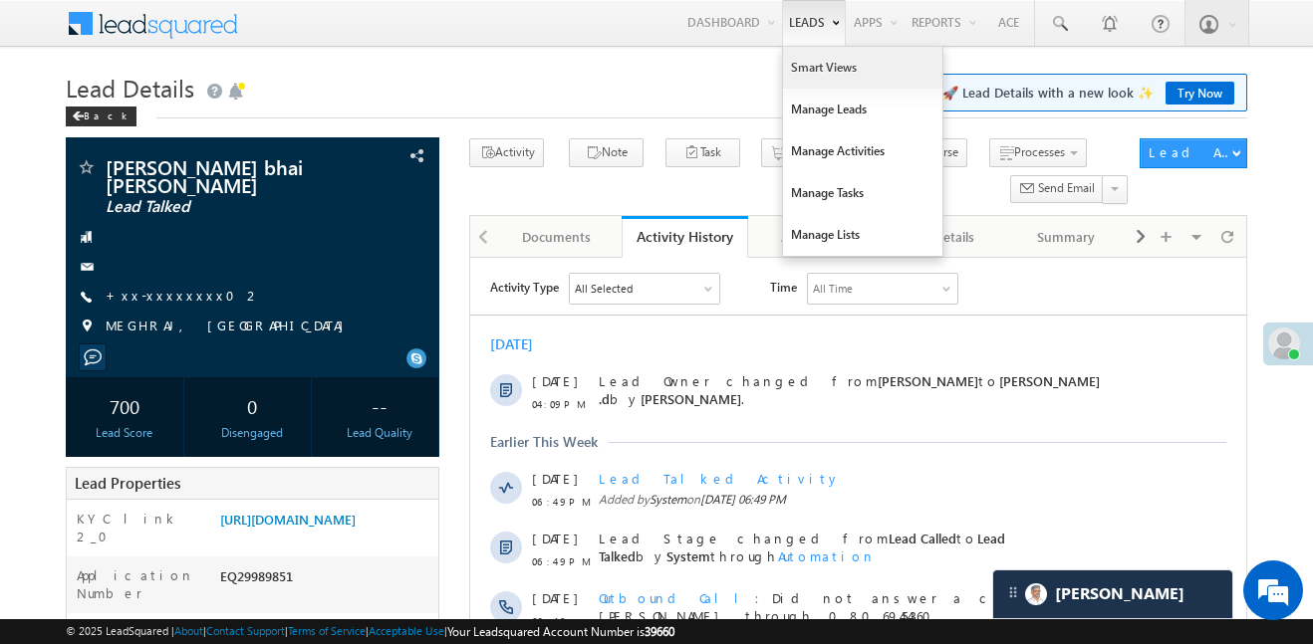
click at [825, 73] on link "Smart Views" at bounding box center [862, 68] width 159 height 42
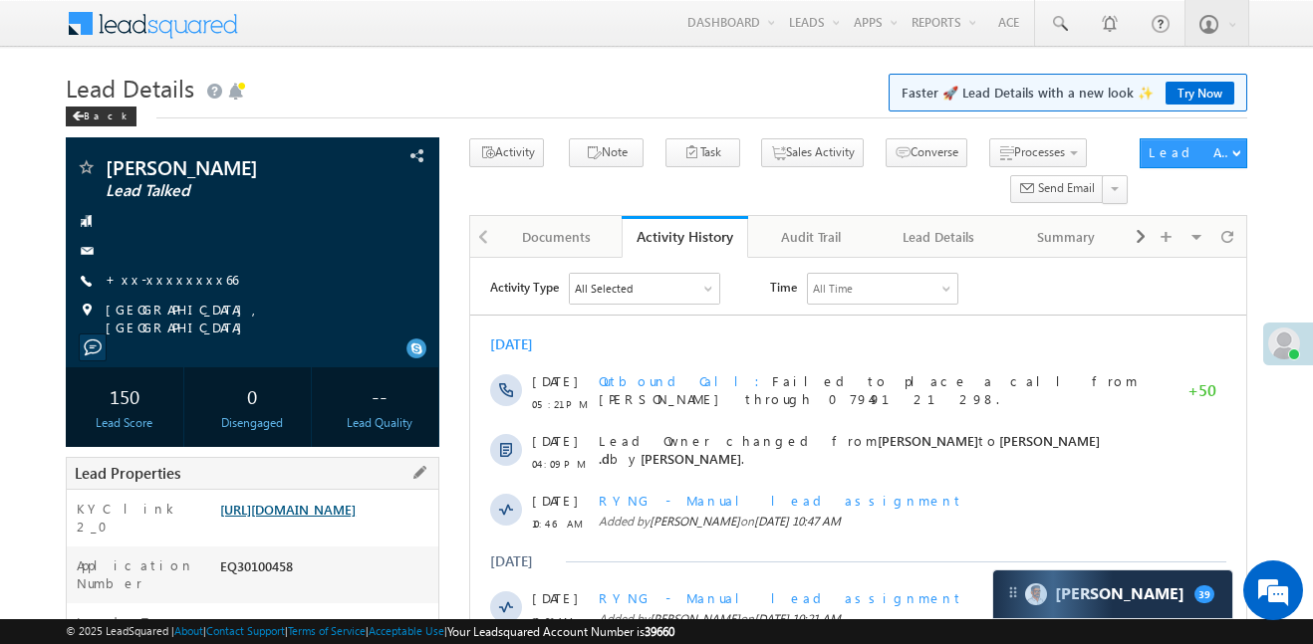
click at [349, 516] on link "[URL][DOMAIN_NAME]" at bounding box center [287, 509] width 135 height 17
drag, startPoint x: 375, startPoint y: 548, endPoint x: 374, endPoint y: 510, distance: 37.9
click at [375, 528] on div "[URL][DOMAIN_NAME]" at bounding box center [326, 514] width 223 height 28
click at [356, 510] on link "[URL][DOMAIN_NAME]" at bounding box center [287, 509] width 135 height 17
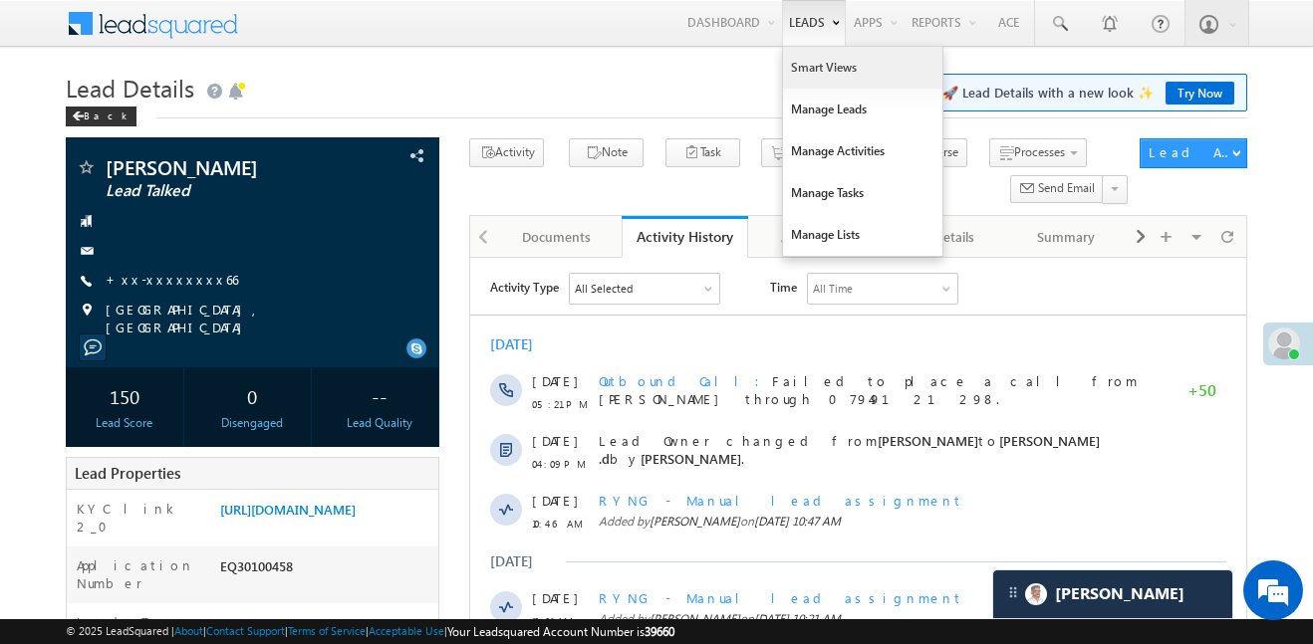
click at [831, 64] on link "Smart Views" at bounding box center [862, 68] width 159 height 42
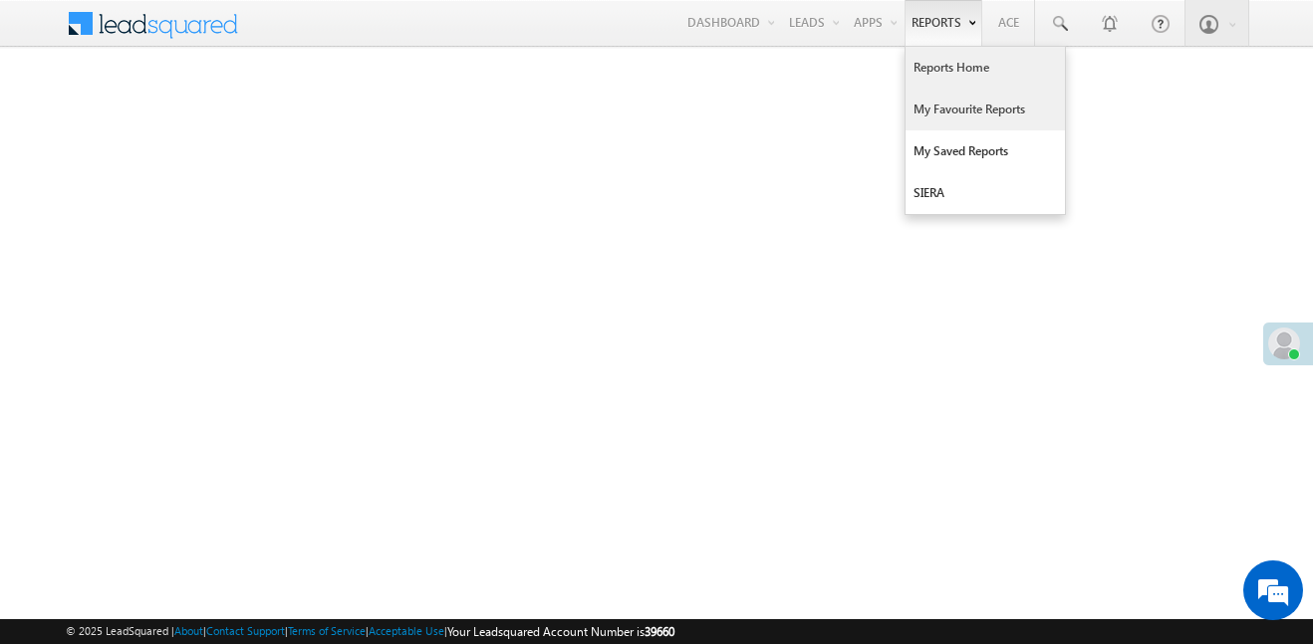
click at [982, 112] on link "My Favourite Reports" at bounding box center [984, 110] width 159 height 42
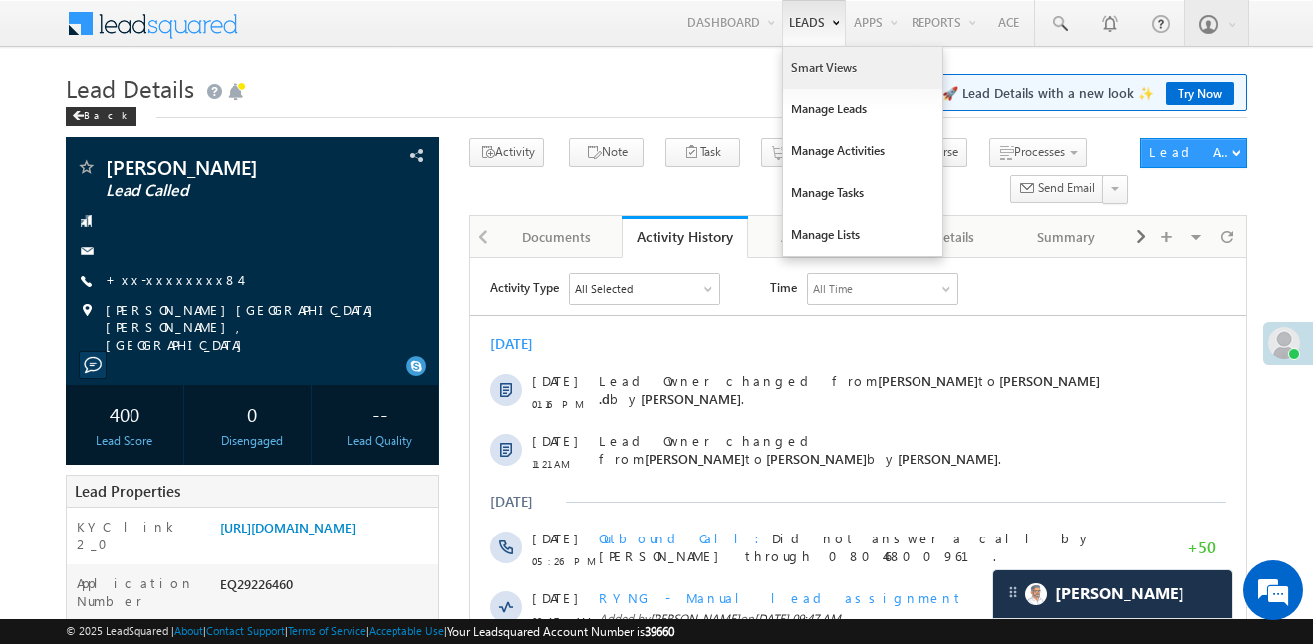
click at [817, 62] on link "Smart Views" at bounding box center [862, 68] width 159 height 42
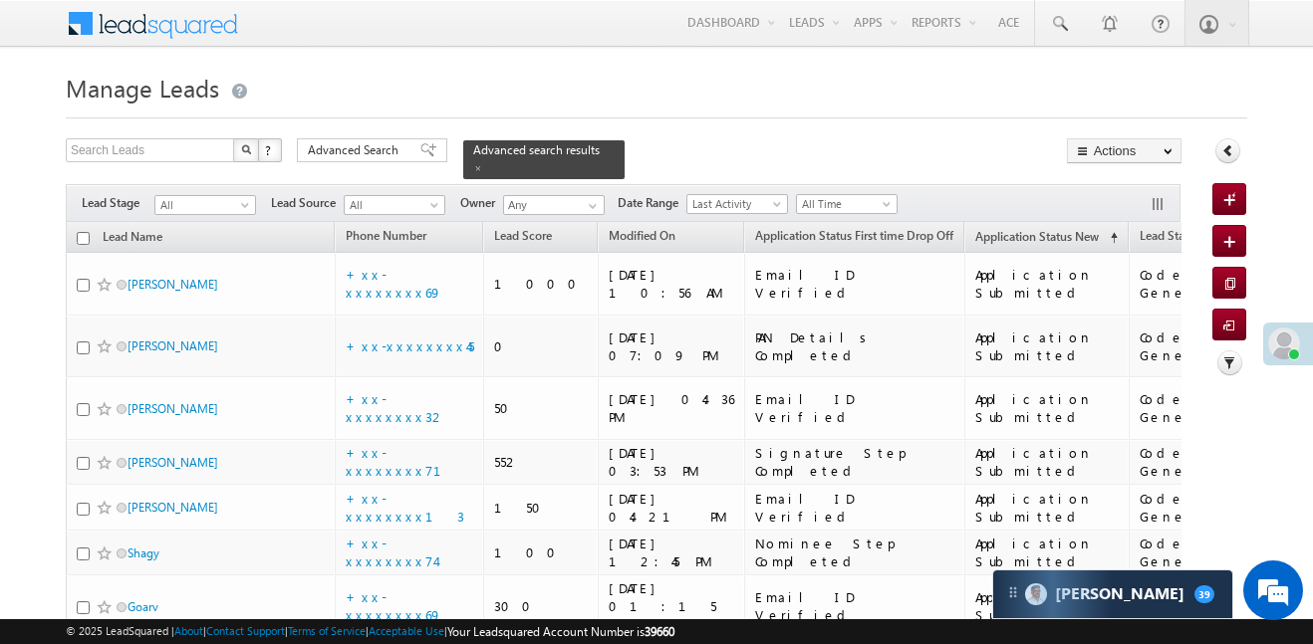
click at [389, 162] on div "Search Leads X ? 635 results found Advanced Search Advanced Search Advanced sea…" at bounding box center [624, 158] width 1116 height 41
click at [385, 153] on span "Advanced Search" at bounding box center [356, 150] width 97 height 18
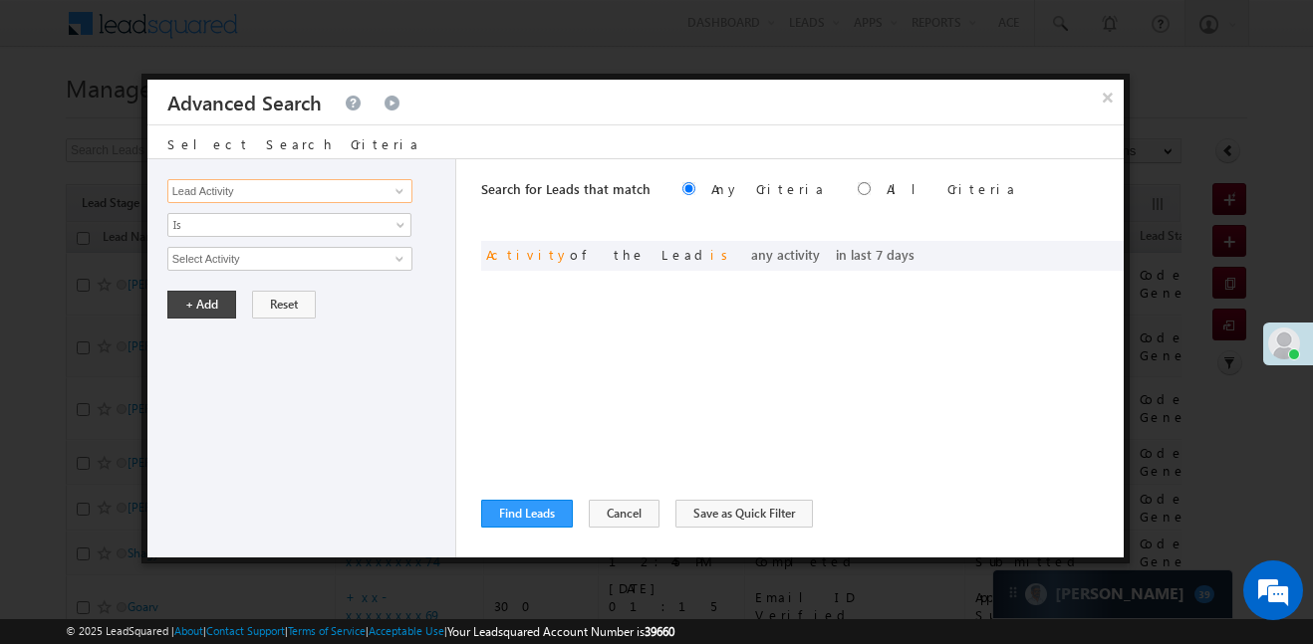
click at [307, 195] on input "Lead Activity" at bounding box center [289, 191] width 245 height 24
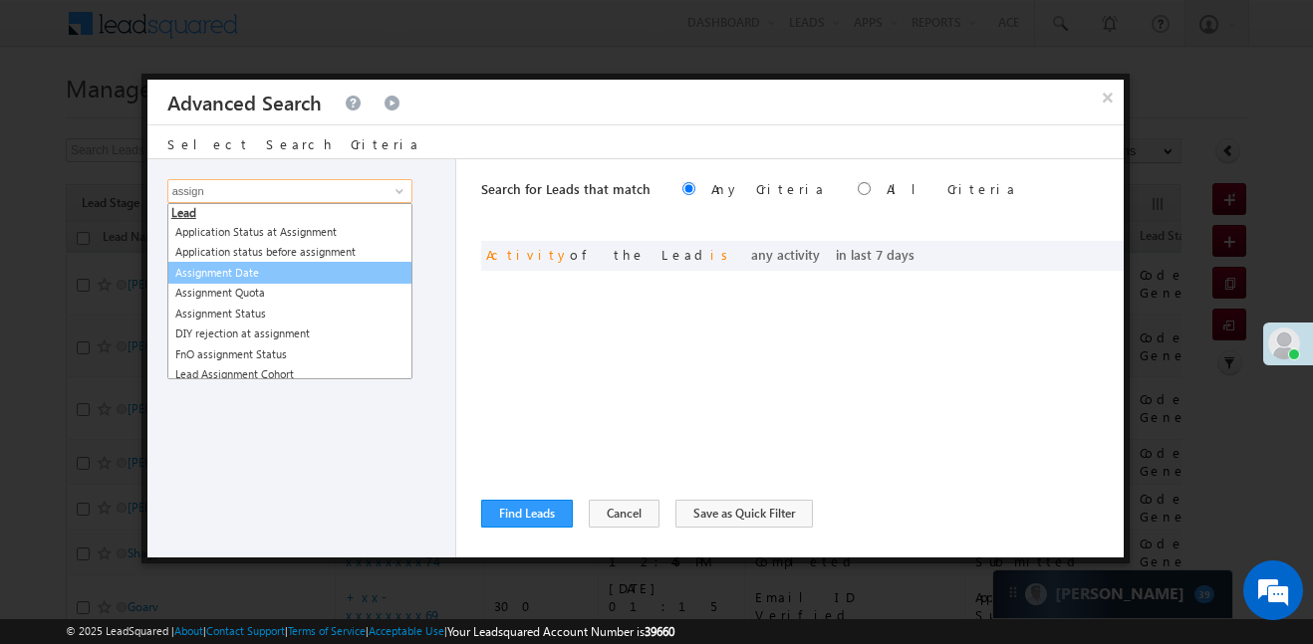
click at [225, 276] on link "Assignment Date" at bounding box center [289, 273] width 245 height 23
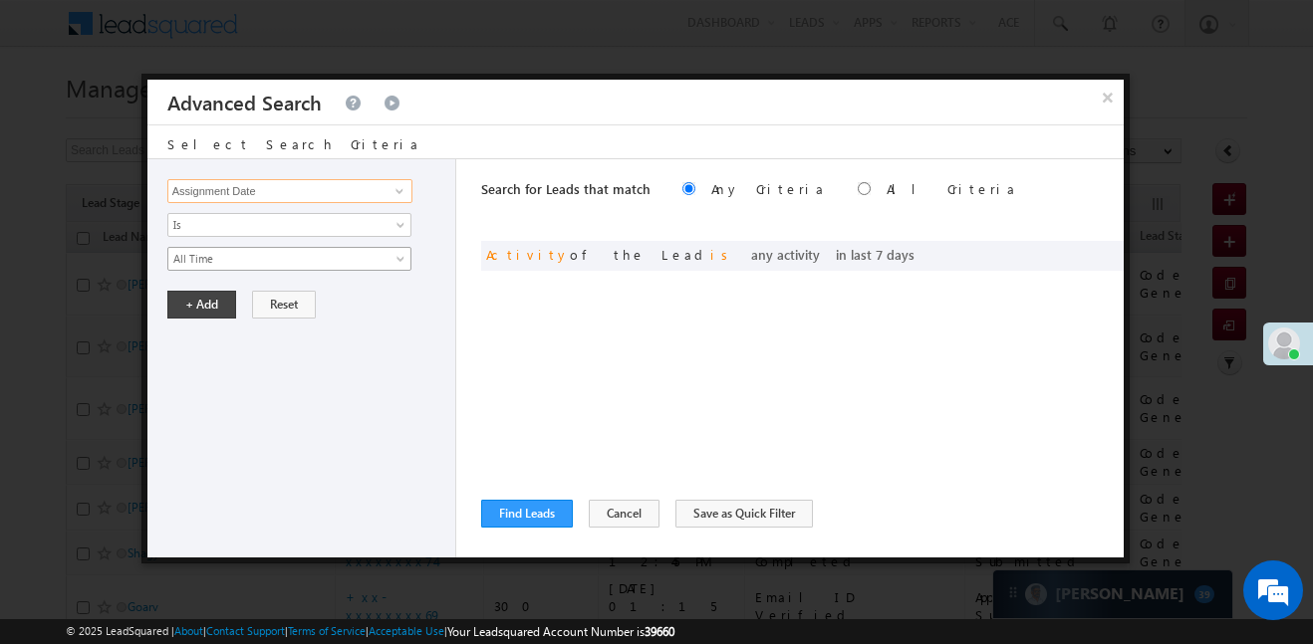
type input "Assignment Date"
click at [251, 254] on span "All Time" at bounding box center [276, 259] width 216 height 18
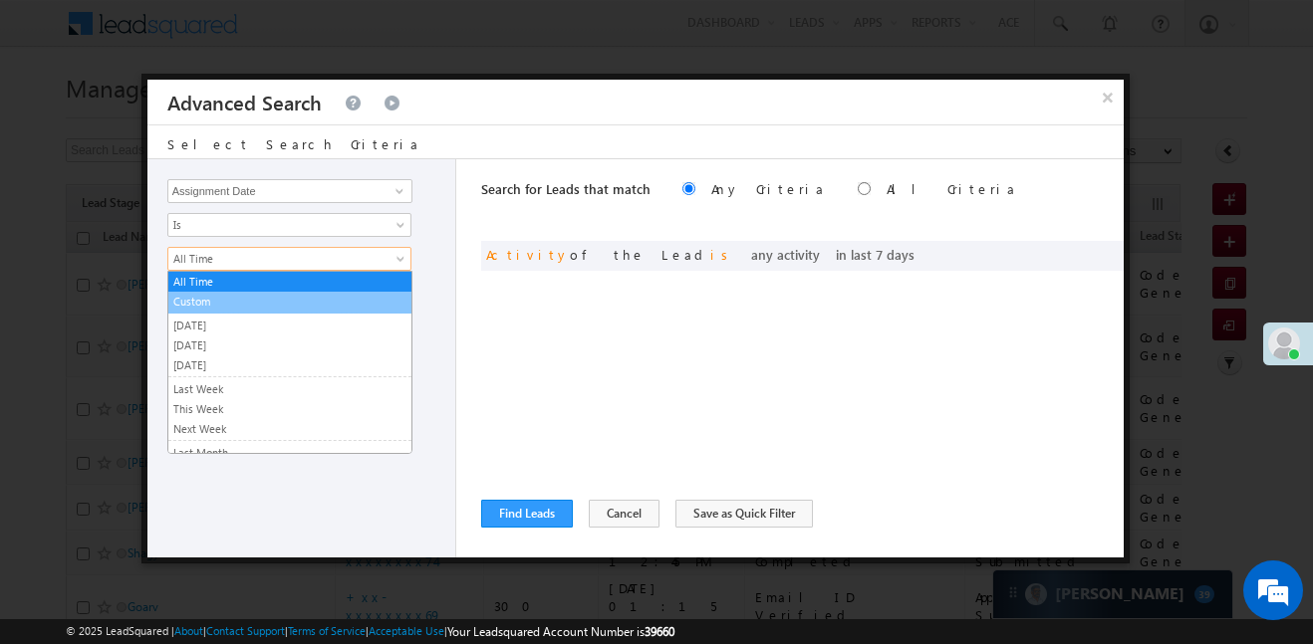
click at [213, 294] on link "Custom" at bounding box center [289, 302] width 243 height 18
click at [0, 0] on input "text" at bounding box center [0, 0] width 0 height 0
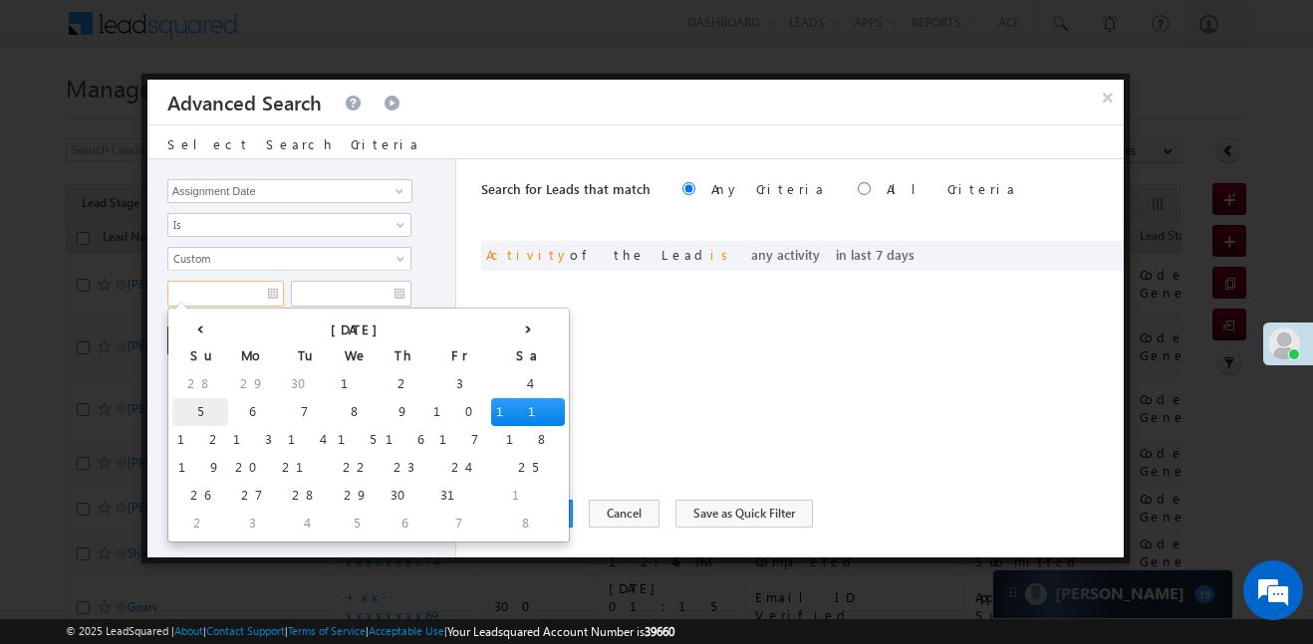
click at [189, 410] on td "5" at bounding box center [200, 412] width 56 height 28
type input "05/10/25"
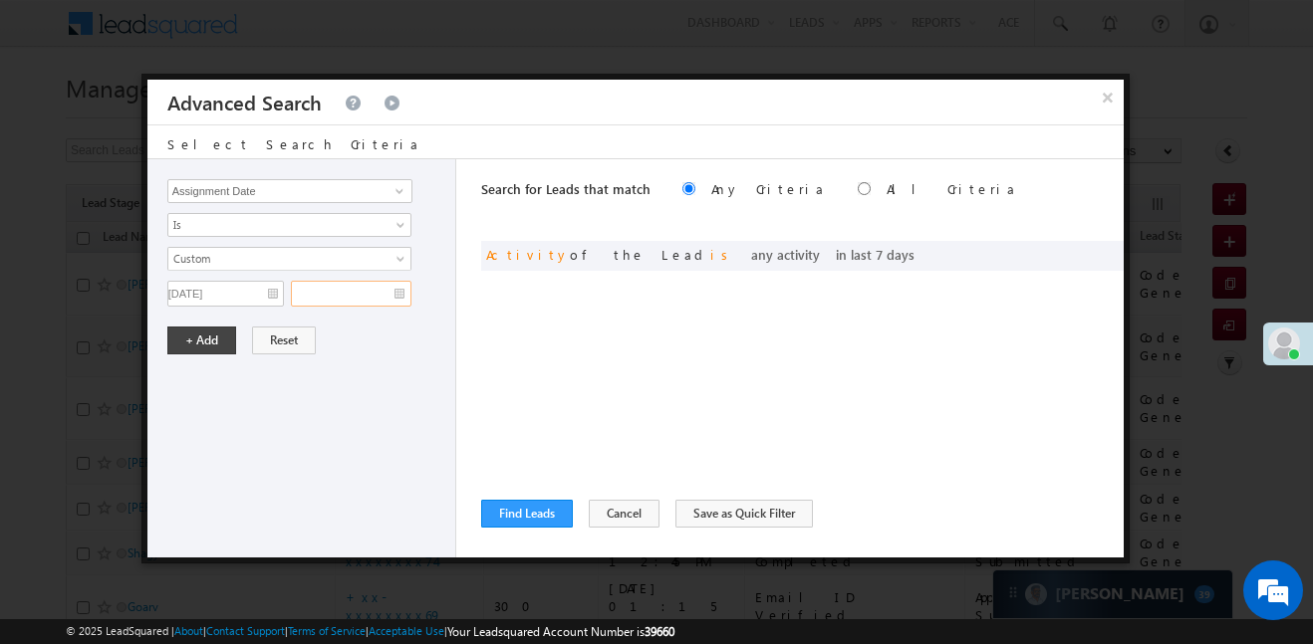
click at [381, 301] on input "text" at bounding box center [351, 294] width 121 height 26
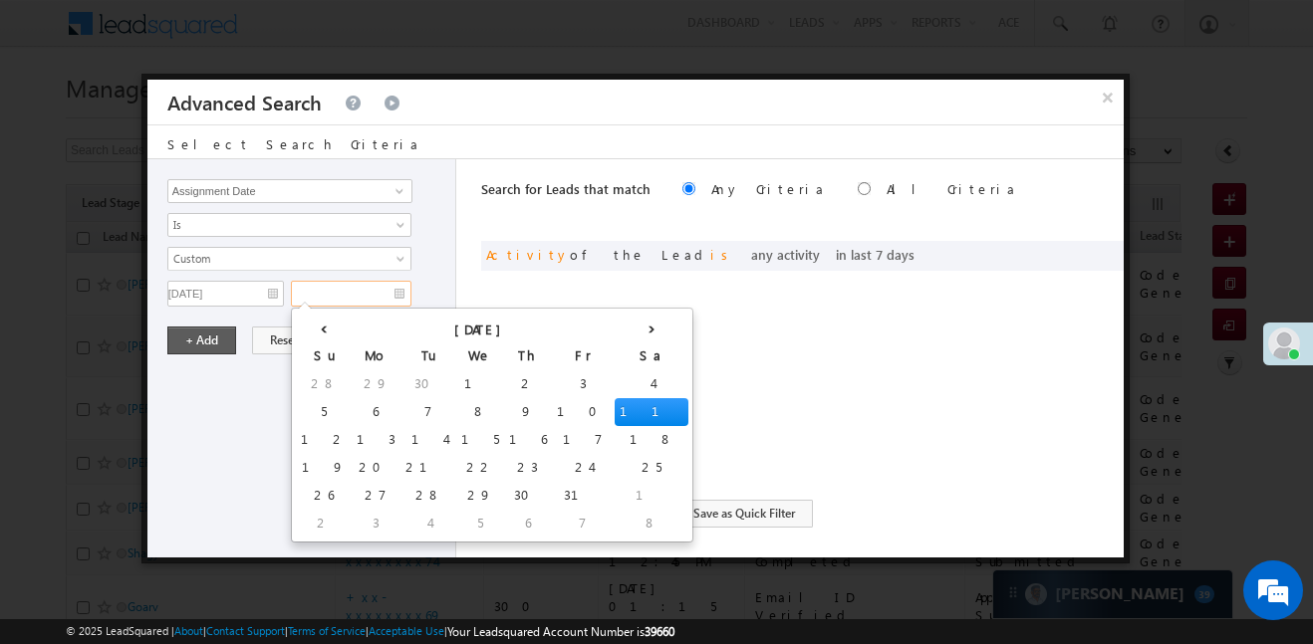
click at [615, 409] on td "11" at bounding box center [652, 412] width 74 height 28
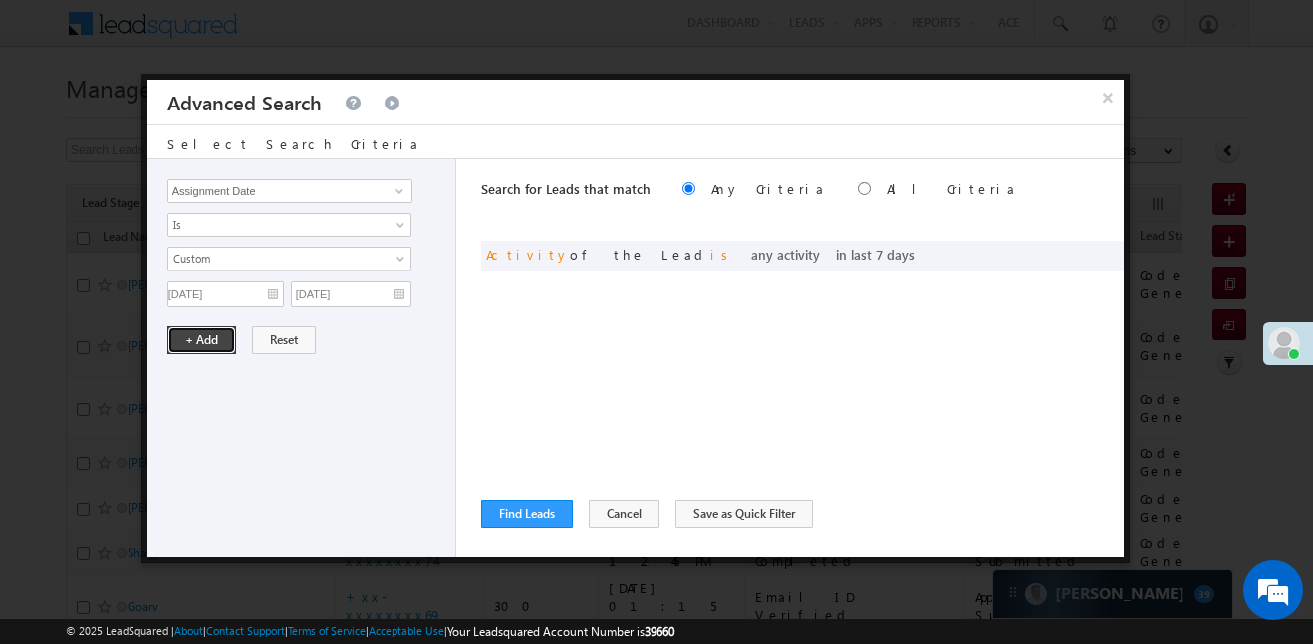
click at [191, 339] on button "+ Add" at bounding box center [201, 341] width 69 height 28
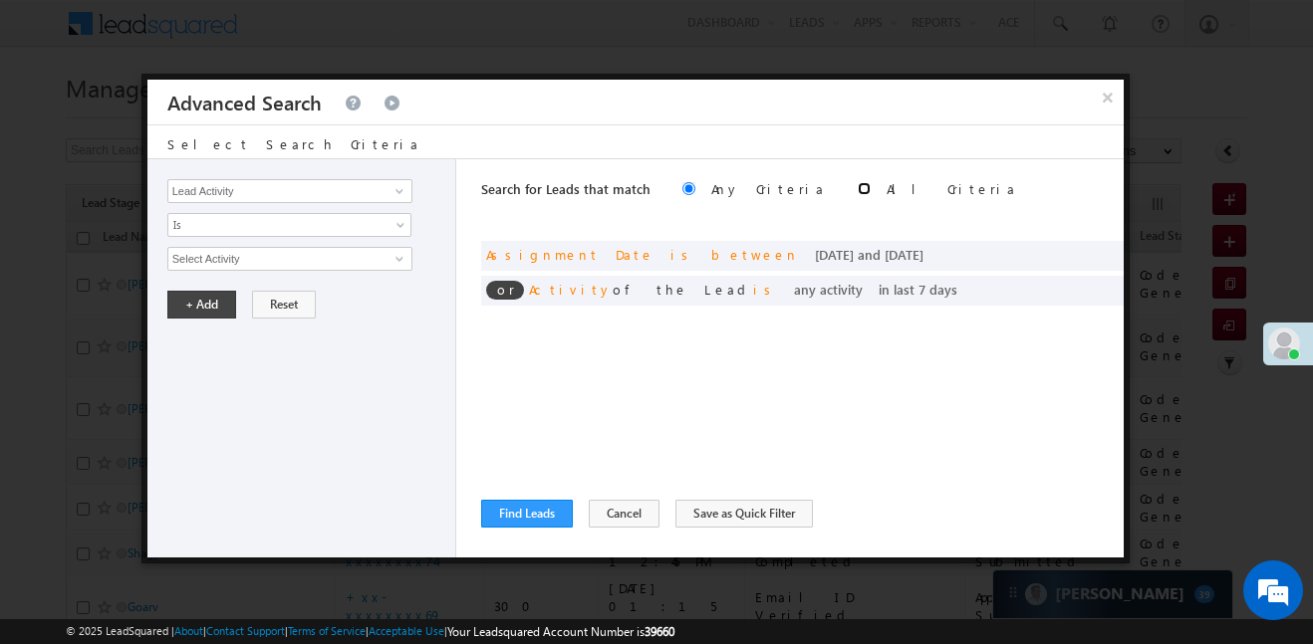
drag, startPoint x: 769, startPoint y: 187, endPoint x: 884, endPoint y: 317, distance: 172.9
click at [871, 303] on div "Search for Leads that match Any Criteria All Criteria Note that the current tri…" at bounding box center [802, 358] width 642 height 398
click at [1117, 290] on div at bounding box center [1095, 290] width 48 height 18
click at [1104, 287] on span at bounding box center [1102, 288] width 14 height 14
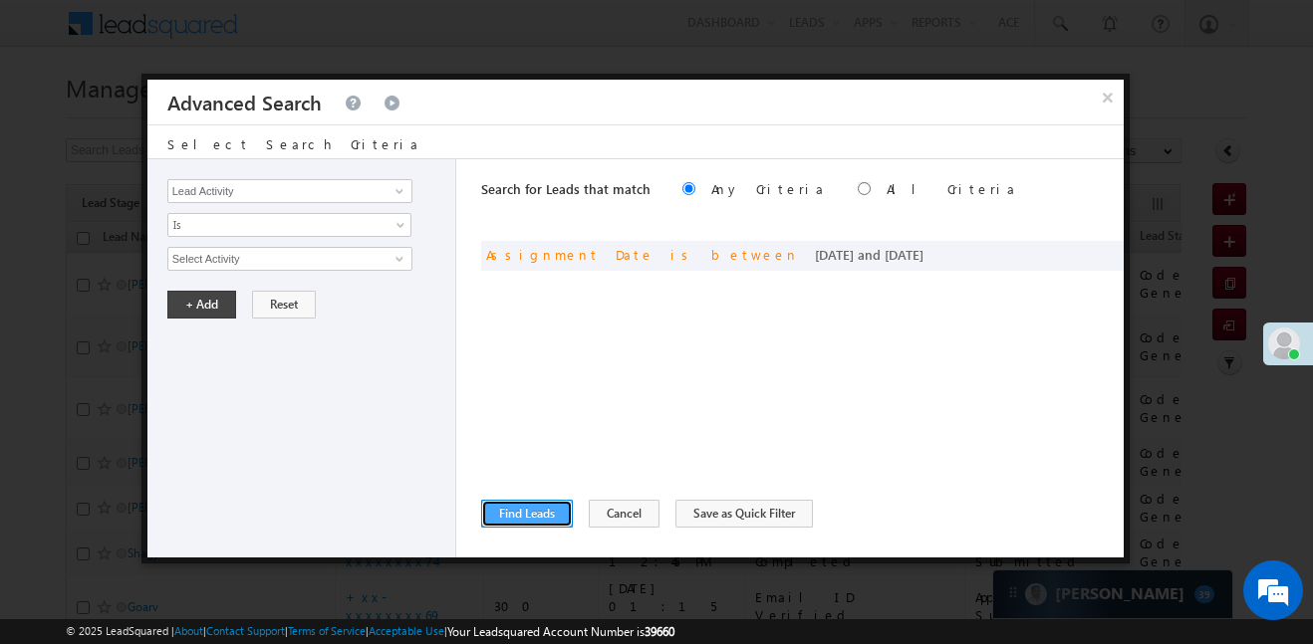
click at [549, 501] on button "Find Leads" at bounding box center [527, 514] width 92 height 28
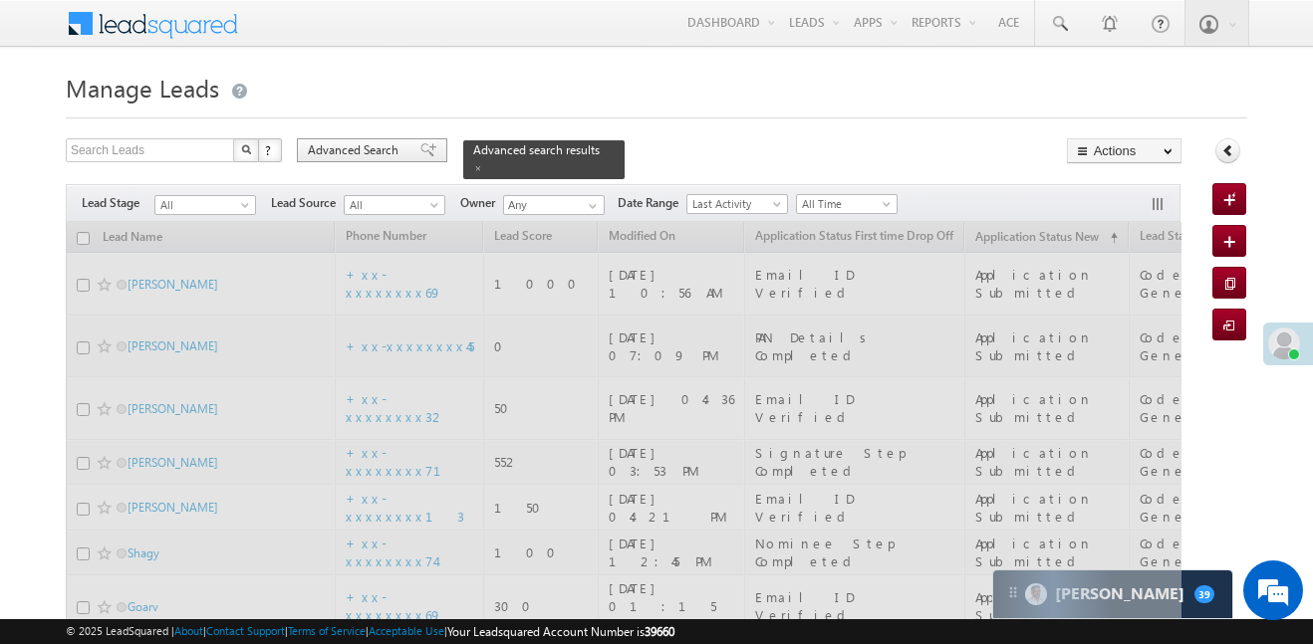
click at [420, 151] on span at bounding box center [428, 150] width 16 height 14
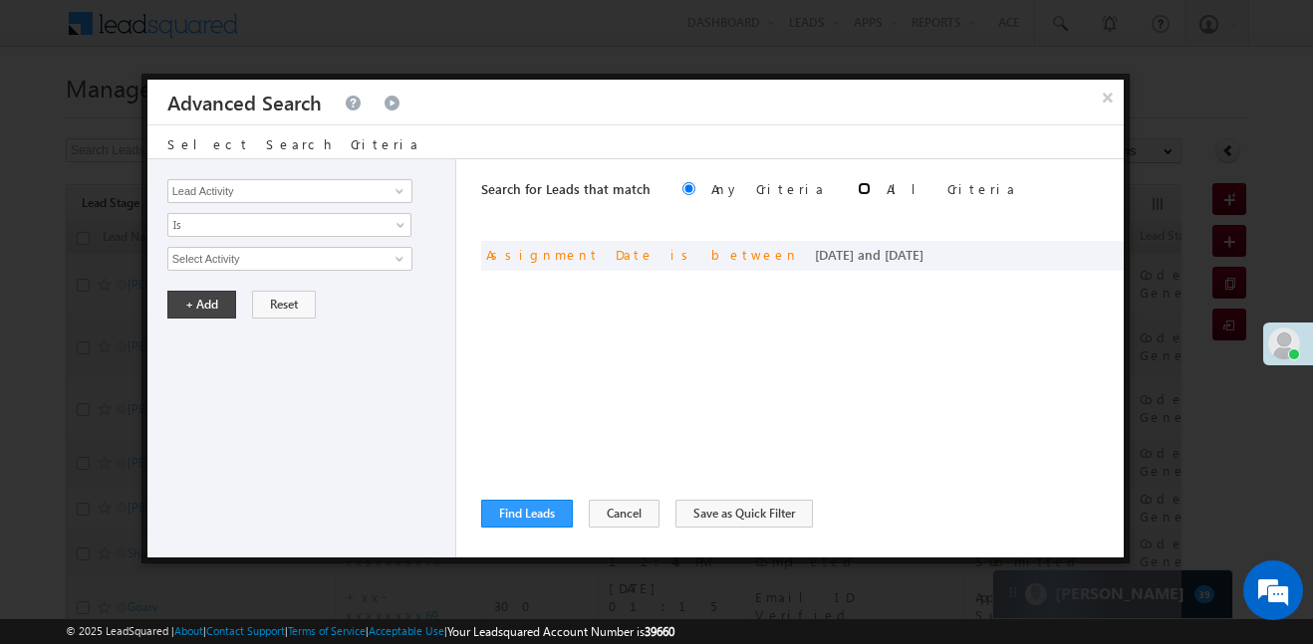
click at [858, 182] on input "radio" at bounding box center [864, 188] width 13 height 13
radio input "true"
click at [535, 500] on button "Find Leads" at bounding box center [527, 514] width 92 height 28
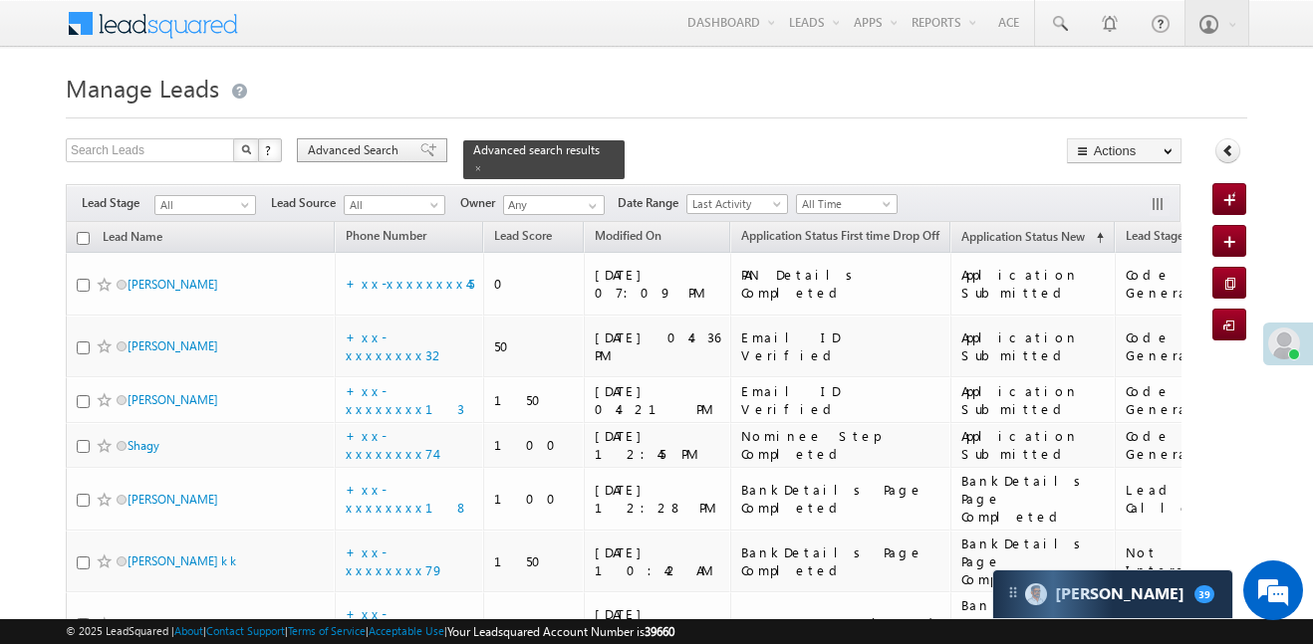
click at [374, 155] on span "Advanced Search" at bounding box center [356, 150] width 97 height 18
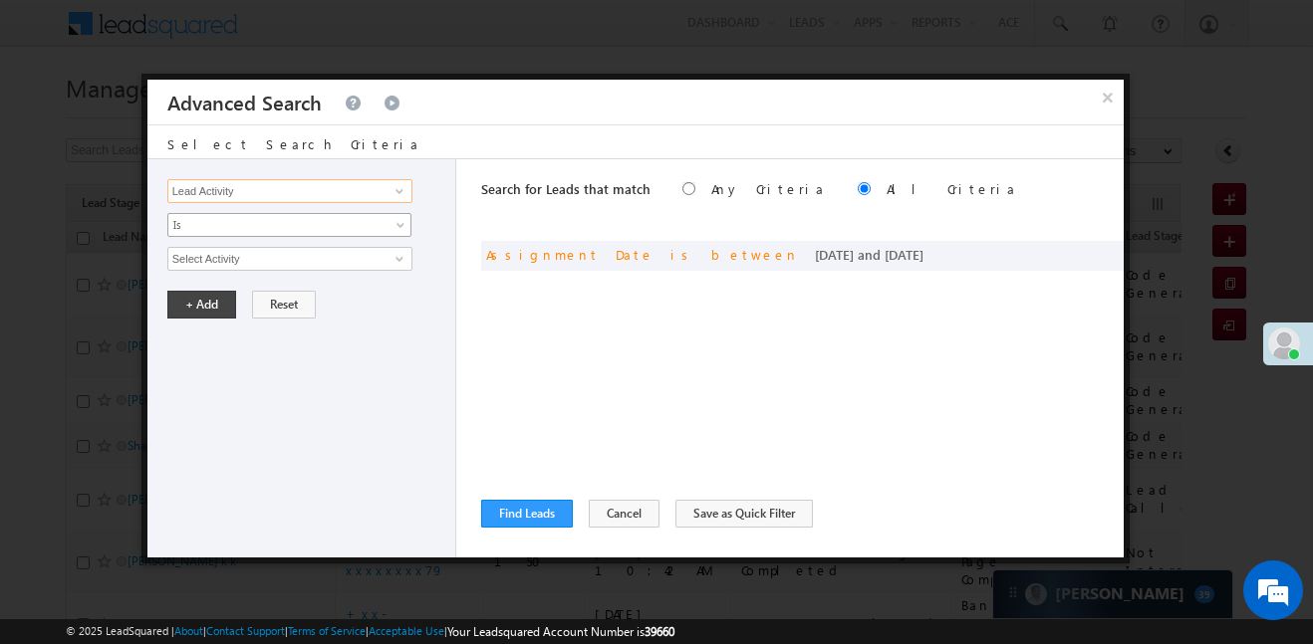
click at [354, 194] on input "Lead Activity" at bounding box center [289, 191] width 245 height 24
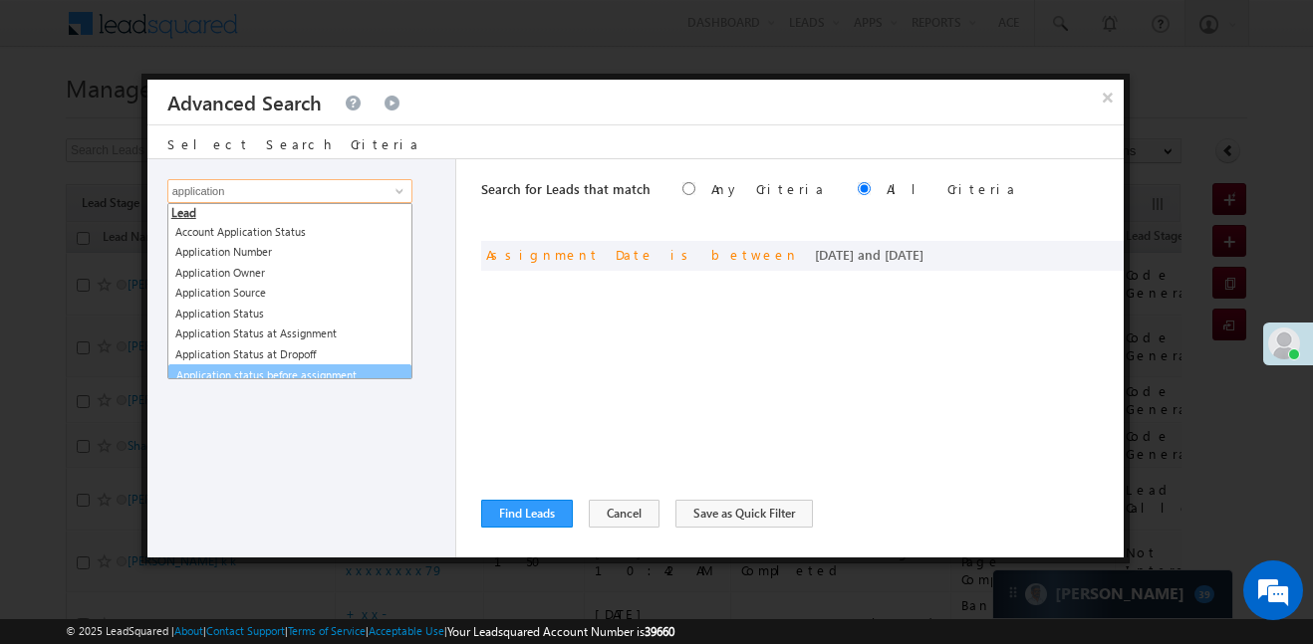
scroll to position [10, 0]
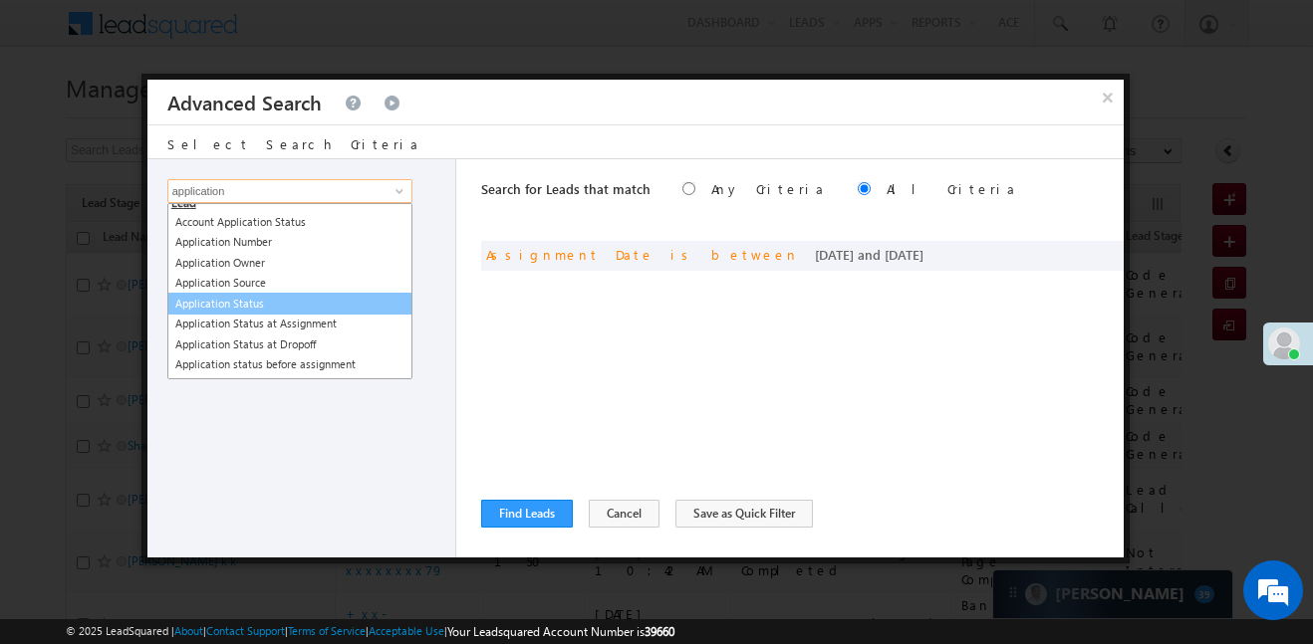
click at [254, 297] on link "Application Status" at bounding box center [289, 304] width 245 height 23
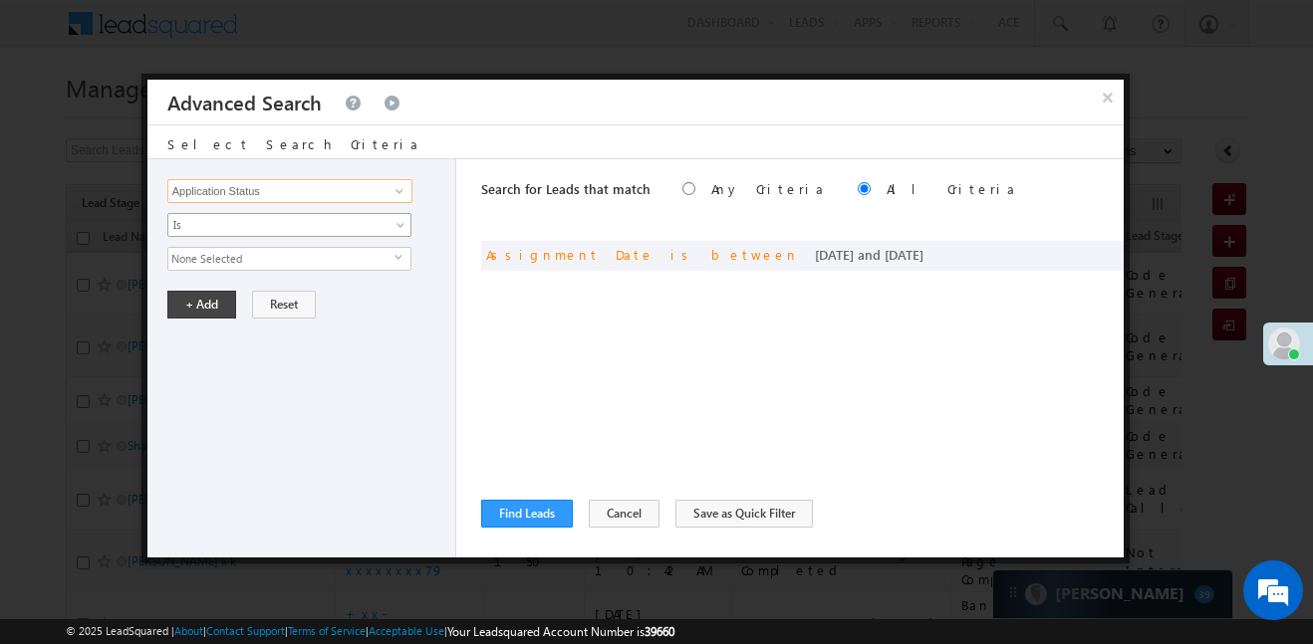
type input "Application Status"
click at [236, 230] on span "Is" at bounding box center [276, 225] width 216 height 18
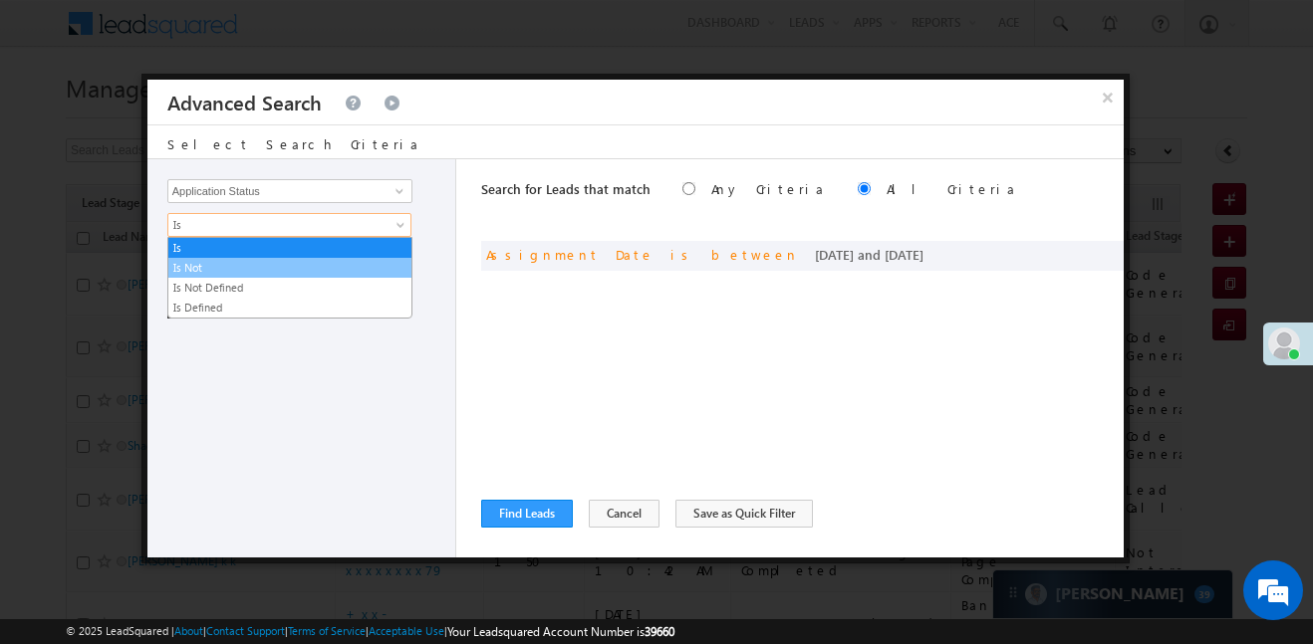
click at [215, 267] on link "Is Not" at bounding box center [289, 268] width 243 height 18
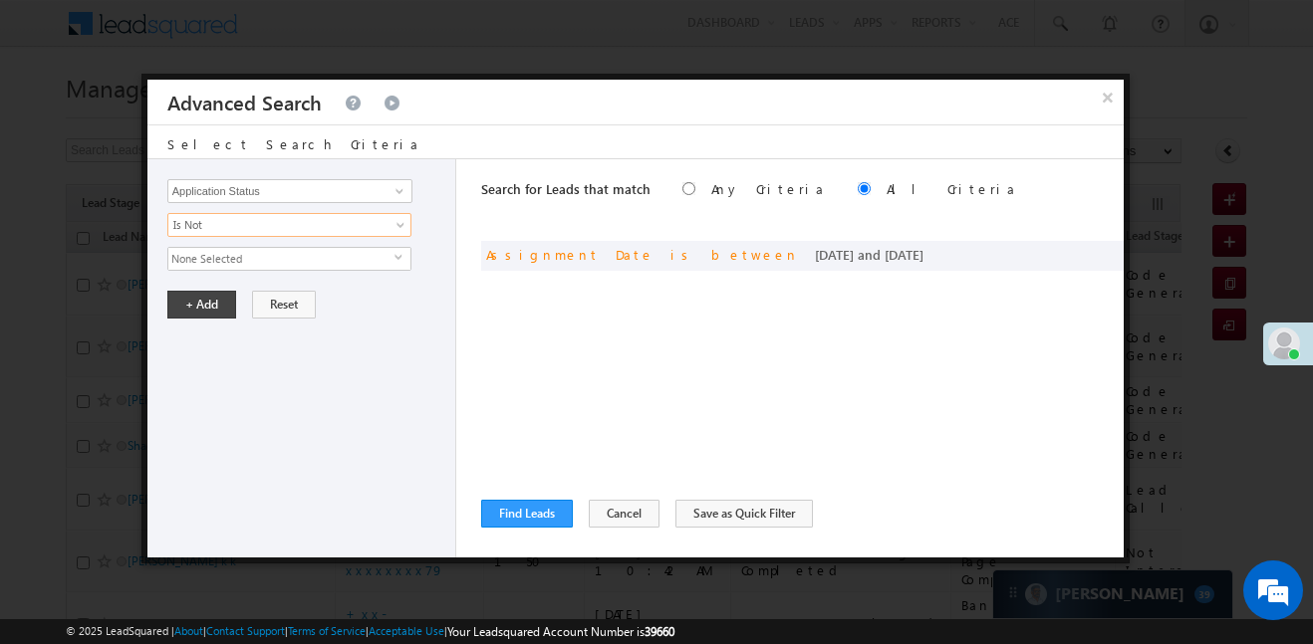
click at [216, 249] on span "None Selected" at bounding box center [281, 259] width 226 height 22
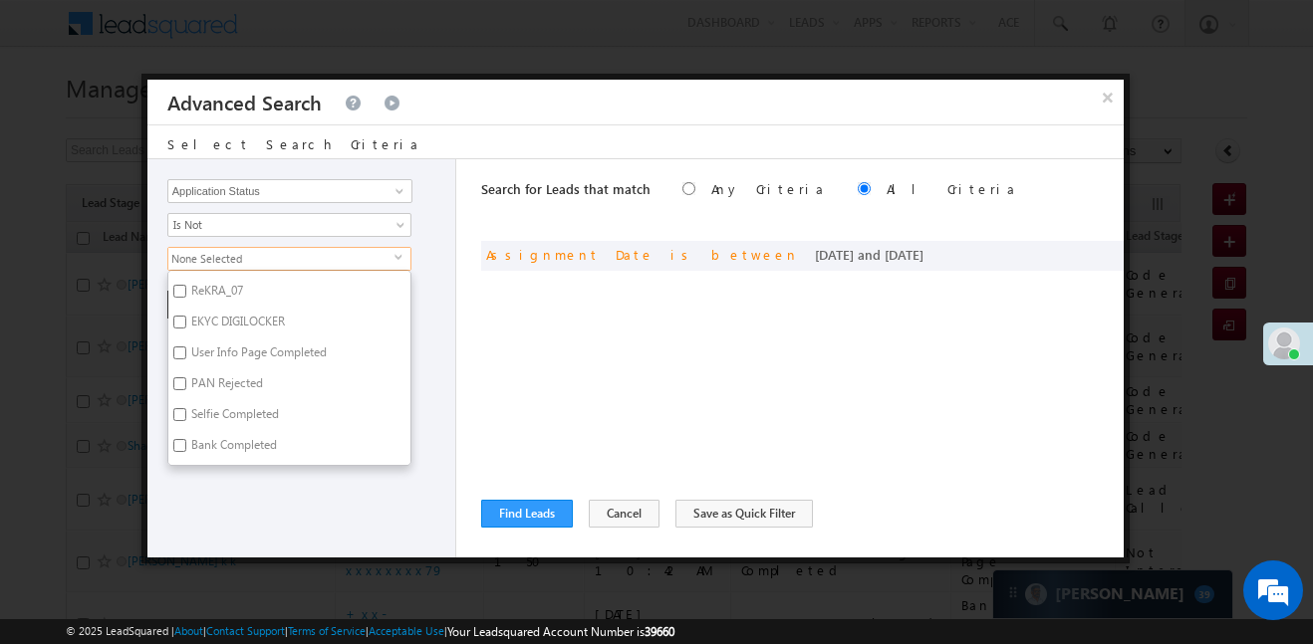
scroll to position [1580, 0]
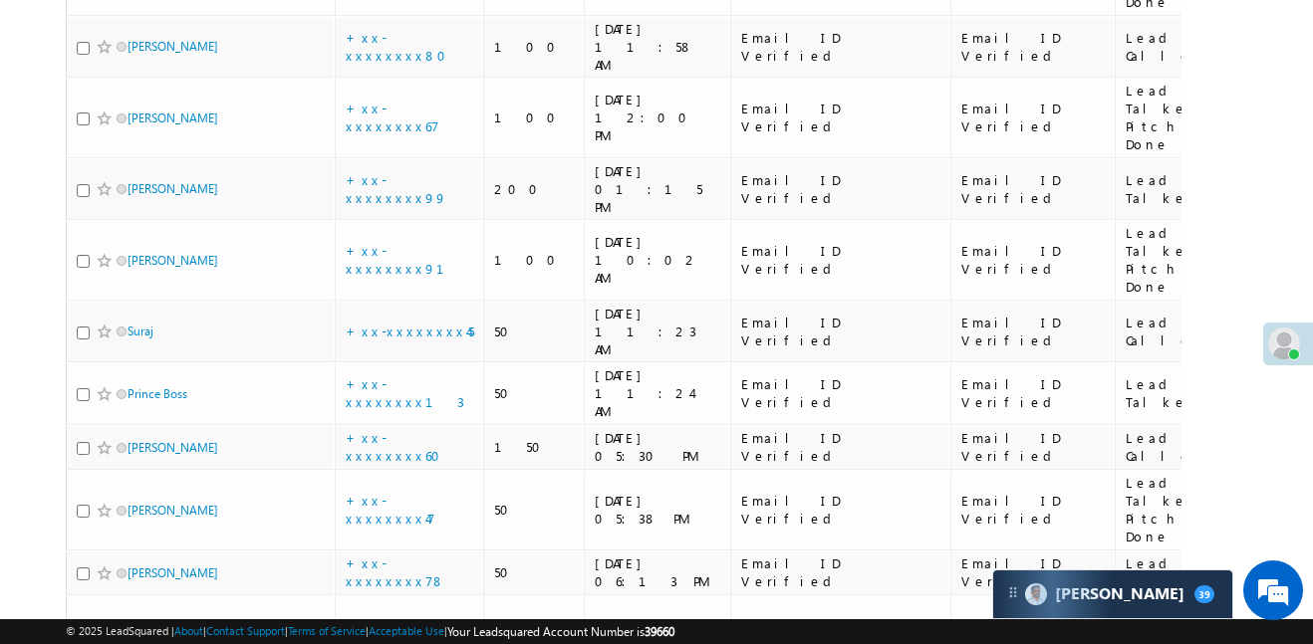
scroll to position [4942, 0]
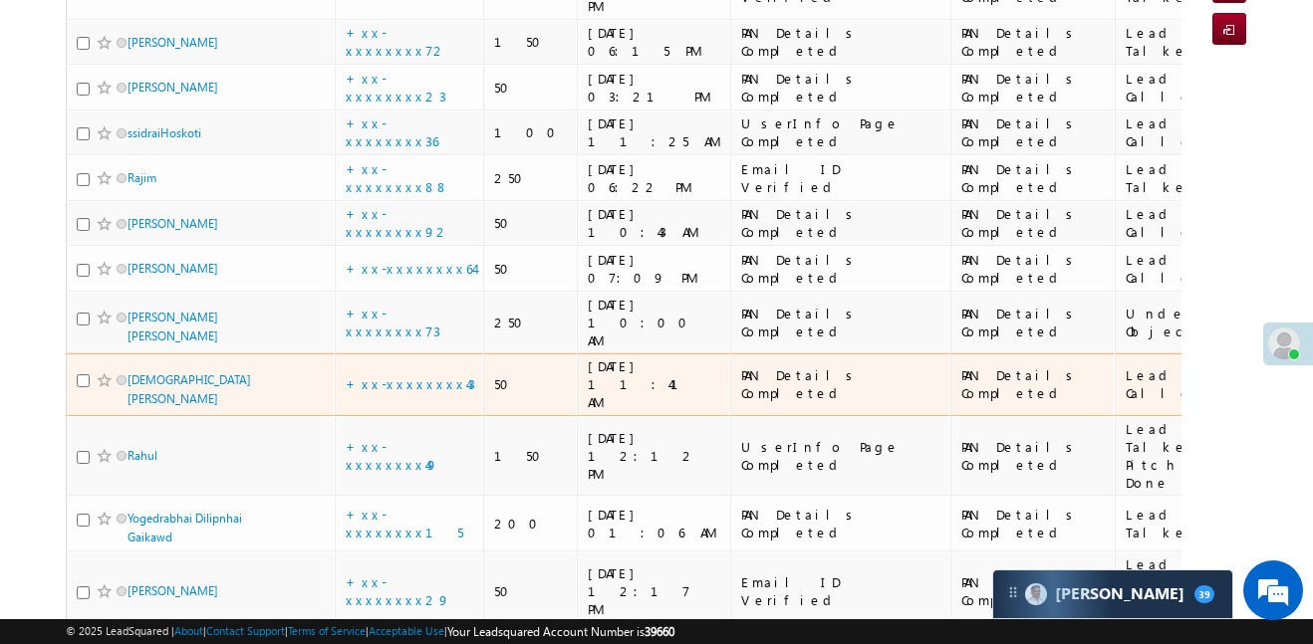
scroll to position [0, 0]
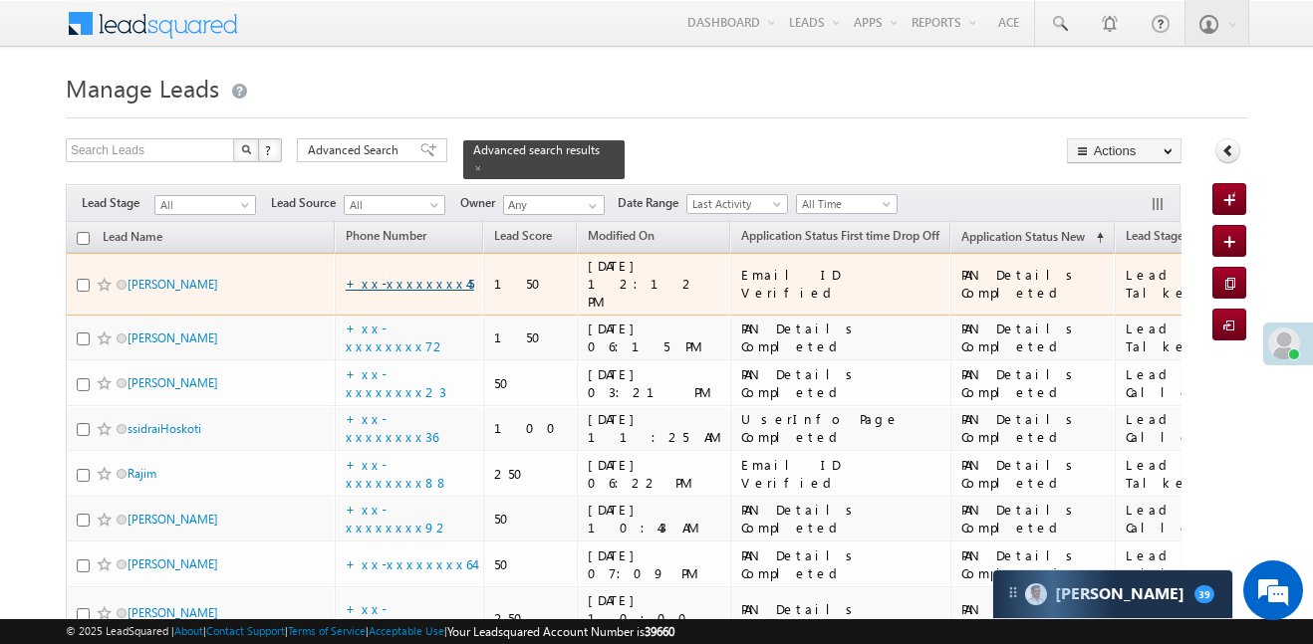
click at [408, 275] on link "+xx-xxxxxxxx45" at bounding box center [410, 283] width 128 height 17
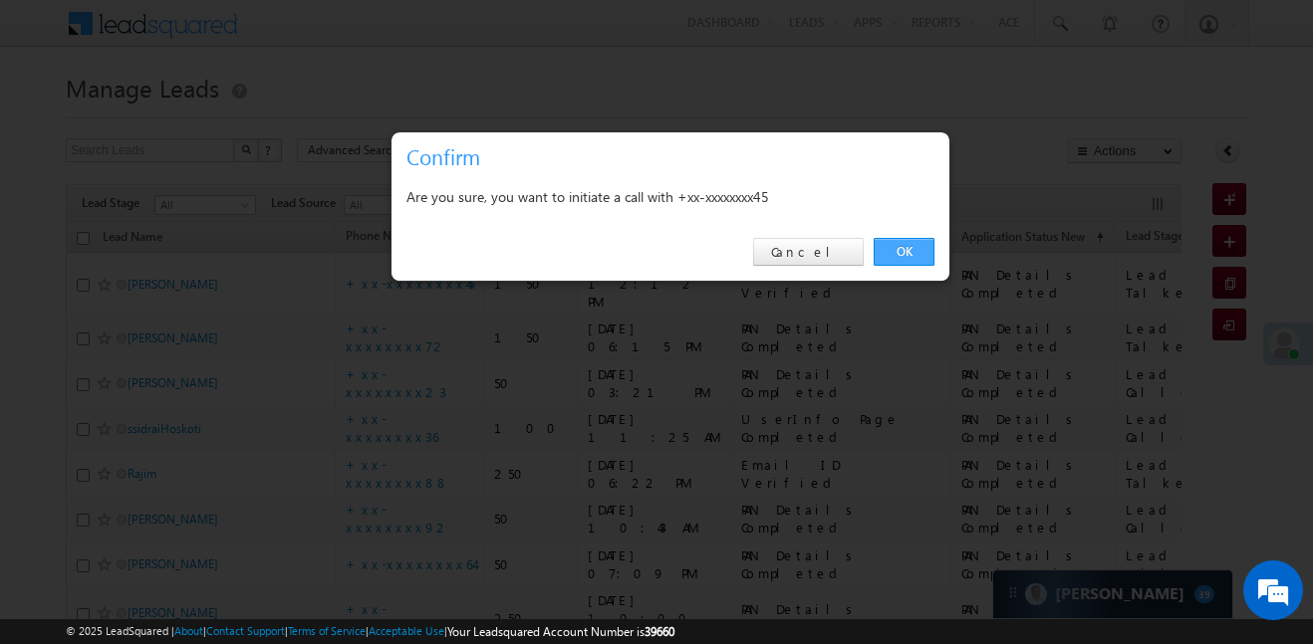
click at [911, 249] on link "OK" at bounding box center [904, 252] width 61 height 28
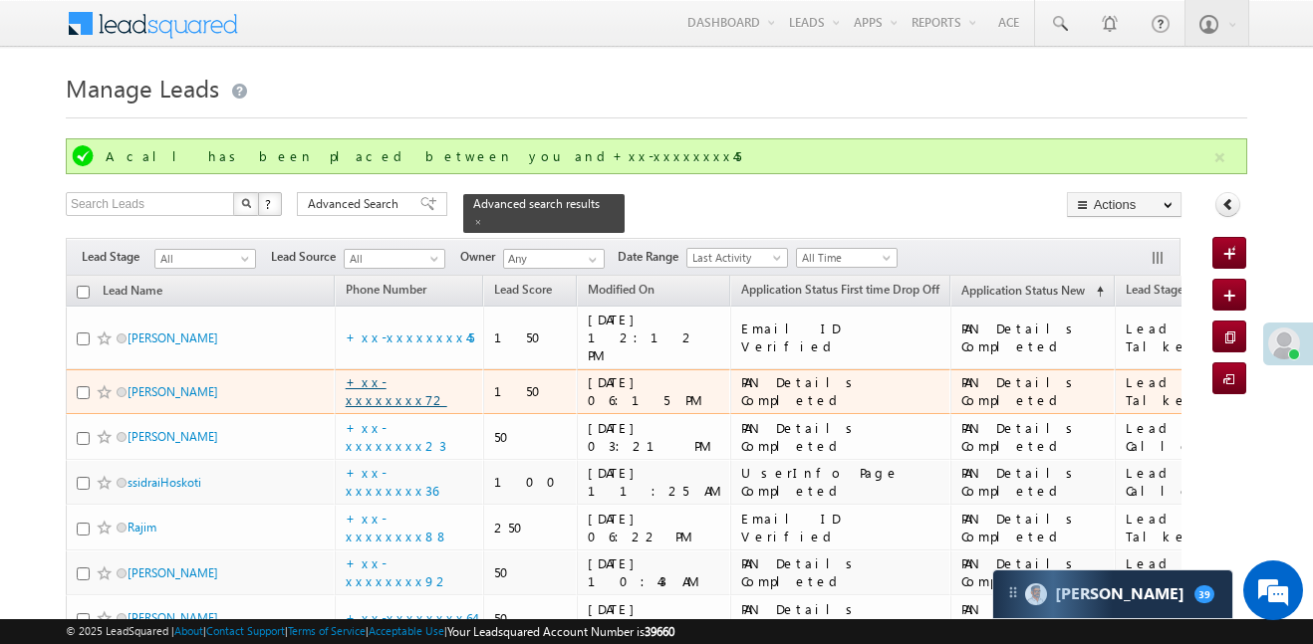
scroll to position [10, 0]
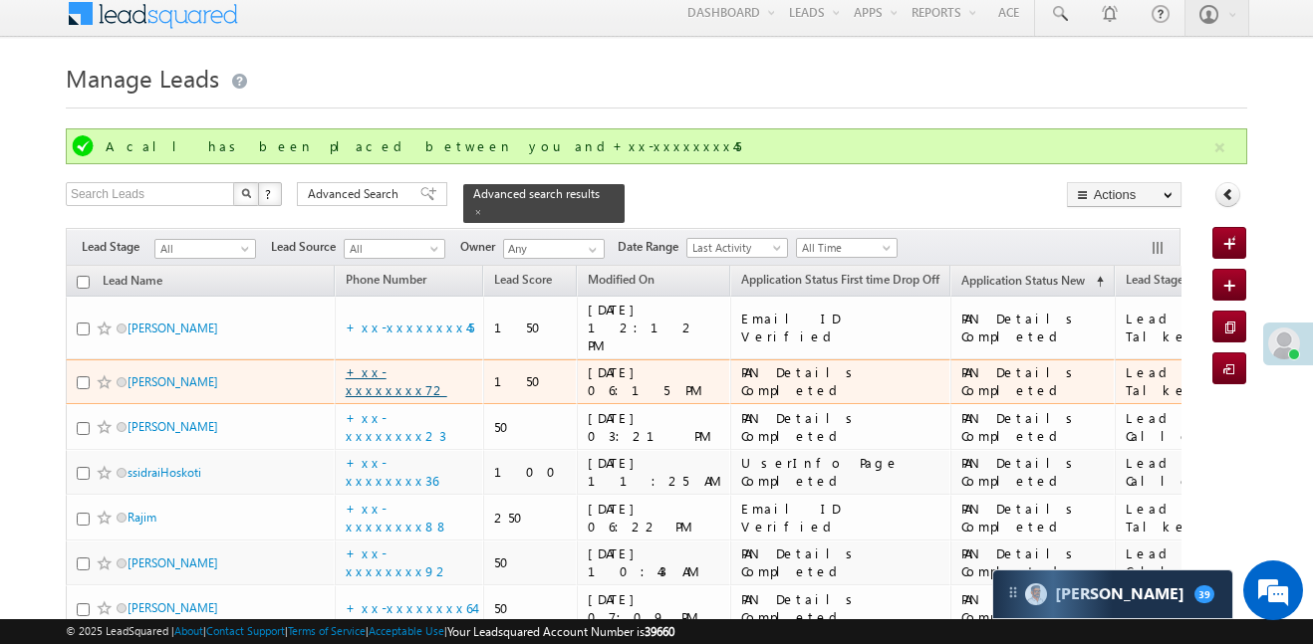
click at [409, 364] on link "+xx-xxxxxxxx72" at bounding box center [397, 381] width 102 height 35
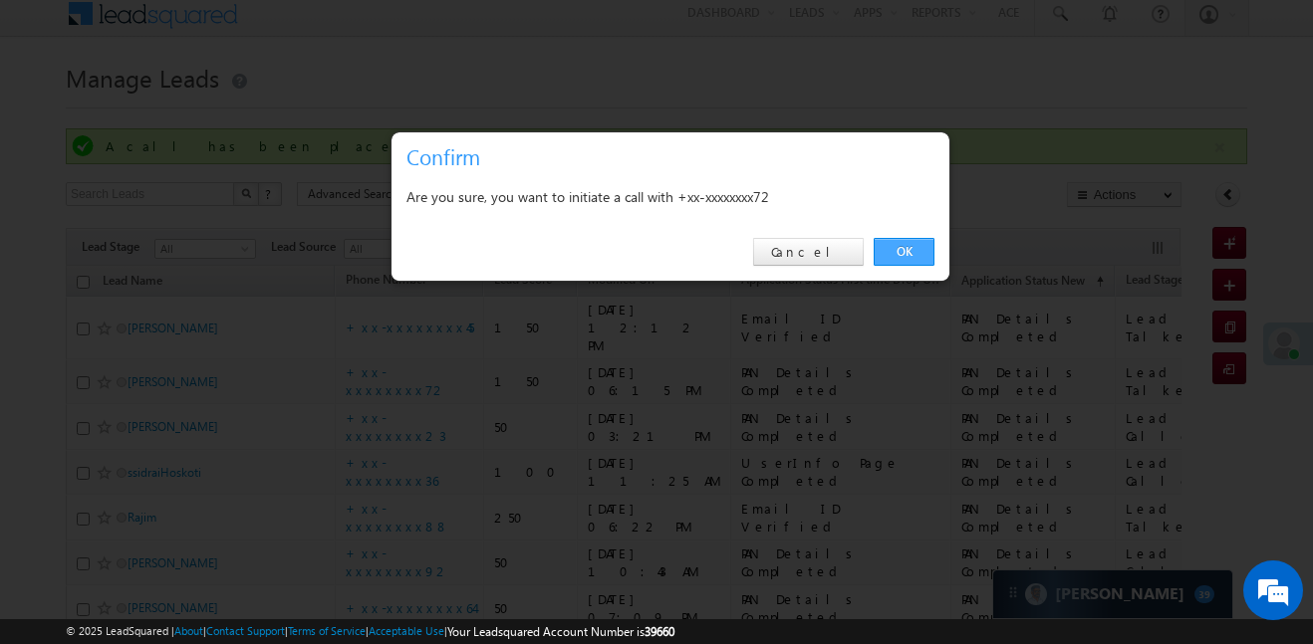
click at [901, 254] on link "OK" at bounding box center [904, 252] width 61 height 28
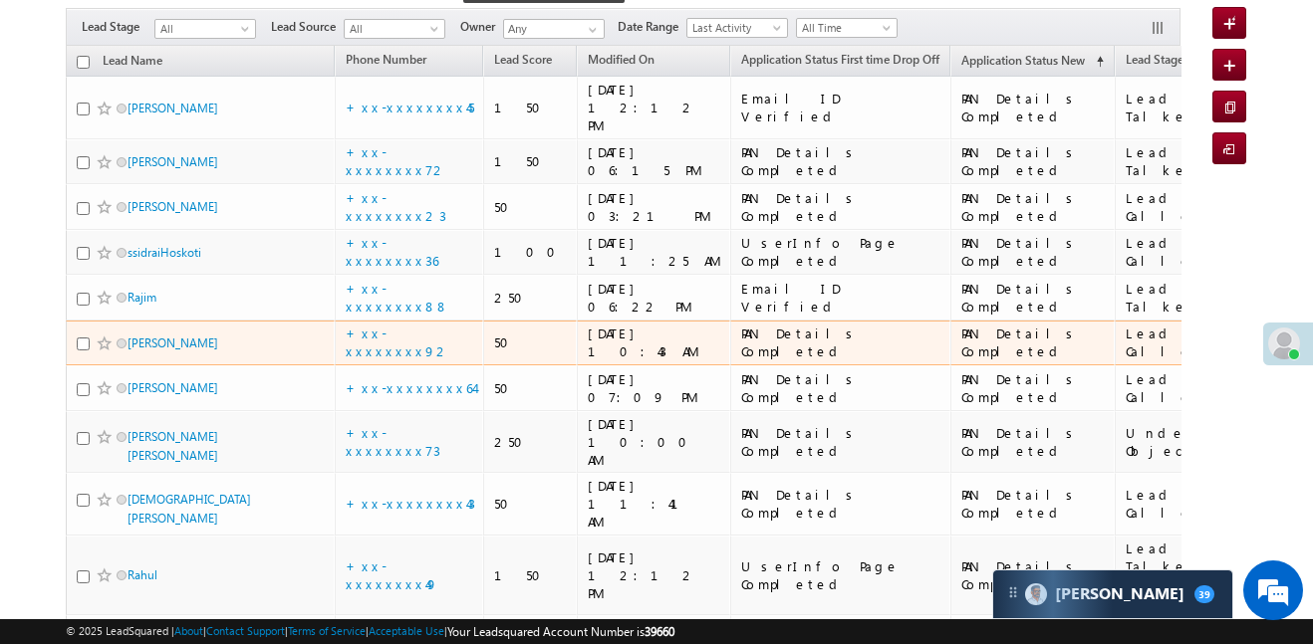
scroll to position [206, 0]
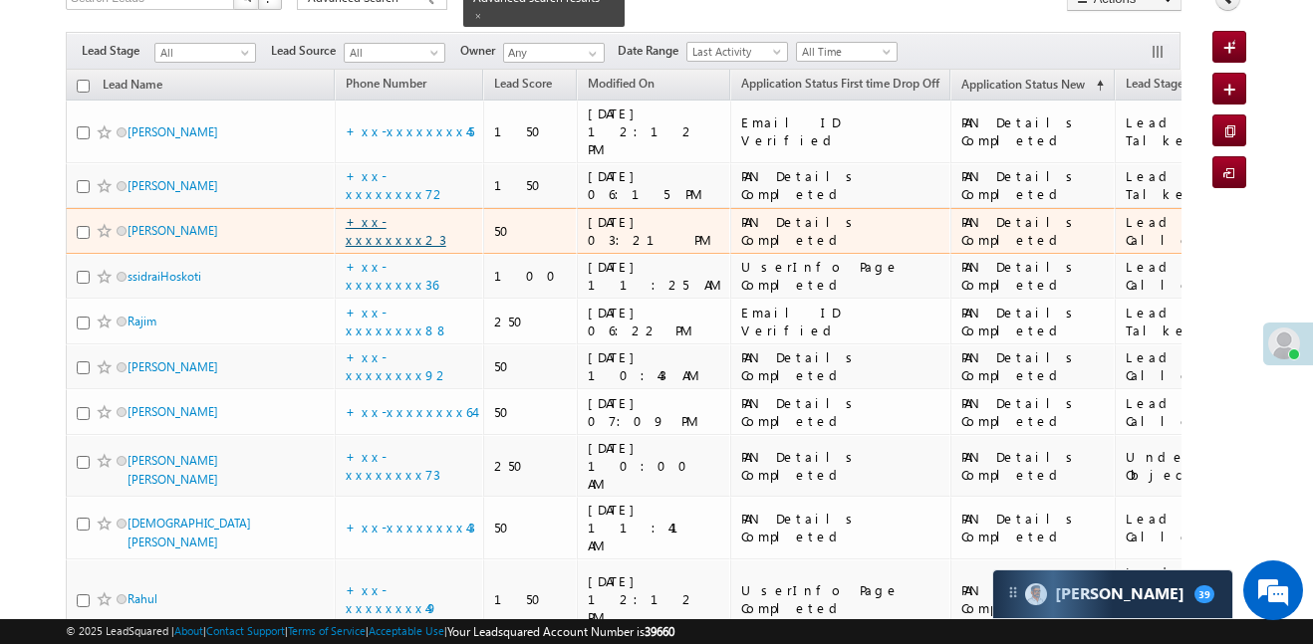
click at [393, 213] on link "+xx-xxxxxxxx23" at bounding box center [396, 230] width 101 height 35
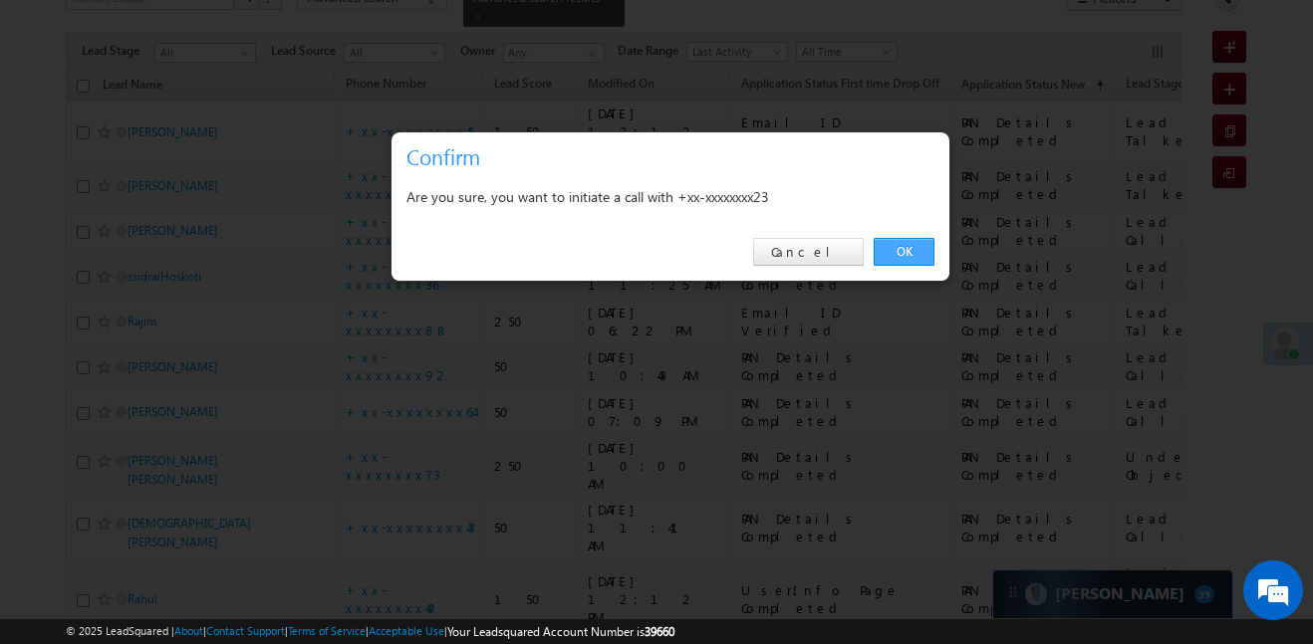
click at [911, 244] on link "OK" at bounding box center [904, 252] width 61 height 28
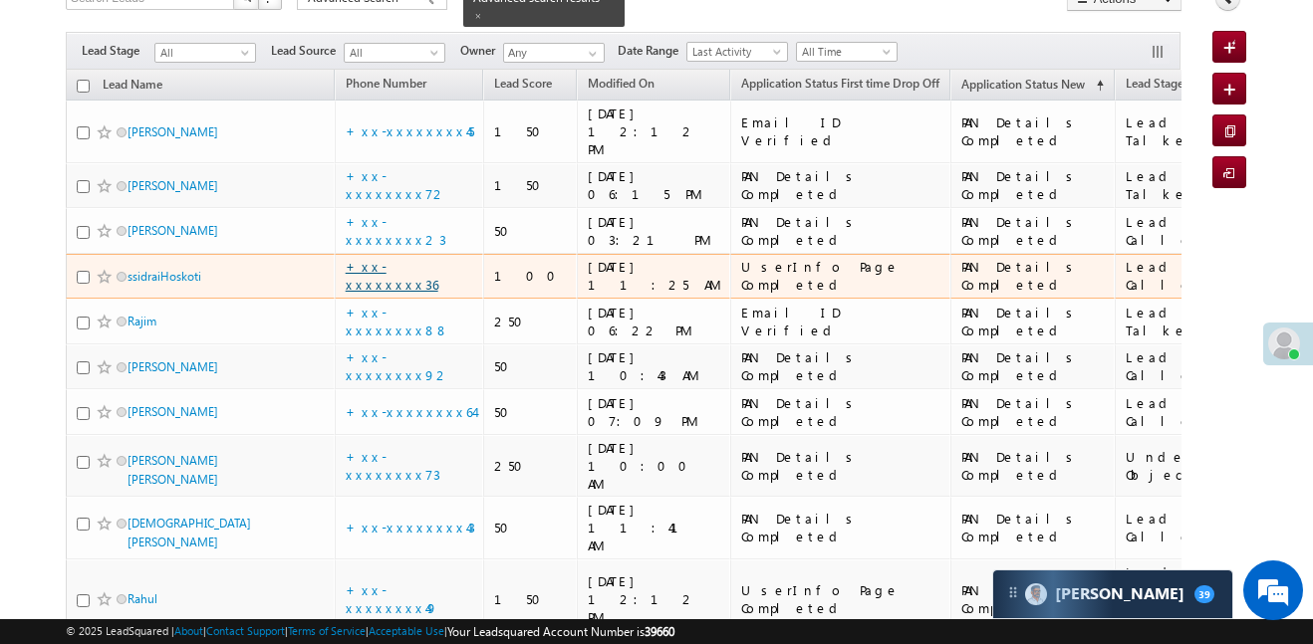
click at [401, 258] on link "+xx-xxxxxxxx36" at bounding box center [392, 275] width 93 height 35
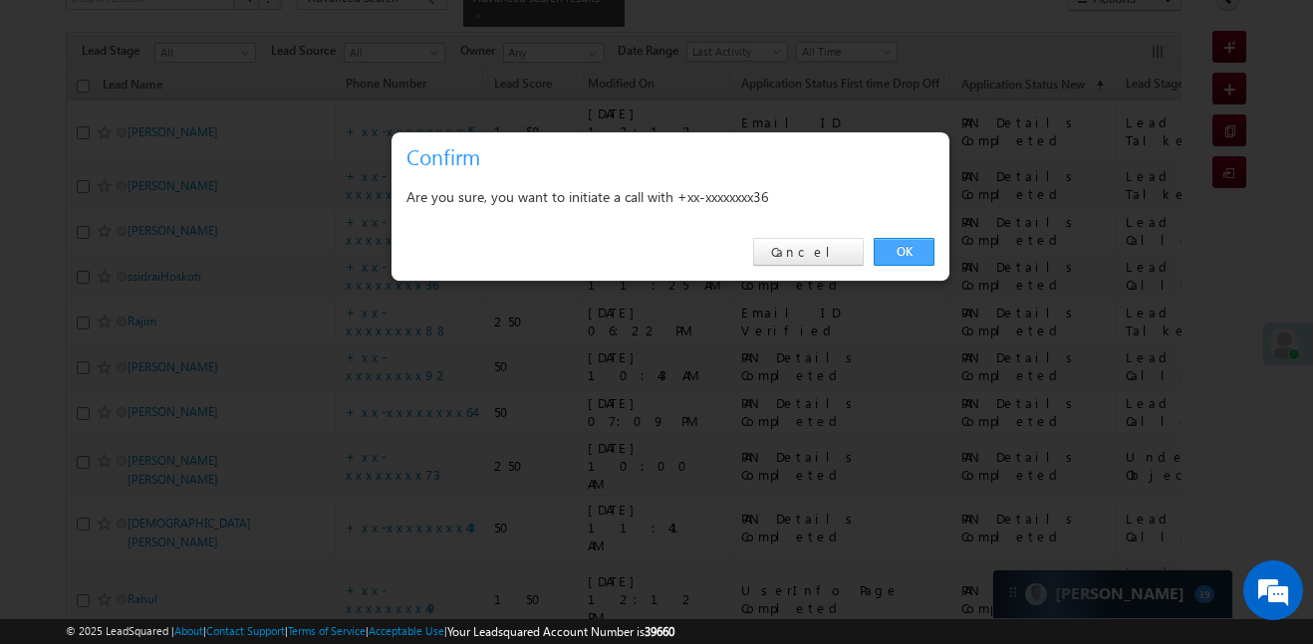
click at [883, 243] on link "OK" at bounding box center [904, 252] width 61 height 28
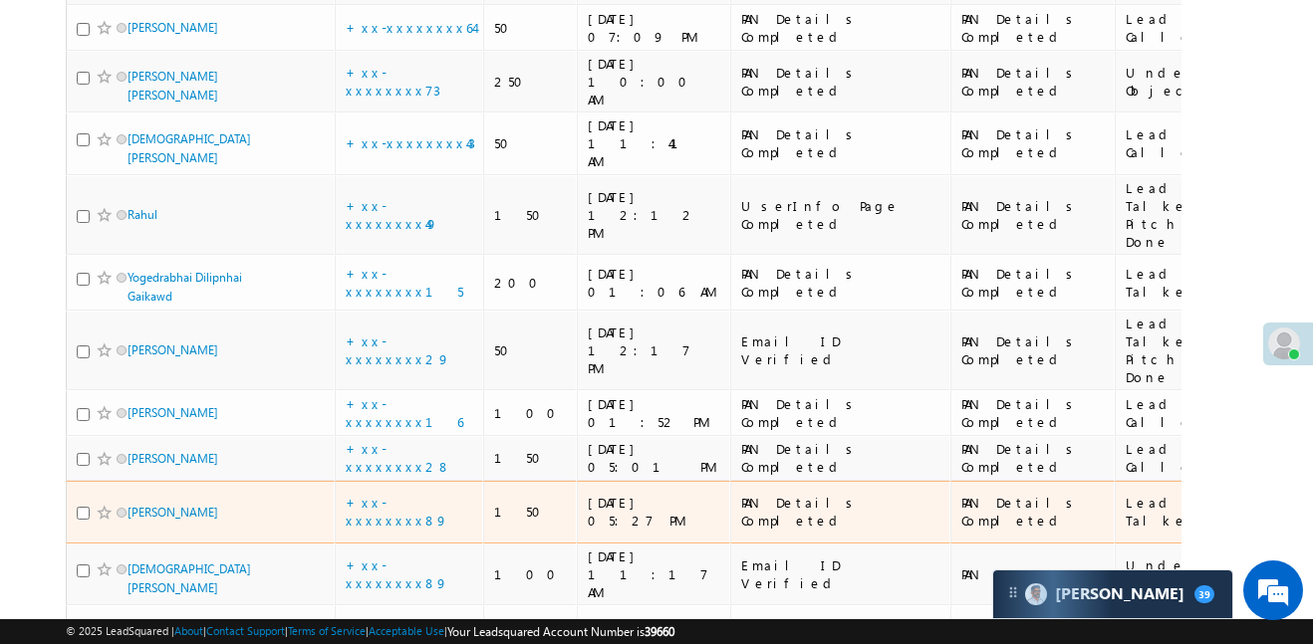
scroll to position [590, 0]
click at [390, 495] on link "+xx-xxxxxxxx89" at bounding box center [397, 512] width 103 height 35
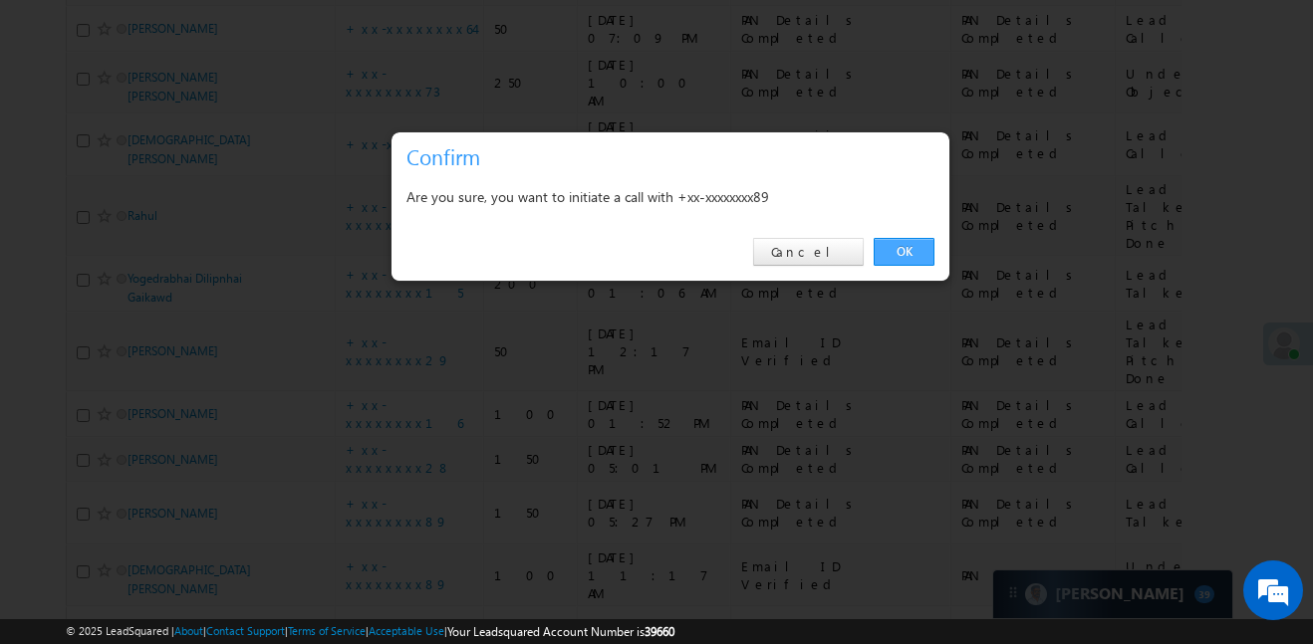
click at [918, 247] on link "OK" at bounding box center [904, 252] width 61 height 28
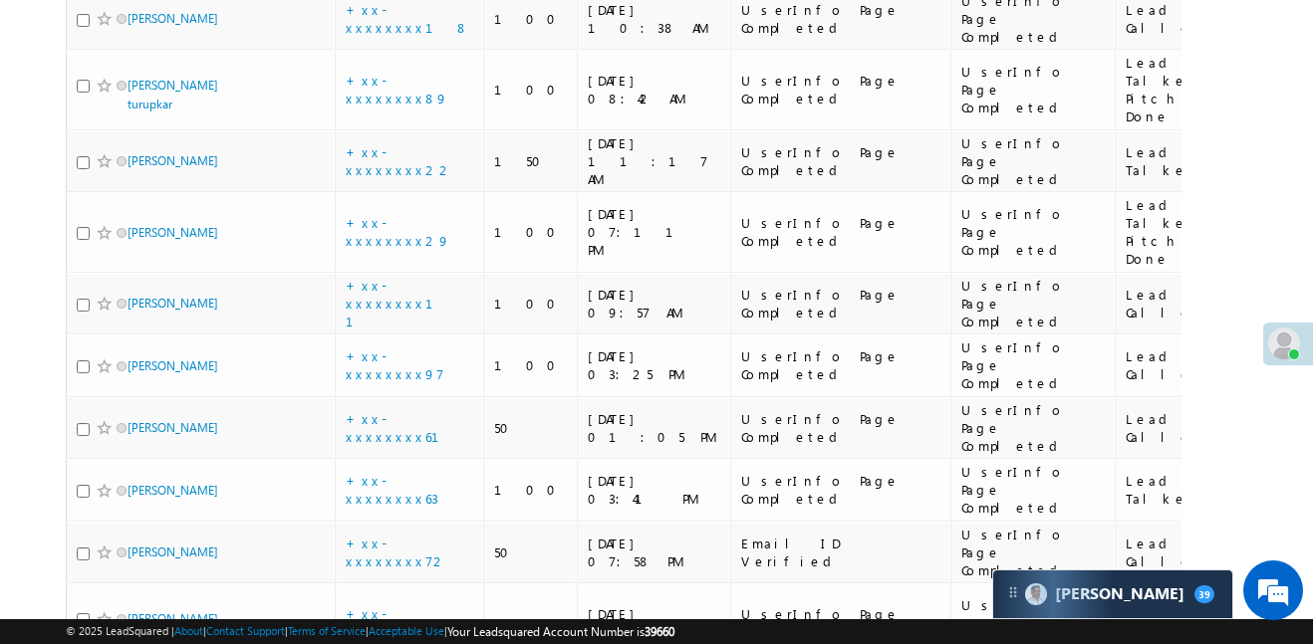
scroll to position [4820, 0]
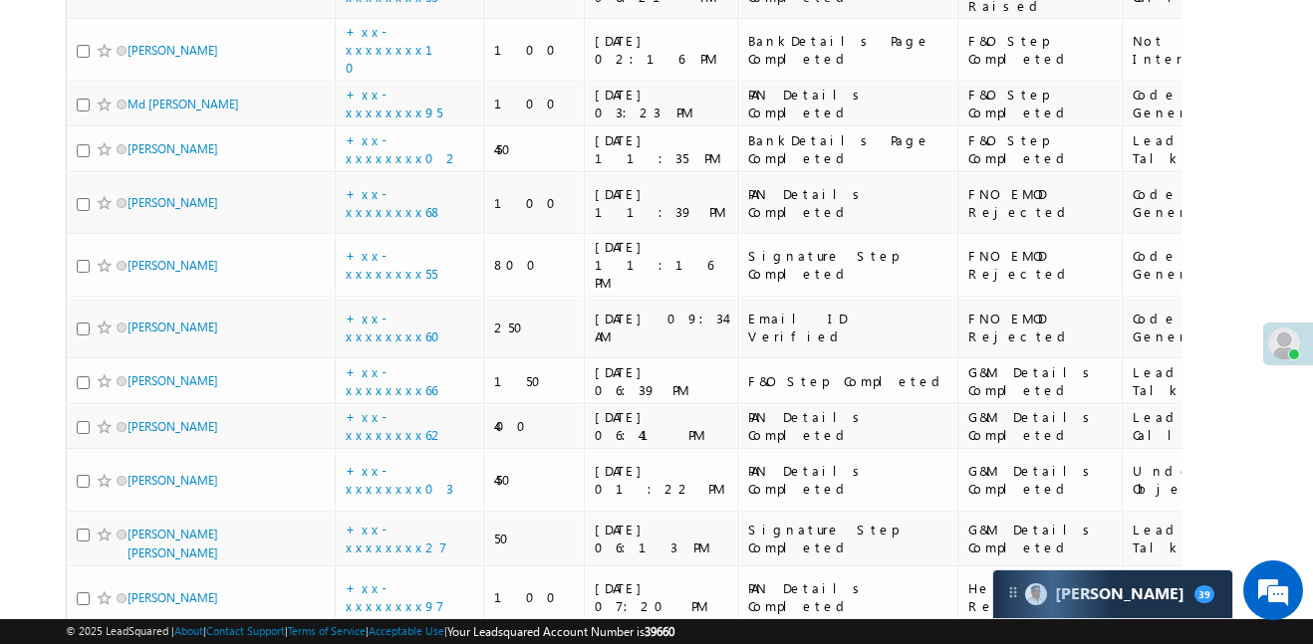
scroll to position [4164, 0]
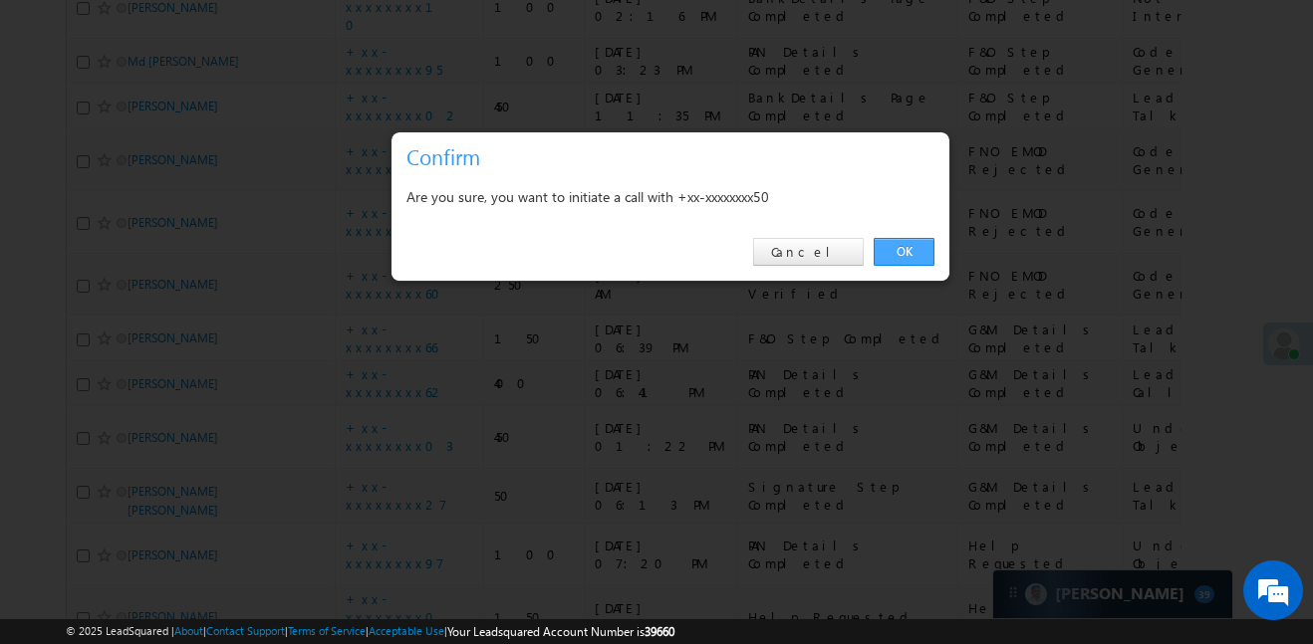
click at [912, 250] on link "OK" at bounding box center [904, 252] width 61 height 28
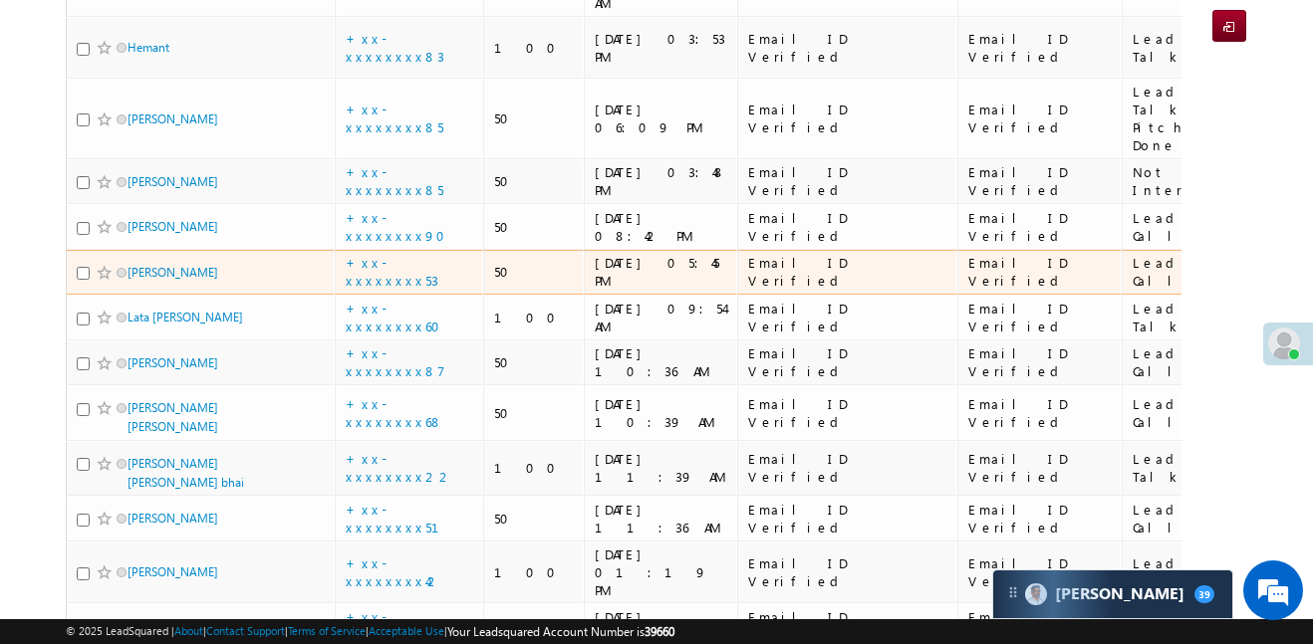
scroll to position [0, 0]
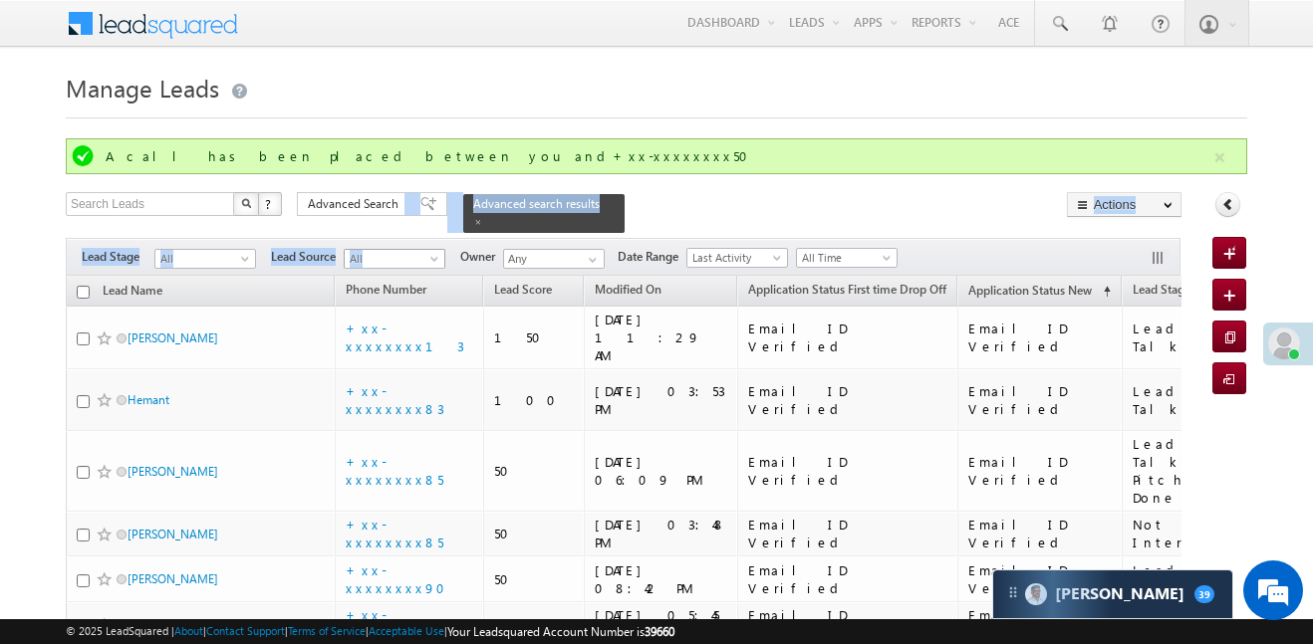
drag, startPoint x: 395, startPoint y: 211, endPoint x: 431, endPoint y: 249, distance: 52.1
click at [79, 286] on input "checkbox" at bounding box center [83, 292] width 13 height 13
checkbox input "true"
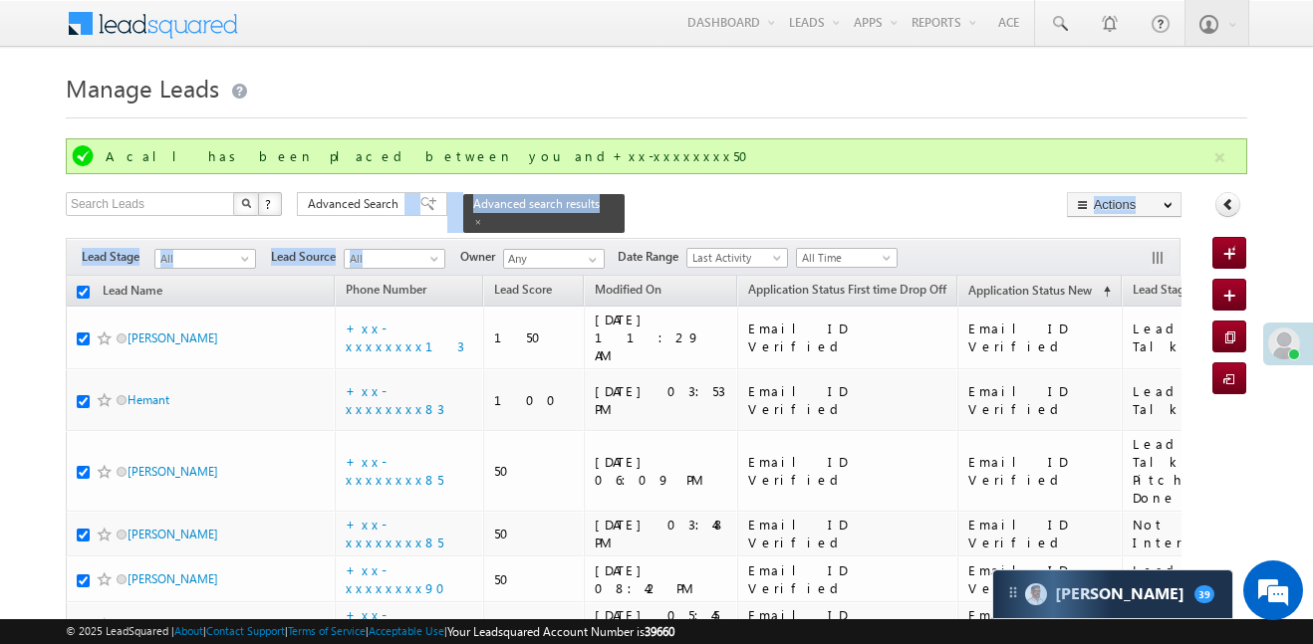
checkbox input "true"
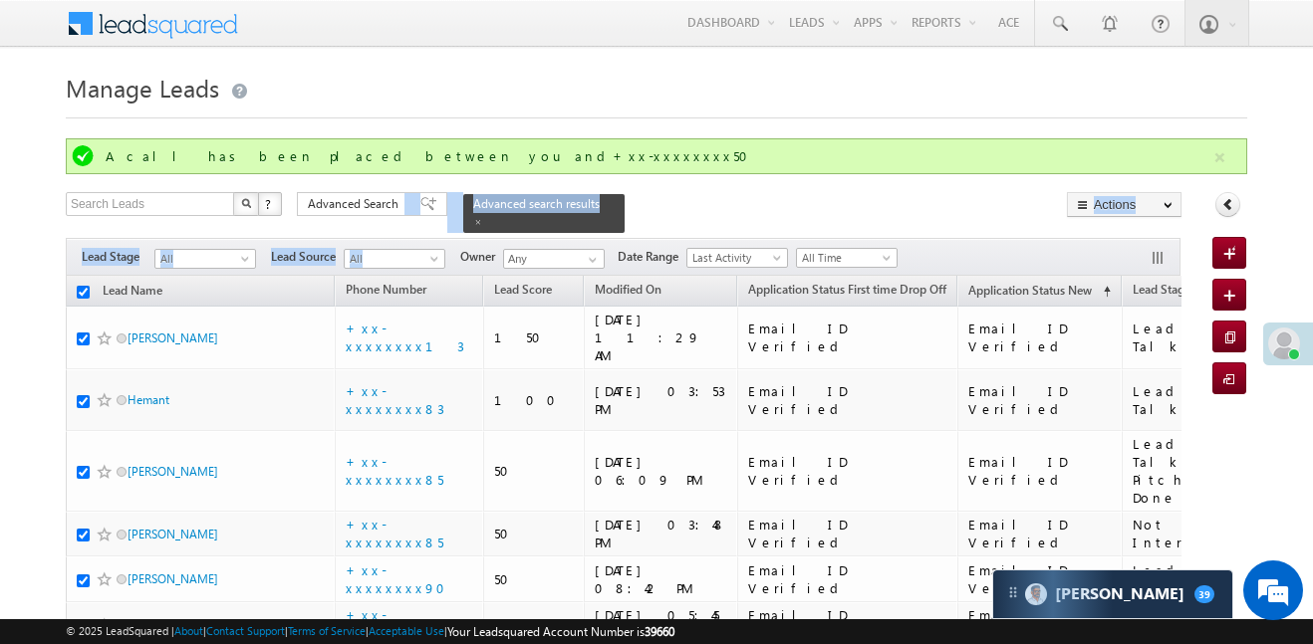
checkbox input "true"
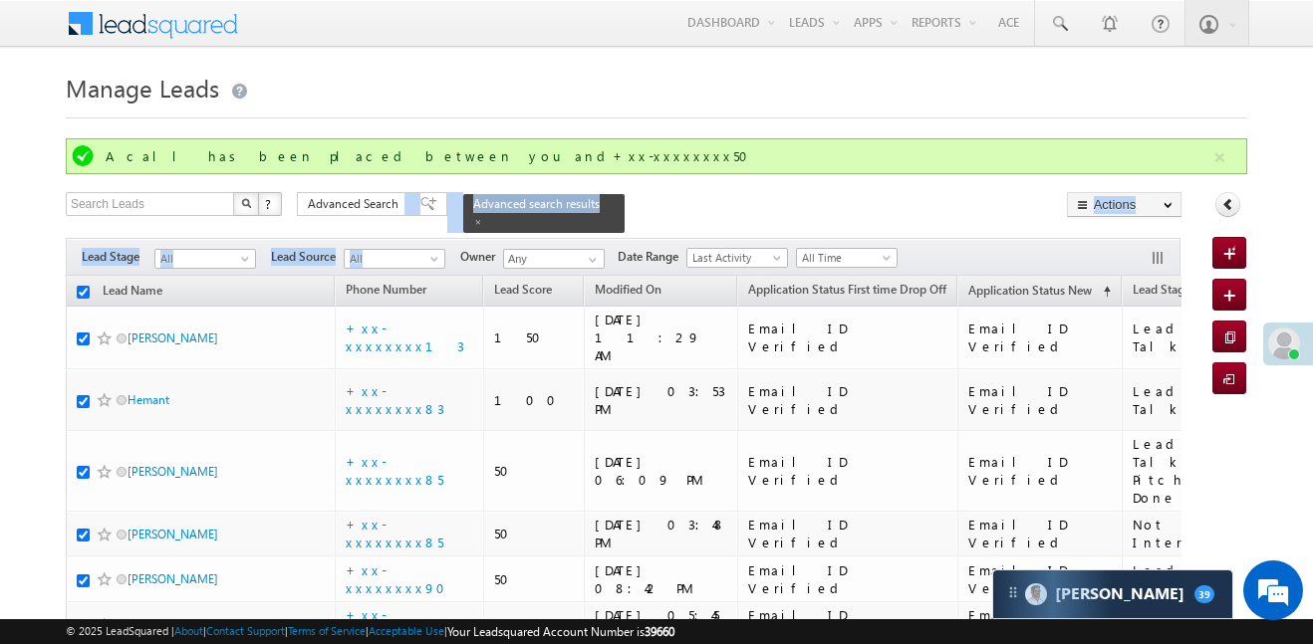
checkbox input "true"
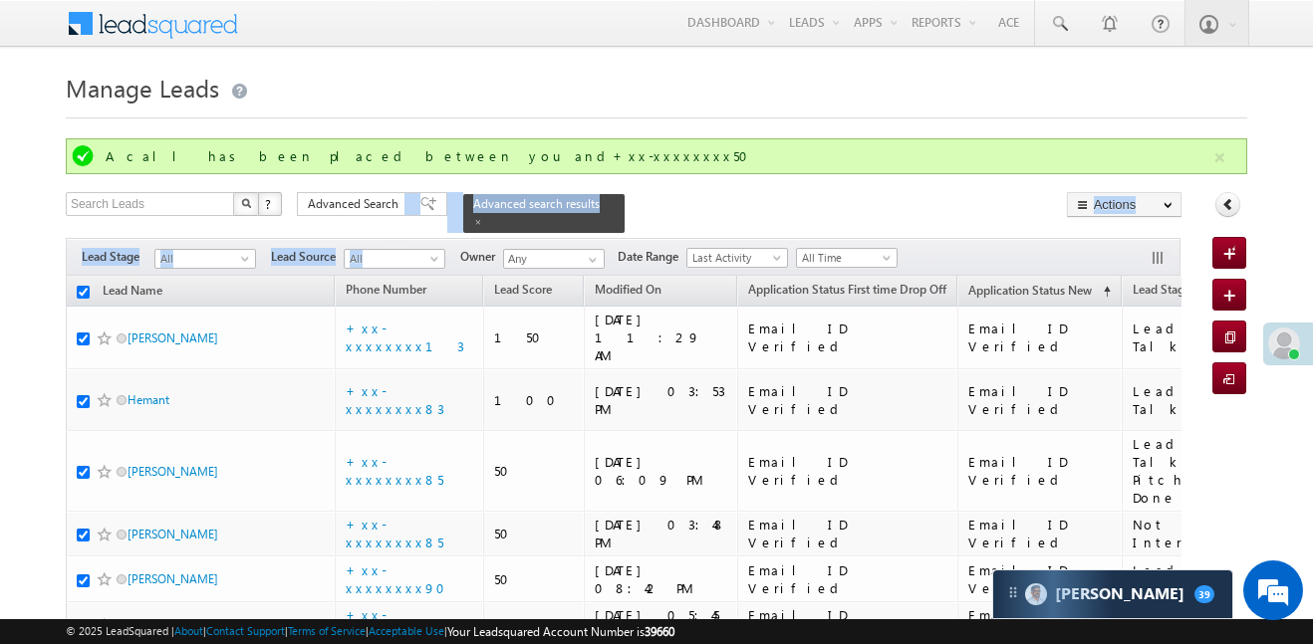
checkbox input "true"
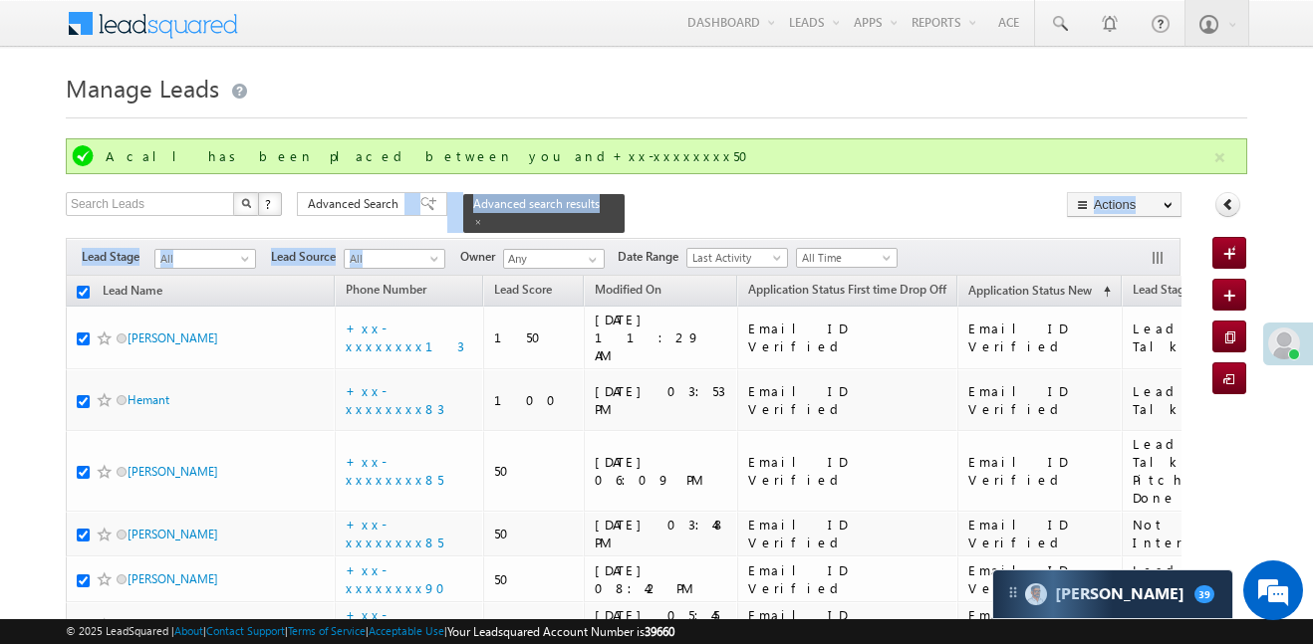
checkbox input "true"
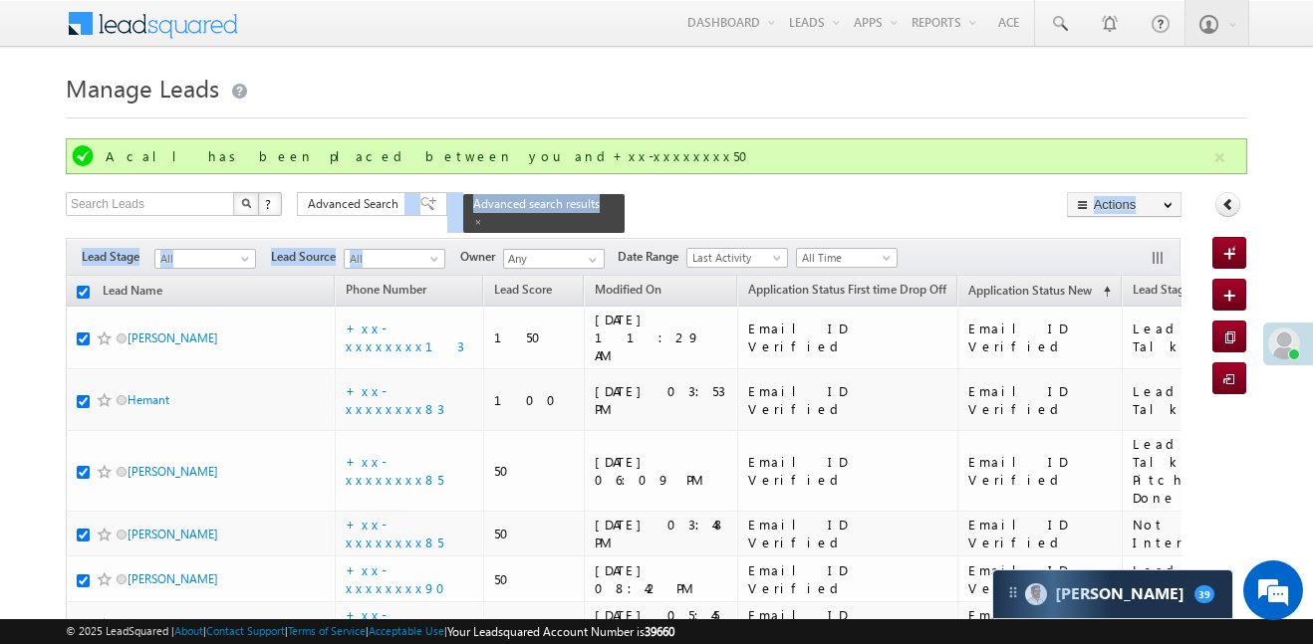
checkbox input "true"
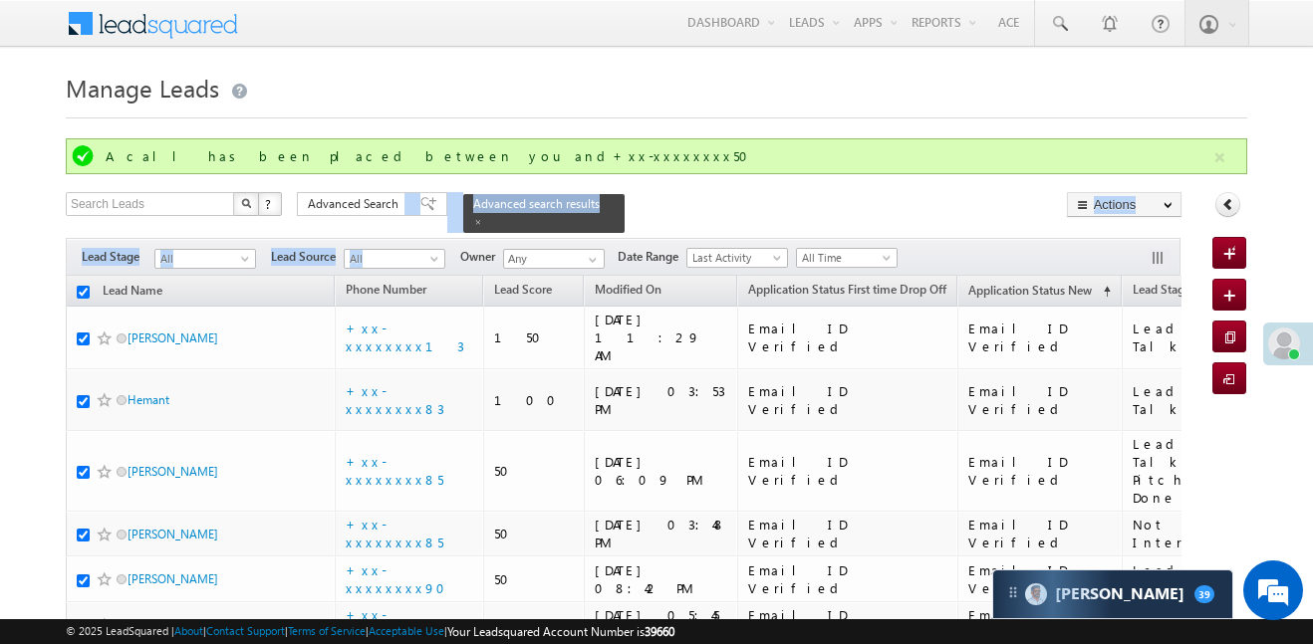
checkbox input "true"
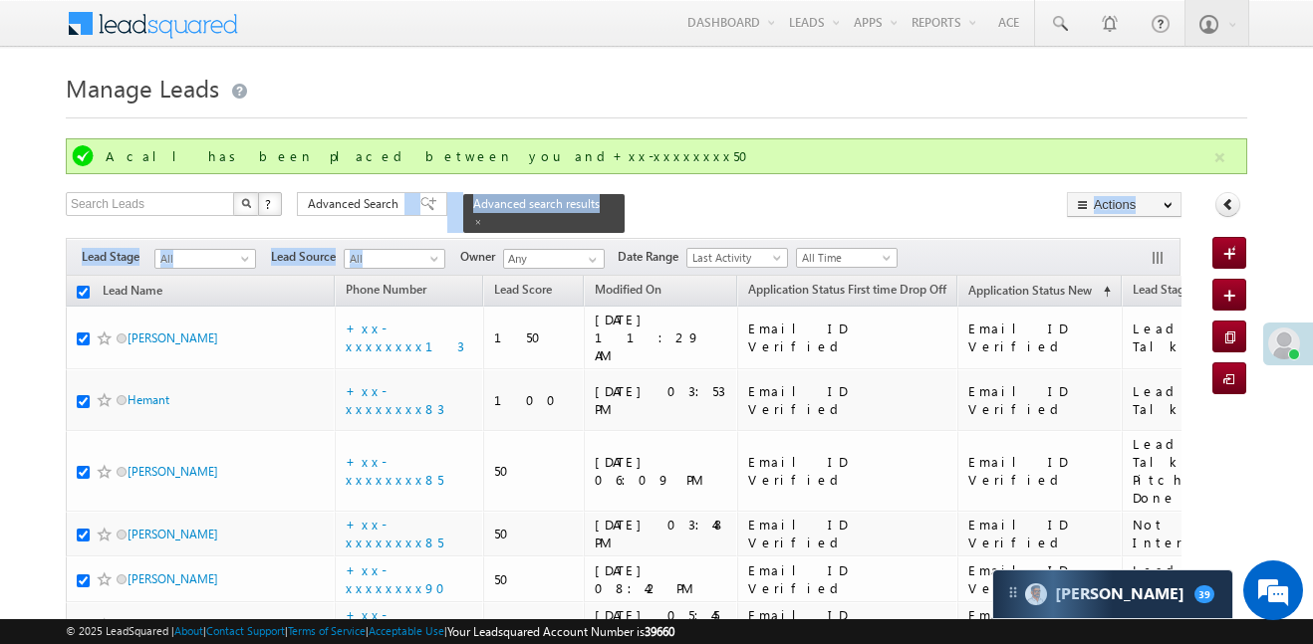
checkbox input "true"
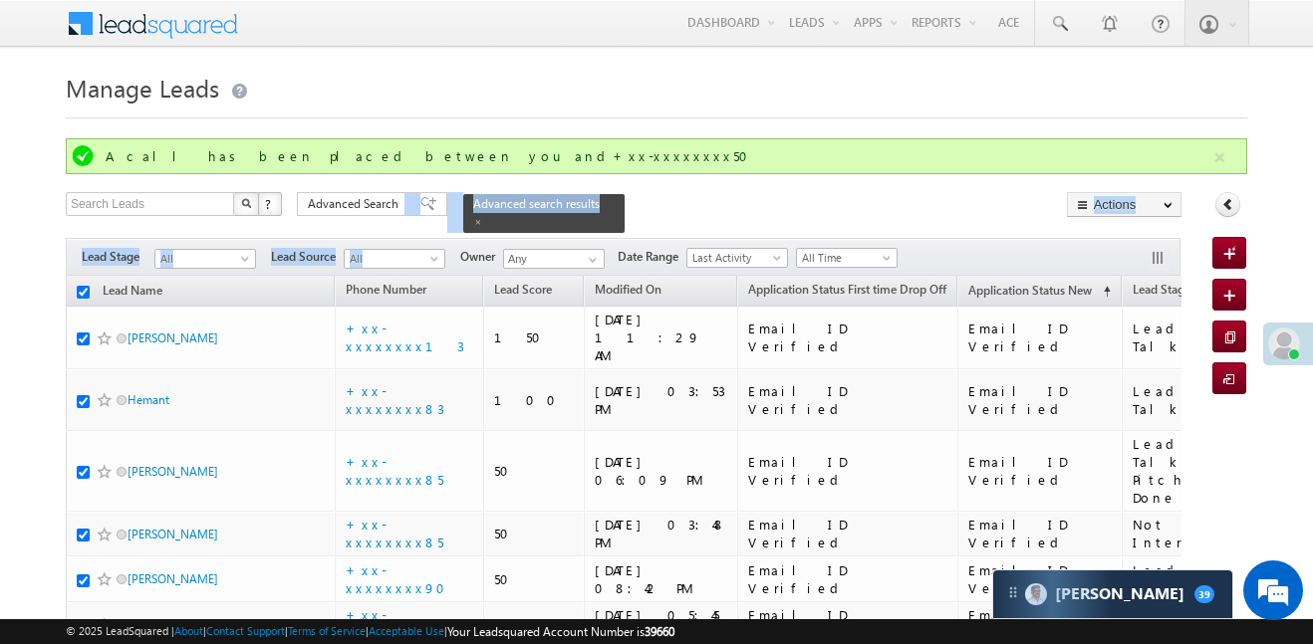
checkbox input "true"
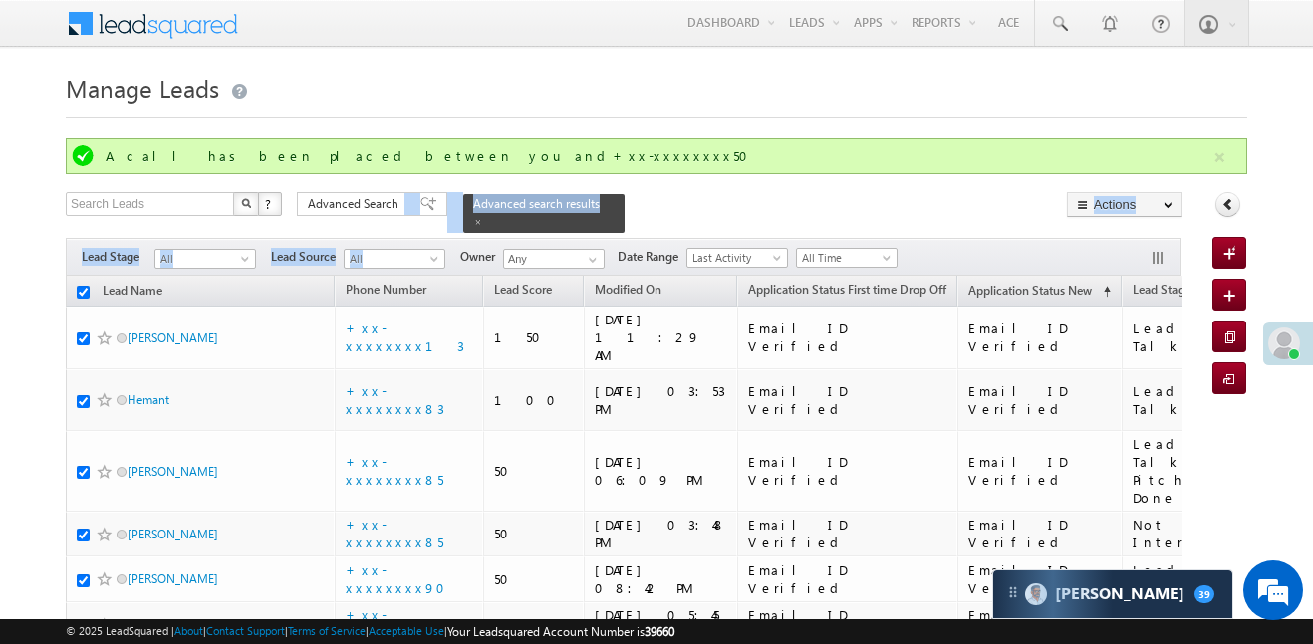
checkbox input "true"
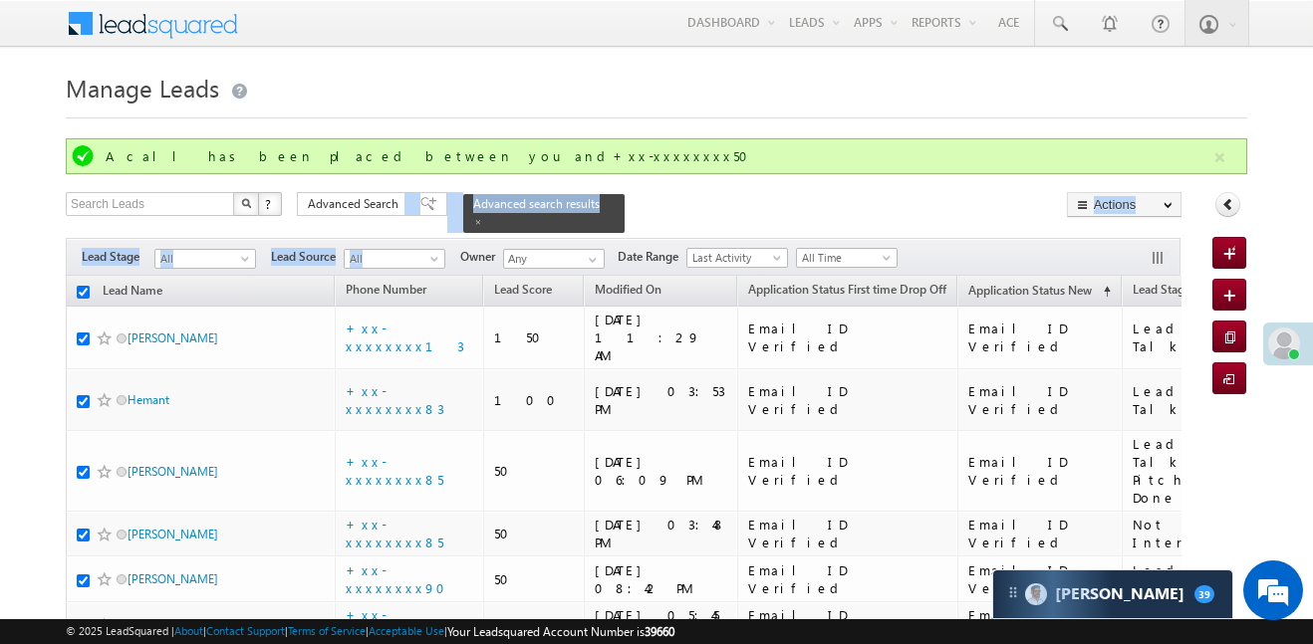
checkbox input "true"
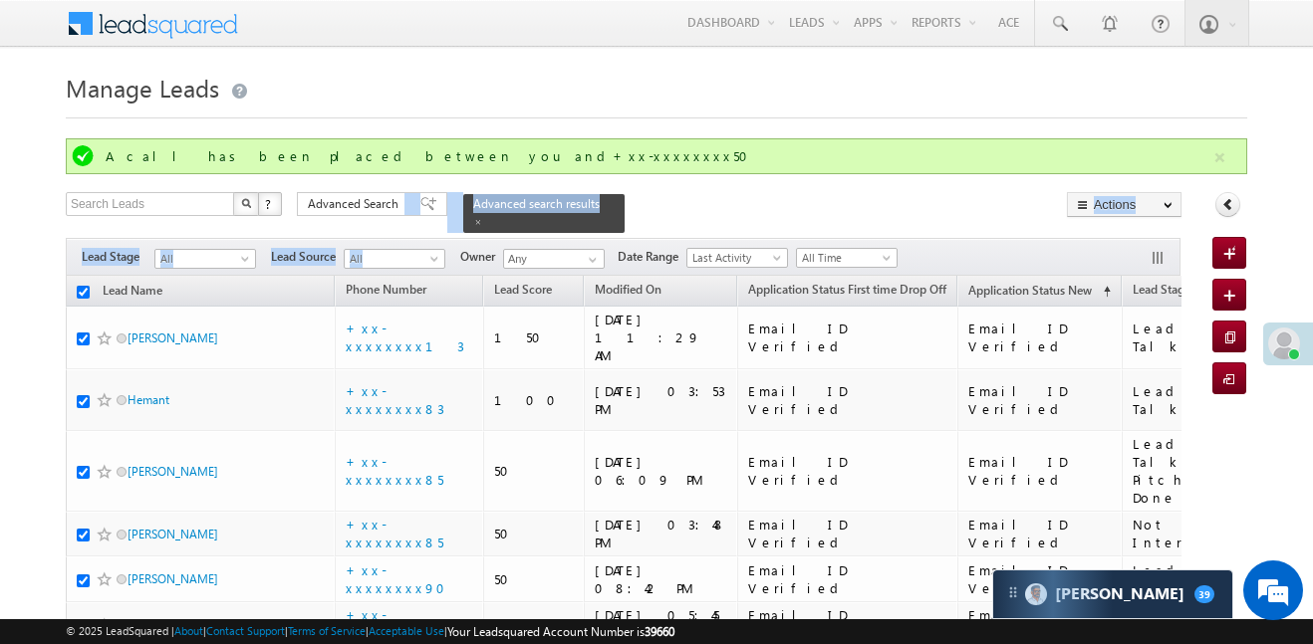
checkbox input "true"
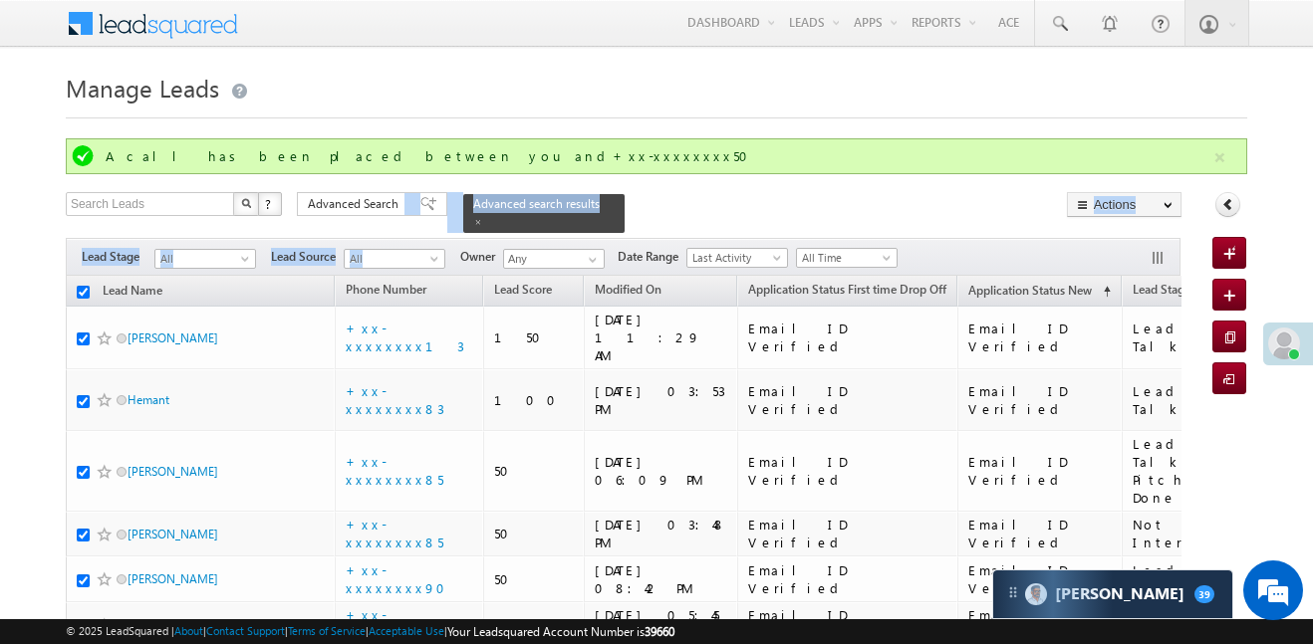
checkbox input "true"
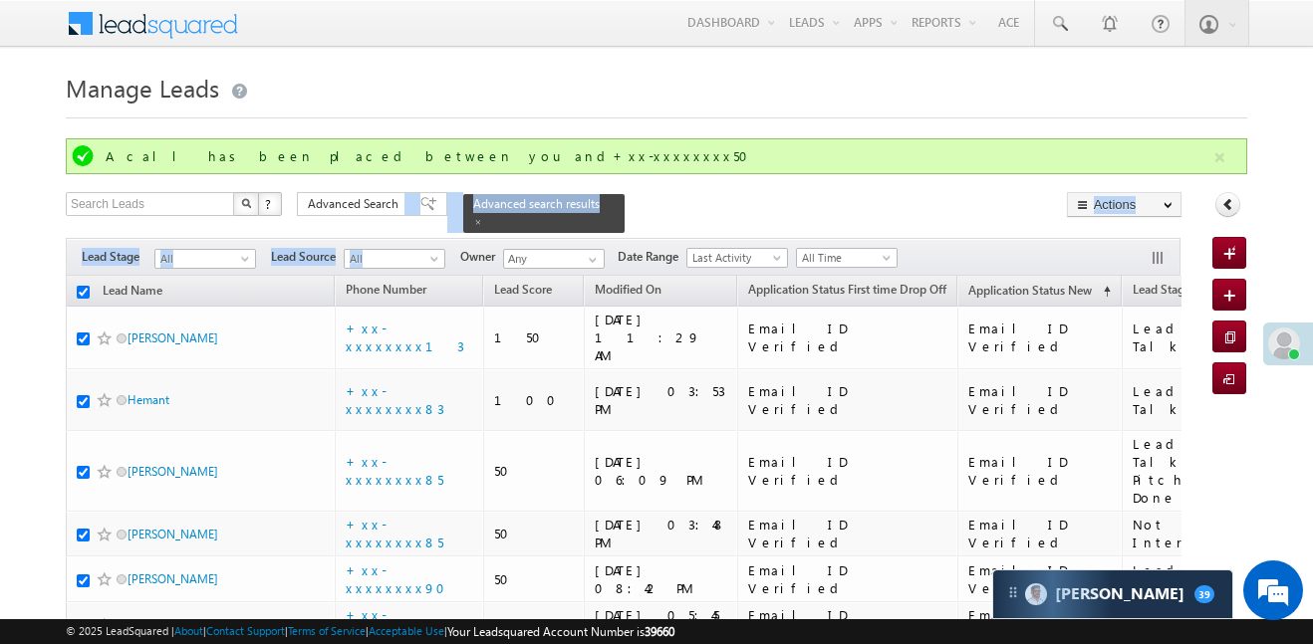
checkbox input "true"
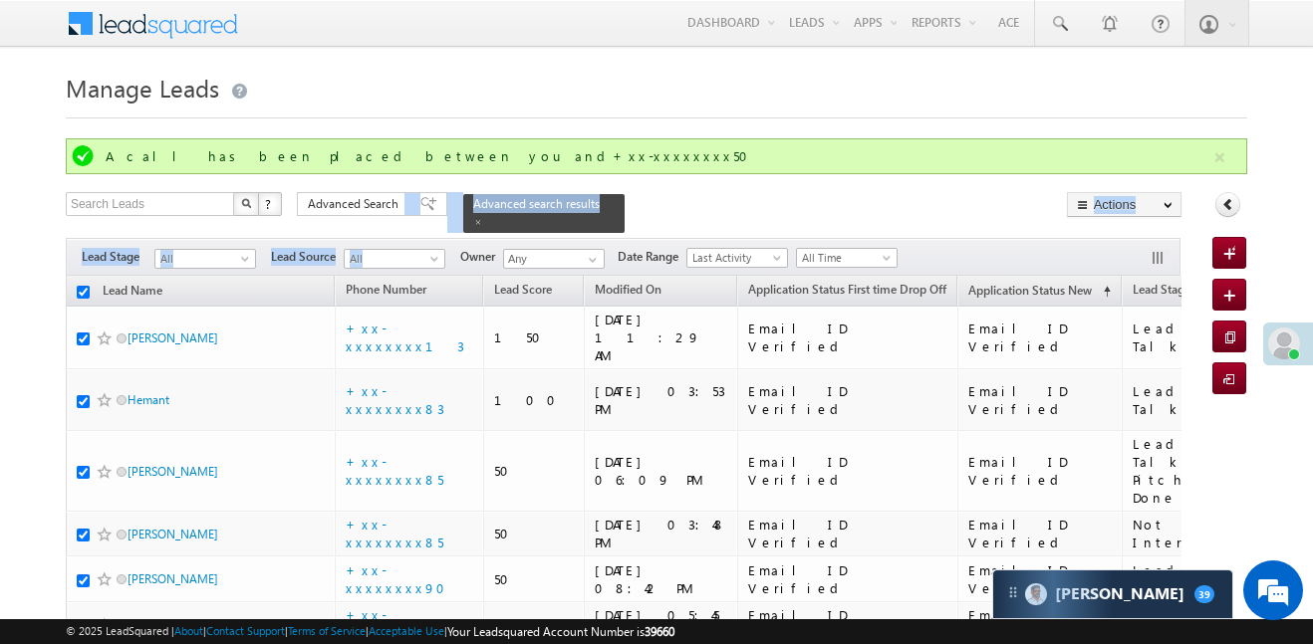
checkbox input "true"
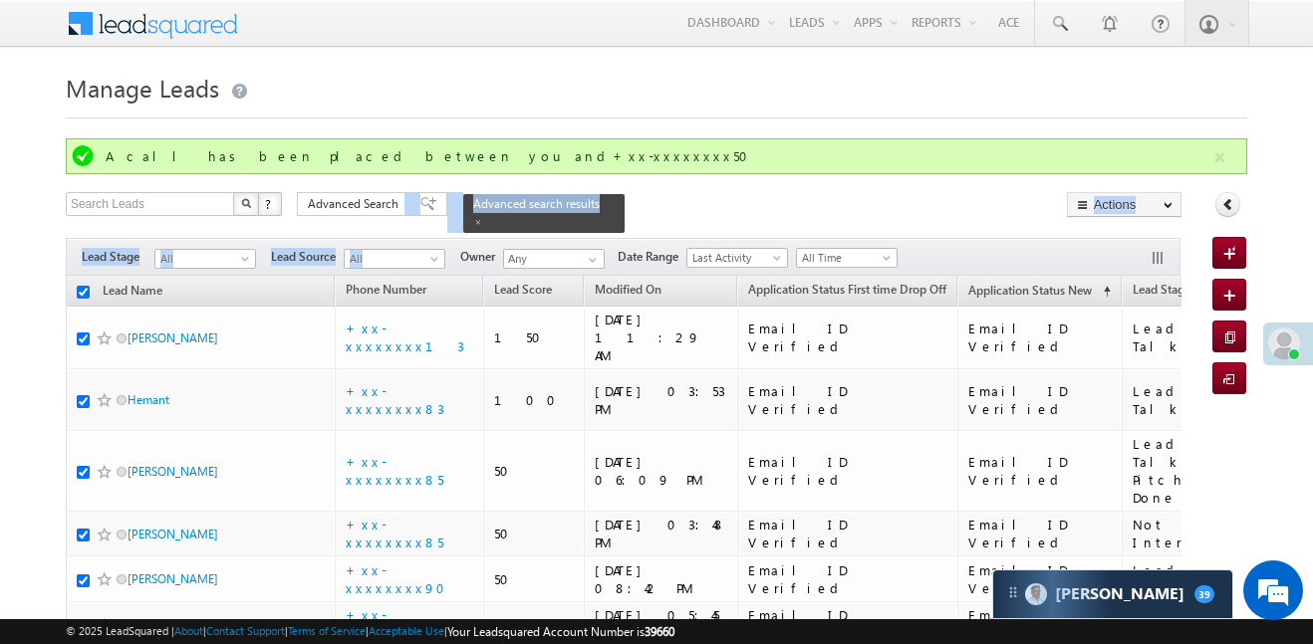
checkbox input "true"
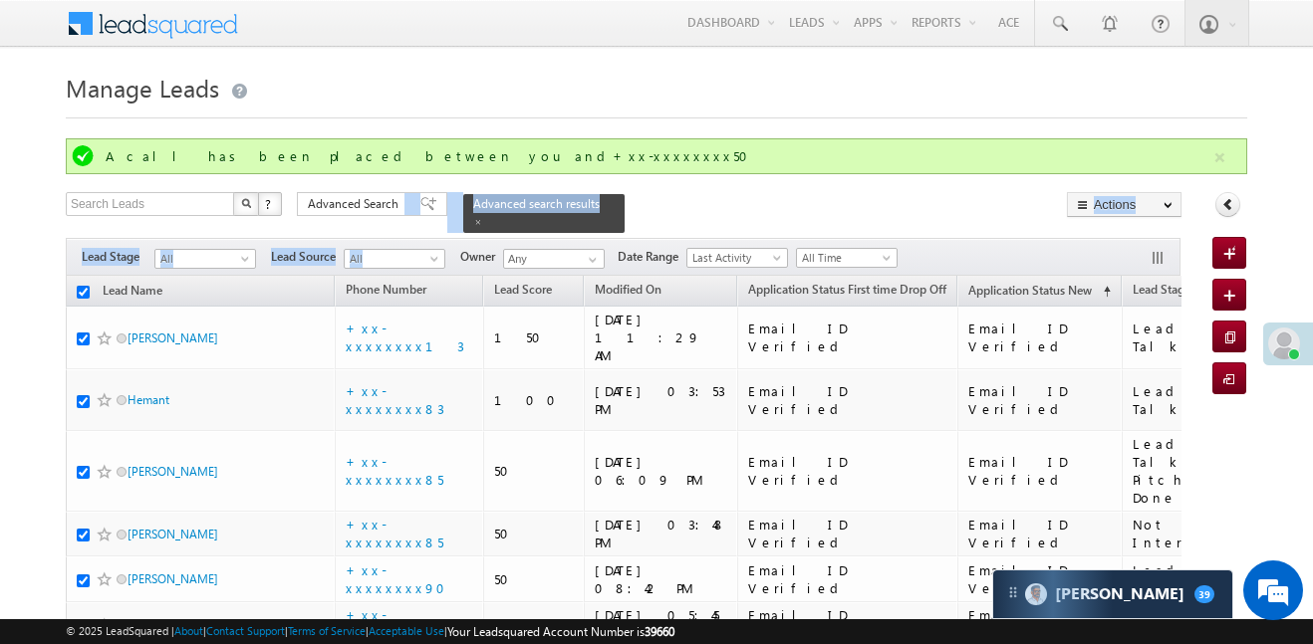
checkbox input "true"
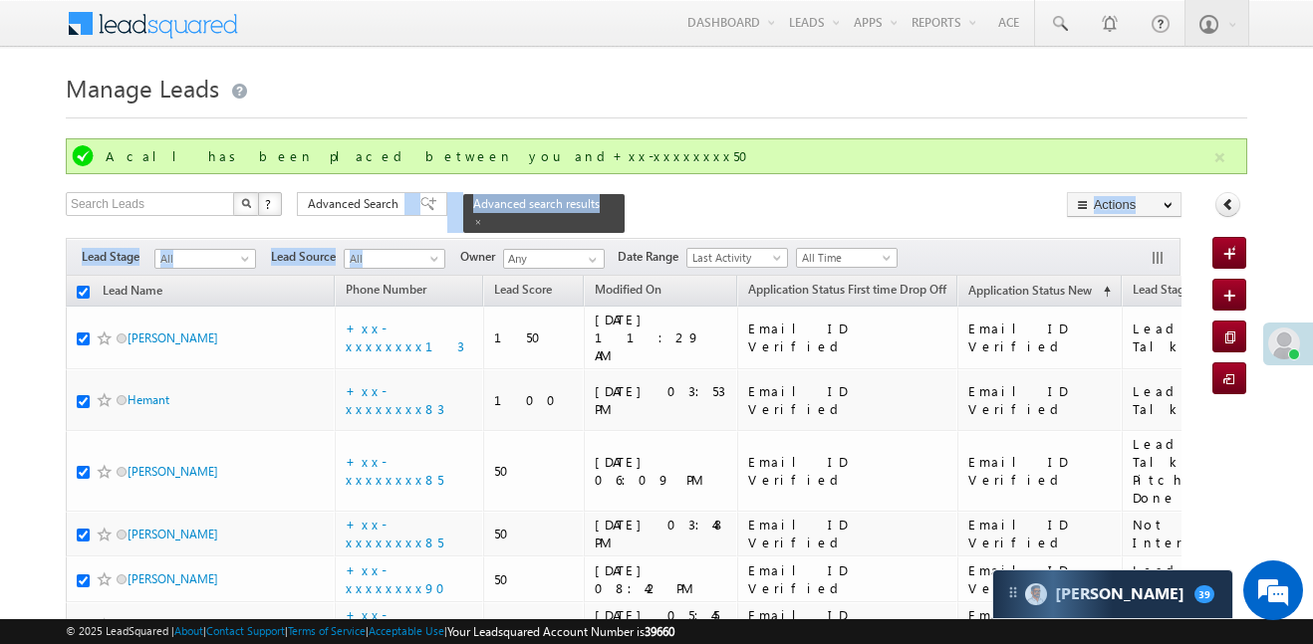
checkbox input "true"
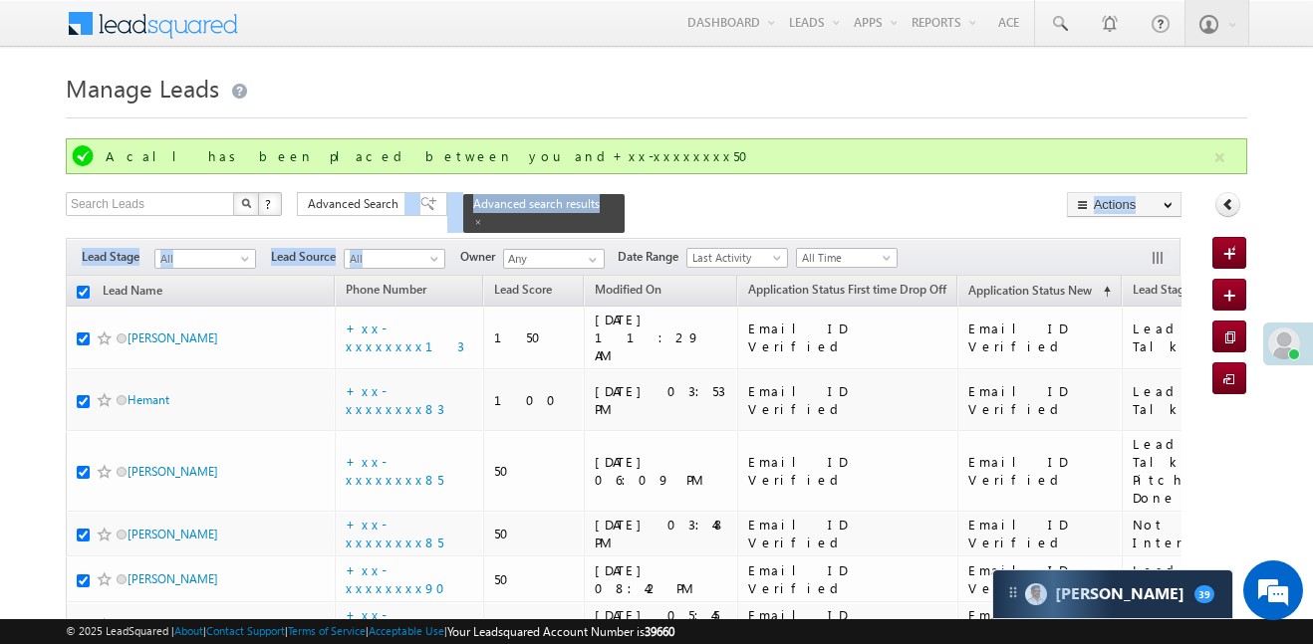
checkbox input "true"
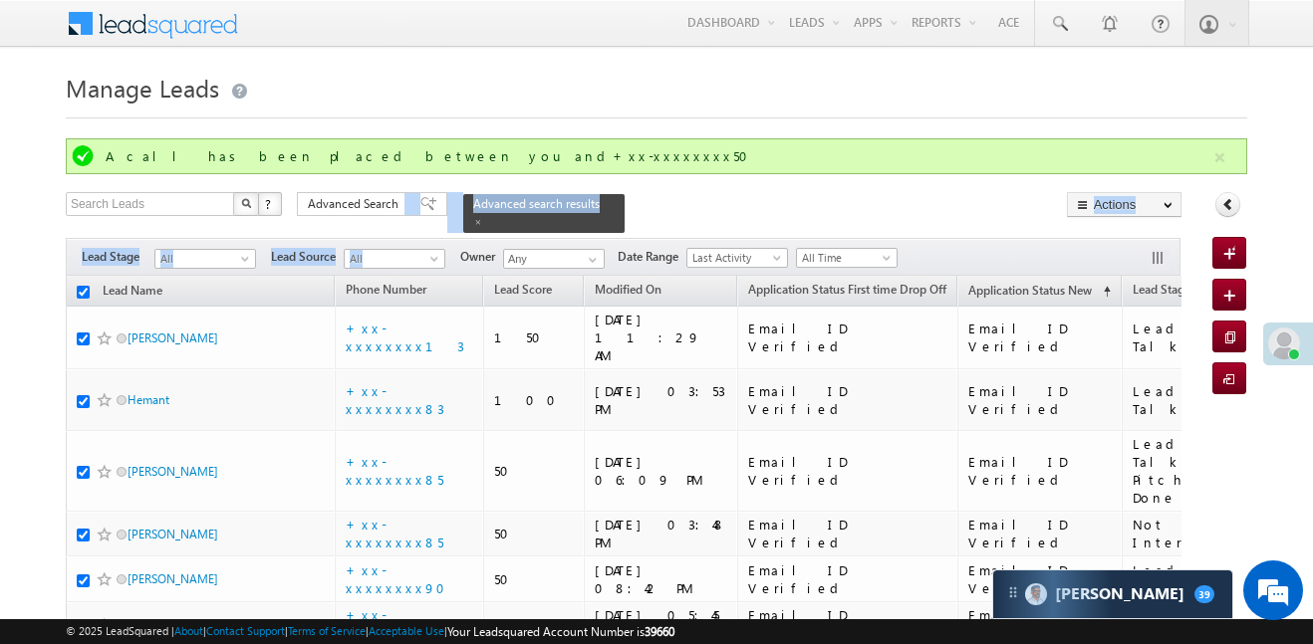
checkbox input "true"
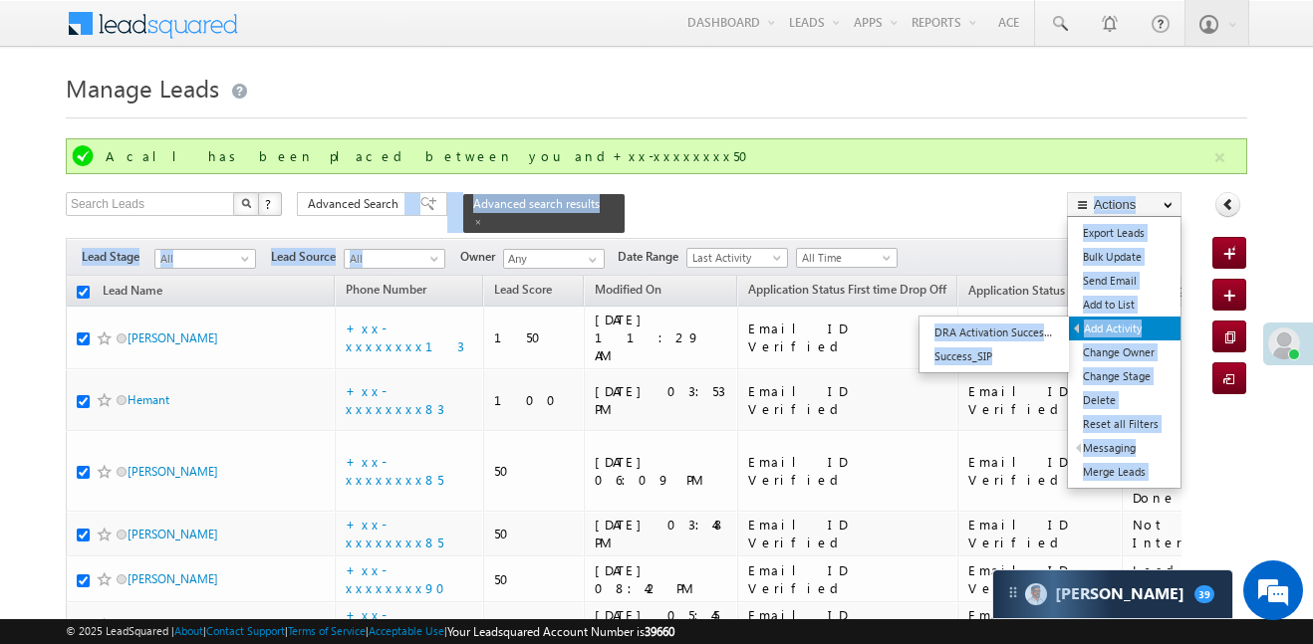
click at [1139, 327] on link "Add Activity" at bounding box center [1125, 329] width 112 height 24
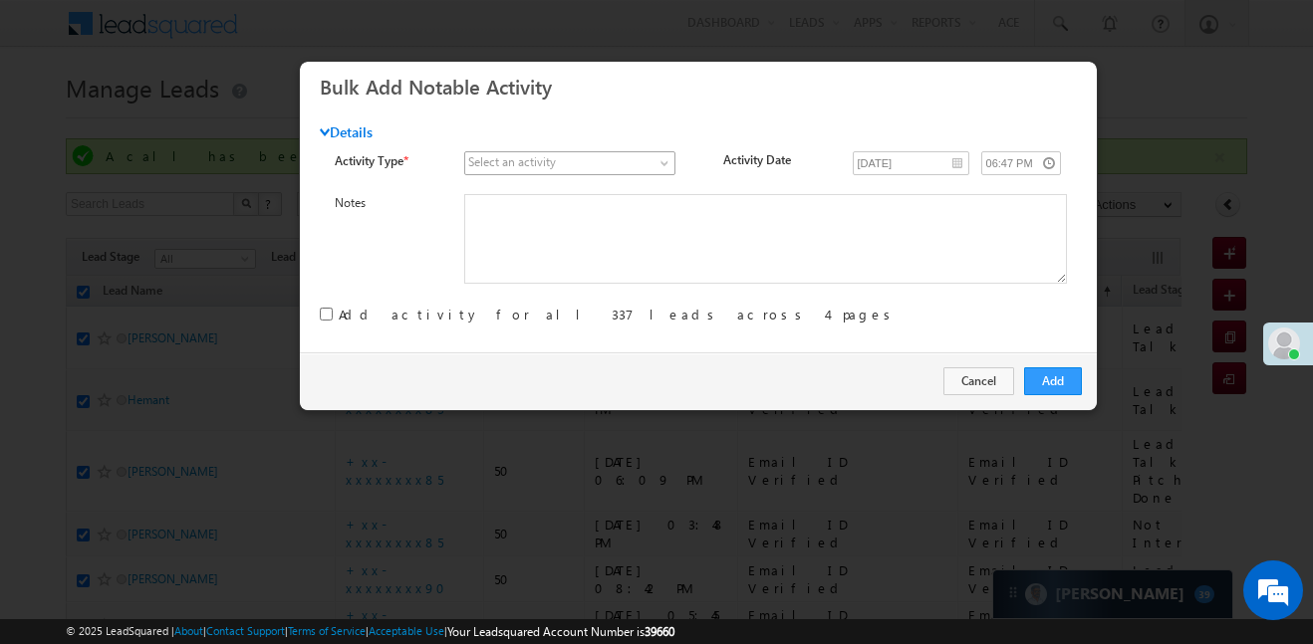
click at [626, 166] on span at bounding box center [559, 163] width 188 height 18
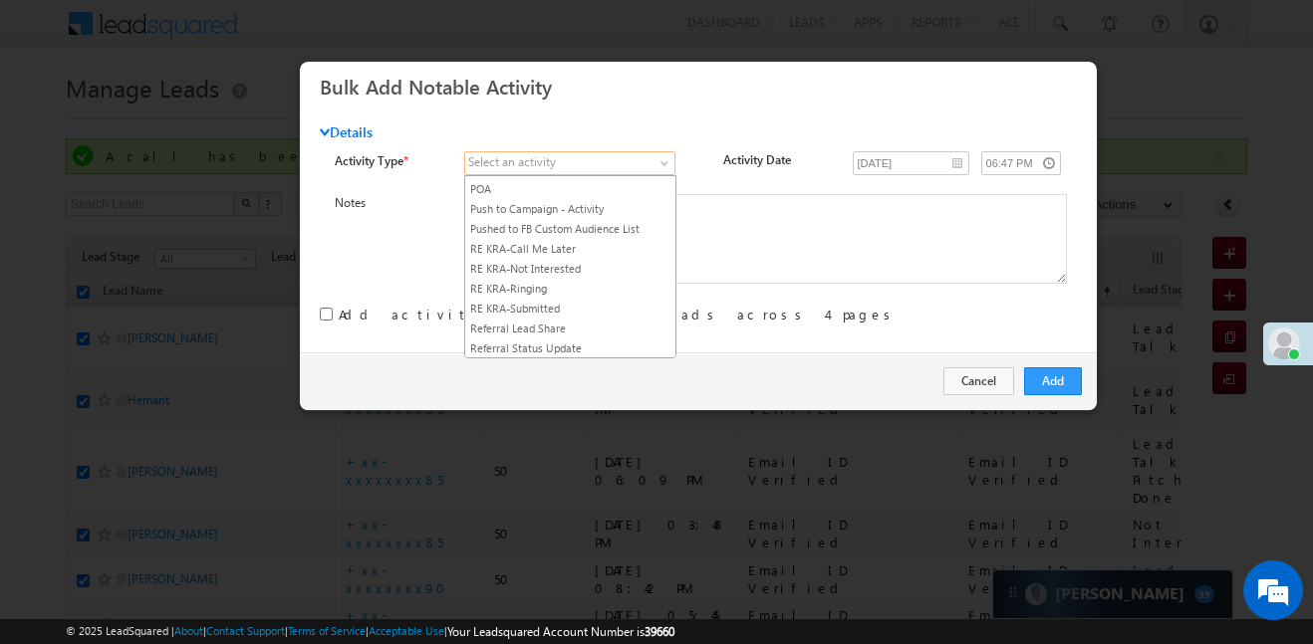
scroll to position [2545, 0]
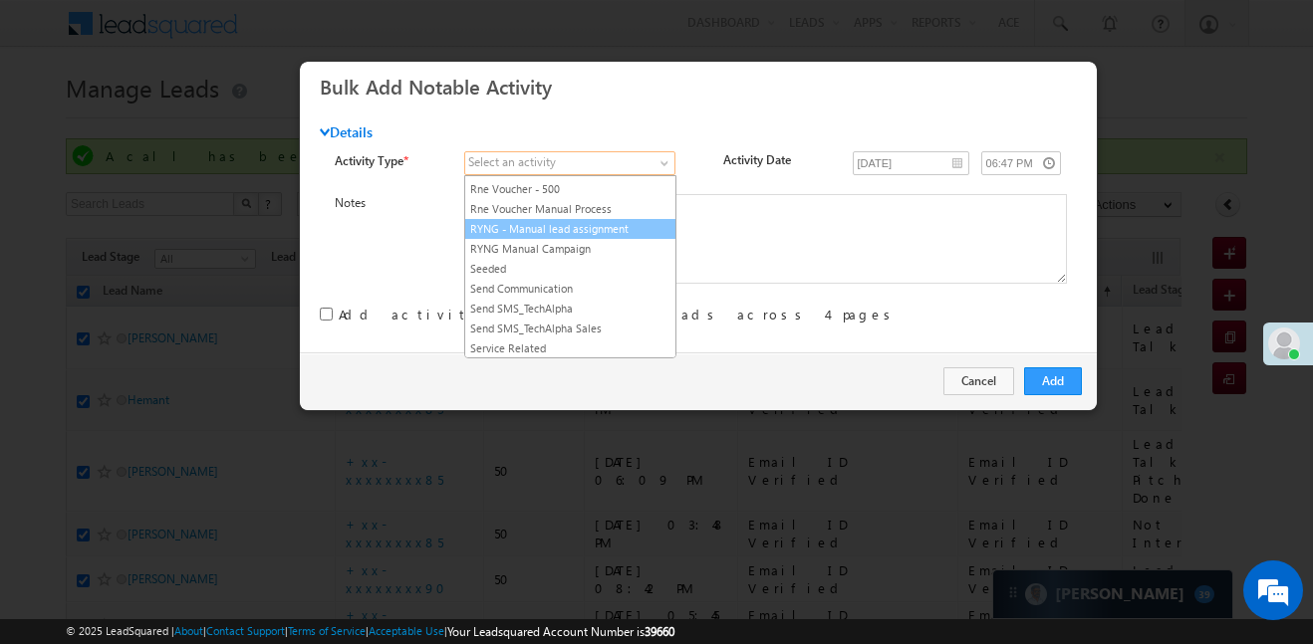
click at [583, 238] on link "RYNG - Manual lead assignment" at bounding box center [570, 229] width 210 height 18
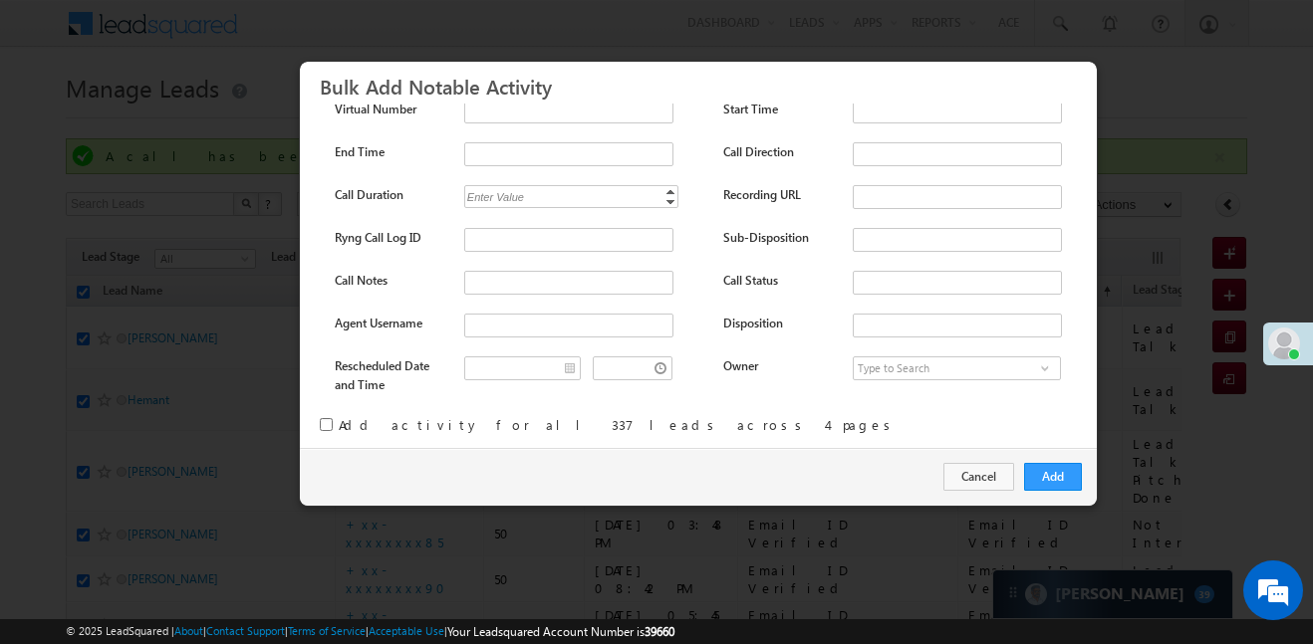
scroll to position [263, 0]
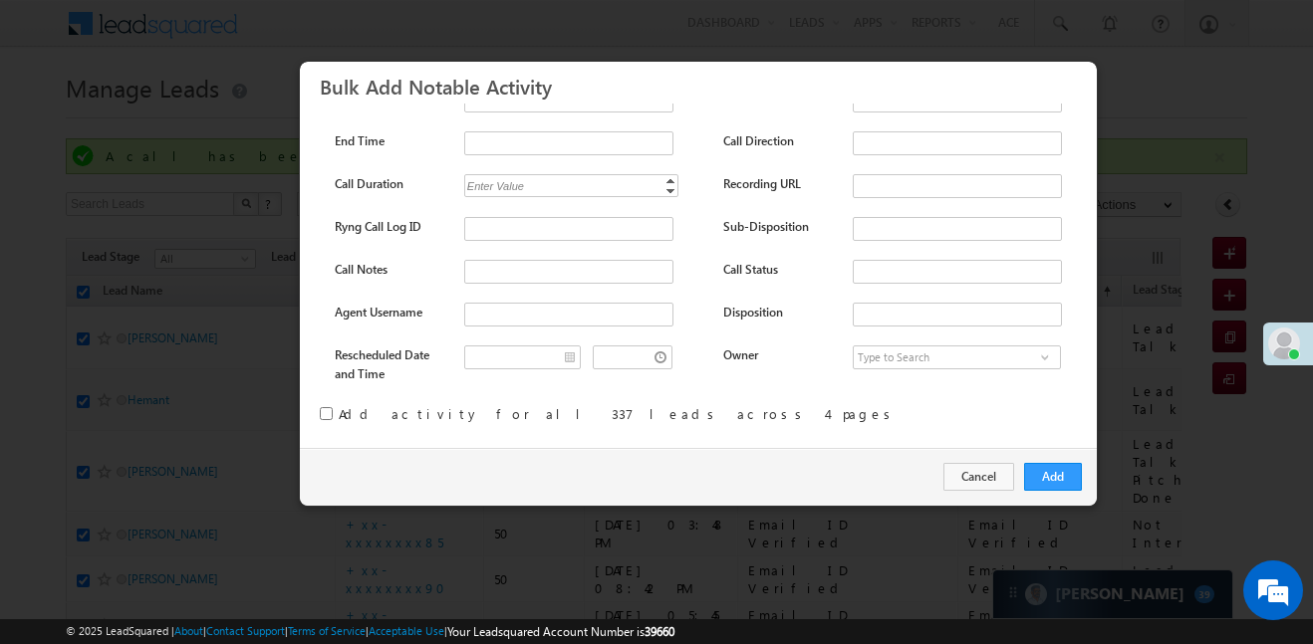
click at [325, 410] on input "checkbox" at bounding box center [326, 413] width 13 height 13
checkbox input "true"
click at [1064, 478] on button "Add" at bounding box center [1053, 477] width 58 height 28
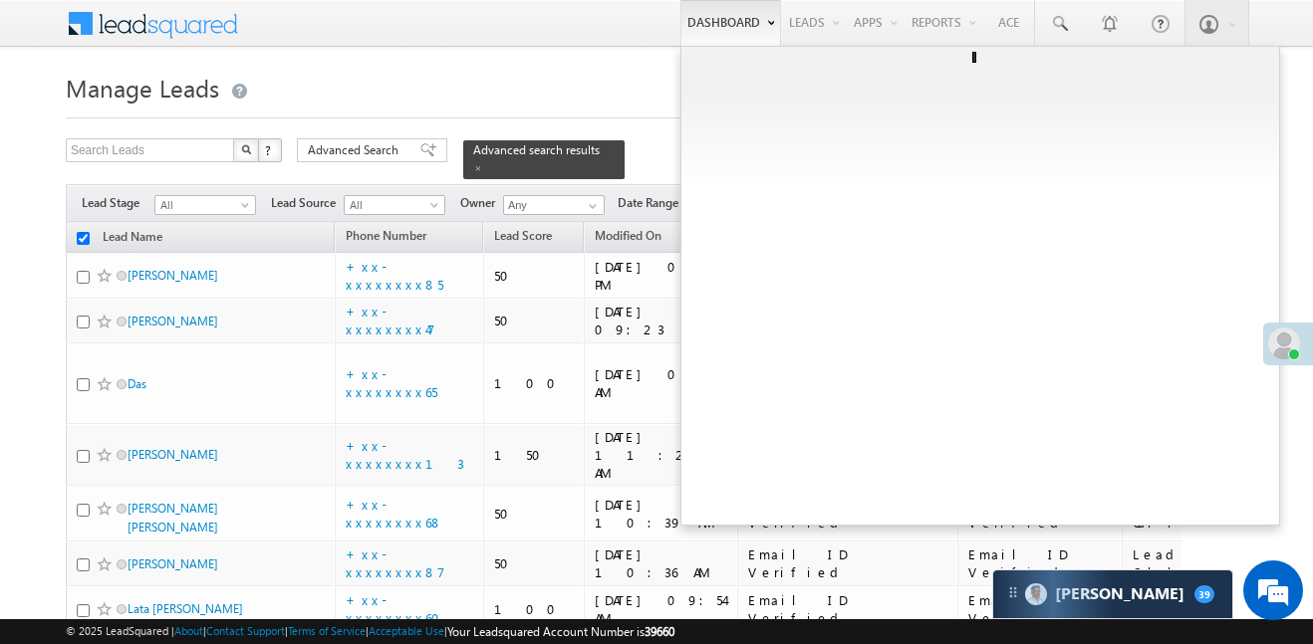
checkbox input "false"
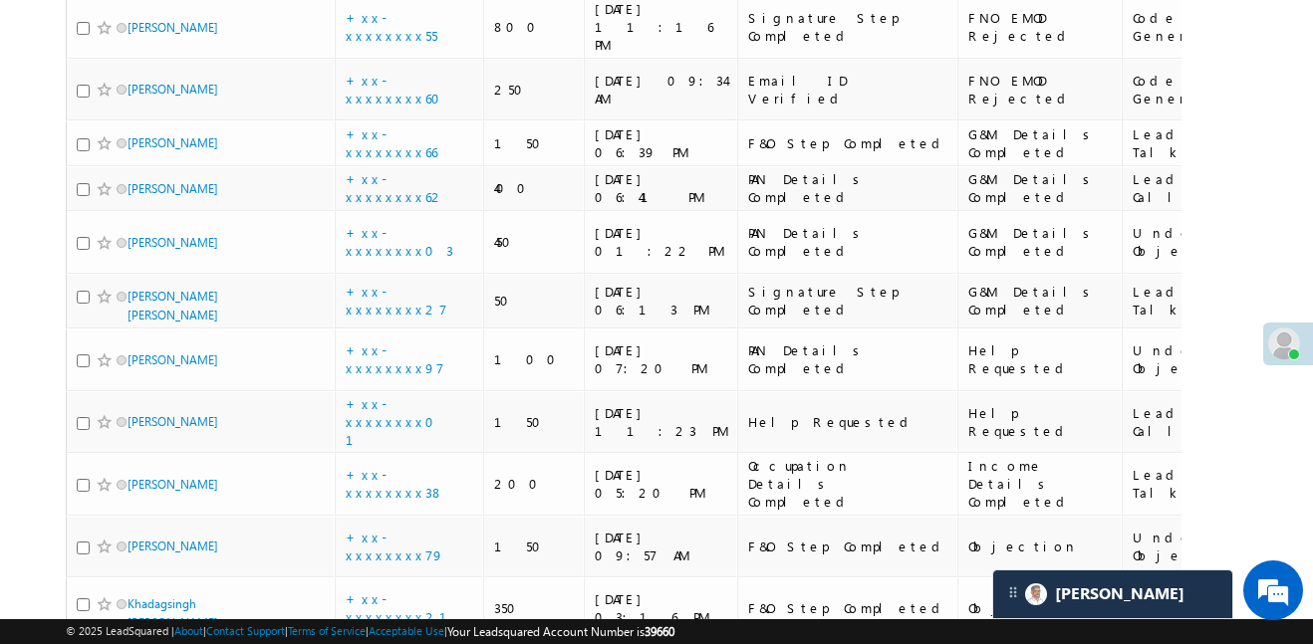
scroll to position [4340, 0]
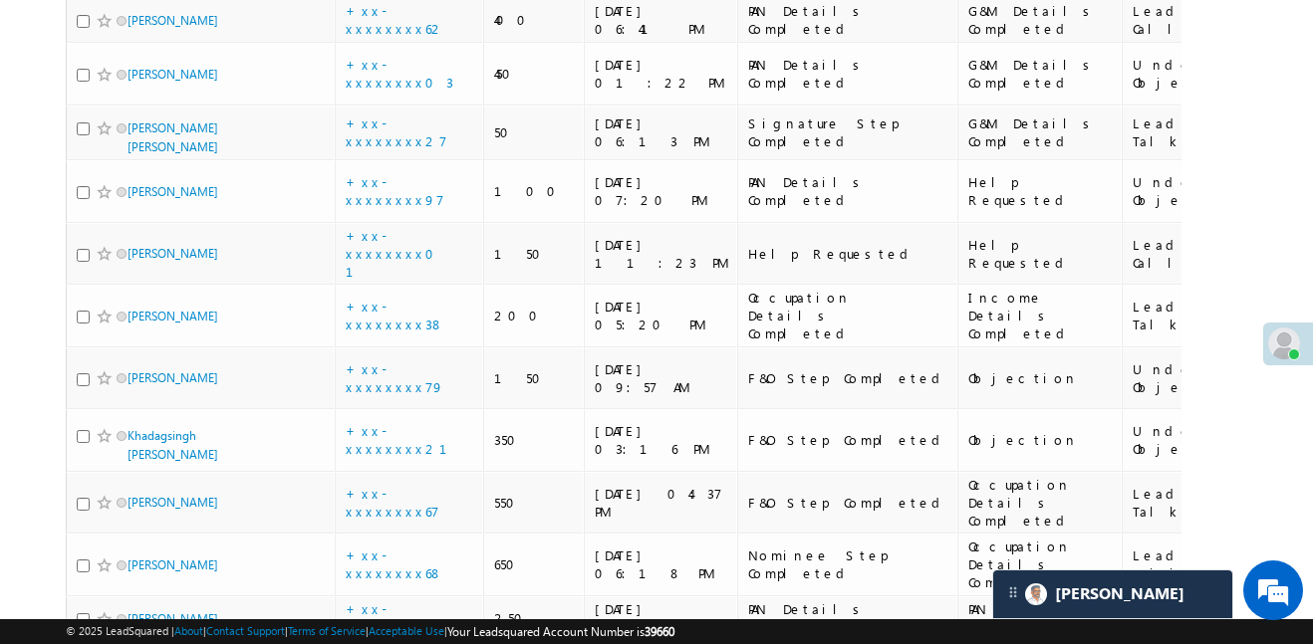
scroll to position [4534, 0]
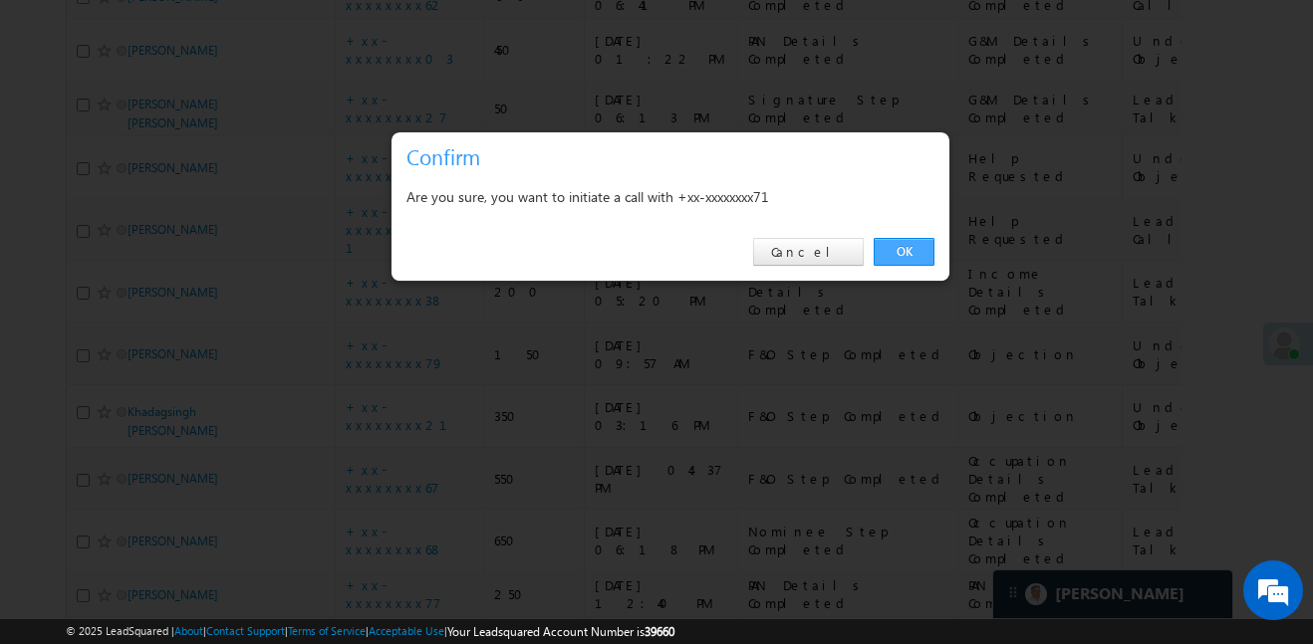
click at [904, 254] on link "OK" at bounding box center [904, 252] width 61 height 28
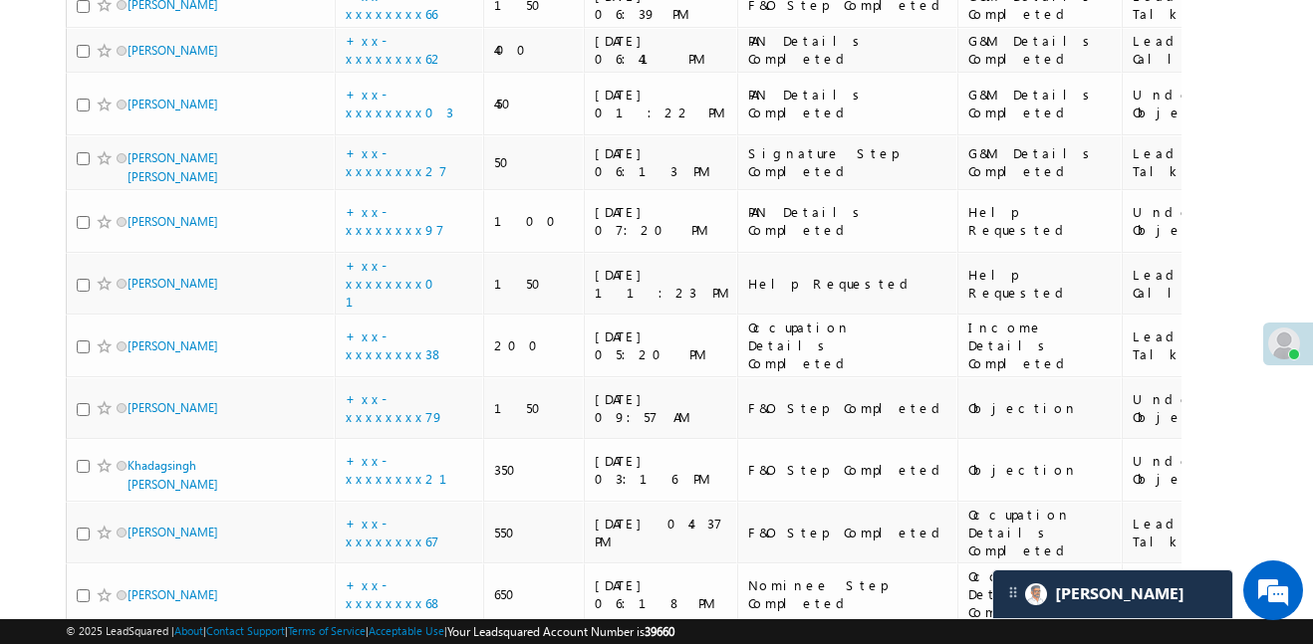
scroll to position [4588, 0]
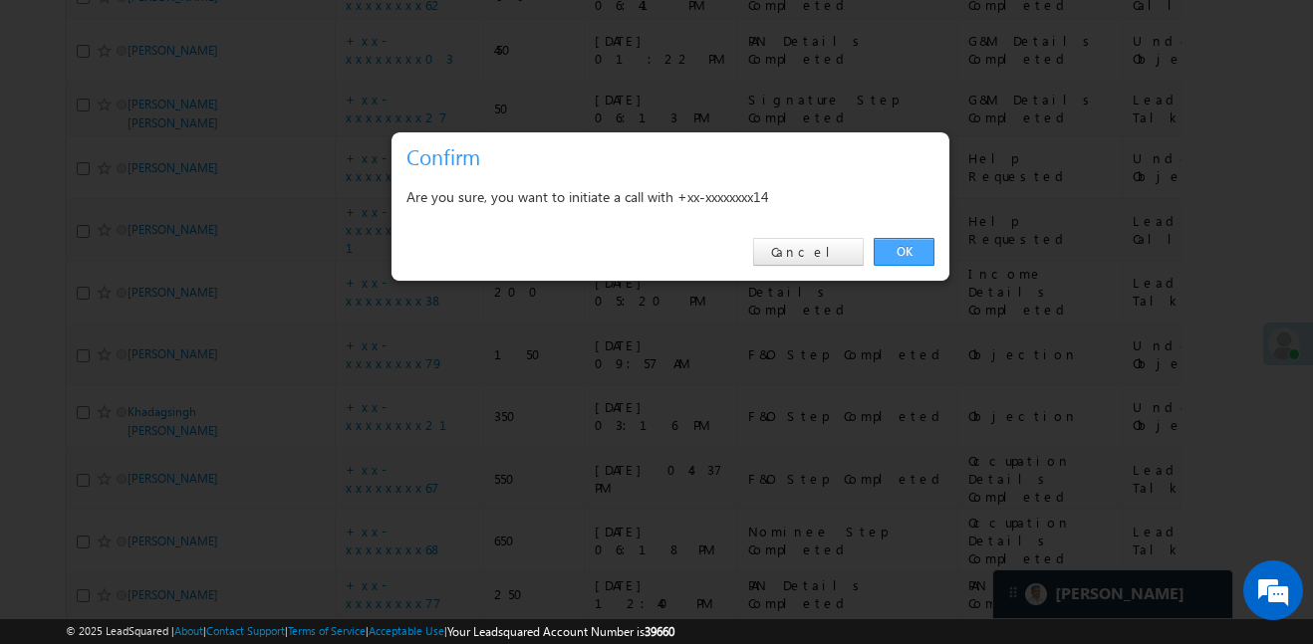
click at [906, 253] on link "OK" at bounding box center [904, 252] width 61 height 28
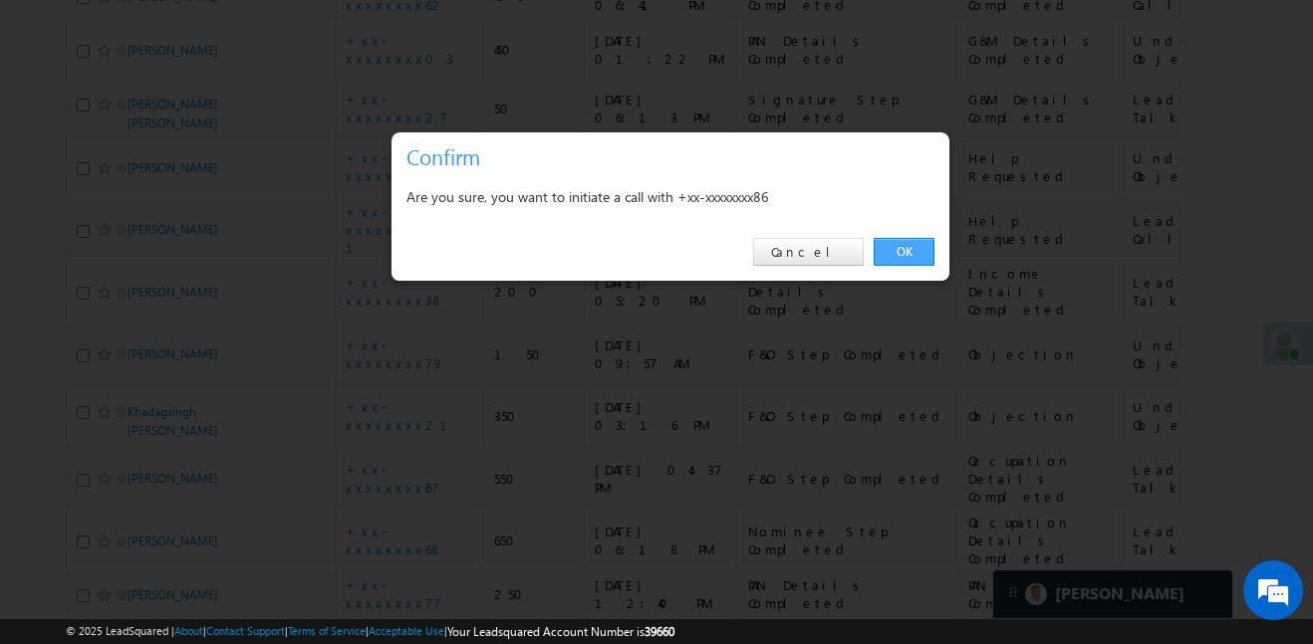
click at [917, 254] on link "OK" at bounding box center [904, 252] width 61 height 28
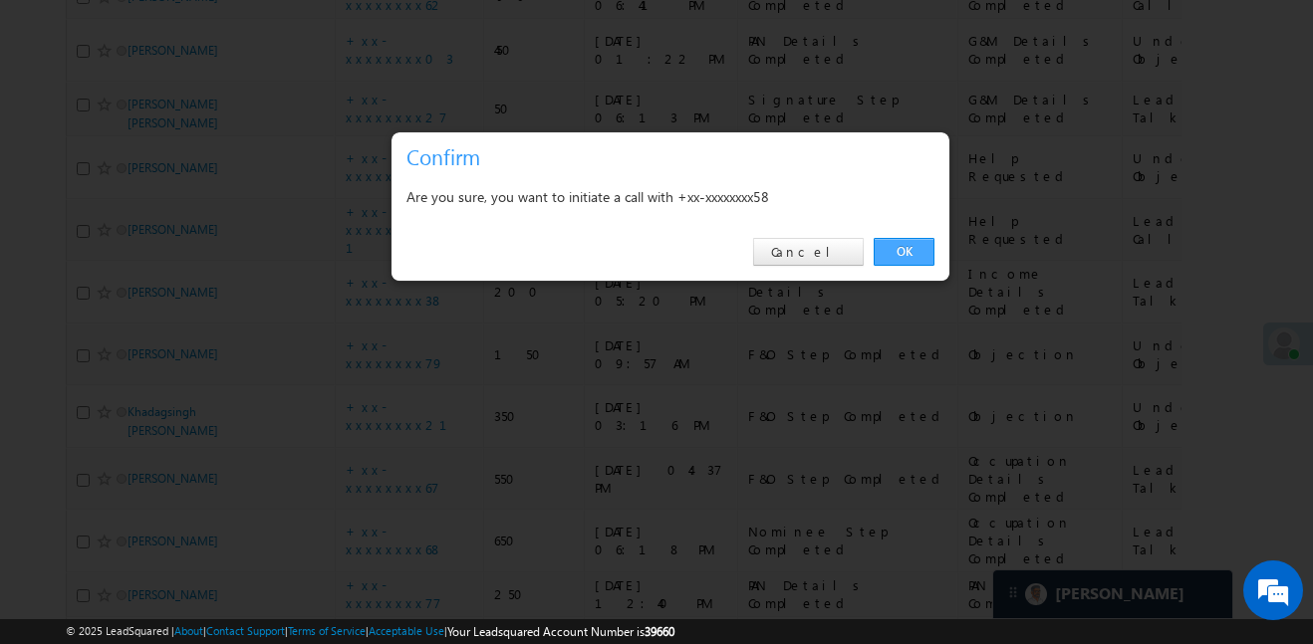
click at [886, 253] on link "OK" at bounding box center [904, 252] width 61 height 28
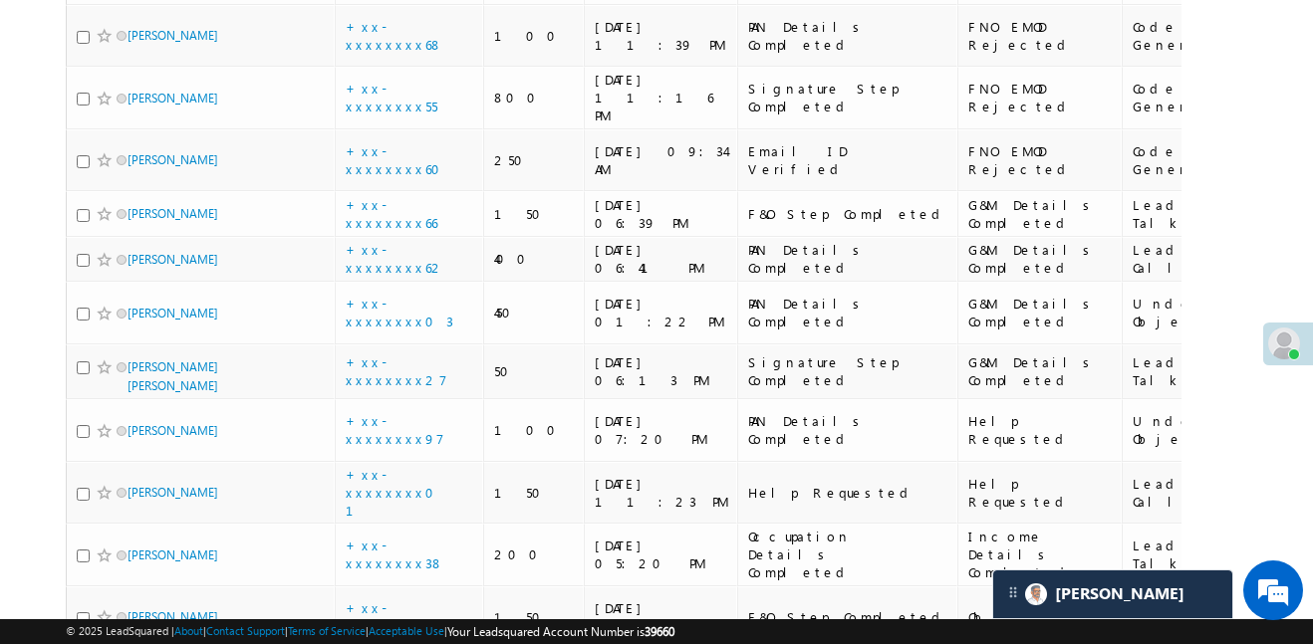
scroll to position [4441, 0]
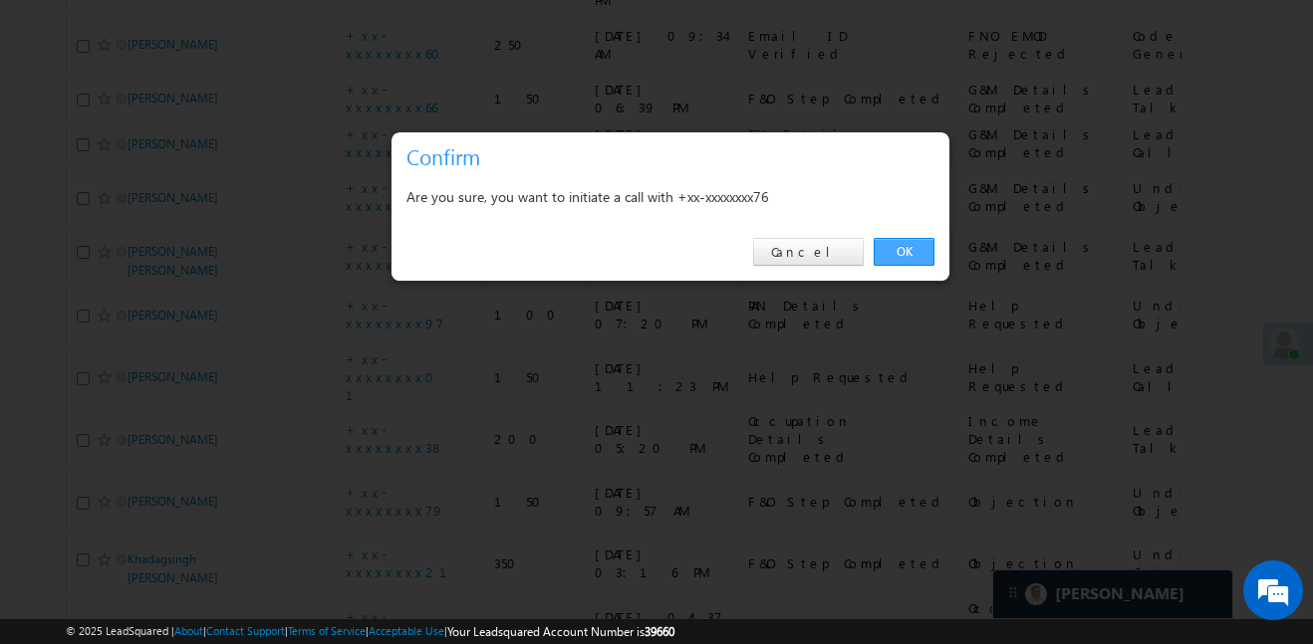
click at [915, 244] on link "OK" at bounding box center [904, 252] width 61 height 28
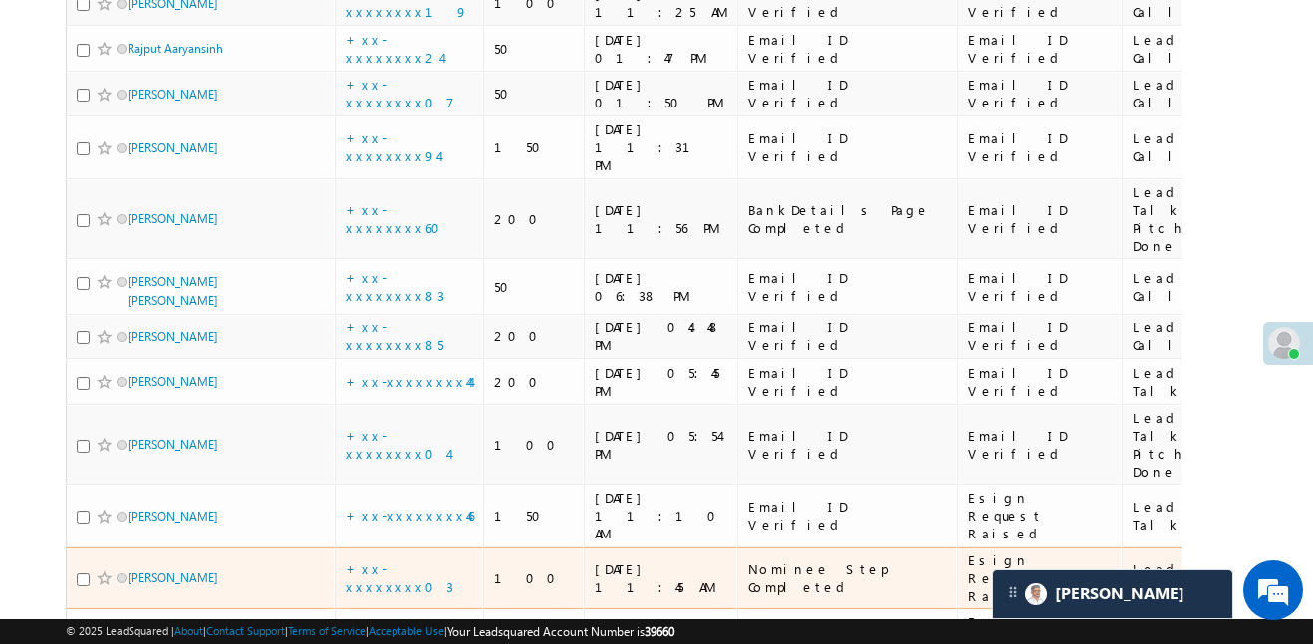
scroll to position [2948, 0]
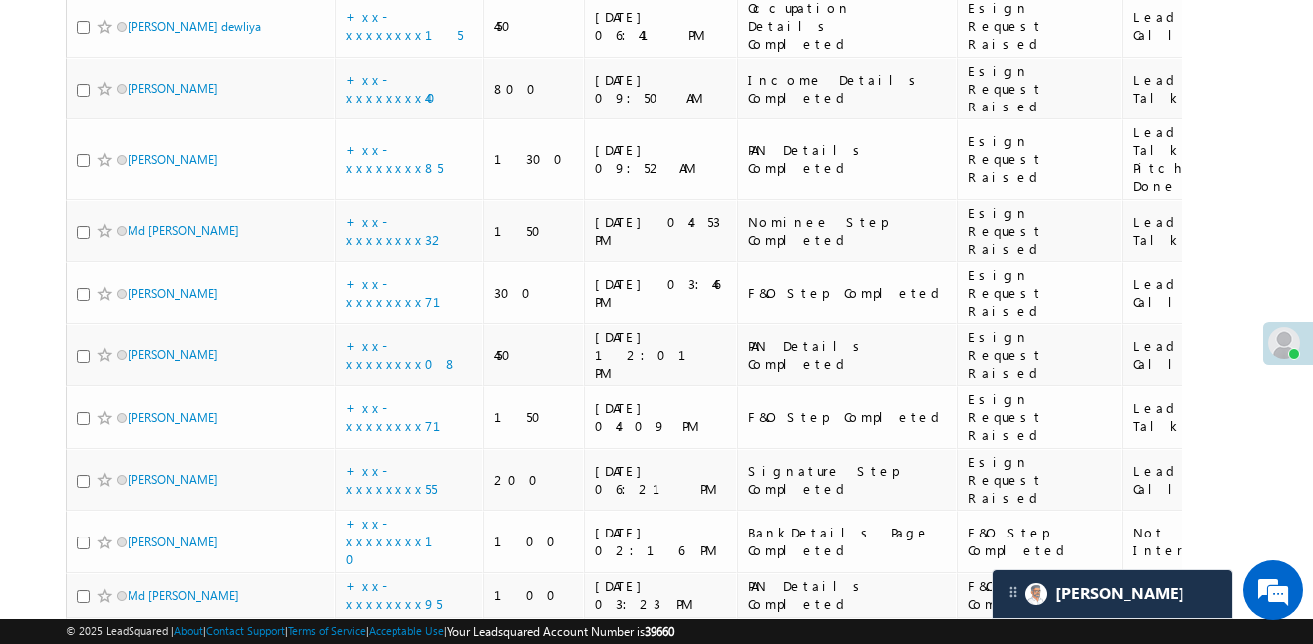
scroll to position [3861, 0]
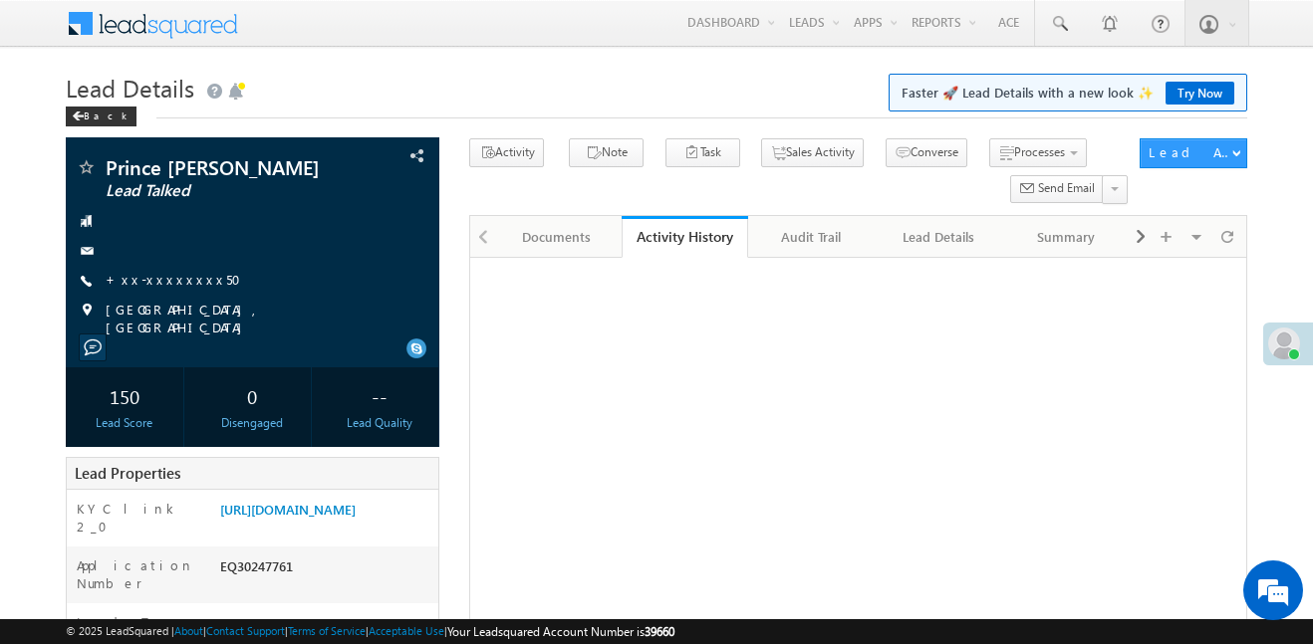
click at [343, 501] on link "[URL][DOMAIN_NAME]" at bounding box center [287, 509] width 135 height 17
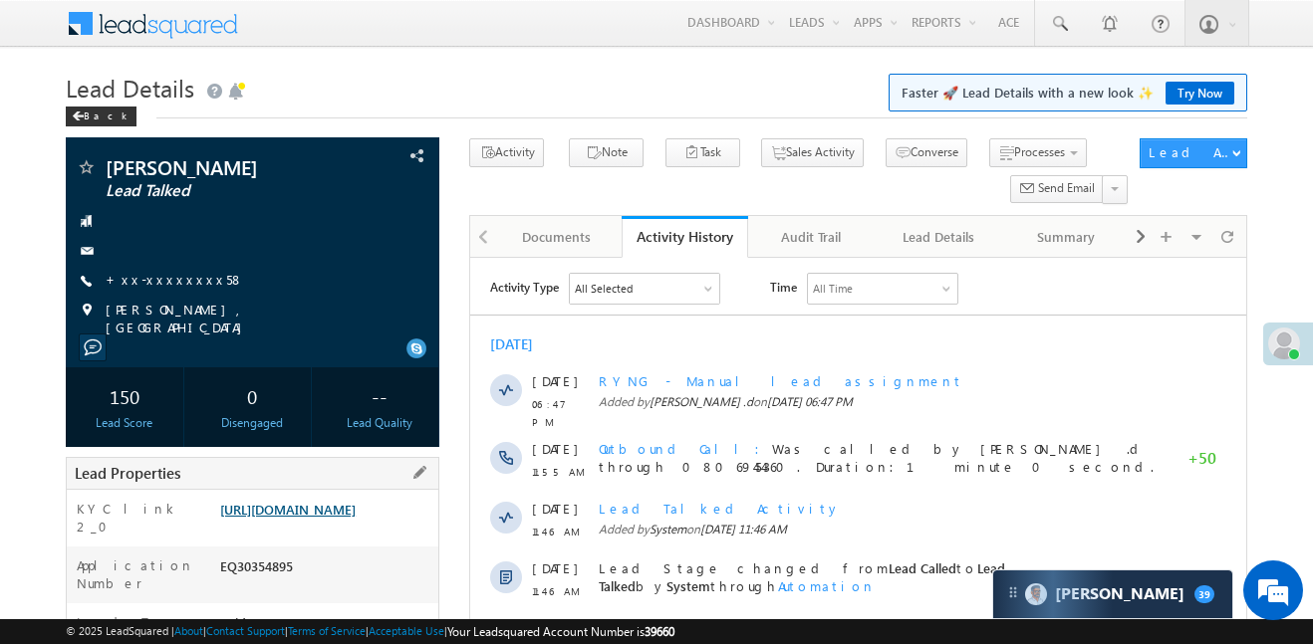
click at [348, 511] on link "[URL][DOMAIN_NAME]" at bounding box center [287, 509] width 135 height 17
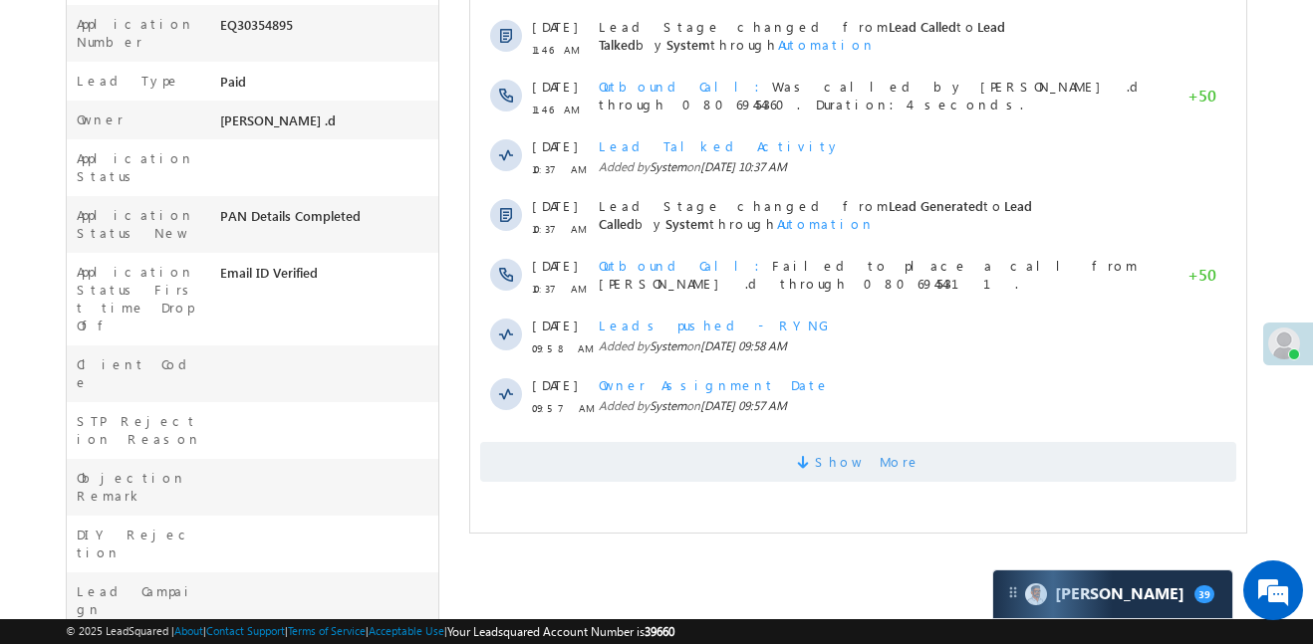
scroll to position [602, 0]
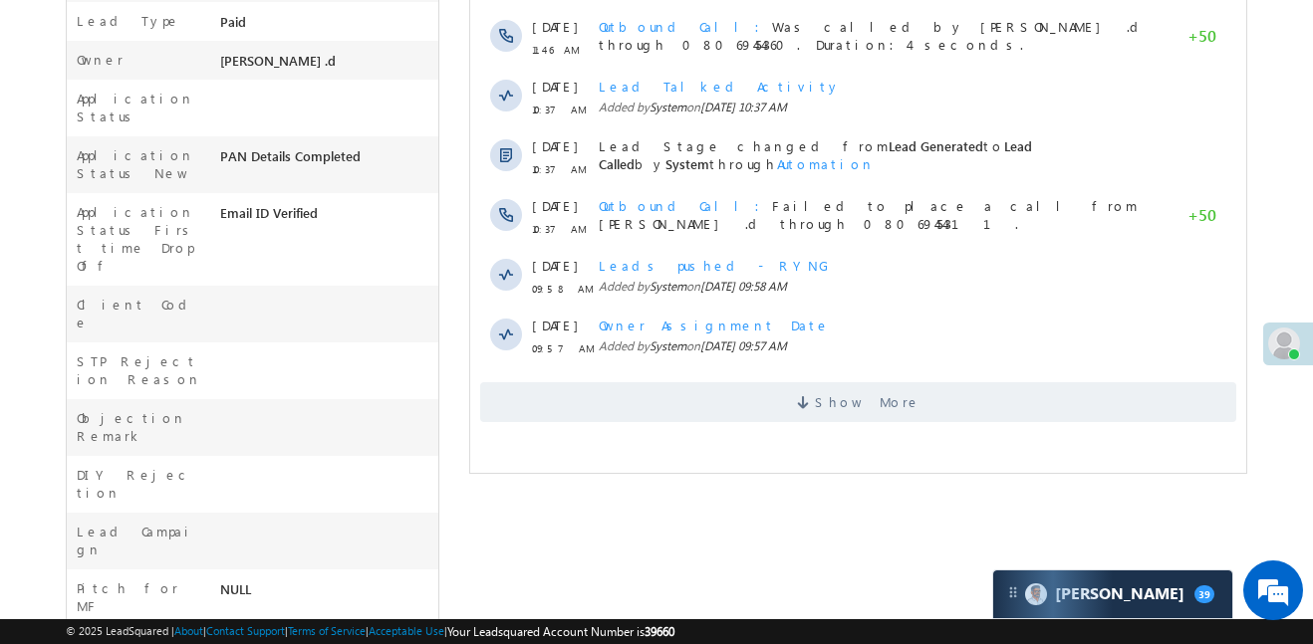
click at [865, 368] on div "Show More" at bounding box center [858, 395] width 776 height 55
click at [891, 400] on span "Show More" at bounding box center [868, 403] width 106 height 40
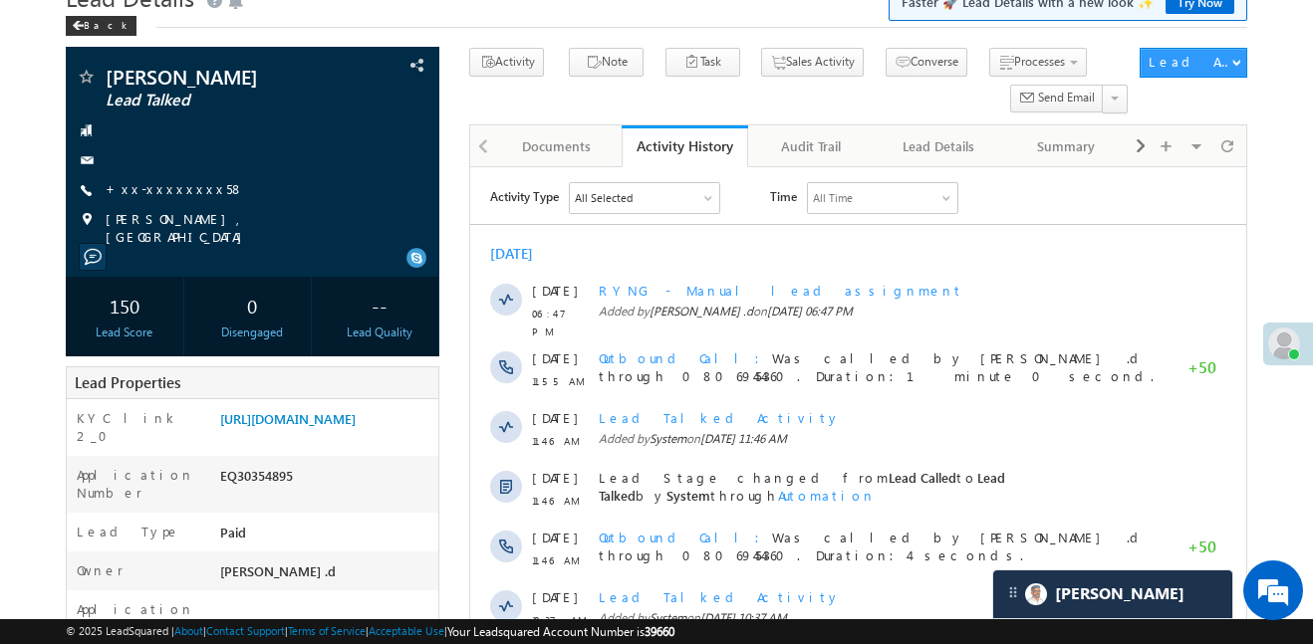
scroll to position [0, 0]
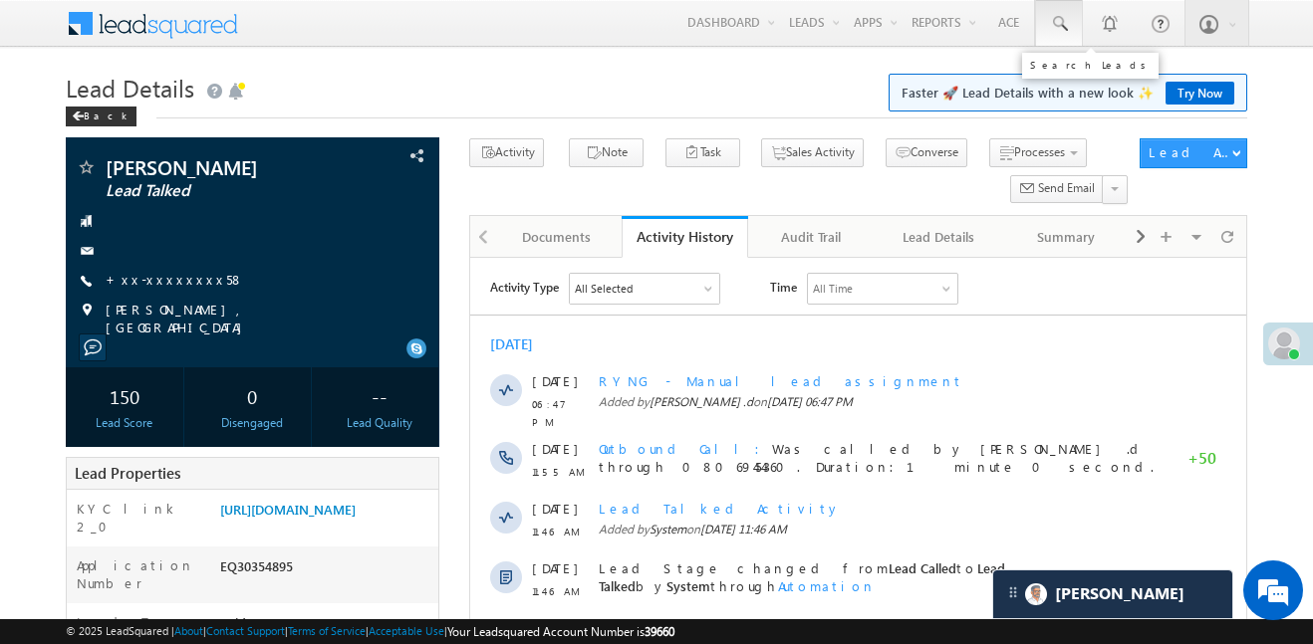
click at [1055, 14] on span at bounding box center [1059, 24] width 20 height 20
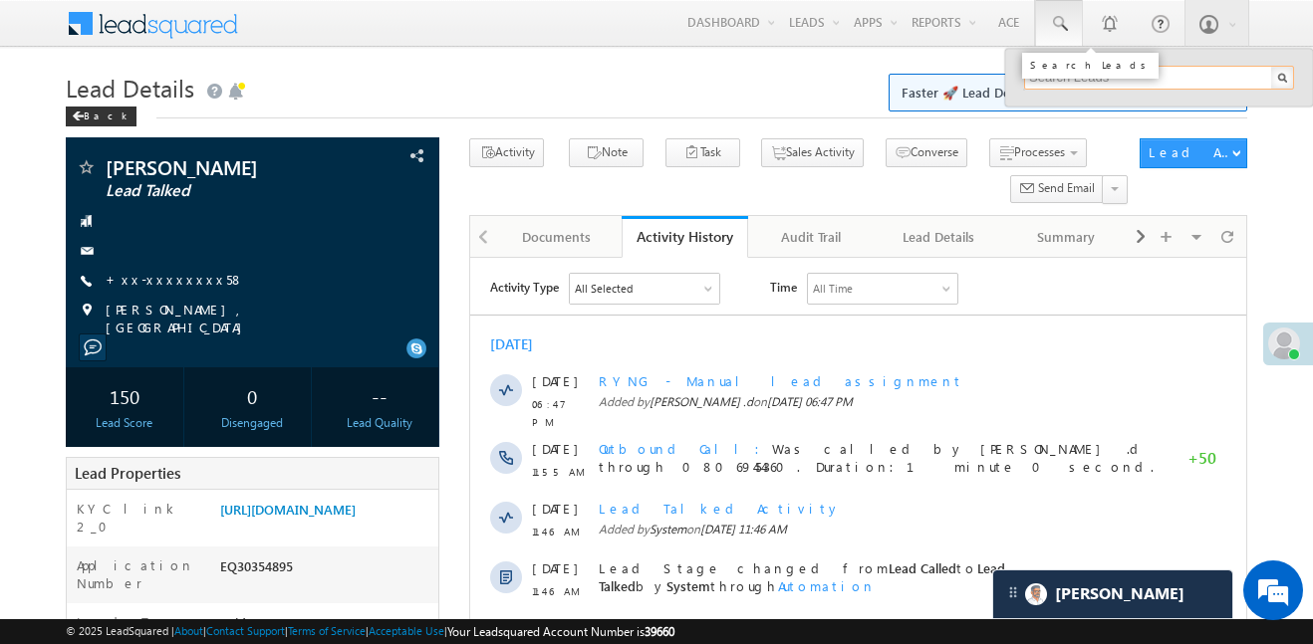
paste input "EQ30390911"
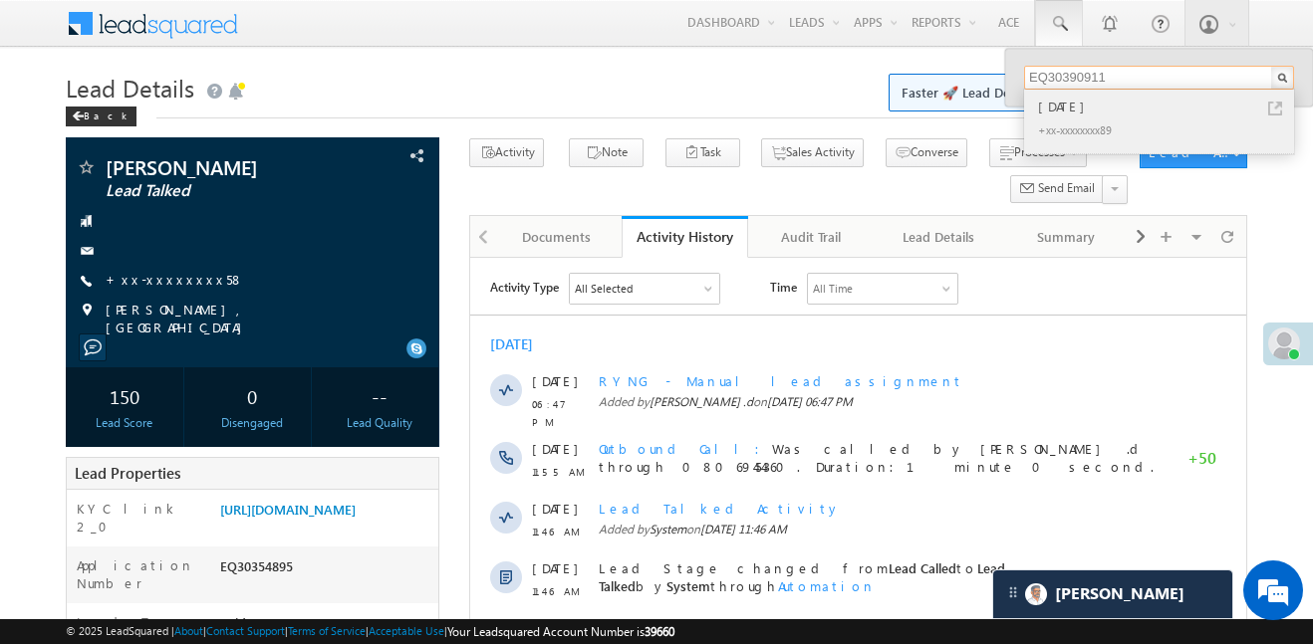
type input "EQ30390911"
click at [1053, 107] on div "[DATE]" at bounding box center [1167, 107] width 267 height 22
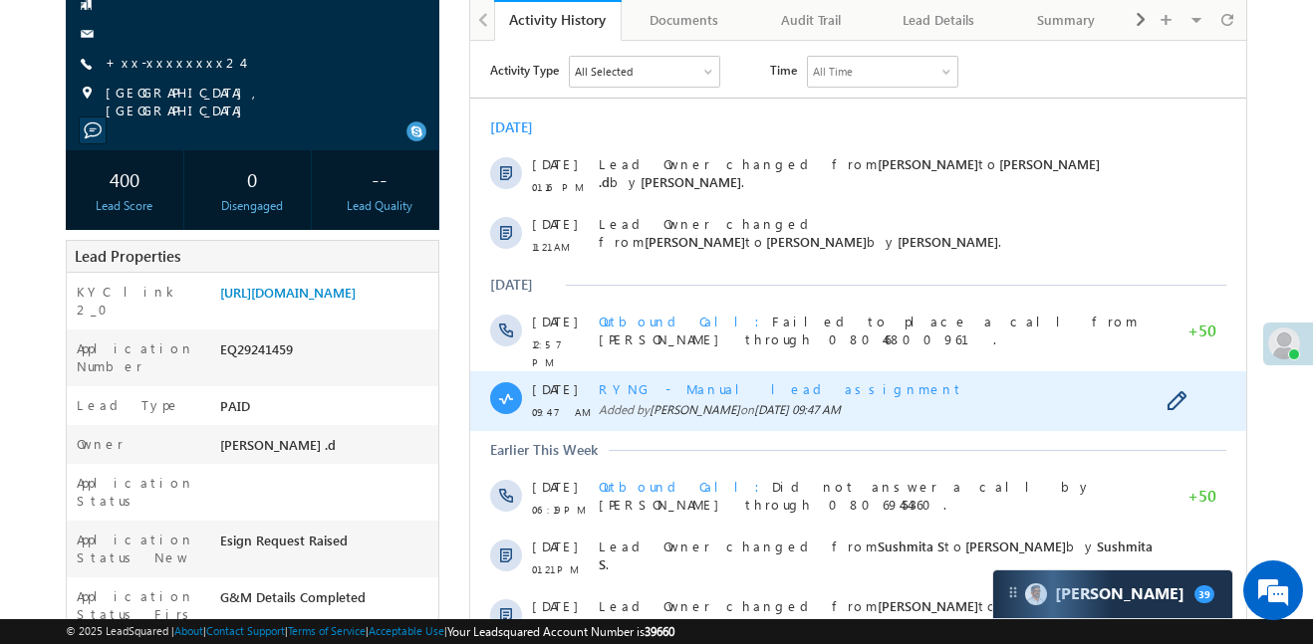
scroll to position [364, 0]
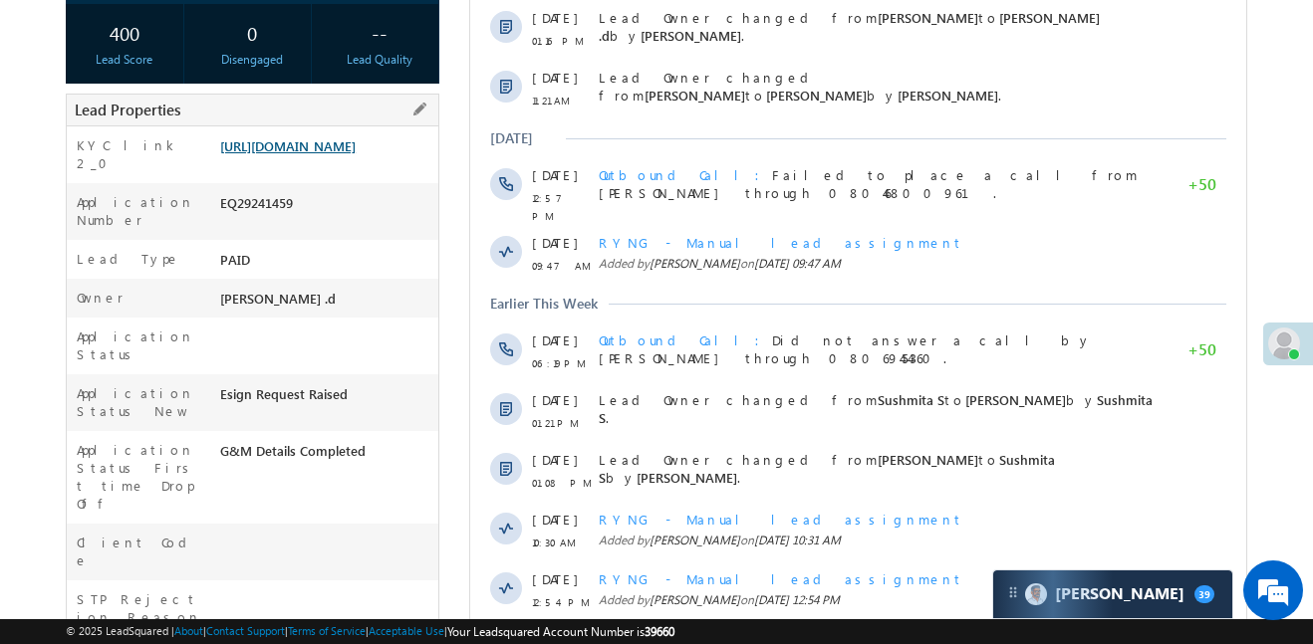
click at [356, 144] on link "[URL][DOMAIN_NAME]" at bounding box center [287, 145] width 135 height 17
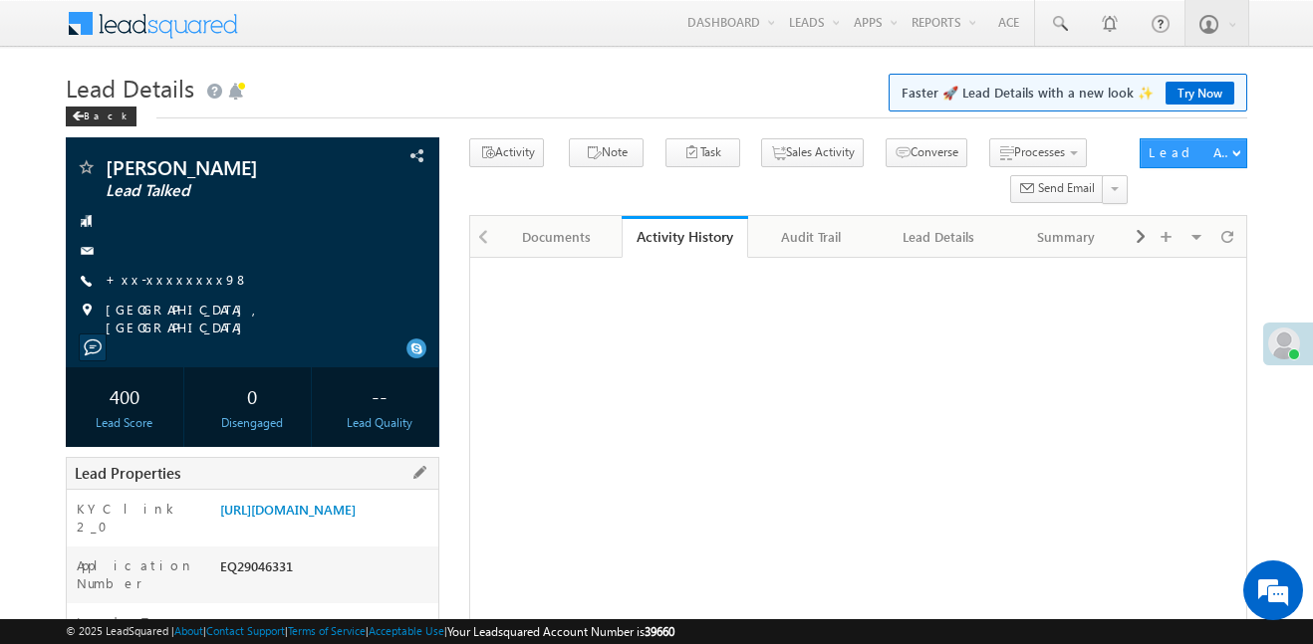
scroll to position [366, 0]
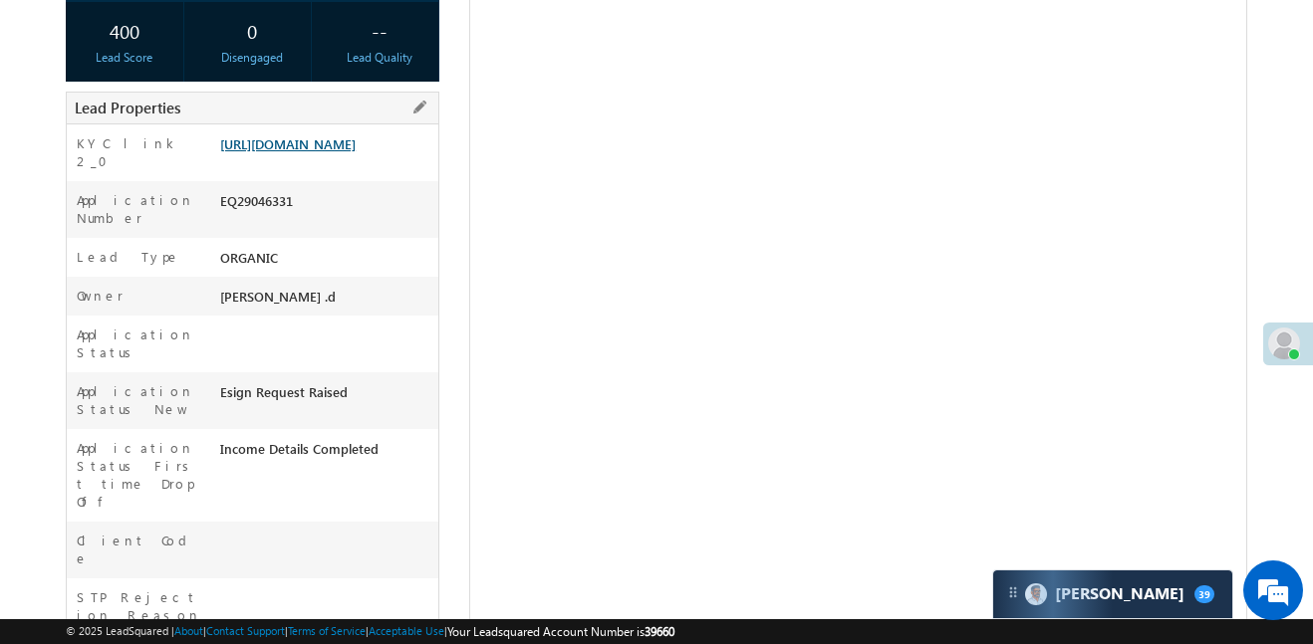
click at [325, 152] on link "[URL][DOMAIN_NAME]" at bounding box center [287, 143] width 135 height 17
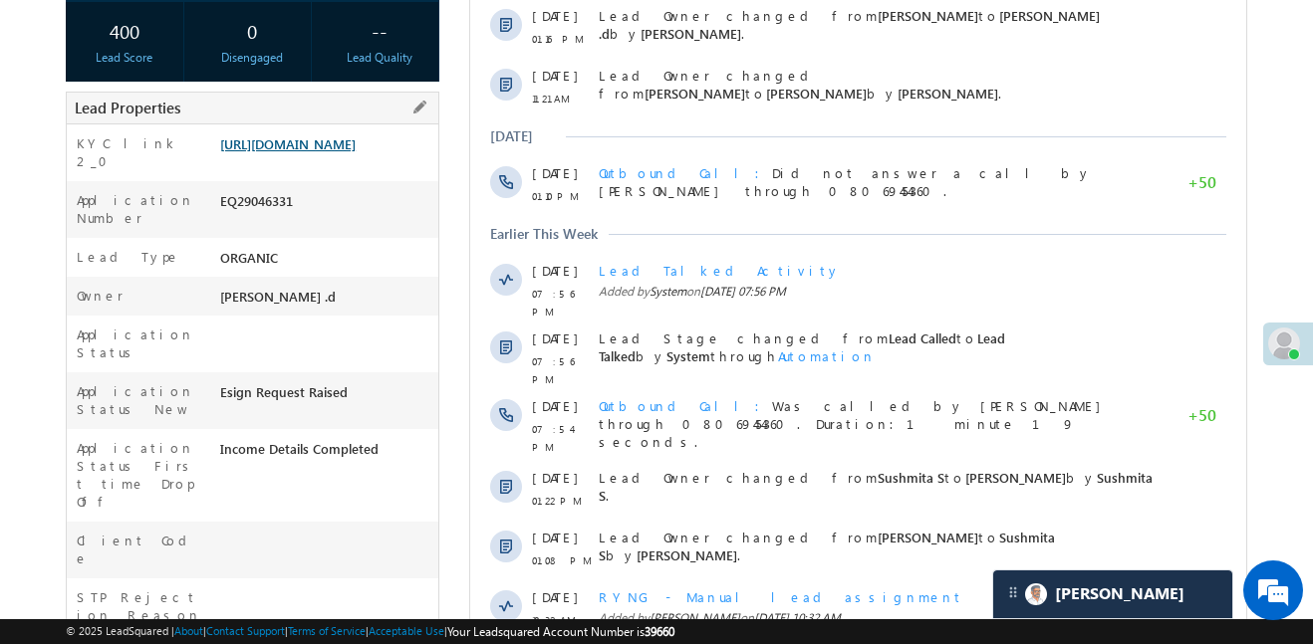
scroll to position [0, 0]
click at [296, 152] on link "[URL][DOMAIN_NAME]" at bounding box center [287, 143] width 135 height 17
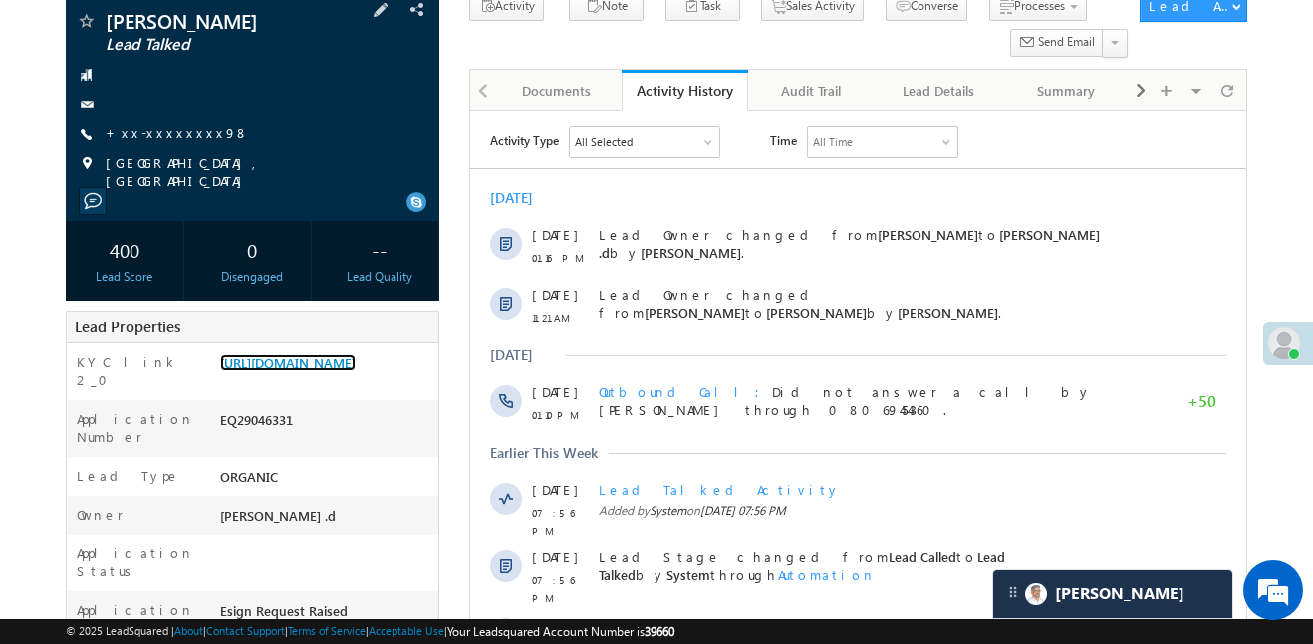
scroll to position [111, 0]
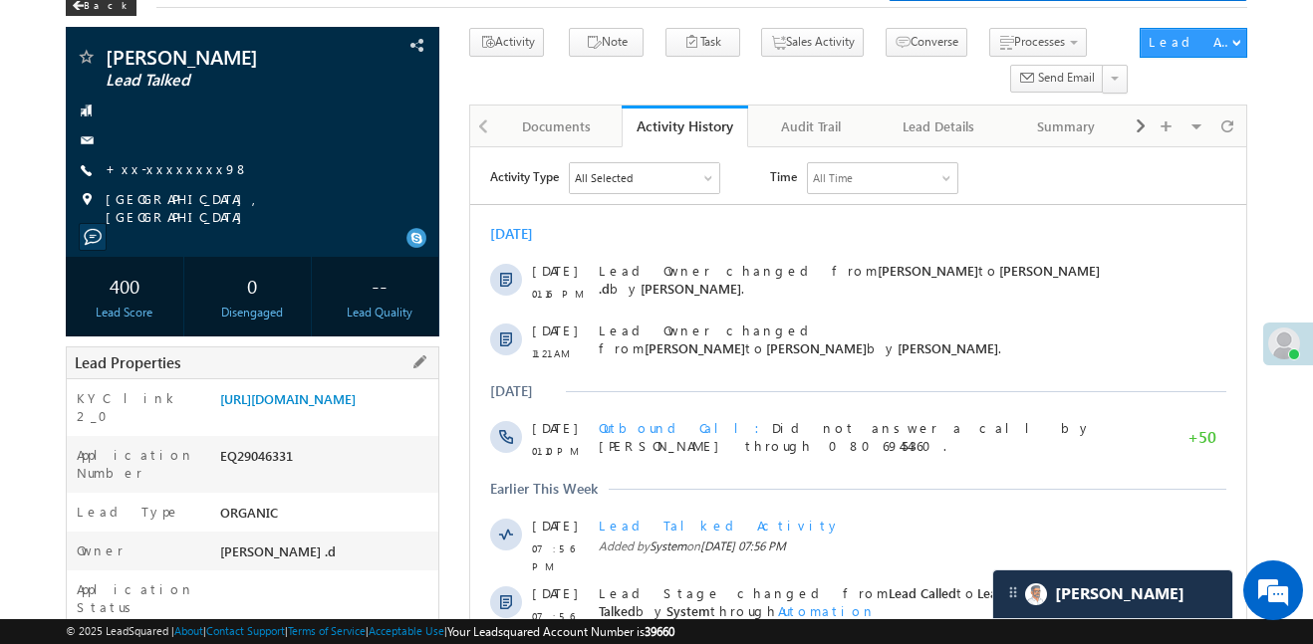
click at [337, 380] on div "KYC link 2_0 [URL][DOMAIN_NAME]" at bounding box center [253, 408] width 372 height 57
click at [348, 398] on link "[URL][DOMAIN_NAME]" at bounding box center [287, 398] width 135 height 17
click at [356, 407] on link "[URL][DOMAIN_NAME]" at bounding box center [287, 398] width 135 height 17
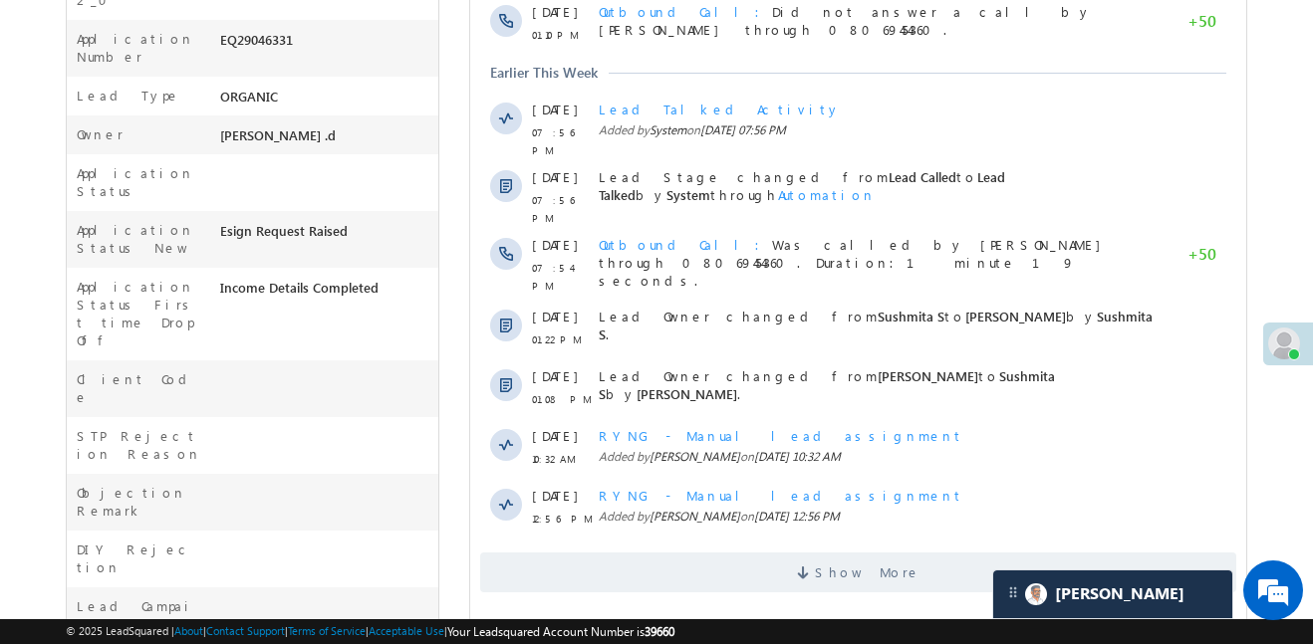
scroll to position [563, 0]
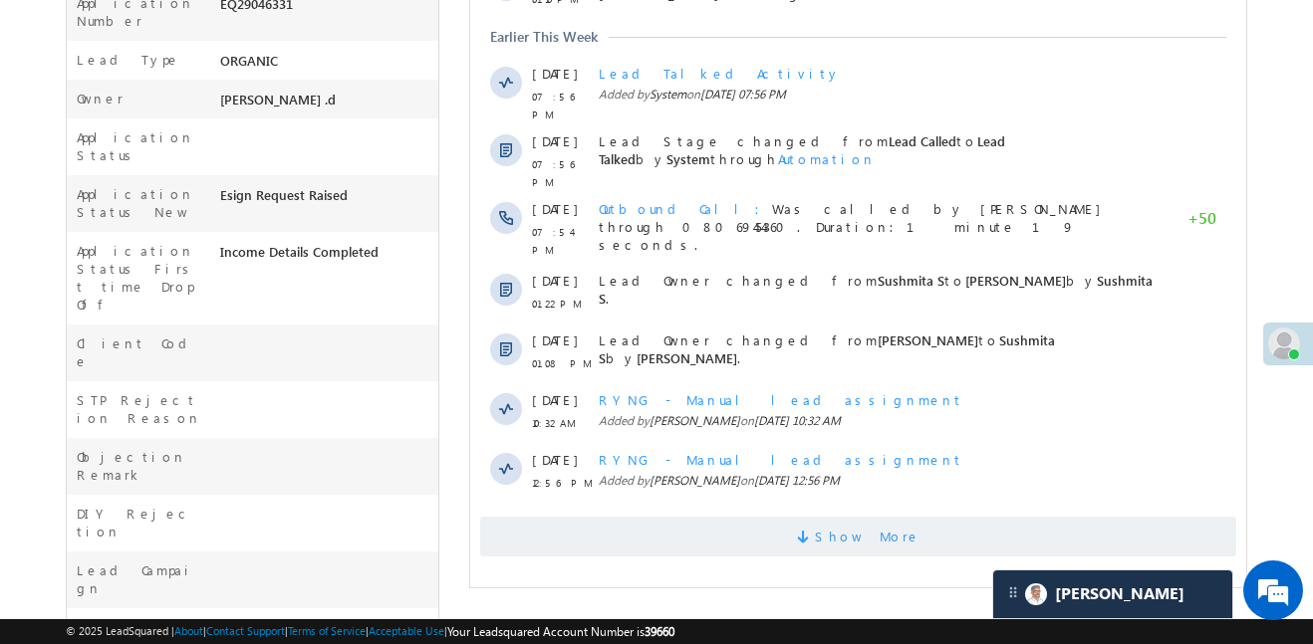
click at [801, 517] on span "Show More" at bounding box center [858, 537] width 756 height 40
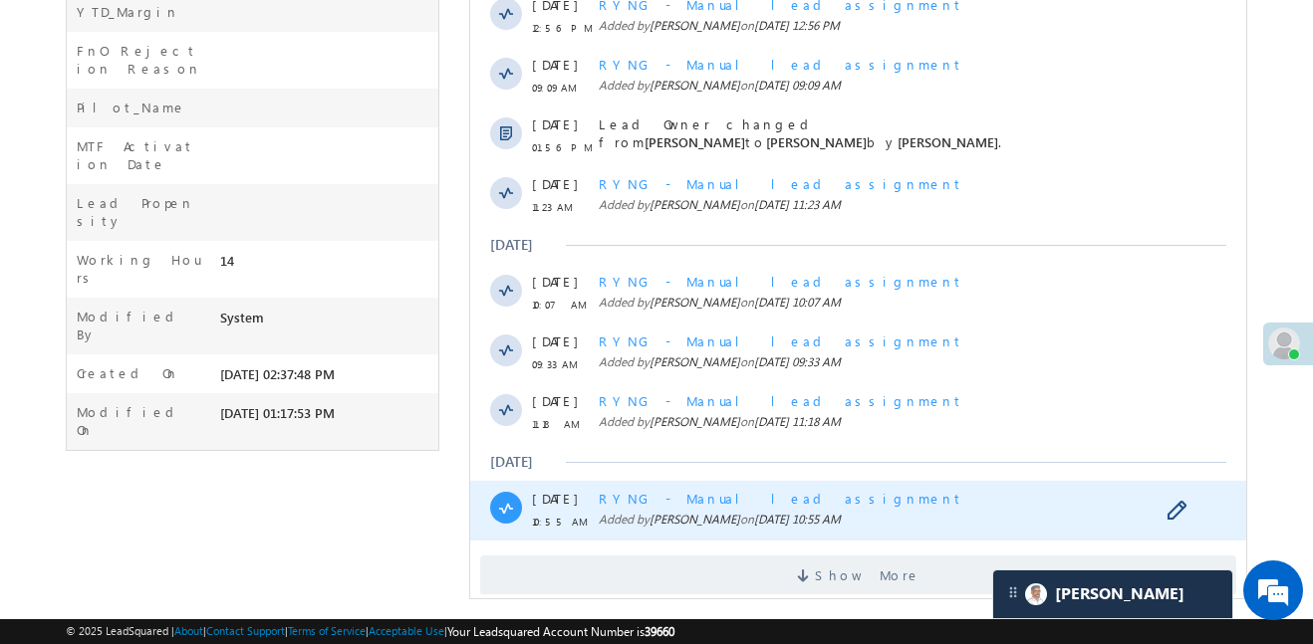
scroll to position [1242, 0]
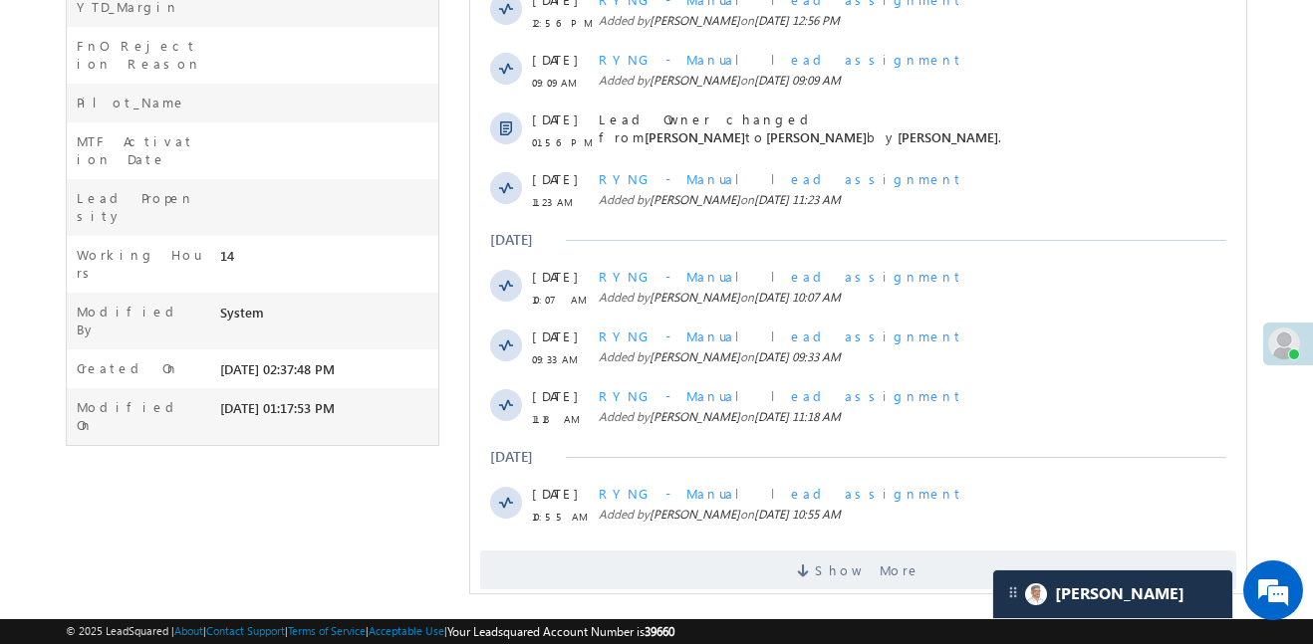
click at [834, 536] on div "Show More" at bounding box center [858, 563] width 776 height 55
click at [843, 551] on span "Show More" at bounding box center [868, 571] width 106 height 40
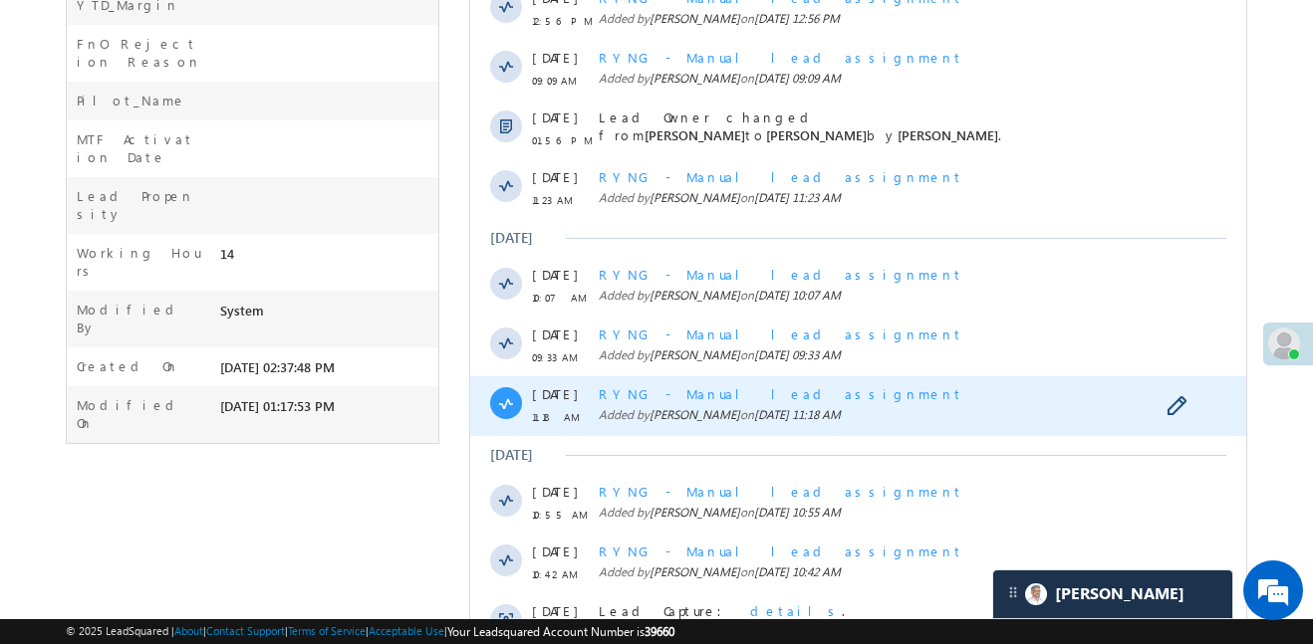
scroll to position [1840, 0]
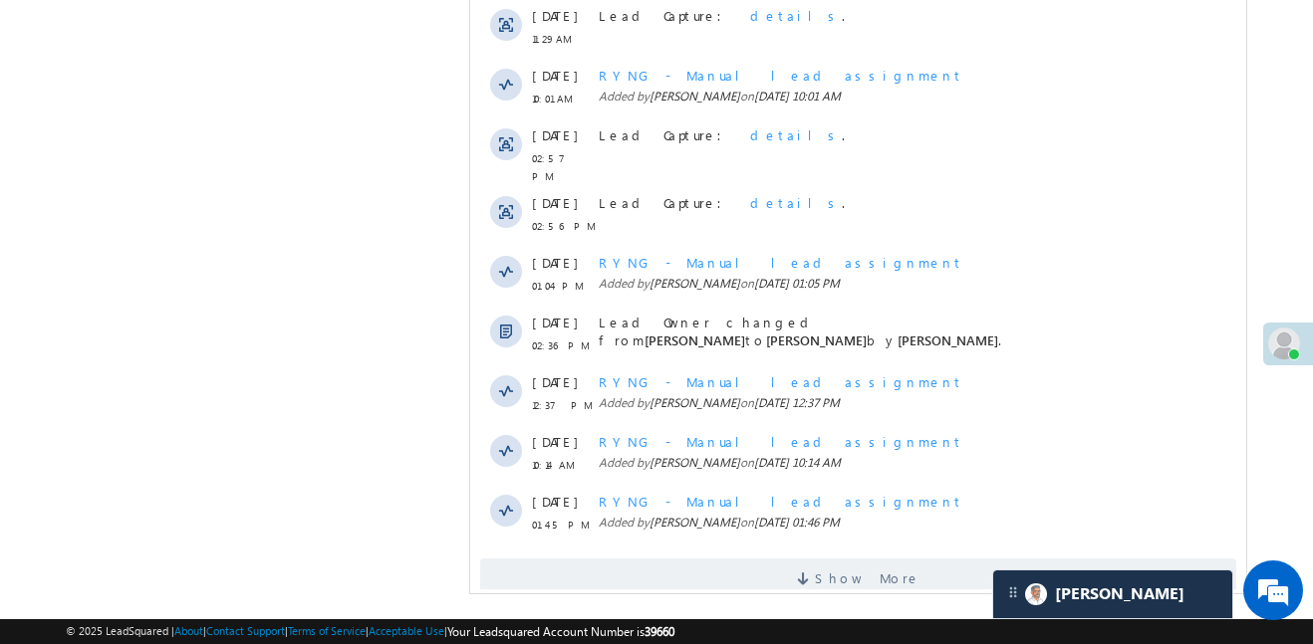
click at [864, 559] on span "Show More" at bounding box center [868, 579] width 106 height 40
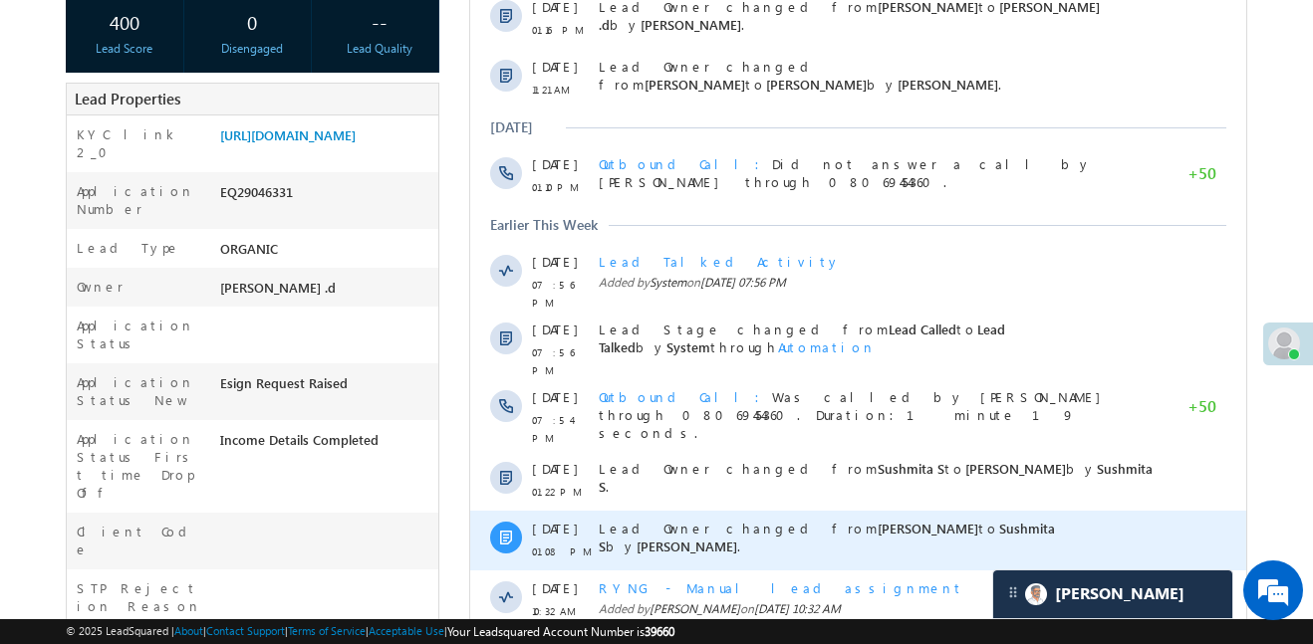
scroll to position [367, 0]
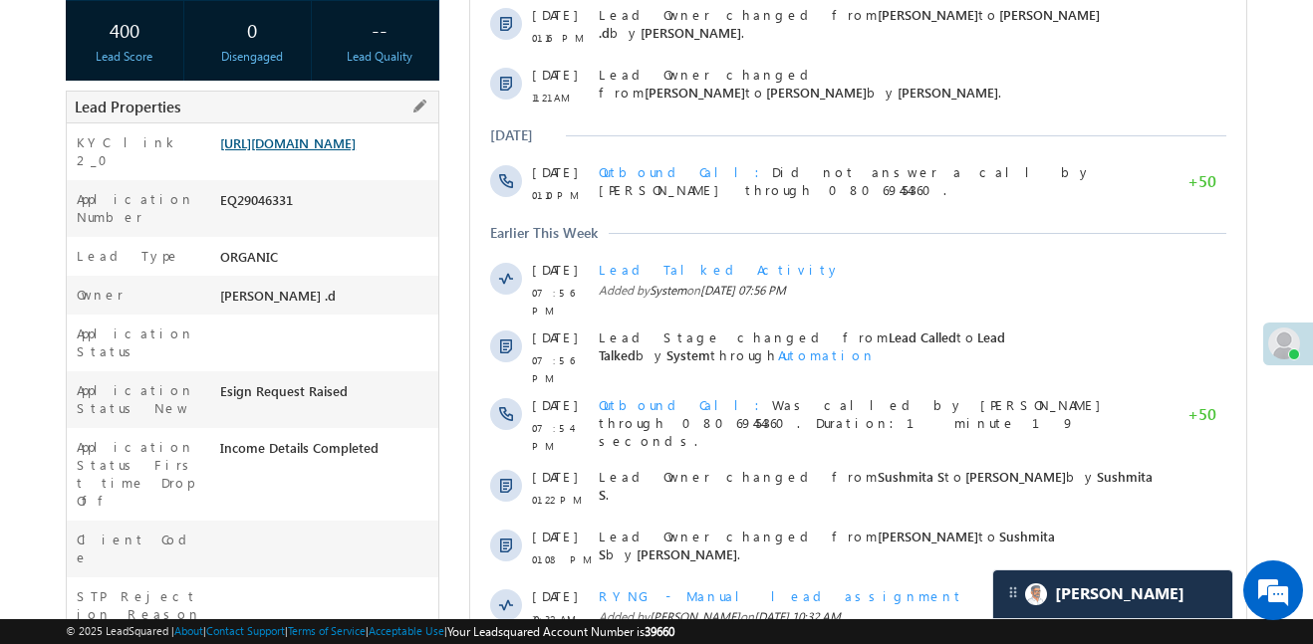
click at [320, 143] on link "[URL][DOMAIN_NAME]" at bounding box center [287, 142] width 135 height 17
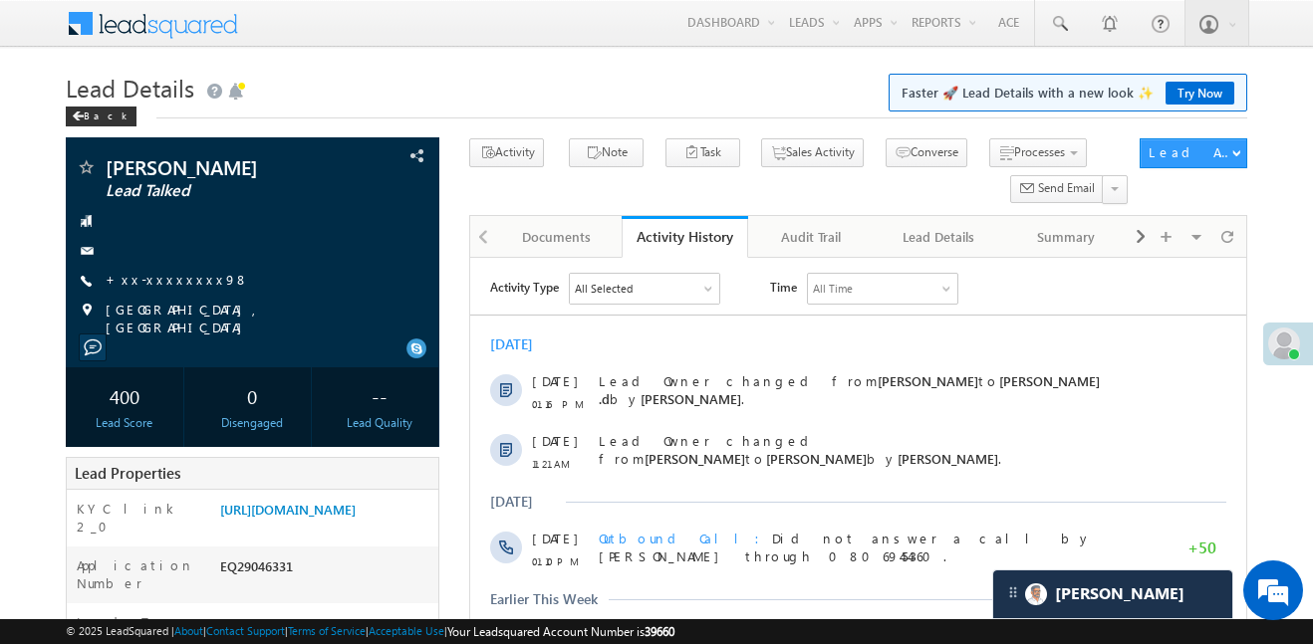
drag, startPoint x: 297, startPoint y: 34, endPoint x: 555, endPoint y: -121, distance: 300.7
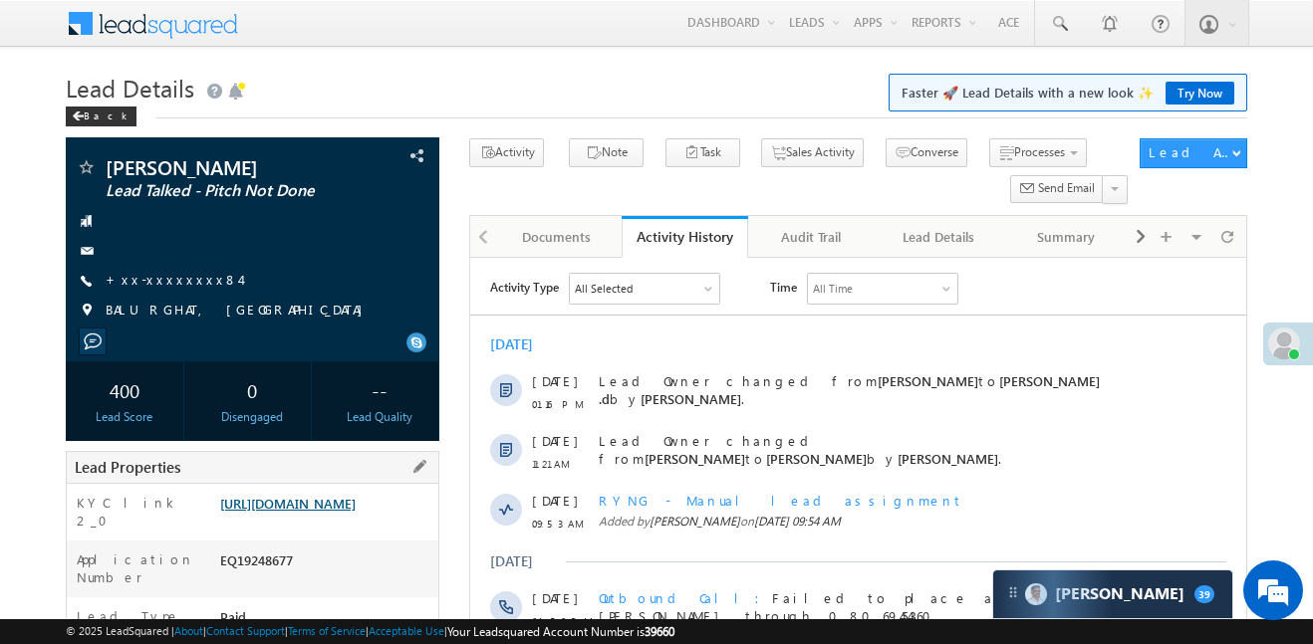
click at [315, 512] on link "[URL][DOMAIN_NAME]" at bounding box center [287, 503] width 135 height 17
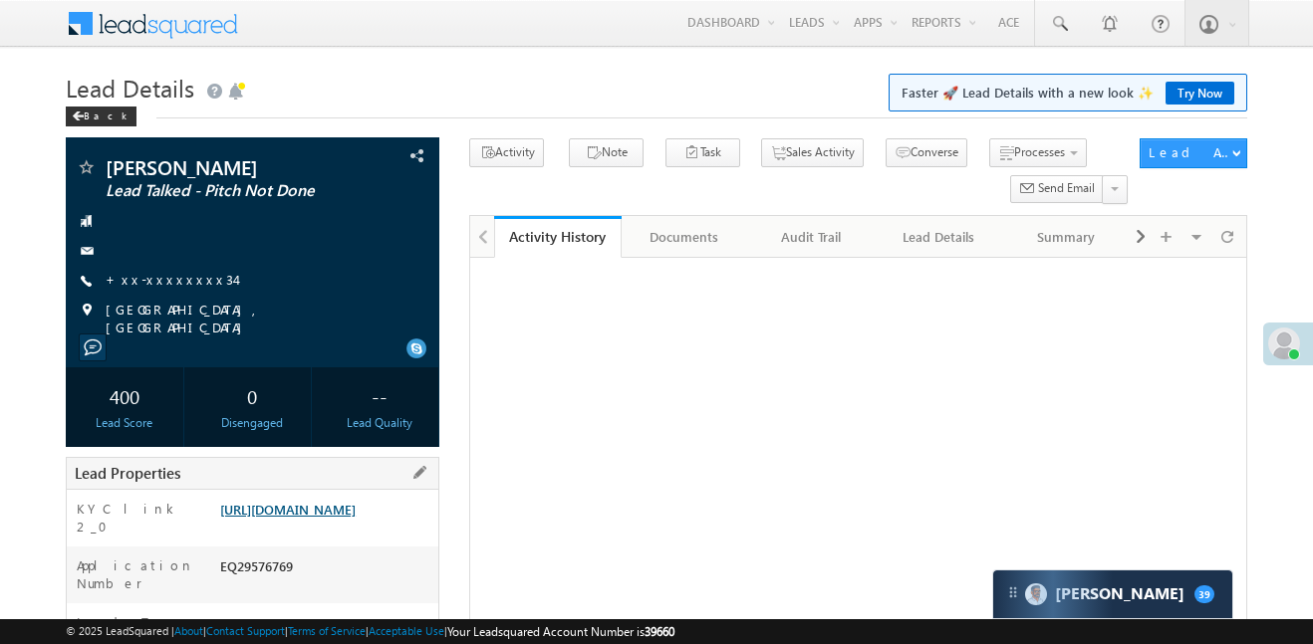
scroll to position [100, 0]
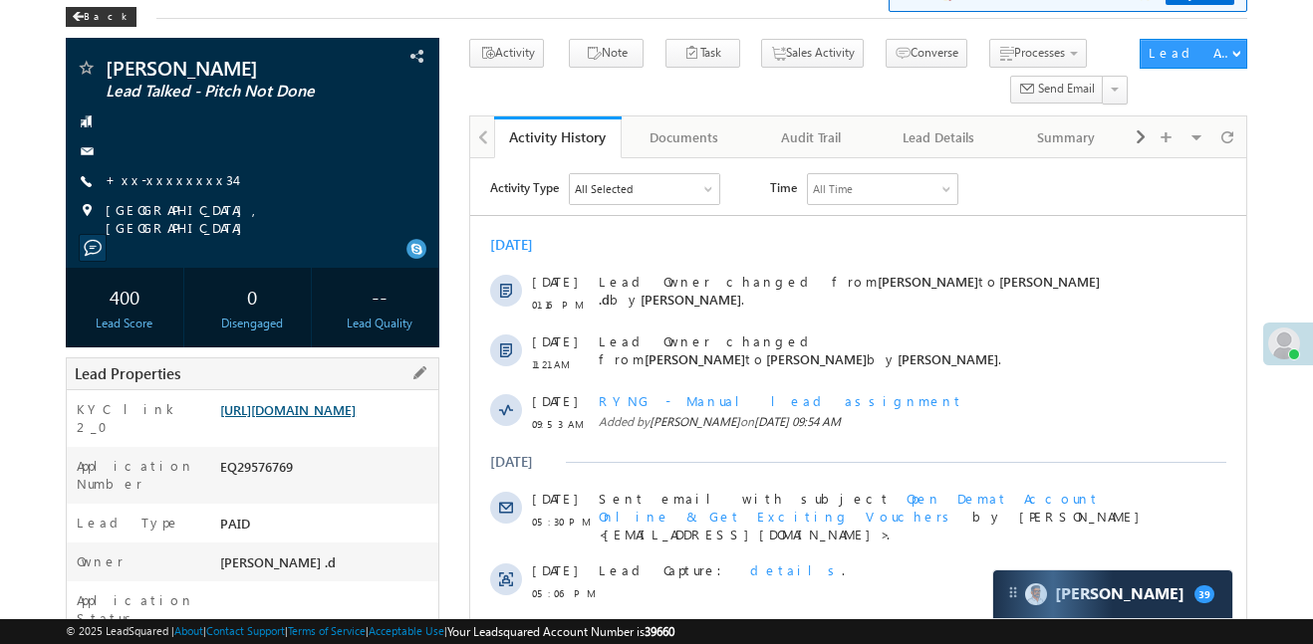
click at [348, 418] on link "[URL][DOMAIN_NAME]" at bounding box center [287, 409] width 135 height 17
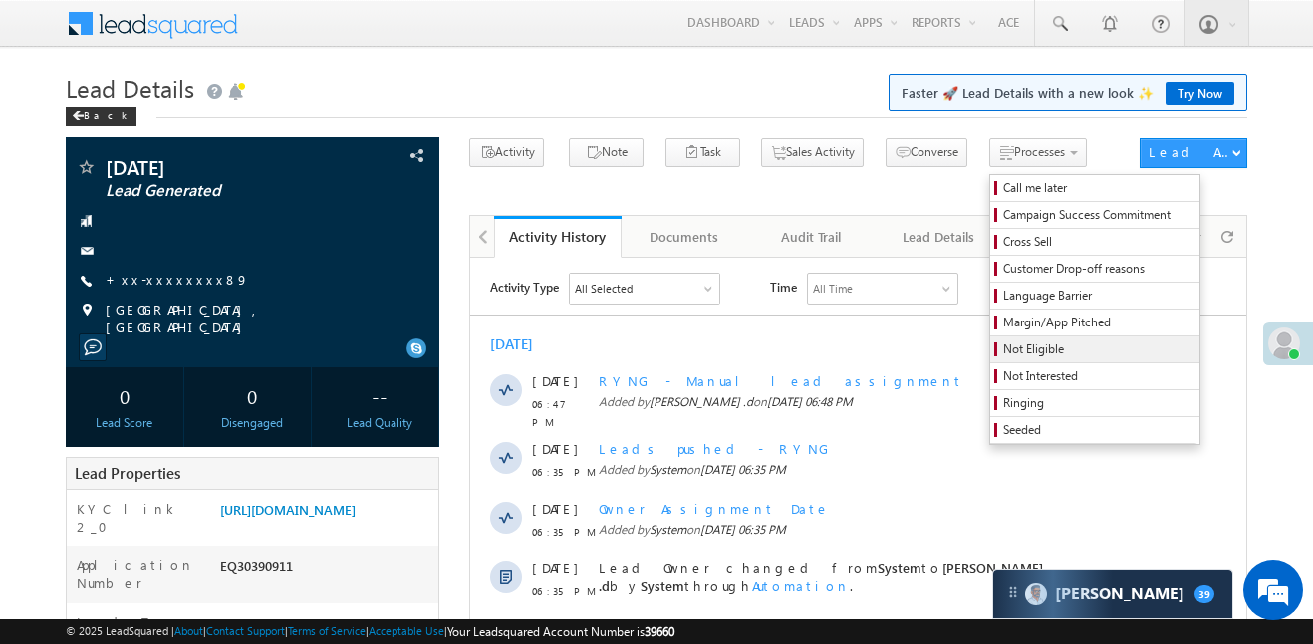
click at [1004, 353] on span "Not Eligible" at bounding box center [1097, 350] width 189 height 18
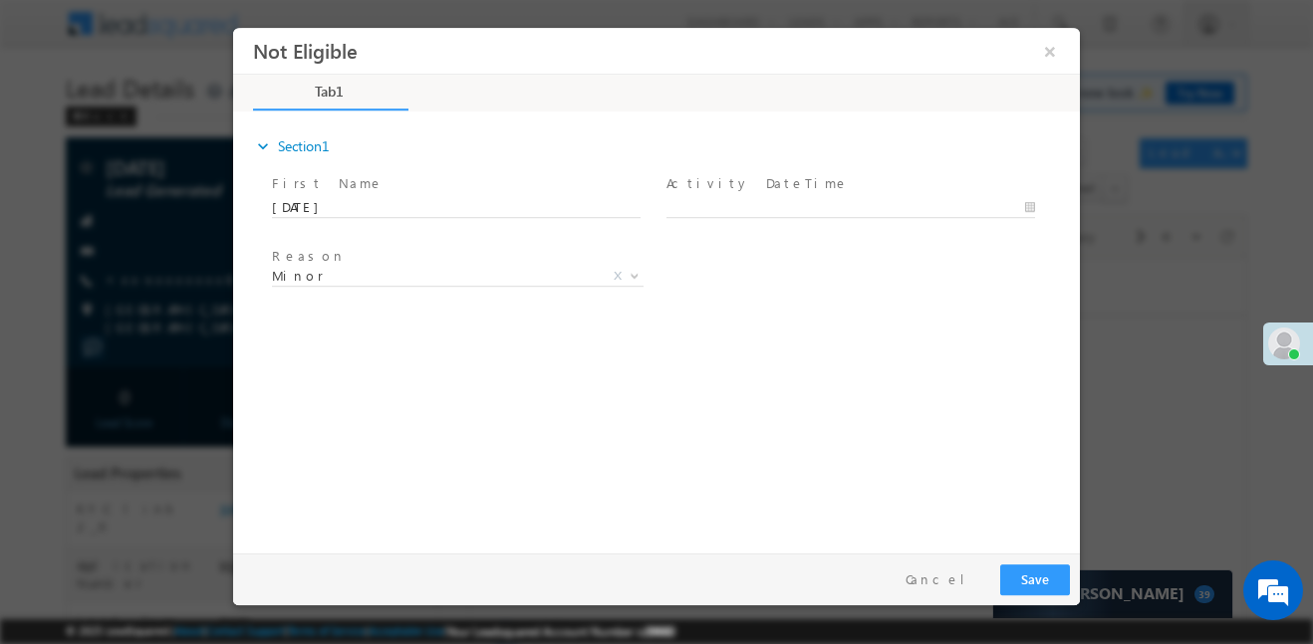
click at [906, 216] on span at bounding box center [850, 227] width 368 height 22
type input "[DATE] 6:55 PM"
click at [879, 202] on input "[DATE] 6:55 PM" at bounding box center [850, 207] width 369 height 20
click at [1032, 590] on button "Save" at bounding box center [1035, 579] width 70 height 31
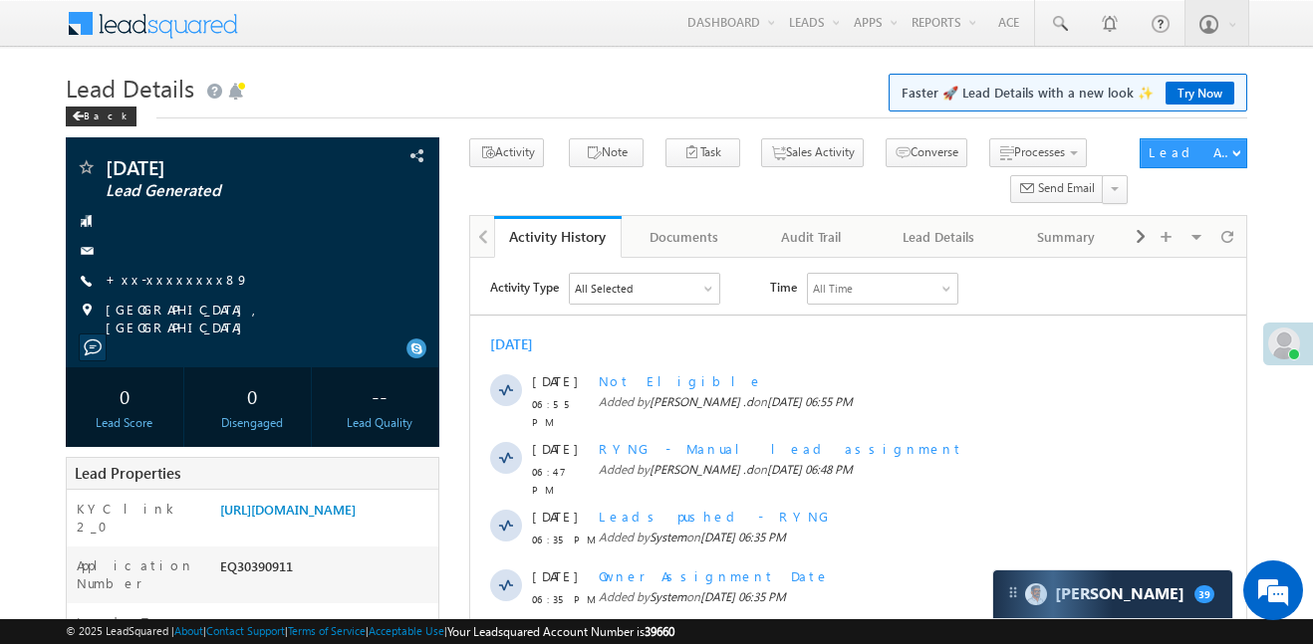
click at [764, 643] on div "© 2025 LeadSquared | About | Contact Support | Terms of Service | Acceptable Us…" at bounding box center [656, 632] width 1313 height 25
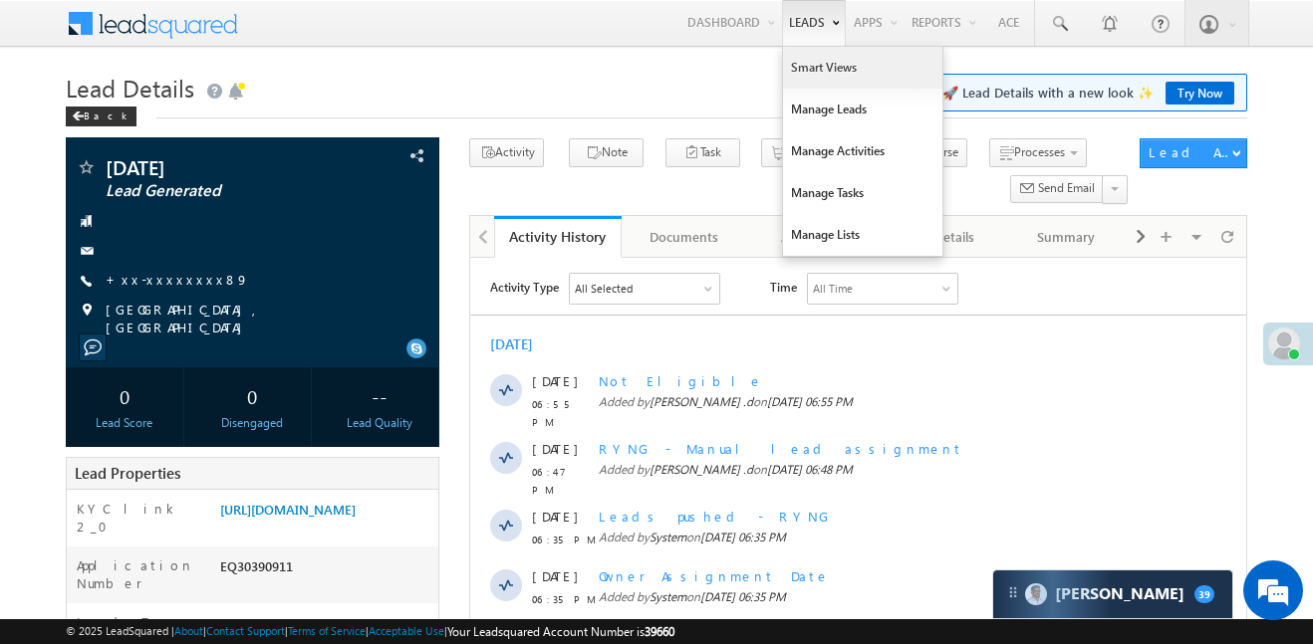
click at [817, 65] on link "Smart Views" at bounding box center [862, 68] width 159 height 42
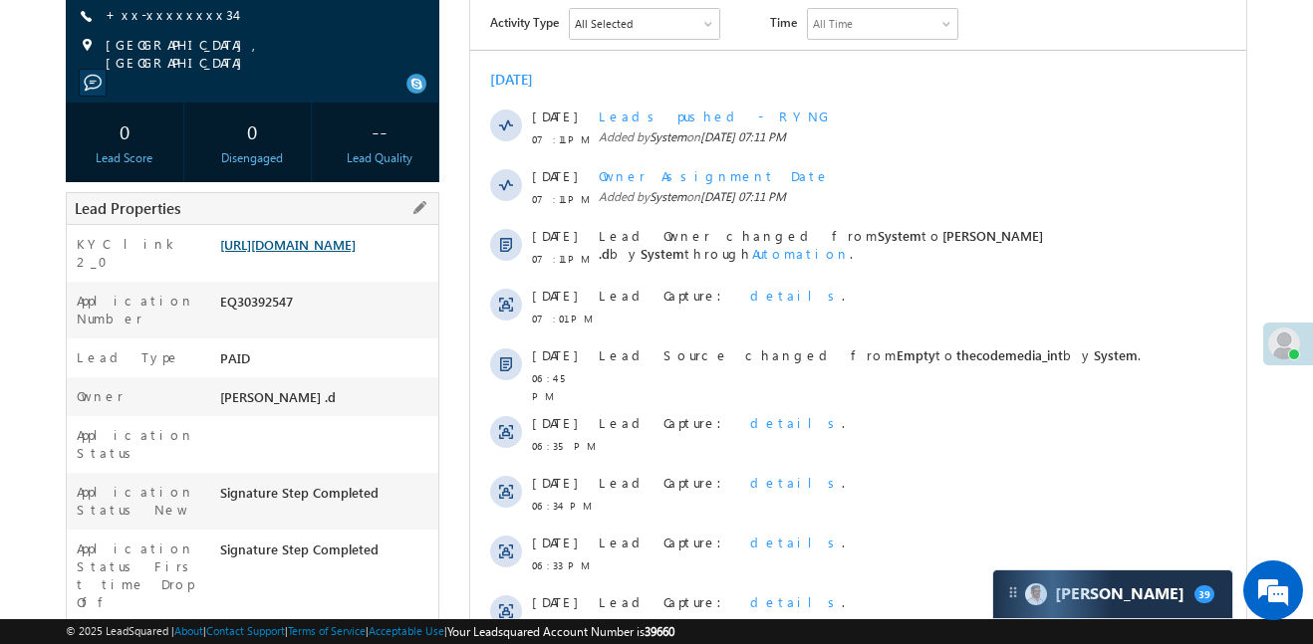
scroll to position [260, 0]
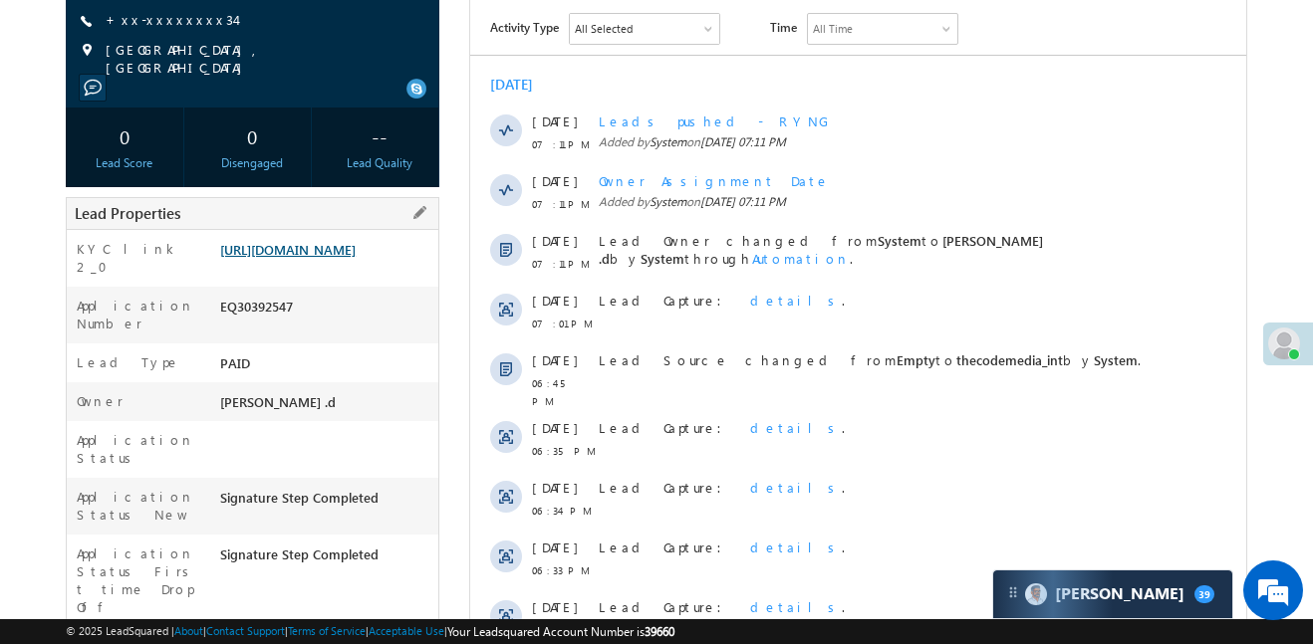
click at [325, 258] on link "https://angelbroking1-pk3em7sa.customui-test.leadsquared.com?leadId=a700e05b-8f…" at bounding box center [287, 249] width 135 height 17
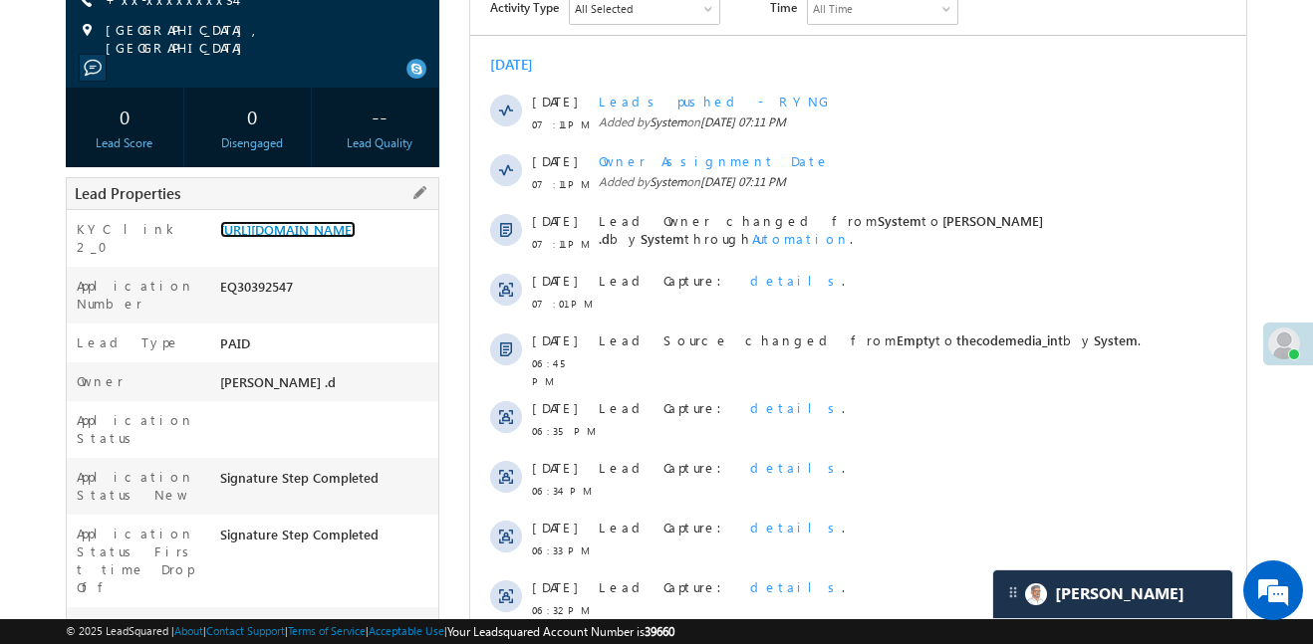
scroll to position [263, 0]
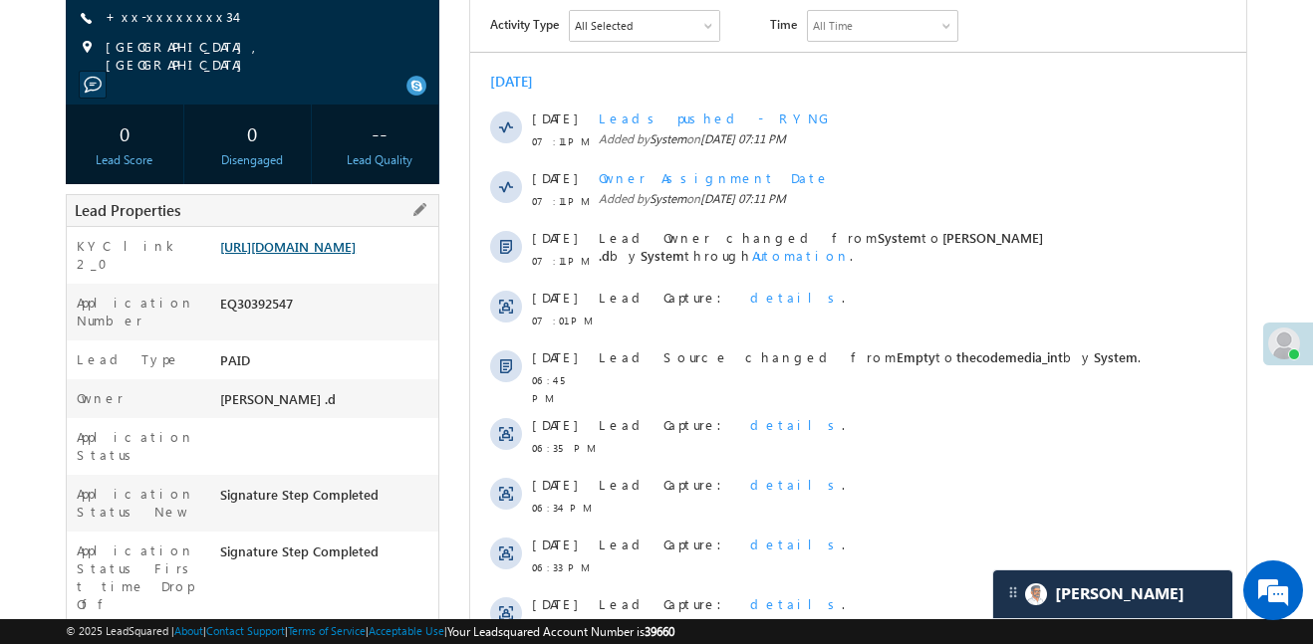
click at [324, 254] on link "https://angelbroking1-pk3em7sa.customui-test.leadsquared.com?leadId=a700e05b-8f…" at bounding box center [287, 246] width 135 height 17
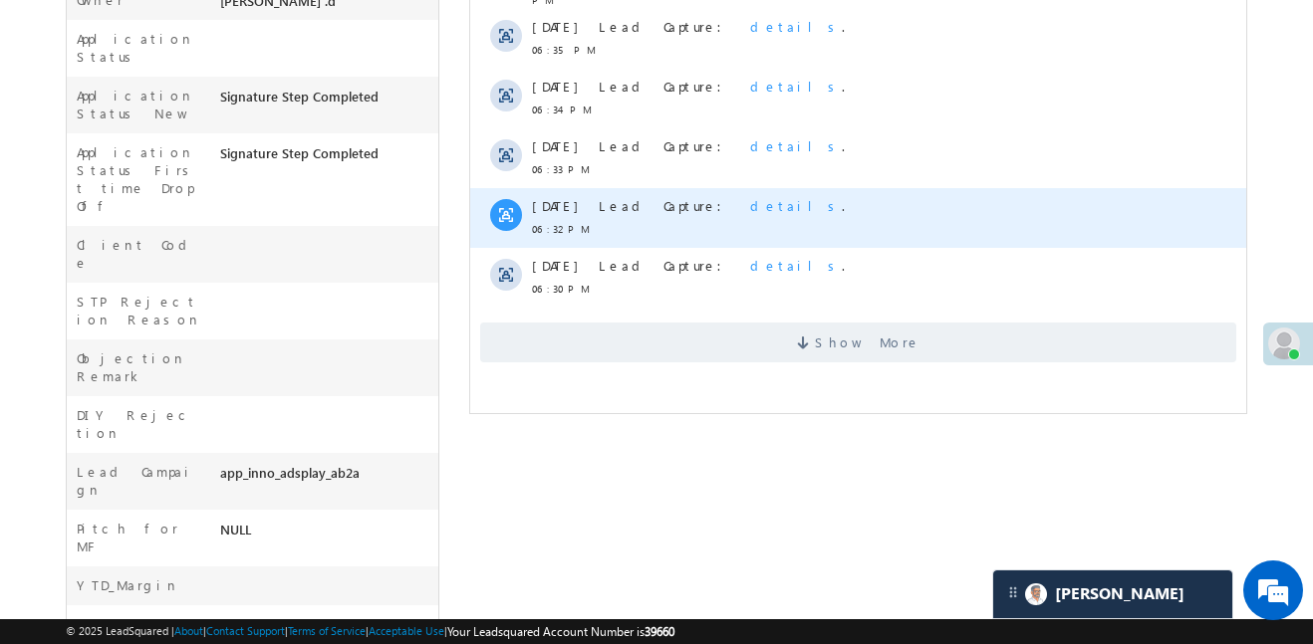
scroll to position [663, 0]
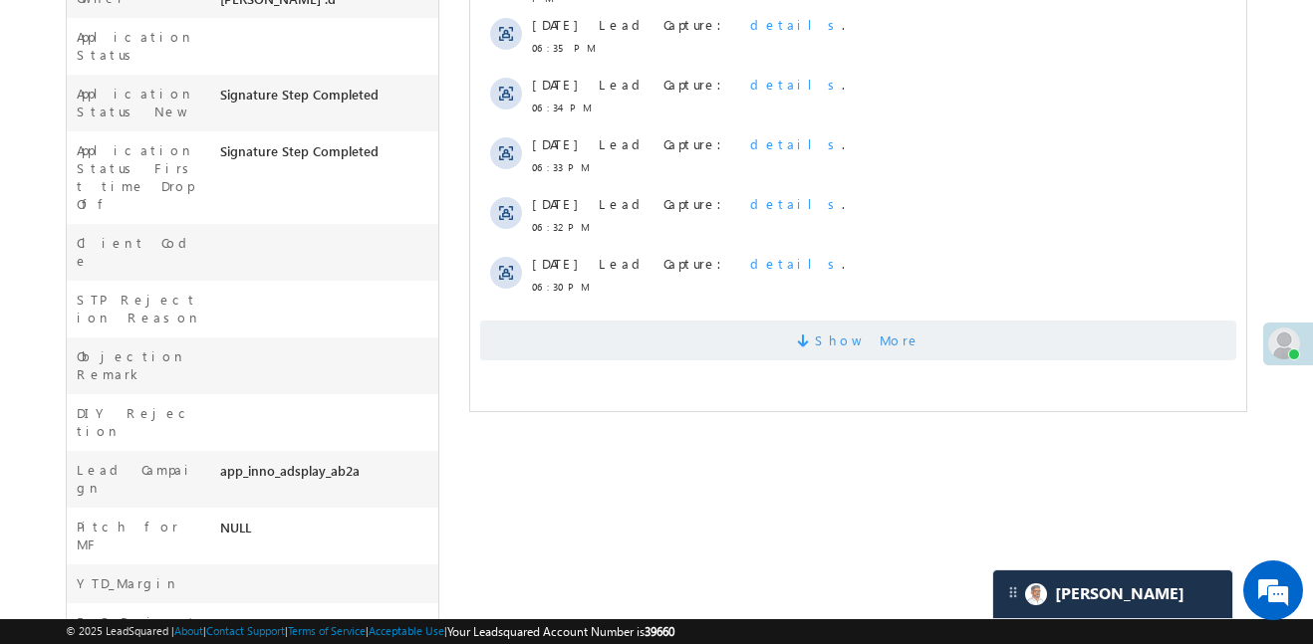
click at [727, 321] on span "Show More" at bounding box center [858, 341] width 756 height 40
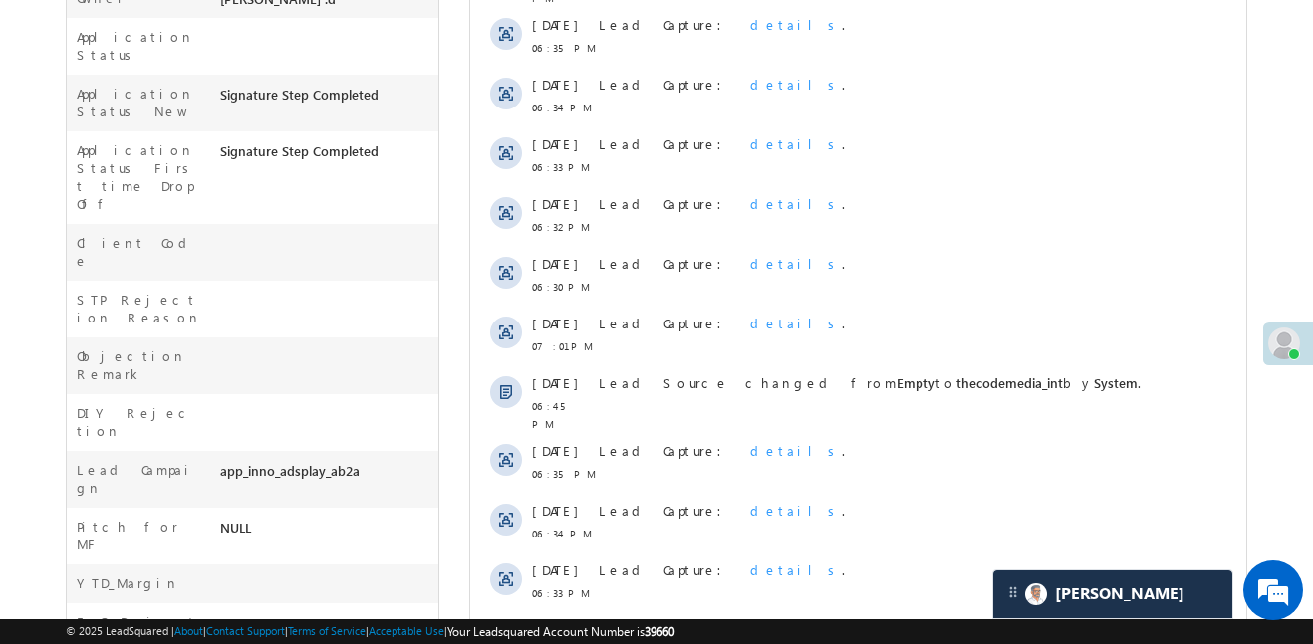
scroll to position [102, 0]
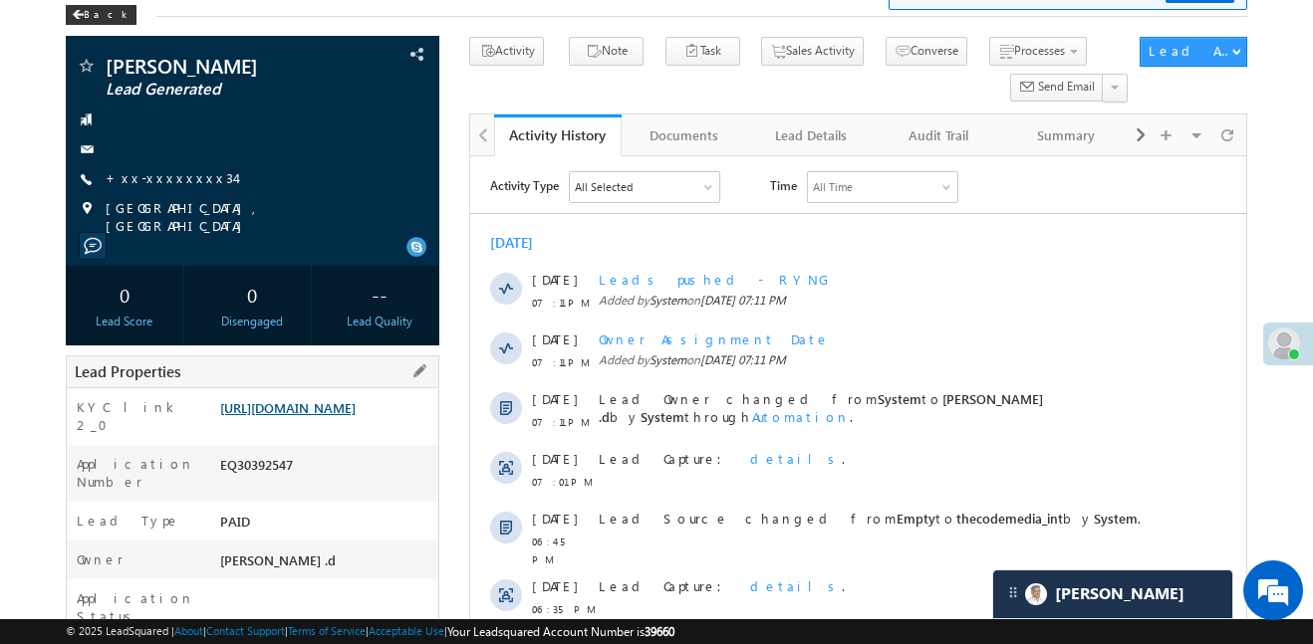
click at [356, 416] on link "https://angelbroking1-pk3em7sa.customui-test.leadsquared.com?leadId=a700e05b-8f…" at bounding box center [287, 407] width 135 height 17
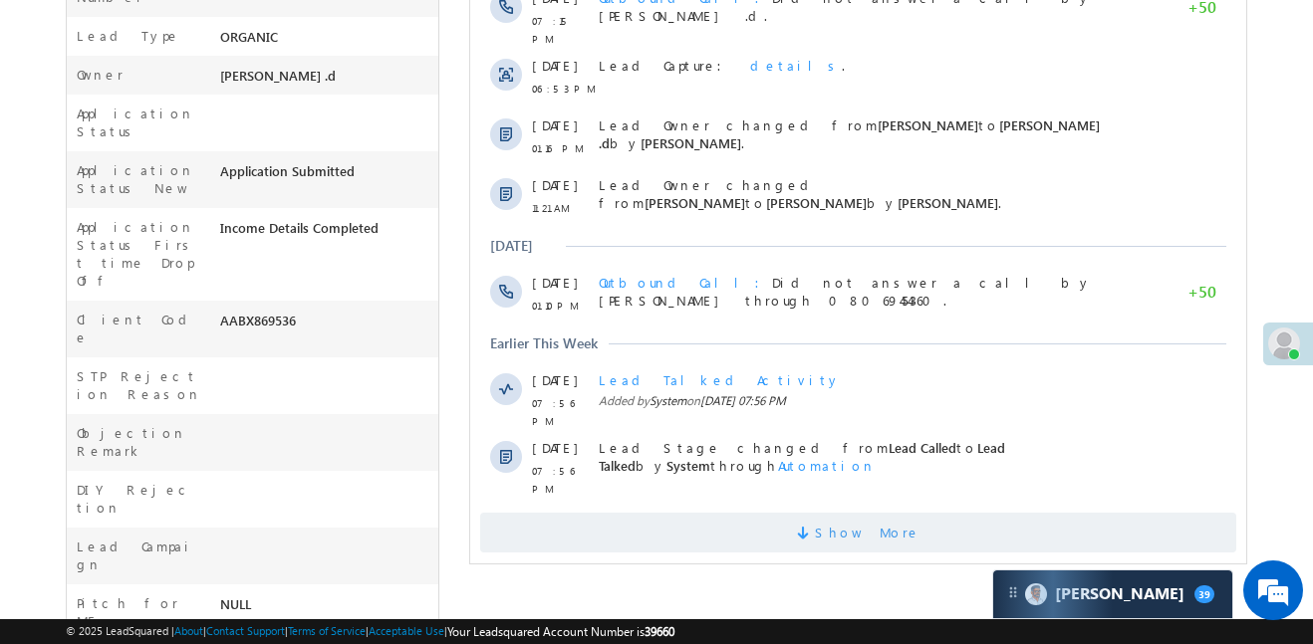
click at [870, 513] on span "Show More" at bounding box center [868, 533] width 106 height 40
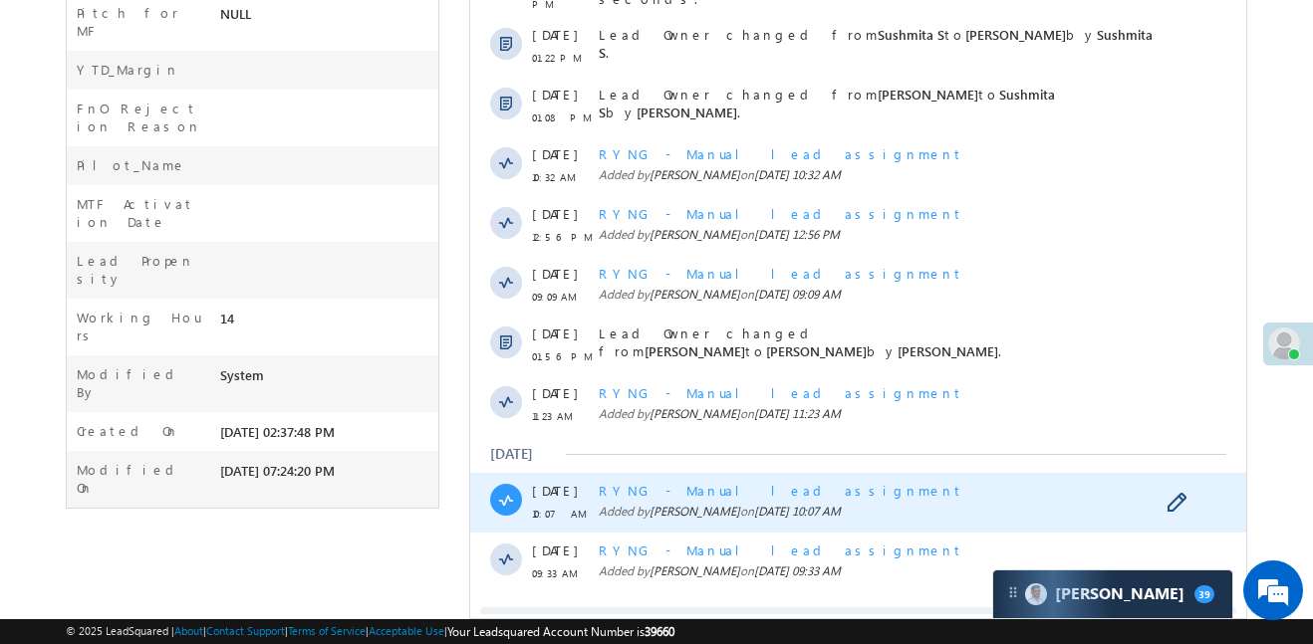
scroll to position [1204, 0]
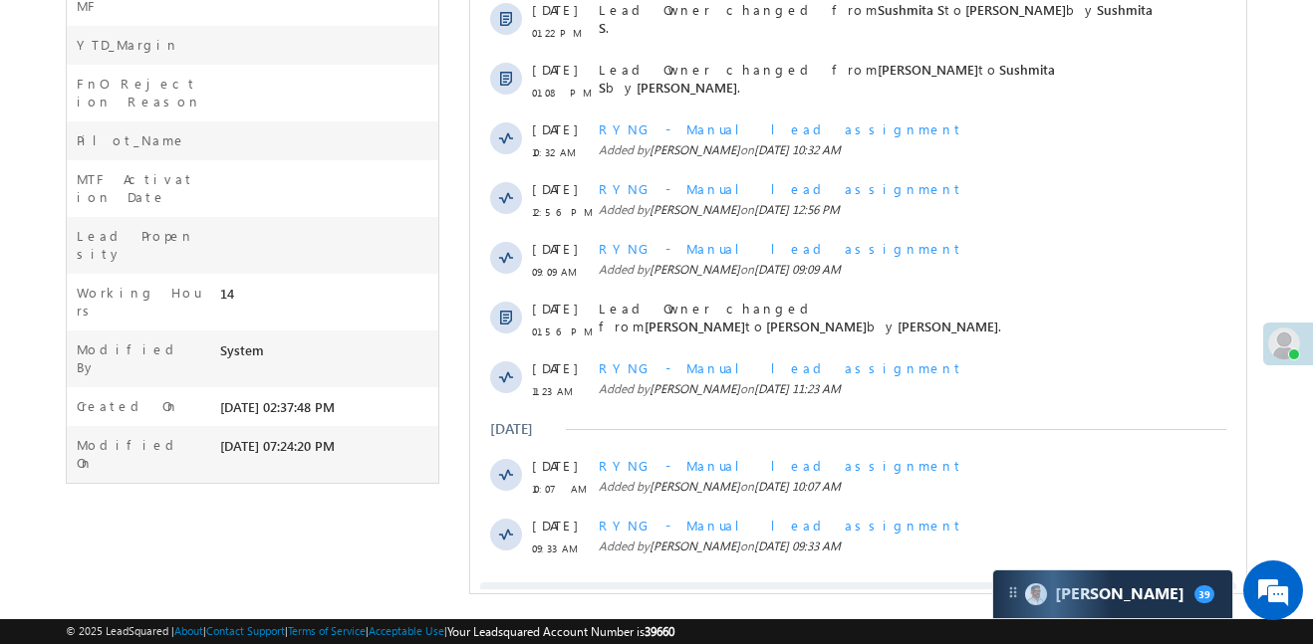
click at [885, 583] on span "Show More" at bounding box center [868, 603] width 106 height 40
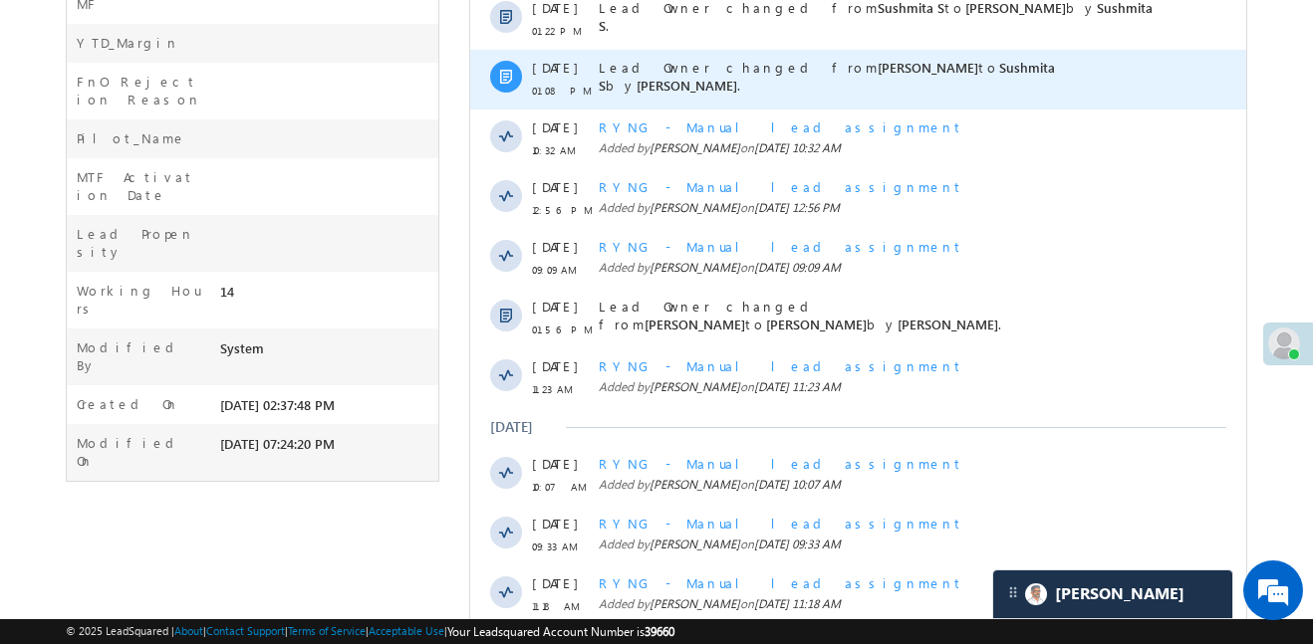
scroll to position [0, 0]
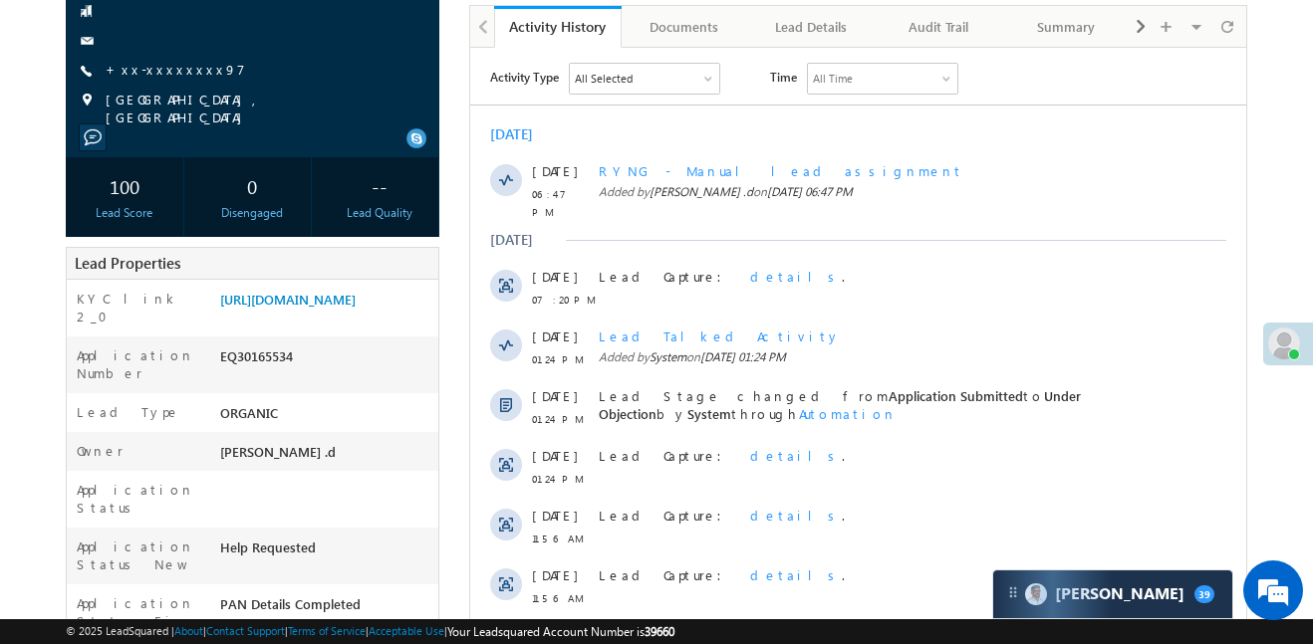
scroll to position [70, 0]
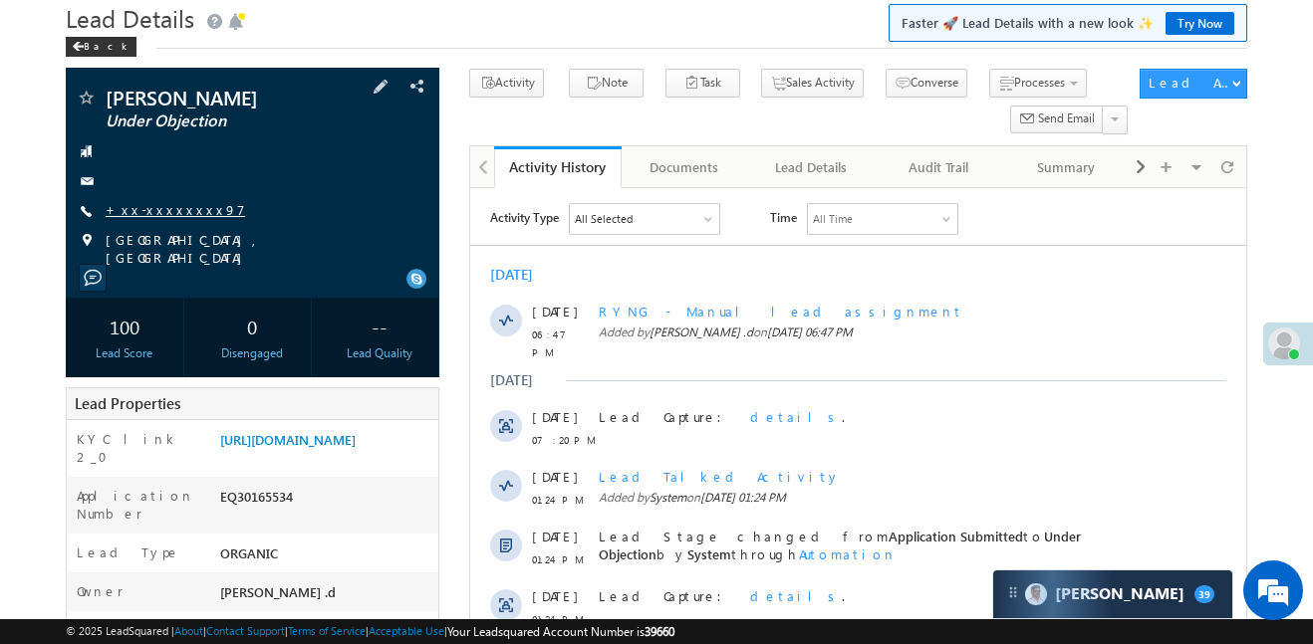
click at [172, 212] on link "+xx-xxxxxxxx97" at bounding box center [175, 209] width 139 height 17
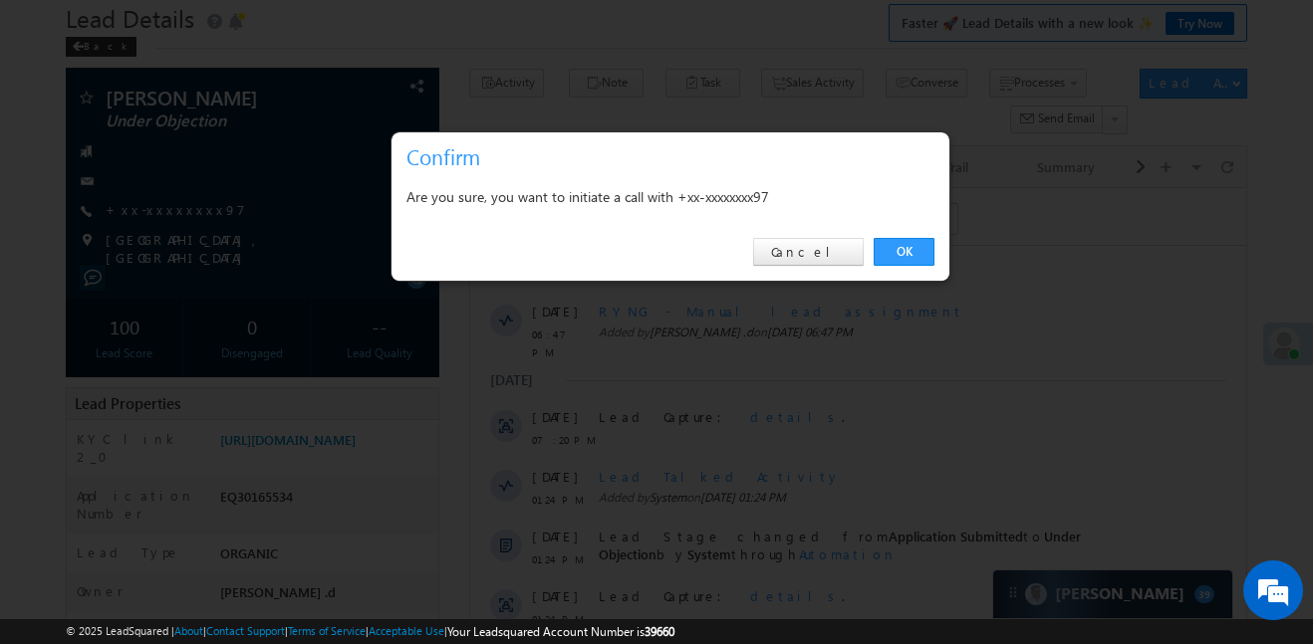
click at [906, 229] on div "OK Cancel" at bounding box center [670, 252] width 558 height 57
drag, startPoint x: 905, startPoint y: 242, endPoint x: 406, endPoint y: 75, distance: 526.4
click at [905, 242] on link "OK" at bounding box center [904, 252] width 61 height 28
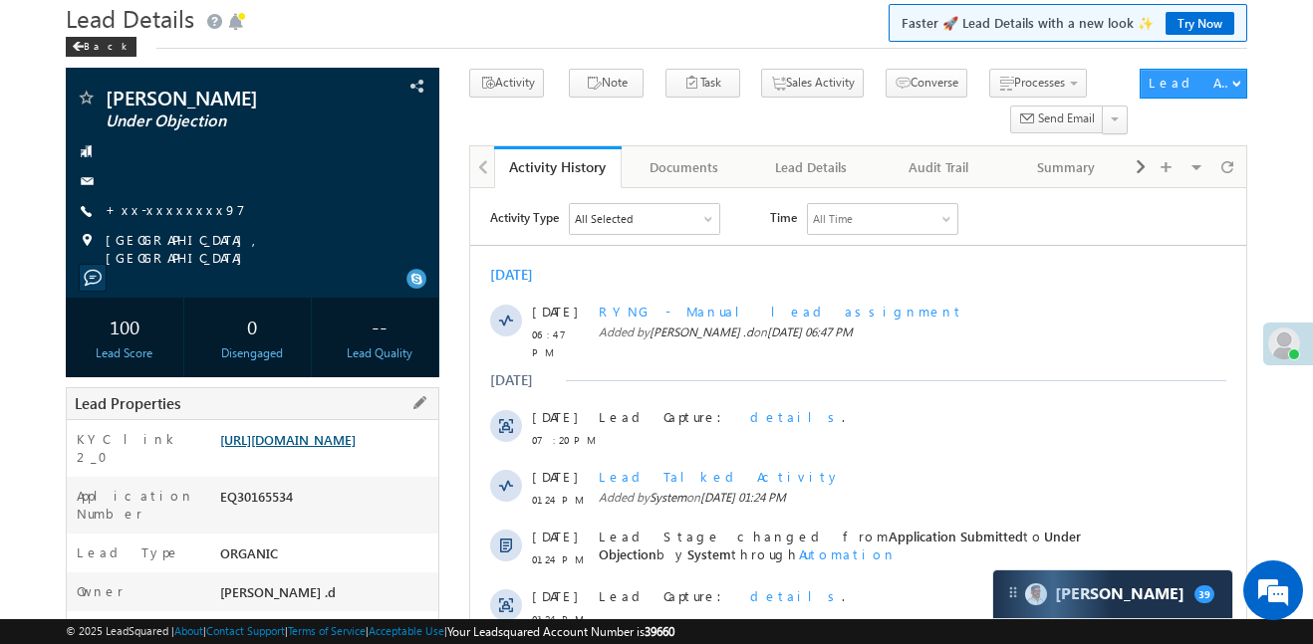
click at [293, 448] on link "[URL][DOMAIN_NAME]" at bounding box center [287, 439] width 135 height 17
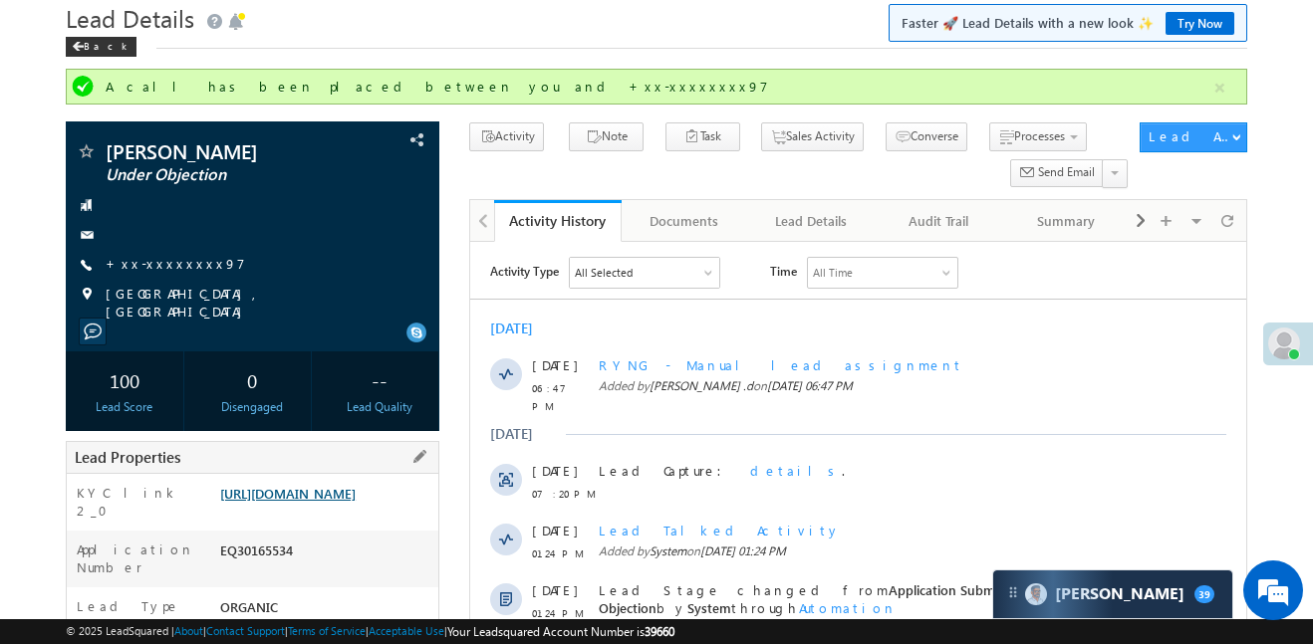
scroll to position [0, 0]
click at [153, 261] on link "+xx-xxxxxxxx97" at bounding box center [175, 263] width 139 height 17
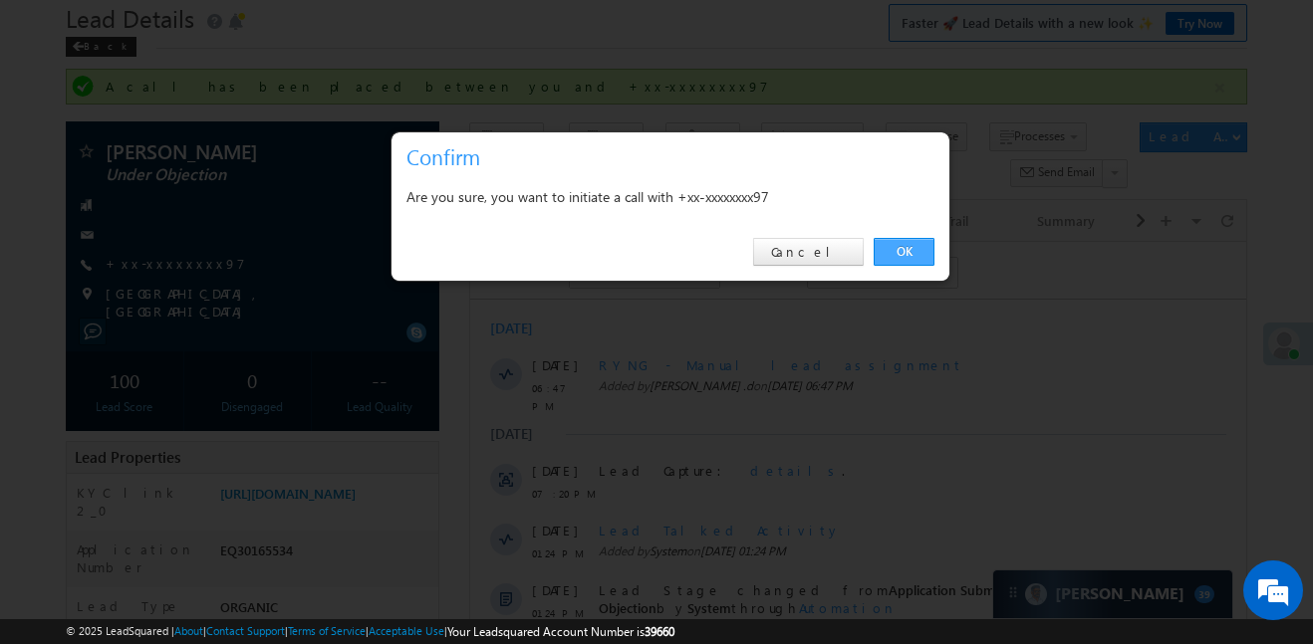
drag, startPoint x: 911, startPoint y: 261, endPoint x: 422, endPoint y: 5, distance: 552.0
click at [911, 261] on link "OK" at bounding box center [904, 252] width 61 height 28
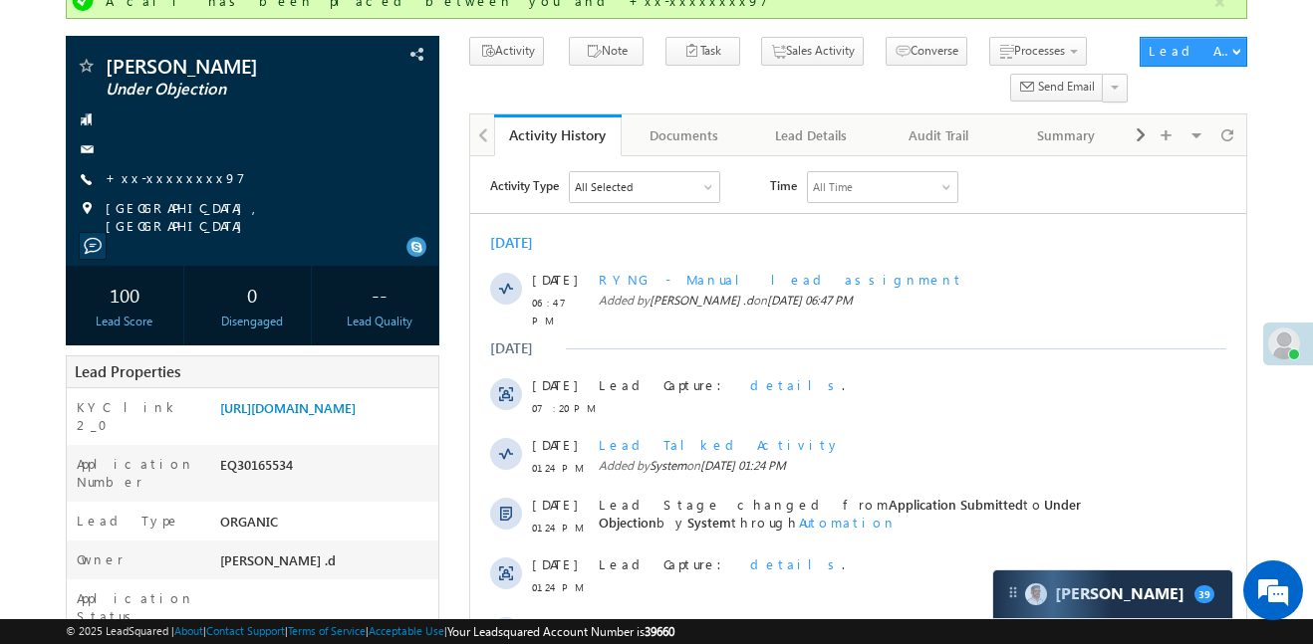
scroll to position [354, 0]
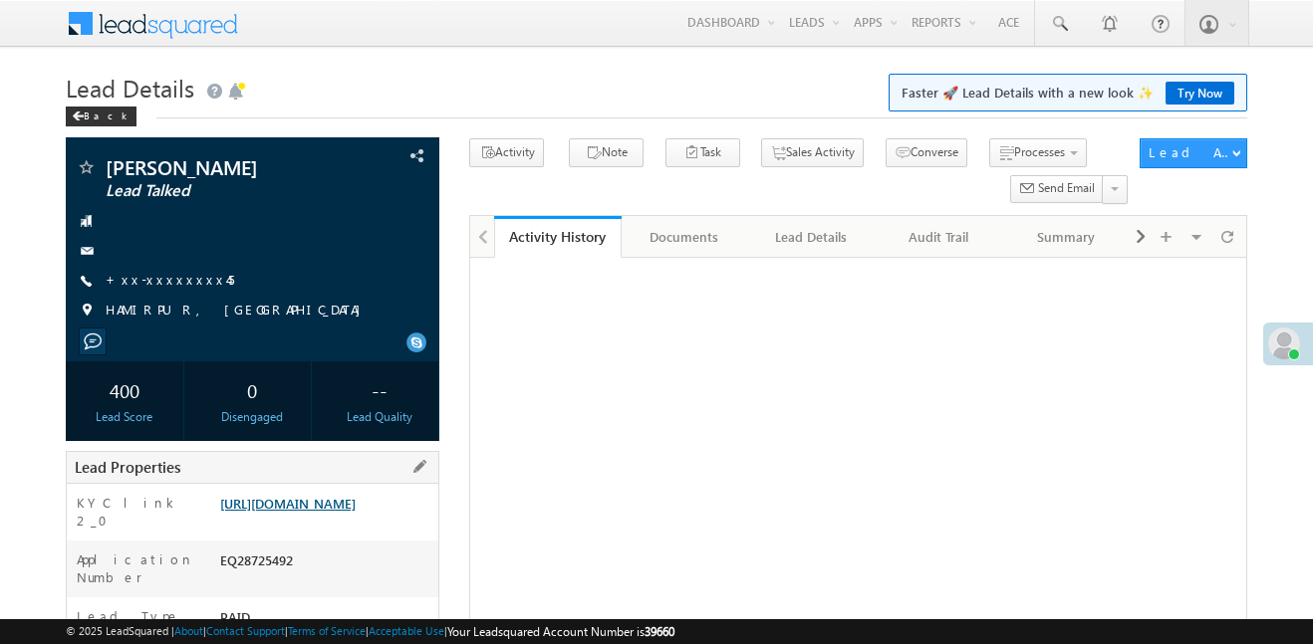
click at [356, 495] on link "[URL][DOMAIN_NAME]" at bounding box center [287, 503] width 135 height 17
